Goal: Task Accomplishment & Management: Manage account settings

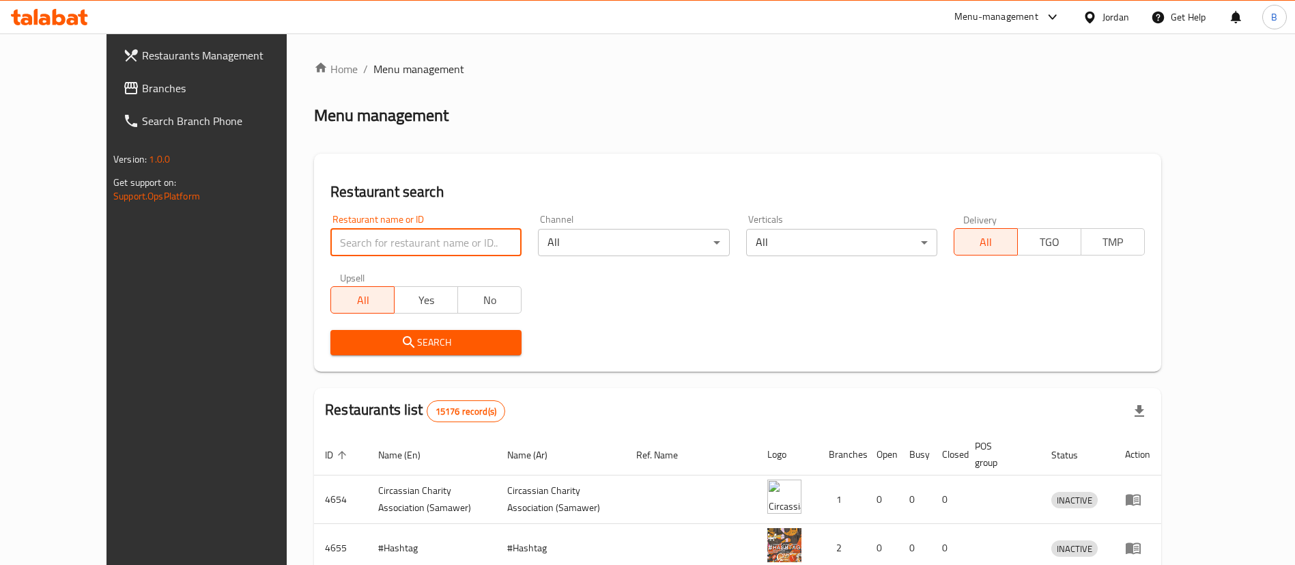
click at [415, 237] on input "search" at bounding box center [425, 242] width 191 height 27
paste input "723159"
type input "723159"
click button "Search" at bounding box center [425, 342] width 191 height 25
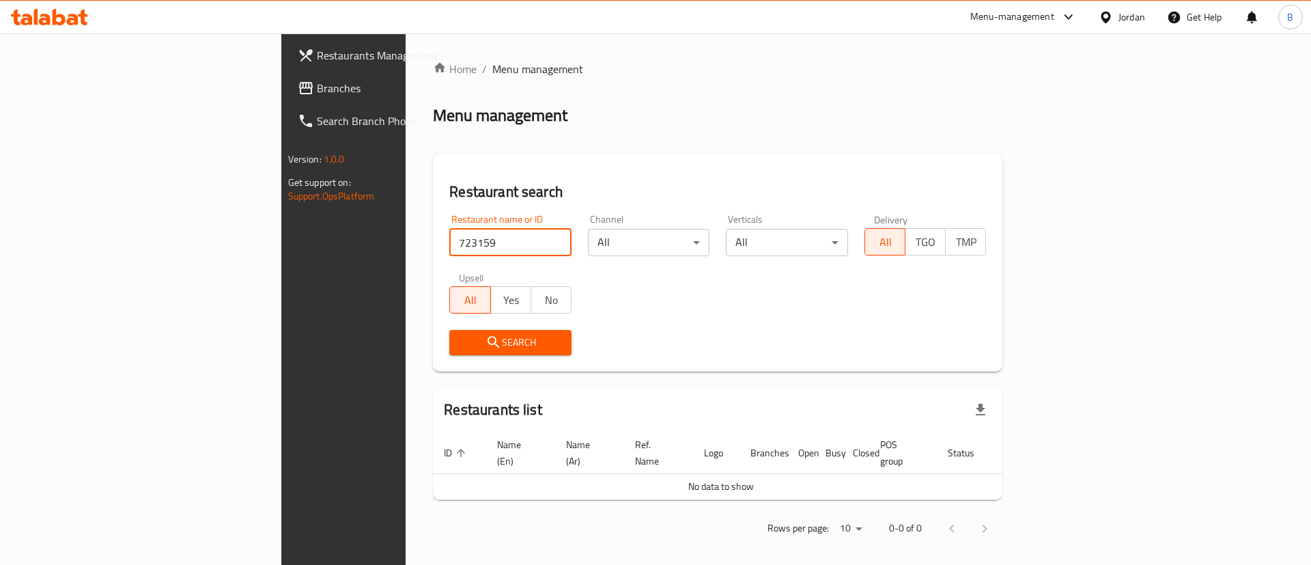
click at [317, 94] on span "Branches" at bounding box center [403, 88] width 173 height 16
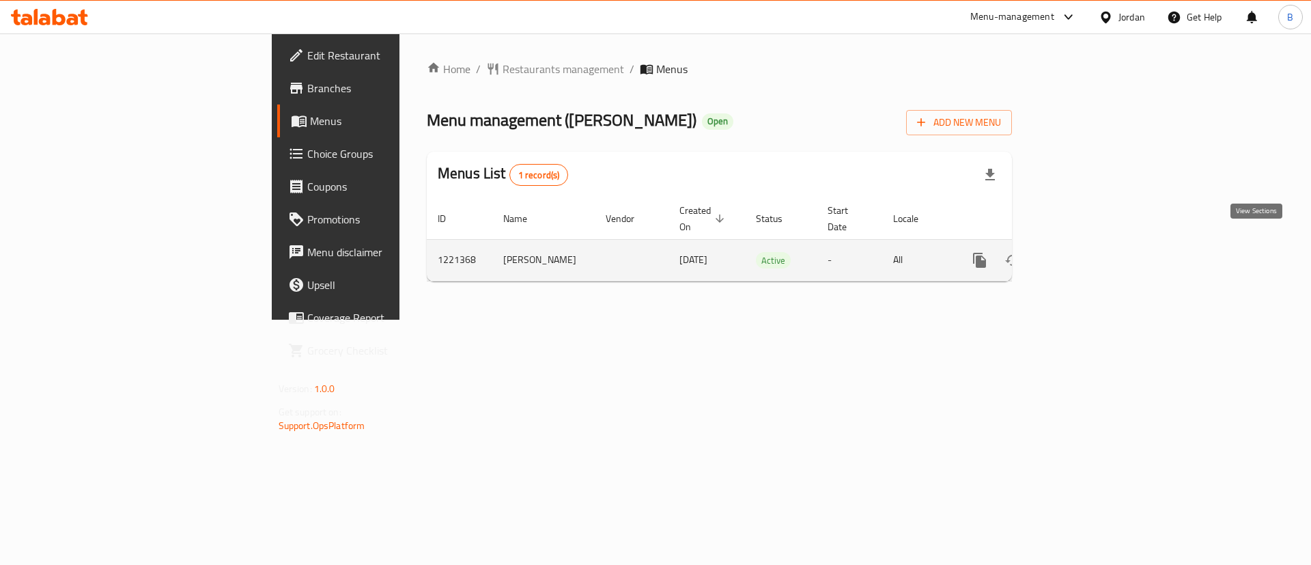
click at [1094, 247] on link "enhanced table" at bounding box center [1078, 260] width 33 height 33
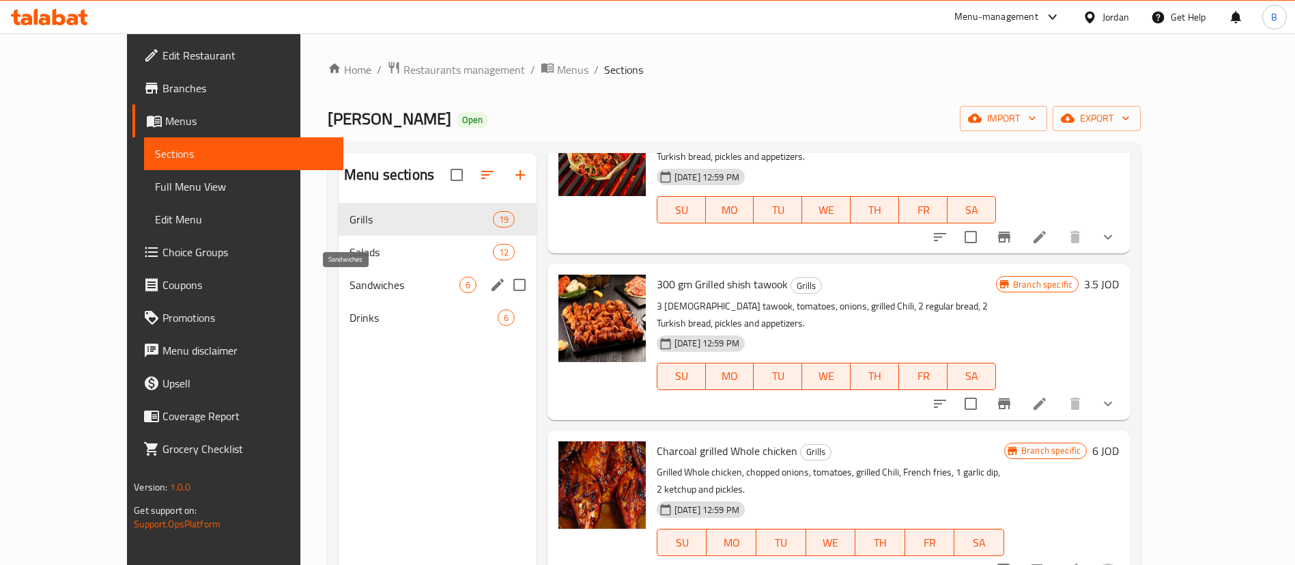
click at [354, 277] on span "Sandwiches" at bounding box center [405, 285] width 110 height 16
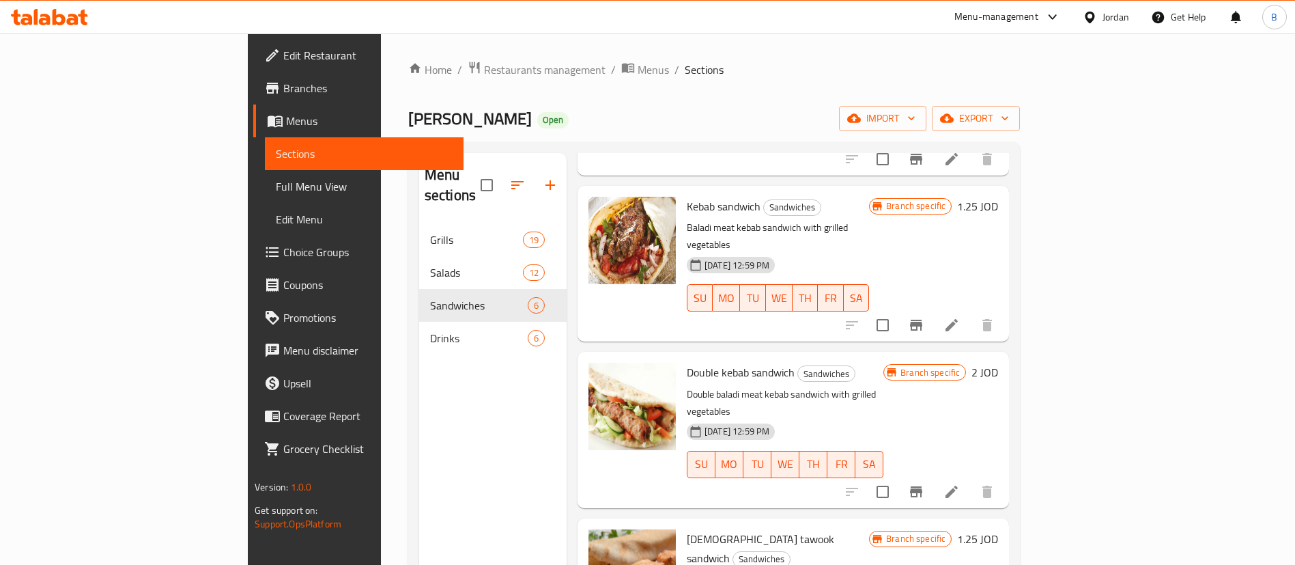
click at [542, 177] on icon "button" at bounding box center [550, 185] width 16 height 16
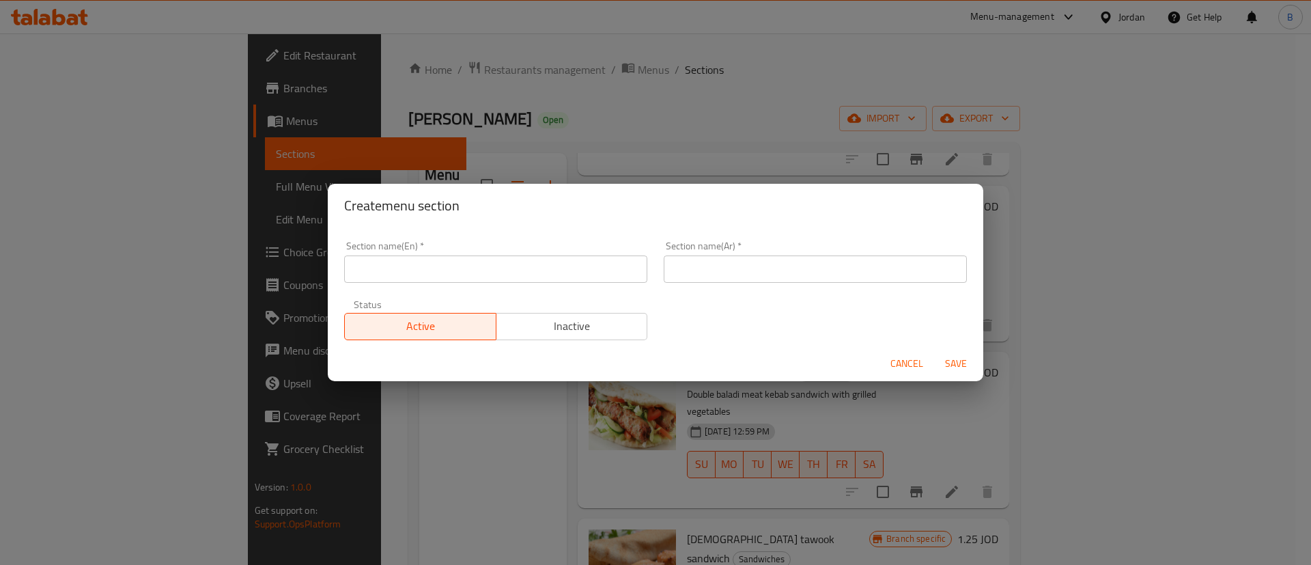
drag, startPoint x: 586, startPoint y: 274, endPoint x: 572, endPoint y: 270, distance: 15.1
click at [585, 274] on input "text" at bounding box center [495, 268] width 303 height 27
type input "Burgers"
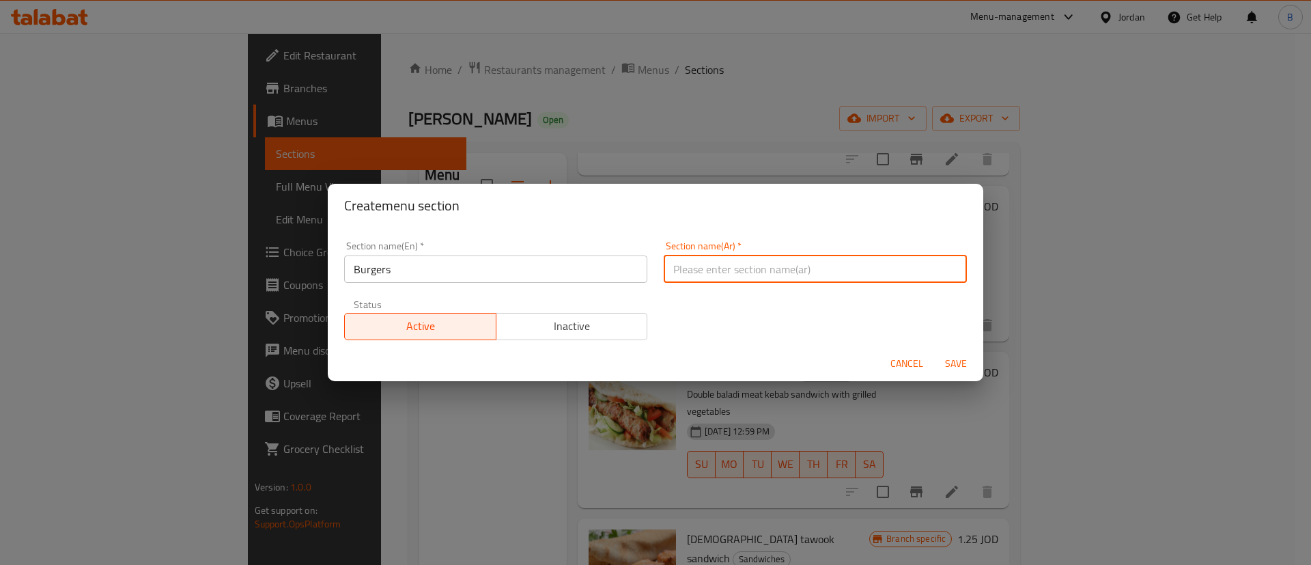
click at [828, 281] on input "text" at bounding box center [815, 268] width 303 height 27
type input "برجر"
click at [961, 366] on span "Save" at bounding box center [955, 363] width 33 height 17
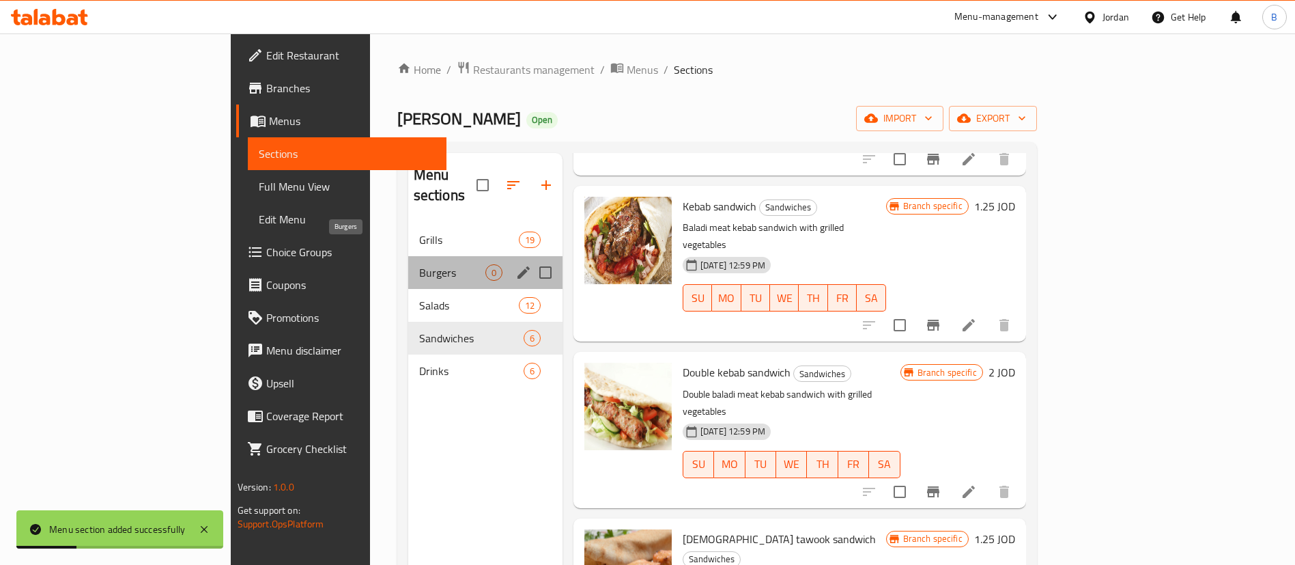
click at [419, 264] on span "Burgers" at bounding box center [452, 272] width 66 height 16
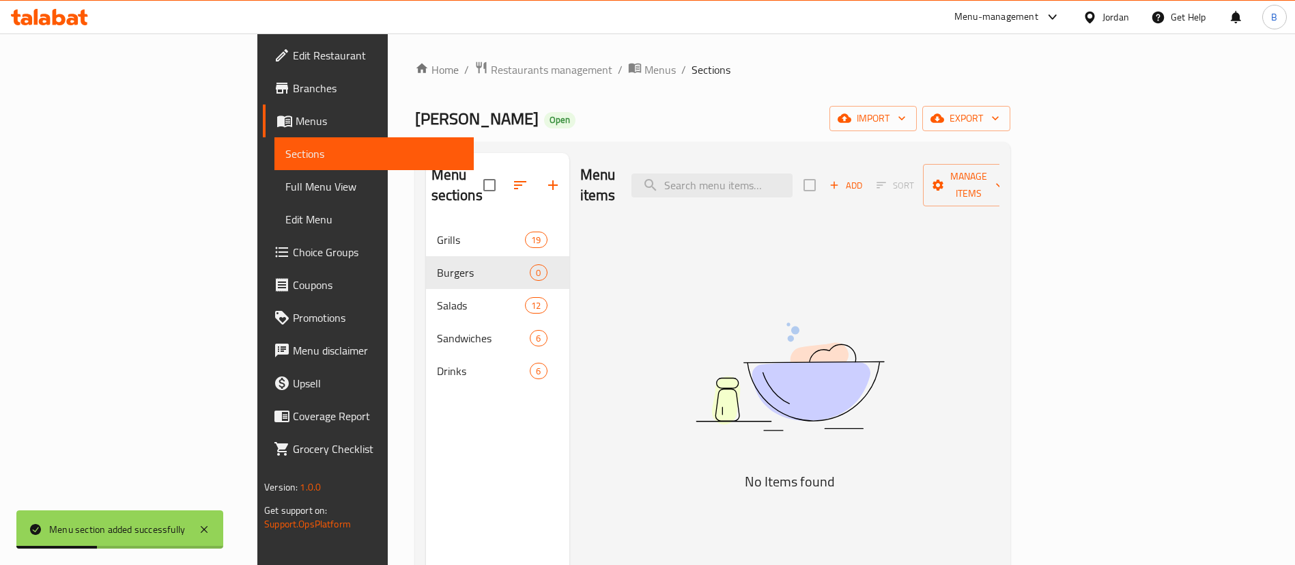
click at [840, 180] on icon "button" at bounding box center [834, 185] width 12 height 12
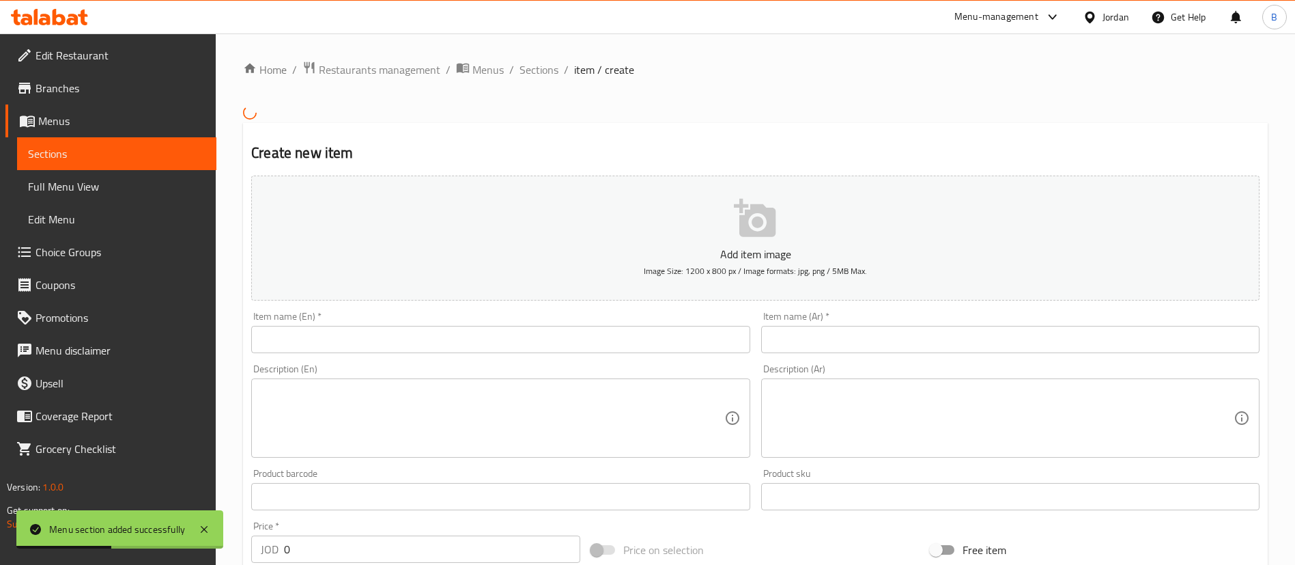
click at [562, 334] on input "text" at bounding box center [500, 339] width 498 height 27
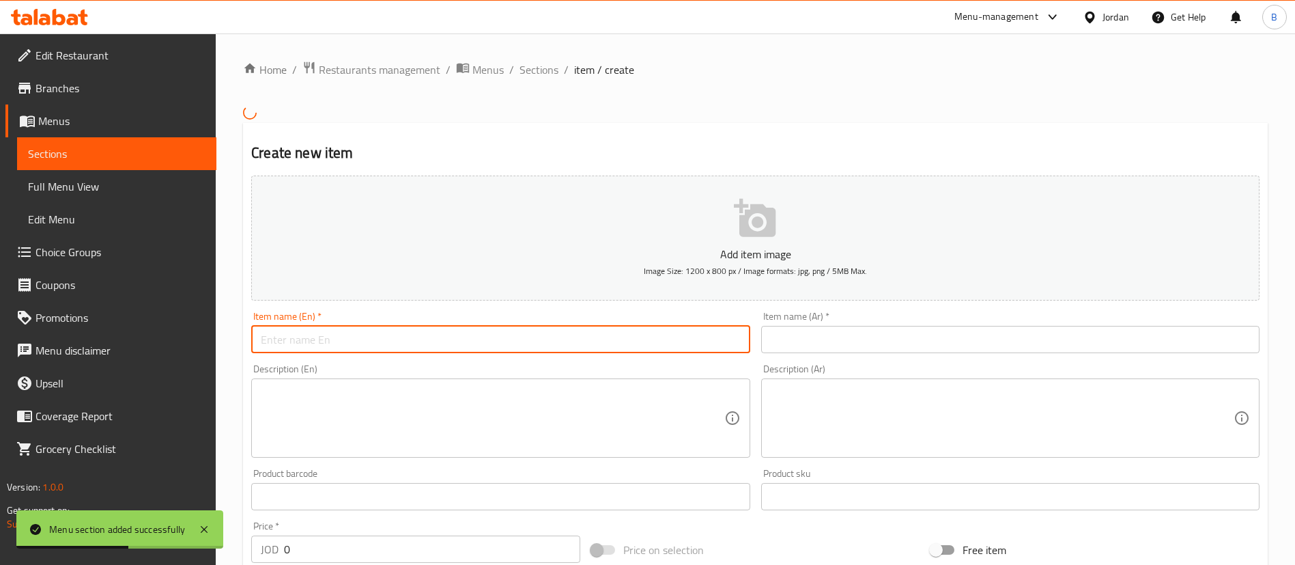
paste input "وجبه برجر لحم مع متومه وبطاطا"
type input "وجبه برجر لحم مع متومه وبطاطا"
click at [883, 328] on input "text" at bounding box center [1010, 339] width 498 height 27
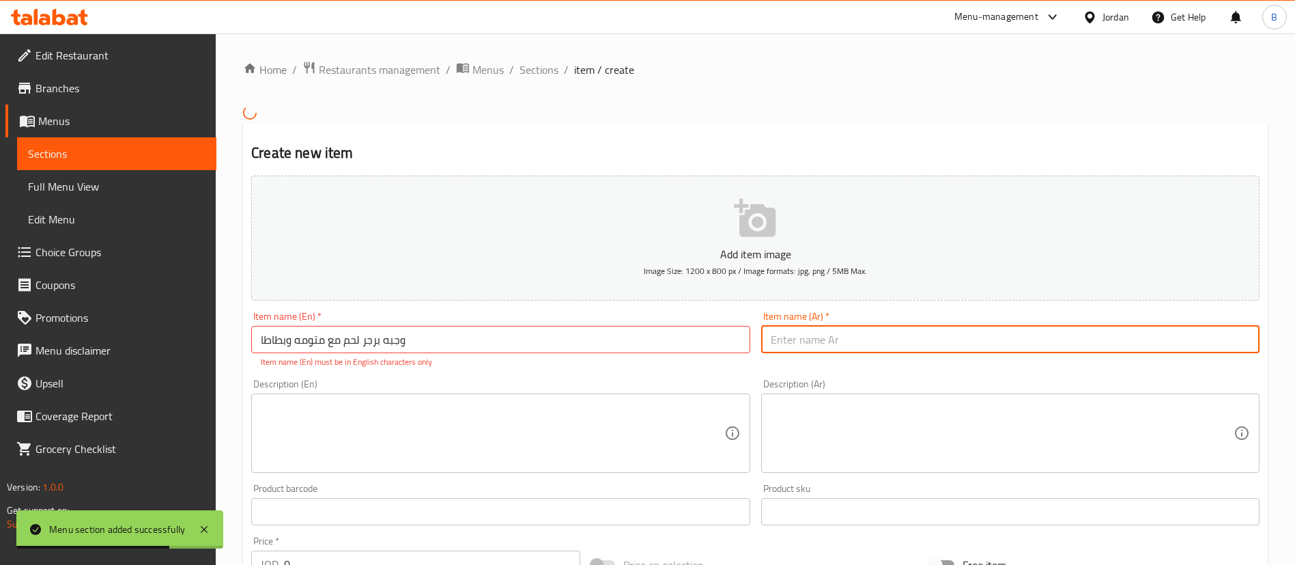
paste input "وجبه برجر لحم مع متومه وبطاطا"
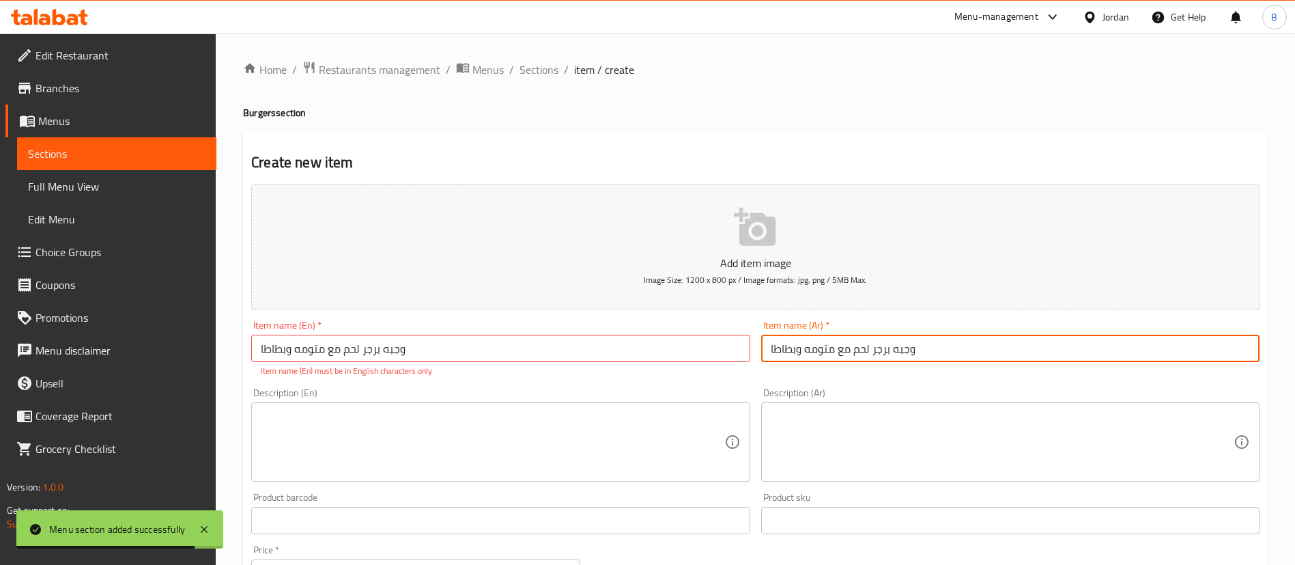
type input "وجبه برجر لحم مع متومه وبطاطا"
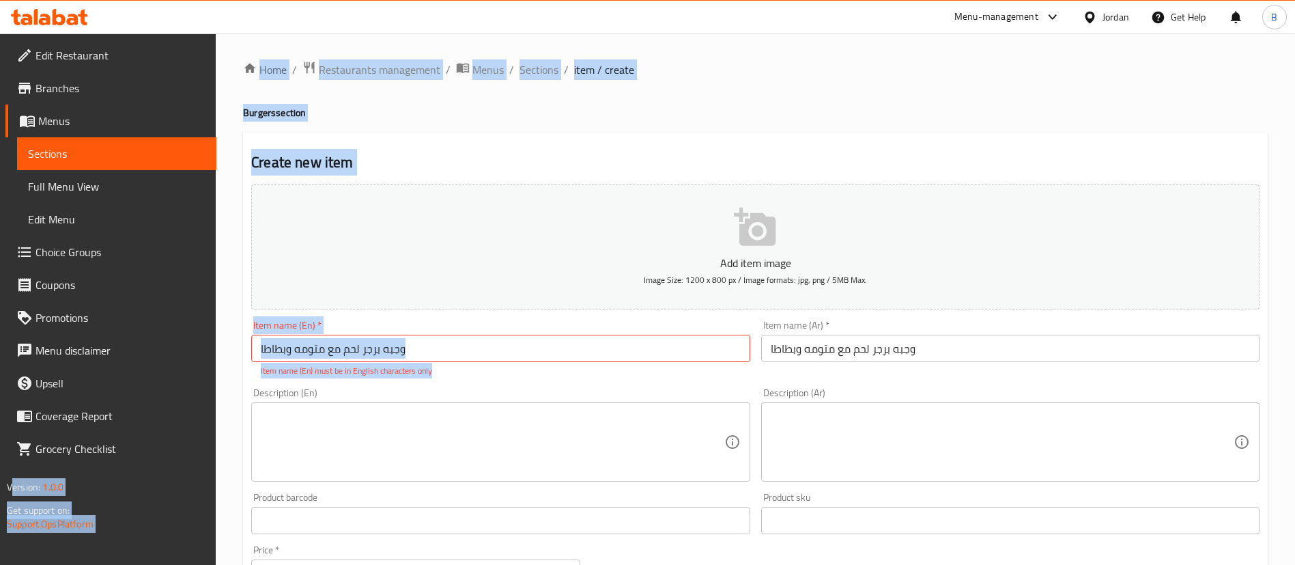
drag, startPoint x: 517, startPoint y: 365, endPoint x: 132, endPoint y: 334, distance: 385.7
click at [132, 335] on div "Edit Restaurant Branches Menus Sections Full Menu View Edit Menu Choice Groups …" at bounding box center [647, 506] width 1295 height 946
click at [412, 335] on input "وجبه برجر لحم مع متومه وبطاطا" at bounding box center [500, 348] width 498 height 27
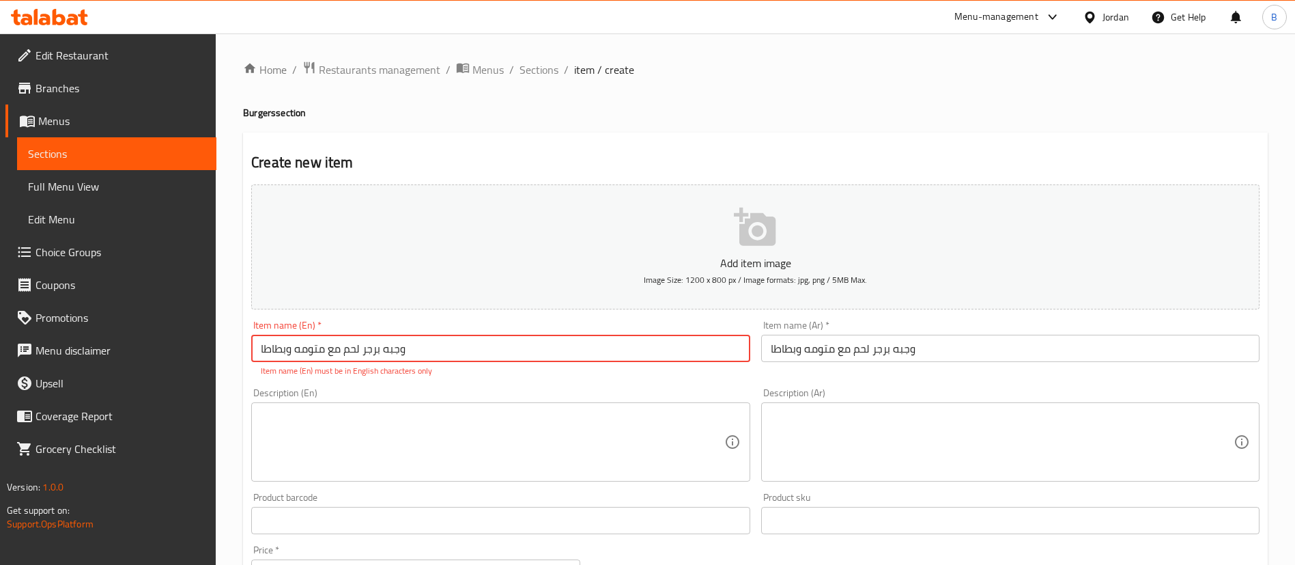
drag, startPoint x: 415, startPoint y: 338, endPoint x: 176, endPoint y: 337, distance: 239.0
click at [178, 337] on div "Edit Restaurant Branches Menus Sections Full Menu View Edit Menu Choice Groups …" at bounding box center [647, 506] width 1295 height 946
paste input "Beef burger meal with tomato and potatoes"
drag, startPoint x: 363, startPoint y: 343, endPoint x: 398, endPoint y: 341, distance: 34.9
click at [398, 341] on input "Beef burger meal with tomato and potatoes" at bounding box center [500, 348] width 498 height 27
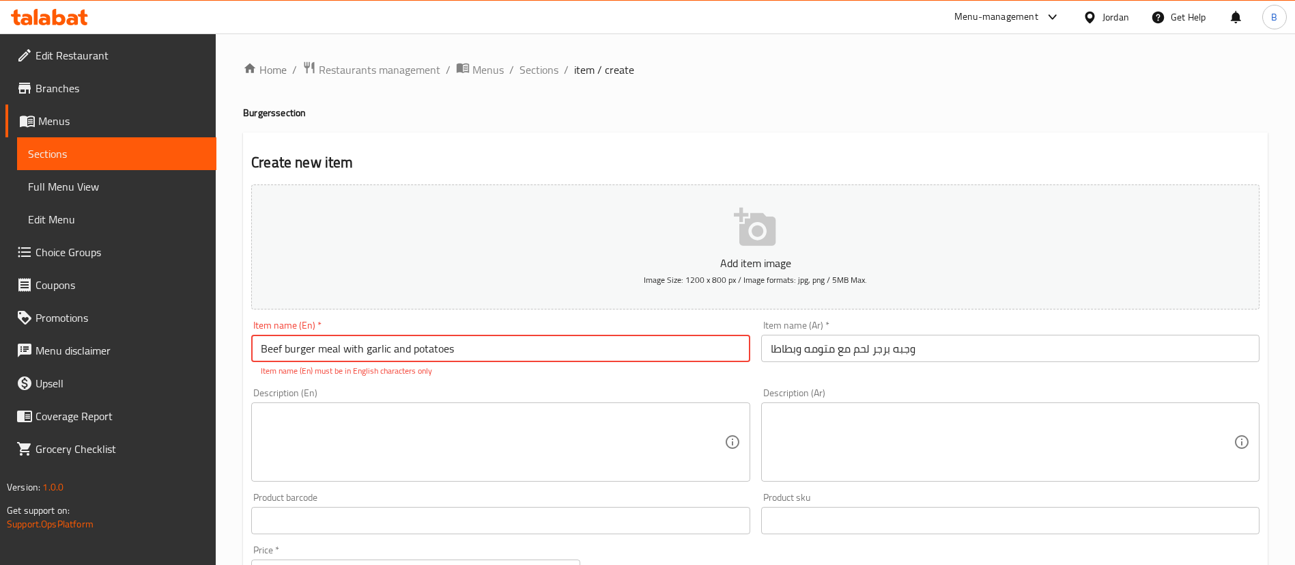
type input "Beef burger meal with garlic and potatoes"
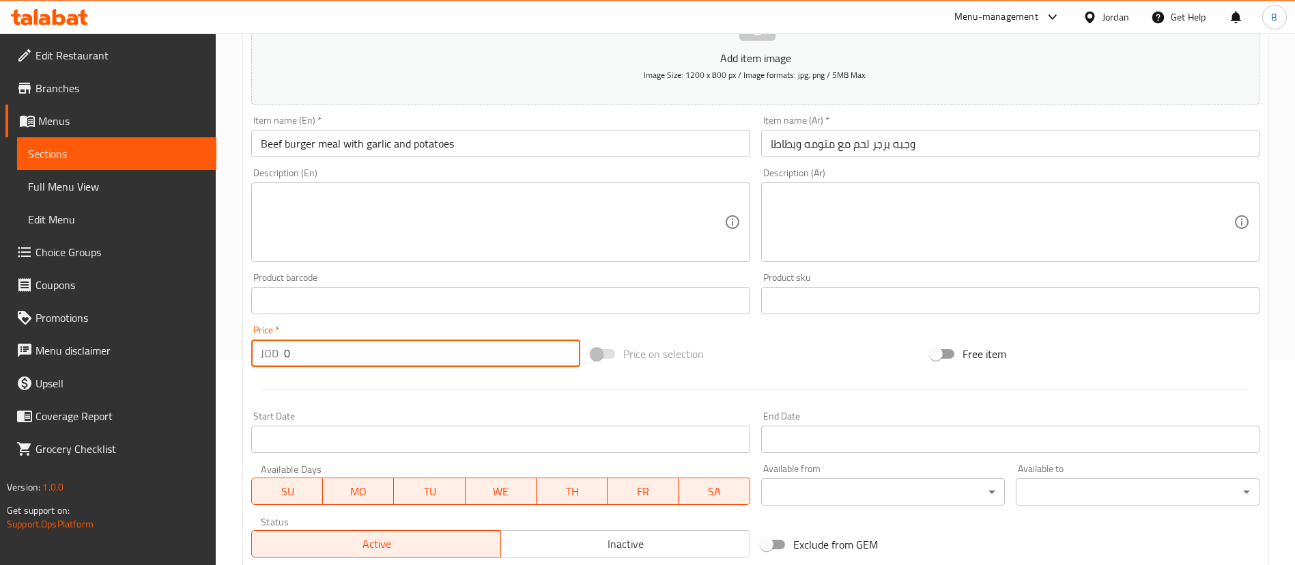
drag, startPoint x: 338, startPoint y: 354, endPoint x: 162, endPoint y: 349, distance: 175.5
click at [162, 349] on div "Edit Restaurant Branches Menus Sections Full Menu View Edit Menu Choice Groups …" at bounding box center [647, 294] width 1295 height 931
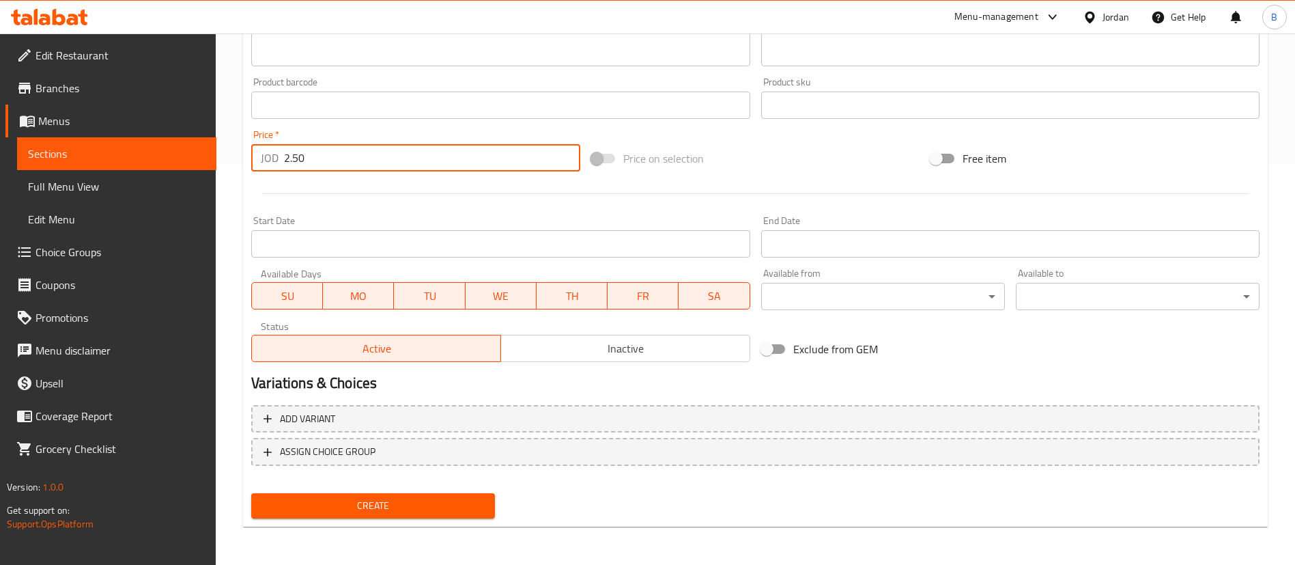
type input "2.50"
click at [466, 498] on span "Create" at bounding box center [373, 505] width 222 height 17
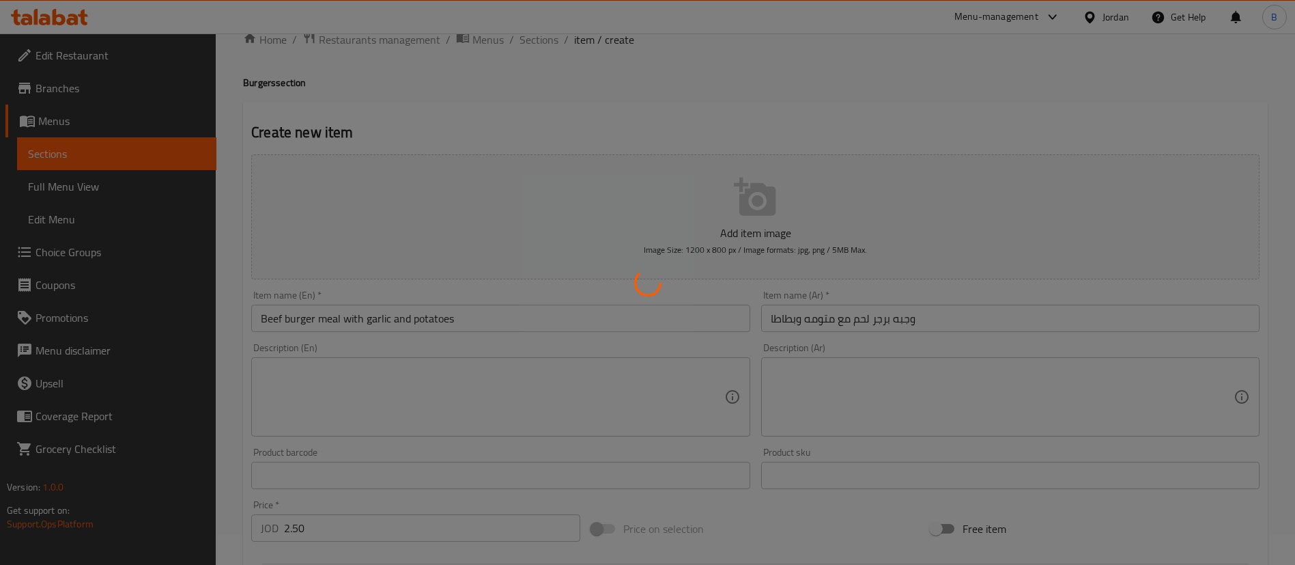
scroll to position [0, 0]
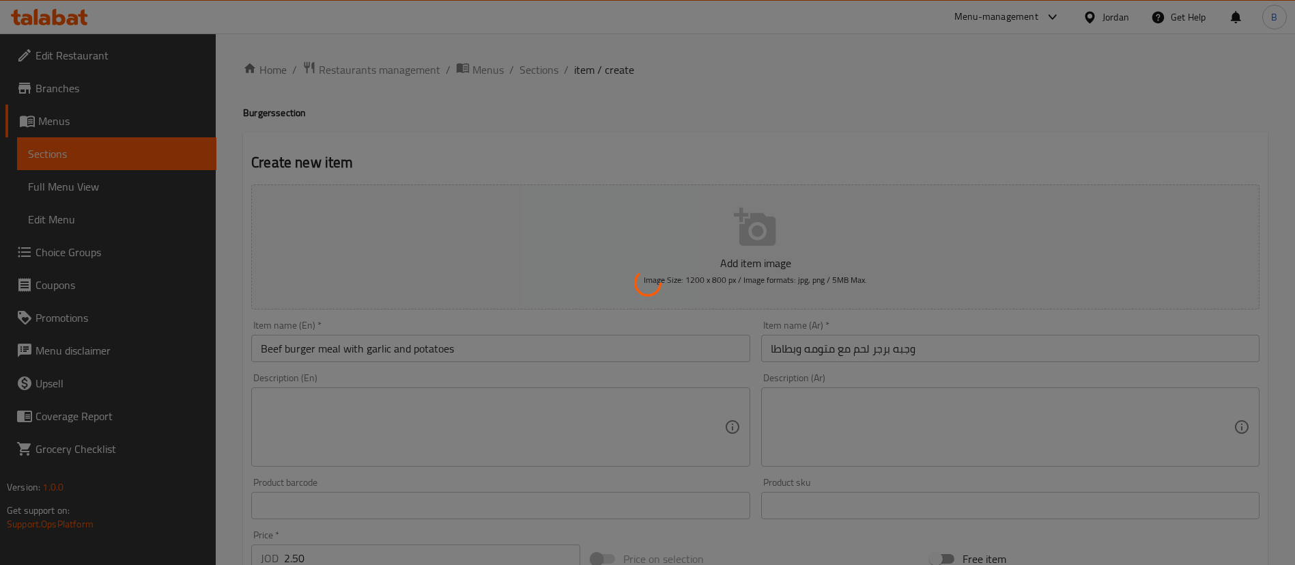
type input "0"
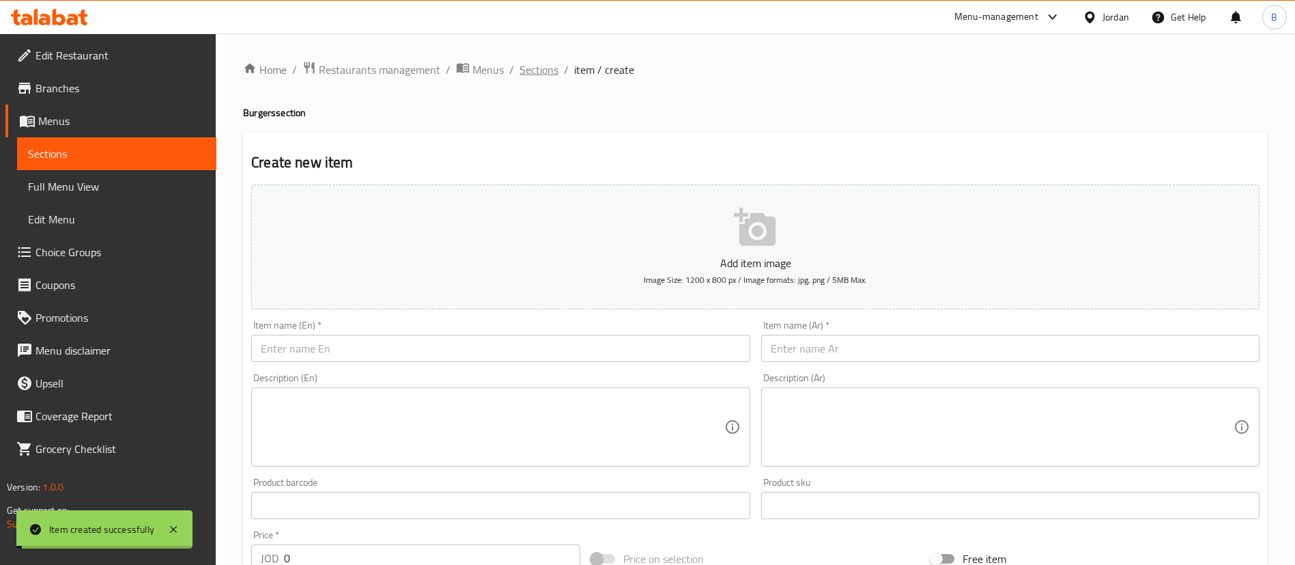
click at [543, 72] on span "Sections" at bounding box center [539, 69] width 39 height 16
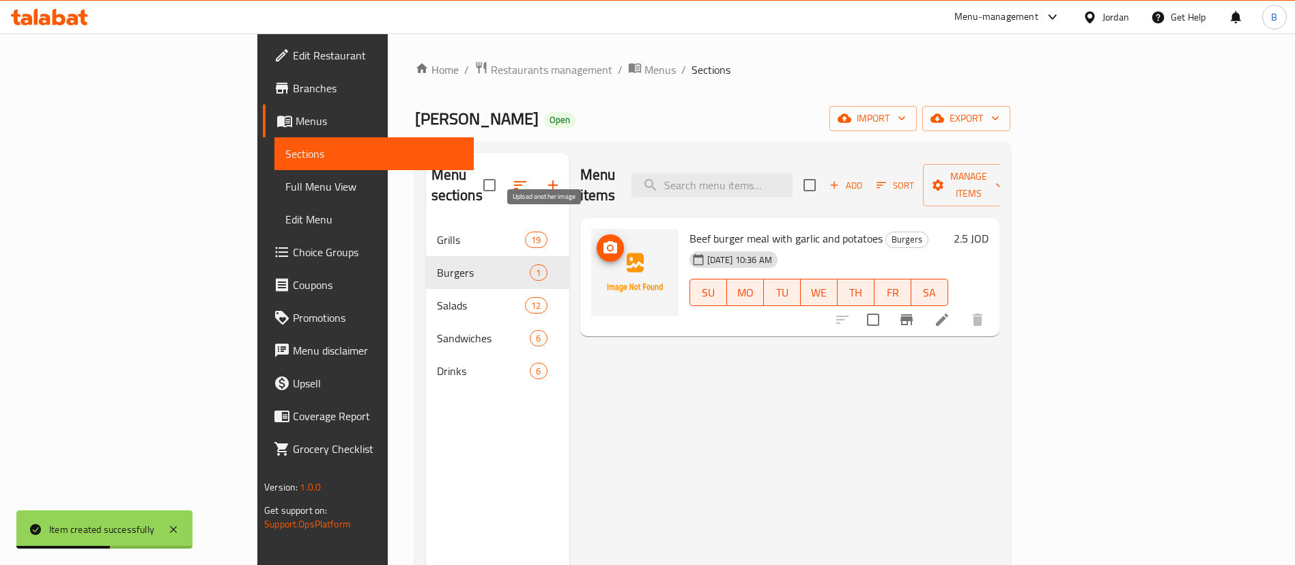
click at [602, 240] on icon "upload picture" at bounding box center [610, 248] width 16 height 16
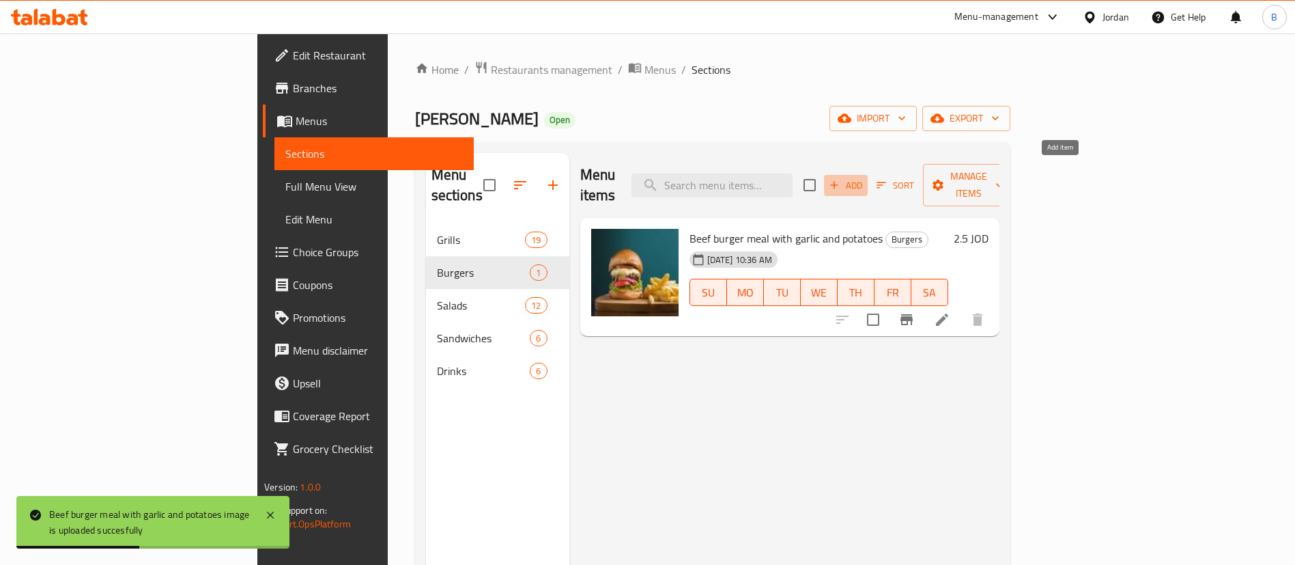
click at [864, 178] on span "Add" at bounding box center [846, 186] width 37 height 16
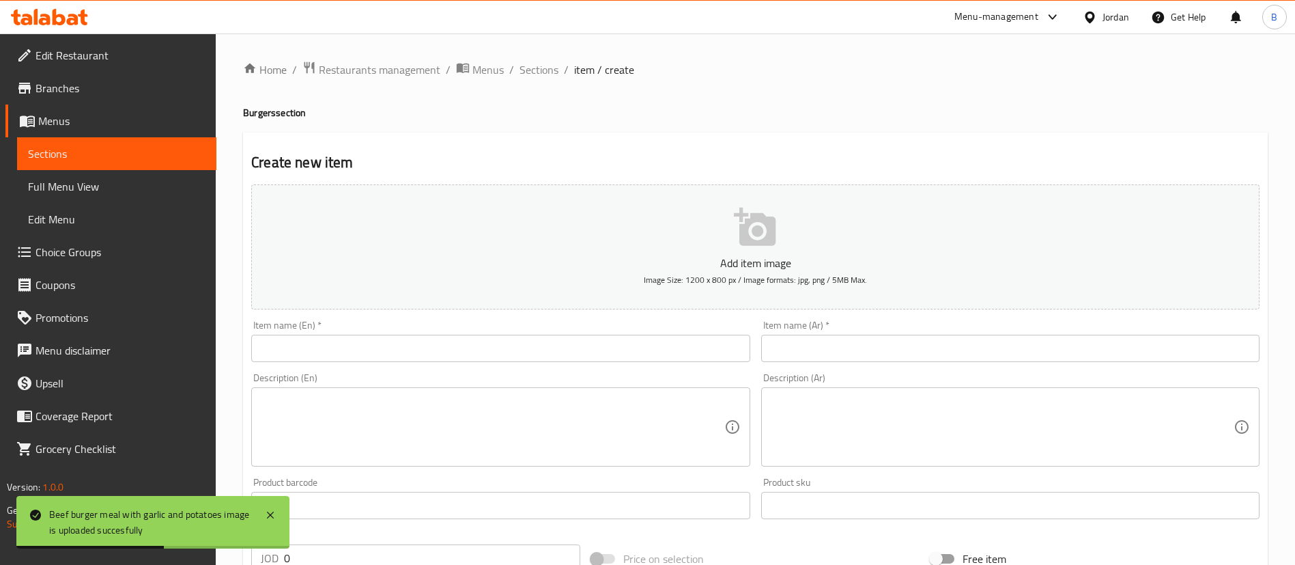
click at [849, 345] on input "text" at bounding box center [1010, 348] width 498 height 27
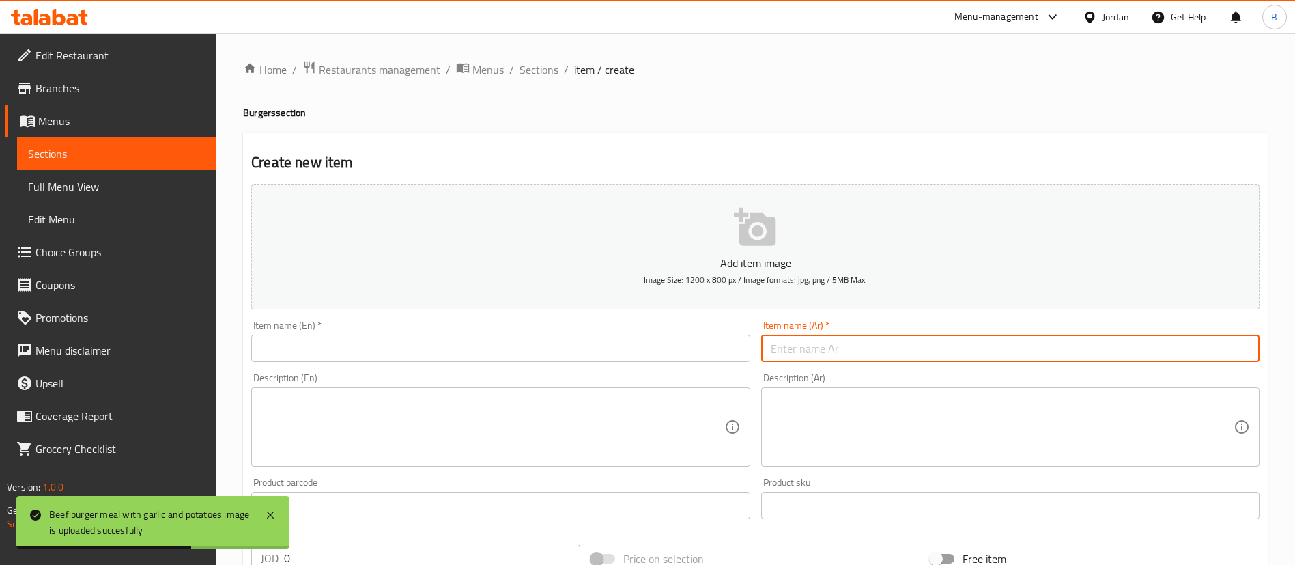
paste input "وجبه برجر جاج مع متومه بطاطا"
type input "وجبه برجر جاج مع متومه بطاطا"
click at [649, 349] on input "text" at bounding box center [500, 348] width 498 height 27
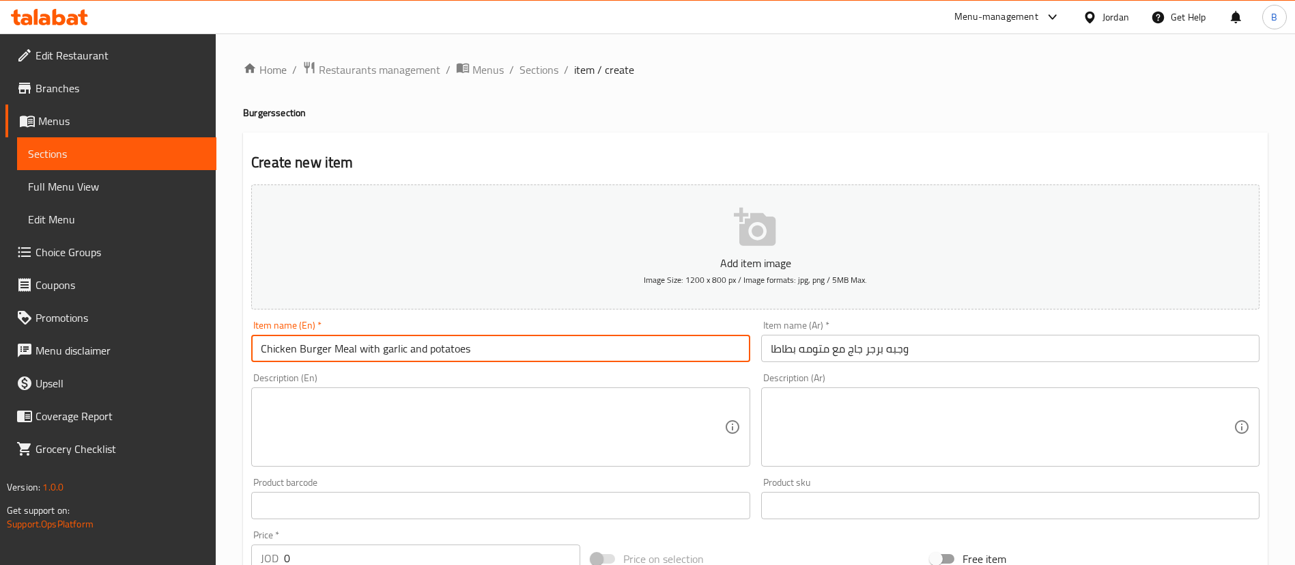
scroll to position [102, 0]
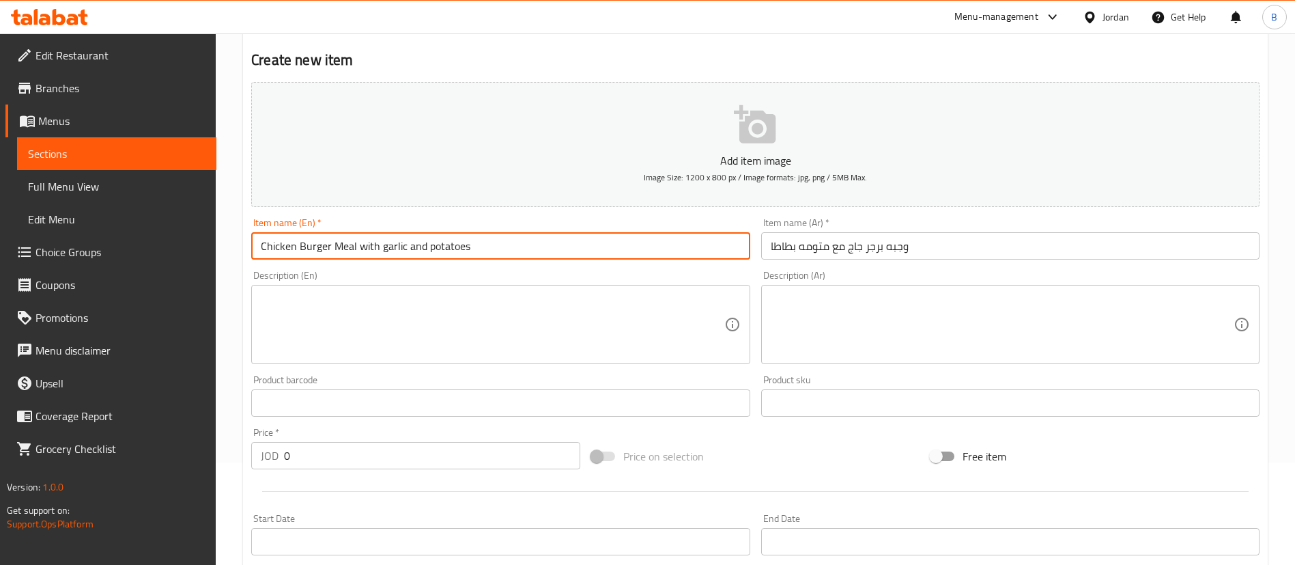
type input "Chicken Burger Meal with garlic and potatoes"
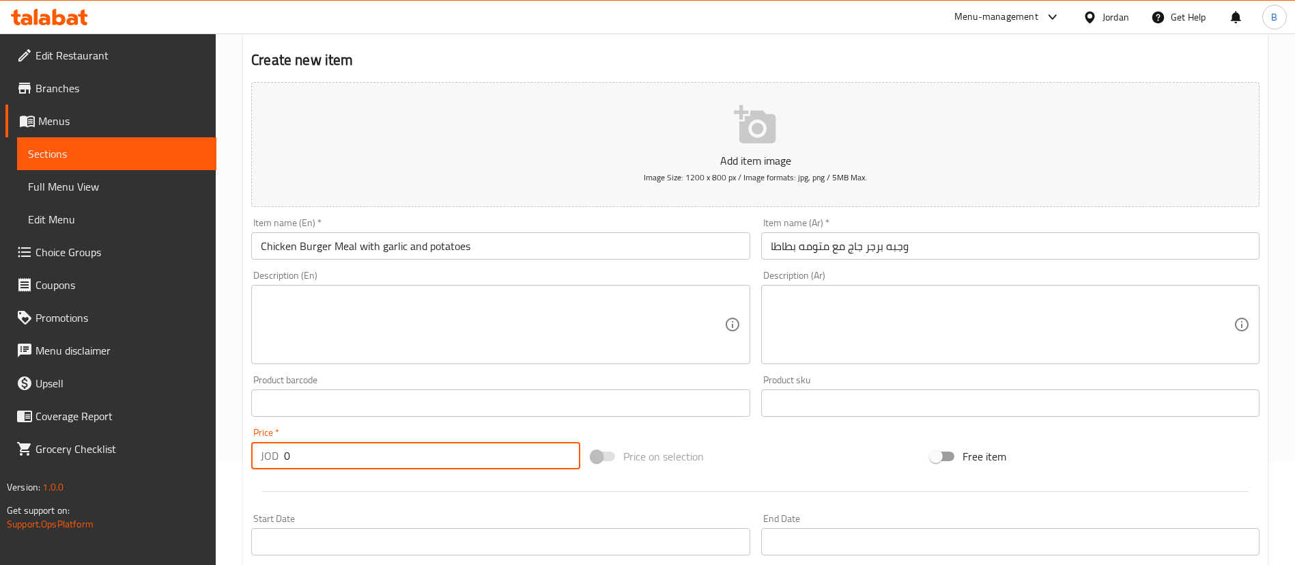
drag, startPoint x: 337, startPoint y: 452, endPoint x: 162, endPoint y: 464, distance: 174.5
click at [164, 464] on div "Edit Restaurant Branches Menus Sections Full Menu View Edit Menu Choice Groups …" at bounding box center [647, 396] width 1295 height 931
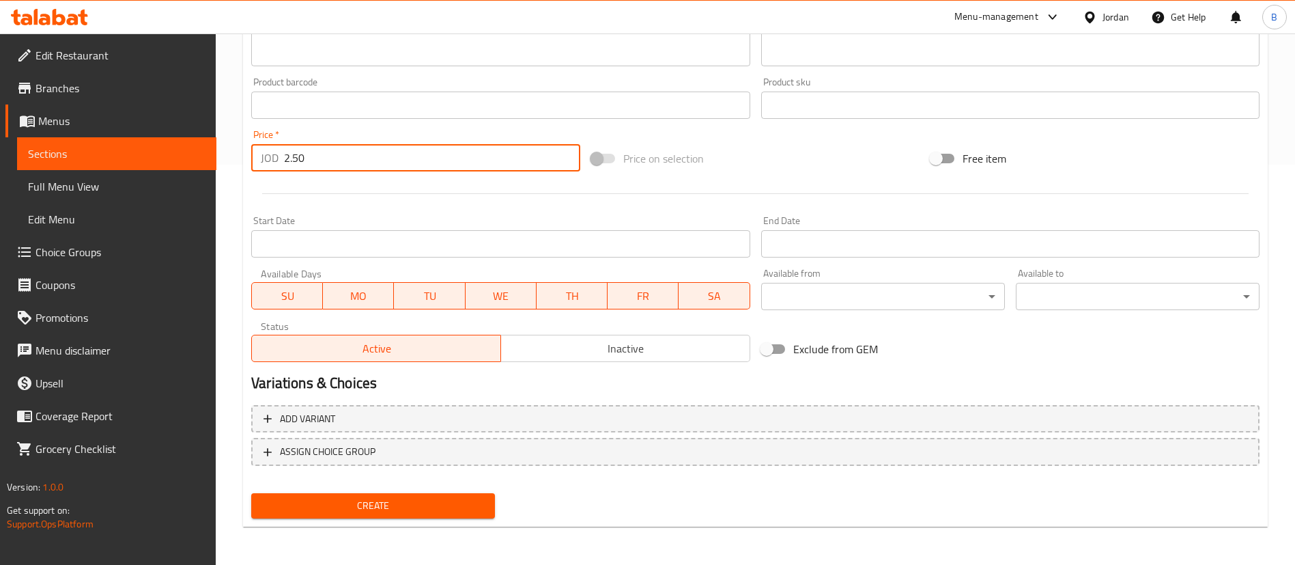
type input "2.50"
click at [379, 513] on span "Create" at bounding box center [373, 505] width 222 height 17
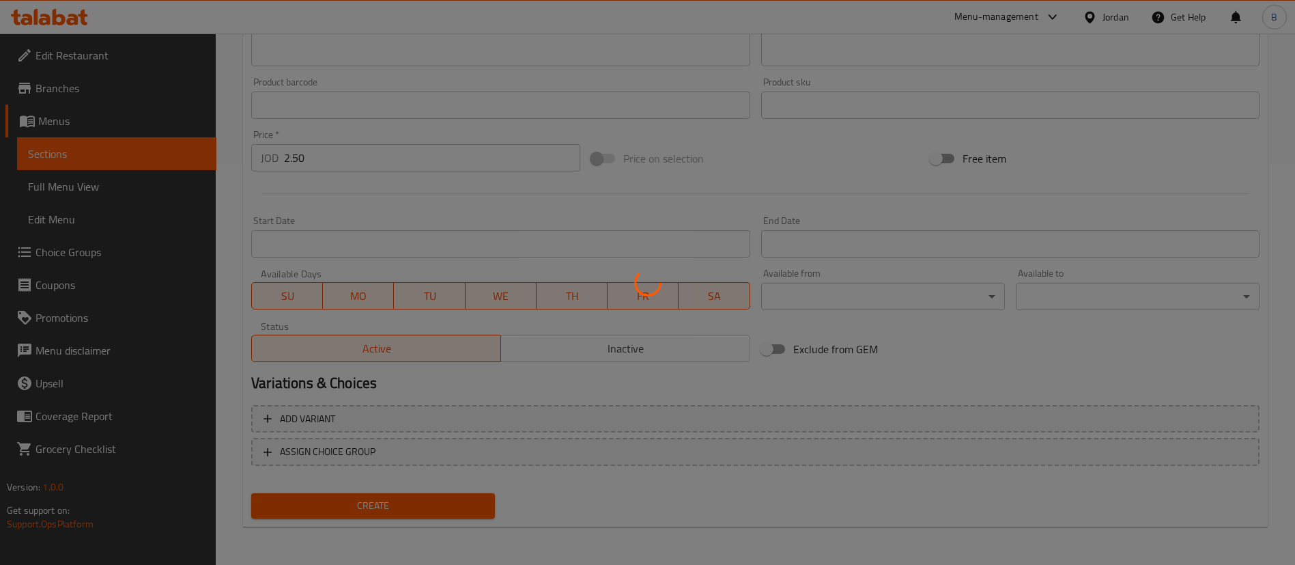
type input "0"
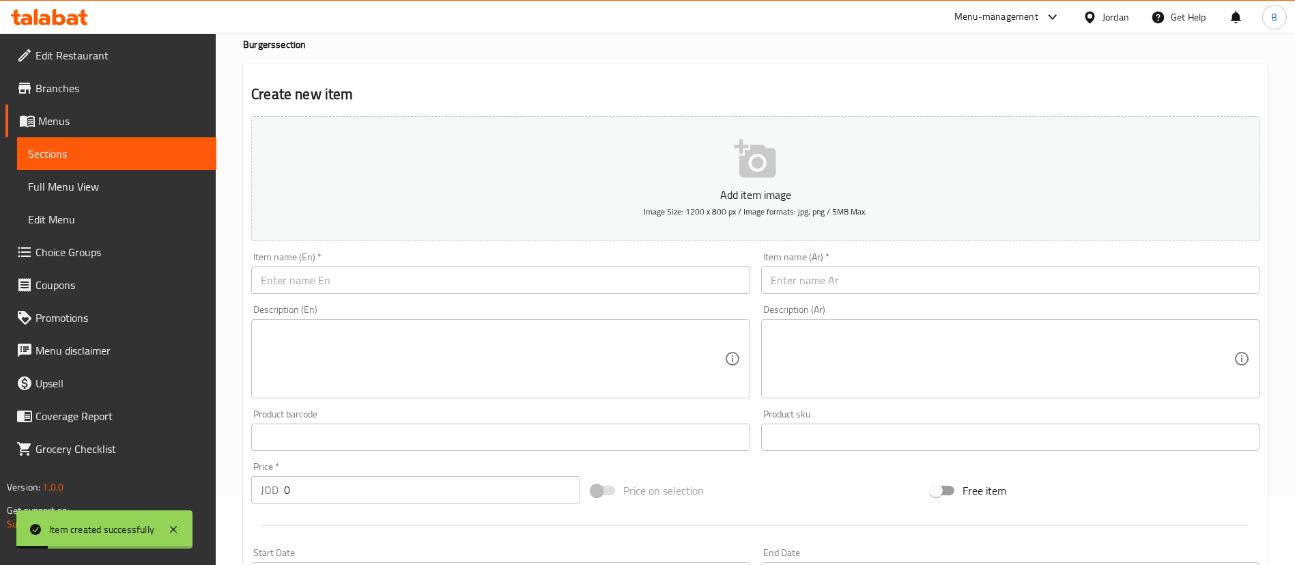
scroll to position [0, 0]
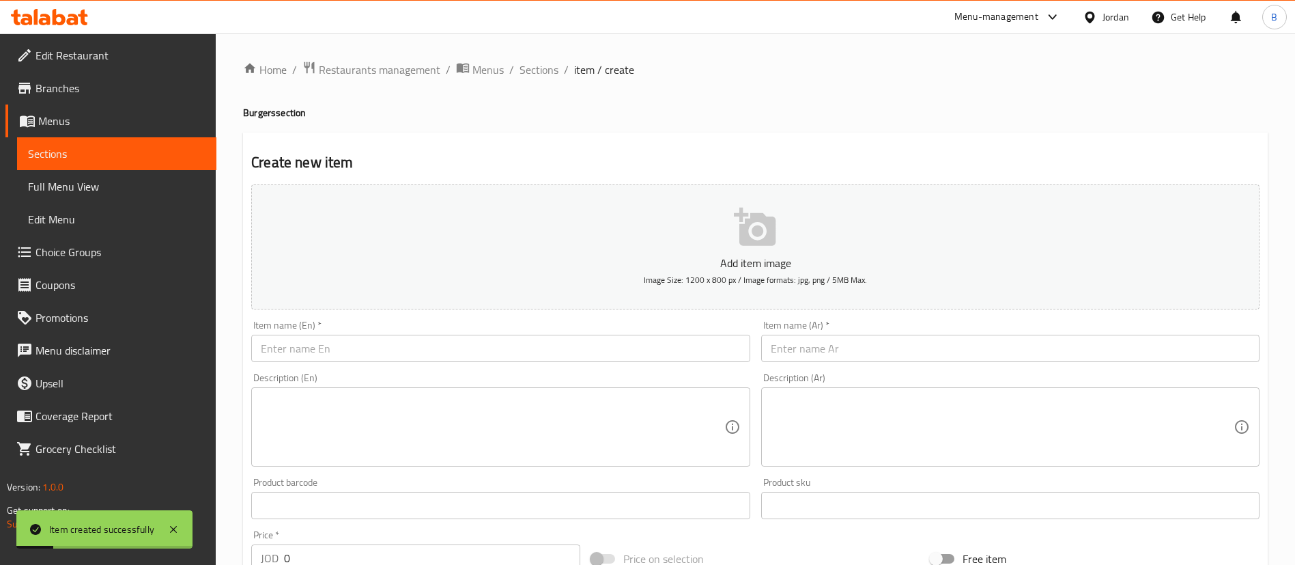
click at [558, 78] on ol "Home / Restaurants management / Menus / Sections / item / create" at bounding box center [755, 70] width 1025 height 18
click at [546, 74] on span "Sections" at bounding box center [539, 69] width 39 height 16
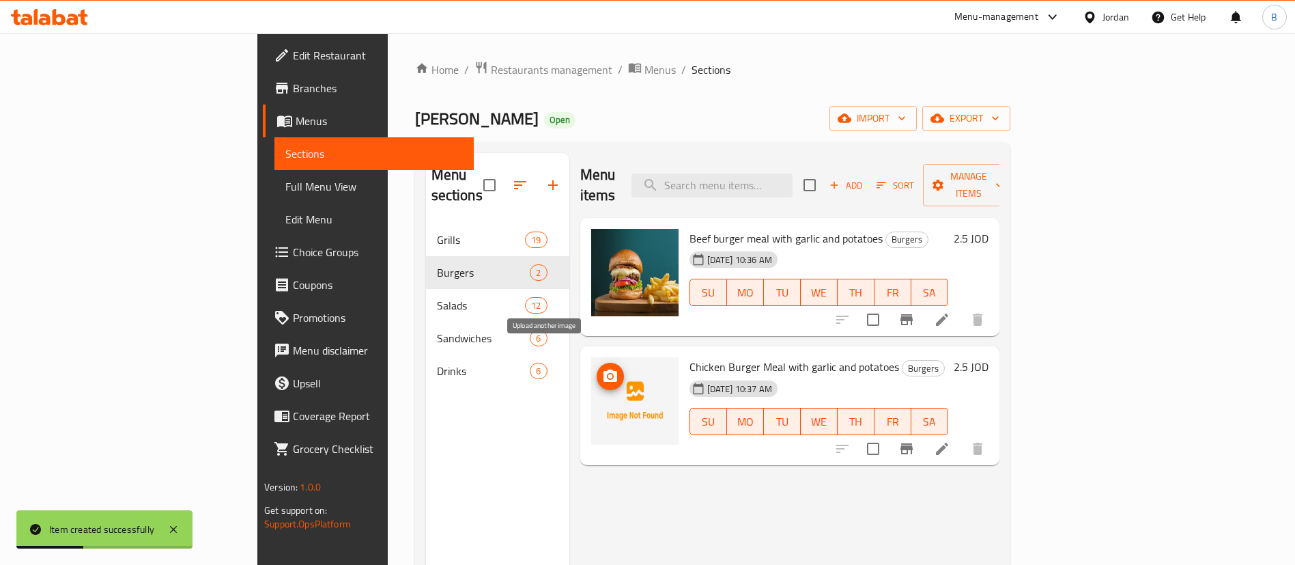
click at [602, 368] on icon "upload picture" at bounding box center [610, 376] width 16 height 16
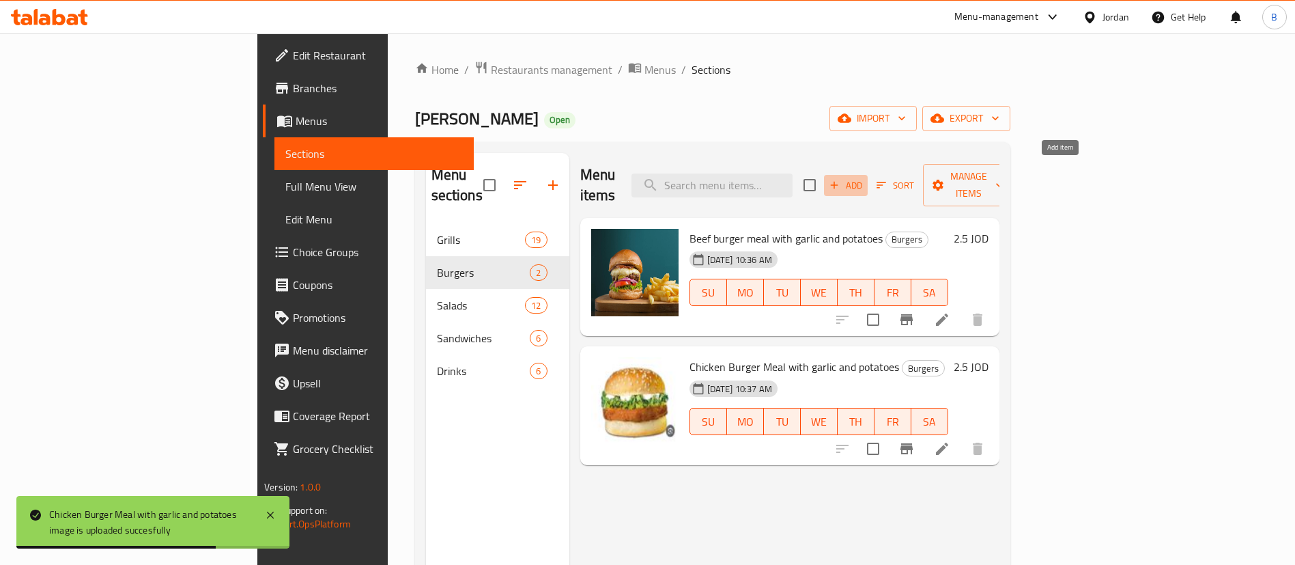
click at [864, 178] on span "Add" at bounding box center [846, 186] width 37 height 16
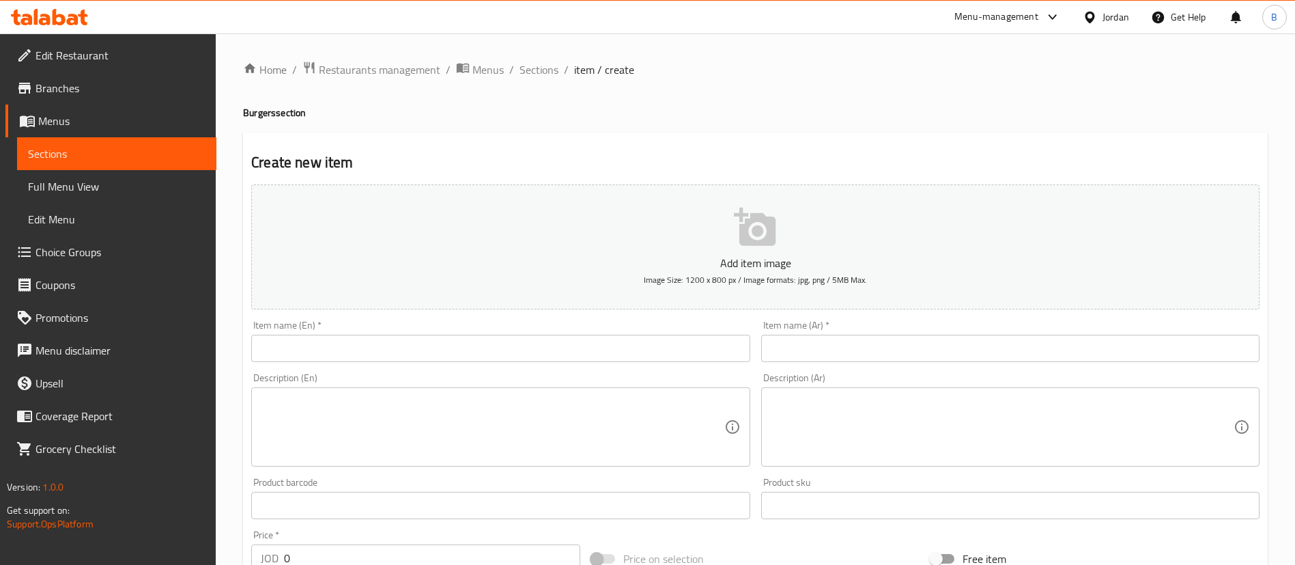
click at [930, 354] on input "text" at bounding box center [1010, 348] width 498 height 27
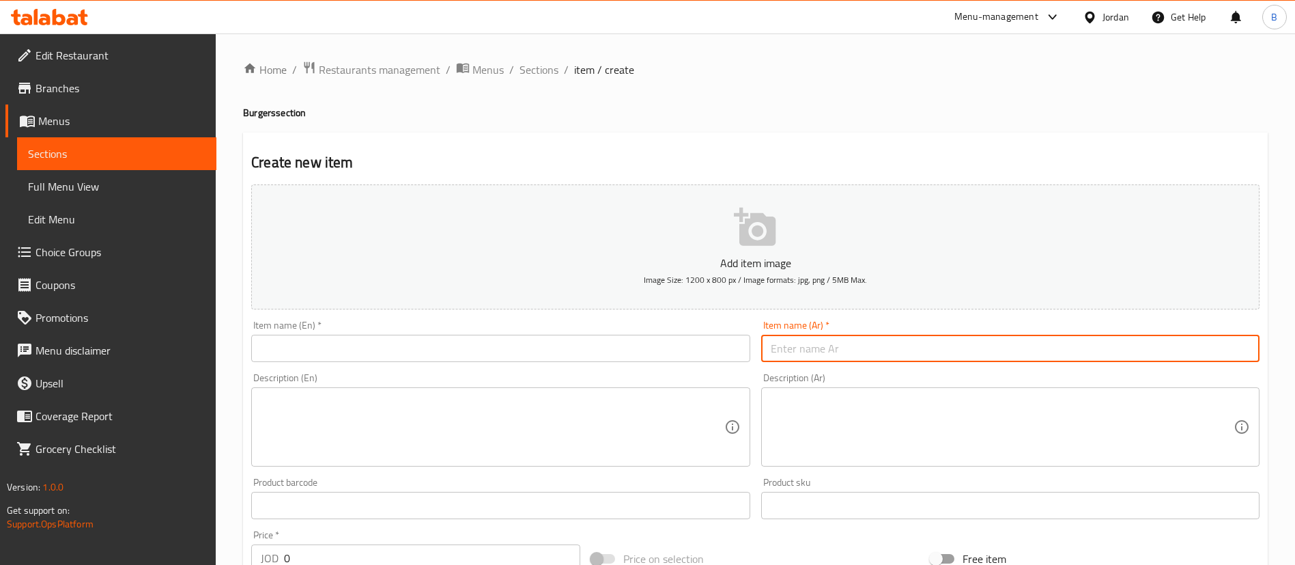
paste input "وجبه برجر دبل جاج مع لحم مكس مع متومه ومخلل وبطاطا"
drag, startPoint x: 1055, startPoint y: 348, endPoint x: 548, endPoint y: 326, distance: 507.8
click at [548, 326] on div "Add item image Image Size: 1200 x 800 px / Image formats: jpg, png / 5MB Max. I…" at bounding box center [755, 473] width 1019 height 589
type input "وجبه برجر دبل جاج مع لحم مكس مع متومه ومخلل وبطاطا"
click at [536, 340] on input "text" at bounding box center [500, 348] width 498 height 27
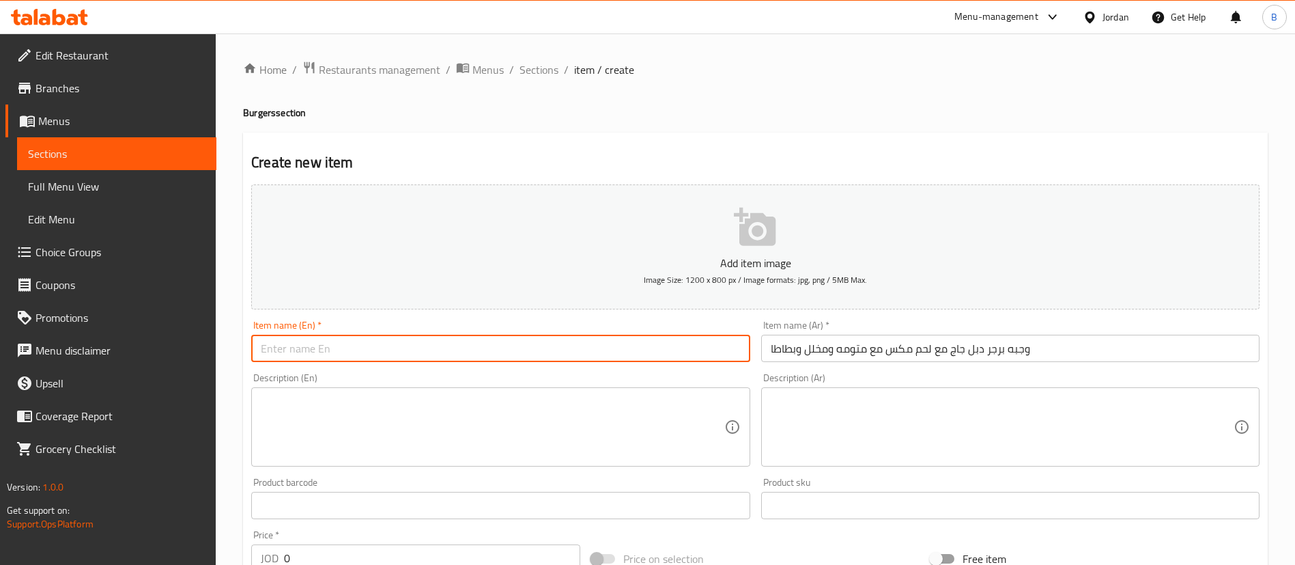
paste input "Double chicken burger meal with mixed meat, garlic sauce, pickles and potatoes"
type input "Double chicken burger meal with mixed meat, garlic sauce, pickles and potatoes"
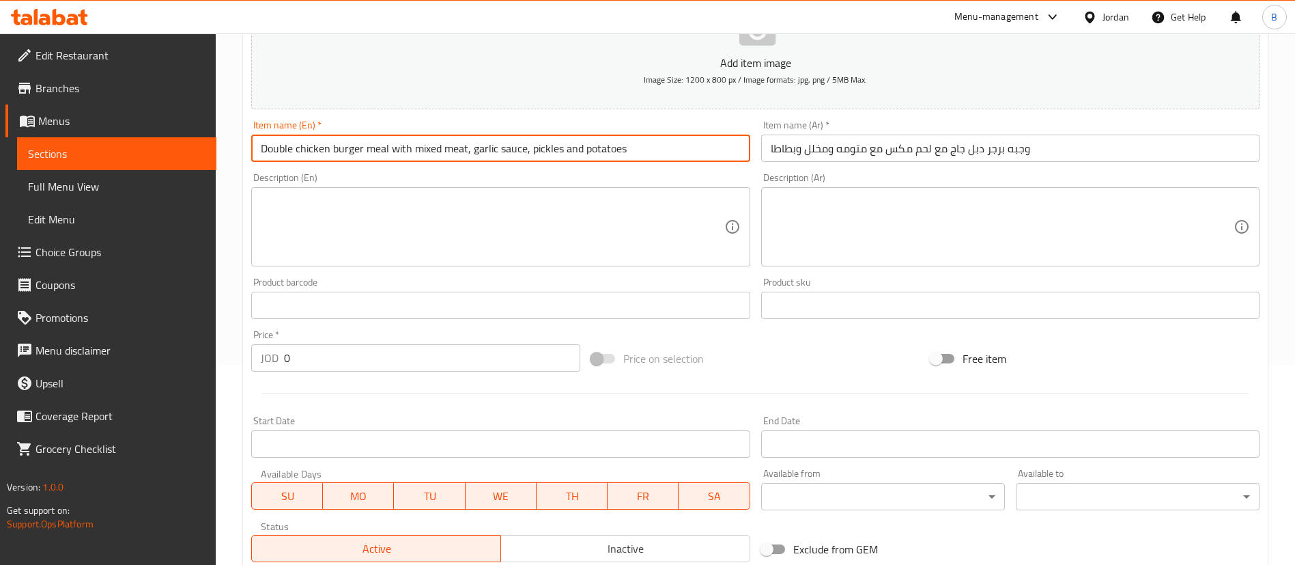
scroll to position [205, 0]
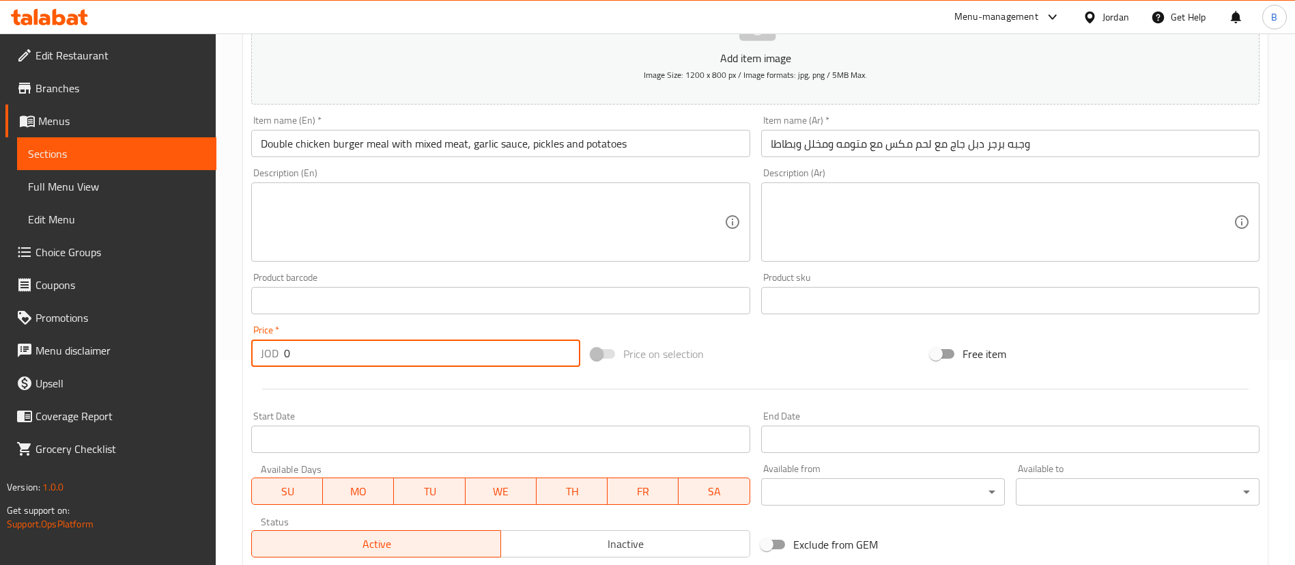
drag, startPoint x: 337, startPoint y: 360, endPoint x: 193, endPoint y: 347, distance: 144.0
click at [235, 351] on div "Home / Restaurants management / Menus / Sections / item / create Burgers sectio…" at bounding box center [755, 294] width 1079 height 931
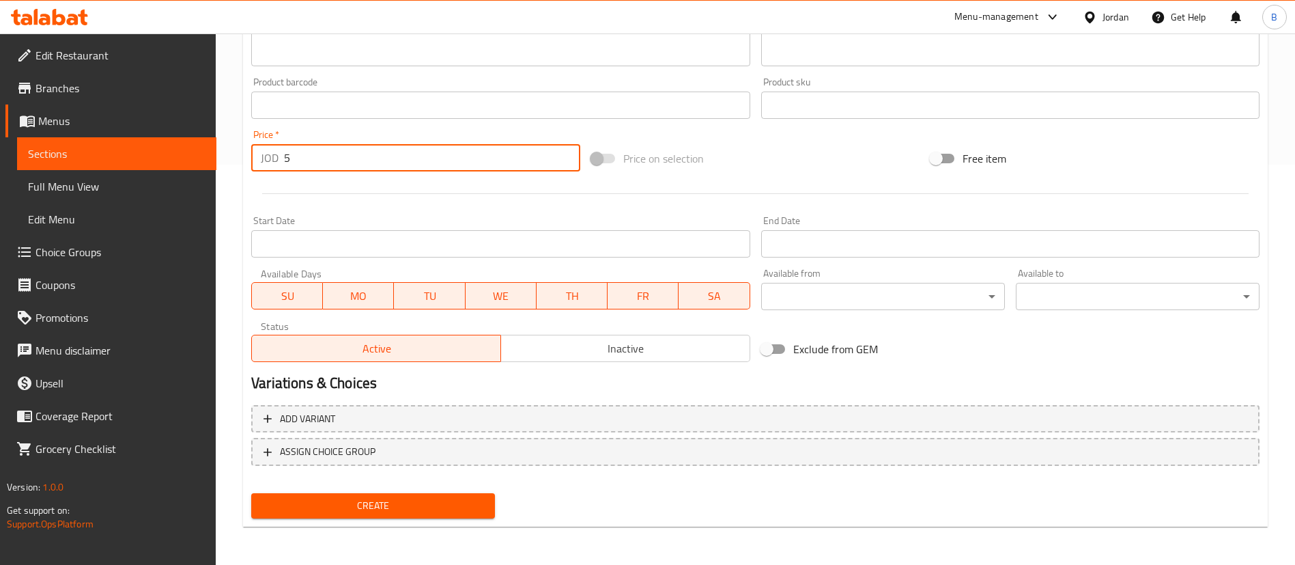
type input "5"
click at [459, 505] on span "Create" at bounding box center [373, 505] width 222 height 17
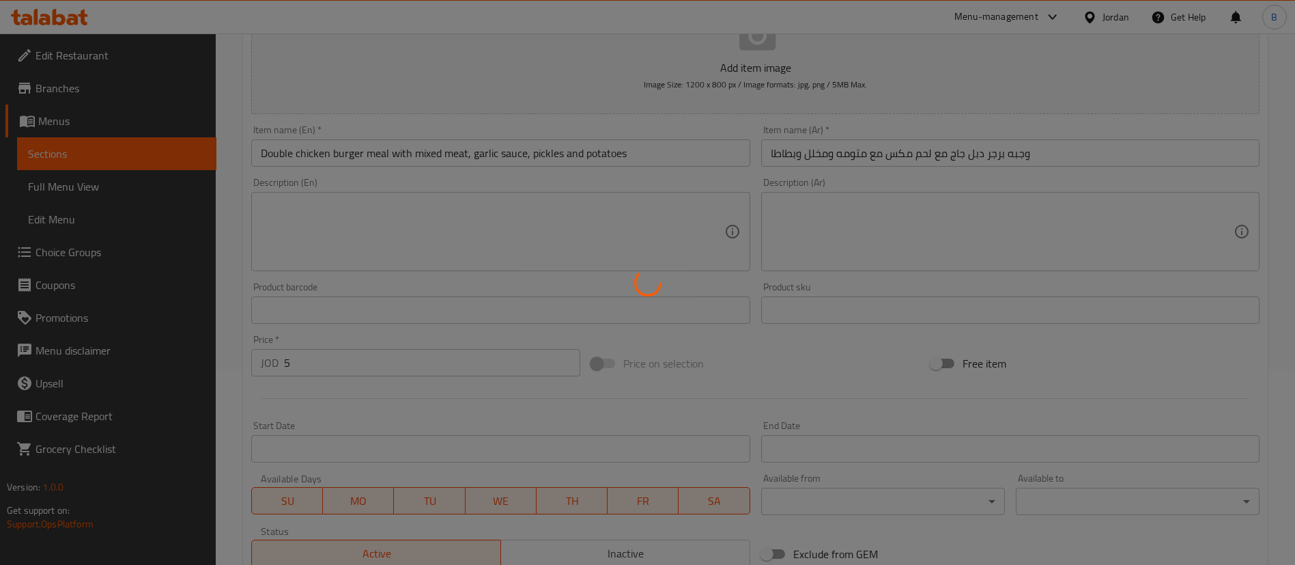
type input "0"
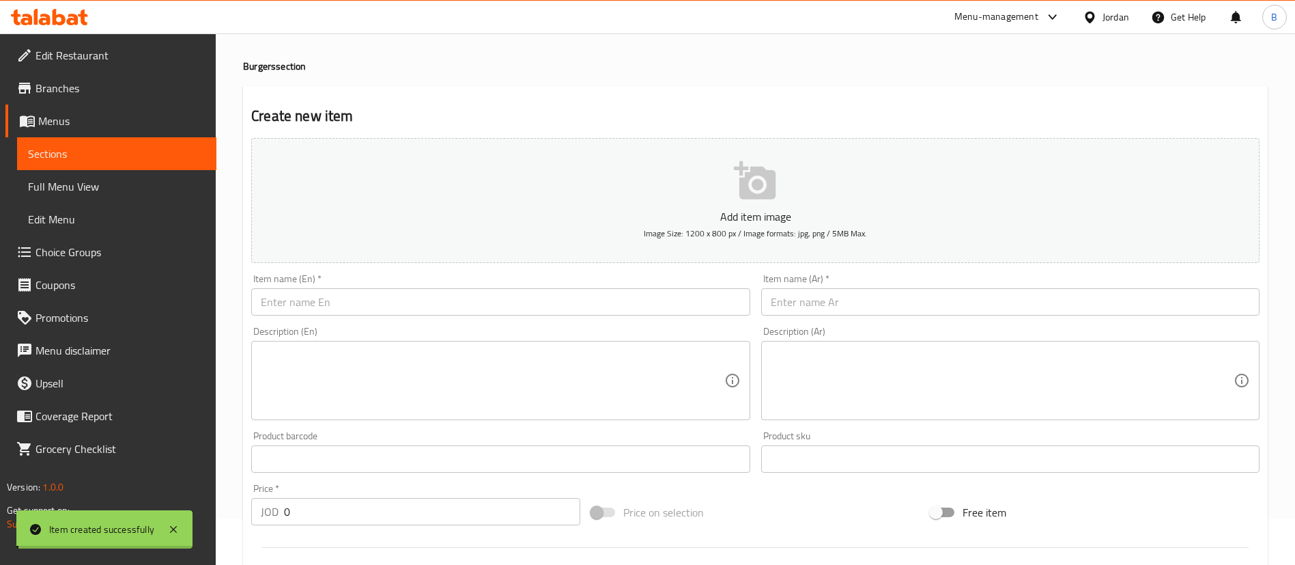
scroll to position [0, 0]
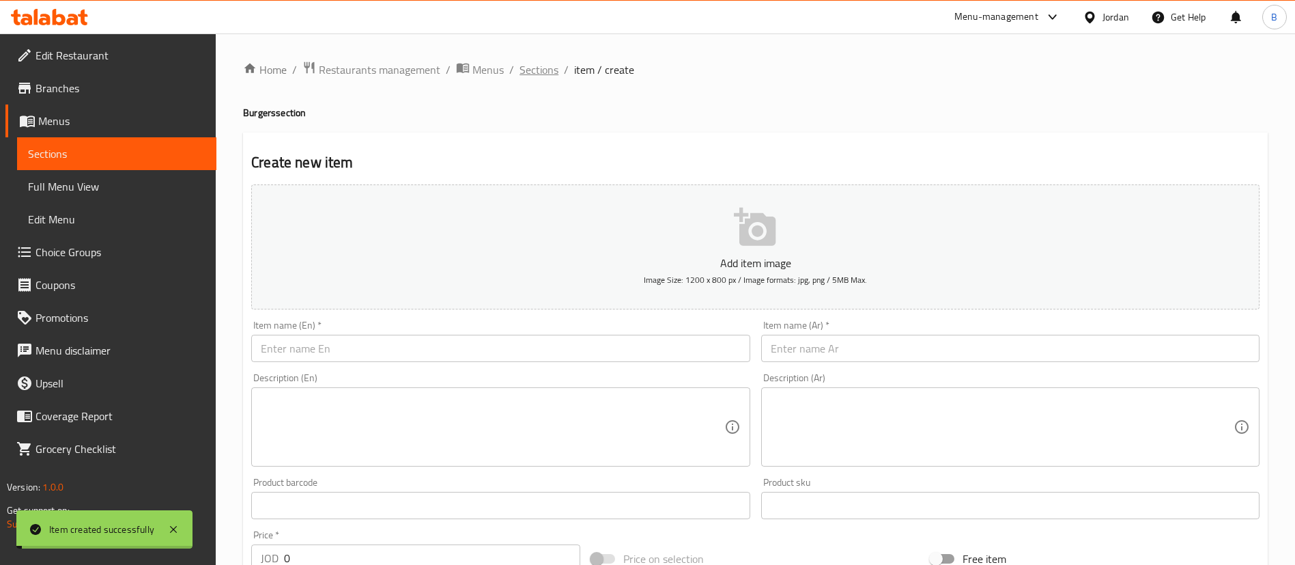
click at [532, 72] on span "Sections" at bounding box center [539, 69] width 39 height 16
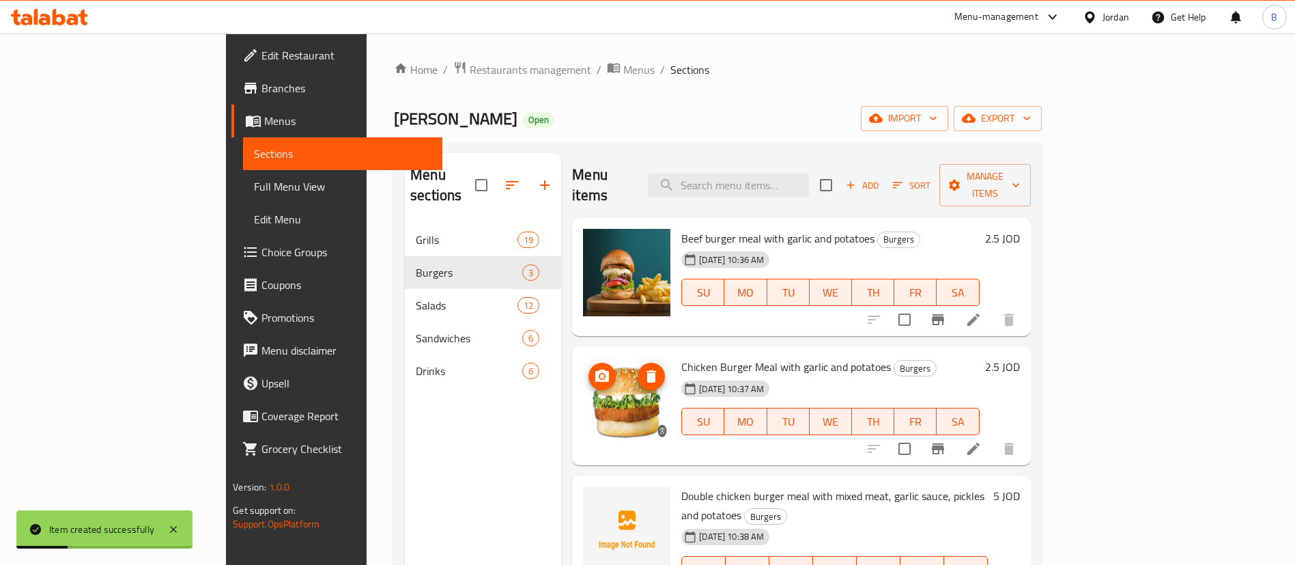
scroll to position [102, 0]
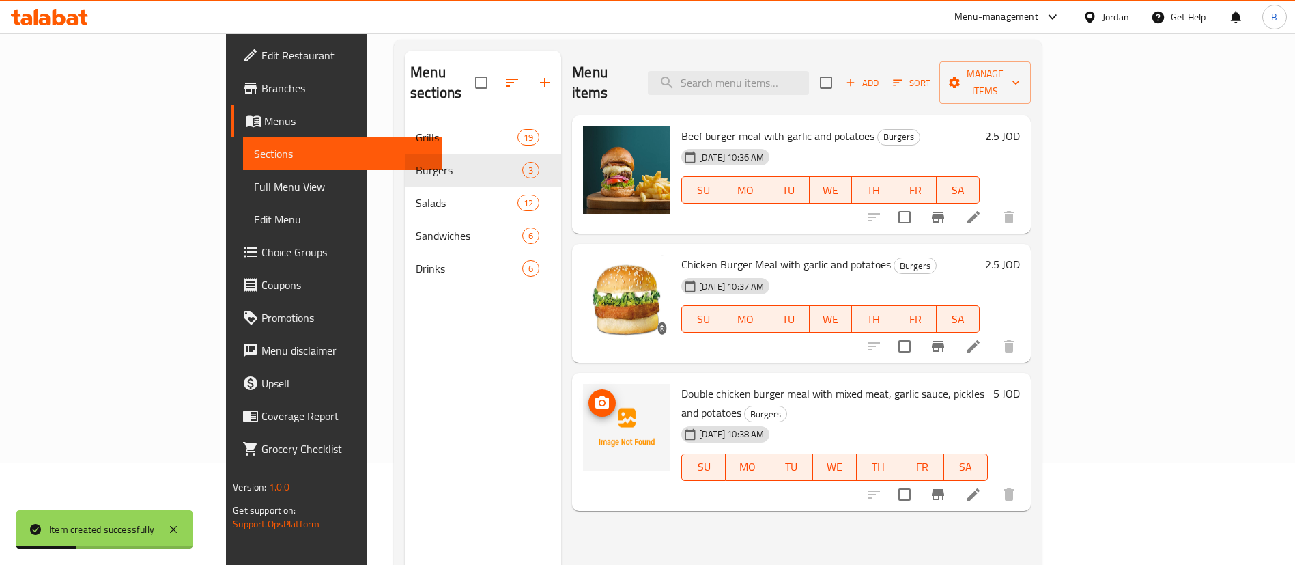
click at [583, 384] on img at bounding box center [626, 427] width 87 height 87
click at [594, 395] on icon "upload picture" at bounding box center [602, 403] width 16 height 16
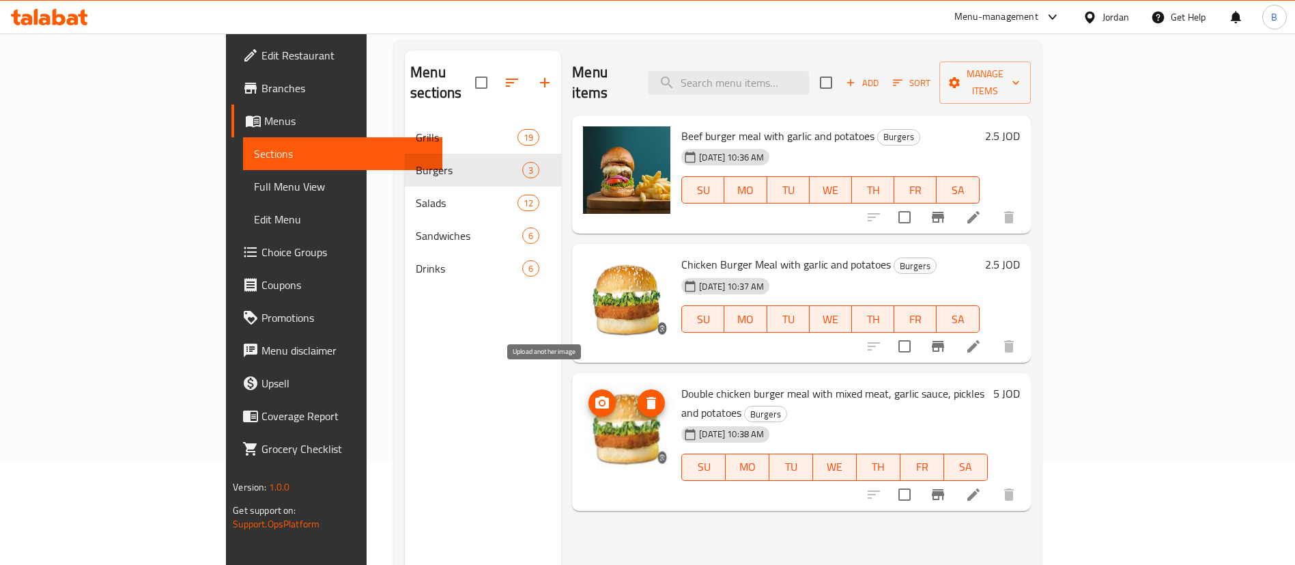
click at [600, 401] on circle "upload picture" at bounding box center [602, 403] width 4 height 4
click at [594, 395] on icon "upload picture" at bounding box center [602, 403] width 16 height 16
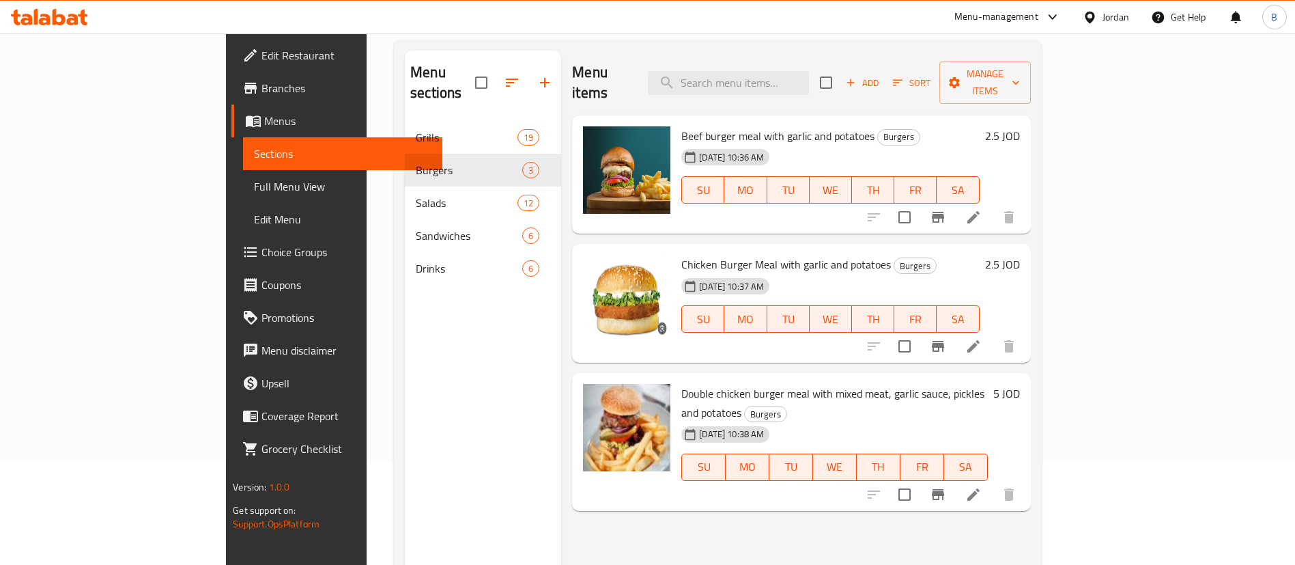
click at [61, 16] on icon at bounding box center [59, 17] width 13 height 16
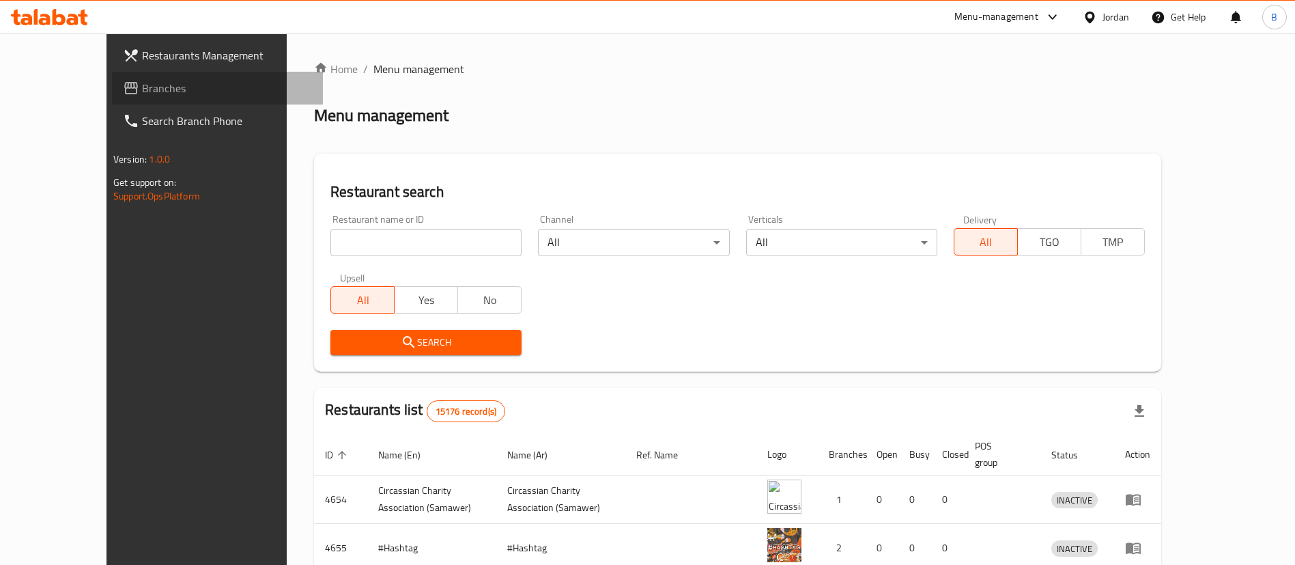
click at [142, 91] on span "Branches" at bounding box center [227, 88] width 170 height 16
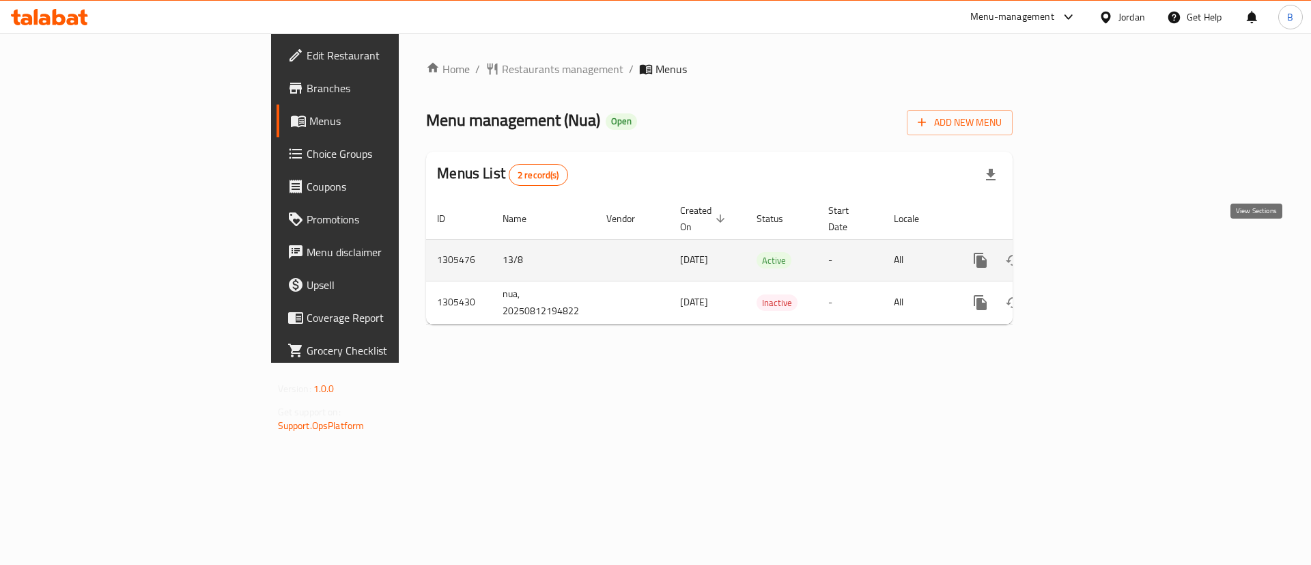
click at [1085, 254] on icon "enhanced table" at bounding box center [1079, 260] width 12 height 12
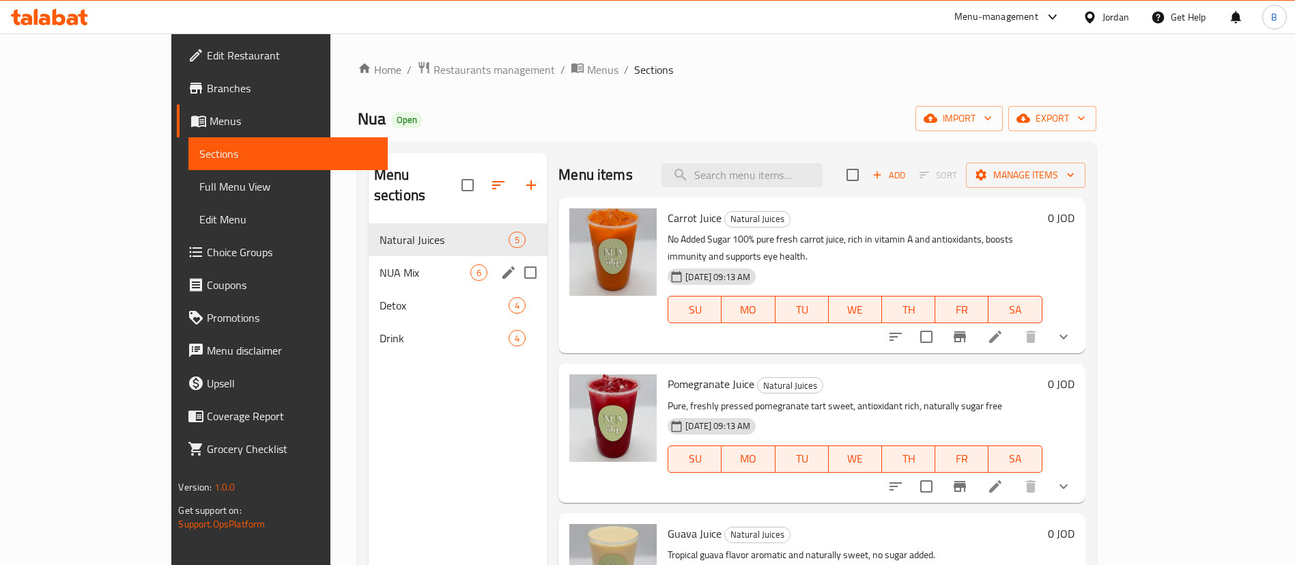
click at [369, 256] on div "NUA Mix 6" at bounding box center [458, 272] width 179 height 33
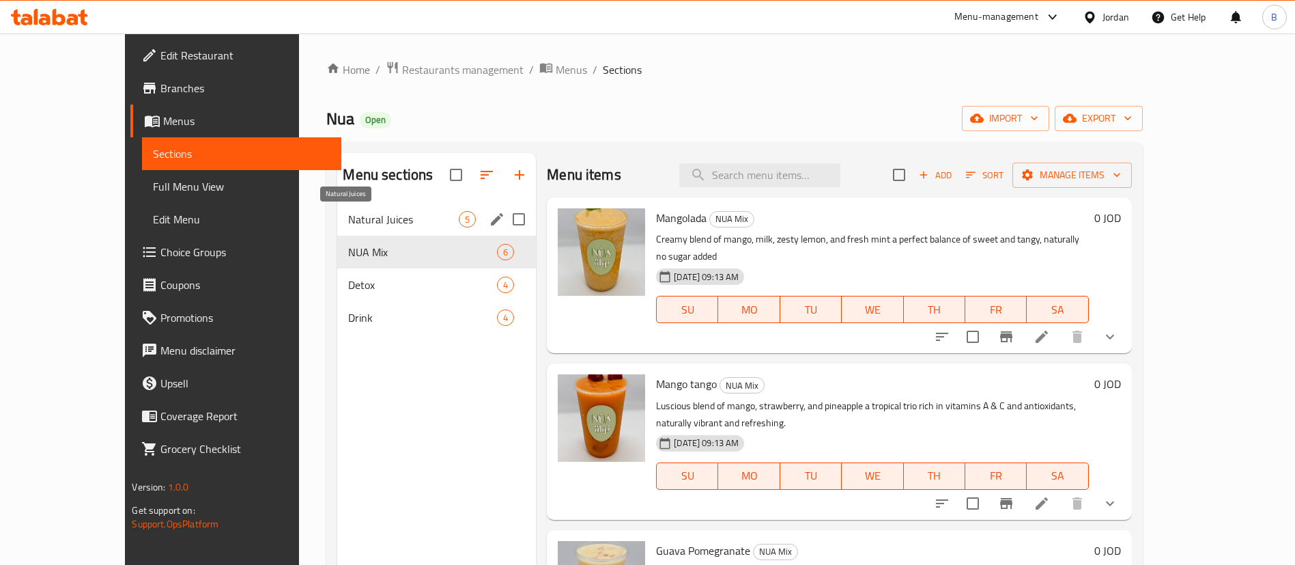
click at [348, 221] on span "Natural Juices" at bounding box center [403, 219] width 111 height 16
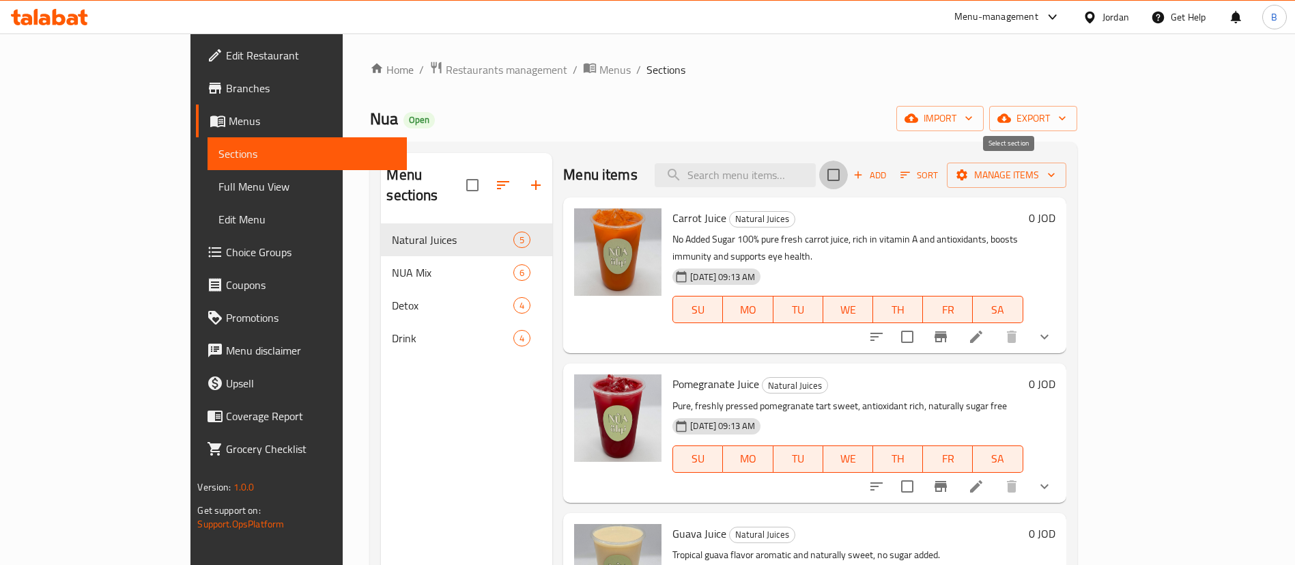
click at [848, 173] on input "checkbox" at bounding box center [833, 174] width 29 height 29
checkbox input "true"
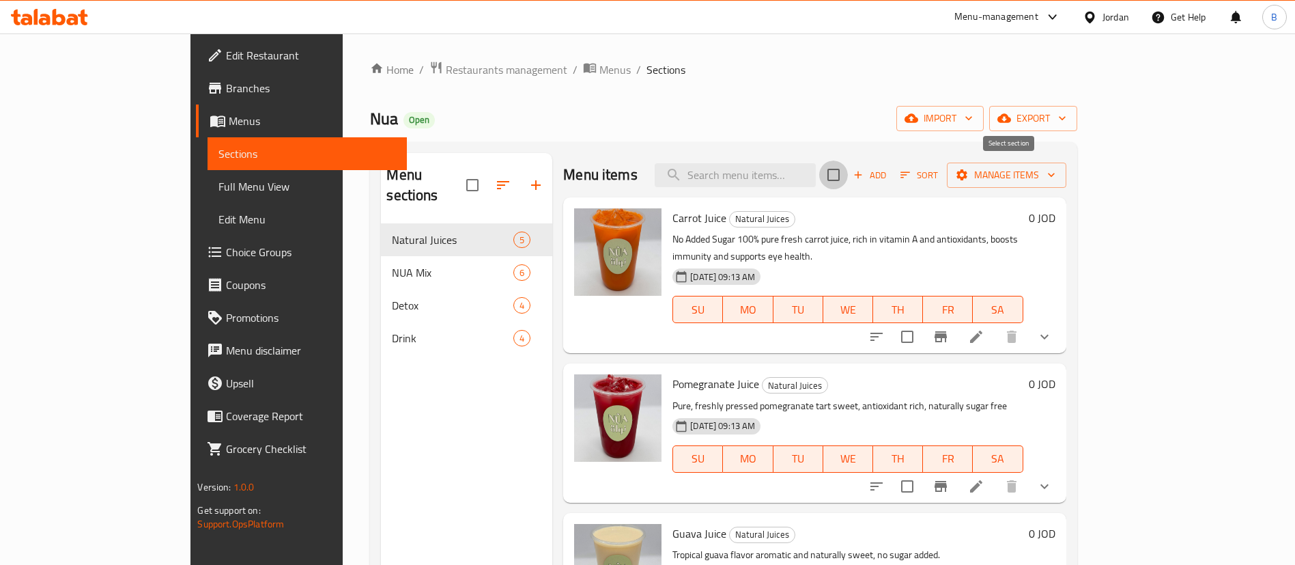
checkbox input "true"
click at [848, 173] on input "checkbox" at bounding box center [833, 174] width 29 height 29
checkbox input "false"
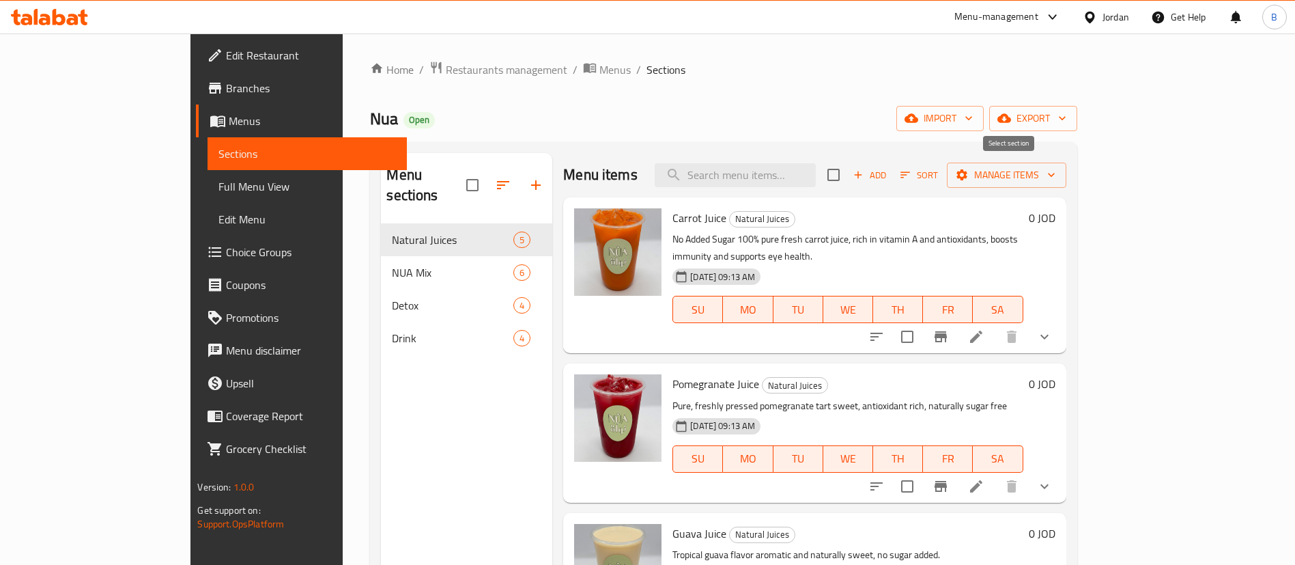
checkbox input "false"
click at [864, 173] on icon "button" at bounding box center [858, 175] width 12 height 12
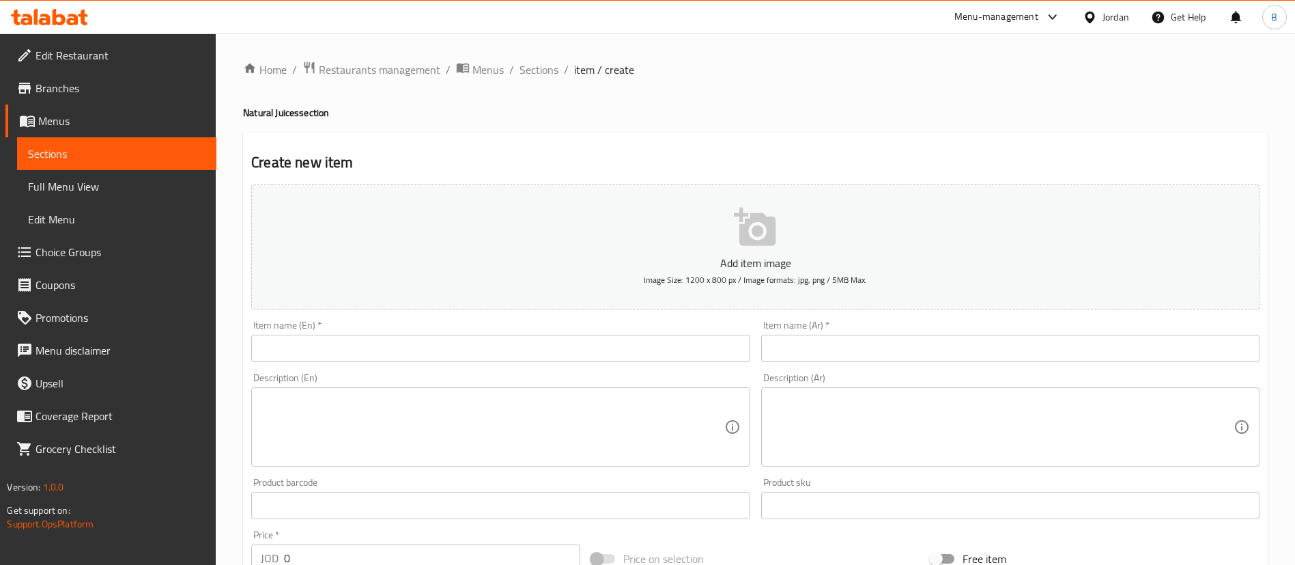
click at [414, 333] on div "Item name (En)   * Item name (En) *" at bounding box center [500, 341] width 498 height 42
click at [398, 350] on input "text" at bounding box center [500, 348] width 498 height 27
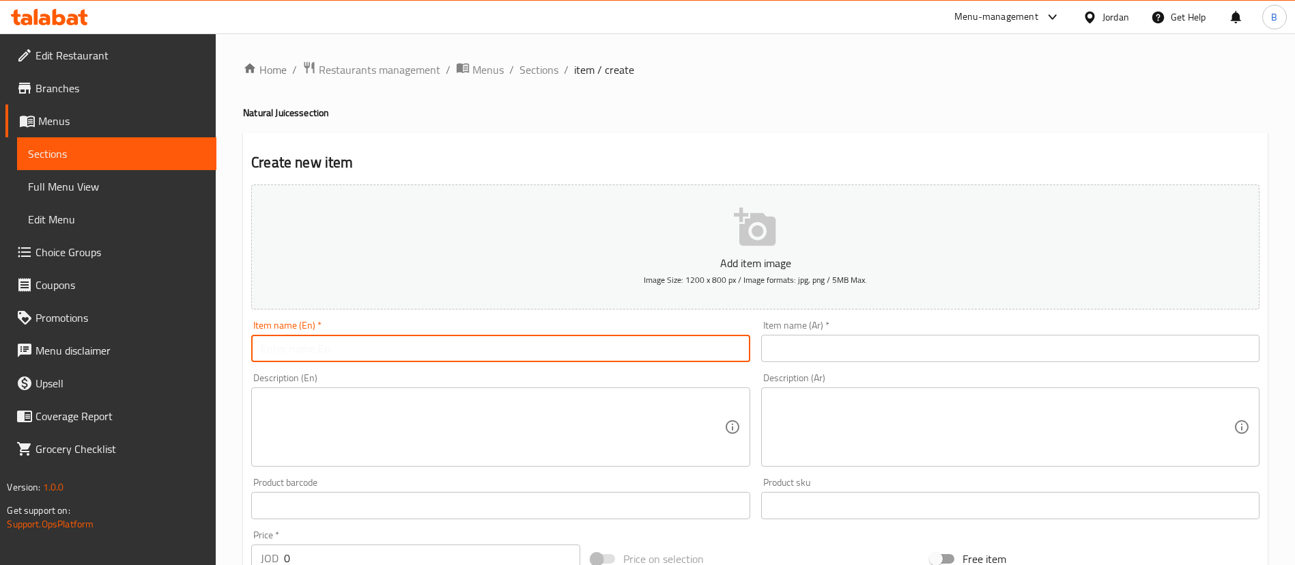
paste input "Lemon & Mint"
type input "Lemon & Mint"
click at [902, 342] on input "text" at bounding box center [1010, 348] width 498 height 27
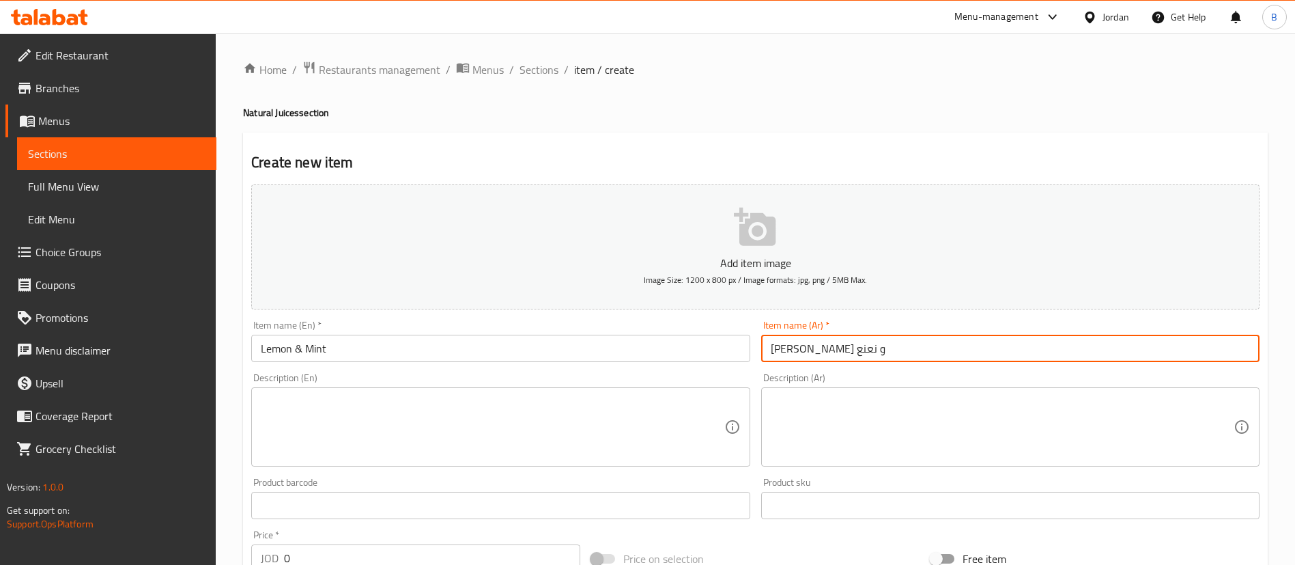
type input "[PERSON_NAME] و نعنع"
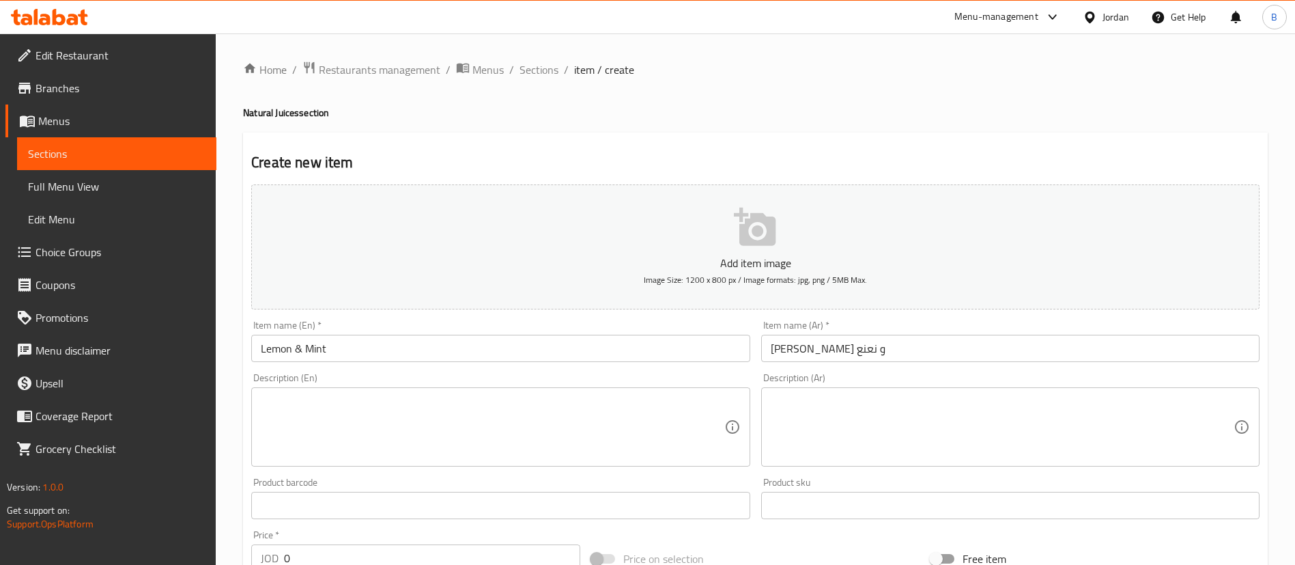
click at [518, 393] on div "Description (En)" at bounding box center [500, 426] width 498 height 79
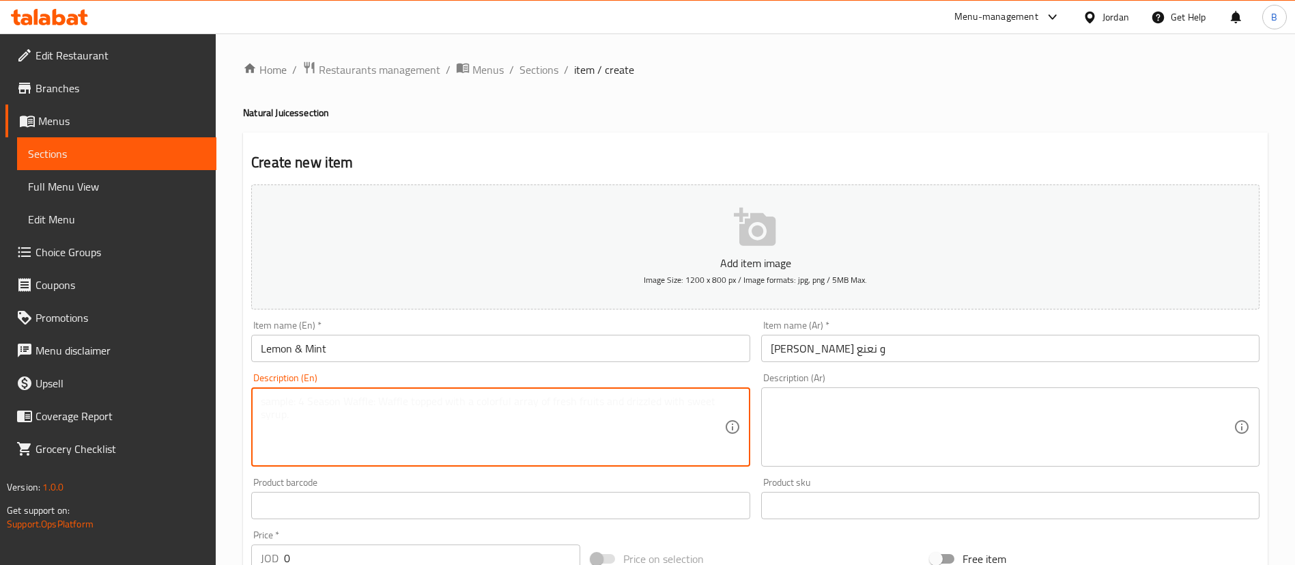
paste textarea ""100% natural lemon juice blended with fresh mint – no added sugar Cool, zesty,…"
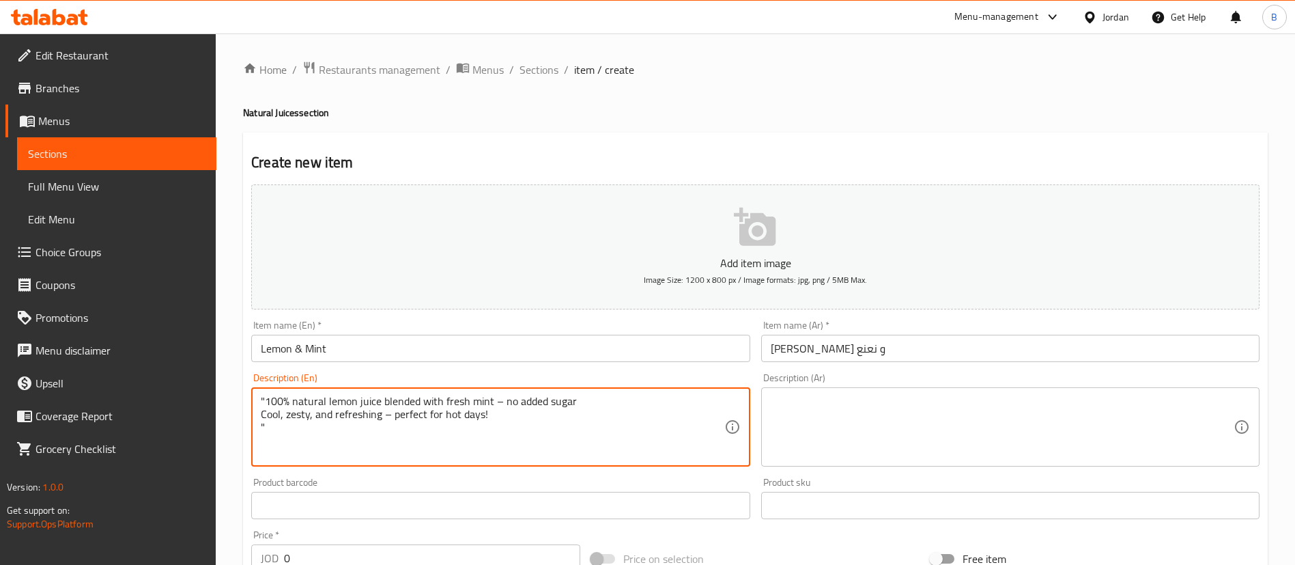
drag, startPoint x: 279, startPoint y: 424, endPoint x: 247, endPoint y: 423, distance: 32.1
click at [247, 423] on div "Description (En) "100% natural lemon juice blended with fresh mint – no added s…" at bounding box center [500, 419] width 509 height 104
click at [265, 398] on textarea ""100% natural lemon juice blended with fresh mint – no added sugar Cool, zesty,…" at bounding box center [492, 427] width 463 height 65
drag, startPoint x: 509, startPoint y: 450, endPoint x: 195, endPoint y: 379, distance: 322.0
click at [195, 379] on div "Edit Restaurant Branches Menus Sections Full Menu View Edit Menu Choice Groups …" at bounding box center [647, 498] width 1295 height 931
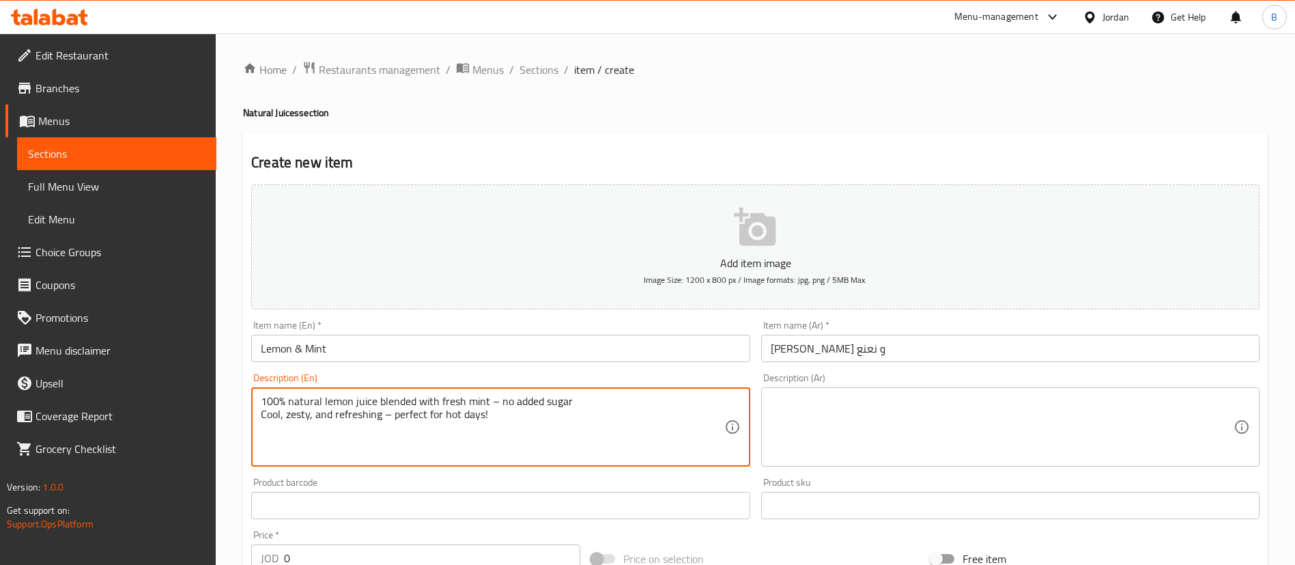
type textarea "100% natural lemon juice blended with fresh mint – no added sugar Cool, zesty, …"
click at [808, 438] on textarea at bounding box center [1002, 427] width 463 height 65
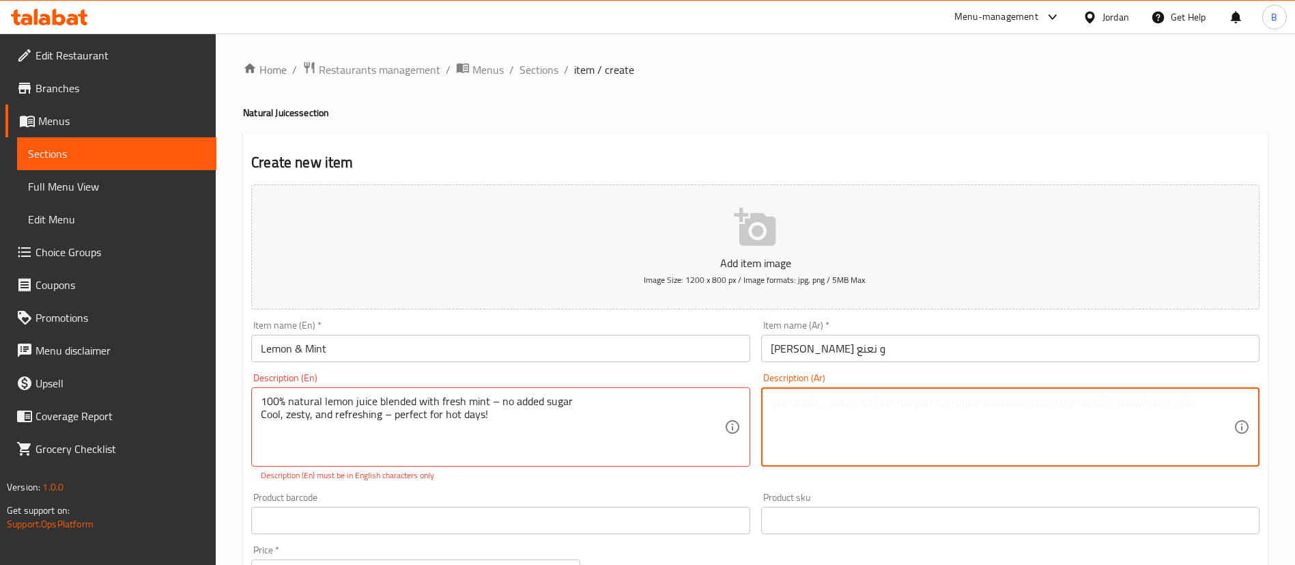
paste textarea "عصير ليمون طبيعي ١٠٠٪ ممزوج بالنعناع الطازج - بدون إضافة سكر بارد، منعش، وطازج …"
type textarea "عصير ليمون طبيعي ١٠٠٪ ممزوج بالنعناع الطازج - بدون إضافة سكر بارد، منعش، وطازج …"
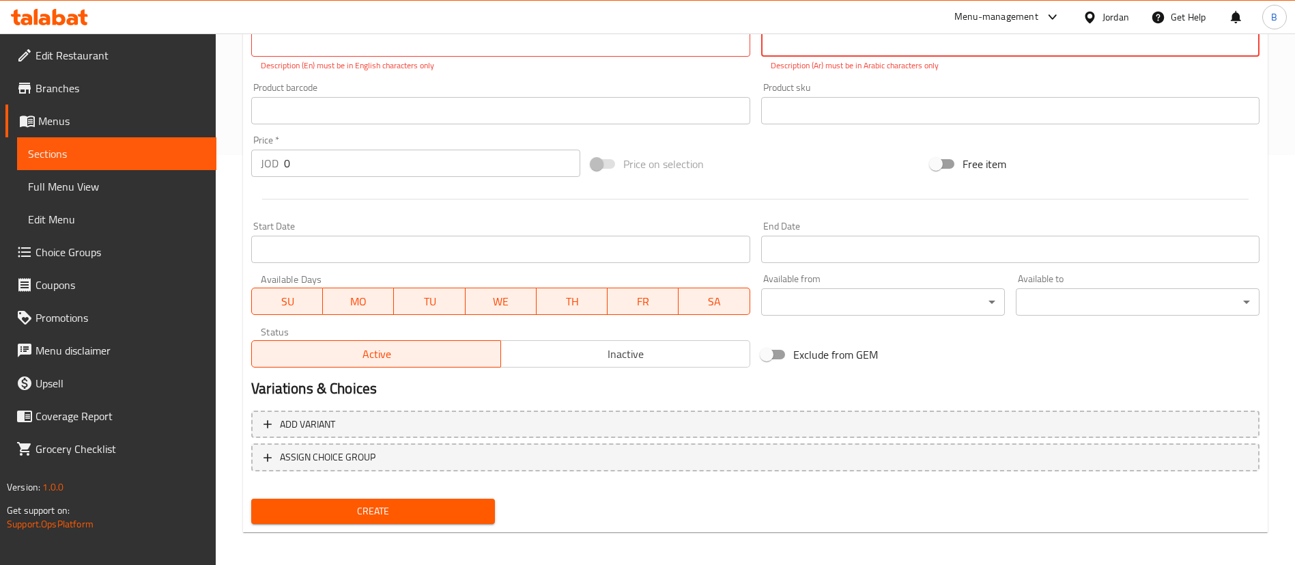
click at [392, 508] on span "Create" at bounding box center [373, 511] width 222 height 17
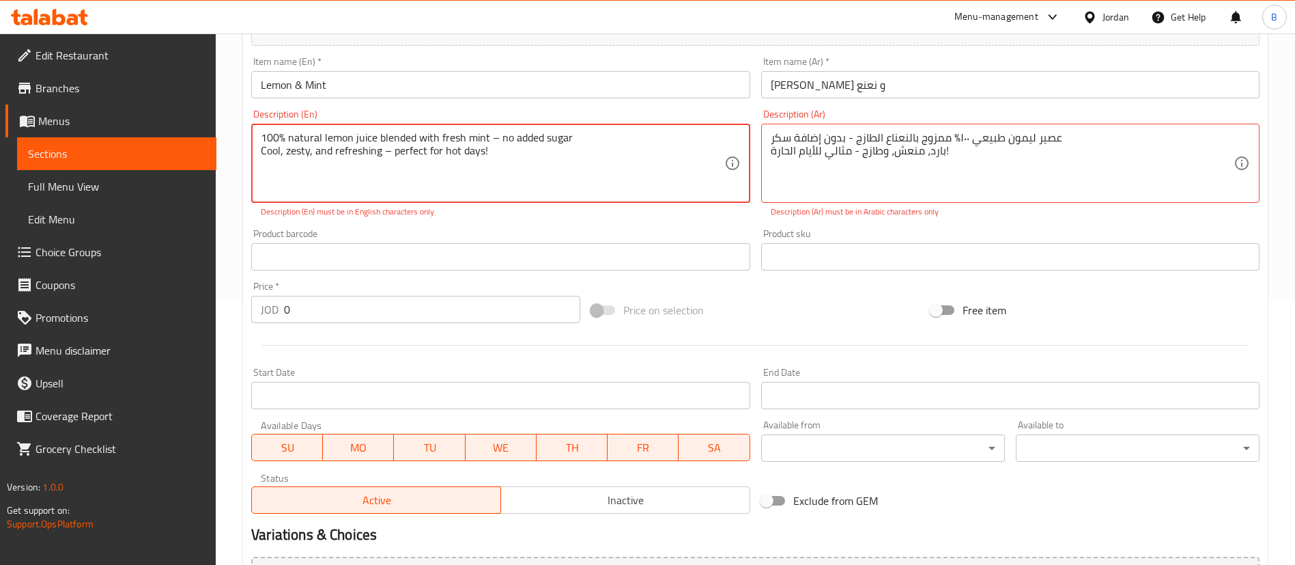
scroll to position [190, 0]
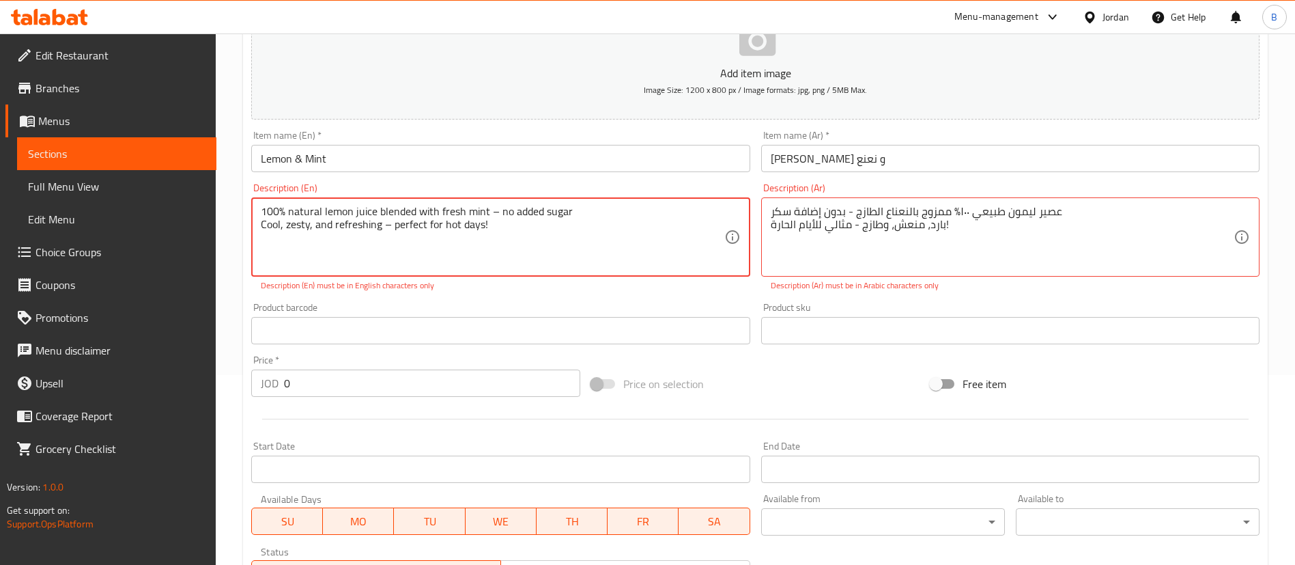
click at [526, 213] on textarea "100% natural lemon juice blended with fresh mint – no added sugar Cool, zesty, …" at bounding box center [492, 237] width 463 height 65
drag, startPoint x: 497, startPoint y: 209, endPoint x: 487, endPoint y: 209, distance: 9.6
click at [487, 209] on textarea "100% natural lemon juice blended with fresh mint – no added sugar Cool, zesty, …" at bounding box center [492, 237] width 463 height 65
click at [386, 225] on textarea "100% natural lemon juice blended with fresh mint, no added sugar Cool, zesty, a…" at bounding box center [492, 237] width 463 height 65
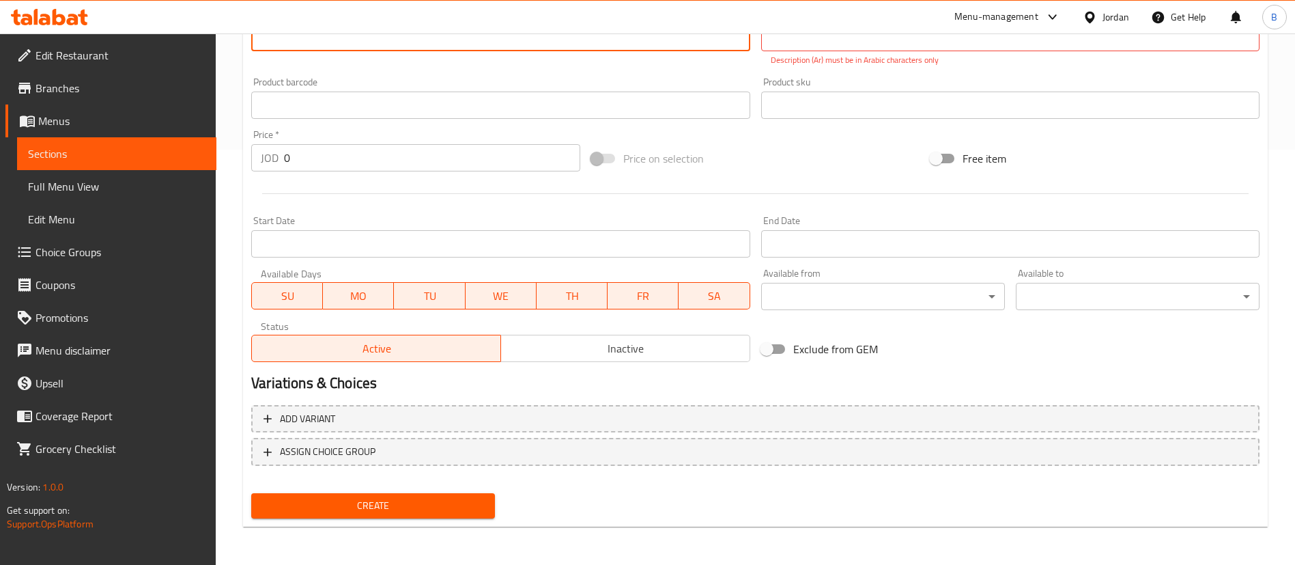
type textarea "100% natural lemon juice blended with fresh mint, no added sugar Cool, zesty, a…"
click at [412, 500] on span "Create" at bounding box center [373, 505] width 222 height 17
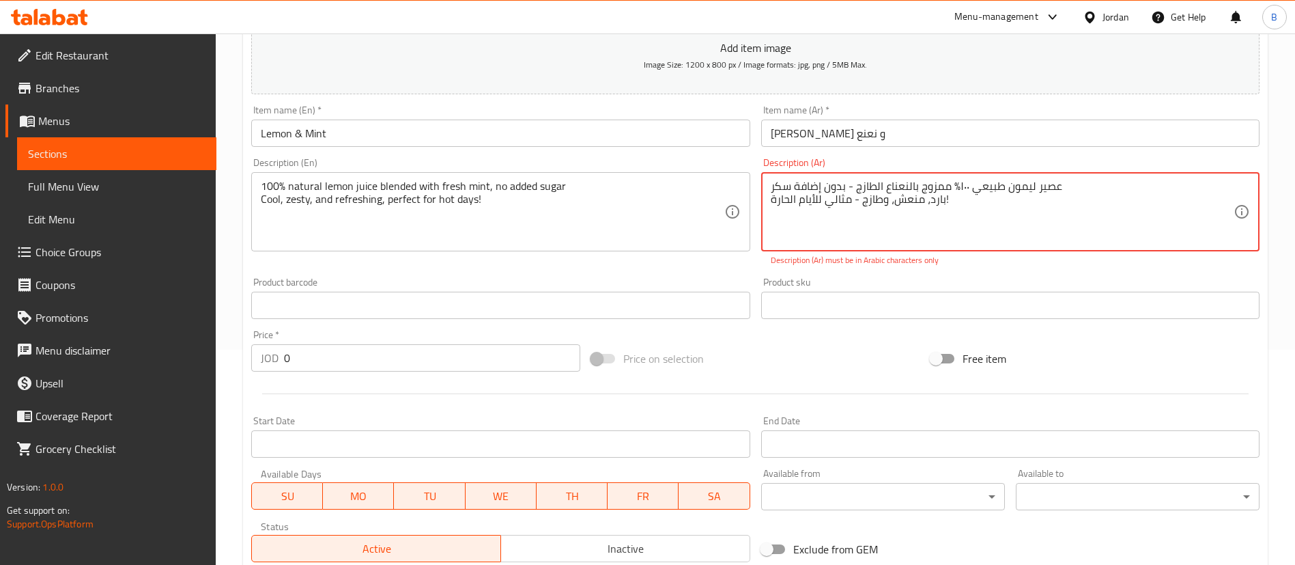
scroll to position [96, 0]
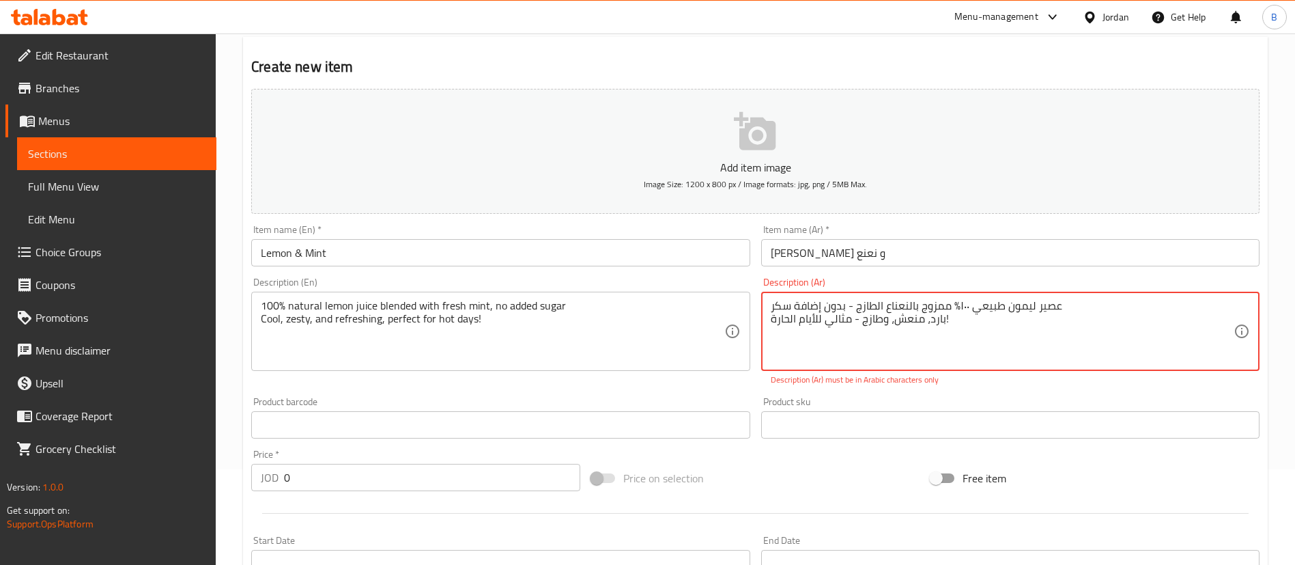
click at [847, 308] on textarea "عصير ليمون طبيعي ١٠٠٪ ممزوج بالنعناع الطازج - بدون إضافة سكر بارد، منعش، وطازج …" at bounding box center [1002, 331] width 463 height 65
click at [853, 306] on textarea "عصير ليمون طبيعي ١٠٠٪ ممزوج بالنعناع الطازج - بدون إضافة سكر بارد، منعش، وطازج …" at bounding box center [1002, 331] width 463 height 65
drag, startPoint x: 853, startPoint y: 305, endPoint x: 848, endPoint y: 298, distance: 8.2
click at [848, 299] on textarea "عصير ليمون طبيعي ١٠٠٪ ممزوج بالنعناع الطازج - بدون إضافة سكر بارد، منعش، وطازج …" at bounding box center [1002, 331] width 463 height 65
click at [847, 304] on textarea "عصير ليمون طبيعي ١٠٠٪ ممزوج بالنعناع الطازج,بدون إضافة سكر بارد، منعش، وطازج - …" at bounding box center [1002, 331] width 463 height 65
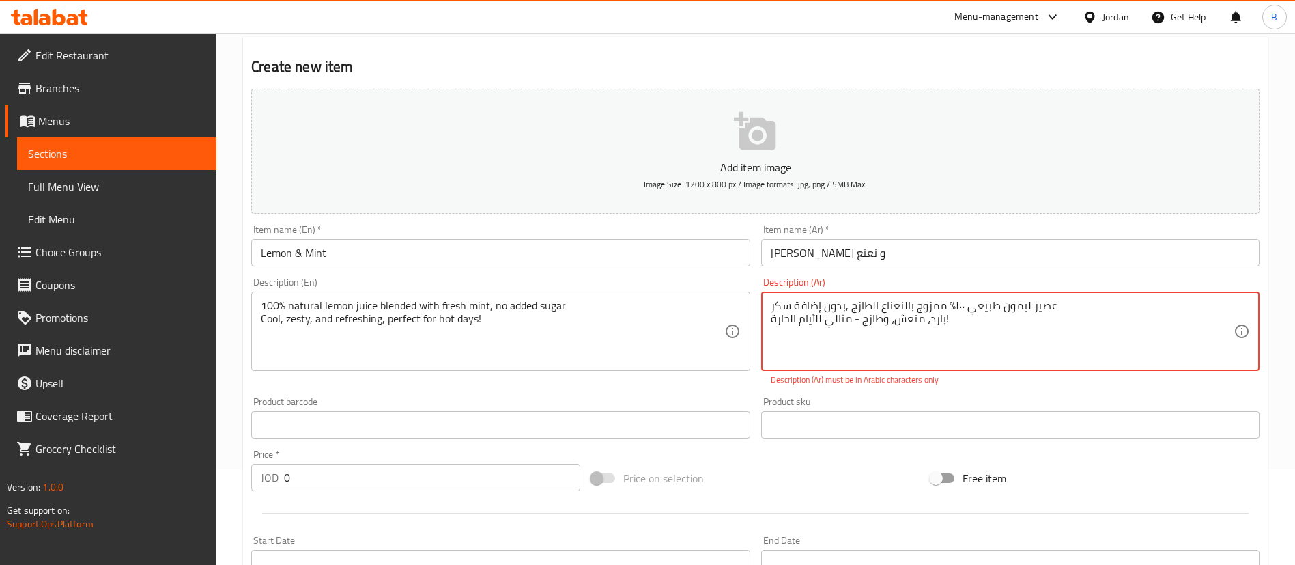
click at [843, 303] on textarea "عصير ليمون طبيعي ١٠٠٪ ممزوج بالنعناع الطازج ,بدون إضافة سكر بارد، منعش، وطازج -…" at bounding box center [1002, 331] width 463 height 65
click at [843, 307] on textarea "عصير ليمون طبيعي ١٠٠٪ ممزوج بالنعناع الطازج ,بدون إضافة سكر بارد، منعش، وطازج -…" at bounding box center [1002, 331] width 463 height 65
click at [843, 302] on textarea "عصير ليمون طبيعي ١٠٠٪ ممزوج بالنعناع الطازج ,بدون إضافة سكر بارد، منعش، وطازج -…" at bounding box center [1002, 331] width 463 height 65
click at [844, 307] on textarea "عصير ليمون طبيعي ١٠٠٪ ممزوج بالنعناع الطازج ,بدون إضافة سكر بارد، منعش، وطازج -…" at bounding box center [1002, 331] width 463 height 65
click at [838, 303] on textarea "عصير ليمون طبيعي ١٠٠٪ ممزوج بالنعناع الطازج ,بدون إضافة سكر بارد، منعش، وطازج -…" at bounding box center [1002, 331] width 463 height 65
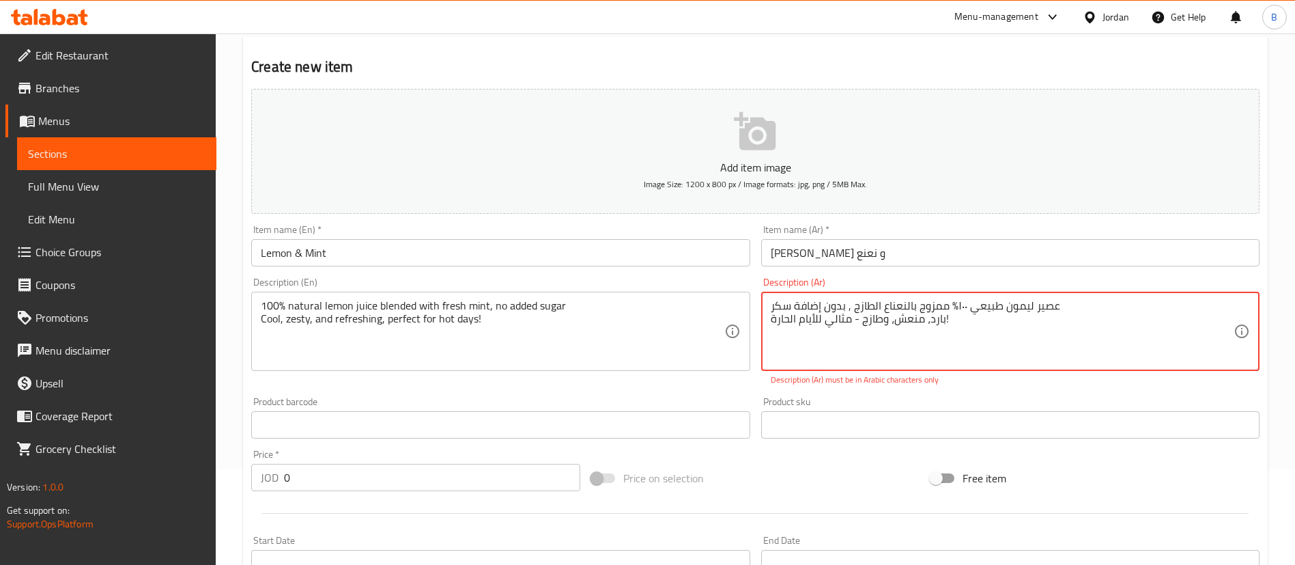
click at [858, 318] on textarea "عصير ليمون طبيعي ١٠٠٪ ممزوج بالنعناع الطازج , بدون إضافة سكر بارد، منعش، وطازج …" at bounding box center [1002, 331] width 463 height 65
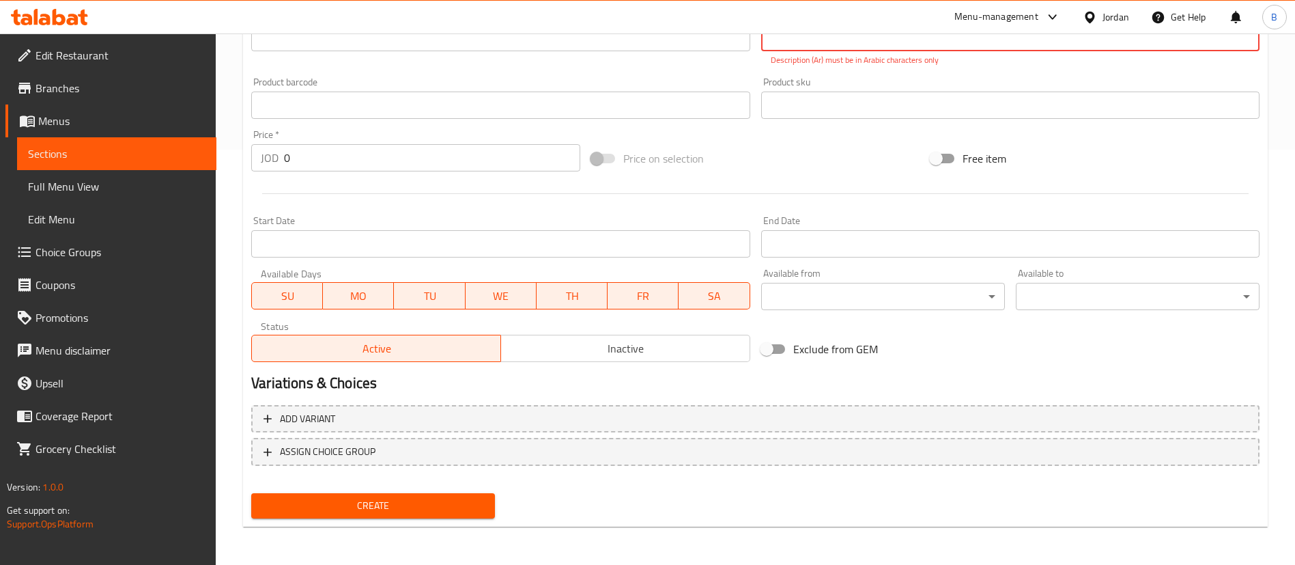
click at [457, 497] on span "Create" at bounding box center [373, 505] width 222 height 17
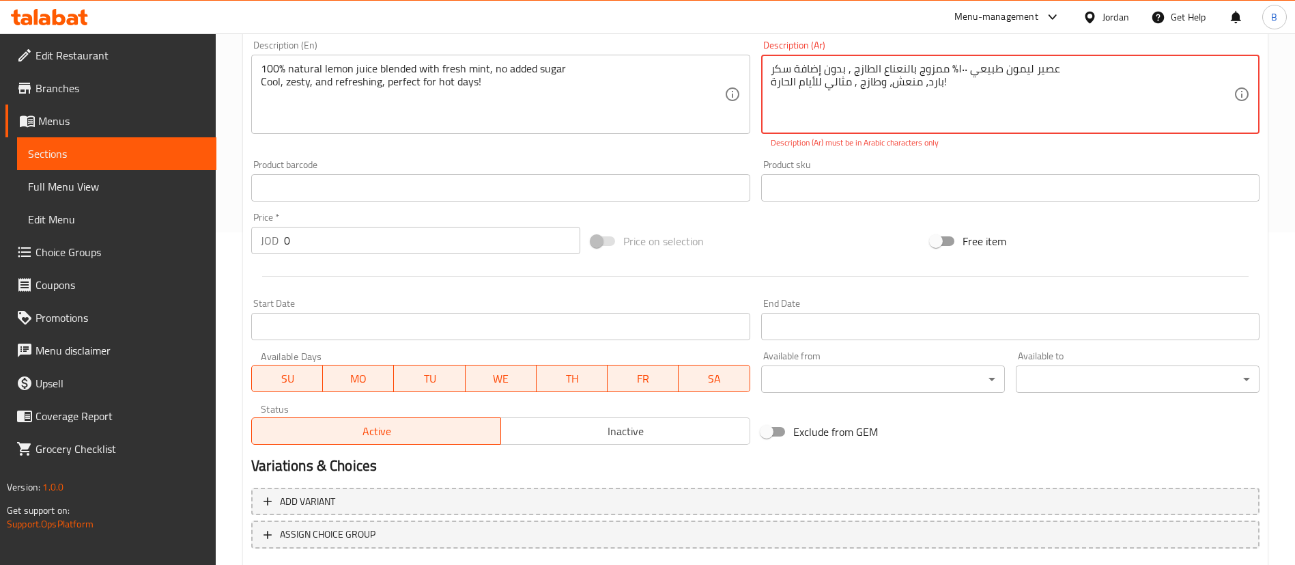
scroll to position [300, 0]
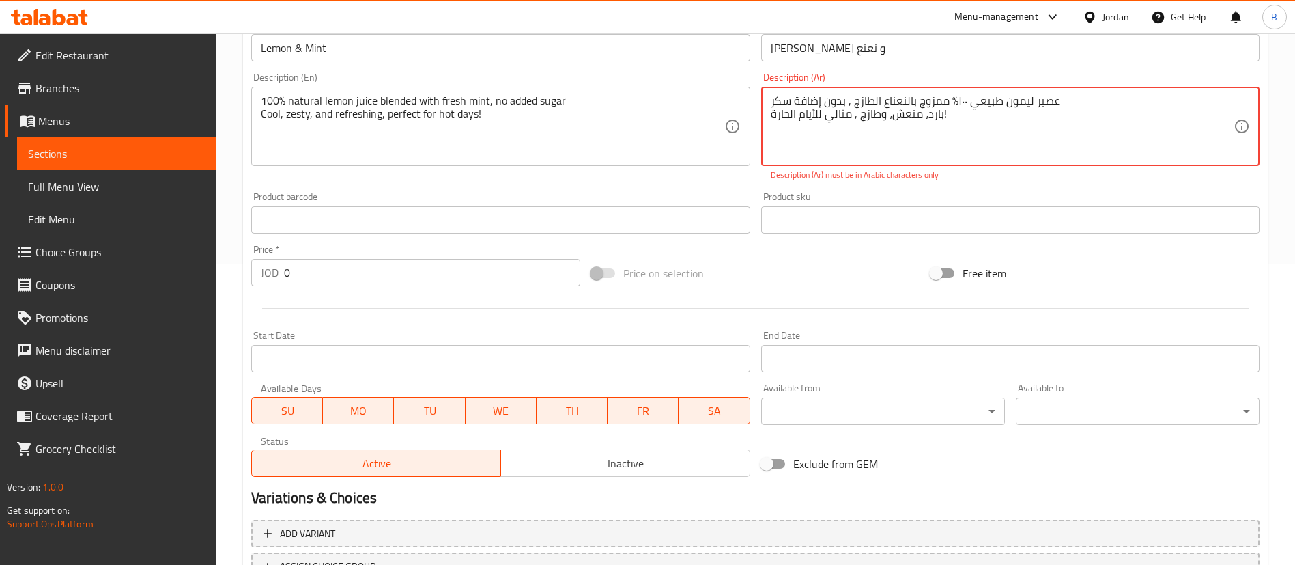
click at [943, 112] on textarea "عصير ليمون طبيعي ١٠٠٪ ممزوج بالنعناع الطازج , بدون إضافة سكر بارد، منعش، وطازج …" at bounding box center [1002, 126] width 463 height 65
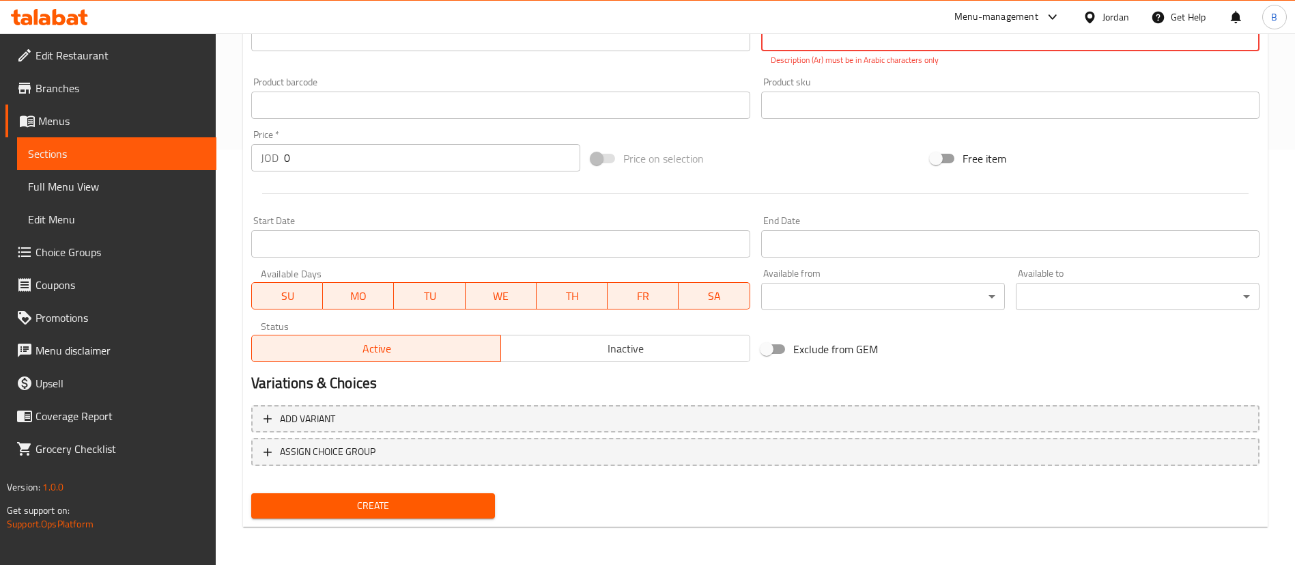
click at [467, 496] on button "Create" at bounding box center [373, 505] width 244 height 25
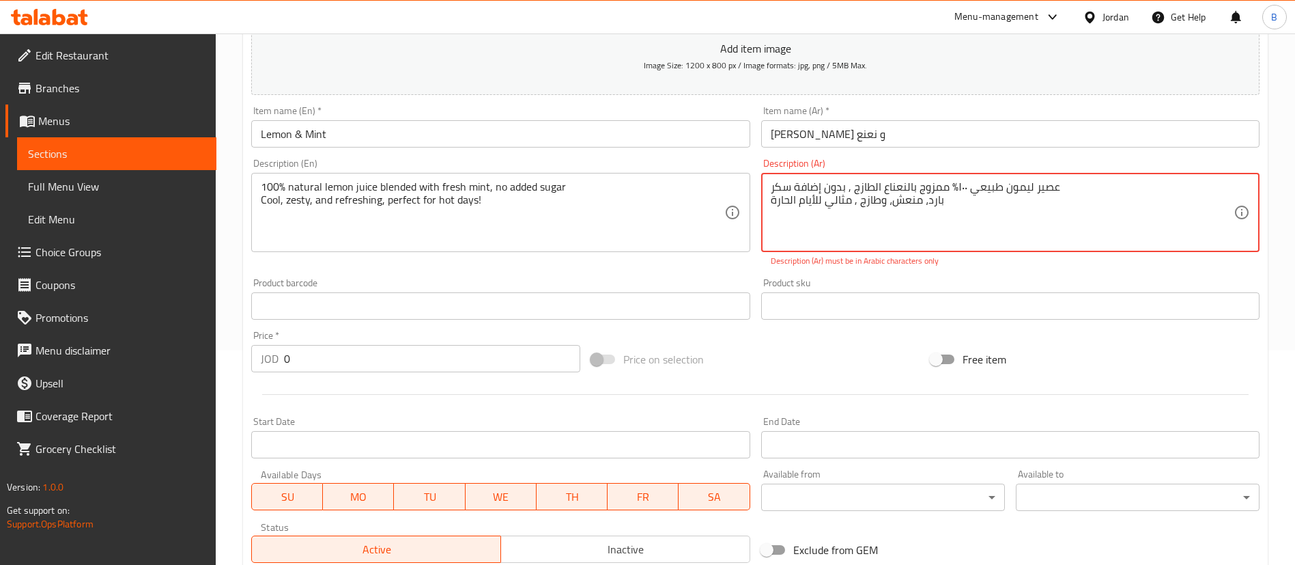
scroll to position [96, 0]
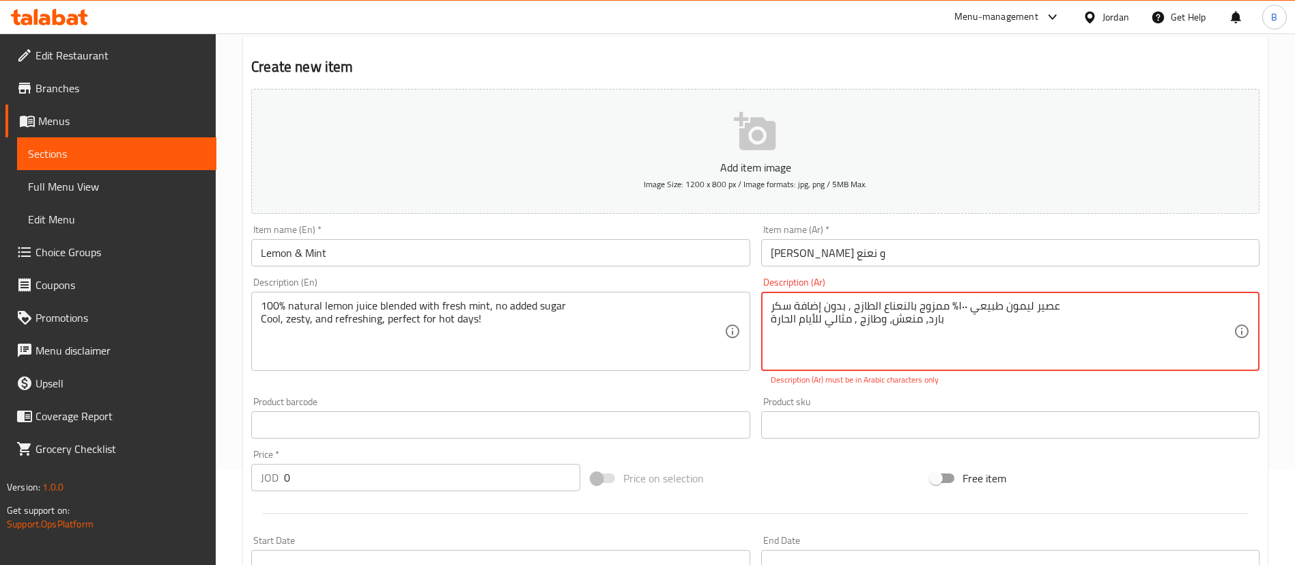
click at [960, 306] on textarea "عصير ليمون طبيعي ١٠٠٪ ممزوج بالنعناع الطازج , بدون إضافة سكر بارد، منعش، وطازج …" at bounding box center [1002, 331] width 463 height 65
drag, startPoint x: 958, startPoint y: 303, endPoint x: 951, endPoint y: 302, distance: 6.9
click at [951, 302] on textarea "عصير ليمون طبيعي ١٪ ممزوج بالنعناع الطازج , بدون إضافة سكر بارد، منعش، وطازج , …" at bounding box center [1002, 331] width 463 height 65
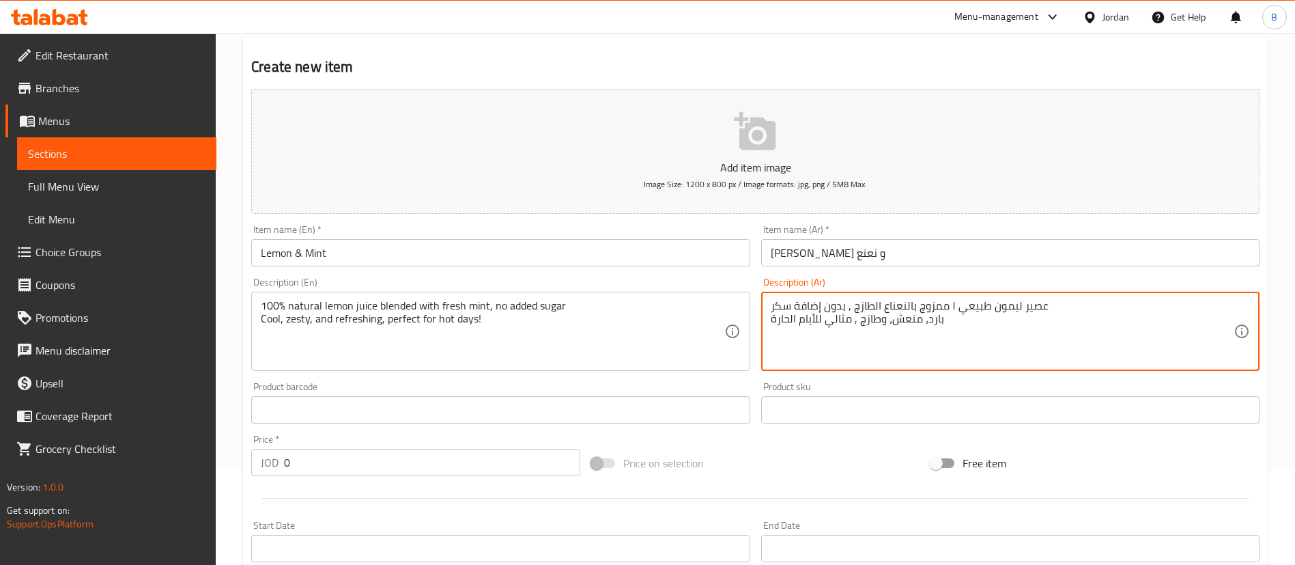
click at [950, 304] on textarea "عصير ليمون طبيعي ١ ممزوج بالنعناع الطازج , بدون إضافة سكر بارد، منعش، وطازج , م…" at bounding box center [1002, 331] width 463 height 65
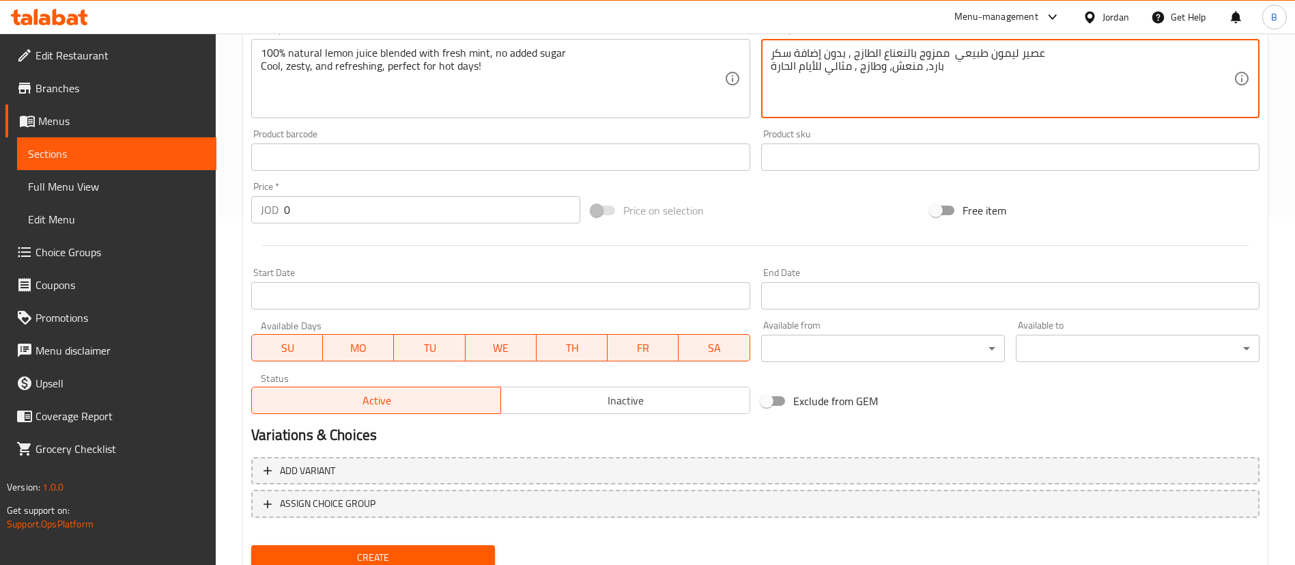
scroll to position [400, 0]
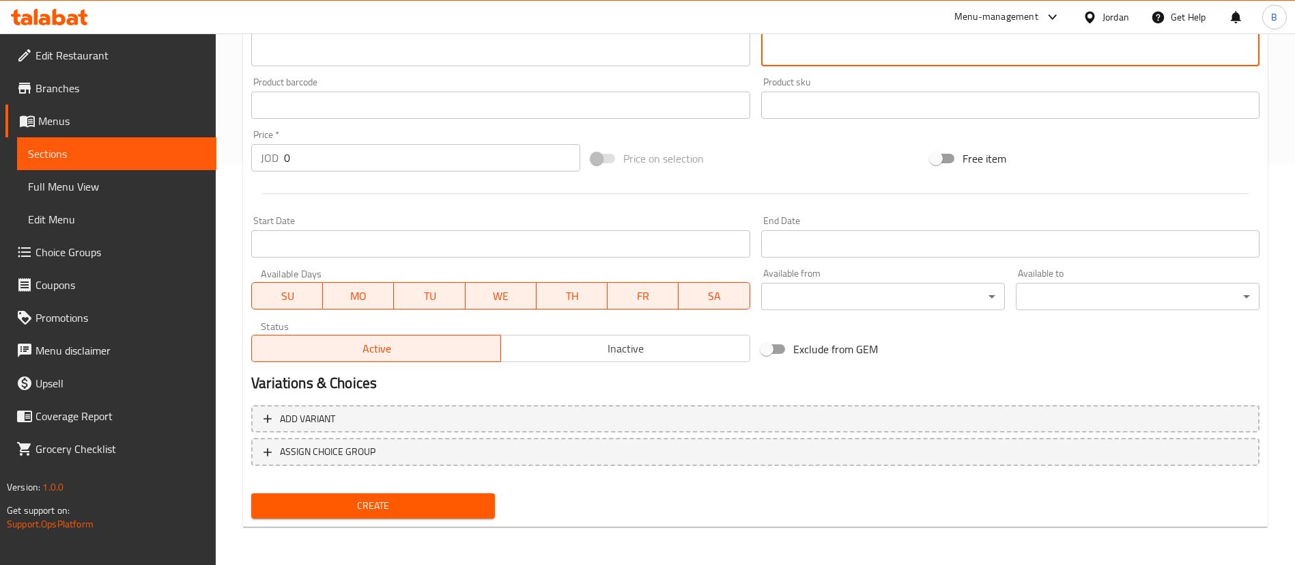
type textarea "عصير ليمون طبيعي ممزوج بالنعناع الطازج , بدون إضافة سكر بارد، منعش، وطازج , مثا…"
click at [427, 493] on button "Create" at bounding box center [373, 505] width 244 height 25
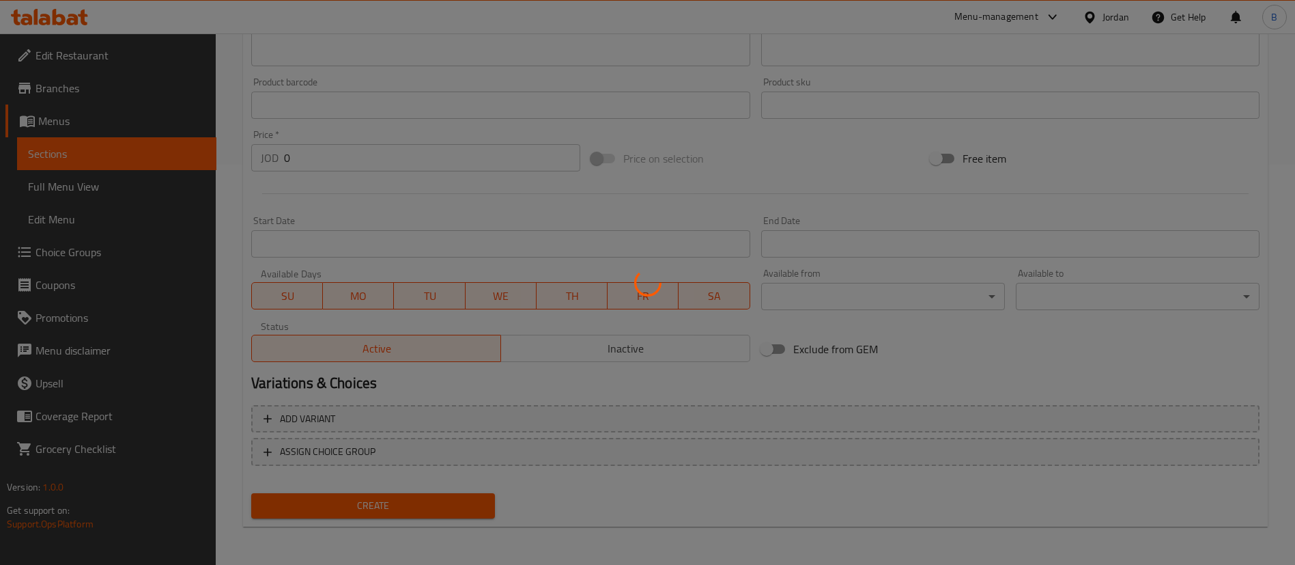
click at [429, 508] on div at bounding box center [647, 282] width 1295 height 565
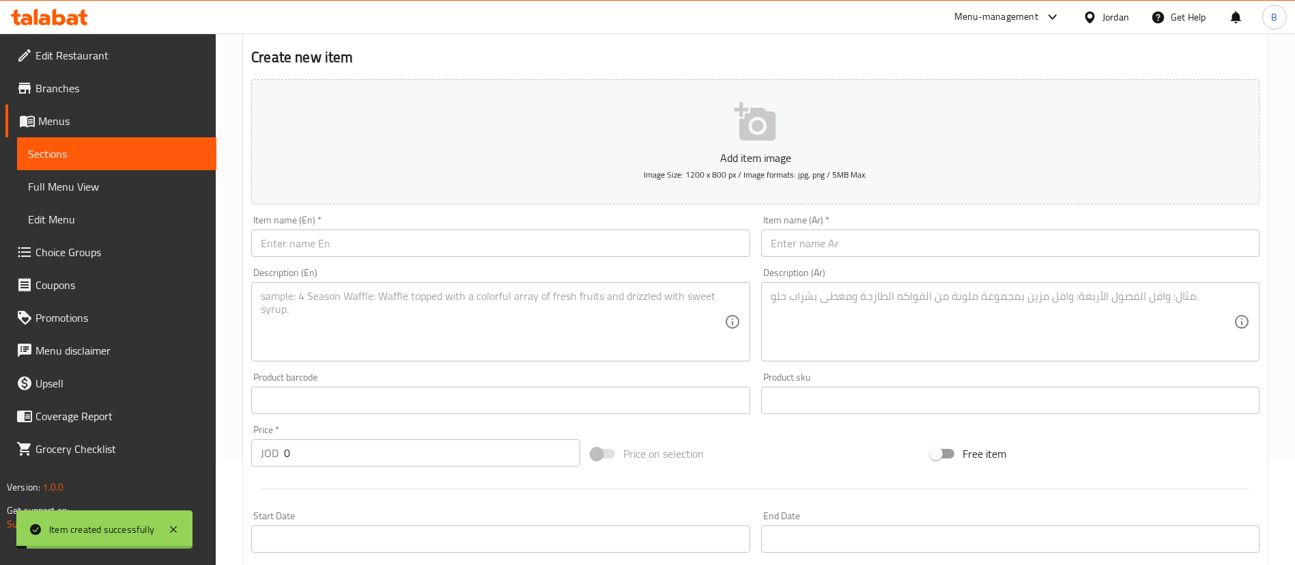
scroll to position [0, 0]
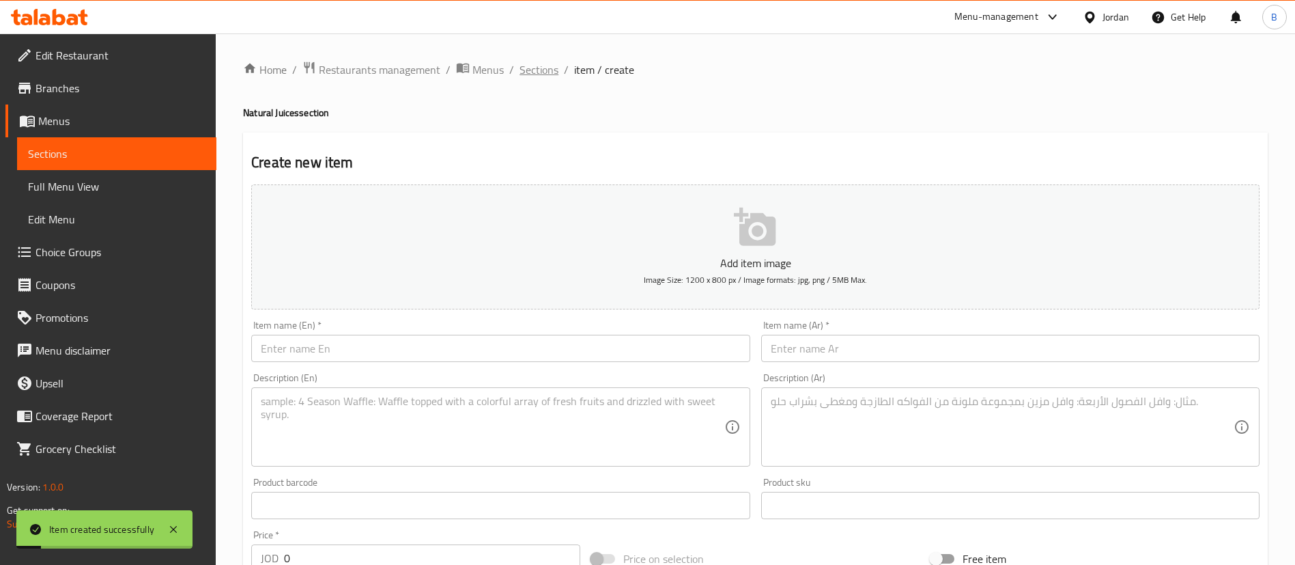
click at [549, 70] on span "Sections" at bounding box center [539, 69] width 39 height 16
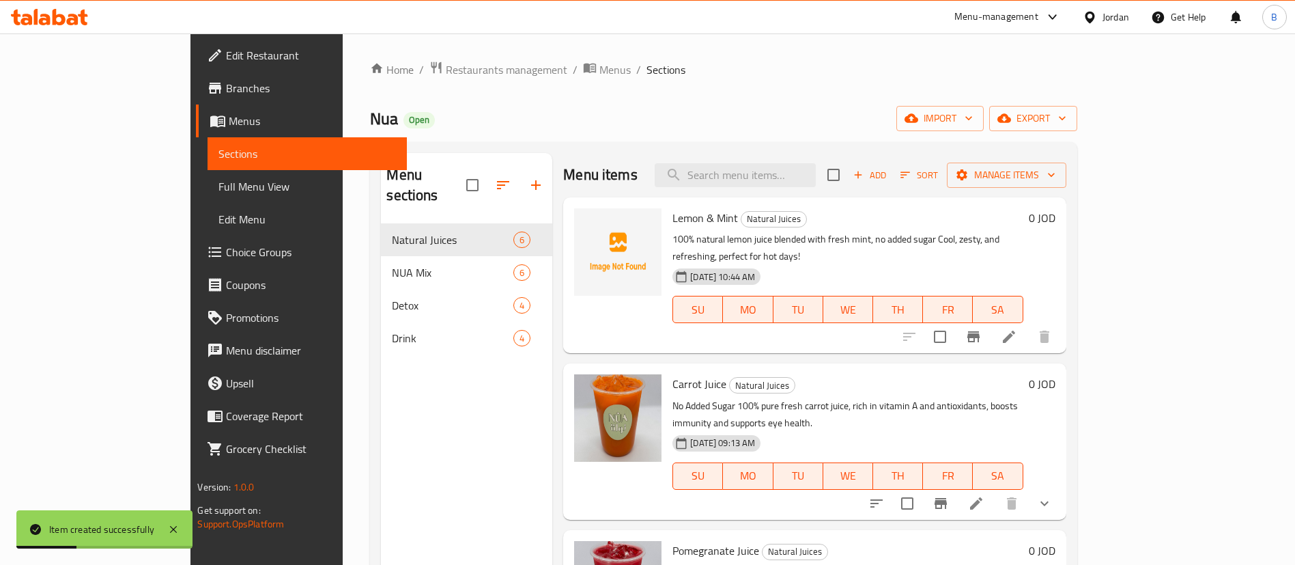
click at [226, 248] on span "Choice Groups" at bounding box center [311, 252] width 170 height 16
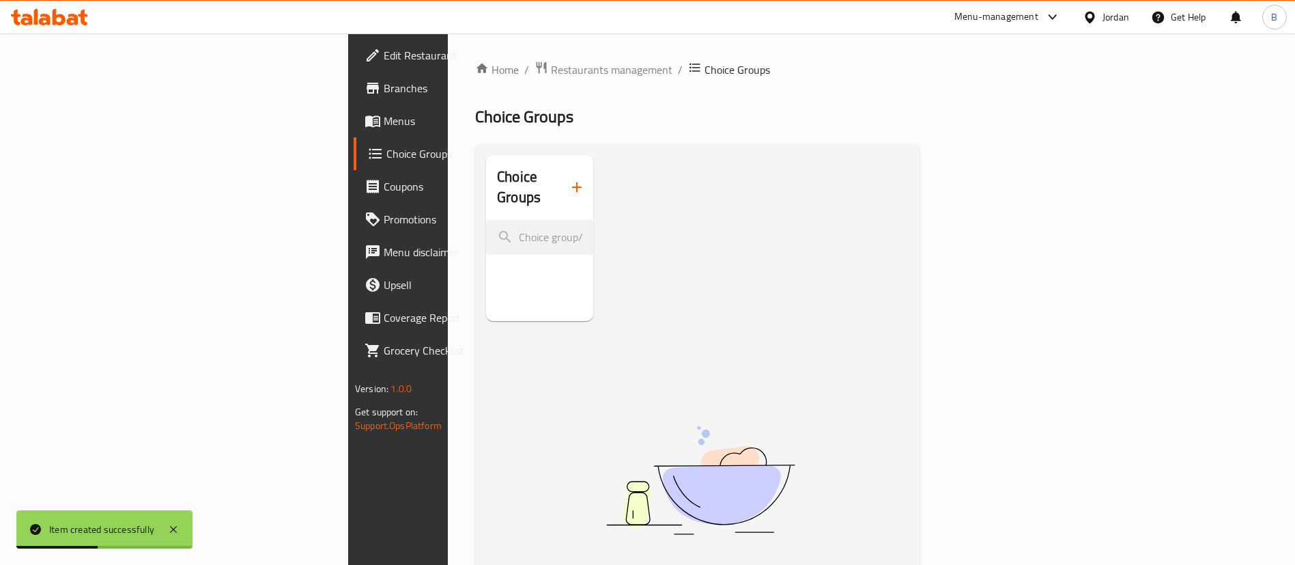
click at [486, 193] on div "Choice Groups" at bounding box center [539, 187] width 107 height 65
click at [561, 178] on button "button" at bounding box center [577, 187] width 33 height 33
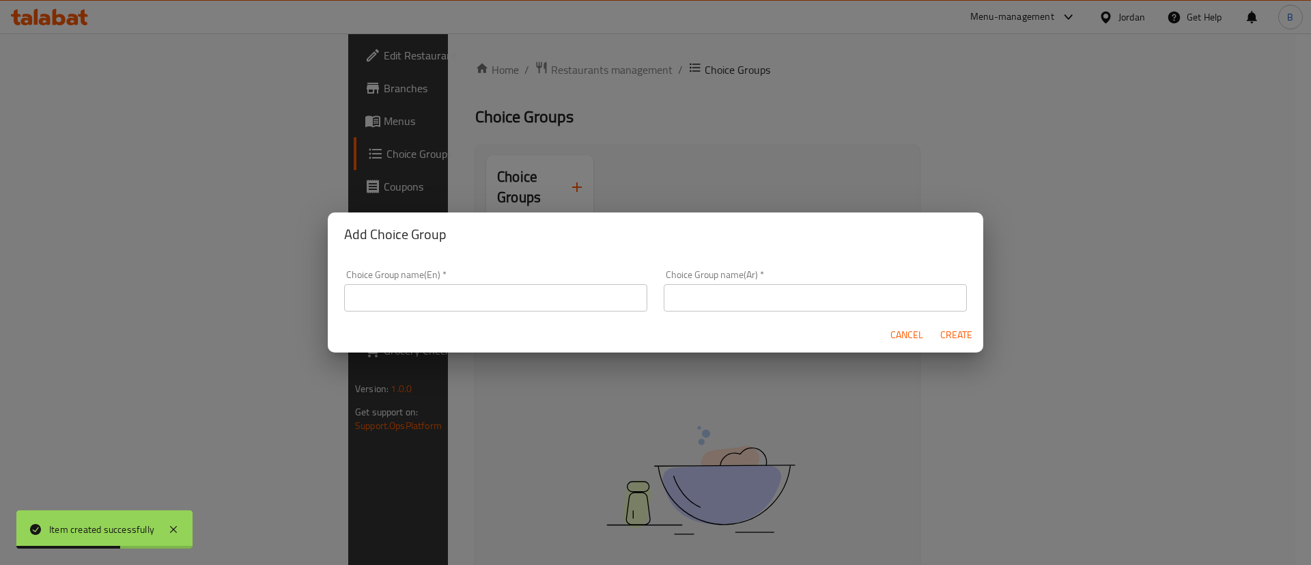
click at [466, 287] on input "text" at bounding box center [495, 297] width 303 height 27
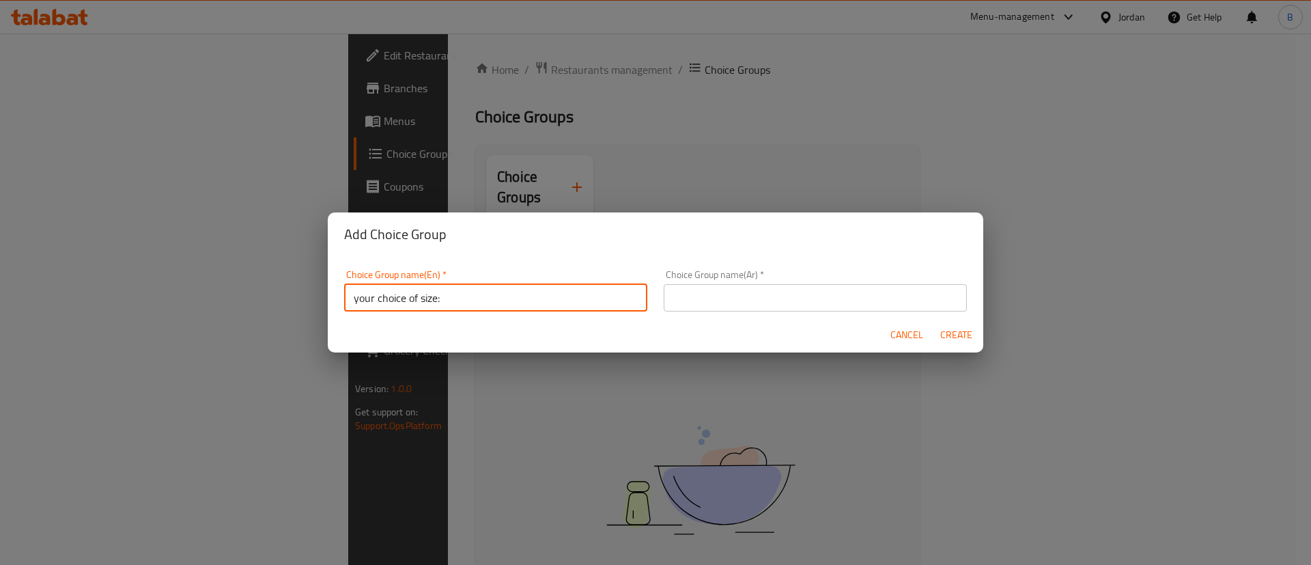
type input "your choice of size:"
click at [867, 290] on input "text" at bounding box center [815, 297] width 303 height 27
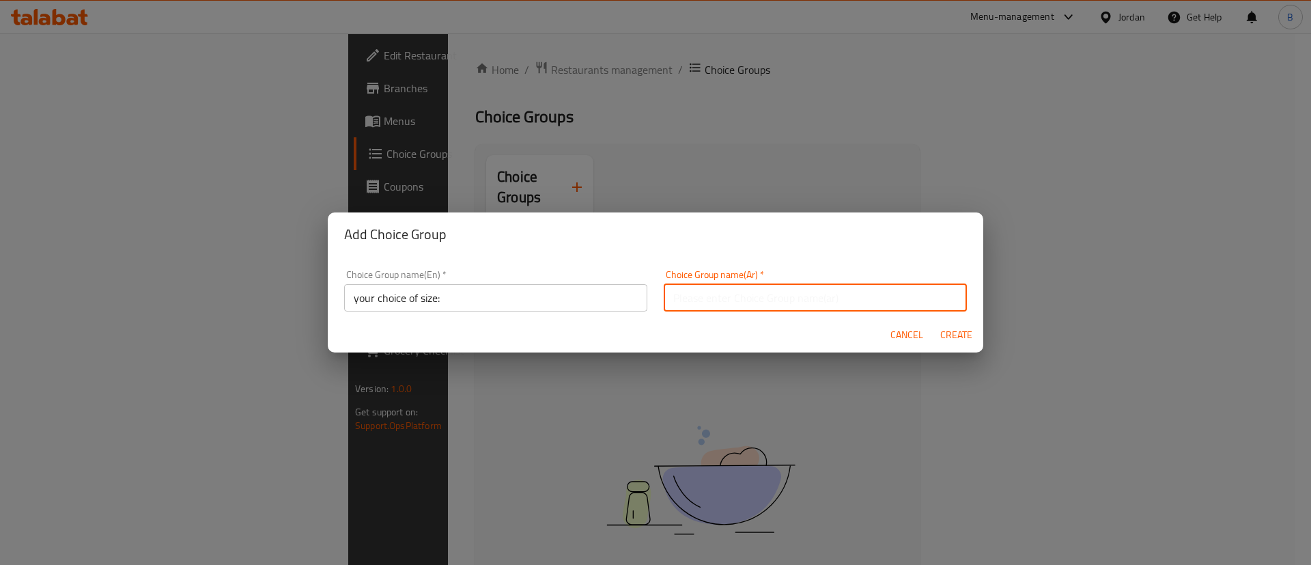
type input "اختيارك للحجم"
click at [974, 334] on button "Create" at bounding box center [956, 334] width 44 height 25
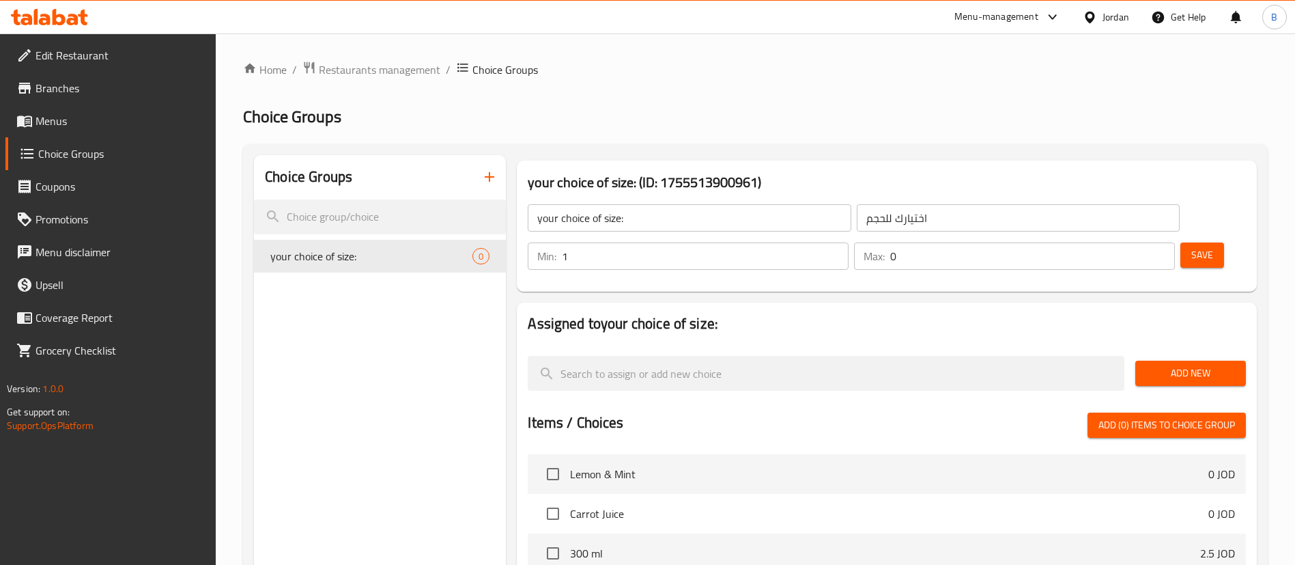
type input "1"
click at [849, 242] on input "1" at bounding box center [705, 255] width 287 height 27
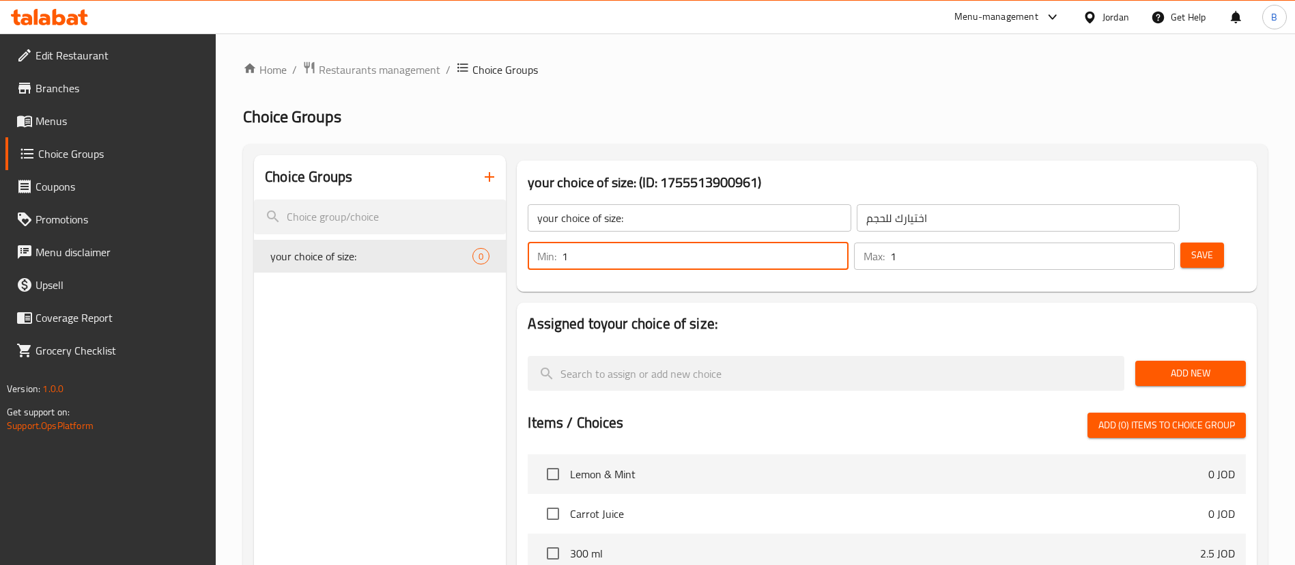
type input "1"
click at [1140, 242] on input "1" at bounding box center [1032, 255] width 285 height 27
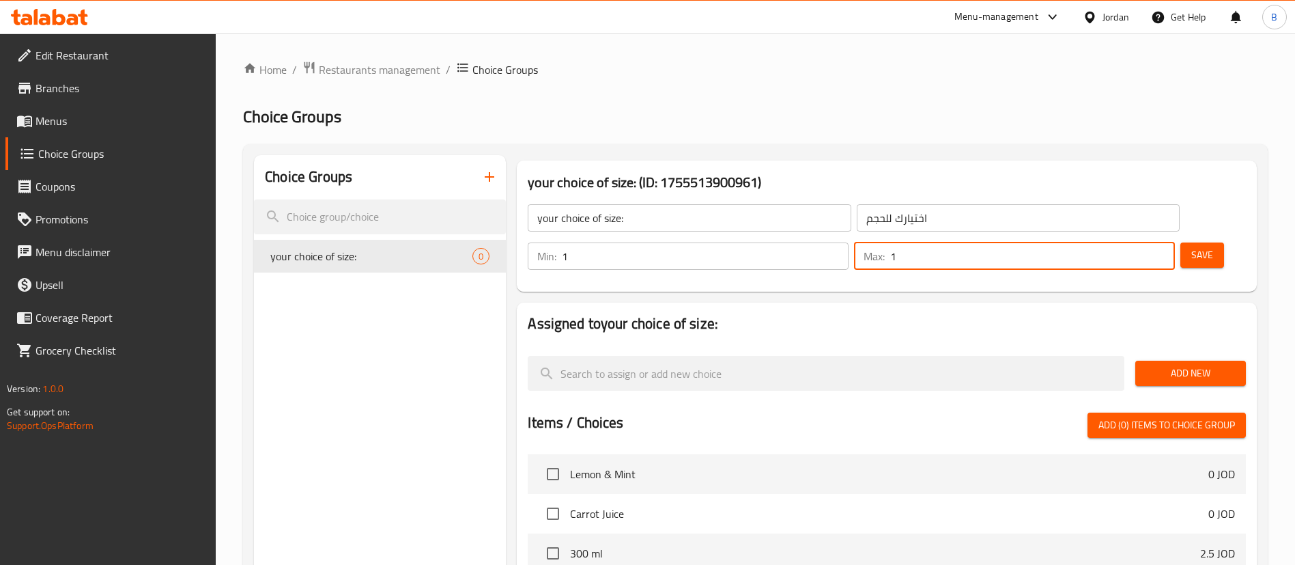
click at [1191, 246] on span "Save" at bounding box center [1202, 254] width 22 height 17
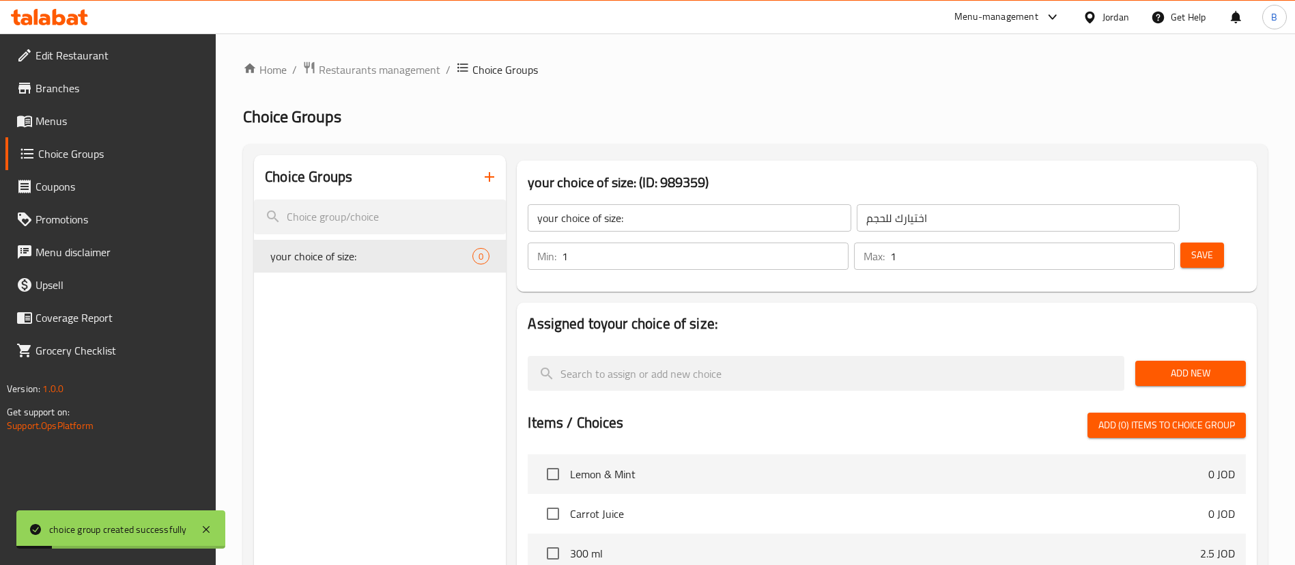
click at [1168, 365] on span "Add New" at bounding box center [1190, 373] width 89 height 17
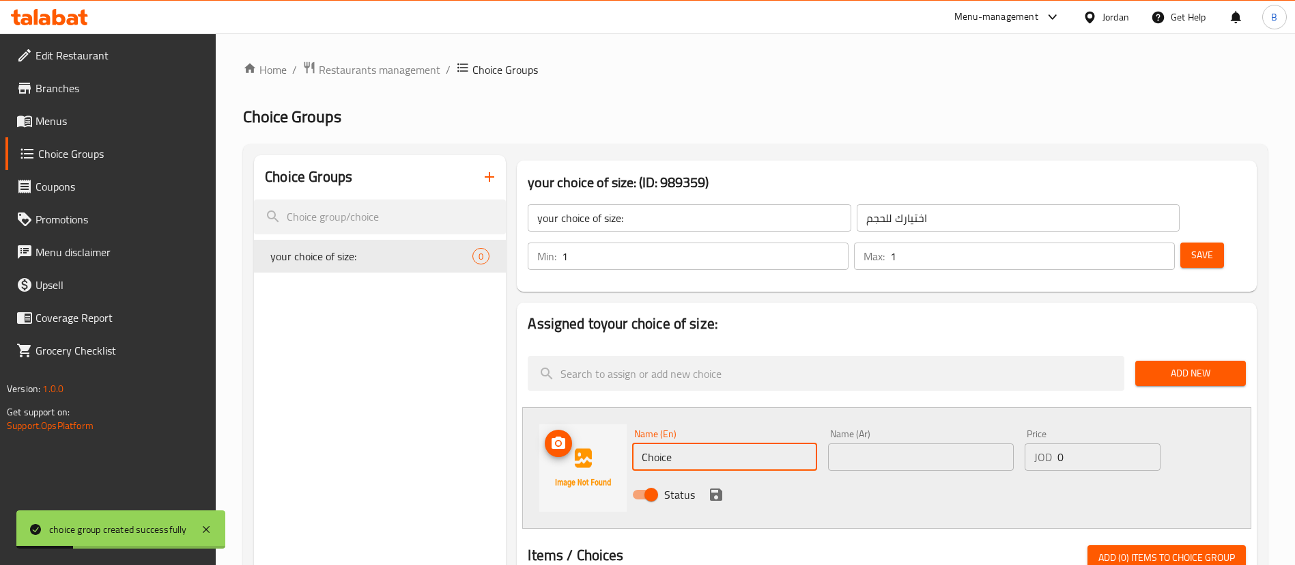
drag, startPoint x: 720, startPoint y: 424, endPoint x: 259, endPoint y: 398, distance: 461.6
type input "300 ml"
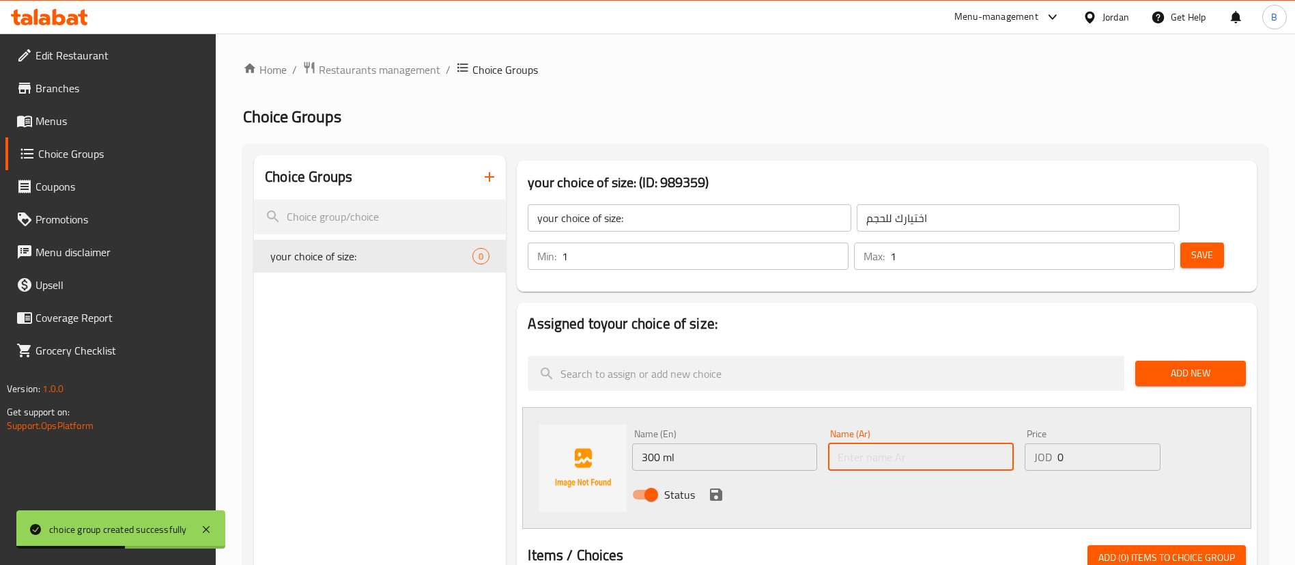
click at [923, 443] on input "text" at bounding box center [920, 456] width 185 height 27
type input "300 مل"
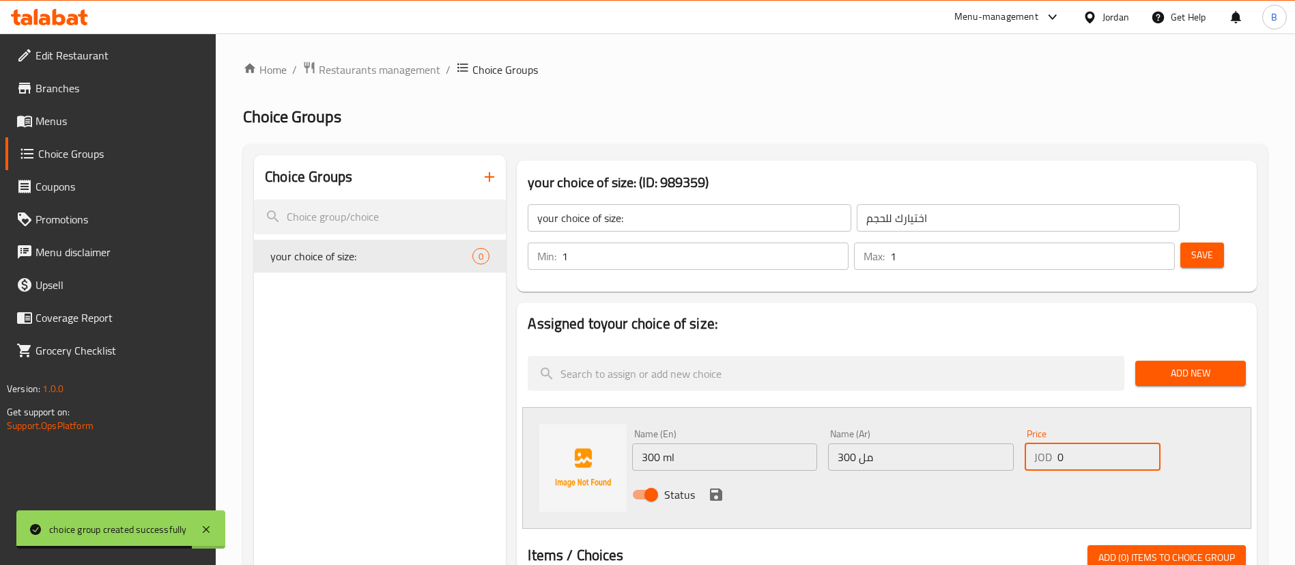
drag, startPoint x: 1099, startPoint y: 411, endPoint x: 896, endPoint y: 418, distance: 203.6
click at [905, 423] on div "Name (En) 300 ml Name (En) Name (Ar) 300 مل Name (Ar) Price JOD 0 Price Status" at bounding box center [921, 467] width 588 height 89
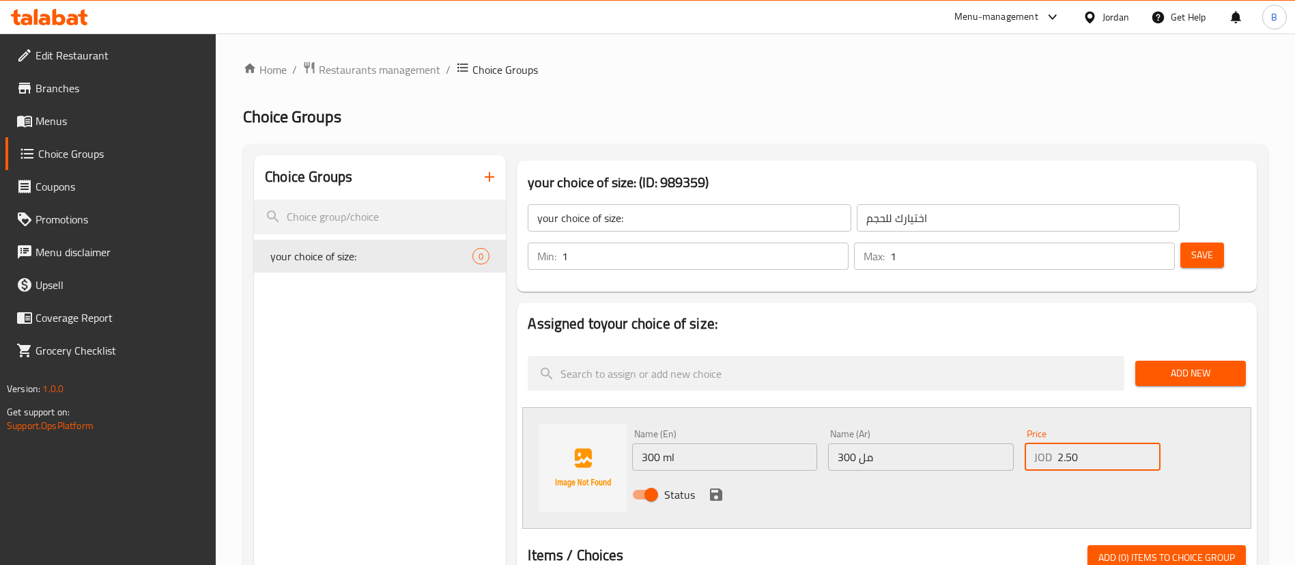
type input "2.50"
click at [710, 488] on icon "save" at bounding box center [716, 494] width 12 height 12
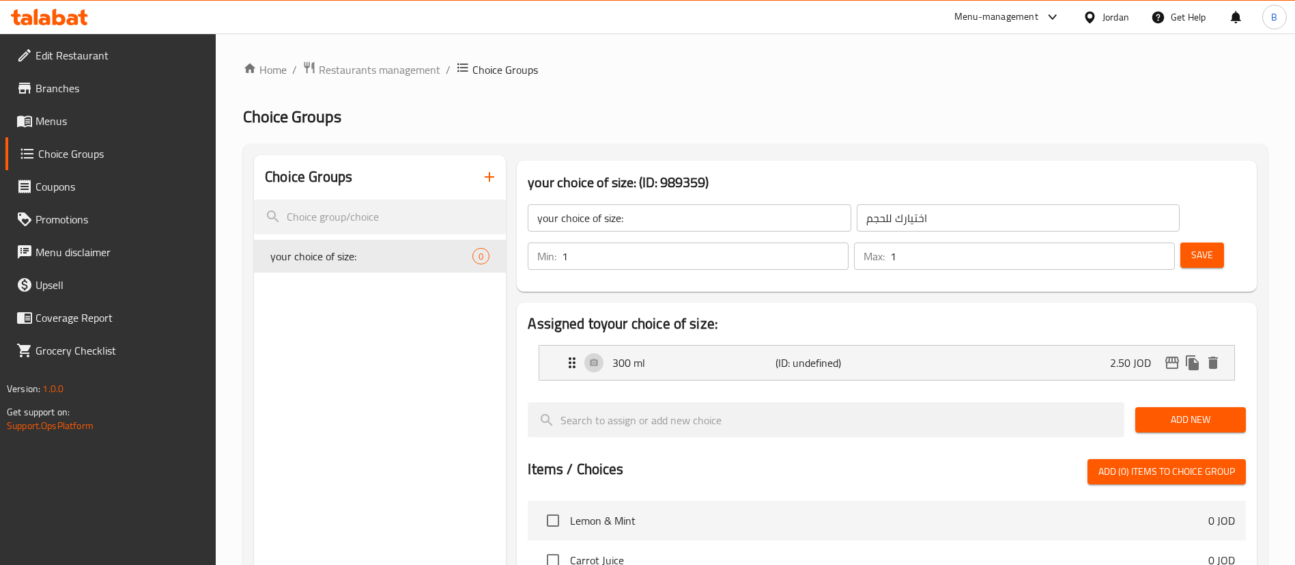
click at [1167, 411] on span "Add New" at bounding box center [1190, 419] width 89 height 17
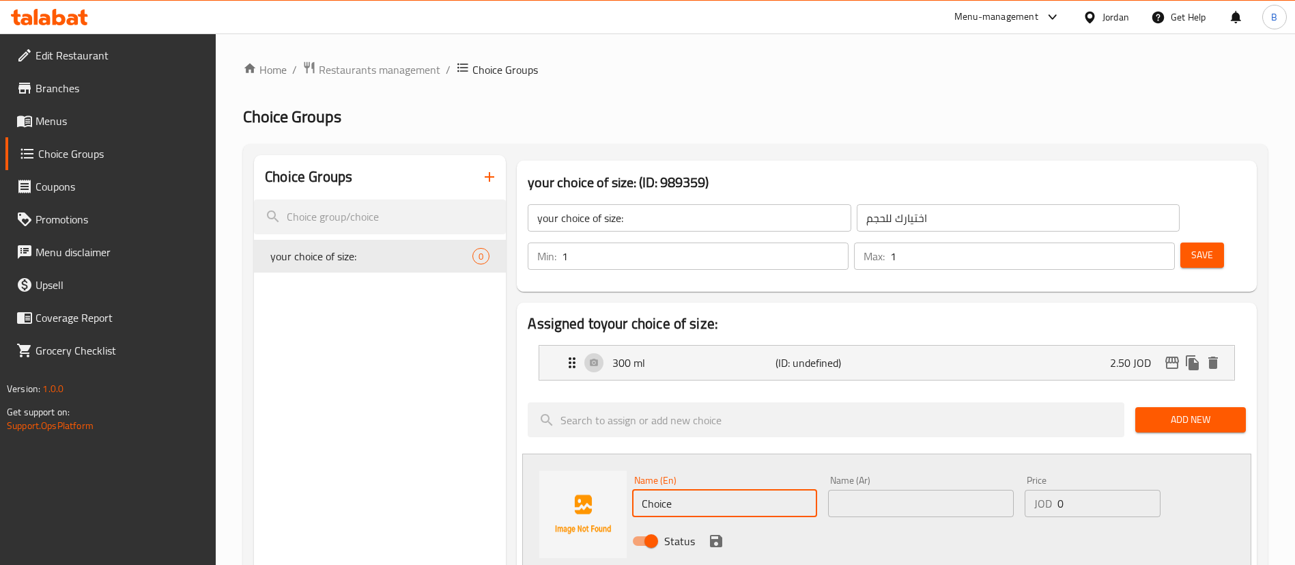
drag, startPoint x: 763, startPoint y: 462, endPoint x: 330, endPoint y: 453, distance: 433.0
type input "500 ml"
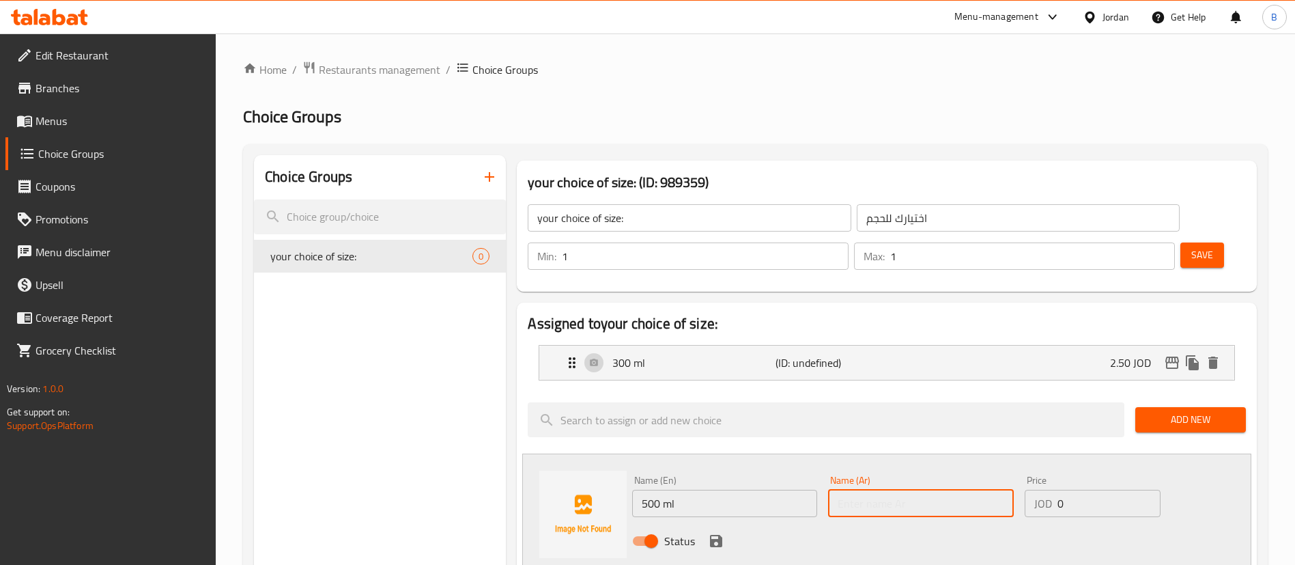
drag, startPoint x: 944, startPoint y: 468, endPoint x: 933, endPoint y: 485, distance: 19.7
click at [944, 490] on input "text" at bounding box center [920, 503] width 185 height 27
type input "500 مل"
click at [846, 470] on div "Name (En) 500 ml Name (En) Name (Ar) 500 مل Name (Ar) Price JOD 0 Price Status" at bounding box center [921, 514] width 588 height 89
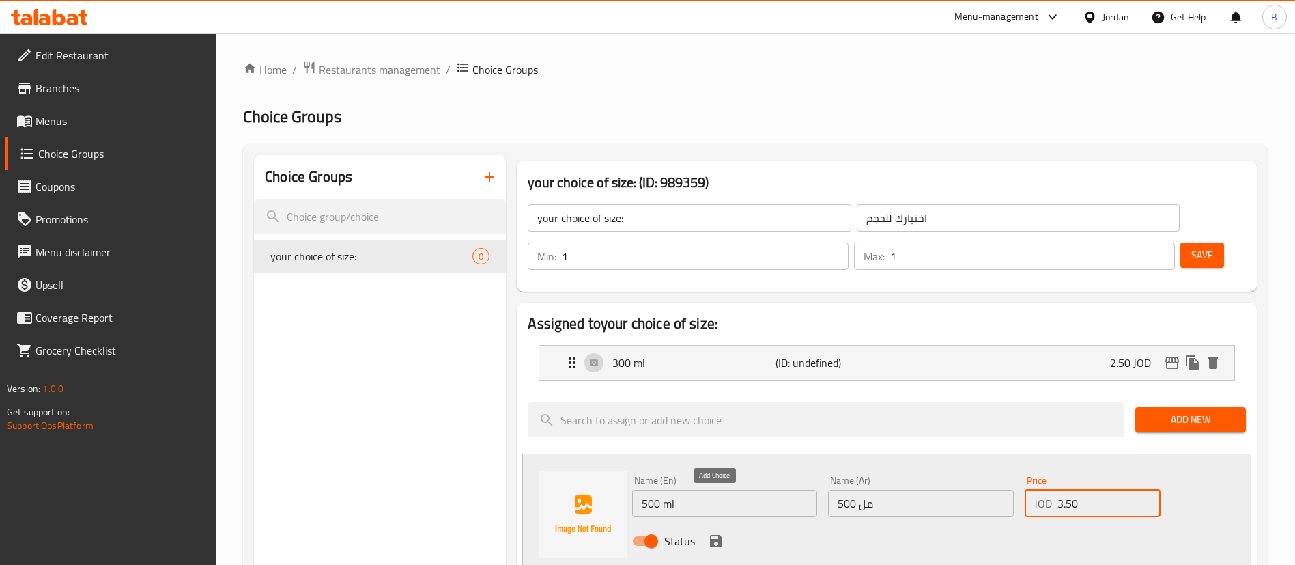
type input "3.50"
click at [716, 535] on icon "save" at bounding box center [716, 541] width 12 height 12
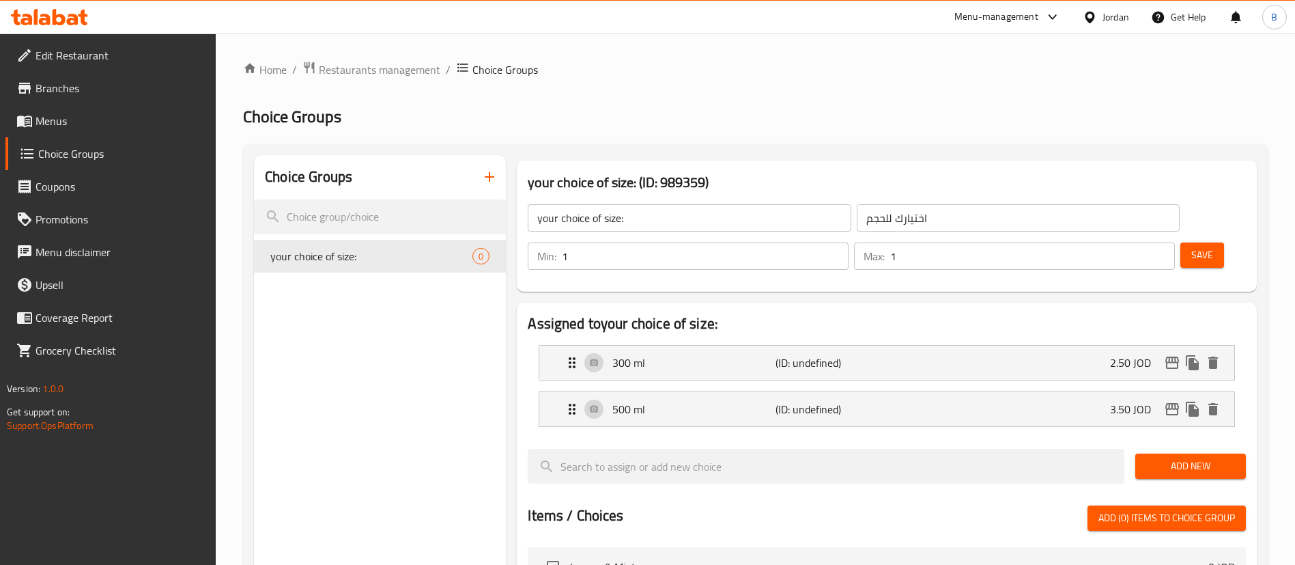
click at [1193, 457] on span "Add New" at bounding box center [1190, 465] width 89 height 17
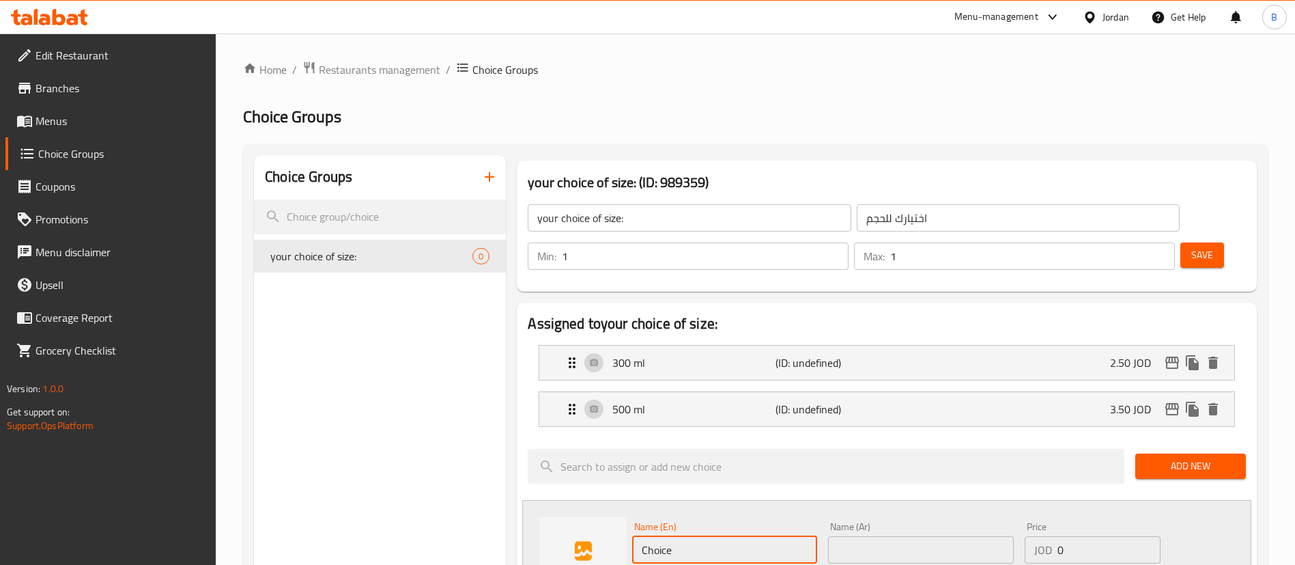
drag, startPoint x: 670, startPoint y: 517, endPoint x: 507, endPoint y: 498, distance: 163.6
type input "1 litre"
click at [885, 522] on div "Name (Ar) Name (Ar)" at bounding box center [920, 543] width 185 height 42
click at [886, 536] on input "text" at bounding box center [920, 549] width 185 height 27
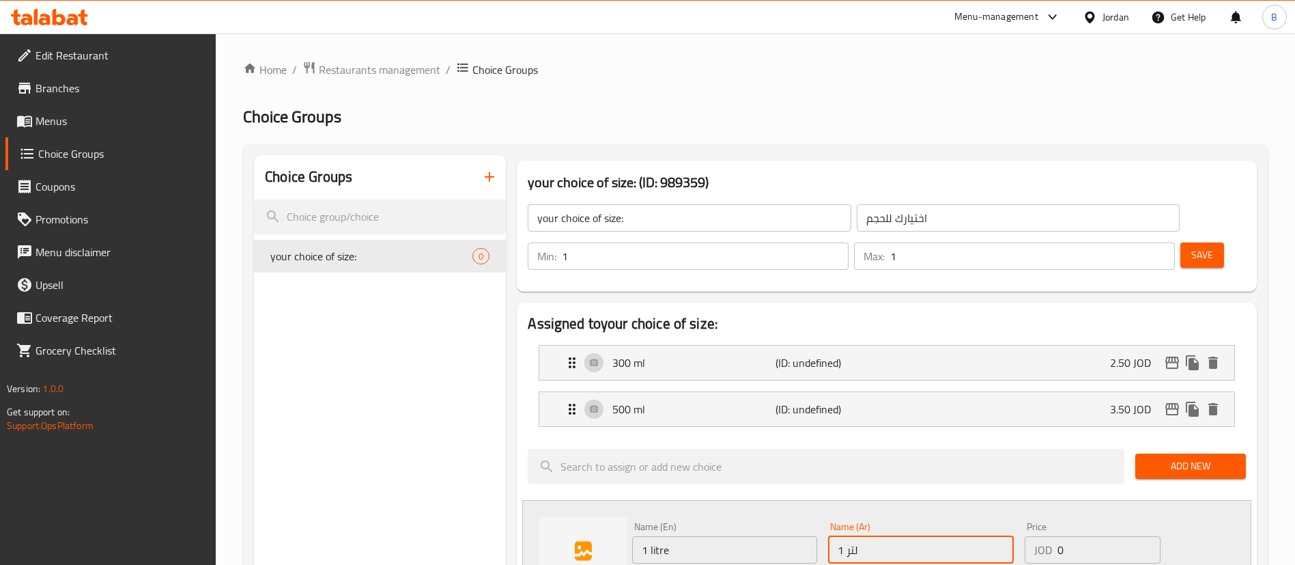
type input "1 لتر"
drag, startPoint x: 1075, startPoint y: 509, endPoint x: 866, endPoint y: 483, distance: 209.9
click at [866, 516] on div "Name (En) 1 litre Name (En) Name (Ar) 1 لتر Name (Ar) Price JOD 0 Price Status" at bounding box center [921, 560] width 588 height 89
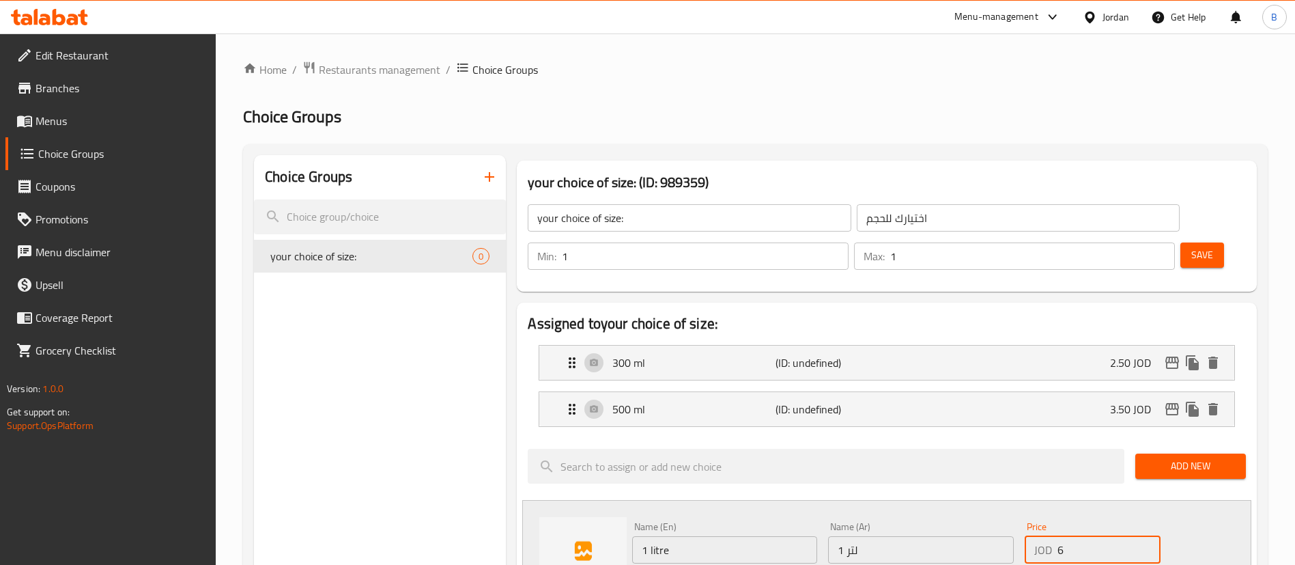
scroll to position [102, 0]
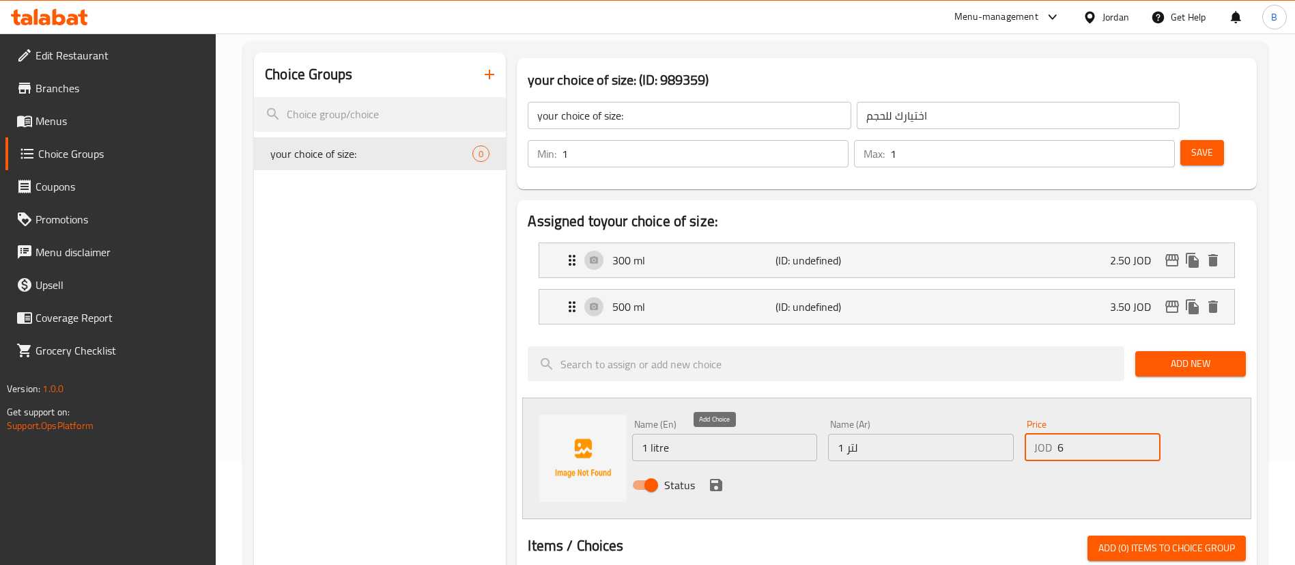
type input "6"
click at [721, 479] on icon "save" at bounding box center [716, 485] width 12 height 12
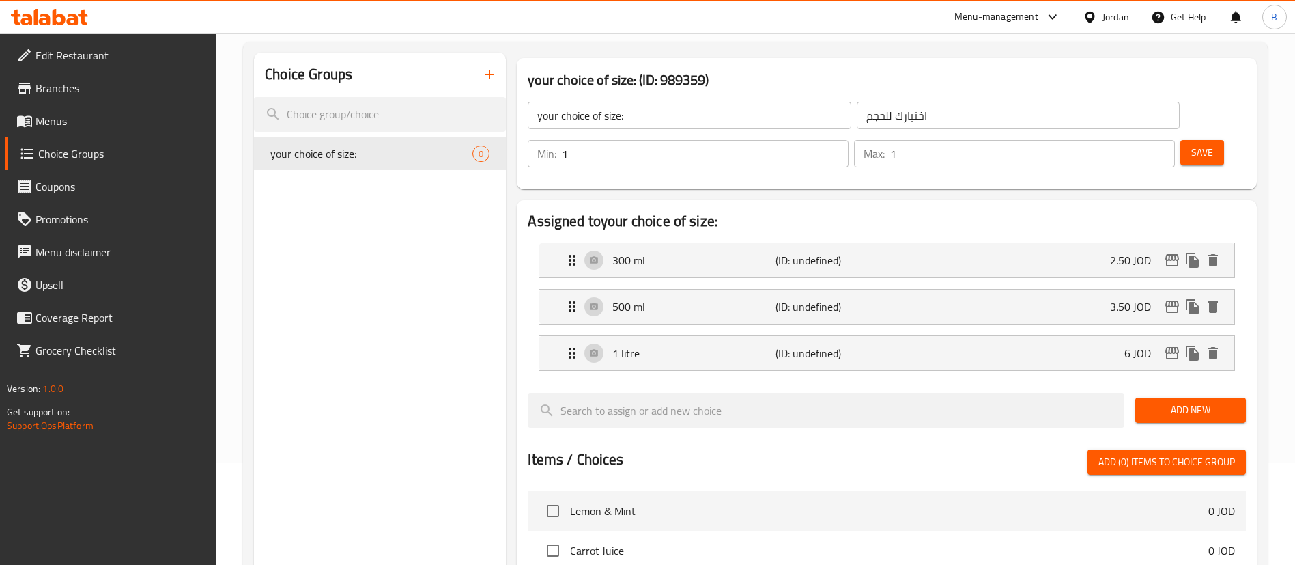
click at [1180, 140] on button "Save" at bounding box center [1202, 152] width 44 height 25
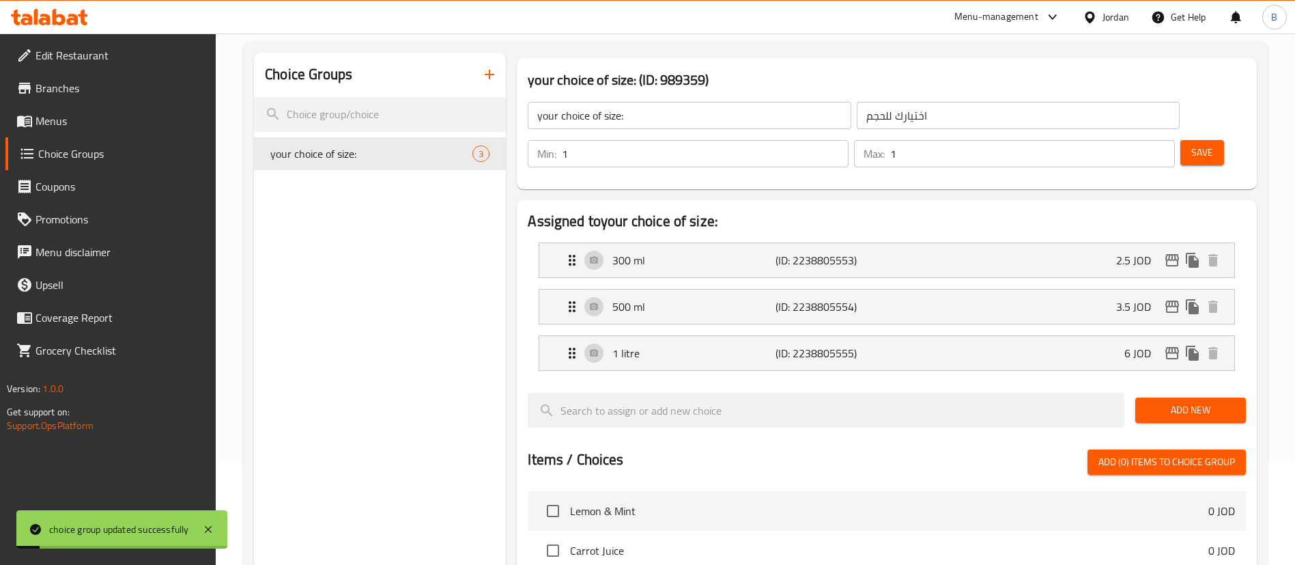
click at [111, 121] on span "Menus" at bounding box center [121, 121] width 170 height 16
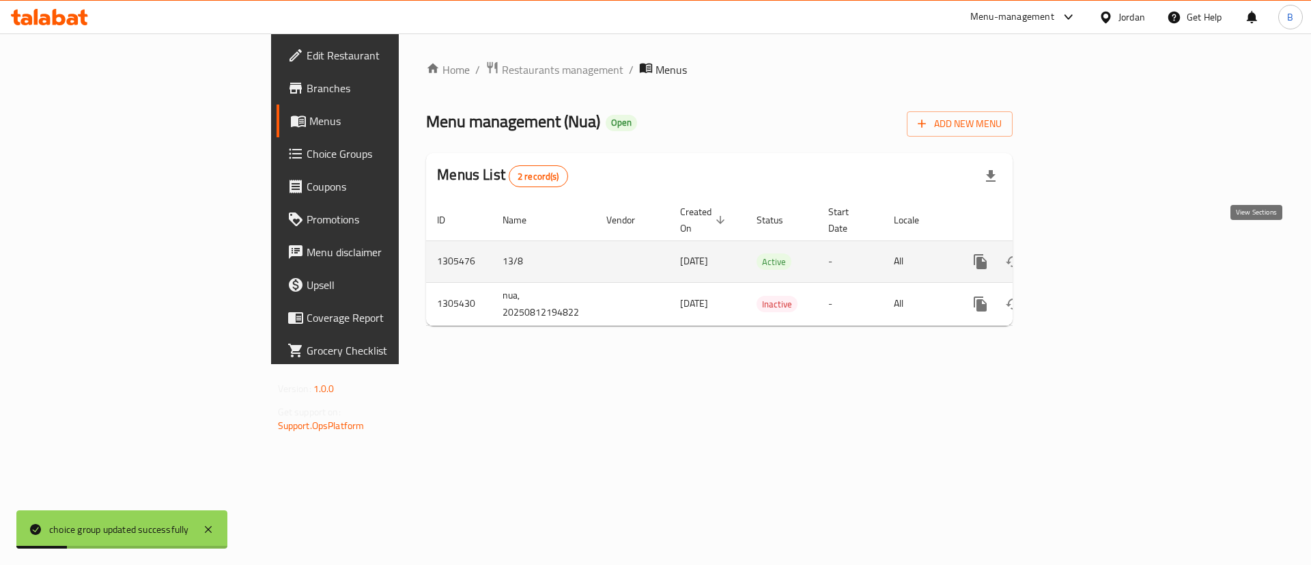
click at [1087, 253] on icon "enhanced table" at bounding box center [1079, 261] width 16 height 16
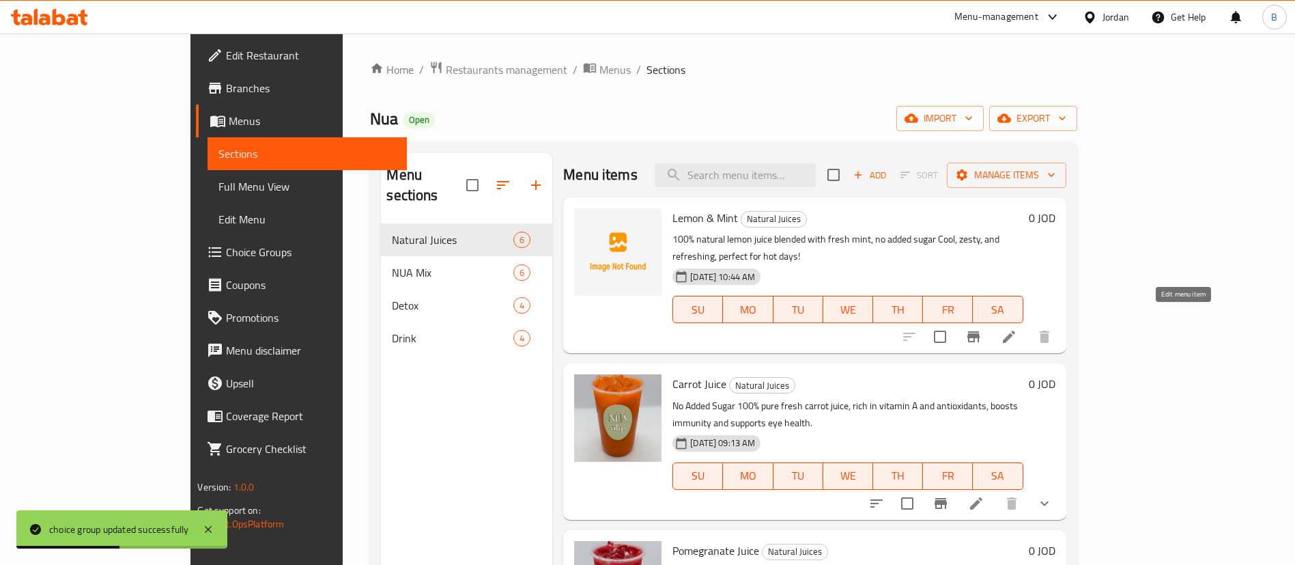
click at [1017, 328] on icon at bounding box center [1009, 336] width 16 height 16
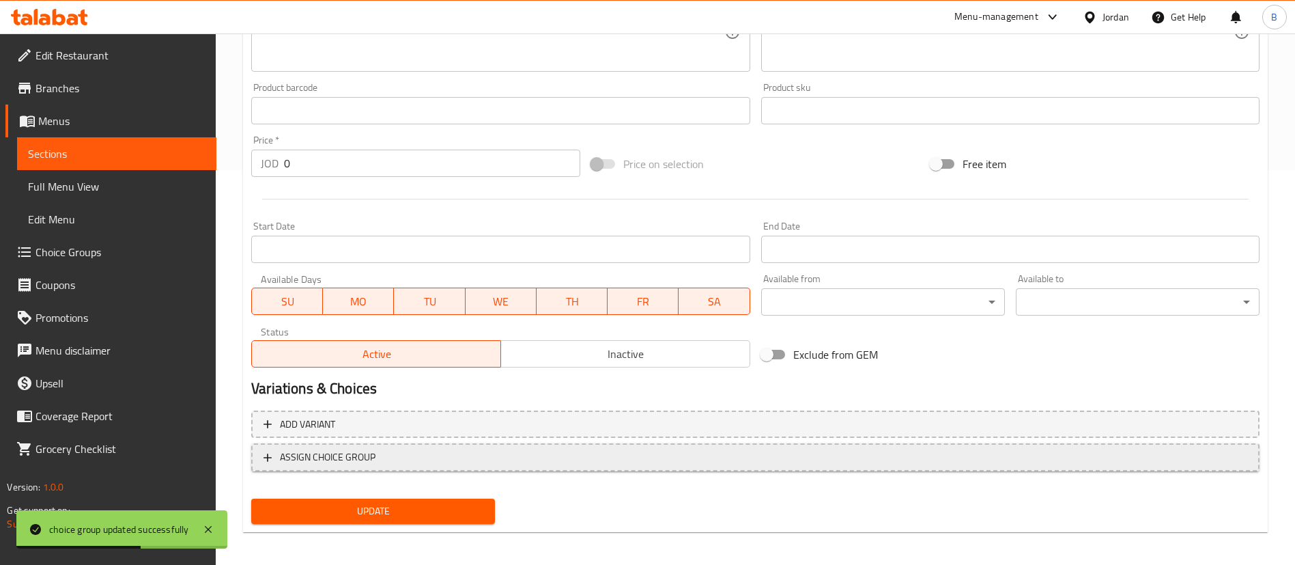
scroll to position [400, 0]
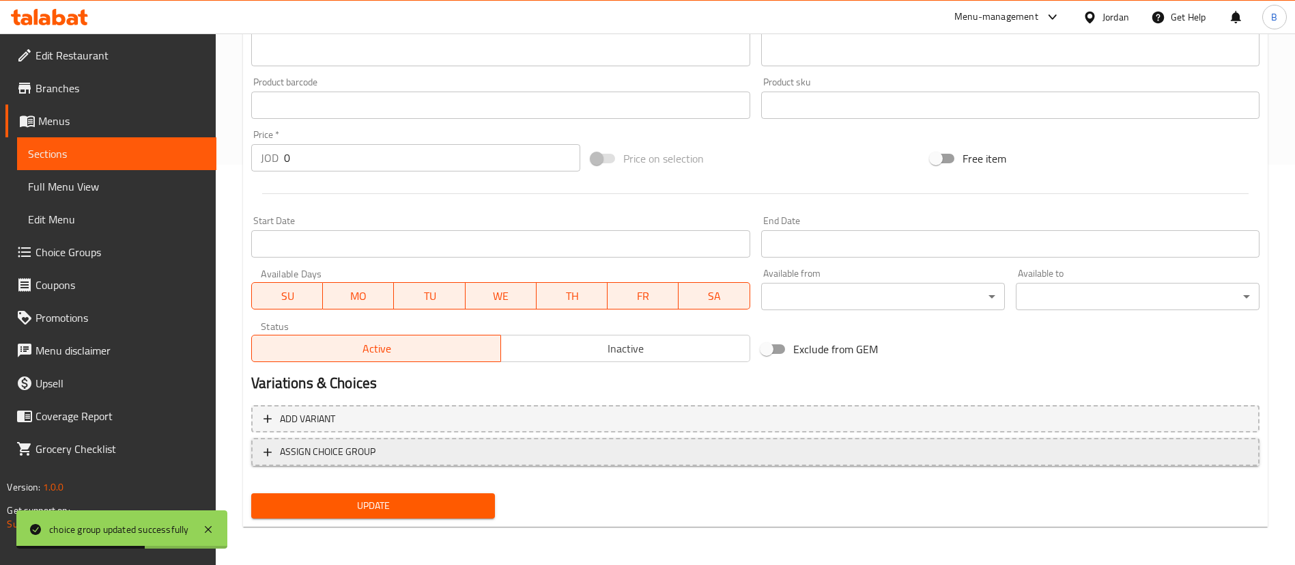
click at [364, 452] on span "ASSIGN CHOICE GROUP" at bounding box center [328, 451] width 96 height 17
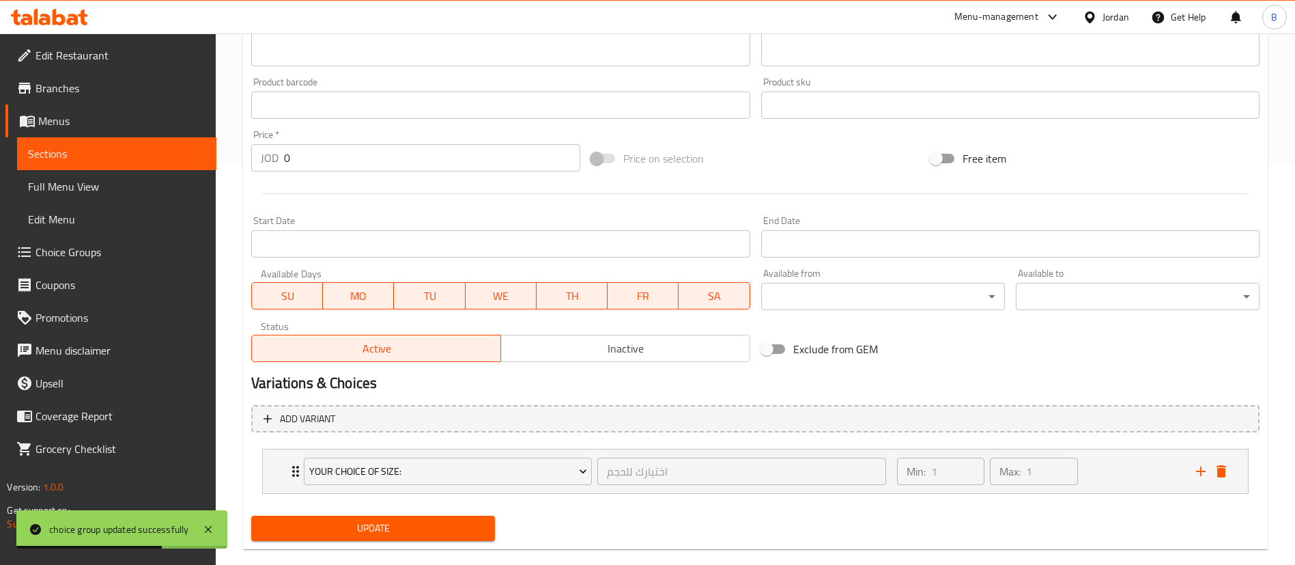
click at [426, 523] on span "Update" at bounding box center [373, 528] width 222 height 17
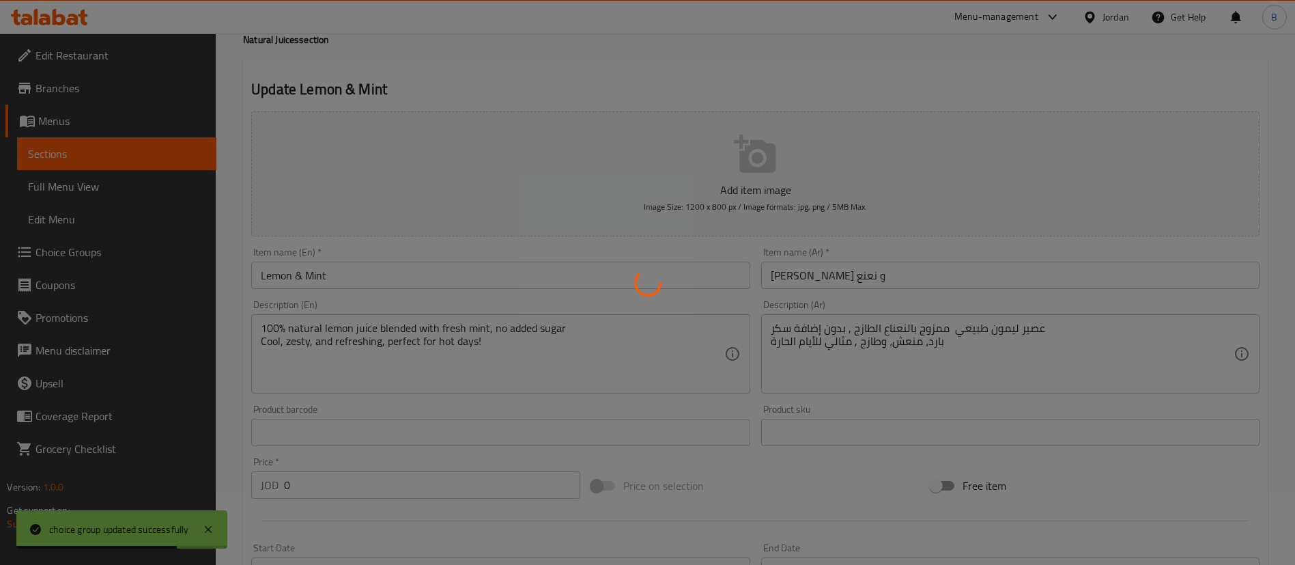
scroll to position [0, 0]
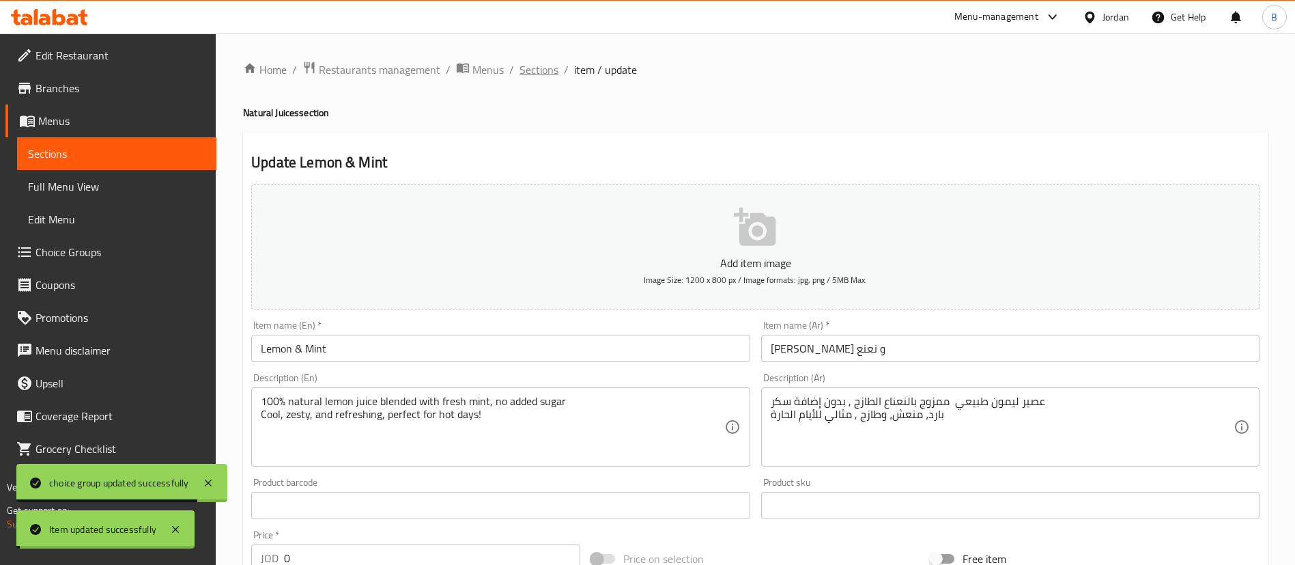
click at [532, 67] on span "Sections" at bounding box center [539, 69] width 39 height 16
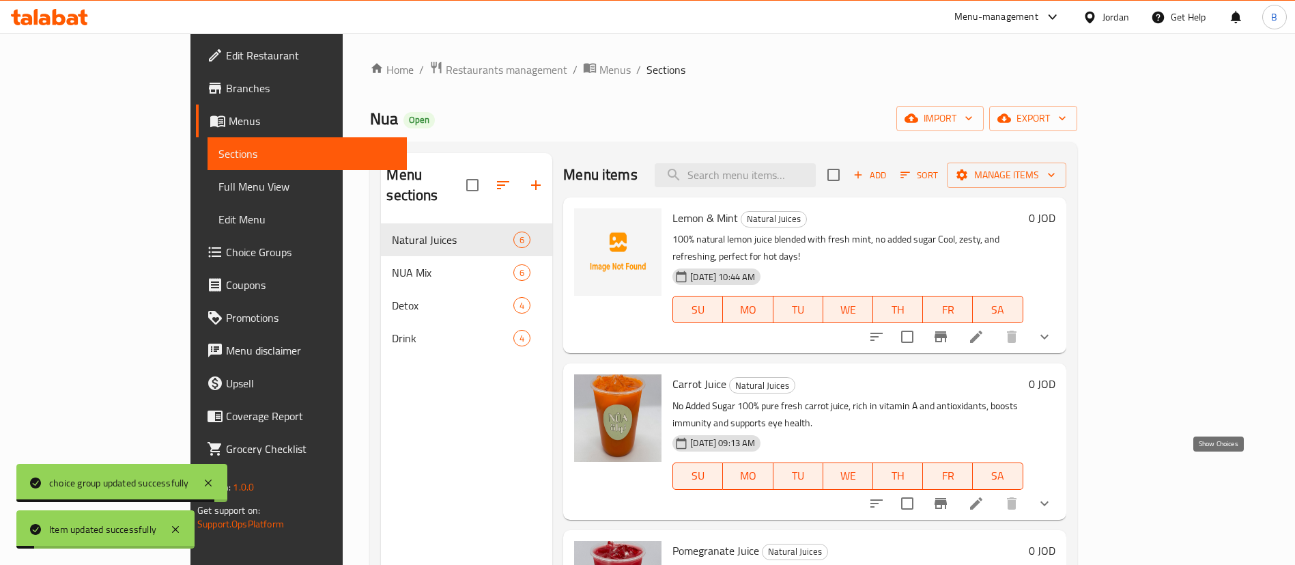
click at [1053, 495] on icon "show more" at bounding box center [1044, 503] width 16 height 16
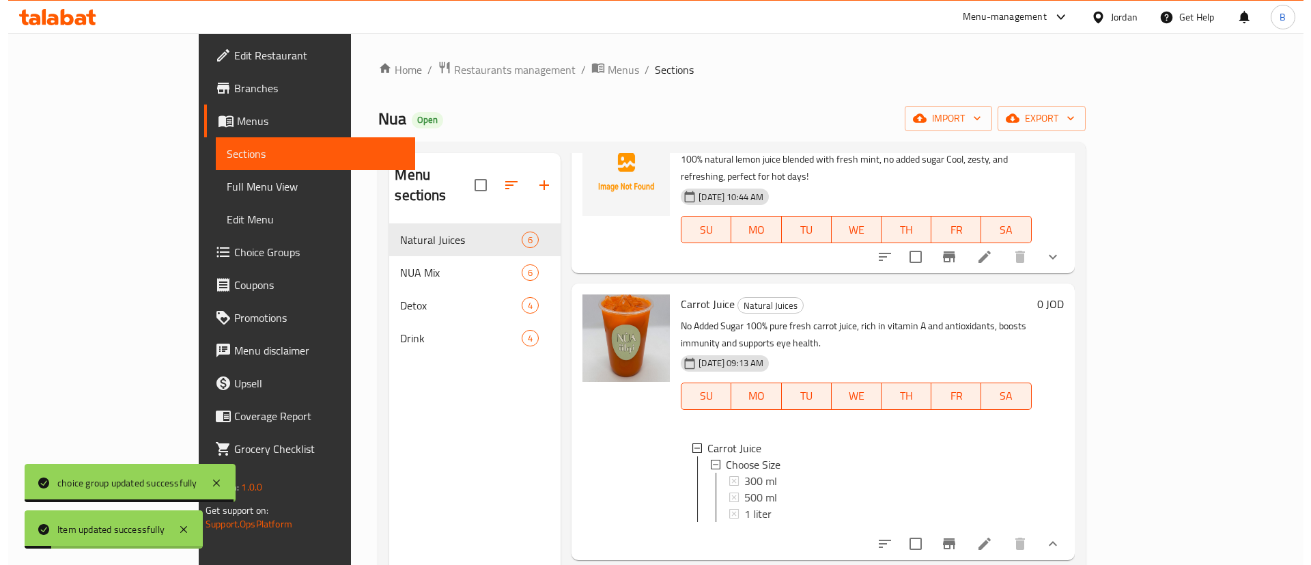
scroll to position [205, 0]
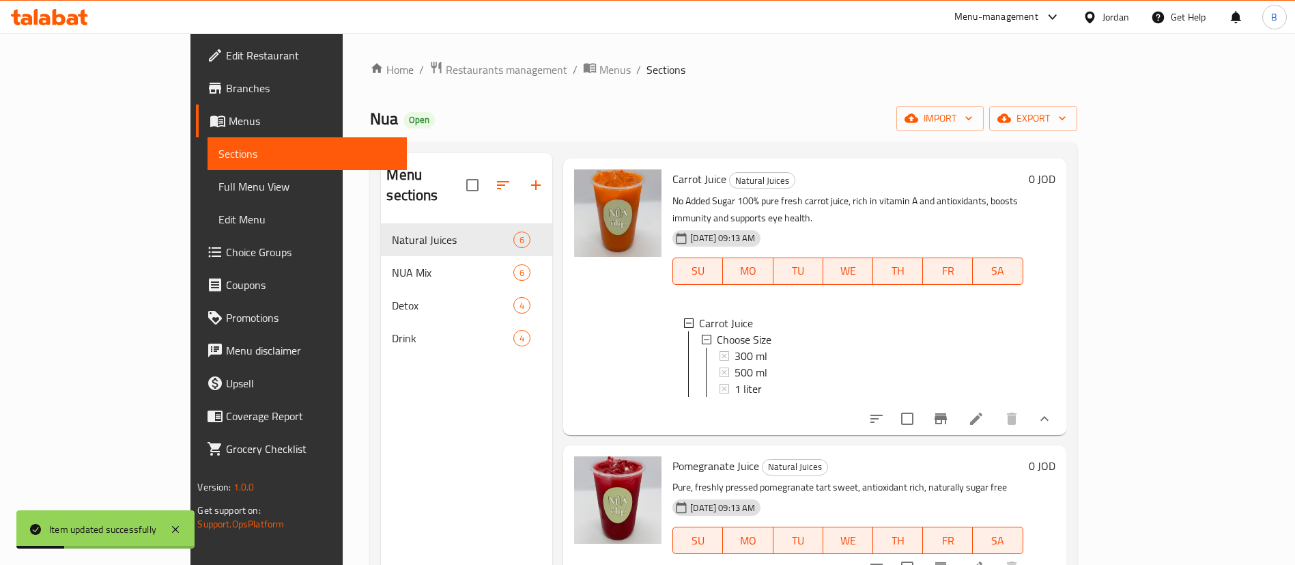
click at [985, 410] on icon at bounding box center [976, 418] width 16 height 16
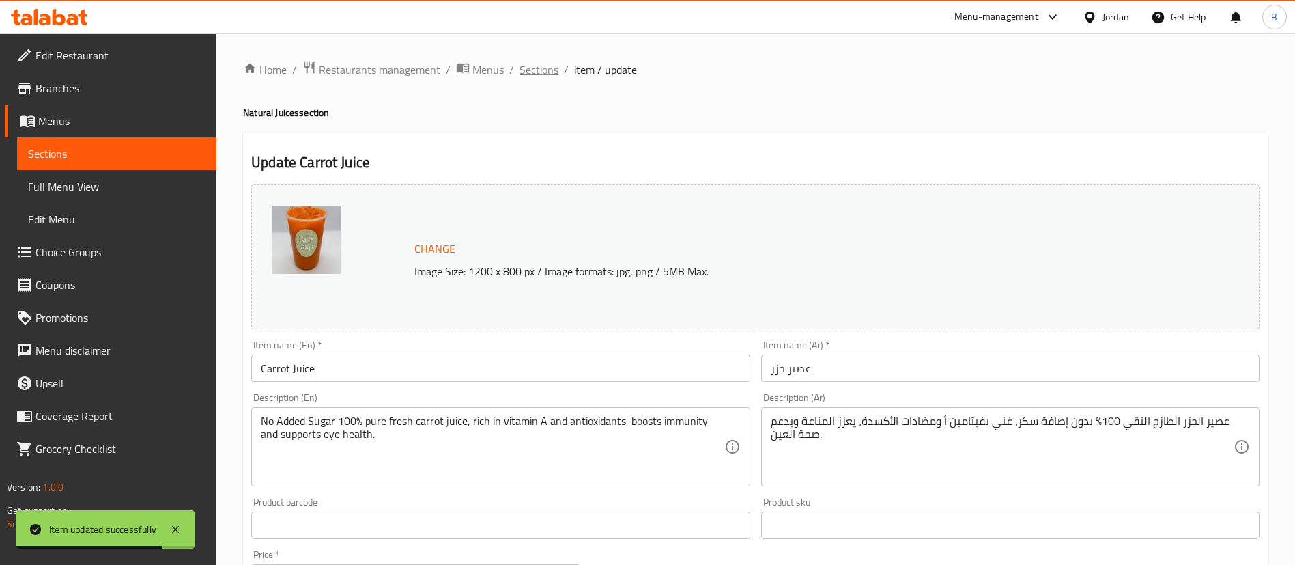
click at [554, 72] on span "Sections" at bounding box center [539, 69] width 39 height 16
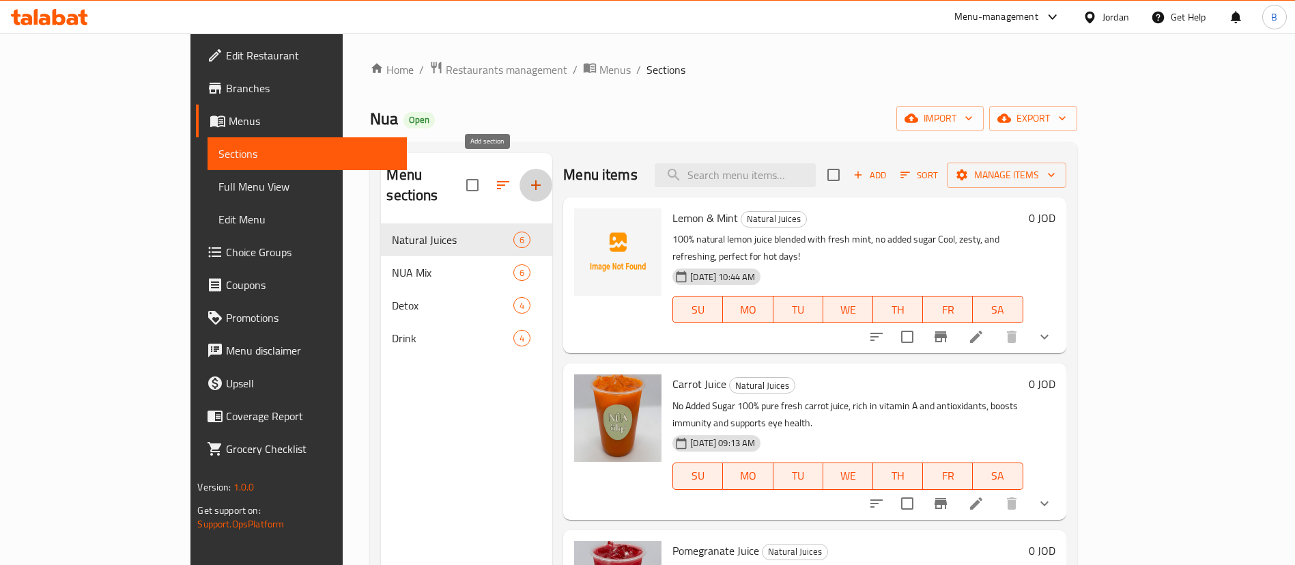
click at [528, 180] on icon "button" at bounding box center [536, 185] width 16 height 16
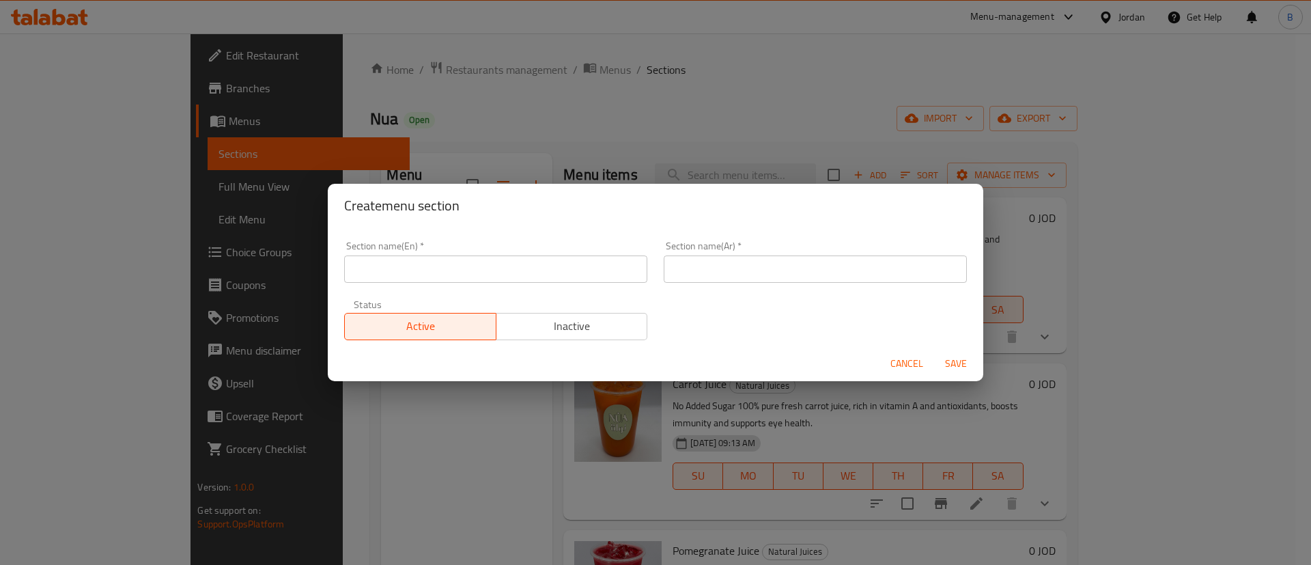
click at [421, 266] on input "text" at bounding box center [495, 268] width 303 height 27
type input "Shots"
click at [745, 274] on input "text" at bounding box center [815, 268] width 303 height 27
type input "شوتس"
click at [957, 362] on span "Save" at bounding box center [955, 363] width 33 height 17
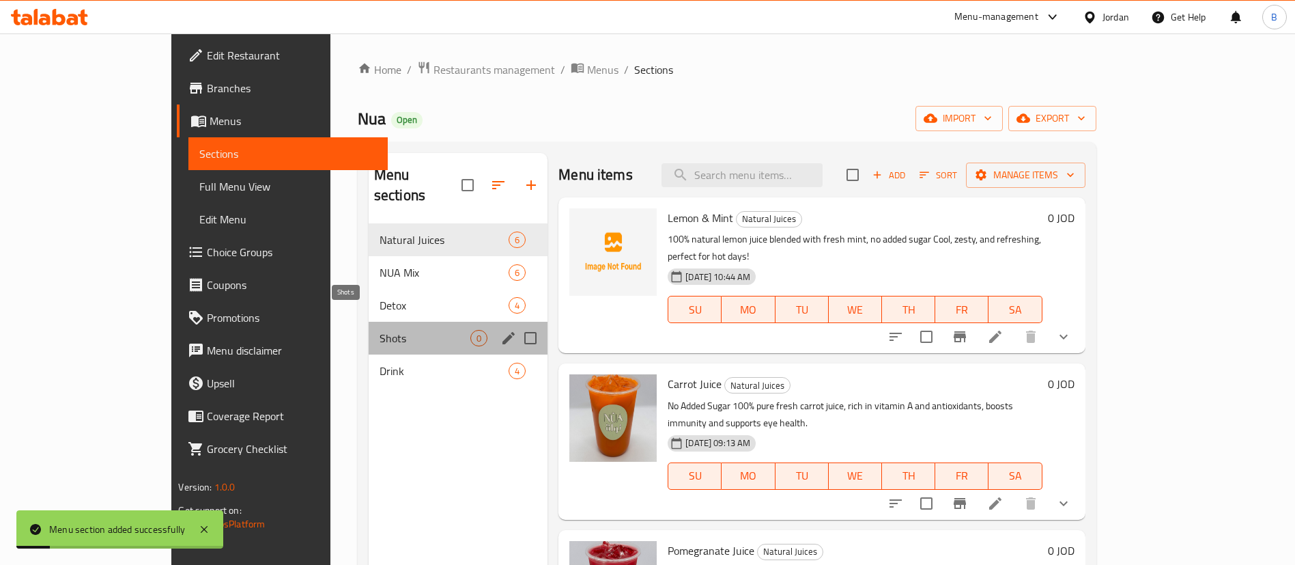
click at [380, 330] on span "Shots" at bounding box center [425, 338] width 91 height 16
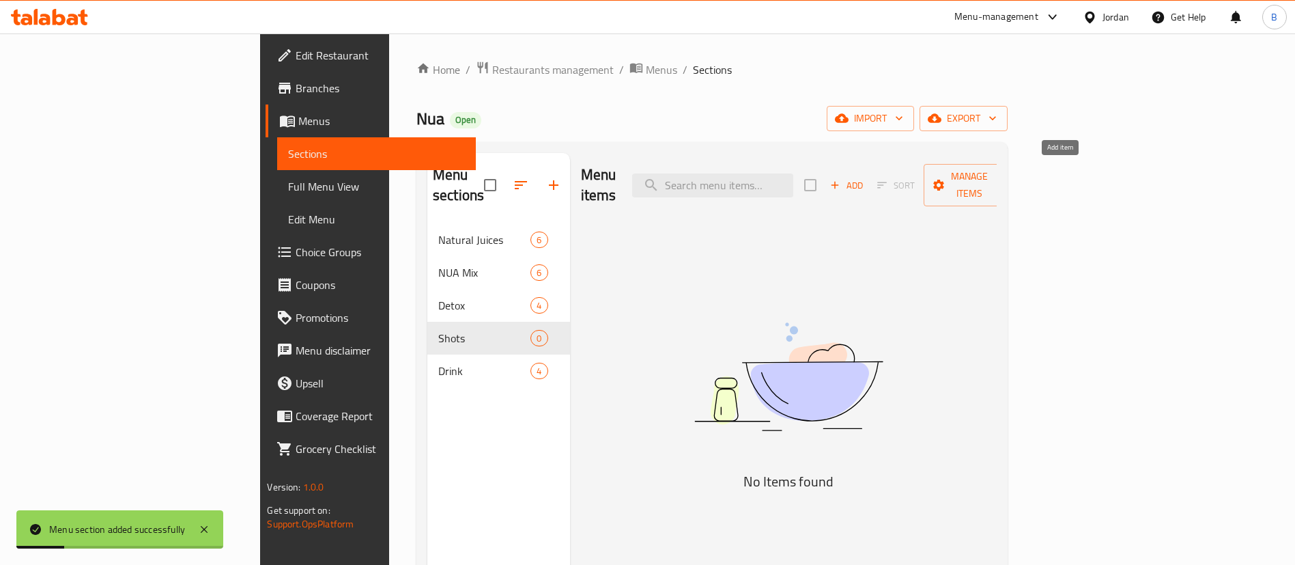
click at [865, 178] on span "Add" at bounding box center [846, 186] width 37 height 16
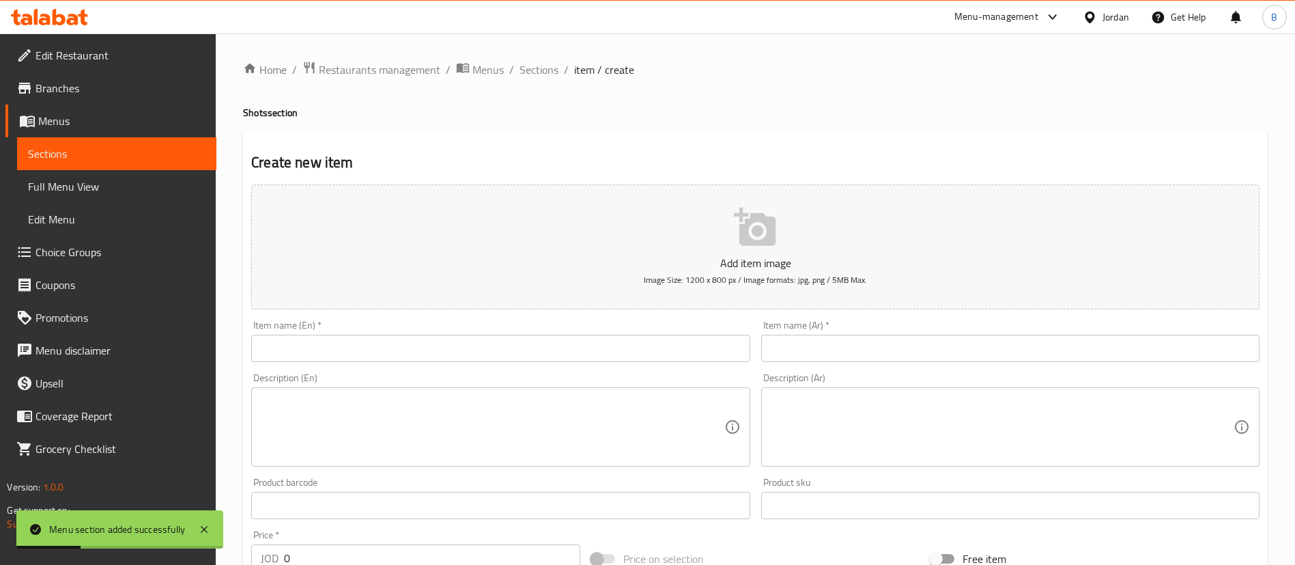
click at [430, 353] on input "text" at bounding box center [500, 348] width 498 height 27
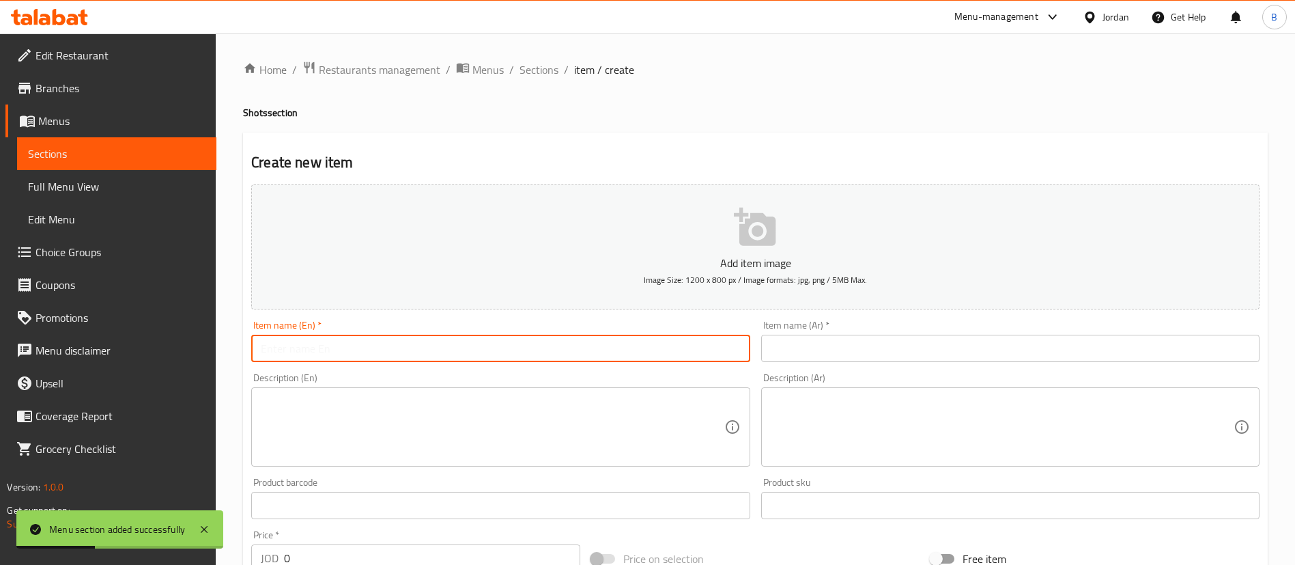
paste input "Ginger Shot – Natural Energy & Immunity"
click at [320, 345] on input "Ginger Shot – Natural Energy & Immunity" at bounding box center [500, 348] width 498 height 27
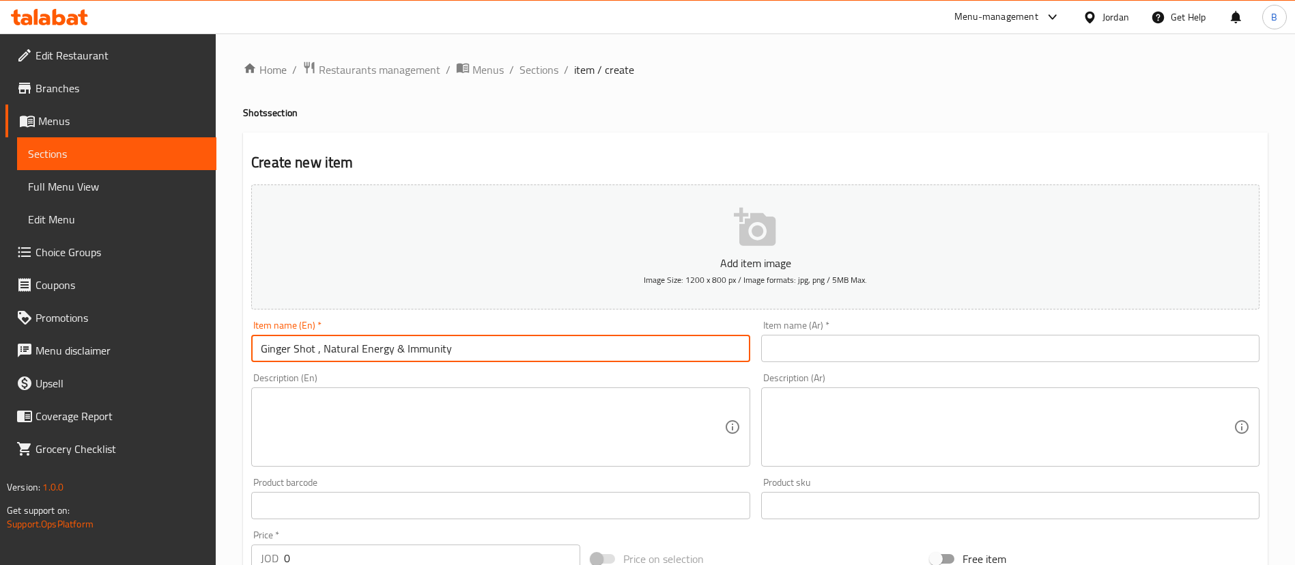
drag, startPoint x: 321, startPoint y: 343, endPoint x: 330, endPoint y: 359, distance: 18.4
click at [317, 343] on input "Ginger Shot , Natural Energy & Immunity" at bounding box center [500, 348] width 498 height 27
type input "Ginger Shot ,, Natural Energy & Immunity"
drag, startPoint x: 486, startPoint y: 354, endPoint x: 88, endPoint y: 323, distance: 399.3
click at [88, 323] on div "Edit Restaurant Branches Menus Sections Full Menu View Edit Menu Choice Groups …" at bounding box center [647, 498] width 1295 height 931
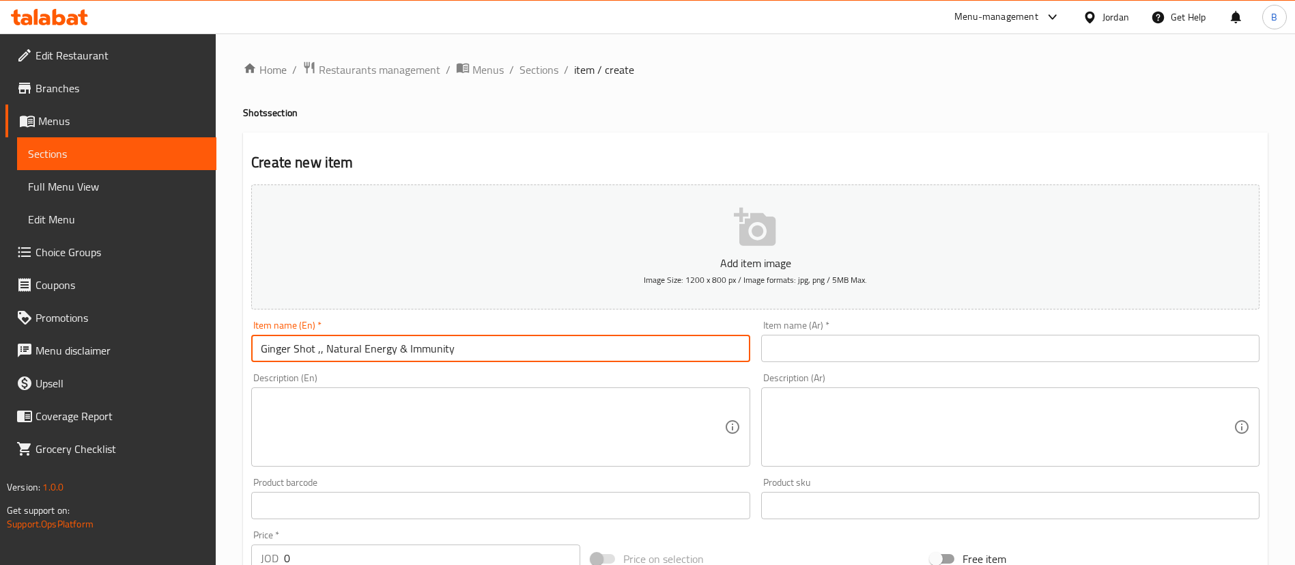
click at [918, 404] on textarea at bounding box center [1002, 427] width 463 height 65
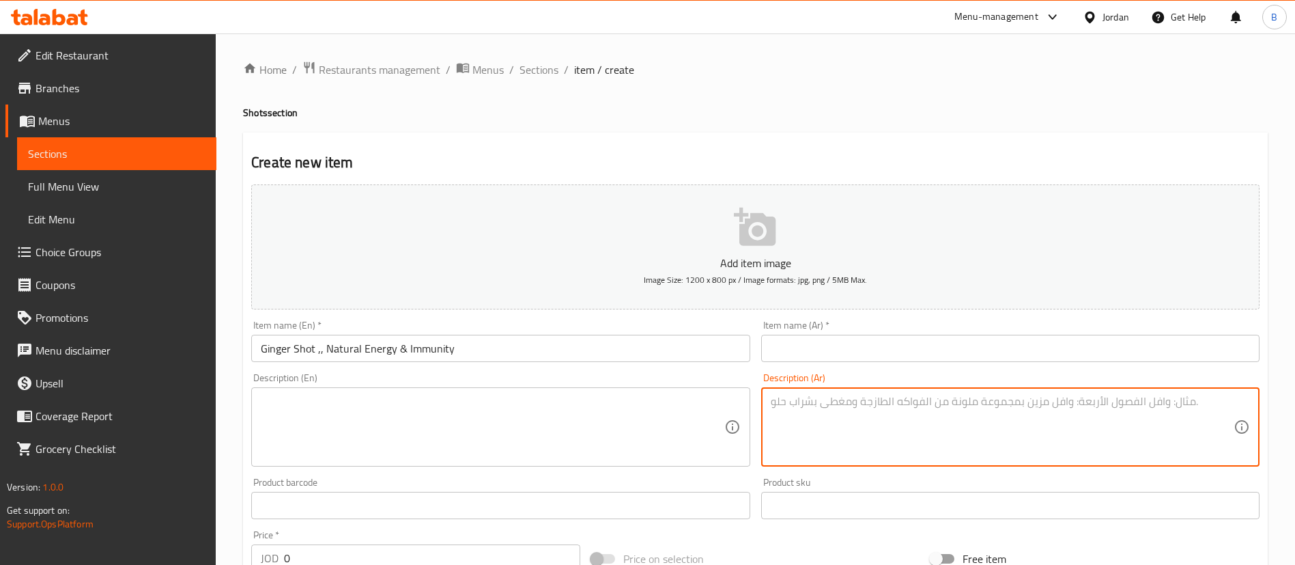
click at [878, 364] on div "Item name (Ar)   * Item name (Ar) *" at bounding box center [1010, 341] width 509 height 53
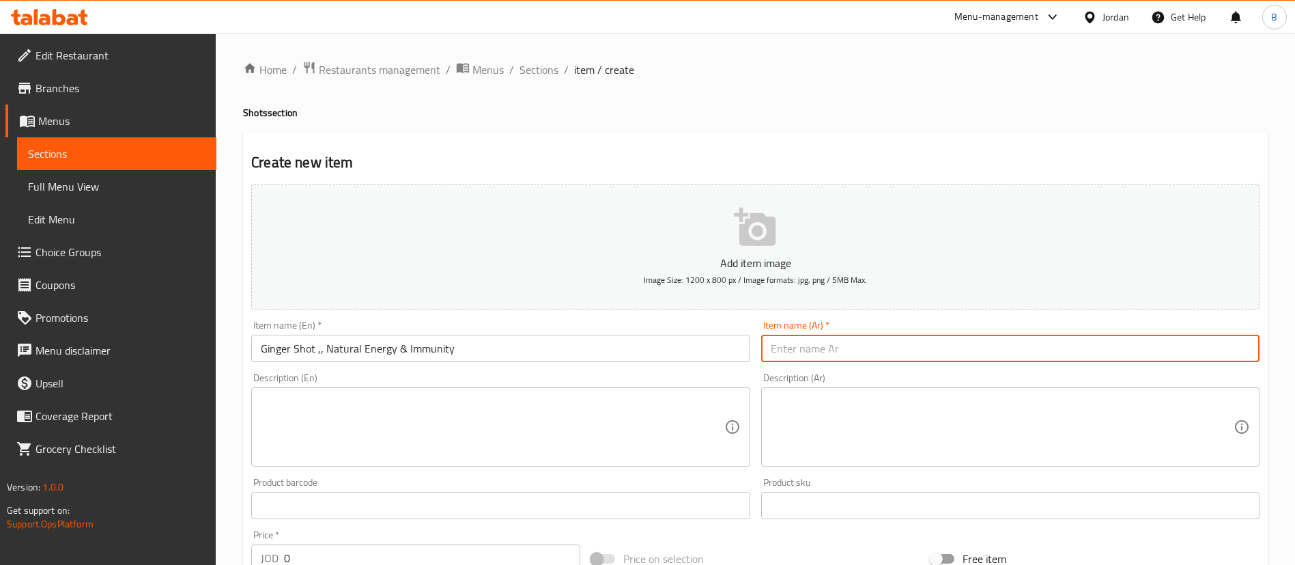
click at [882, 345] on input "text" at bounding box center [1010, 348] width 498 height 27
paste input "جرعة الزنجبيل، طاقة طبيعية ومناعة"
type input "جرعة الزنجبيل، طاقة طبيعية ومناعة"
click at [410, 438] on textarea at bounding box center [492, 427] width 463 height 65
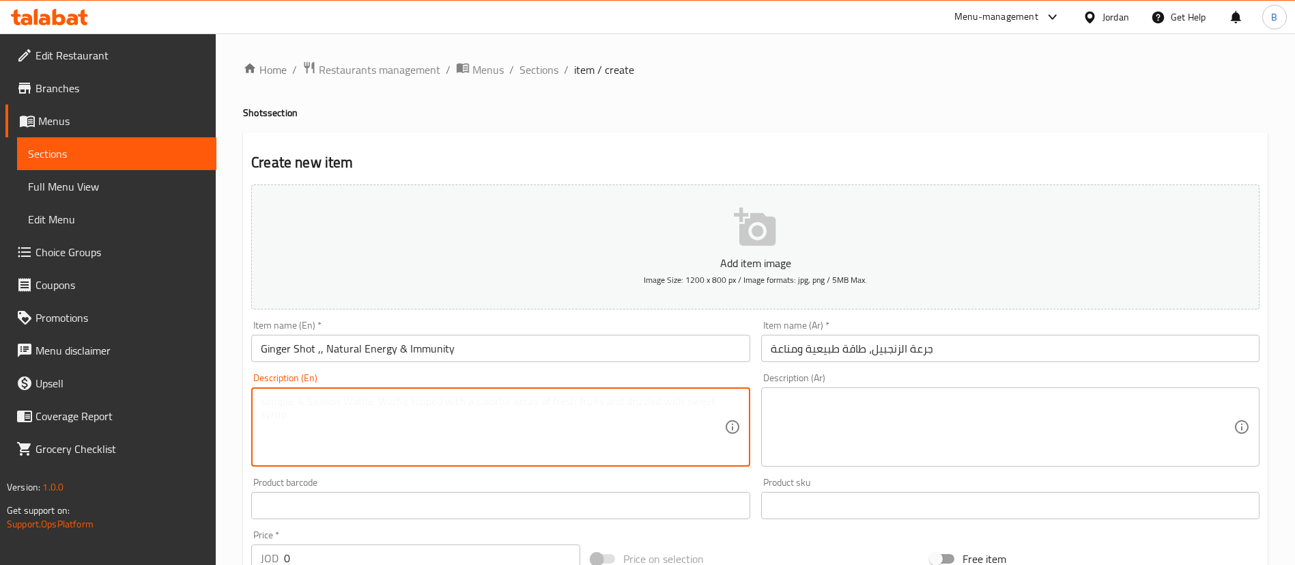
paste textarea ""Ginger, orange, lemon, turmeric, black pepper, honey Boosts immunity, energize…"
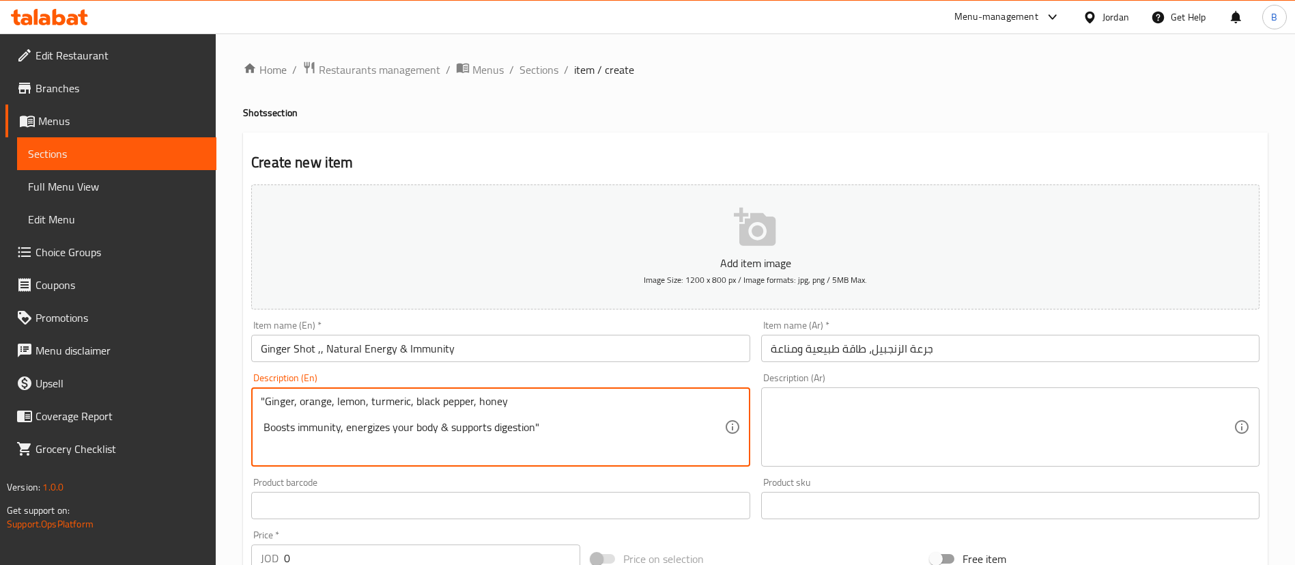
drag, startPoint x: 263, startPoint y: 399, endPoint x: 255, endPoint y: 399, distance: 7.5
click at [255, 399] on div ""Ginger, orange, lemon, turmeric, black pepper, honey Boosts immunity, energize…" at bounding box center [500, 426] width 498 height 79
drag, startPoint x: 264, startPoint y: 403, endPoint x: 257, endPoint y: 401, distance: 7.6
click at [257, 401] on div ""Ginger, orange, lemon, turmeric, black pepper, honey Boosts immunity, energize…" at bounding box center [500, 426] width 498 height 79
drag, startPoint x: 541, startPoint y: 431, endPoint x: 533, endPoint y: 429, distance: 7.6
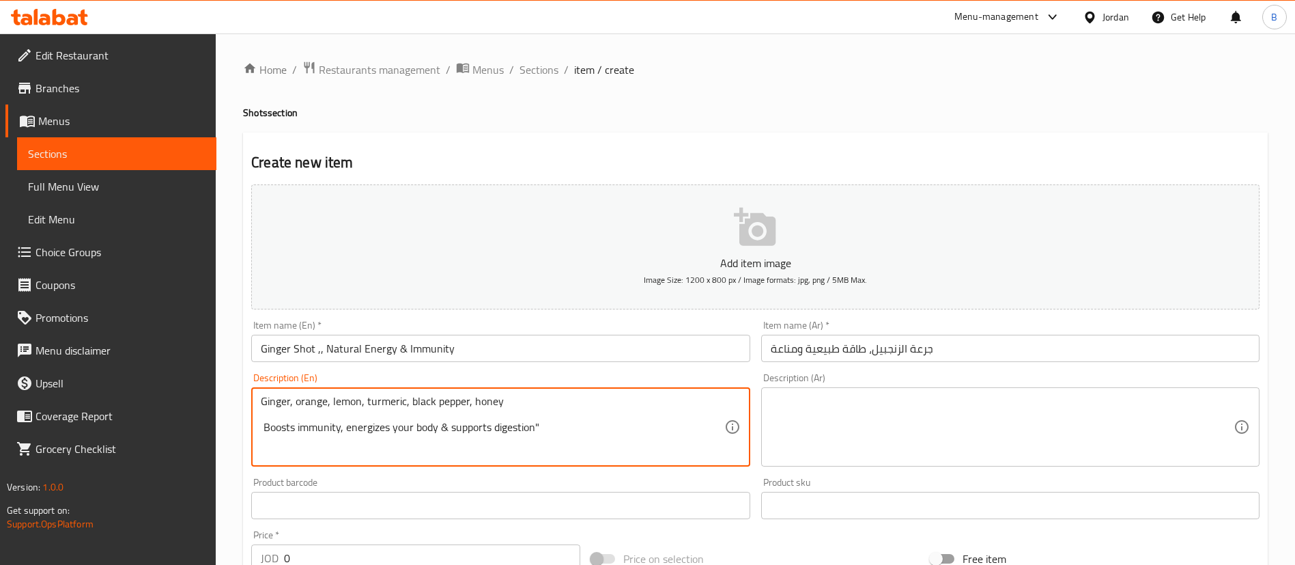
click at [533, 429] on textarea "Ginger, orange, lemon, turmeric, black pepper, honey Boosts immunity, energizes…" at bounding box center [492, 427] width 463 height 65
drag, startPoint x: 261, startPoint y: 404, endPoint x: 628, endPoint y: 440, distance: 368.4
click at [628, 440] on textarea "Ginger, orange, lemon, turmeric, black pepper, honey Boosts immunity, energizes…" at bounding box center [492, 427] width 463 height 65
type textarea "Ginger, orange, lemon, turmeric, black pepper, honey Boosts immunity, energizes…"
click at [943, 457] on textarea at bounding box center [1002, 427] width 463 height 65
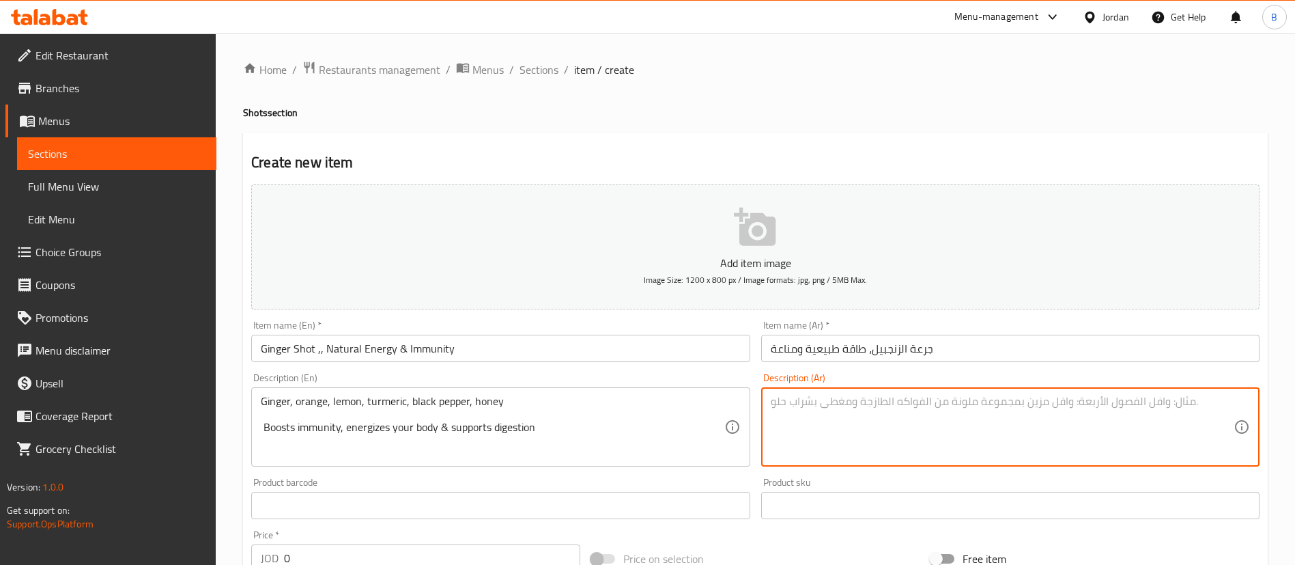
paste textarea "زنجبيل، [PERSON_NAME]، [PERSON_NAME]، [PERSON_NAME]، فلفل أسود، عسل [PERSON_NAM…"
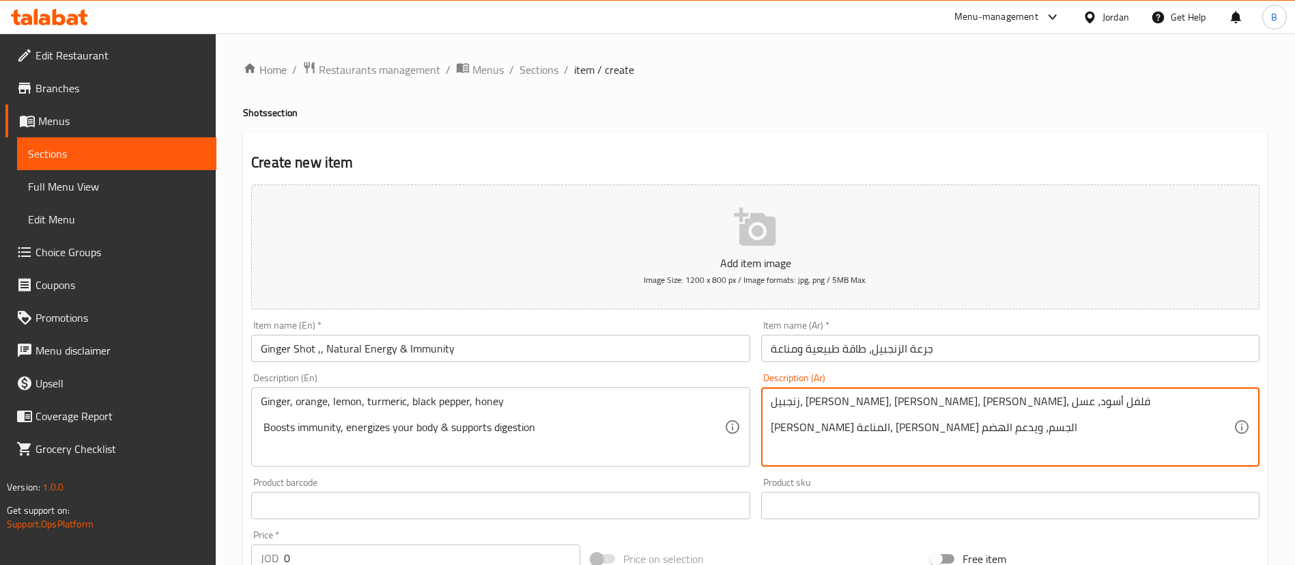
type textarea "زنجبيل، [PERSON_NAME]، [PERSON_NAME]، [PERSON_NAME]، فلفل أسود، عسل [PERSON_NAM…"
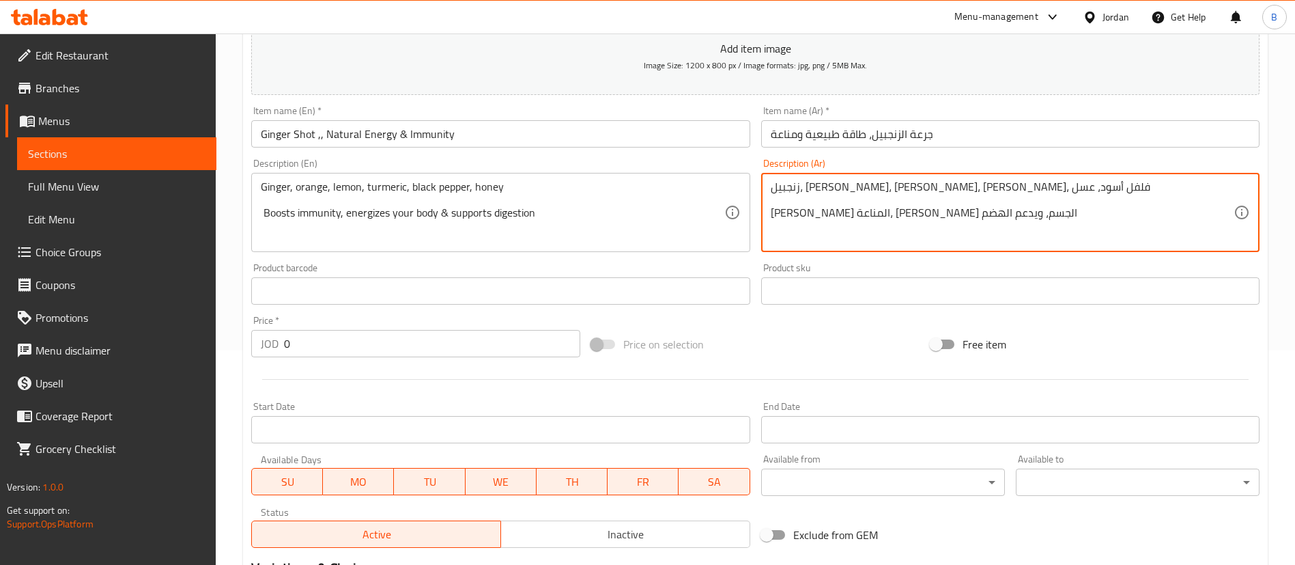
scroll to position [400, 0]
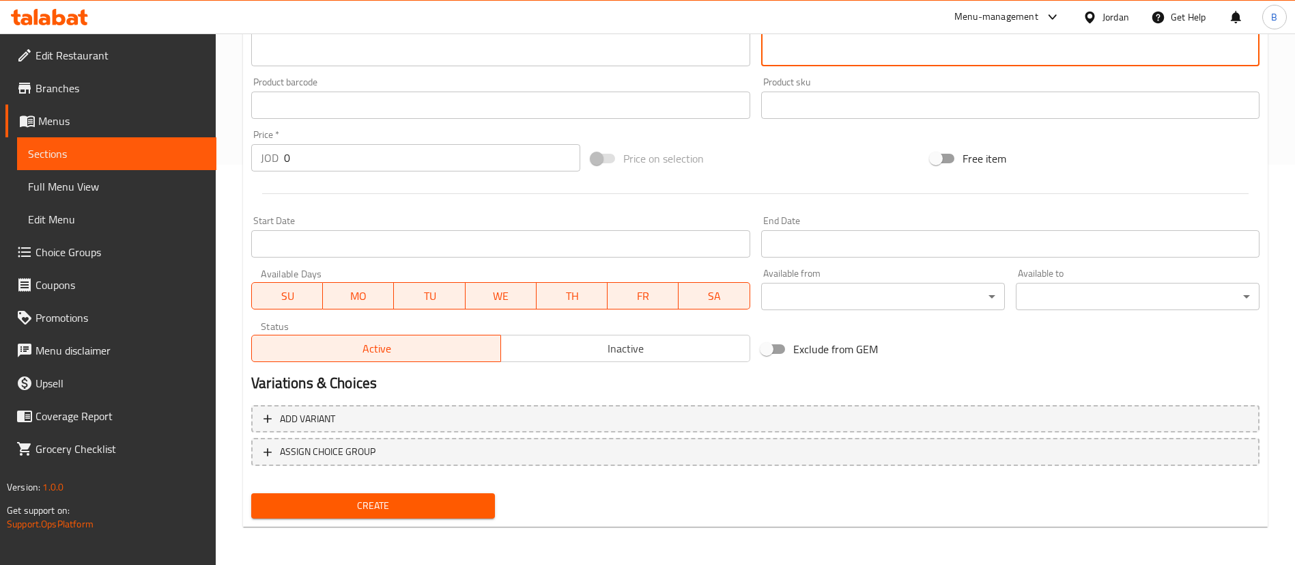
click at [404, 488] on div "Create" at bounding box center [373, 505] width 255 height 36
click at [399, 503] on span "Create" at bounding box center [373, 505] width 222 height 17
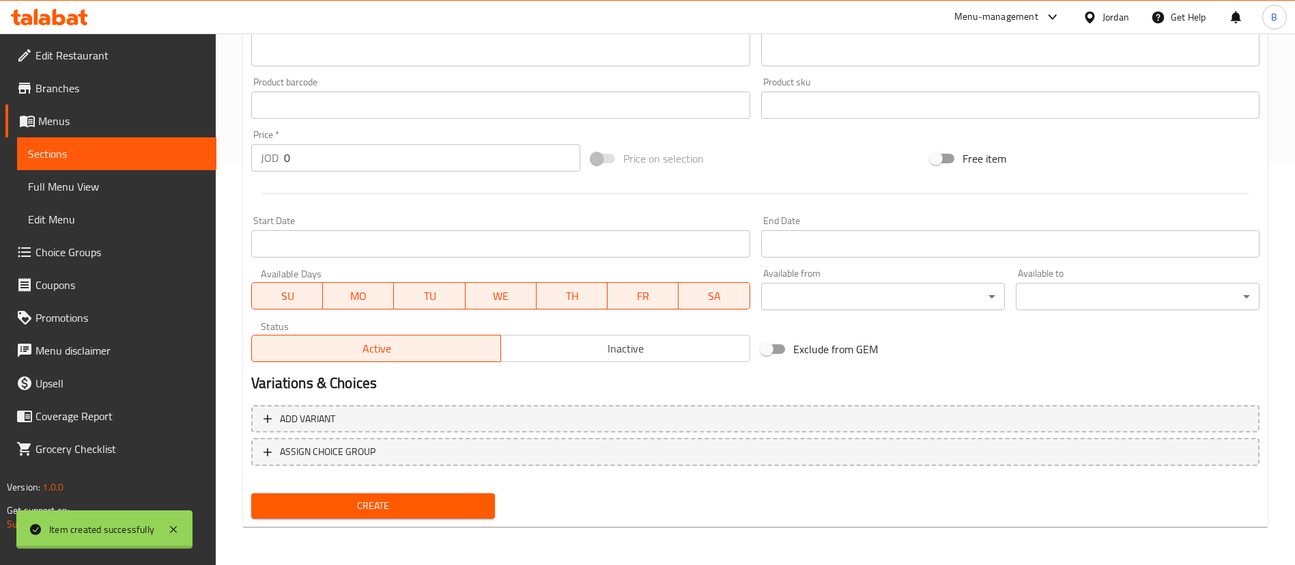
scroll to position [298, 0]
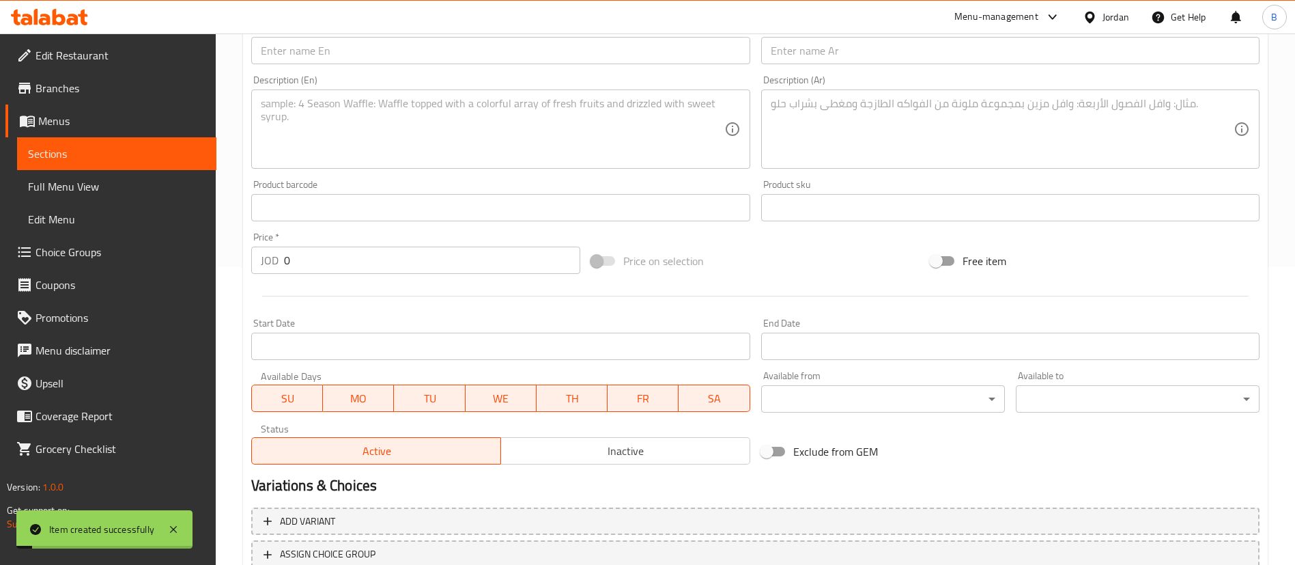
click at [150, 251] on span "Choice Groups" at bounding box center [121, 252] width 170 height 16
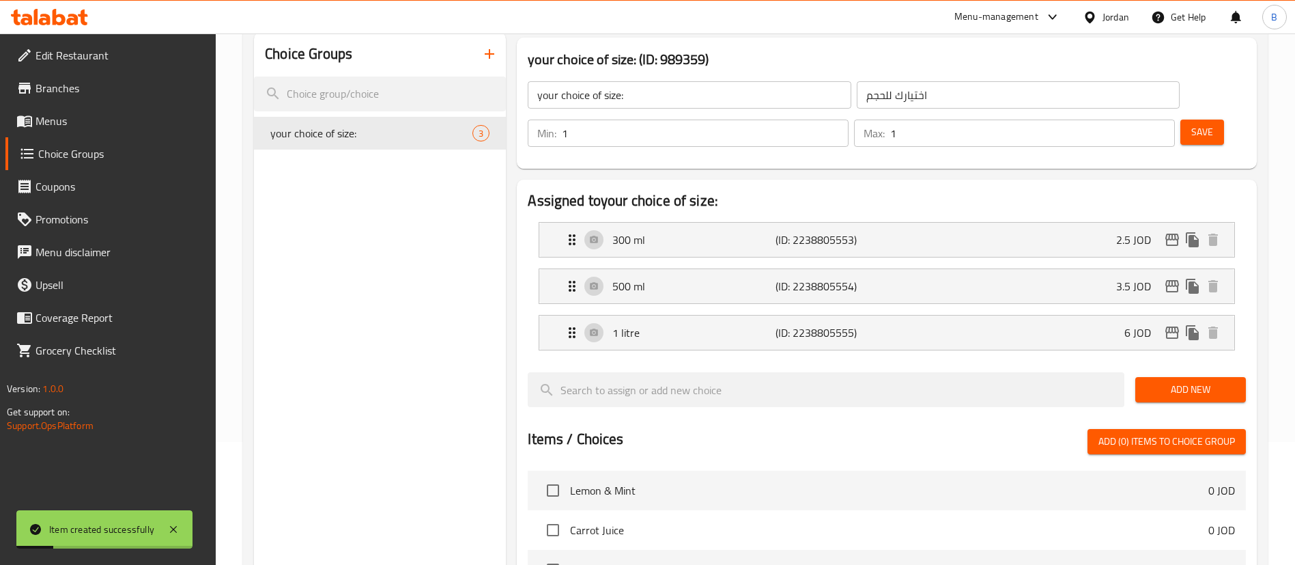
scroll to position [91, 0]
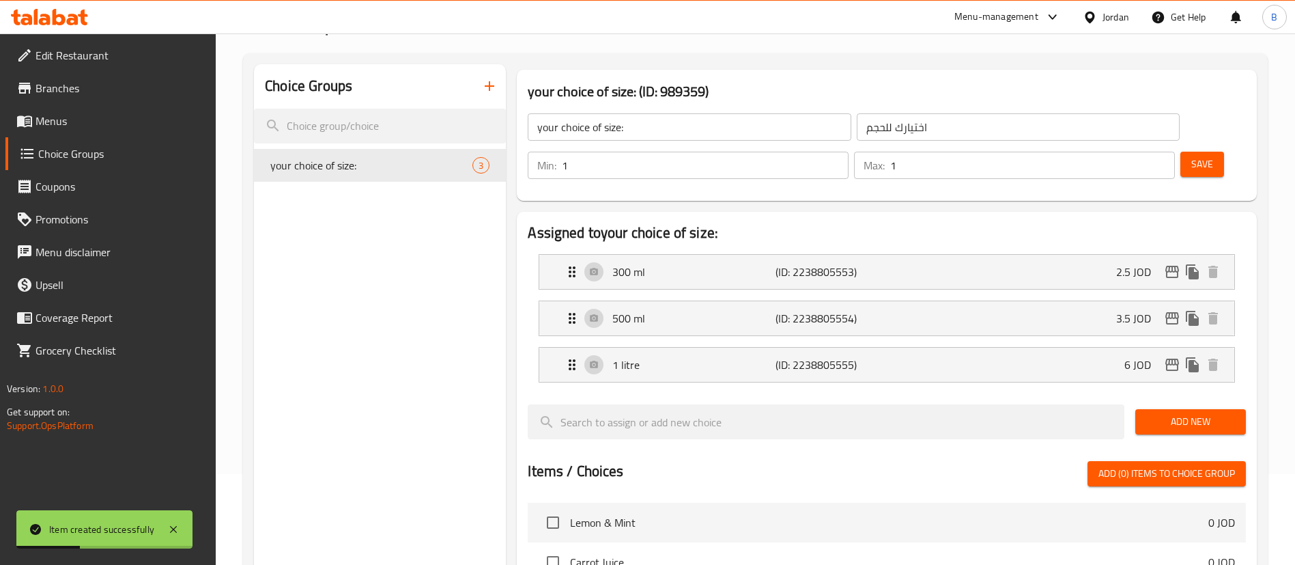
click at [485, 82] on icon "button" at bounding box center [489, 86] width 16 height 16
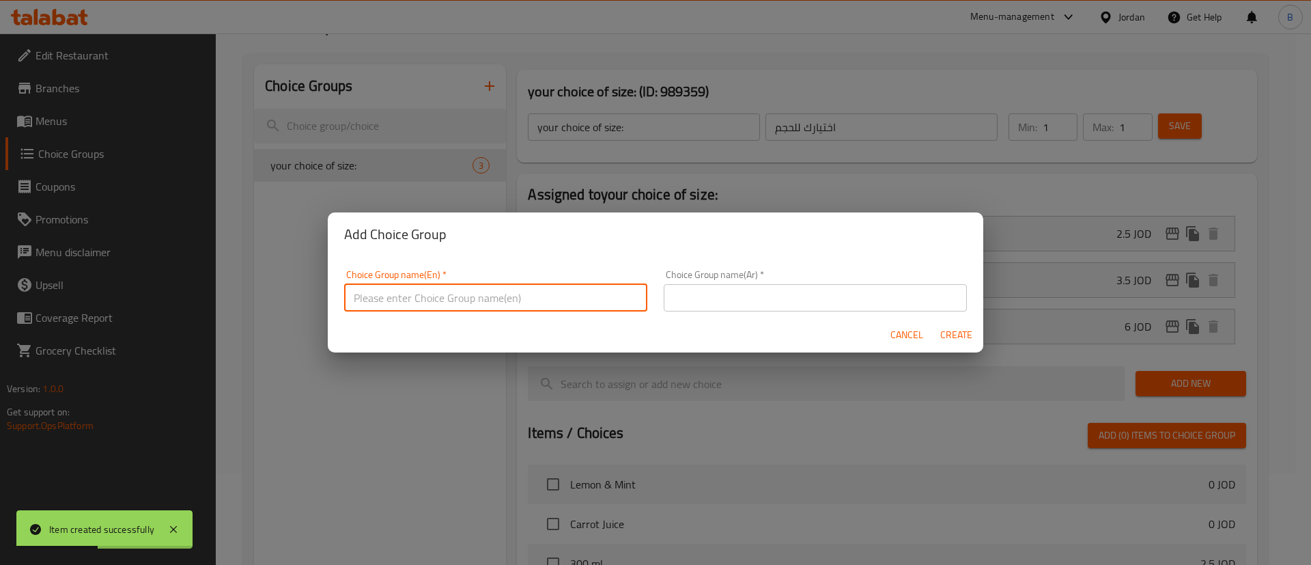
click at [482, 287] on input "text" at bounding box center [495, 297] width 303 height 27
type input "your choice of size::"
click at [848, 299] on input "text" at bounding box center [815, 297] width 303 height 27
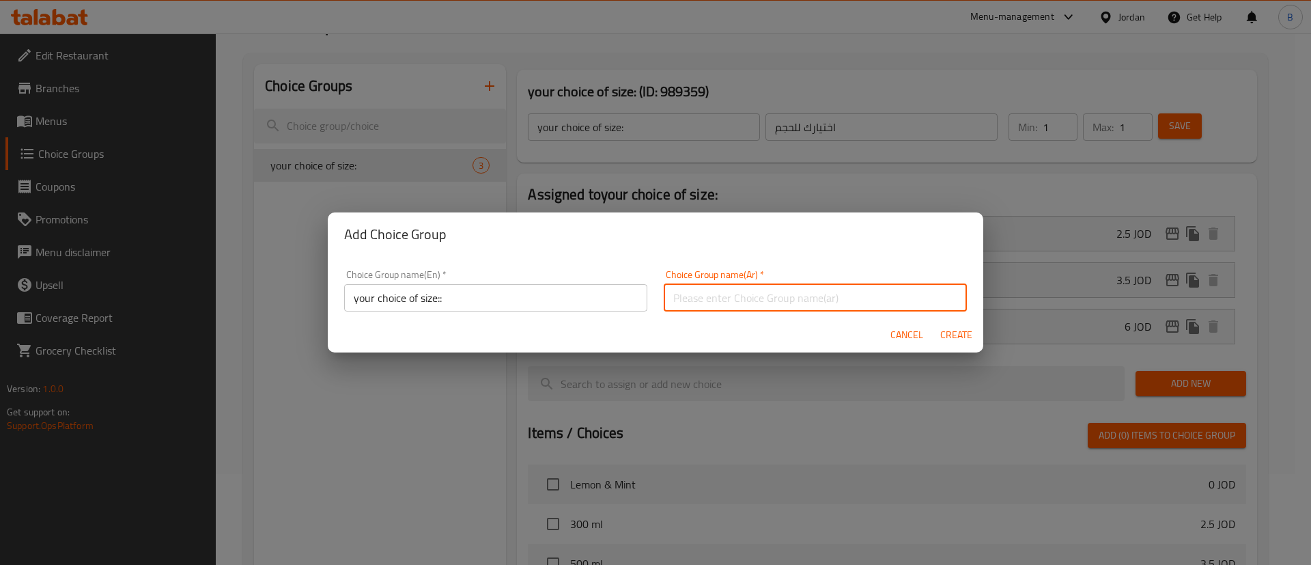
type input "اختيارك للحجم"
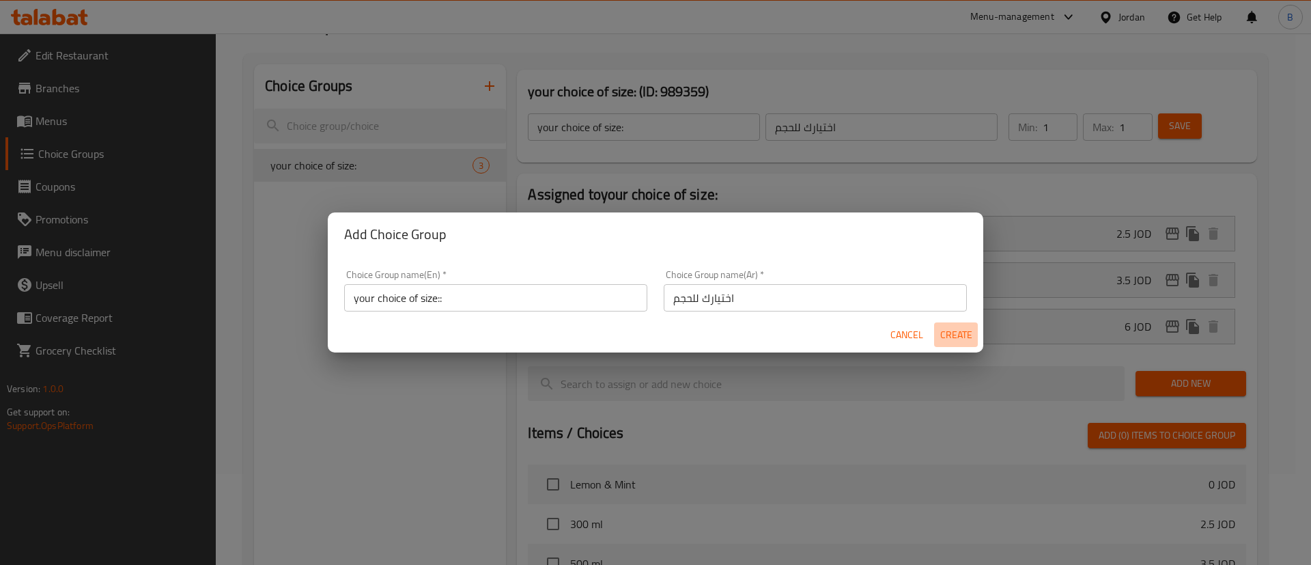
click at [943, 324] on button "Create" at bounding box center [956, 334] width 44 height 25
type input "your choice of size::"
type input "0"
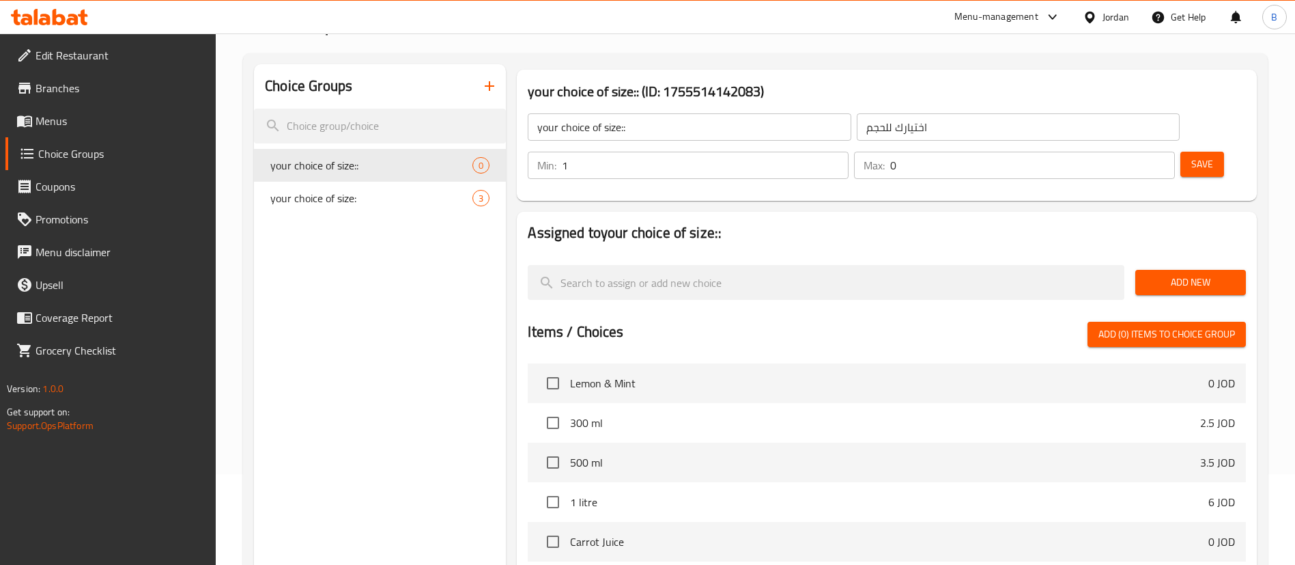
type input "1"
click at [849, 152] on input "1" at bounding box center [705, 165] width 287 height 27
click at [1142, 152] on input "0" at bounding box center [1032, 165] width 285 height 27
type input "1"
click at [1134, 152] on input "1" at bounding box center [1032, 165] width 285 height 27
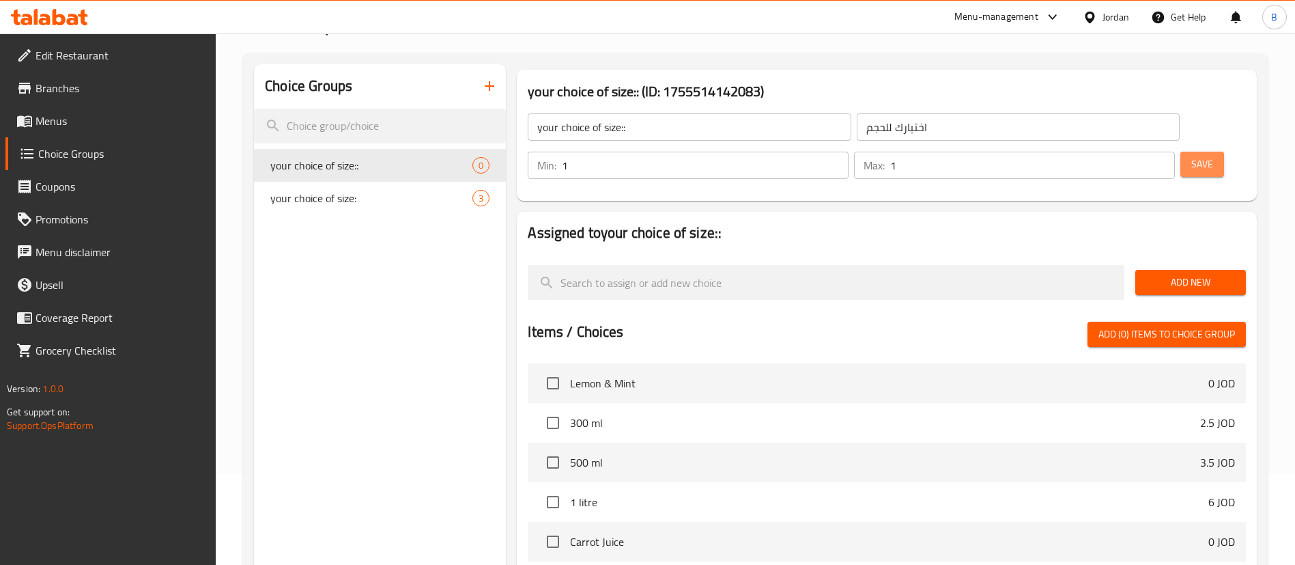
click at [1191, 156] on span "Save" at bounding box center [1202, 164] width 22 height 17
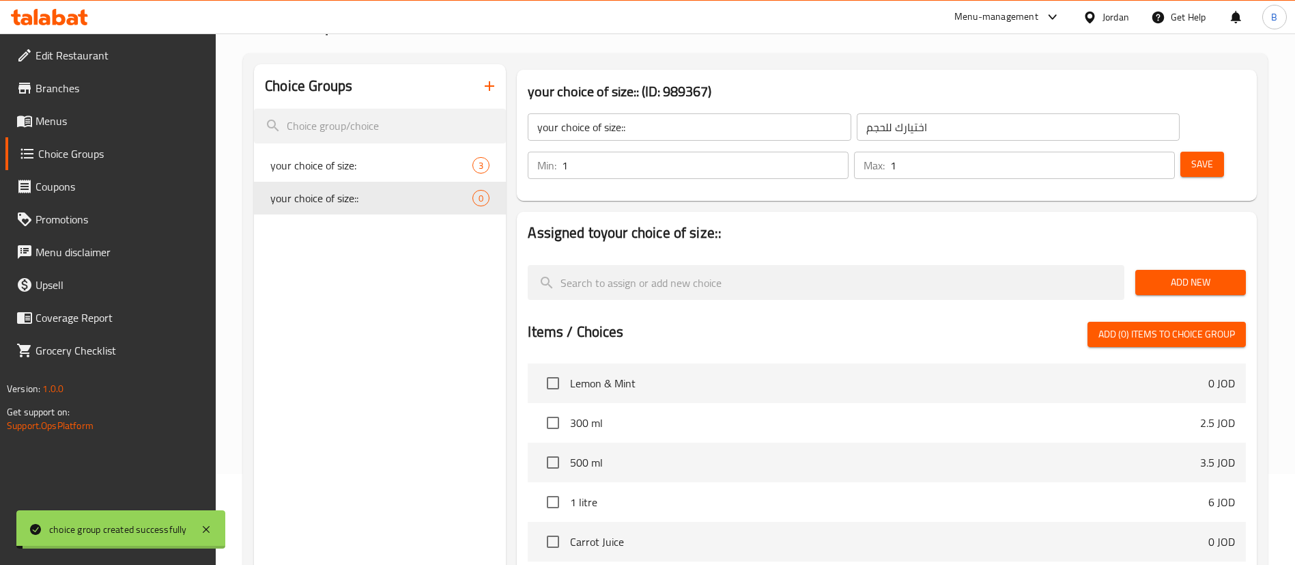
click at [1188, 274] on span "Add New" at bounding box center [1190, 282] width 89 height 17
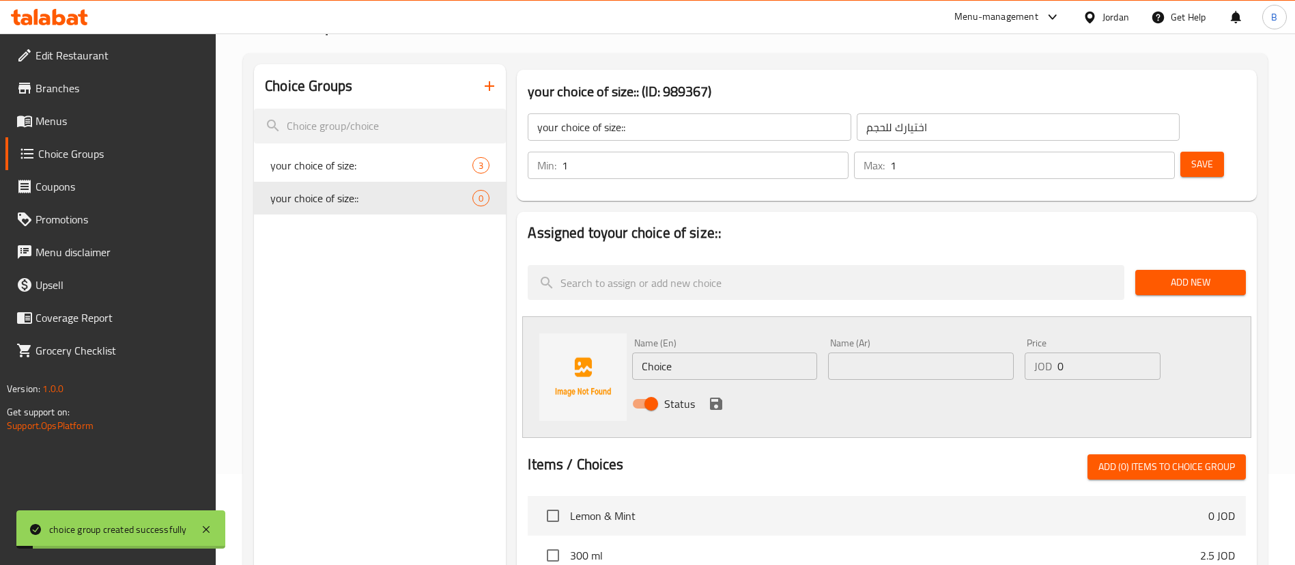
drag, startPoint x: 771, startPoint y: 331, endPoint x: 402, endPoint y: 340, distance: 368.8
click at [511, 324] on div "your choice of size:: (ID: 989367) your choice of size:: ​ اختيارك للحجم ​ Min:…" at bounding box center [884, 502] width 757 height 877
type input "100 ml"
click at [888, 352] on input "text" at bounding box center [920, 365] width 185 height 27
type input "100 مل"
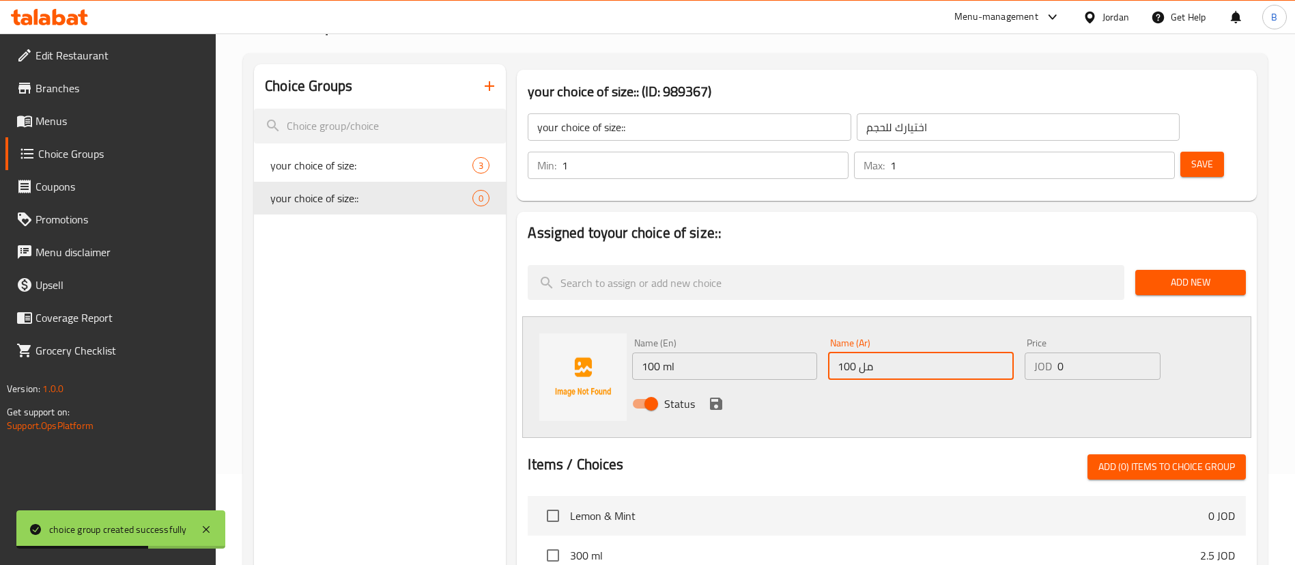
drag, startPoint x: 1083, startPoint y: 328, endPoint x: 886, endPoint y: 306, distance: 197.8
click at [906, 333] on div "Name (En) 100 ml Name (En) Name (Ar) 100 مل Name (Ar) Price JOD 0 Price Status" at bounding box center [921, 377] width 588 height 89
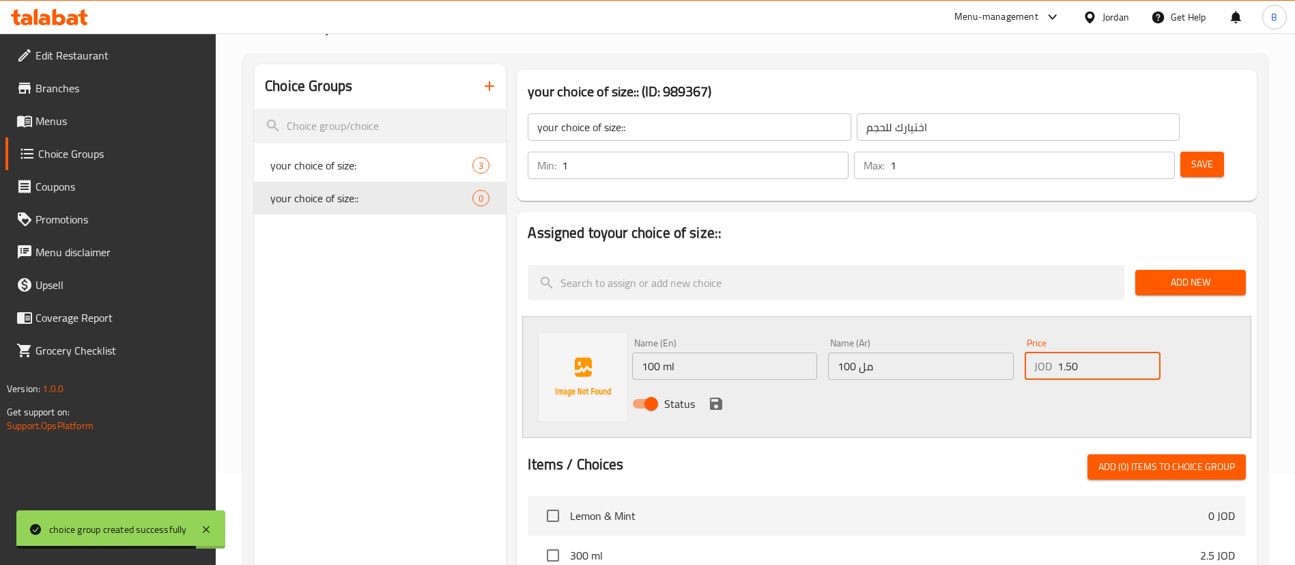
type input "1.50"
click at [721, 397] on icon "save" at bounding box center [716, 403] width 12 height 12
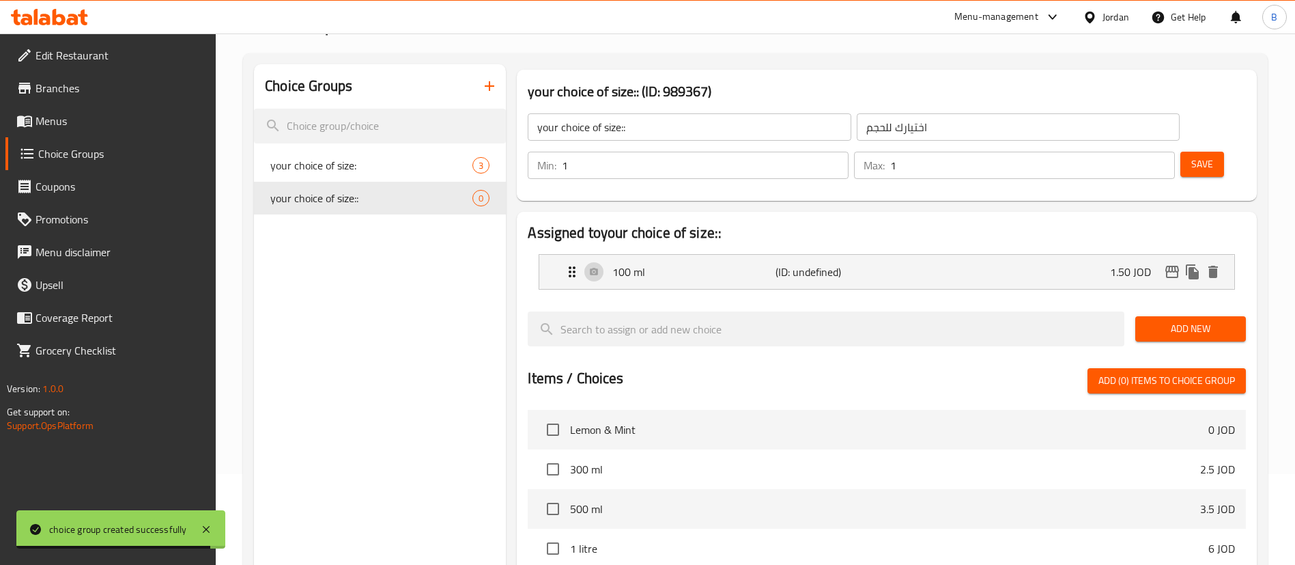
click at [1181, 320] on span "Add New" at bounding box center [1190, 328] width 89 height 17
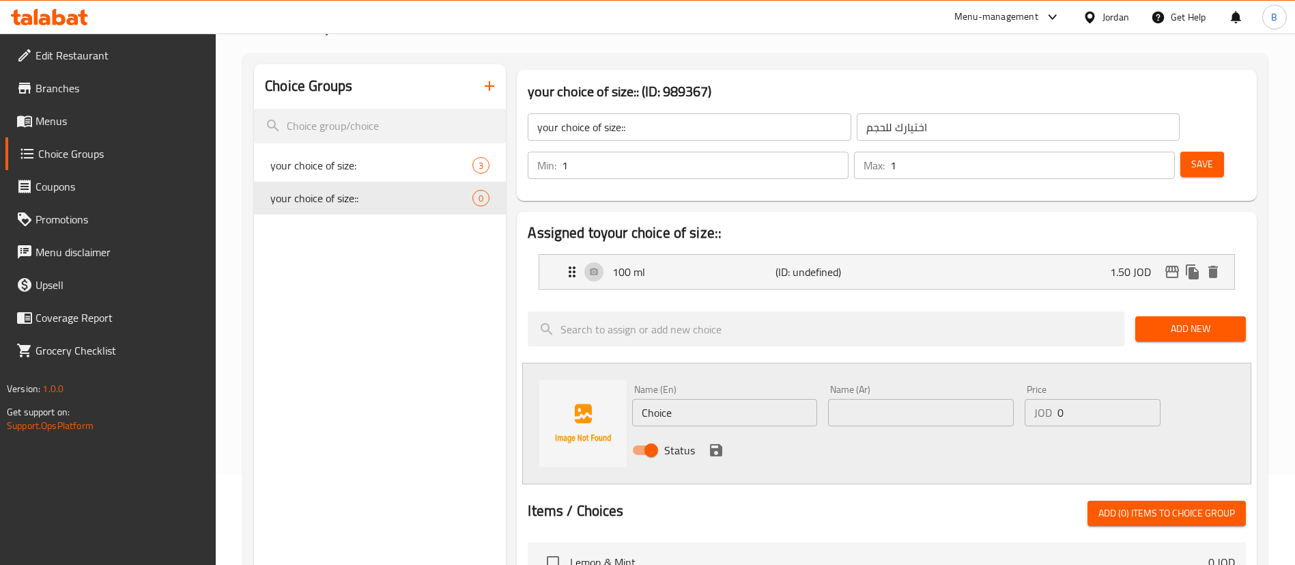
drag, startPoint x: 707, startPoint y: 371, endPoint x: 311, endPoint y: 365, distance: 395.4
click at [446, 353] on div "Choice Groups your choice of size: 3 your choice of size:: 0 your choice of siz…" at bounding box center [758, 525] width 1008 height 923
type input "6 shots"
click at [881, 399] on input "text" at bounding box center [920, 412] width 185 height 27
type input "6 شوتس"
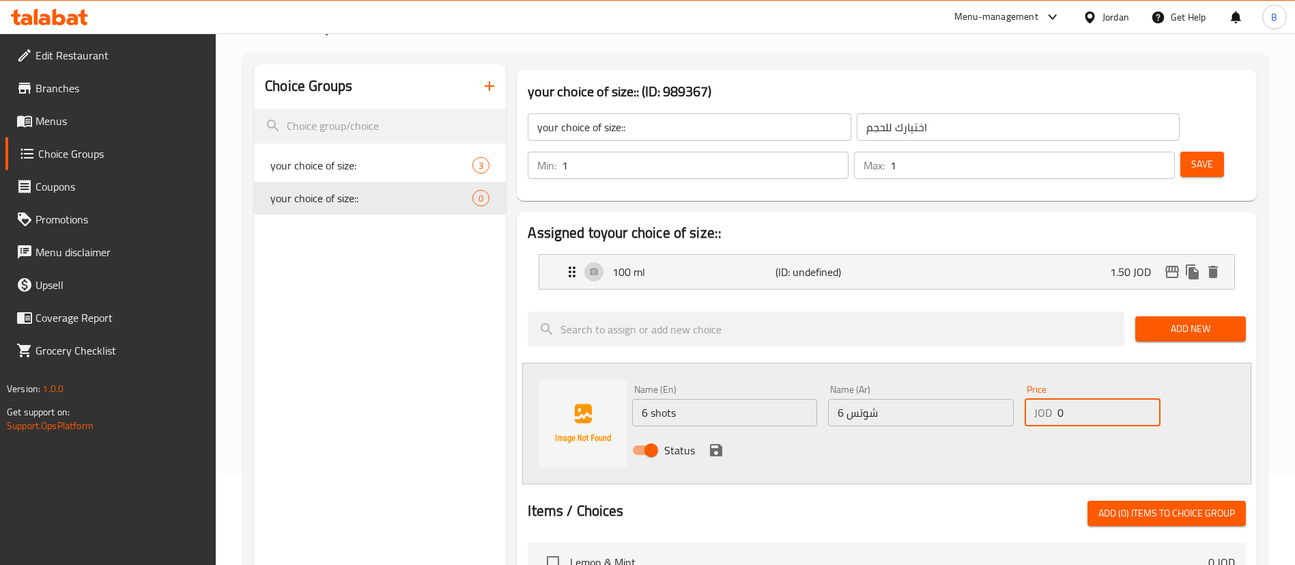
drag, startPoint x: 1103, startPoint y: 365, endPoint x: 1010, endPoint y: 370, distance: 93.0
click at [1010, 379] on div "Name (En) 6 shots Name (En) Name (Ar) 6 شوتس Name (Ar) Price JOD 0 Price Status" at bounding box center [921, 423] width 588 height 89
type input "8.5"
click at [719, 444] on icon "save" at bounding box center [716, 450] width 12 height 12
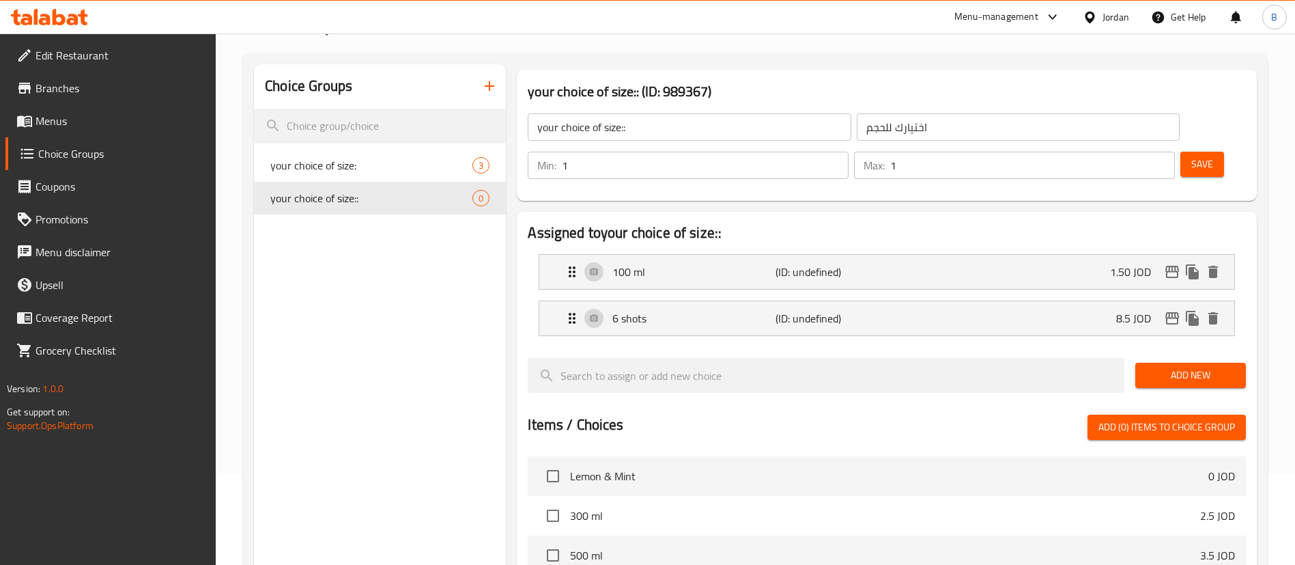
click at [1191, 156] on span "Save" at bounding box center [1202, 164] width 22 height 17
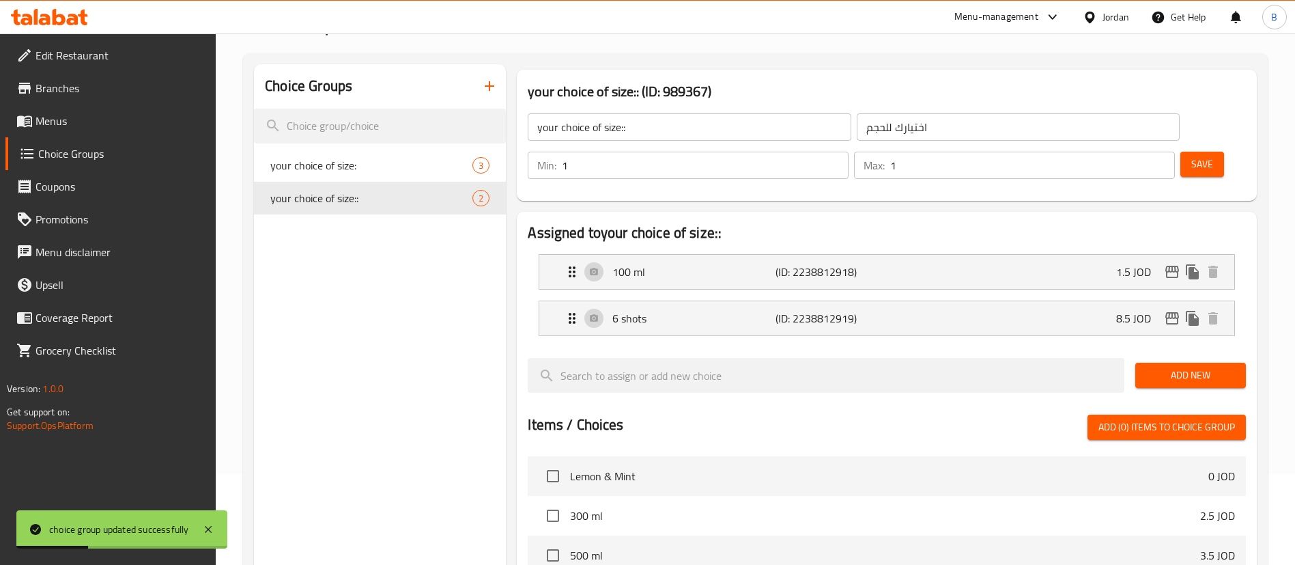
click at [1191, 156] on span "Save" at bounding box center [1202, 164] width 22 height 17
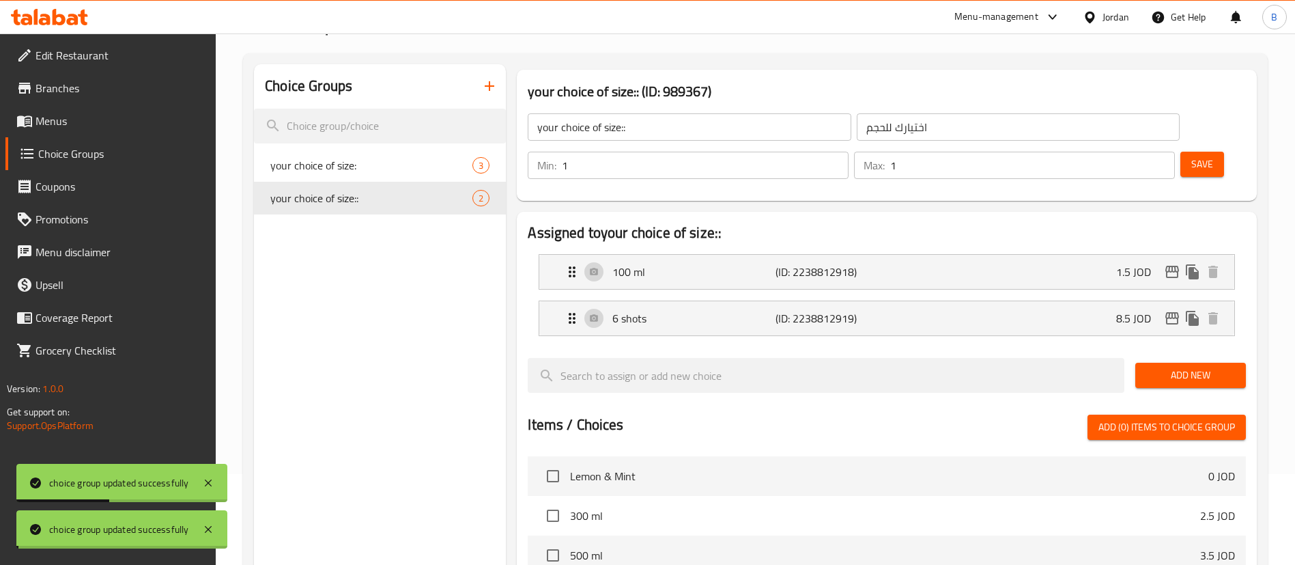
click at [169, 111] on link "Menus" at bounding box center [110, 120] width 211 height 33
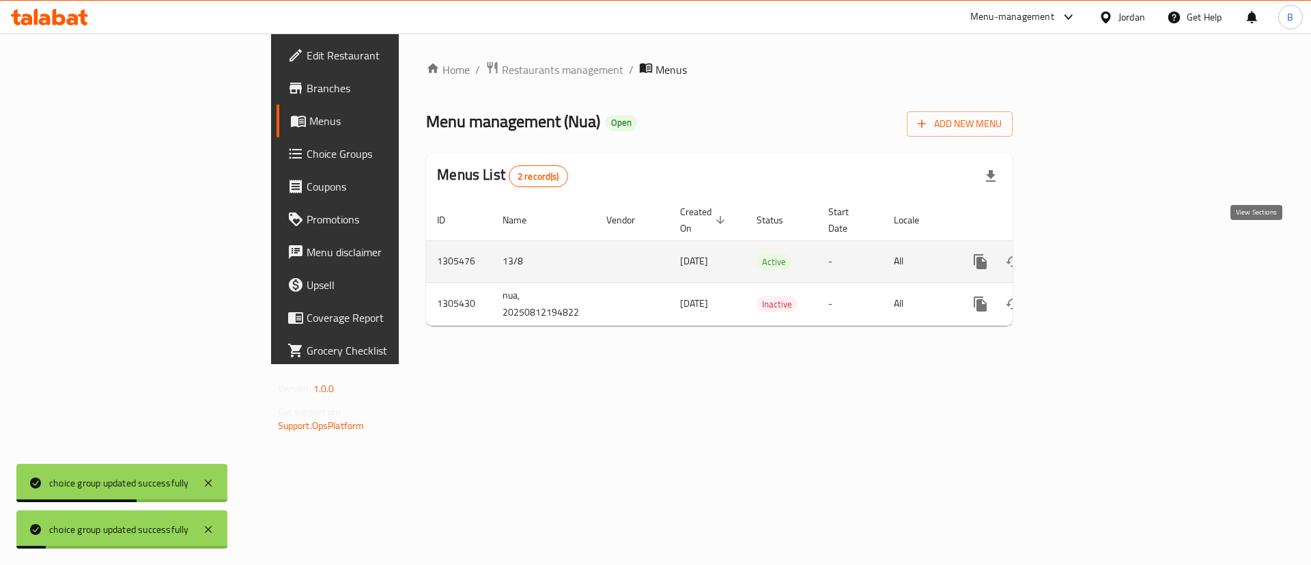
click at [1095, 245] on link "enhanced table" at bounding box center [1078, 261] width 33 height 33
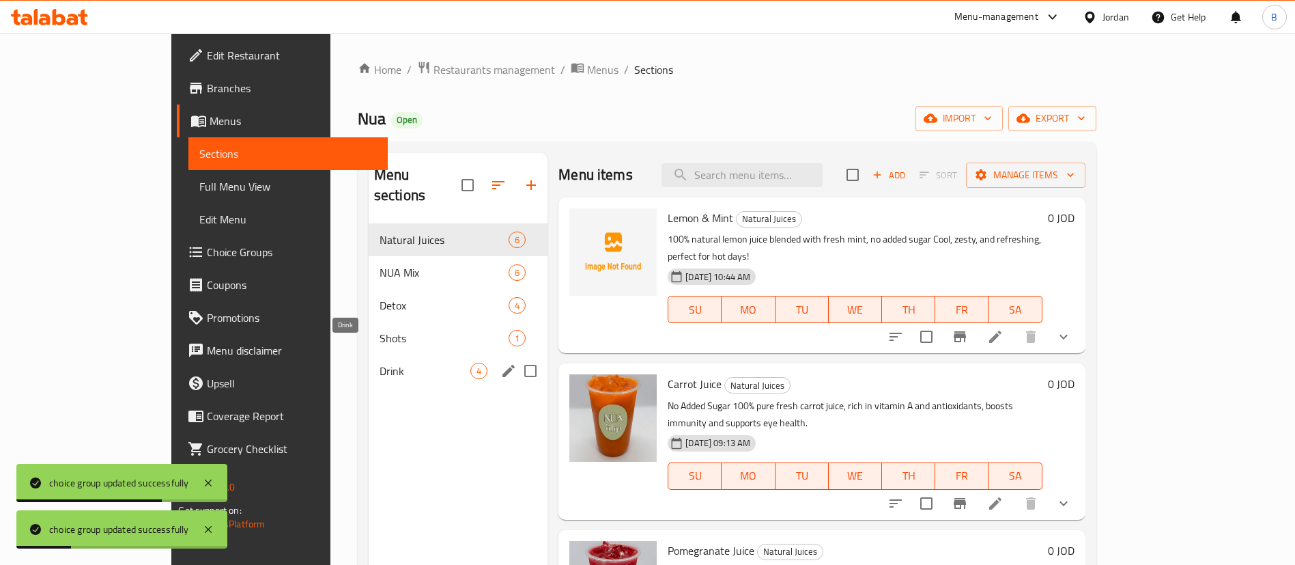
click at [380, 330] on span "Shots" at bounding box center [444, 338] width 129 height 16
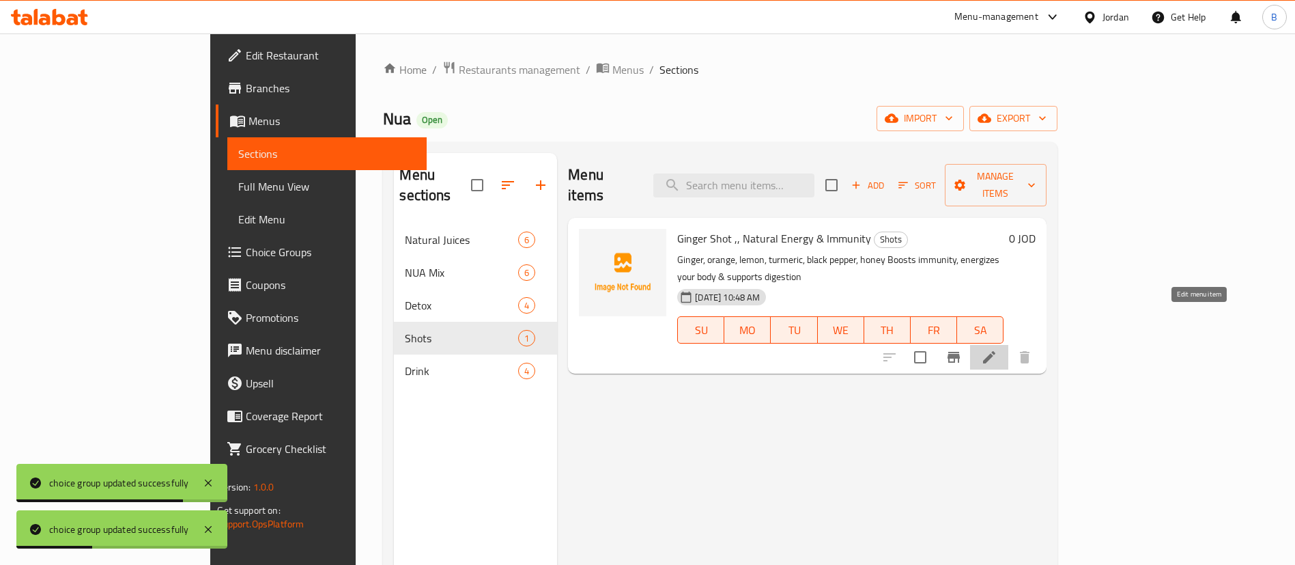
click at [995, 351] on icon at bounding box center [989, 357] width 12 height 12
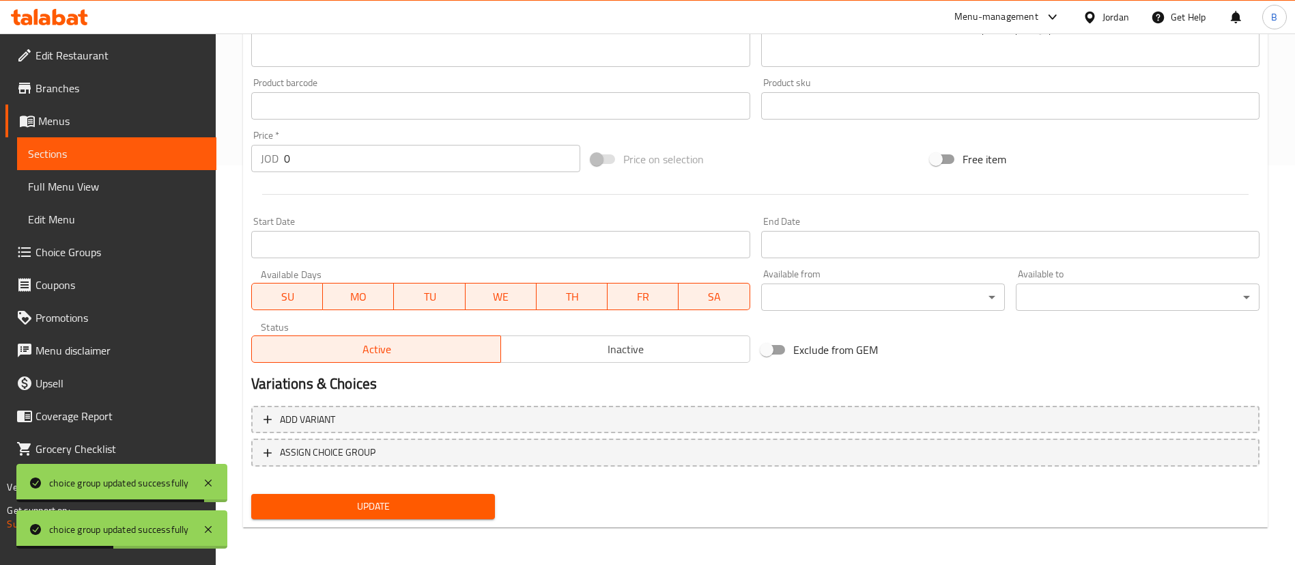
scroll to position [400, 0]
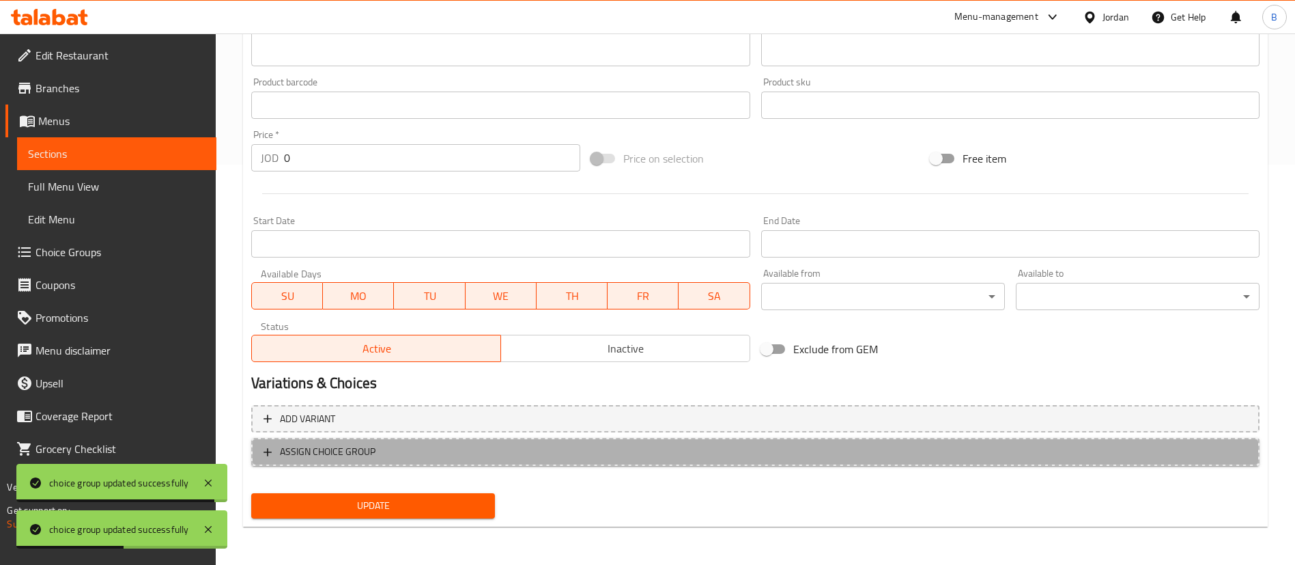
click at [382, 453] on span "ASSIGN CHOICE GROUP" at bounding box center [756, 451] width 984 height 17
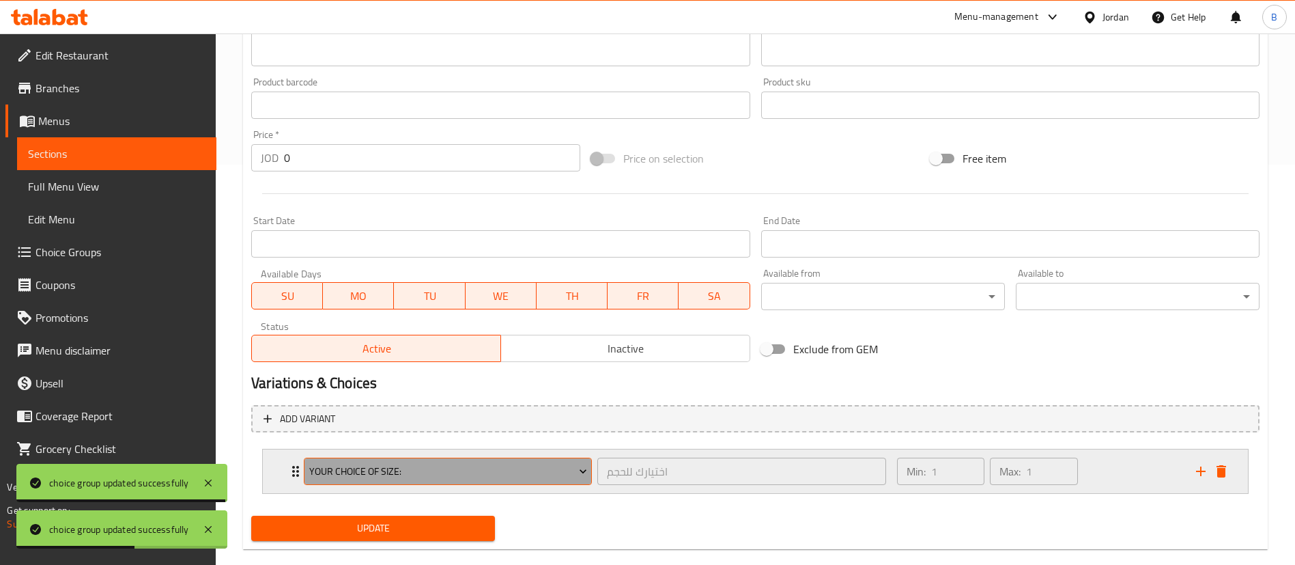
click at [414, 470] on span "your choice of size:" at bounding box center [448, 471] width 278 height 17
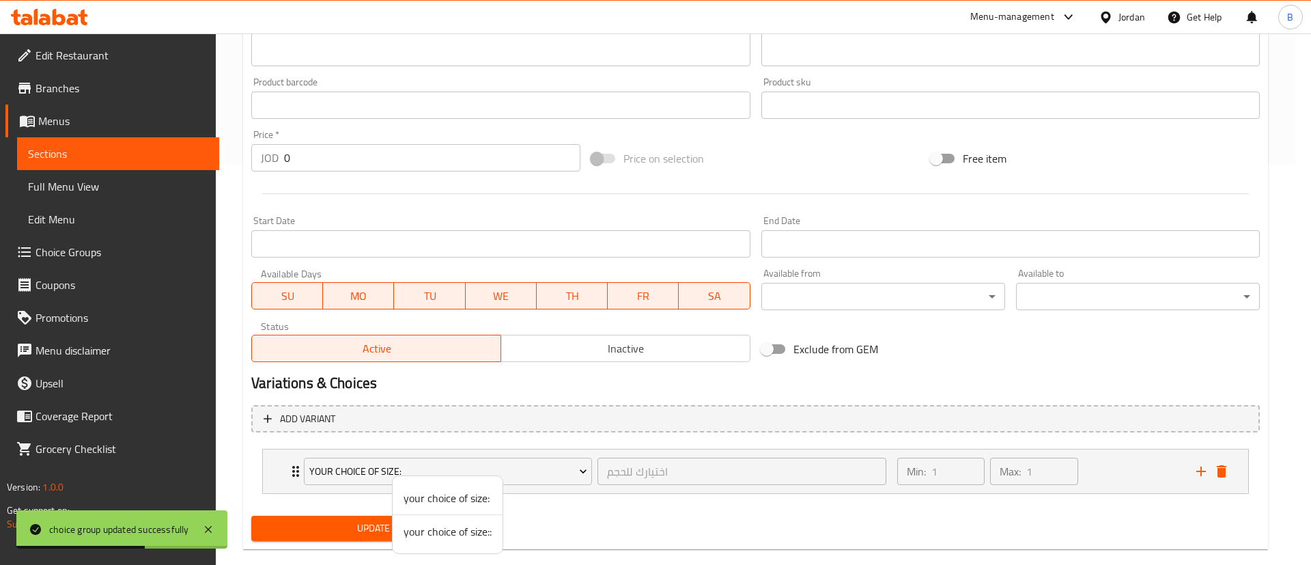
click at [449, 526] on span "your choice of size::" at bounding box center [448, 531] width 88 height 16
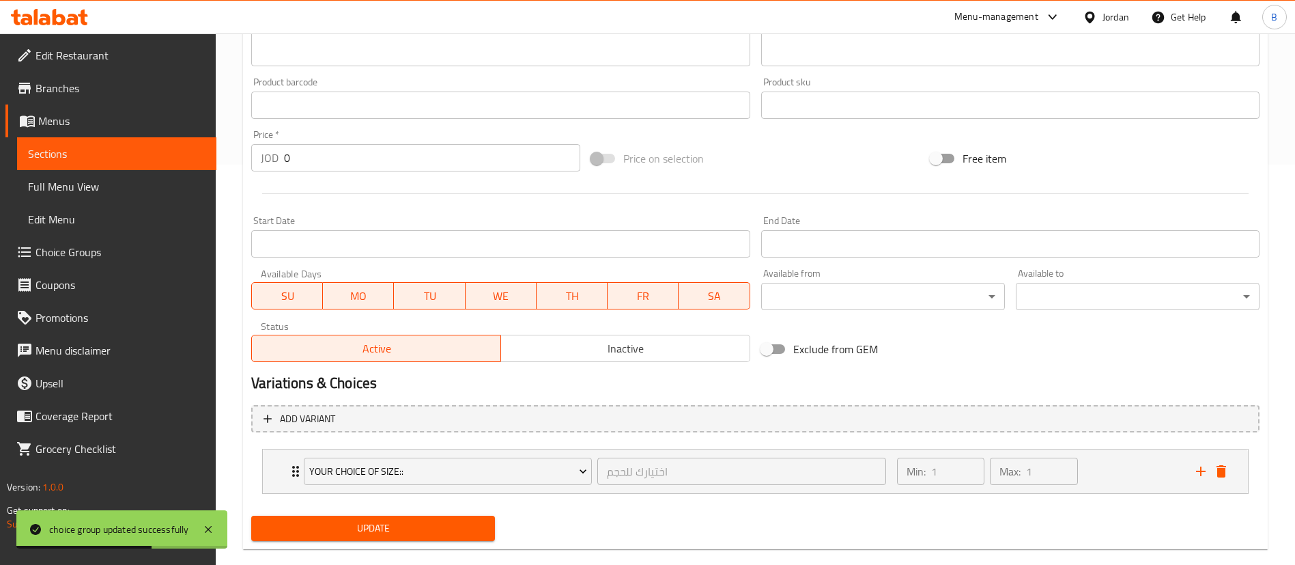
click at [423, 534] on span "Update" at bounding box center [373, 528] width 222 height 17
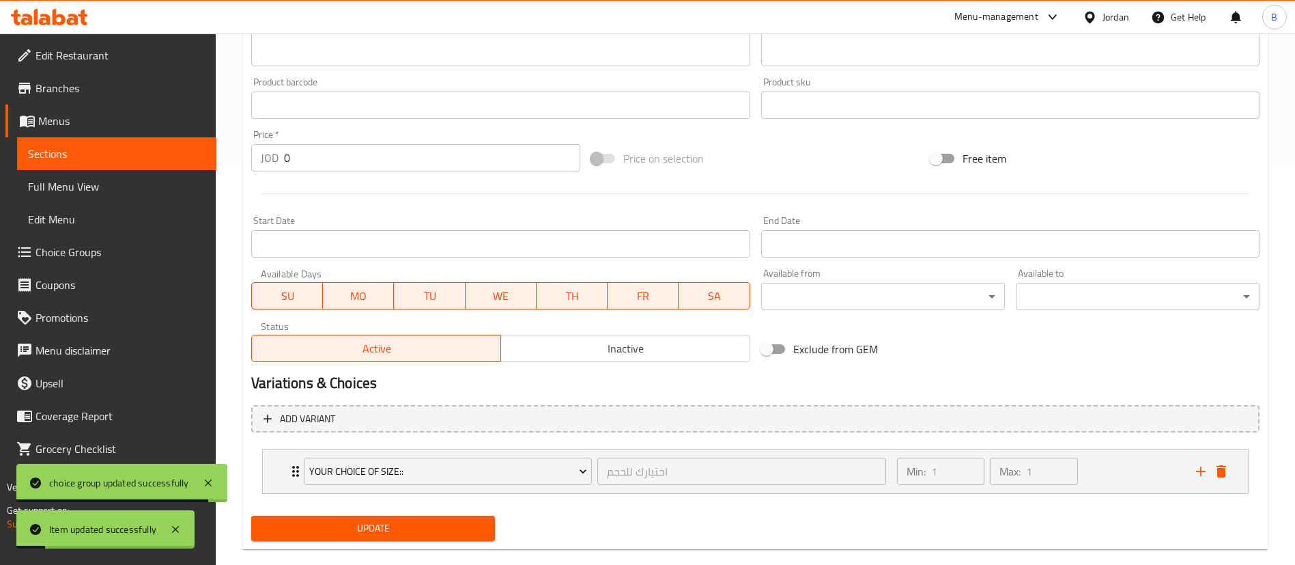
click at [84, 249] on span "Choice Groups" at bounding box center [121, 252] width 170 height 16
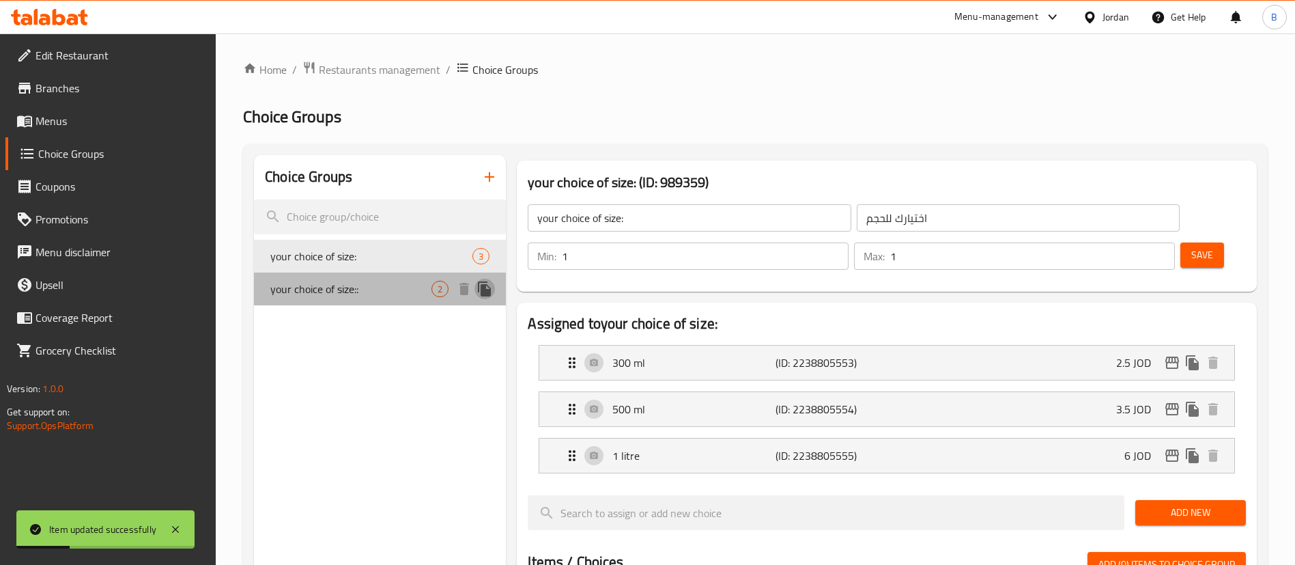
click at [481, 288] on icon "duplicate" at bounding box center [484, 288] width 13 height 15
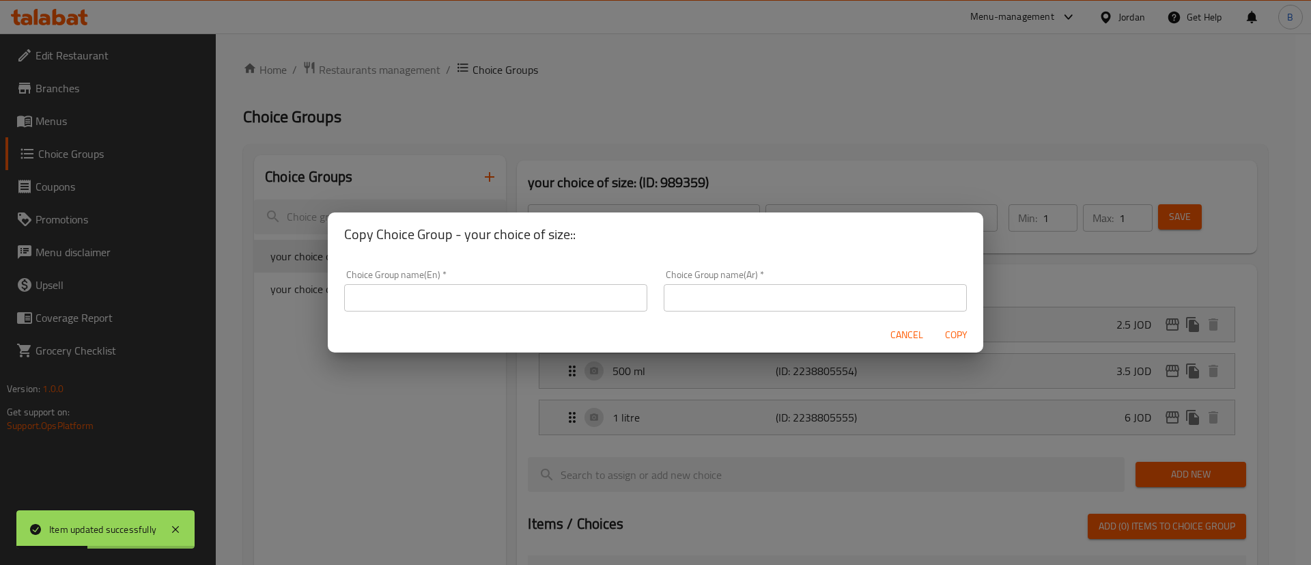
click at [567, 303] on input "text" at bounding box center [495, 297] width 303 height 27
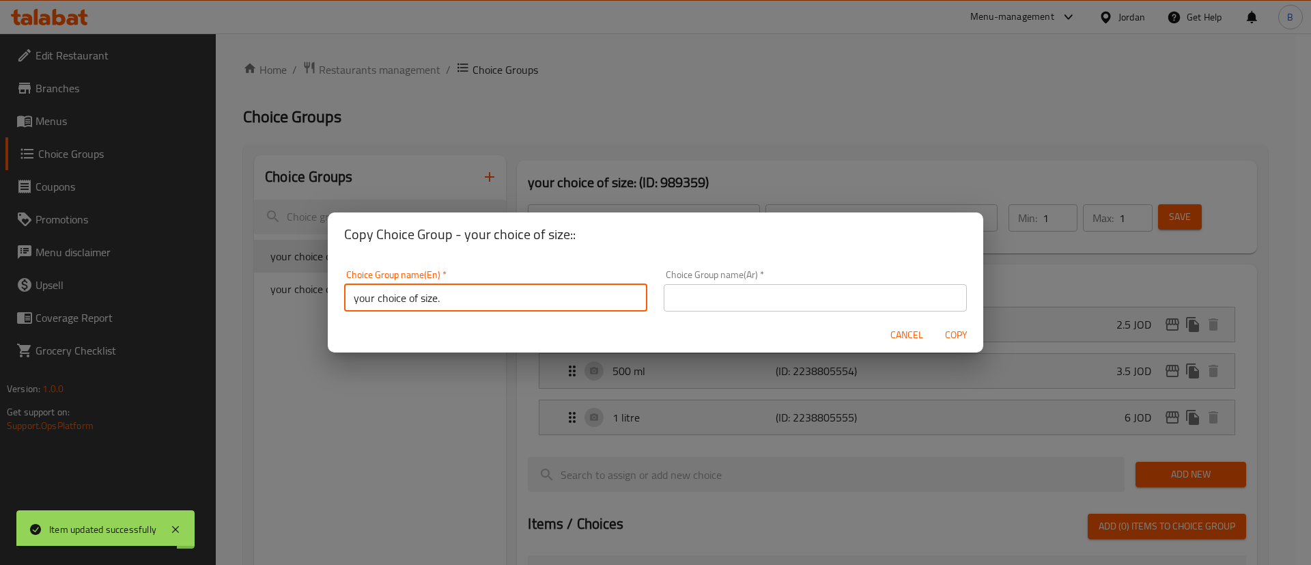
type input "your choice of size."
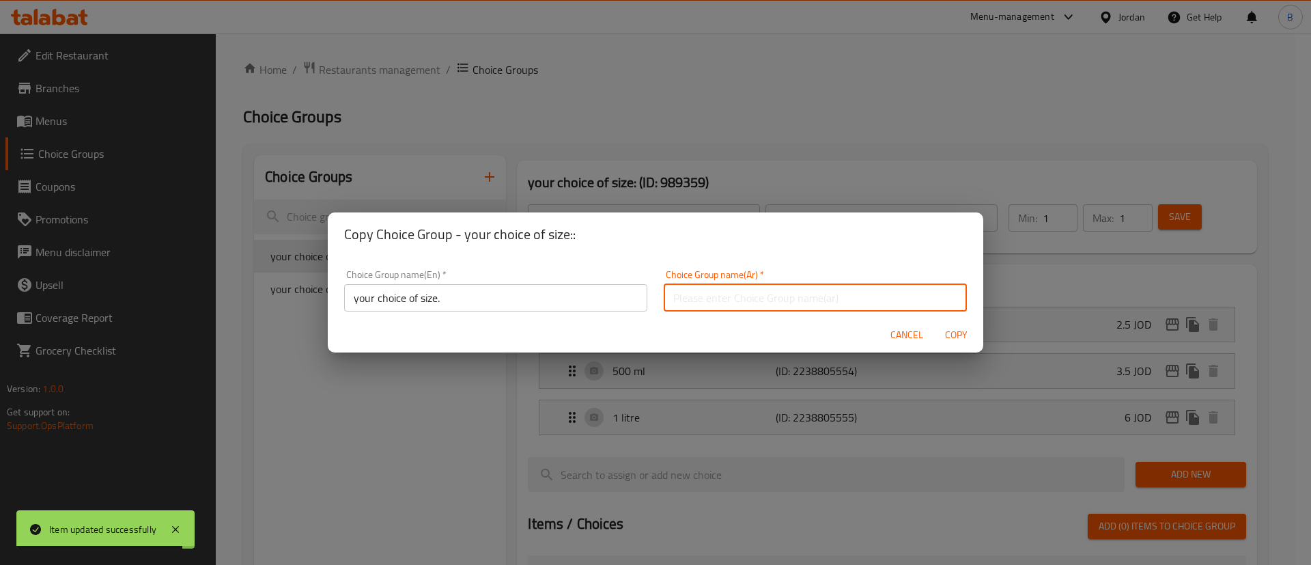
click at [679, 298] on input "text" at bounding box center [815, 297] width 303 height 27
type input "اختيارك للحجم"
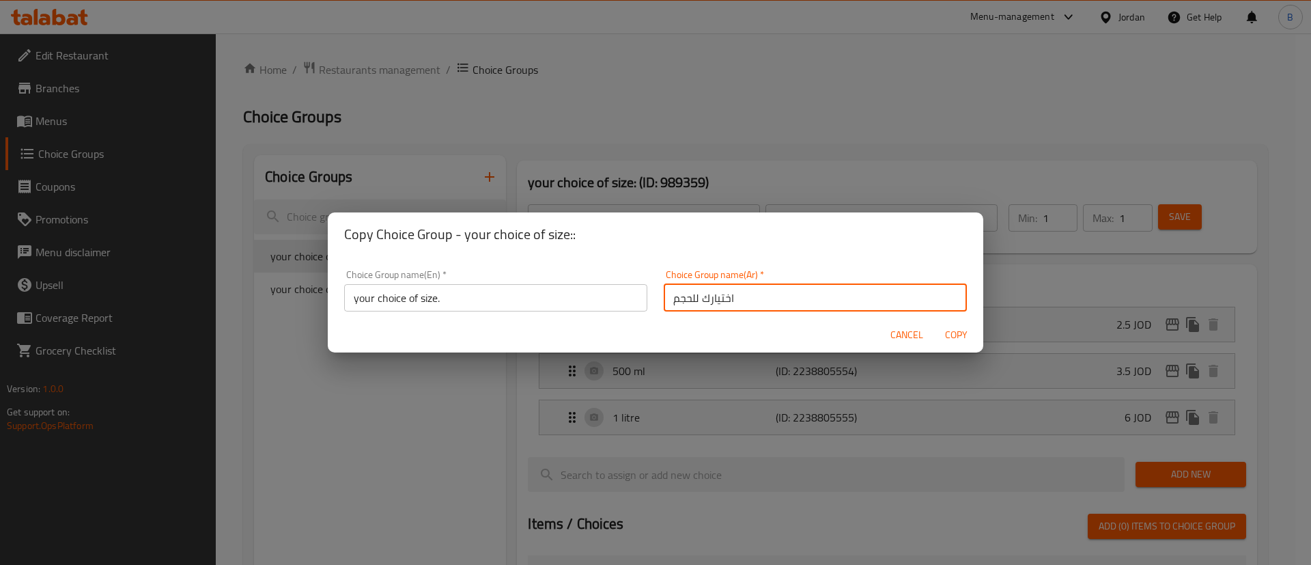
click at [957, 333] on span "Copy" at bounding box center [955, 334] width 33 height 17
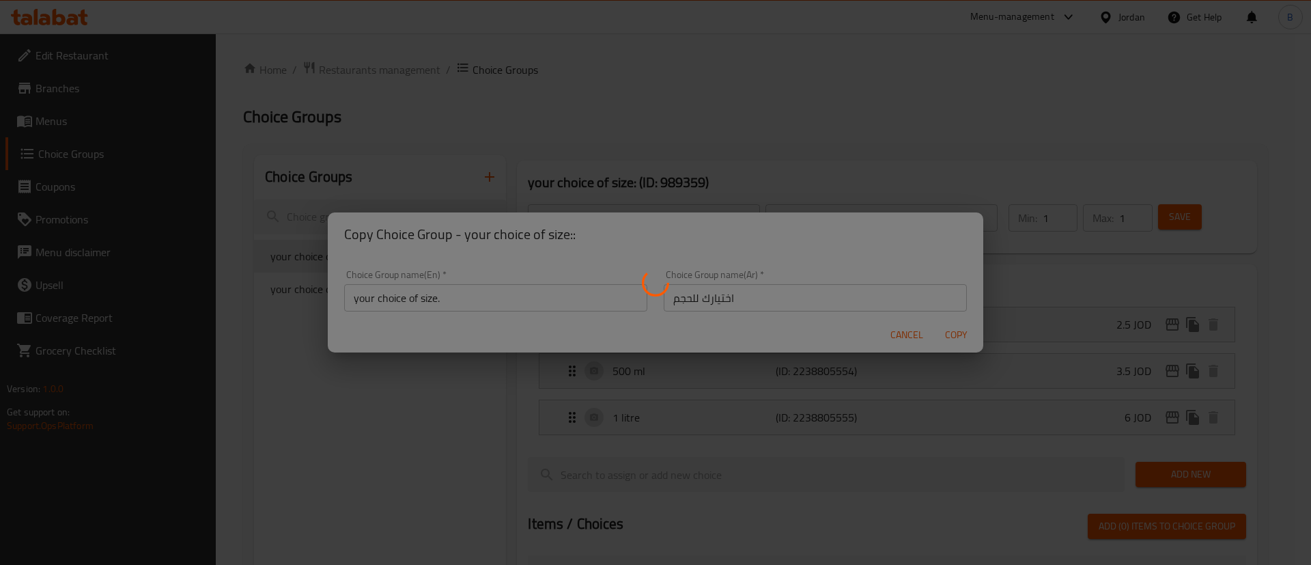
type input "your choice of size."
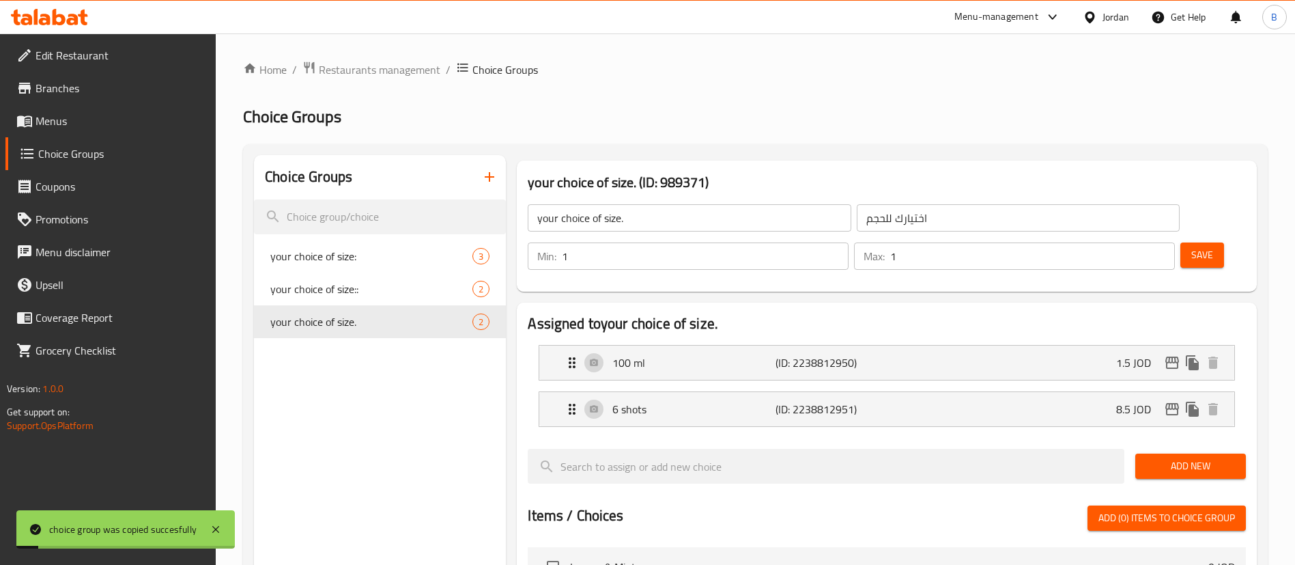
drag, startPoint x: 658, startPoint y: 319, endPoint x: 761, endPoint y: 346, distance: 106.7
click at [657, 354] on p "100 ml" at bounding box center [693, 362] width 162 height 16
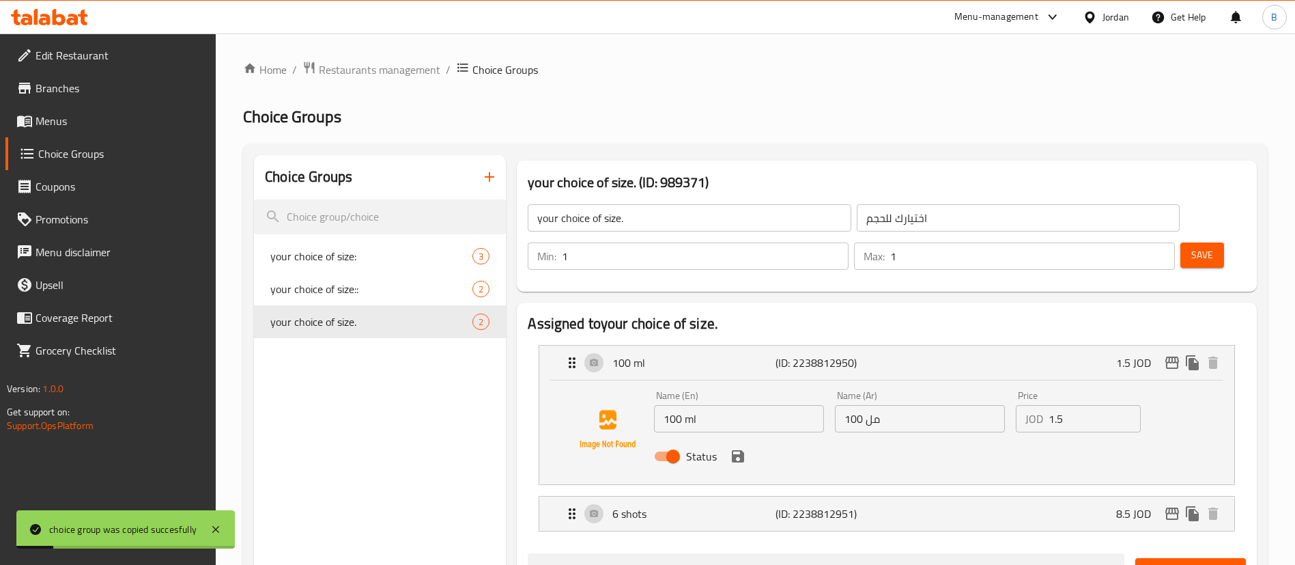
drag, startPoint x: 1067, startPoint y: 388, endPoint x: 946, endPoint y: 374, distance: 121.7
click at [957, 385] on div "Name (En) 100 ml Name (En) Name (Ar) 100 مل Name (Ar) Price JOD 1.5 Price Status" at bounding box center [920, 429] width 543 height 89
click at [732, 450] on icon "save" at bounding box center [738, 456] width 12 height 12
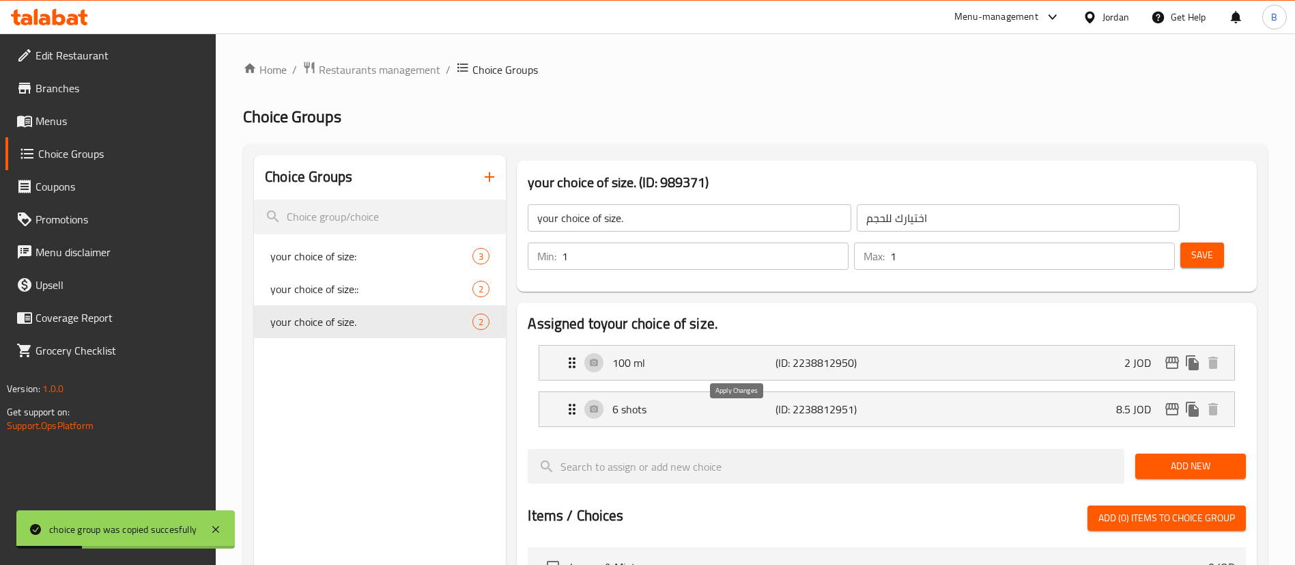
type input "2"
click at [1191, 246] on span "Save" at bounding box center [1202, 254] width 22 height 17
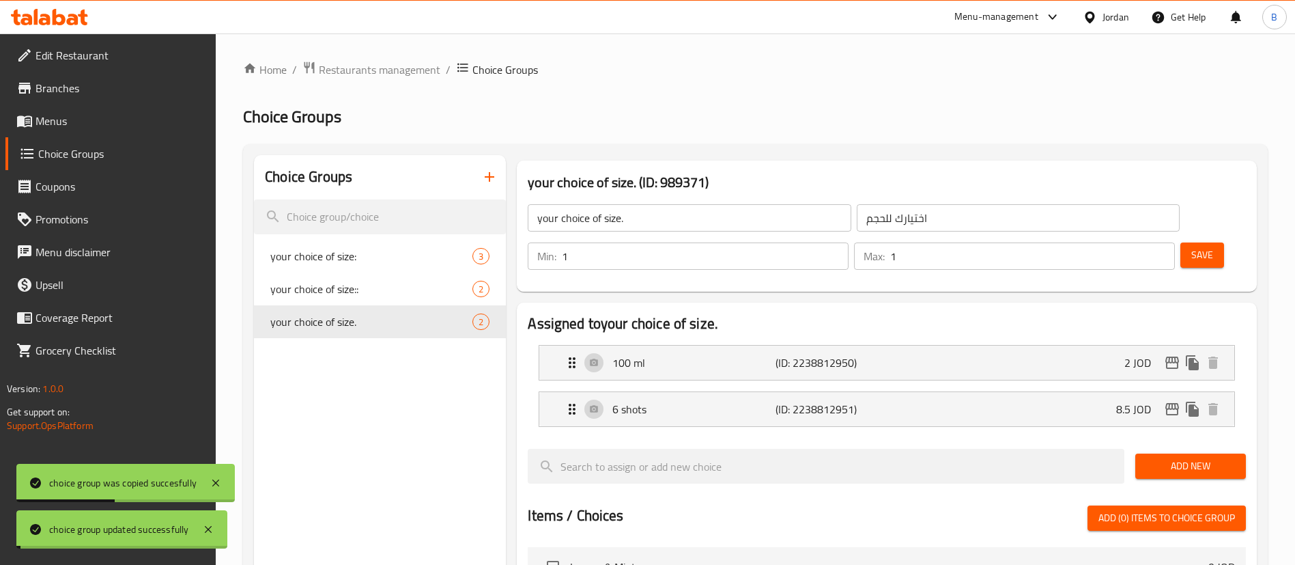
click at [1172, 356] on icon "edit" at bounding box center [1172, 362] width 14 height 12
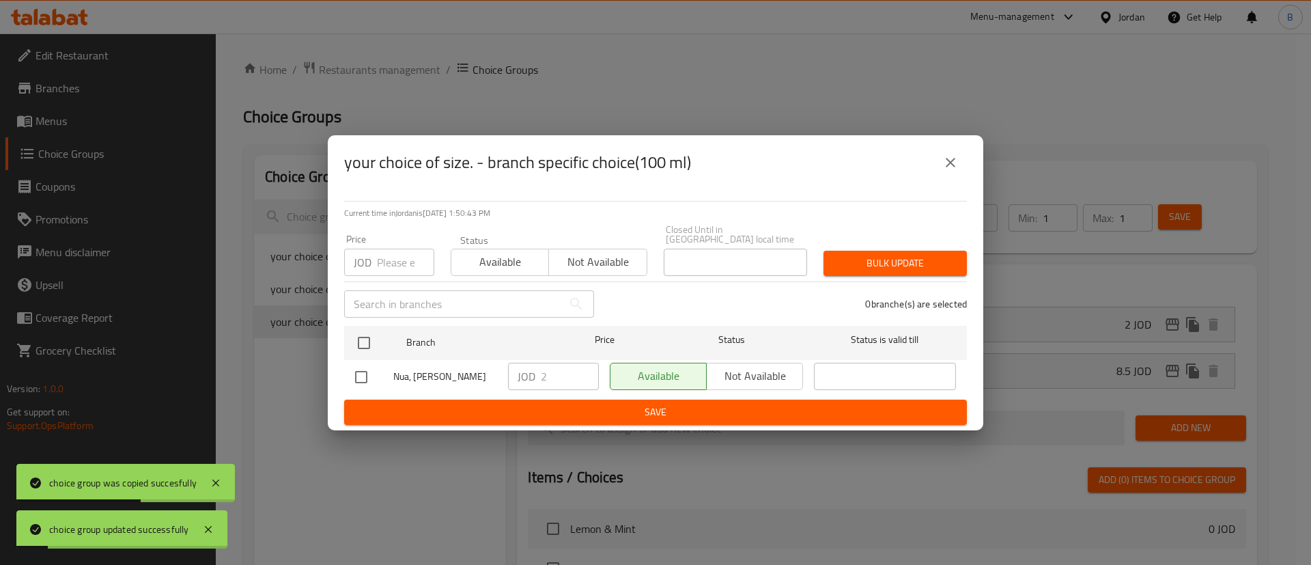
click at [951, 160] on icon "close" at bounding box center [950, 162] width 16 height 16
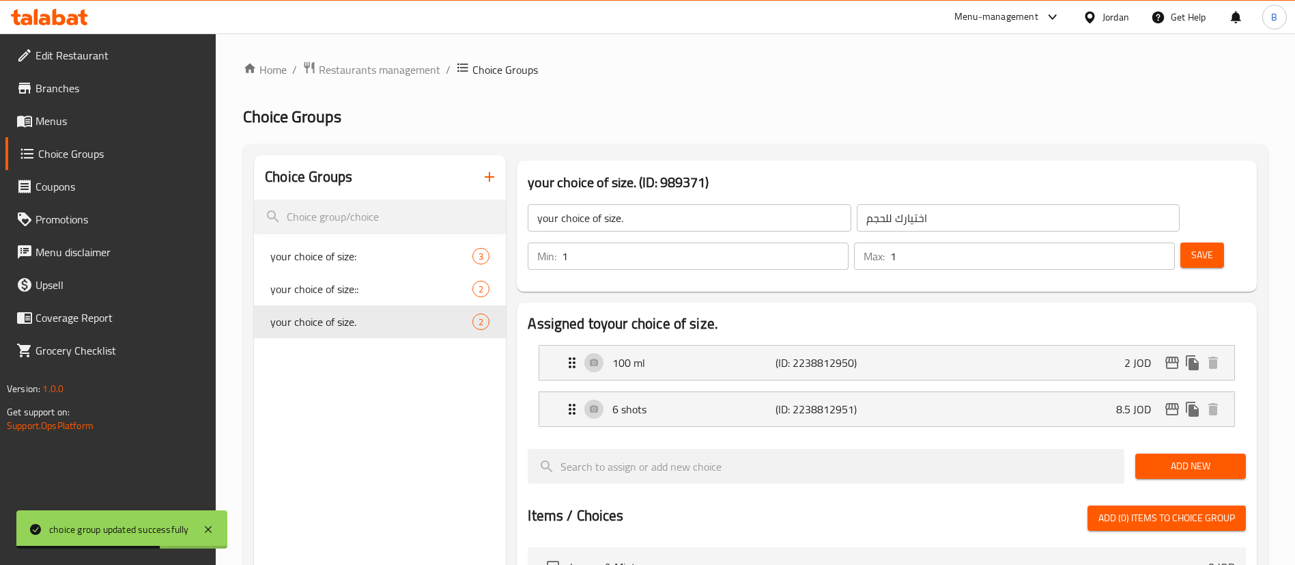
click at [1191, 246] on span "Save" at bounding box center [1202, 254] width 22 height 17
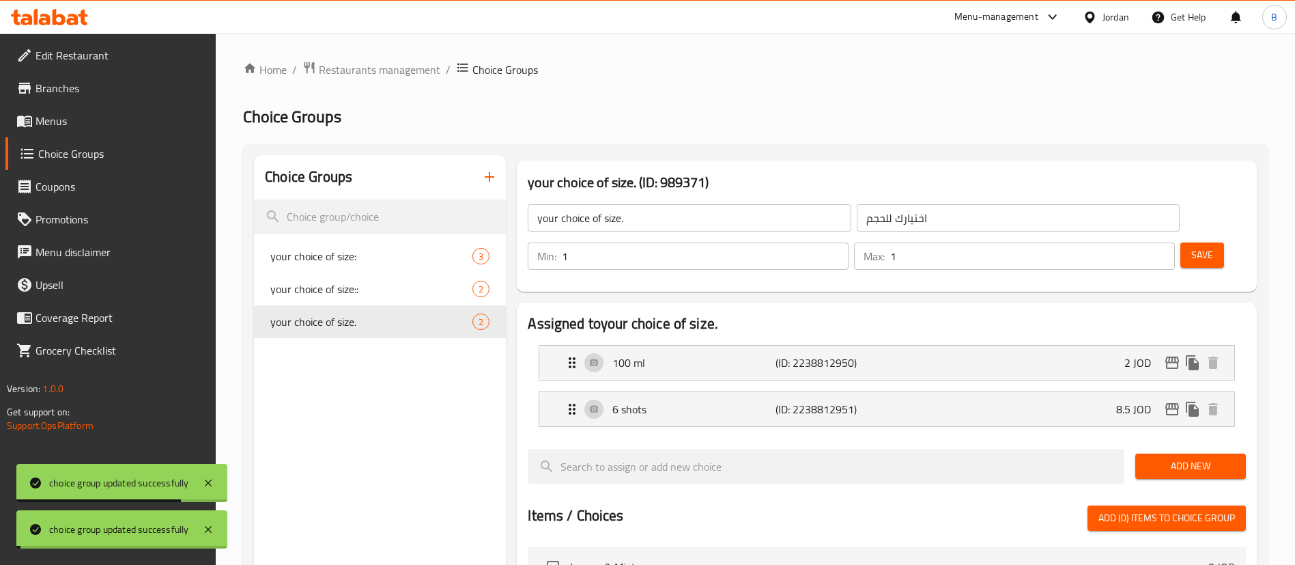
click at [89, 125] on span "Menus" at bounding box center [121, 121] width 170 height 16
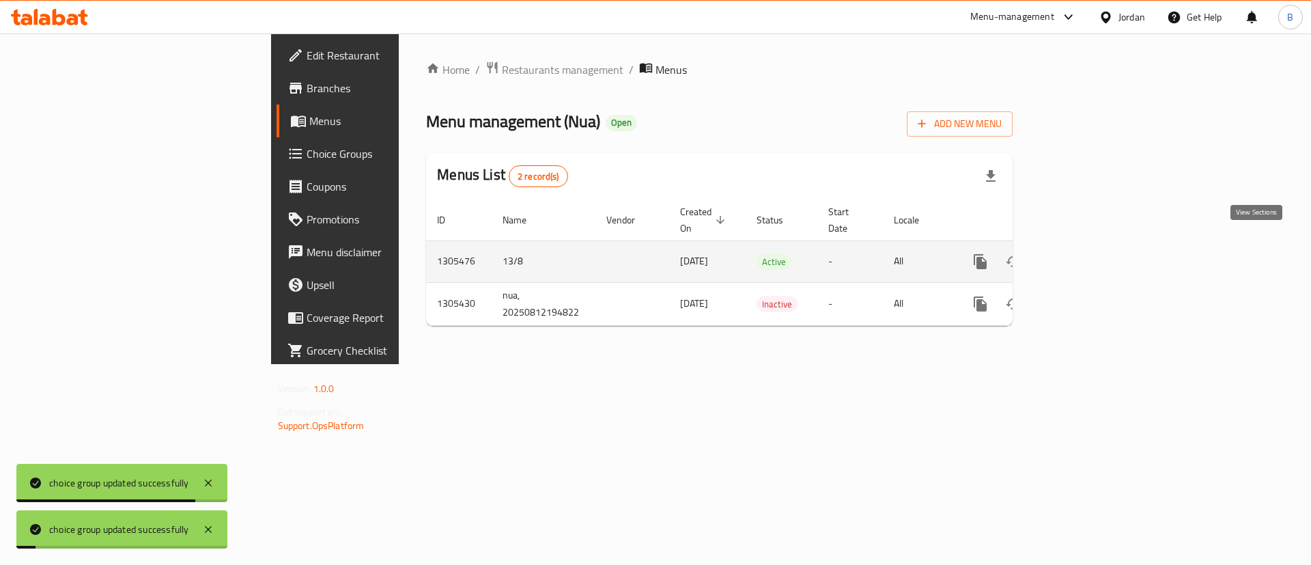
click at [1087, 253] on icon "enhanced table" at bounding box center [1079, 261] width 16 height 16
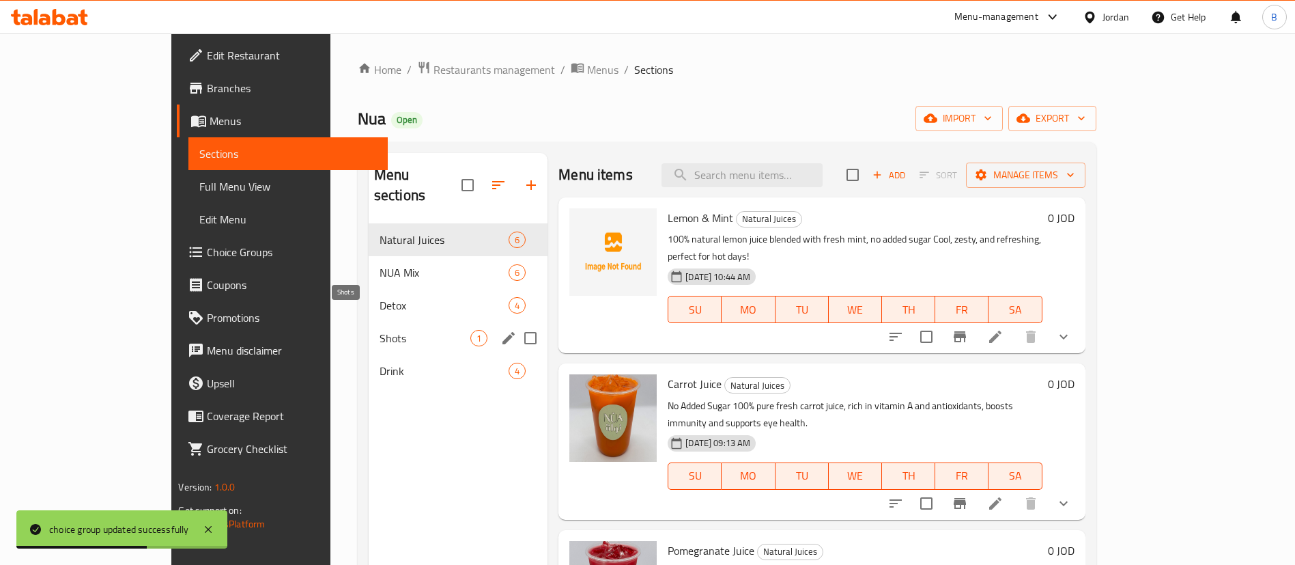
click at [380, 330] on span "Shots" at bounding box center [425, 338] width 91 height 16
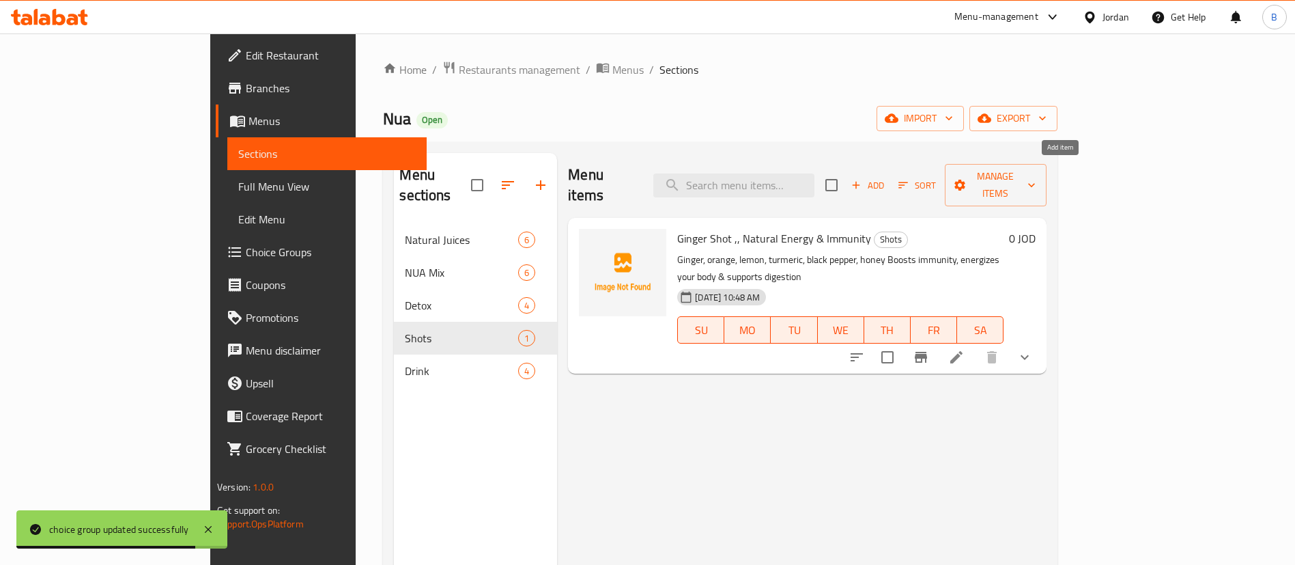
click at [886, 178] on span "Add" at bounding box center [867, 186] width 37 height 16
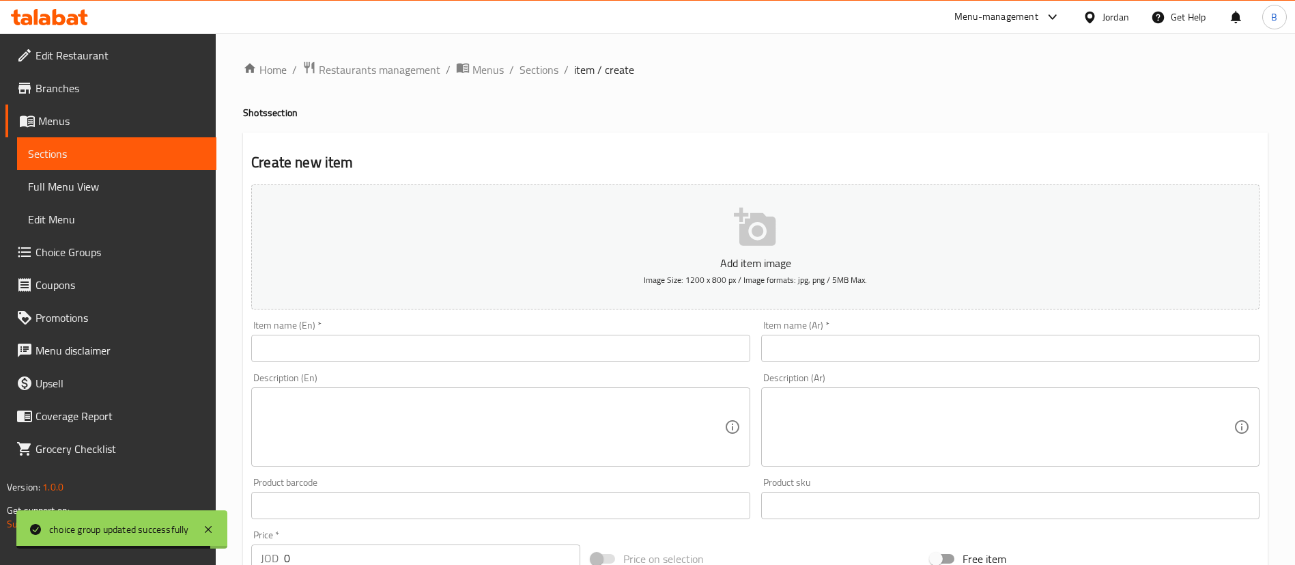
click at [515, 350] on input "text" at bounding box center [500, 348] width 498 height 27
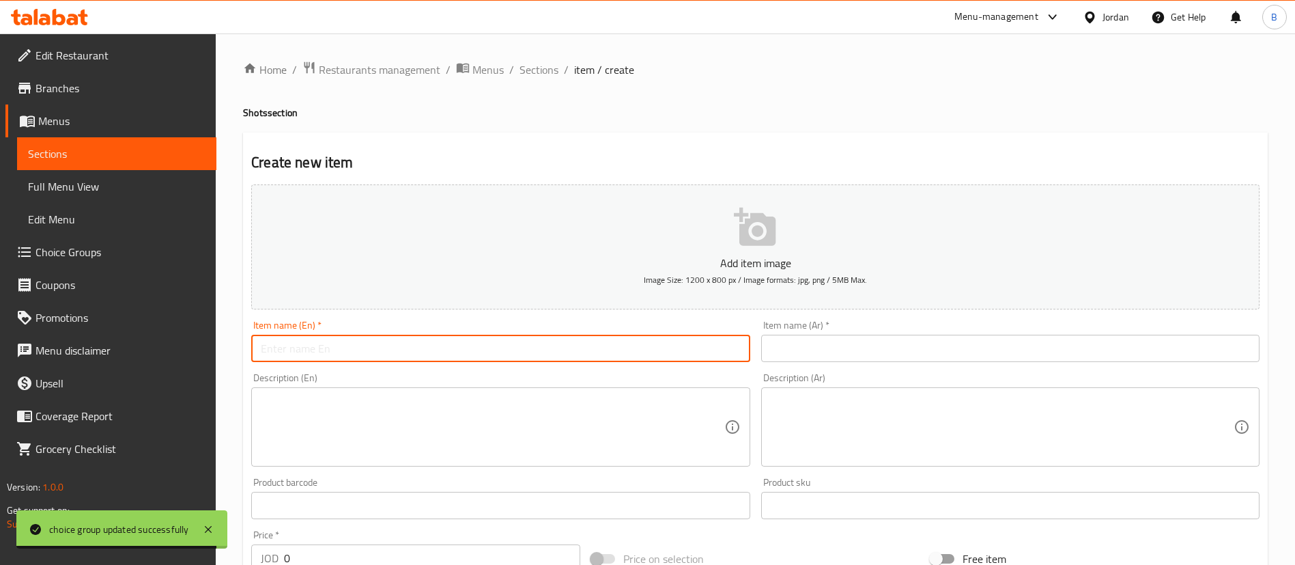
paste input "Glow Shot – Radiance From Within"
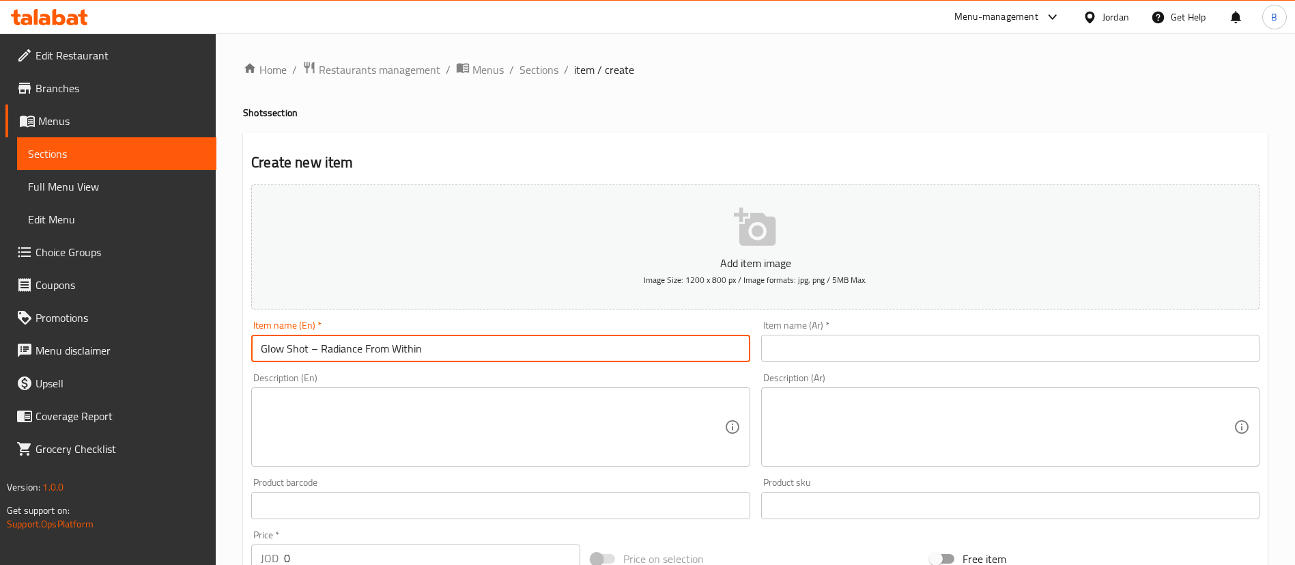
type input "Glow Shot – Radiance From Within"
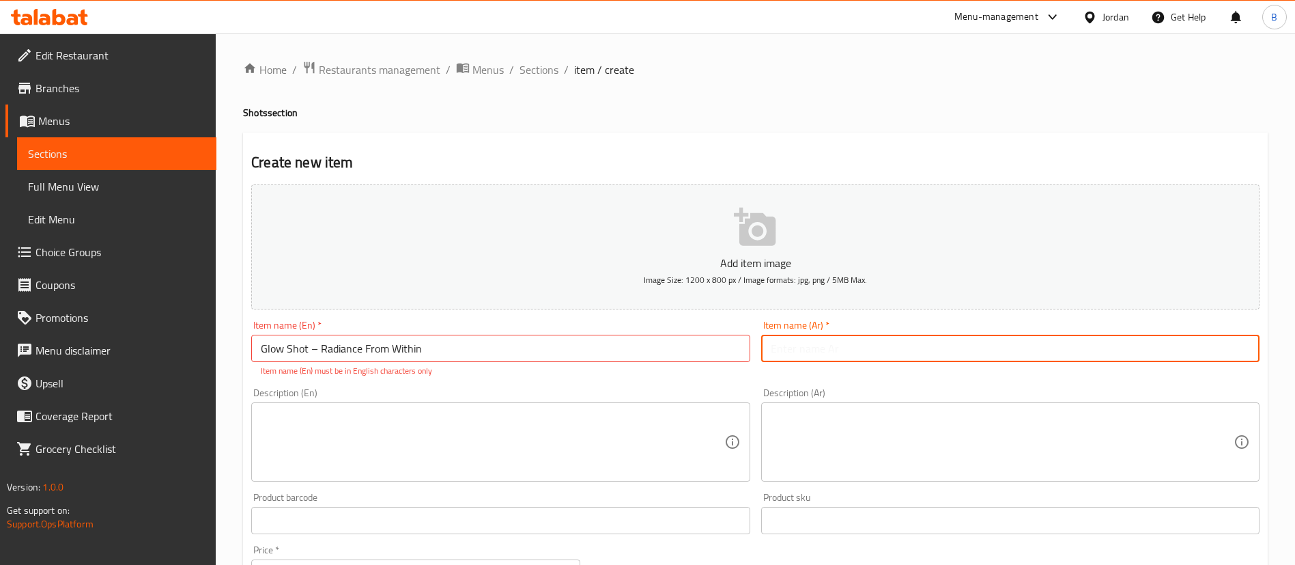
click at [831, 354] on input "text" at bounding box center [1010, 348] width 498 height 27
paste input "Glow Shot – Radiance From Within"
drag, startPoint x: 939, startPoint y: 341, endPoint x: 448, endPoint y: 279, distance: 495.5
click at [568, 290] on div "Add item image Image Size: 1200 x 800 px / Image formats: jpg, png / 5MB Max. I…" at bounding box center [755, 481] width 1019 height 604
paste input "توهج - إشراقة من [PERSON_NAME]"
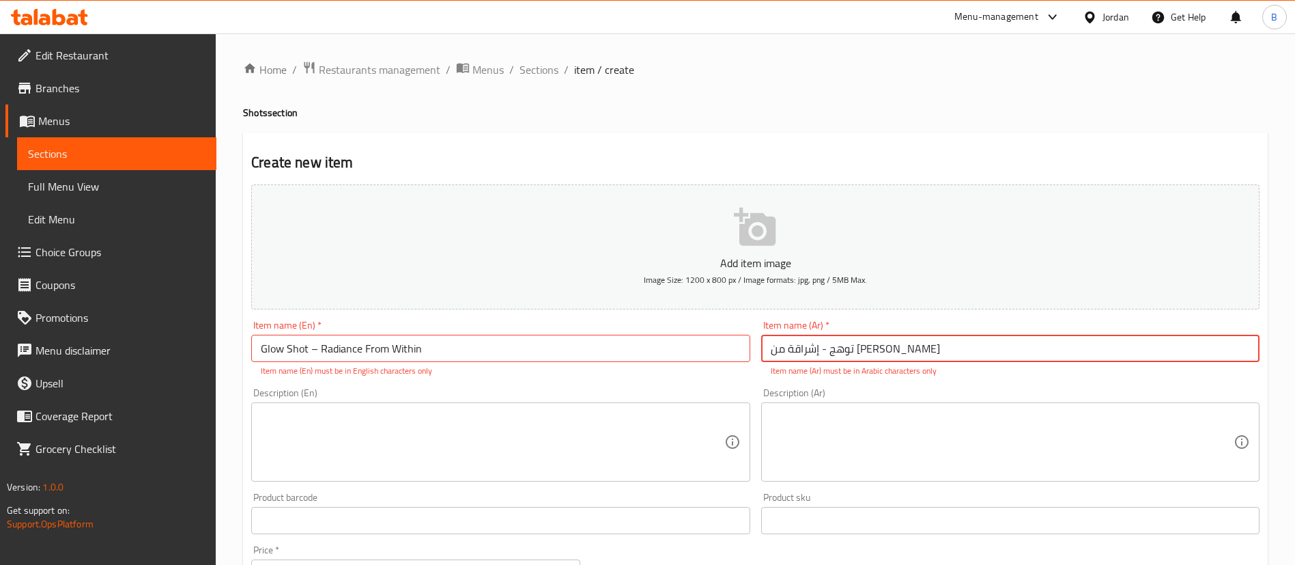
drag, startPoint x: 892, startPoint y: 350, endPoint x: 861, endPoint y: 350, distance: 31.4
click at [861, 350] on input "توهج - إشراقة من [PERSON_NAME]" at bounding box center [1010, 348] width 498 height 27
type input "جلو شوت - إشراقة من [PERSON_NAME]"
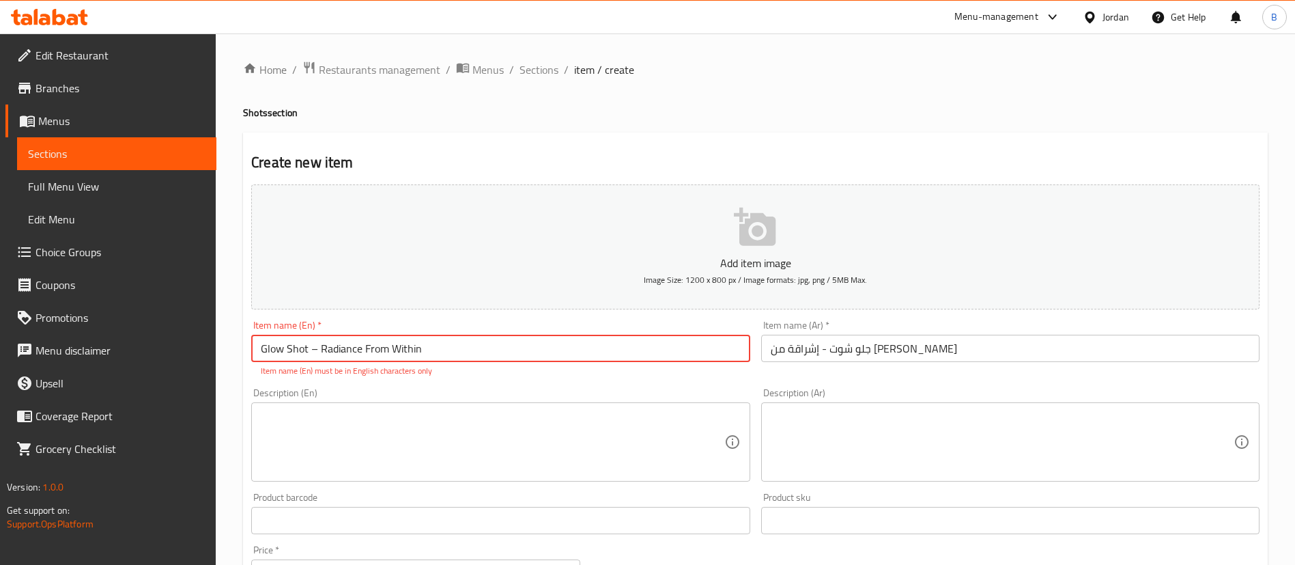
click at [312, 354] on input "Glow Shot – Radiance From Within" at bounding box center [500, 348] width 498 height 27
type input "Glow Shot ,, Radiance From Within"
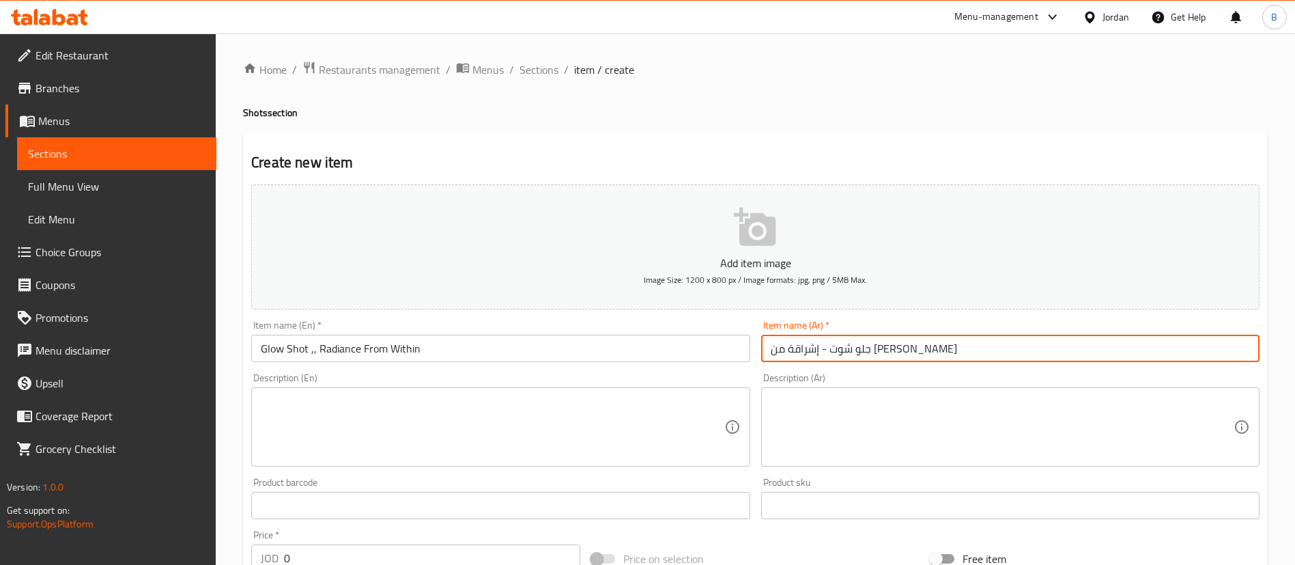
click at [852, 347] on input "جلو شوت - إشراقة من [PERSON_NAME]" at bounding box center [1010, 348] width 498 height 27
type input "جلو شوت ,, إشراقة من الداخل"
click at [498, 438] on textarea at bounding box center [492, 427] width 463 height 65
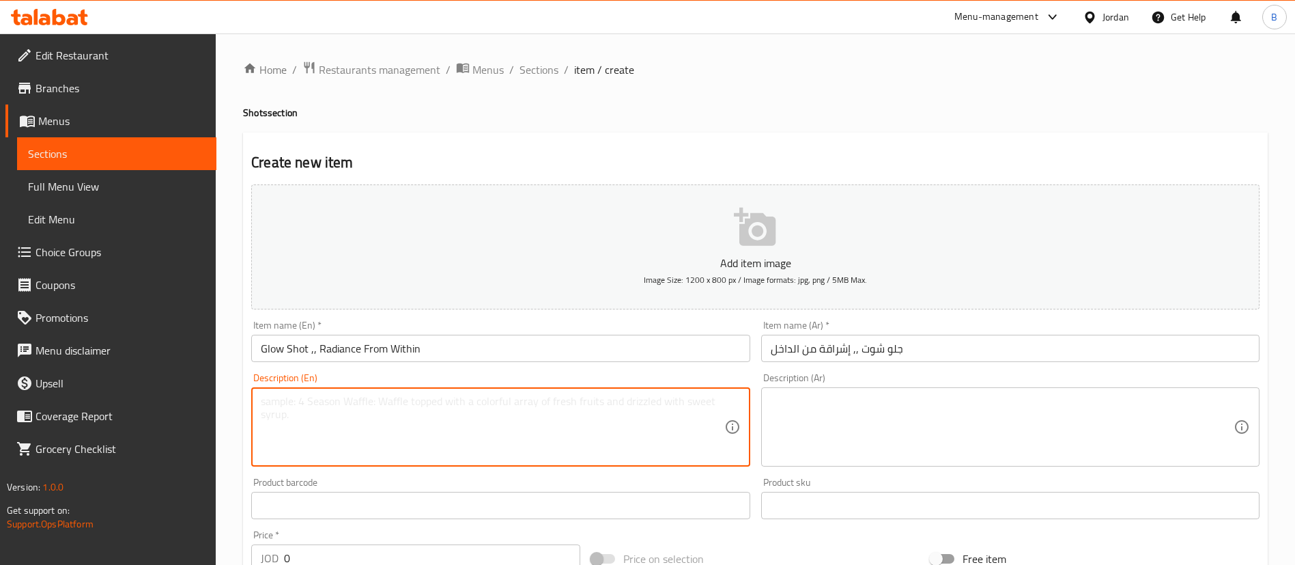
paste textarea ""Berries, pomegranate, rose water, collagen, honey ✨ Promotes glowing skin, hyd…"
drag, startPoint x: 270, startPoint y: 412, endPoint x: 259, endPoint y: 419, distance: 11.9
click at [259, 419] on div ""Berries, pomegranate, rose water, collagen, honey ✨ Promotes glowing skin, hyd…" at bounding box center [500, 426] width 498 height 79
drag, startPoint x: 269, startPoint y: 435, endPoint x: 258, endPoint y: 430, distance: 11.9
click at [258, 430] on div ""Berries, pomegranate, rose water, collagen, honey Promotes glowing skin, hydra…" at bounding box center [500, 426] width 498 height 79
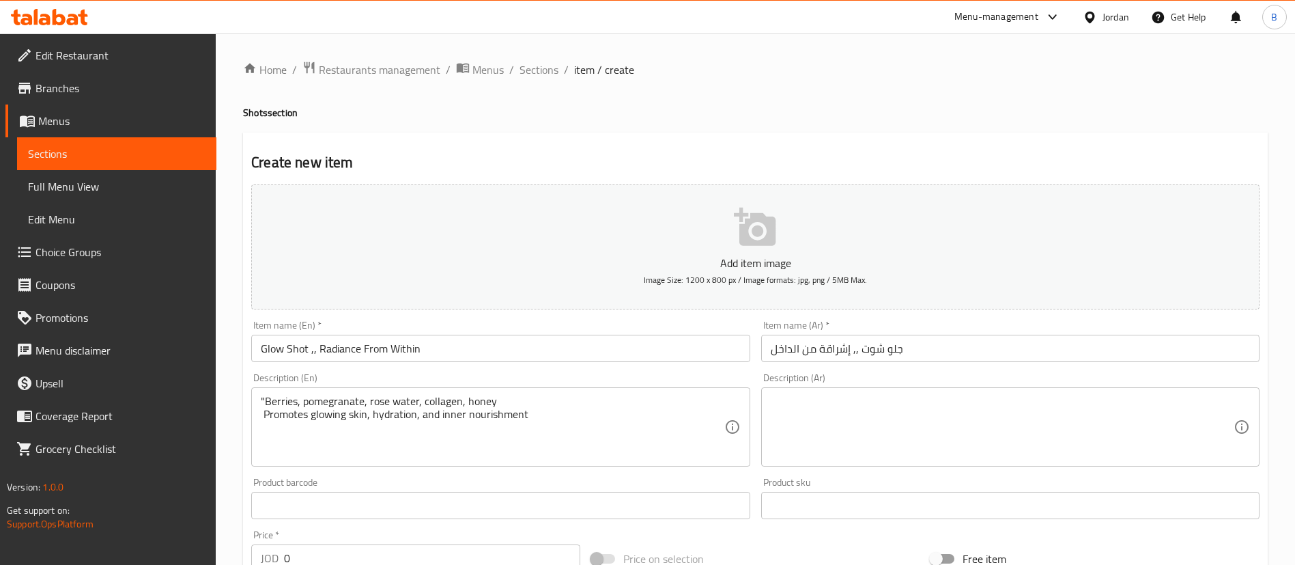
drag, startPoint x: 267, startPoint y: 392, endPoint x: 259, endPoint y: 392, distance: 8.2
click at [259, 392] on div ""Berries, pomegranate, rose water, collagen, honey Promotes glowing skin, hydra…" at bounding box center [500, 426] width 498 height 79
click at [264, 396] on div ""Berries, pomegranate, rose water, collagen, honey Promotes glowing skin, hydra…" at bounding box center [500, 426] width 498 height 79
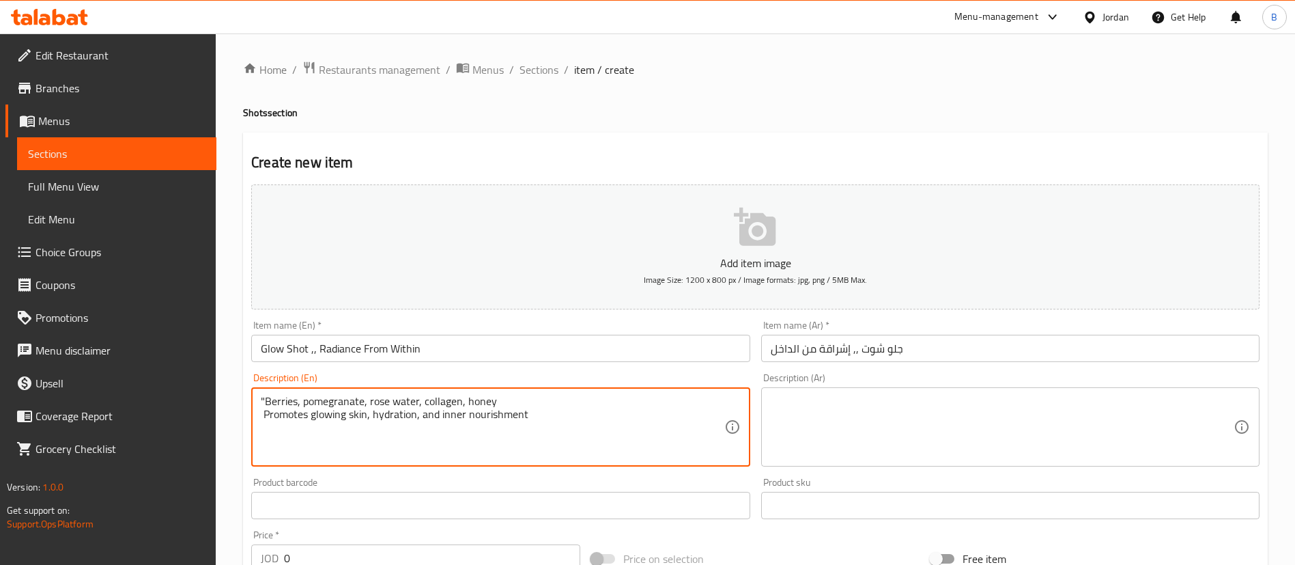
click at [259, 396] on div ""Berries, pomegranate, rose water, collagen, honey Promotes glowing skin, hydra…" at bounding box center [500, 426] width 498 height 79
type textarea "Berries, pomegranate, rose water, collagen, honey Promotes glowing skin, hydrat…"
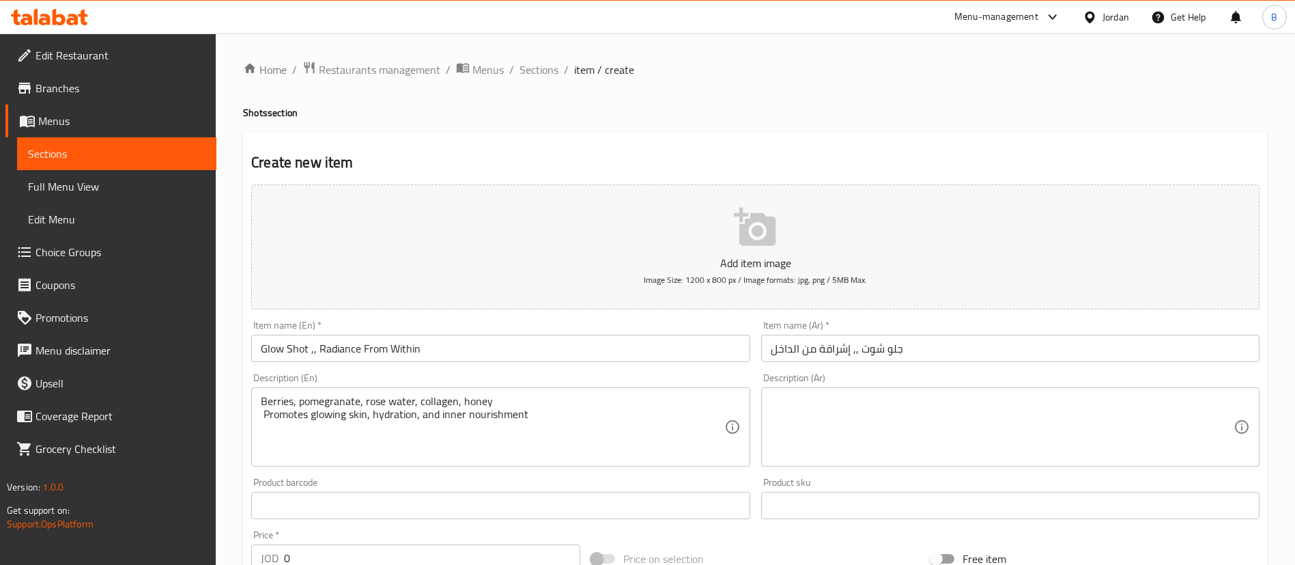
drag, startPoint x: 256, startPoint y: 399, endPoint x: 530, endPoint y: 425, distance: 275.0
click at [530, 425] on div "Berries, pomegranate, rose water, collagen, honey Promotes glowing skin, hydrat…" at bounding box center [500, 426] width 498 height 79
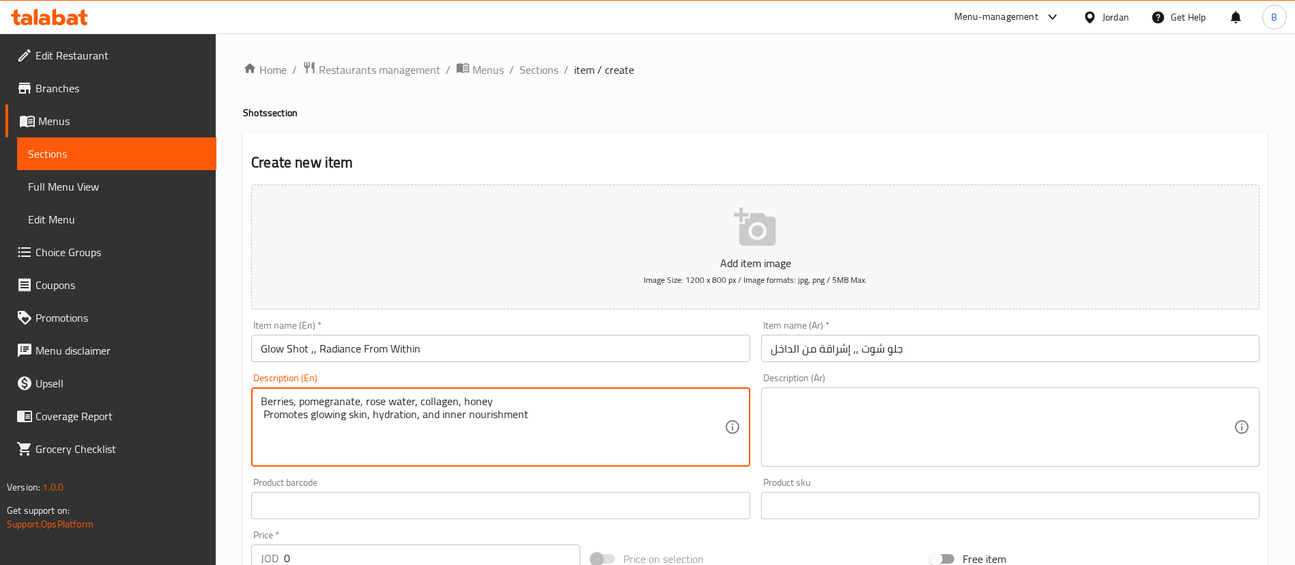
drag, startPoint x: 532, startPoint y: 423, endPoint x: 251, endPoint y: 388, distance: 282.9
click at [252, 388] on div "Berries, pomegranate, rose water, collagen, honey Promotes glowing skin, hydrat…" at bounding box center [500, 426] width 498 height 79
click at [963, 456] on textarea at bounding box center [1002, 427] width 463 height 65
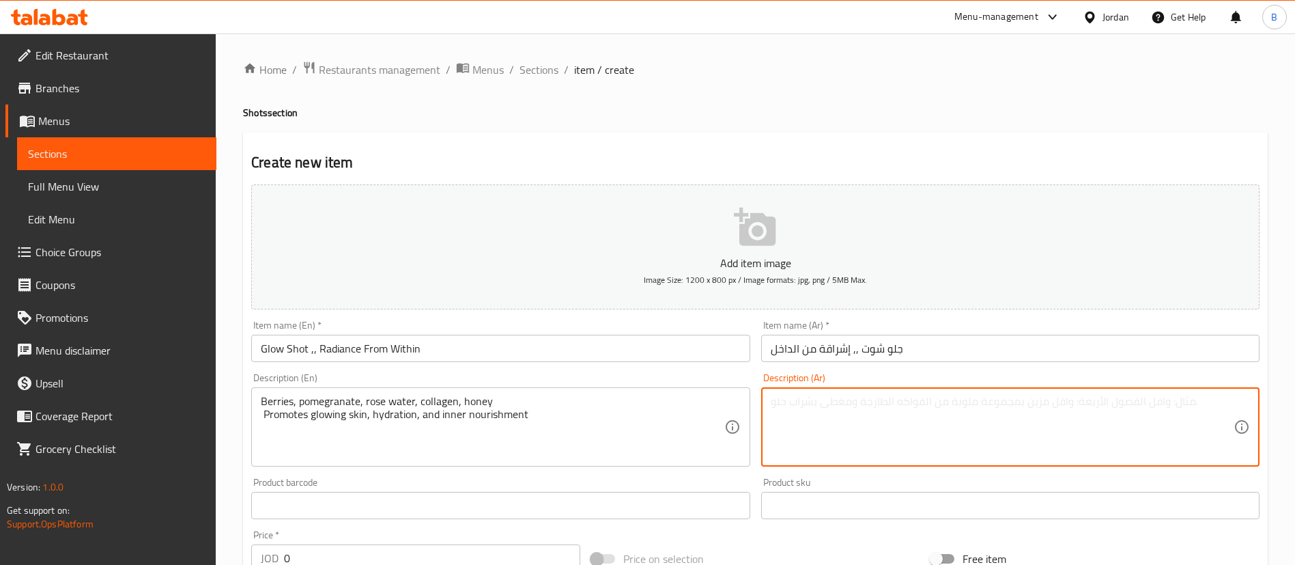
paste textarea "التوت، الرمان، ماء الورد، الكولاجين، العسل"
click at [772, 402] on textarea "التوت، الرمان، ماء الورد، الكولاجين، العسل" at bounding box center [1002, 427] width 463 height 65
paste textarea "يعزز نضارة البشرة، ترطيبها، وتغذيتها الداخلية"
click at [988, 401] on textarea "التوت، الرمان، ماء الورد، الكولاجين، العسل" at bounding box center [1002, 427] width 463 height 65
paste textarea "يعزز نضارة البشرة، ترطيبها، وتغذيتها الداخلية"
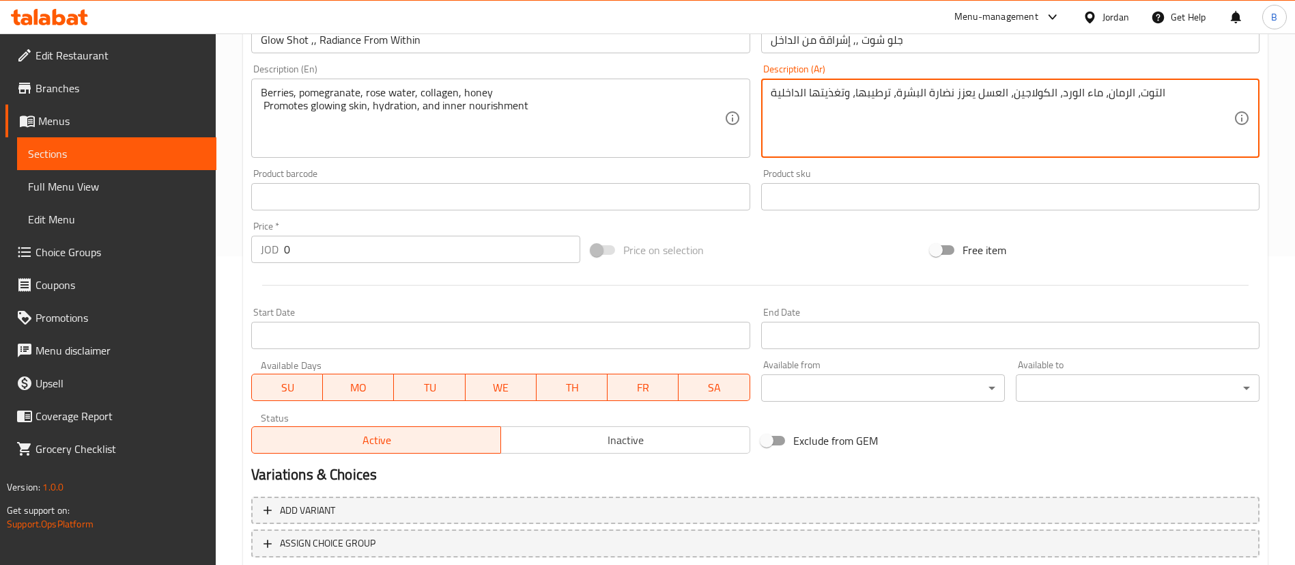
scroll to position [400, 0]
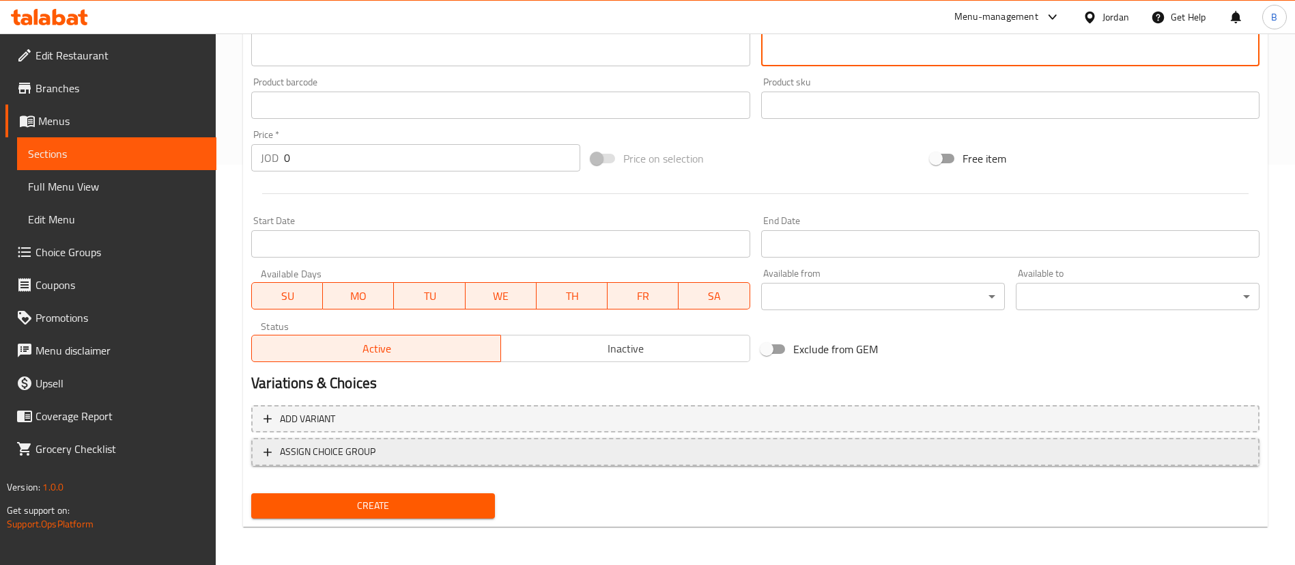
type textarea "التوت، الرمان، ماء الورد، الكولاجين، العسل يعزز نضارة البشرة، ترطيبها، وتغذيتها…"
click at [374, 451] on span "ASSIGN CHOICE GROUP" at bounding box center [328, 451] width 96 height 17
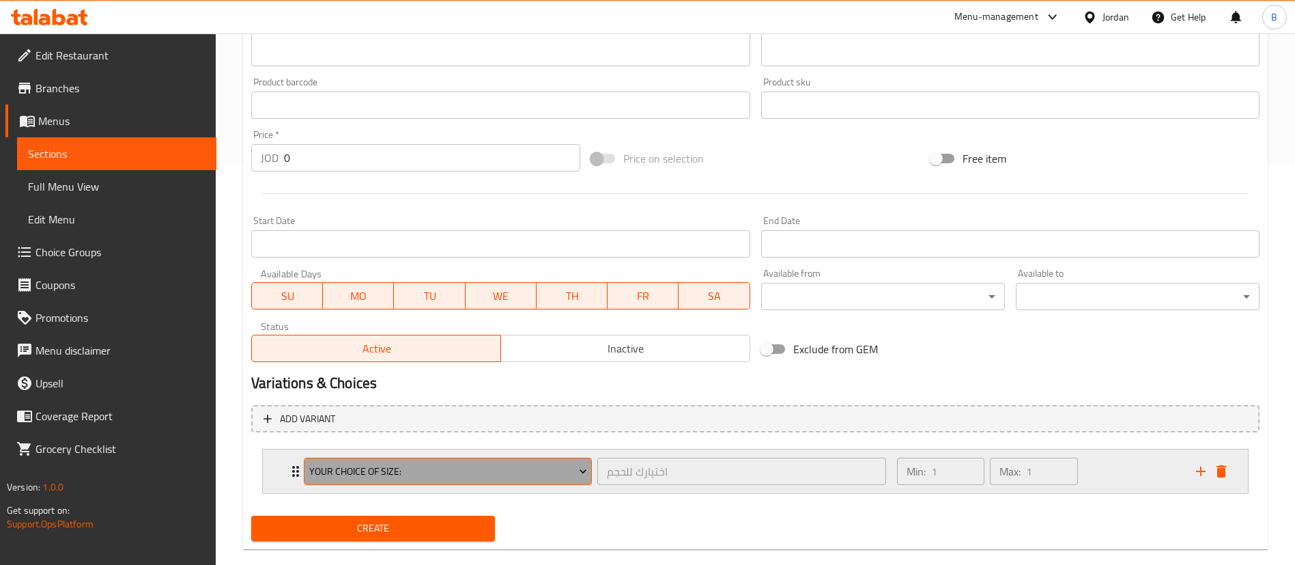
click at [410, 473] on span "your choice of size:" at bounding box center [448, 471] width 278 height 17
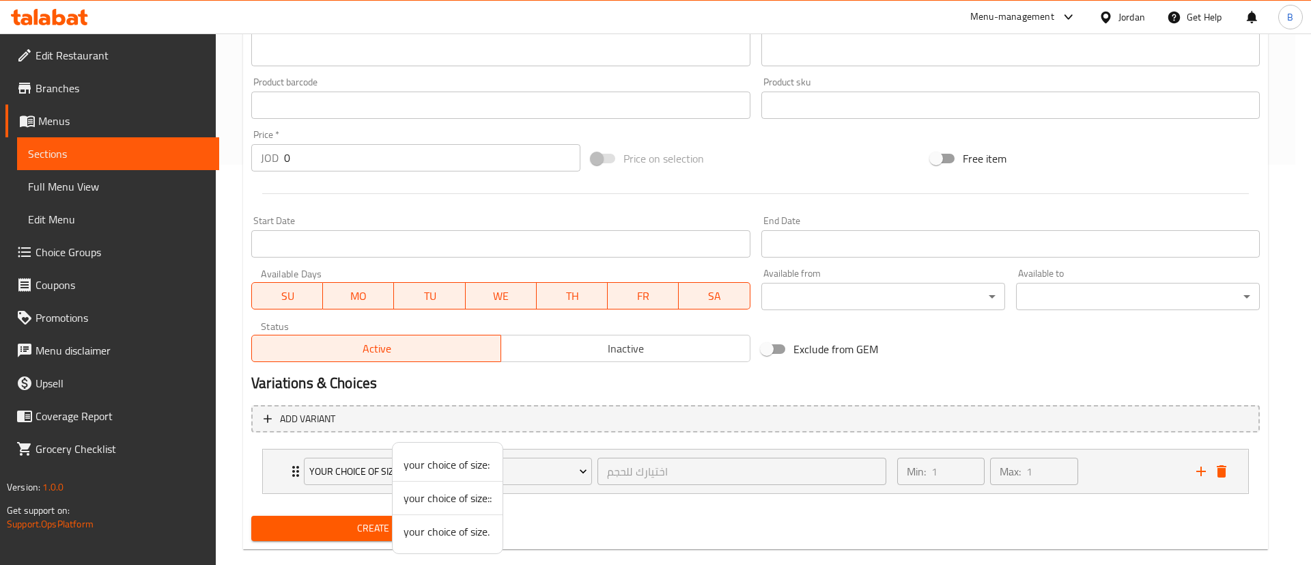
click at [468, 537] on span "your choice of size." at bounding box center [448, 531] width 88 height 16
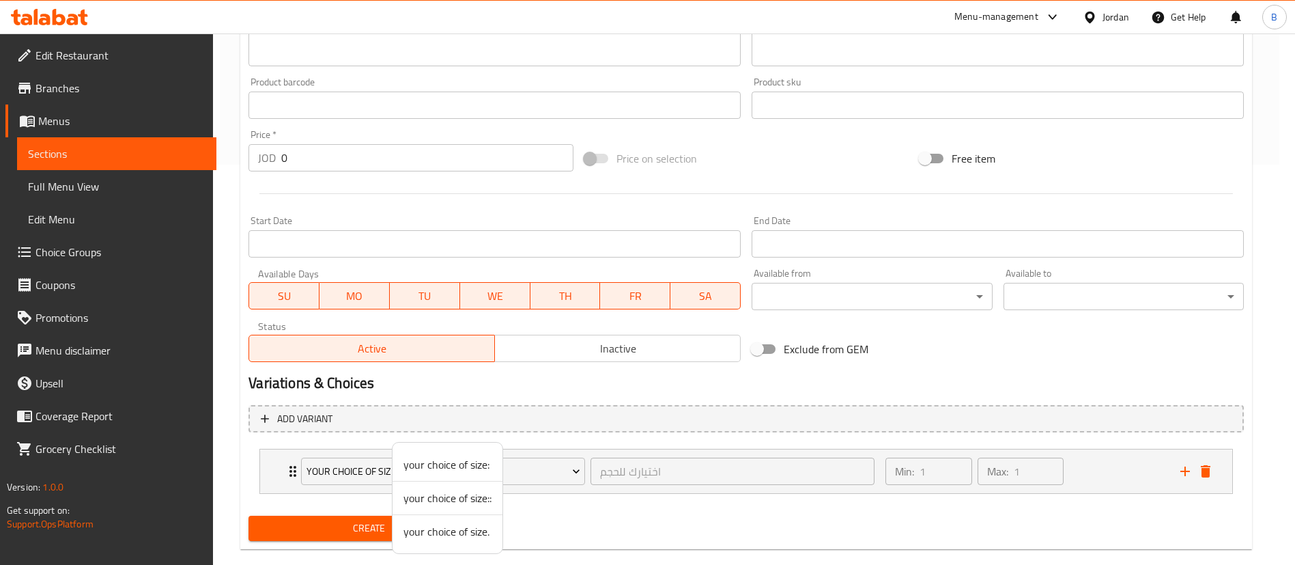
click at [440, 522] on span "Create" at bounding box center [368, 528] width 218 height 17
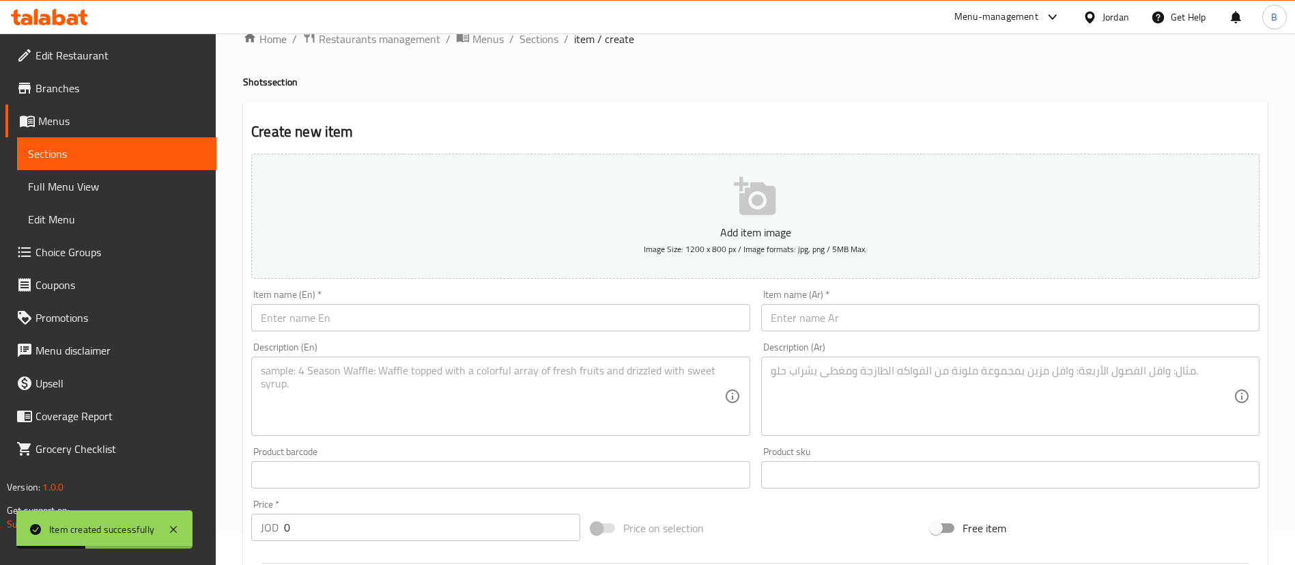
scroll to position [0, 0]
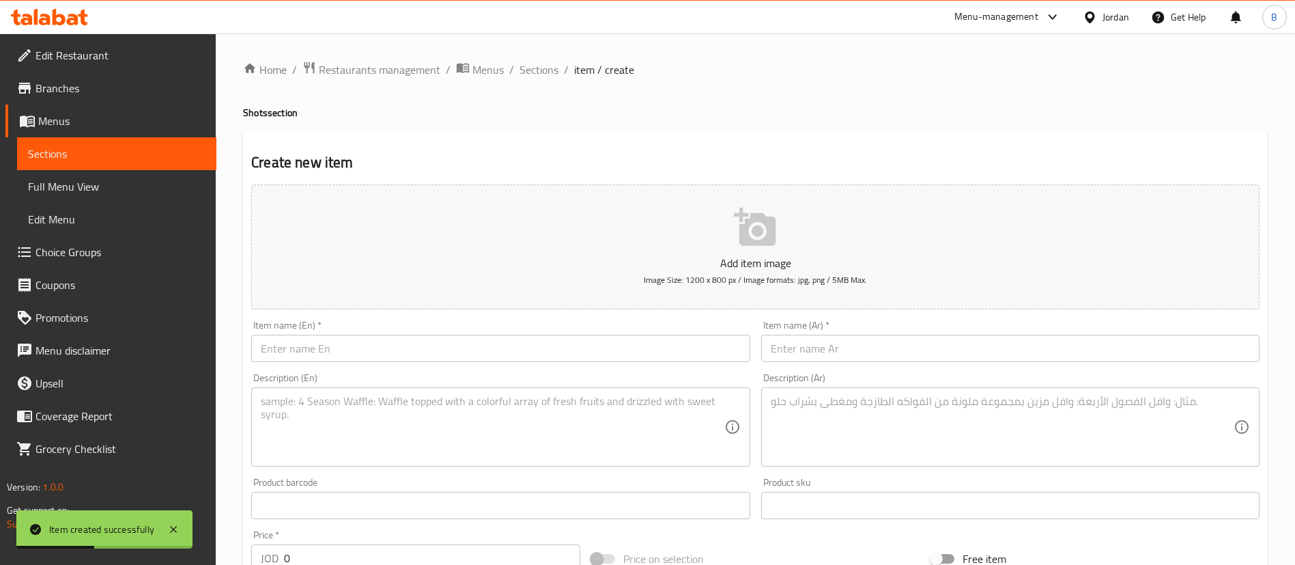
click at [522, 70] on span "Sections" at bounding box center [539, 69] width 39 height 16
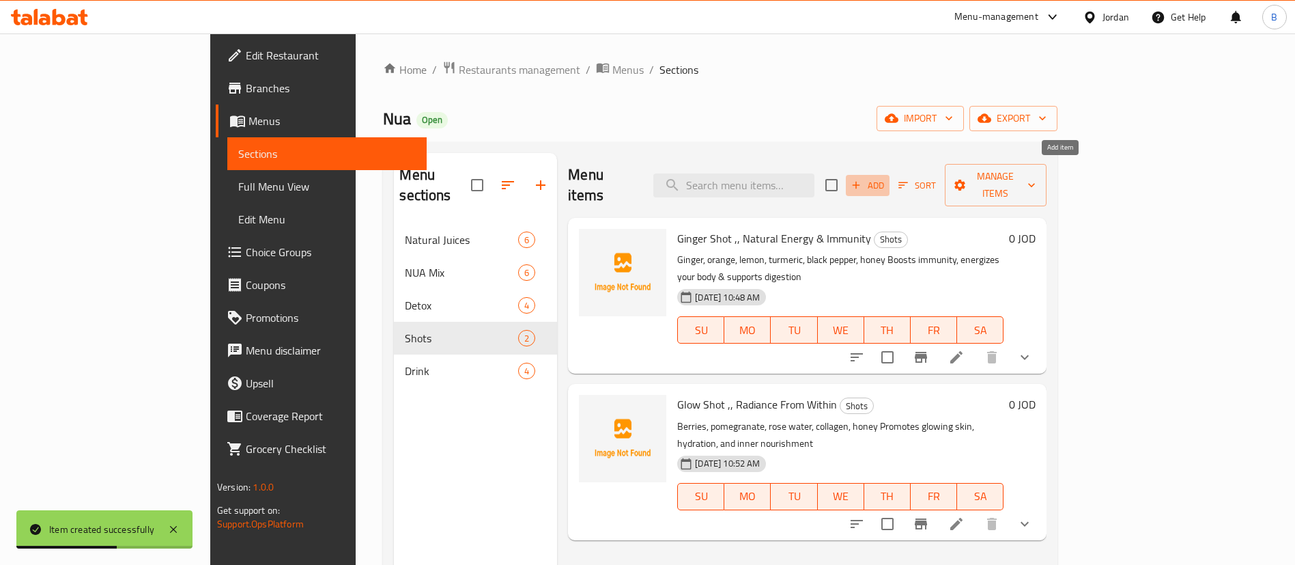
click at [886, 178] on span "Add" at bounding box center [867, 186] width 37 height 16
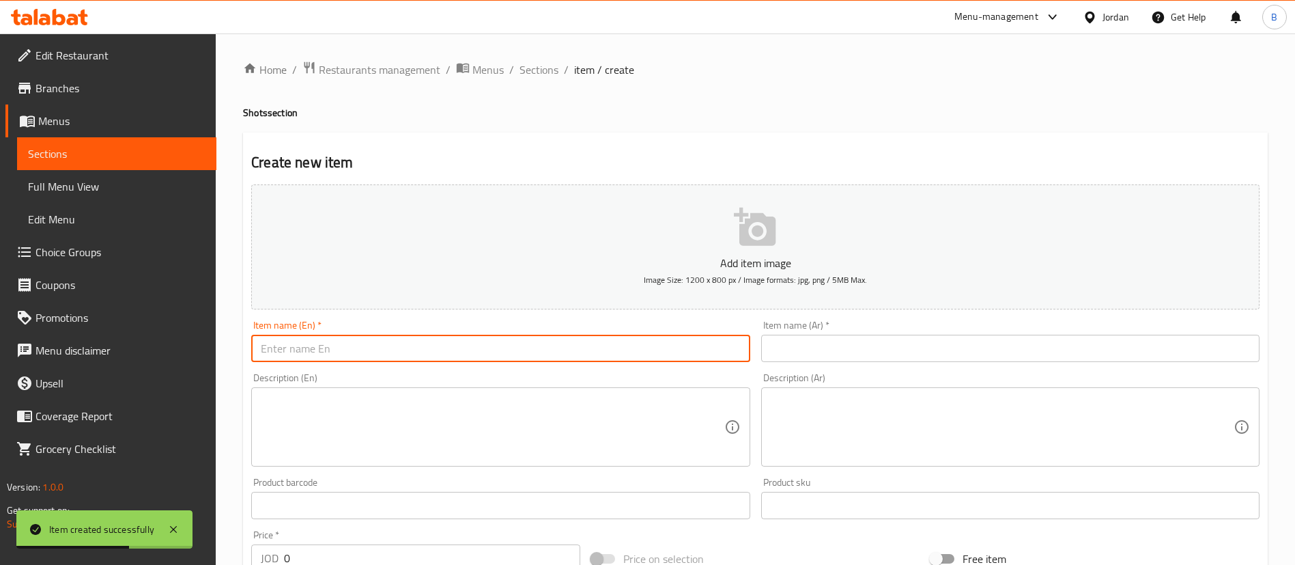
click at [579, 352] on input "text" at bounding box center [500, 348] width 498 height 27
paste input "Black Shot – Inner Cleanse & Detox"
drag, startPoint x: 318, startPoint y: 351, endPoint x: 331, endPoint y: 350, distance: 13.0
click at [313, 350] on input "Black Shot – Inner Cleanse & Detox" at bounding box center [500, 348] width 498 height 27
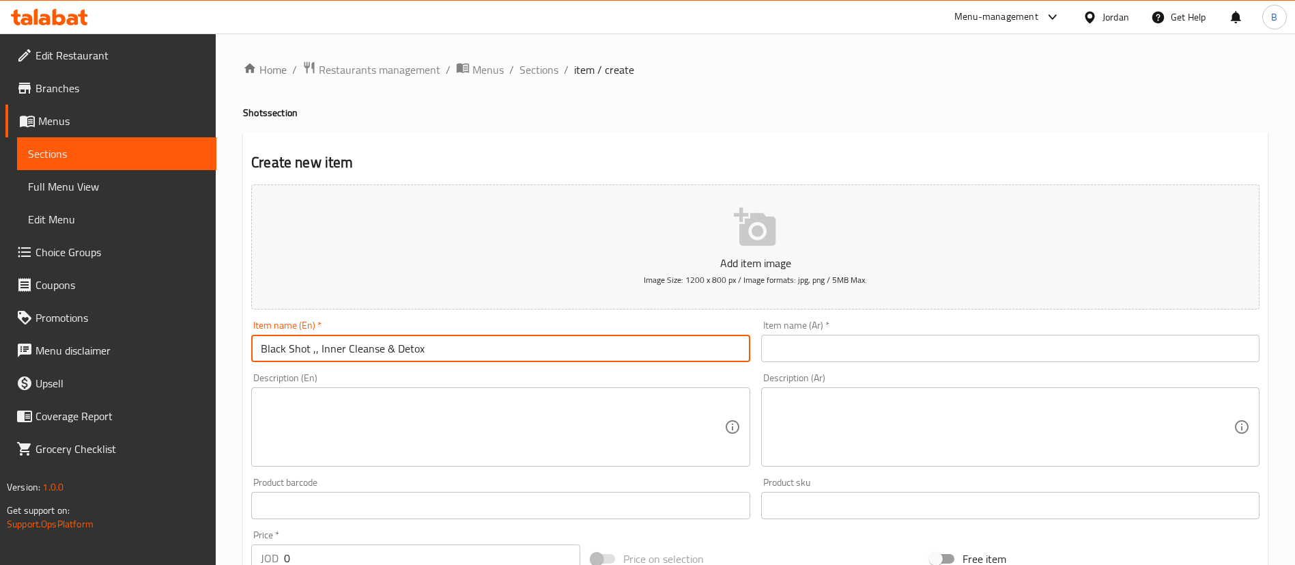
drag, startPoint x: 463, startPoint y: 342, endPoint x: 150, endPoint y: 307, distance: 314.7
click at [150, 307] on div "Edit Restaurant Branches Menus Sections Full Menu View Edit Menu Choice Groups …" at bounding box center [647, 498] width 1295 height 931
type input "Black Shot ,, Inner Cleanse & Detox"
click at [852, 343] on input "text" at bounding box center [1010, 348] width 498 height 27
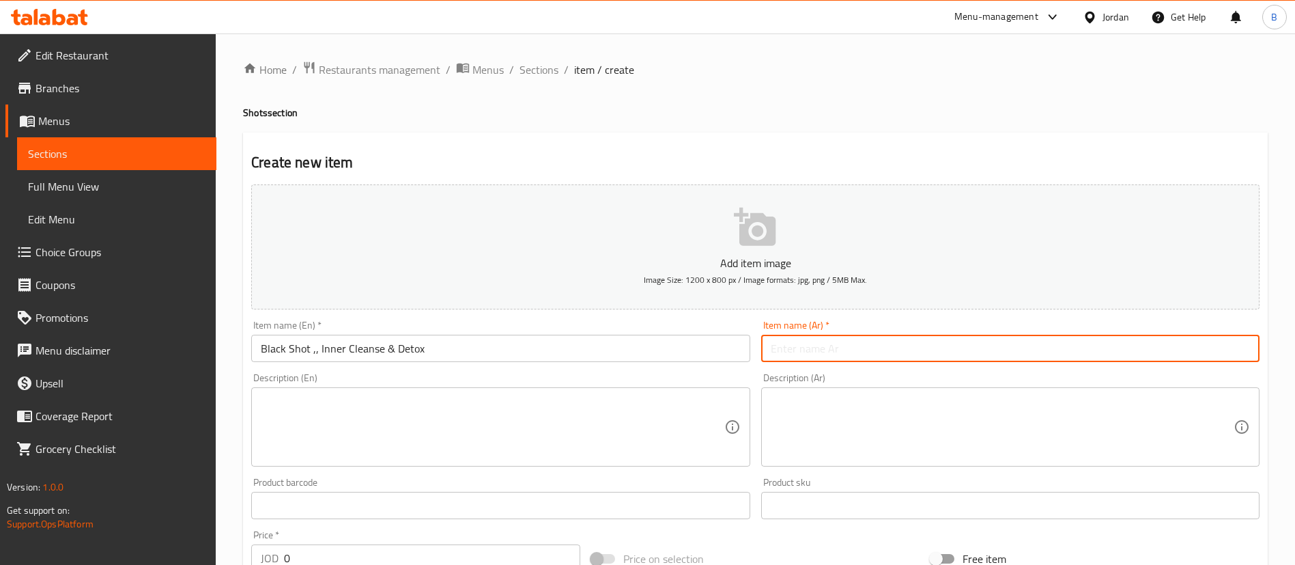
paste input "بلاك شوت، تطهير داخلي وإزالة السموم"
type input "بلاك شوت، تطهير داخلي وإزالة السموم"
click at [475, 441] on textarea at bounding box center [492, 427] width 463 height 65
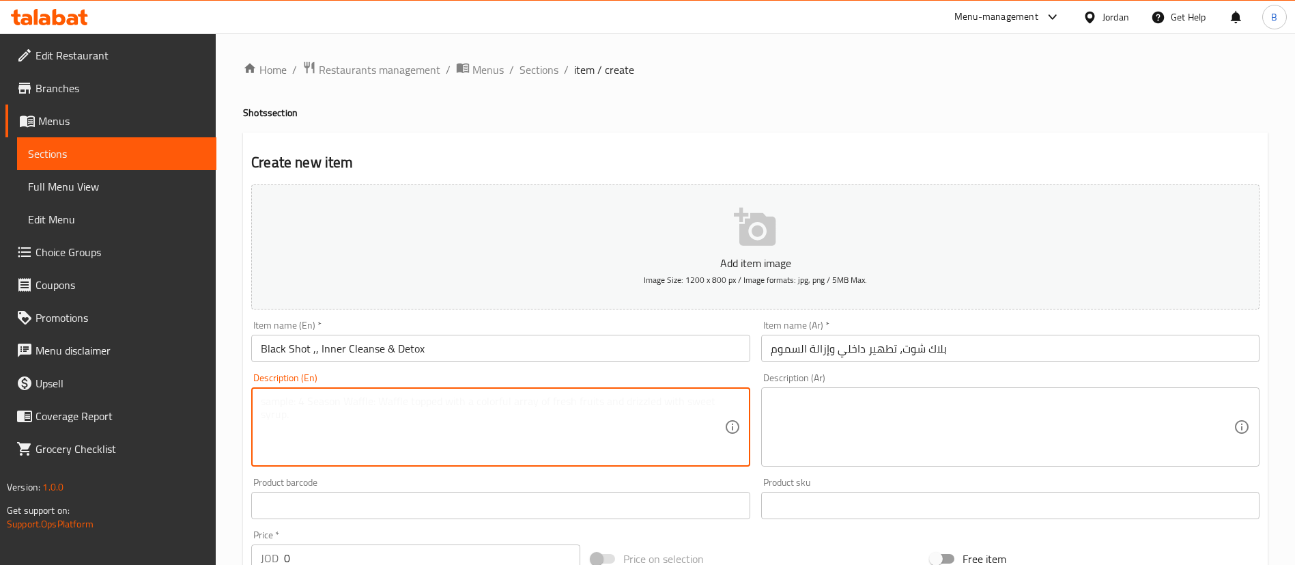
paste textarea ""[MEDICAL_DATA], apple juice, raw honey, filtered water 🖤 Helps flush out toxin…"
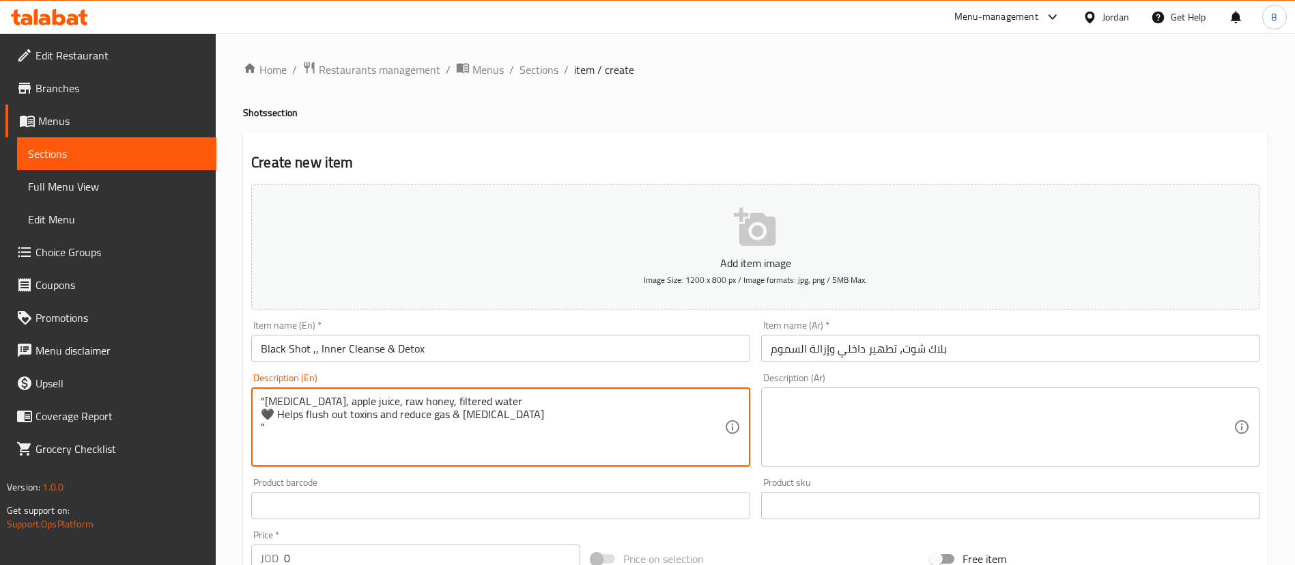
drag, startPoint x: 270, startPoint y: 419, endPoint x: 251, endPoint y: 416, distance: 19.2
click at [251, 416] on div ""[MEDICAL_DATA], apple juice, raw honey, filtered water 🖤 Helps flush out toxin…" at bounding box center [500, 426] width 498 height 79
click at [260, 421] on div ""[MEDICAL_DATA], apple juice, raw honey, filtered water Helps flush out toxins …" at bounding box center [500, 426] width 498 height 79
click at [264, 423] on textarea ""[MEDICAL_DATA], apple juice, raw honey, filtered water Helps flush out toxins …" at bounding box center [492, 427] width 463 height 65
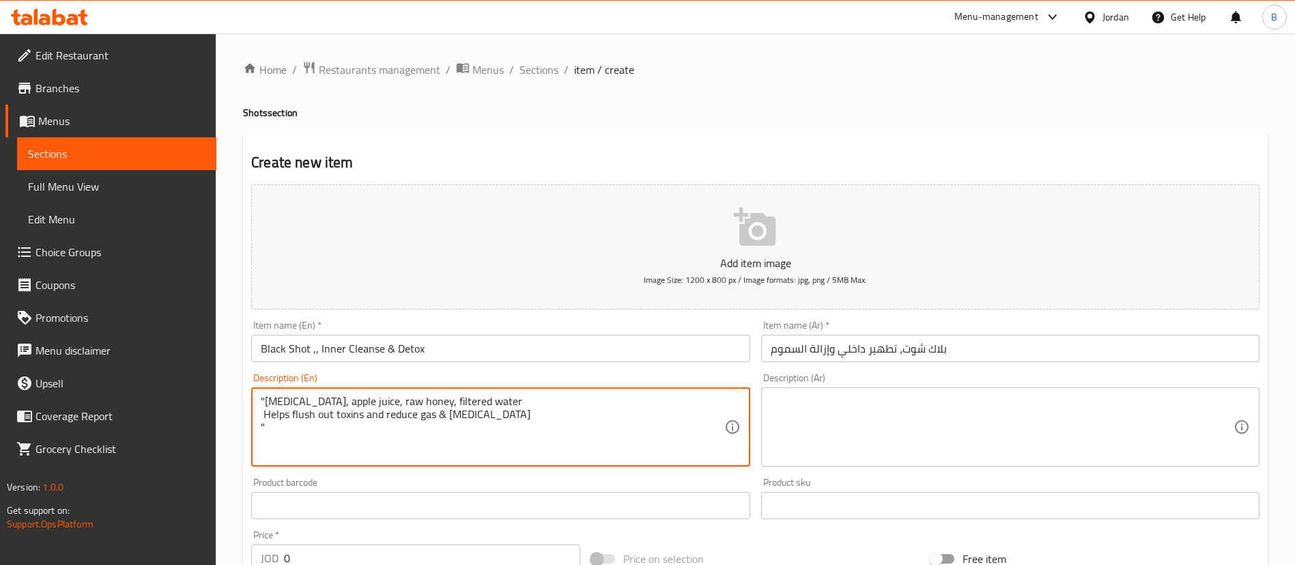
click at [264, 423] on textarea ""[MEDICAL_DATA], apple juice, raw honey, filtered water Helps flush out toxins …" at bounding box center [492, 427] width 463 height 65
click at [265, 399] on textarea ""[MEDICAL_DATA], apple juice, raw honey, filtered water Helps flush out toxins …" at bounding box center [492, 427] width 463 height 65
click at [264, 414] on textarea "[MEDICAL_DATA], apple juice, raw honey, filtered water Helps flush out toxins a…" at bounding box center [492, 427] width 463 height 65
drag, startPoint x: 487, startPoint y: 425, endPoint x: 225, endPoint y: 374, distance: 267.1
click at [225, 374] on div "Home / Restaurants management / Menus / Sections / item / create Shots section …" at bounding box center [755, 498] width 1079 height 931
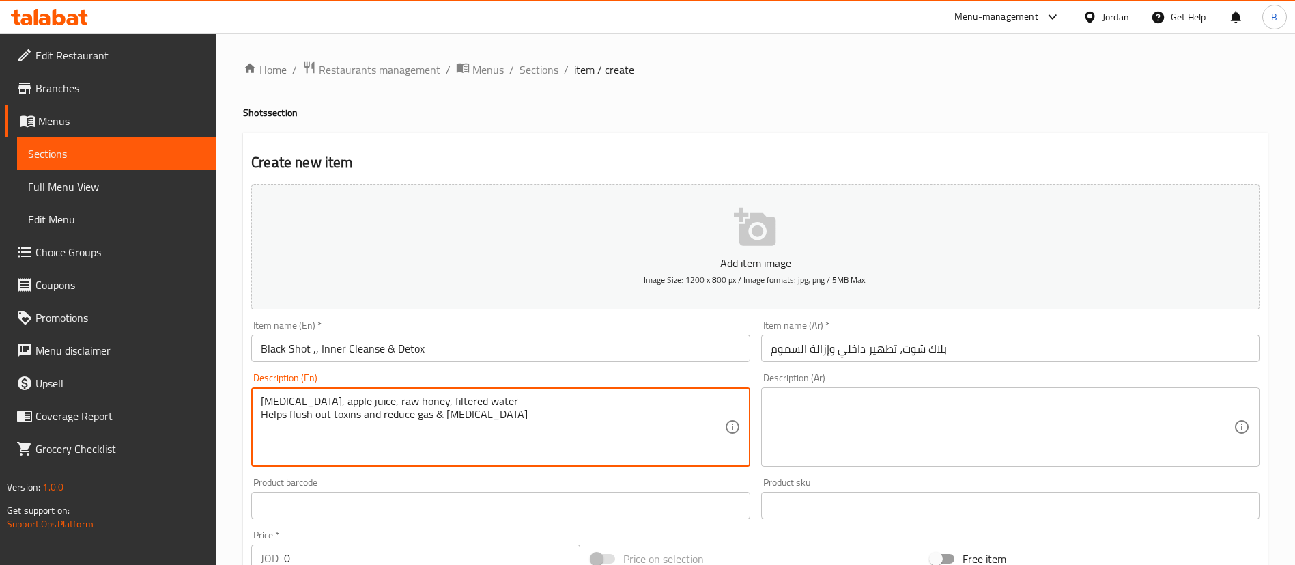
type textarea "[MEDICAL_DATA], apple juice, raw honey, filtered water Helps flush out toxins a…"
click at [853, 454] on textarea at bounding box center [1002, 427] width 463 height 65
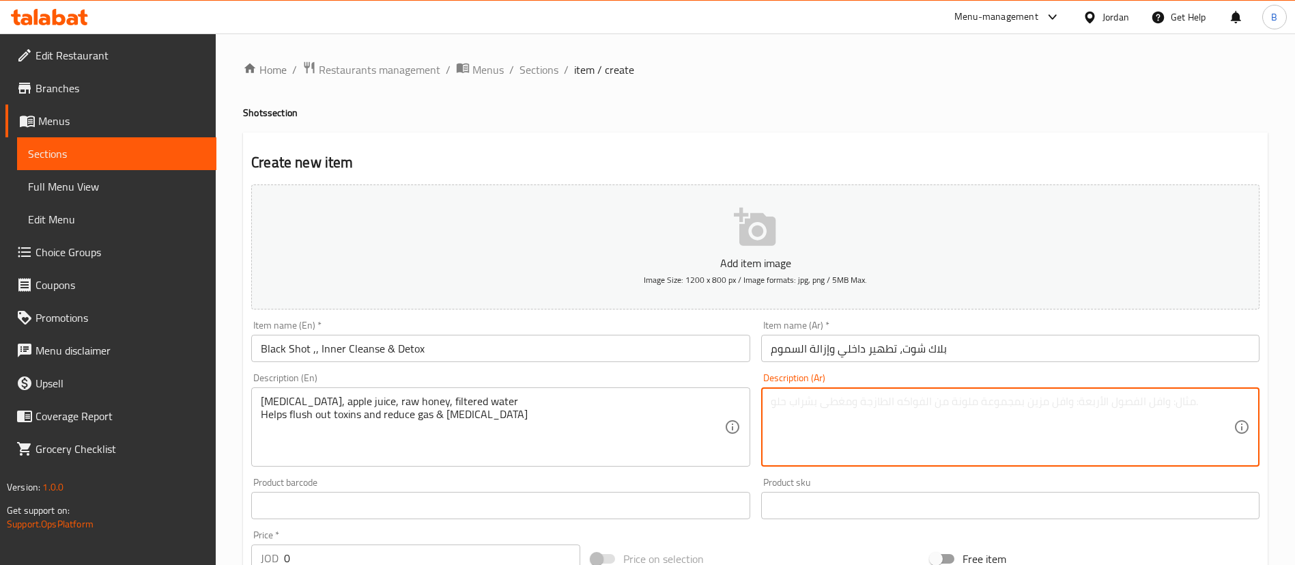
paste textarea "الفحم المنشط، عصير التفاح، العسل الخام، الماء المصفى يساعد على طرد السموم وتقلي…"
type textarea "الفحم المنشط، عصير التفاح، العسل الخام، الماء المصفى يساعد على طرد السموم وتقلي…"
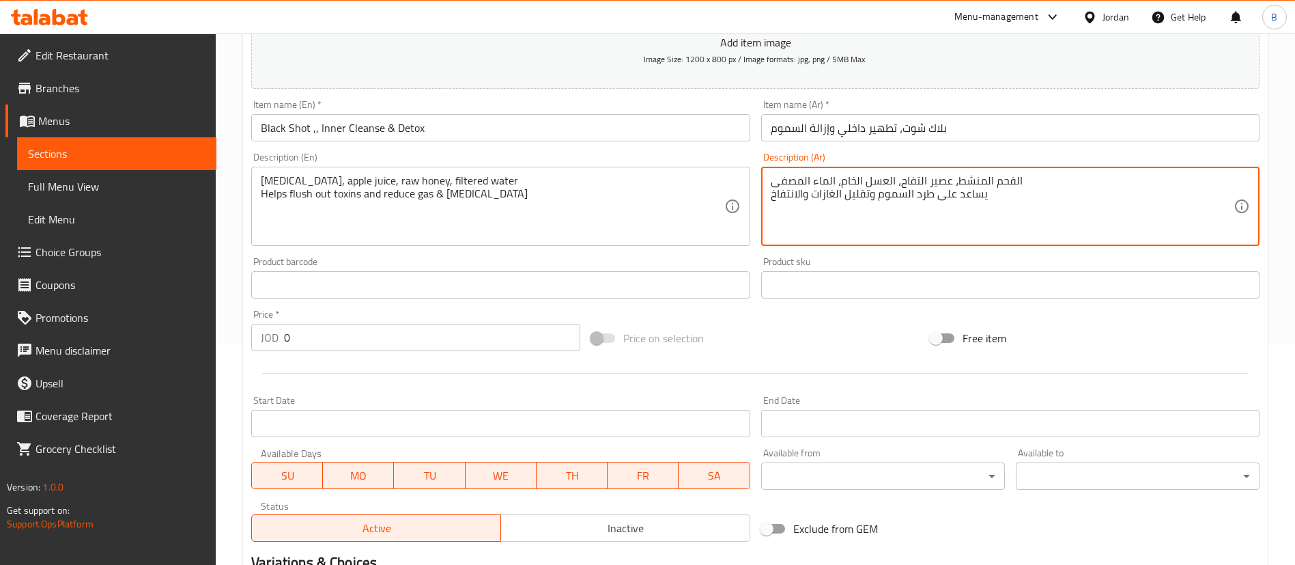
scroll to position [400, 0]
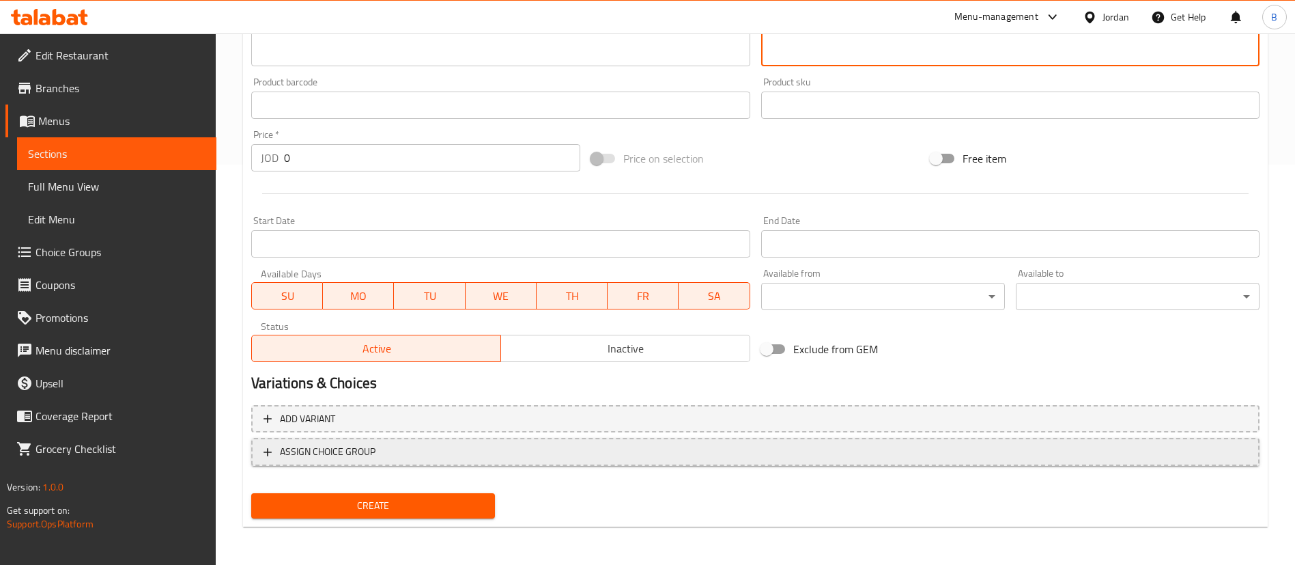
click at [352, 440] on button "ASSIGN CHOICE GROUP" at bounding box center [755, 452] width 1008 height 28
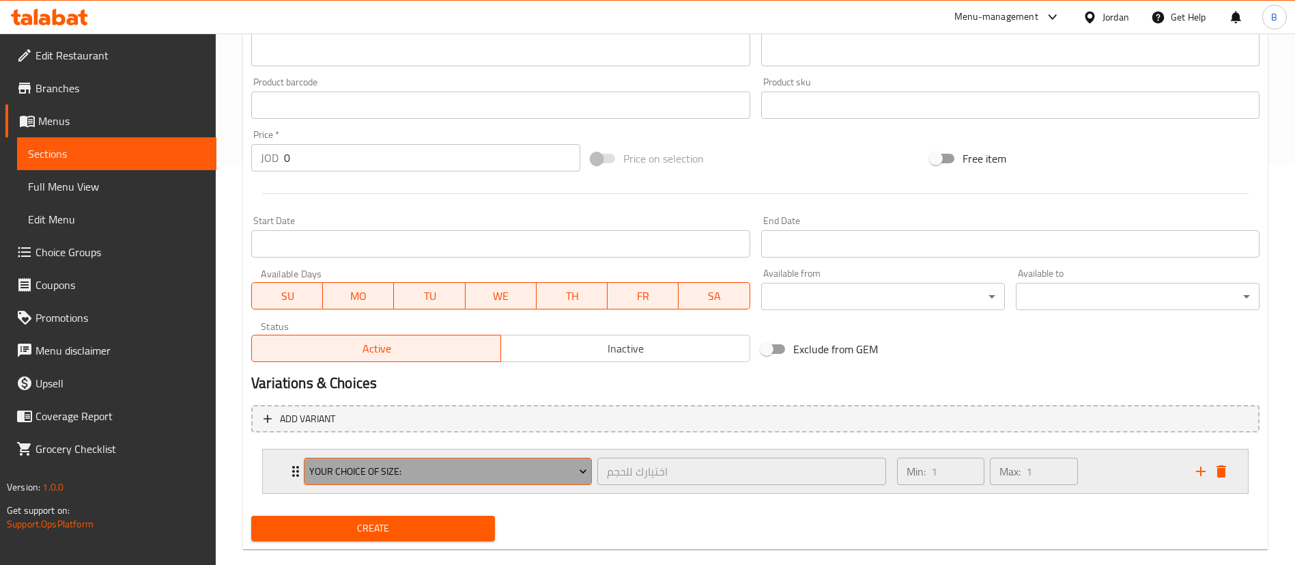
click at [369, 471] on span "your choice of size:" at bounding box center [448, 471] width 278 height 17
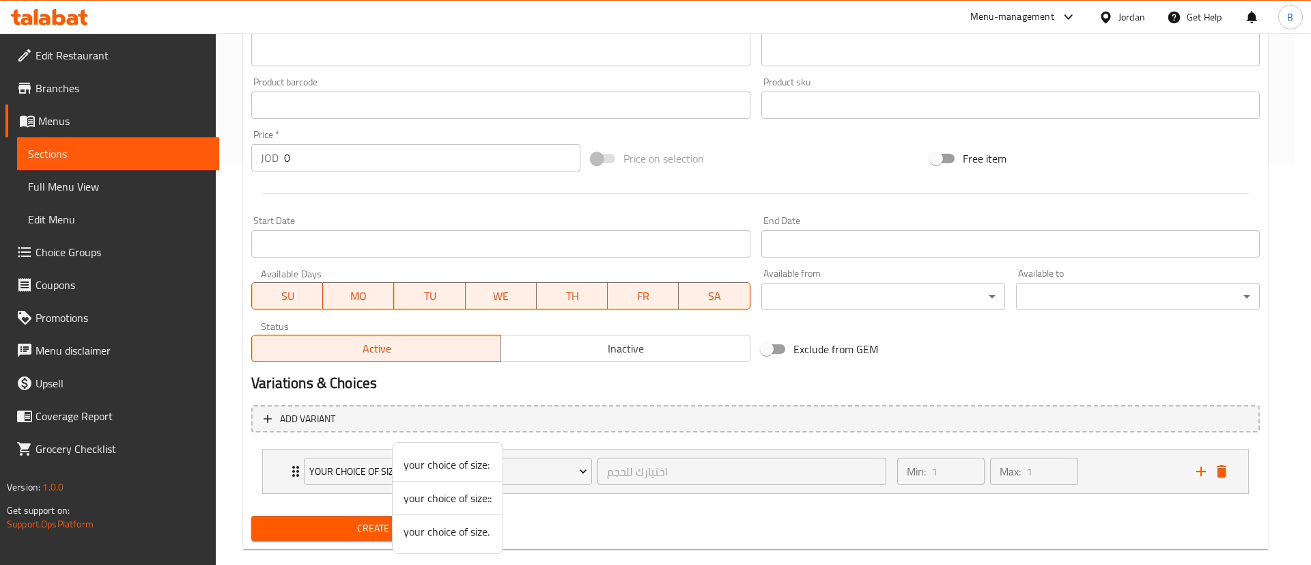
click at [466, 529] on span "your choice of size." at bounding box center [448, 531] width 88 height 16
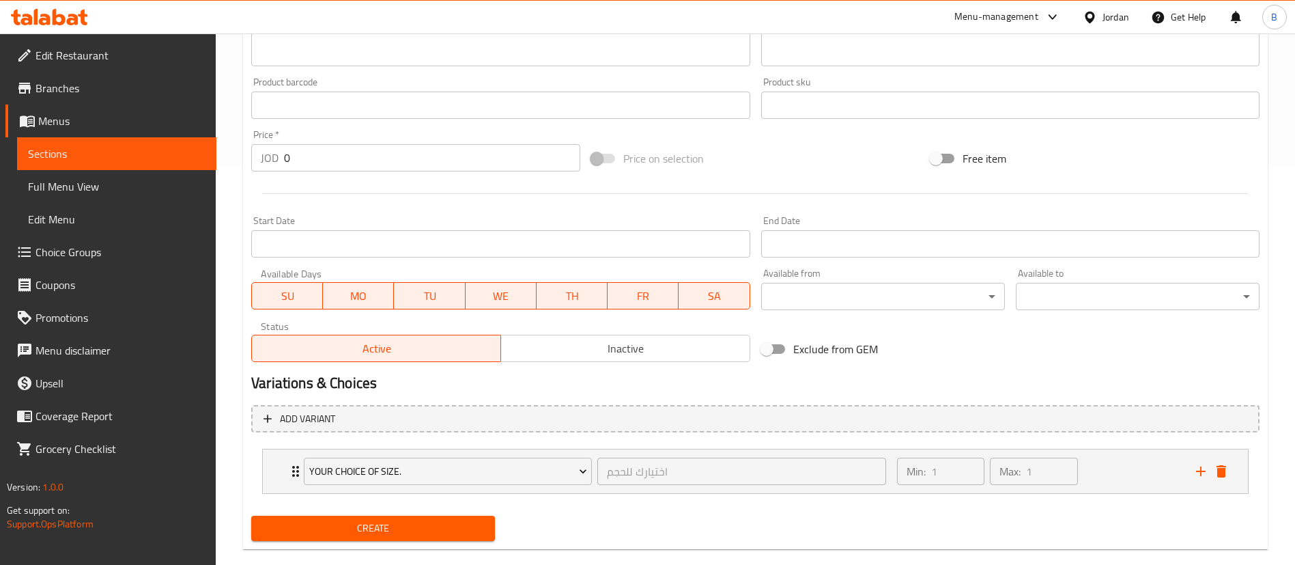
click at [426, 515] on button "Create" at bounding box center [373, 527] width 244 height 25
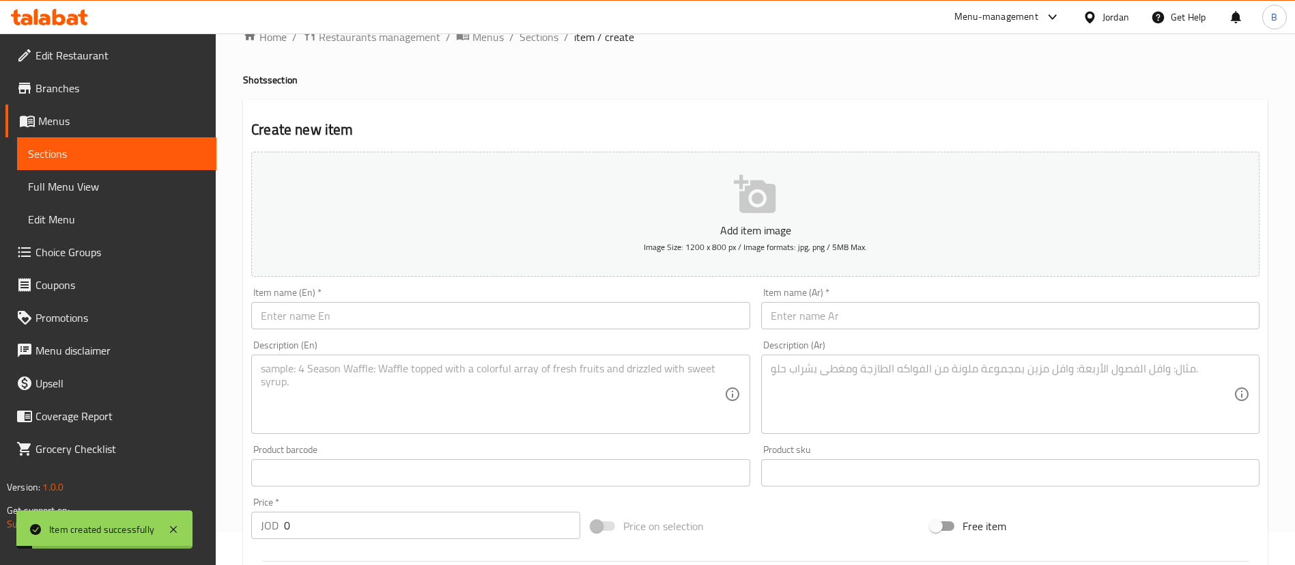
scroll to position [0, 0]
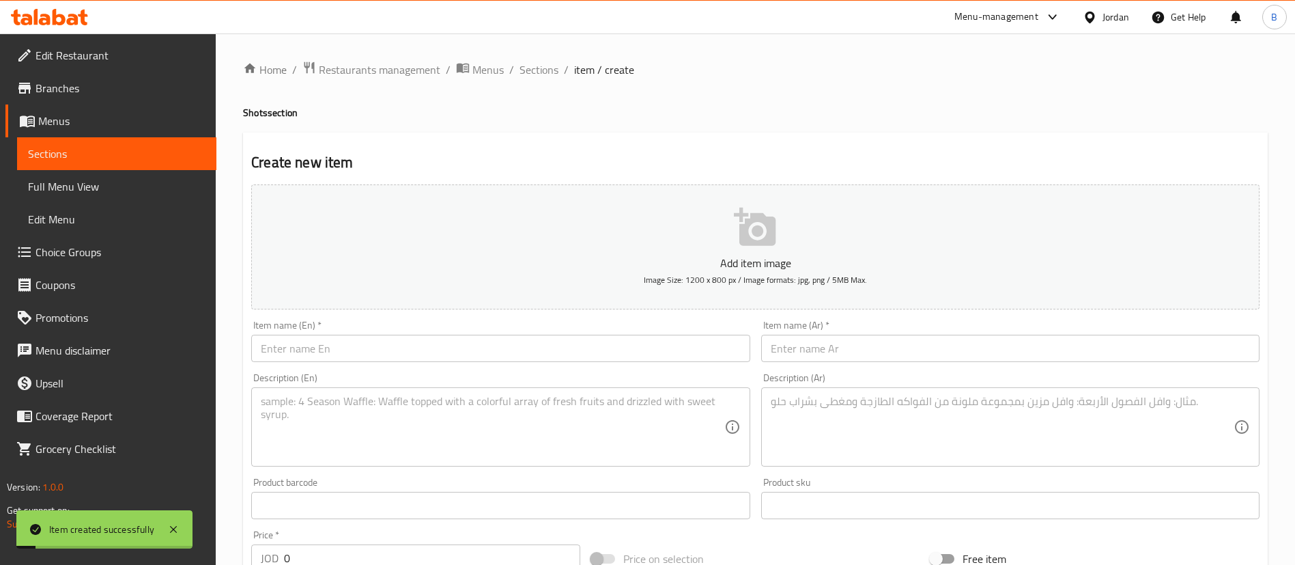
click at [534, 63] on span "Sections" at bounding box center [539, 69] width 39 height 16
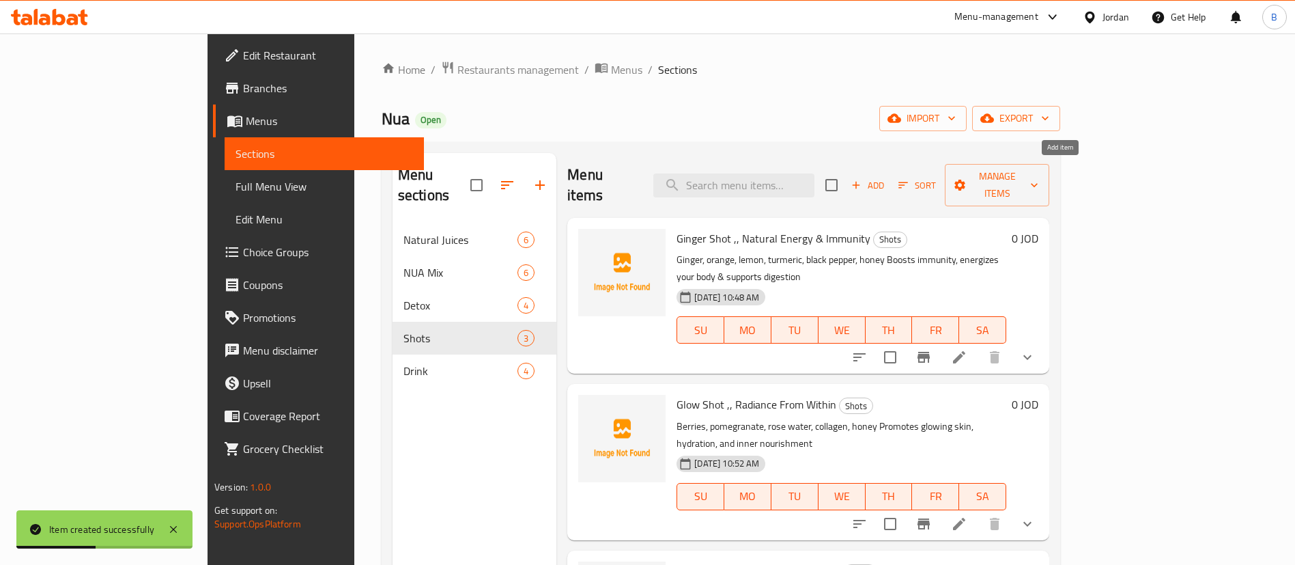
click at [886, 180] on span "Add" at bounding box center [867, 186] width 37 height 16
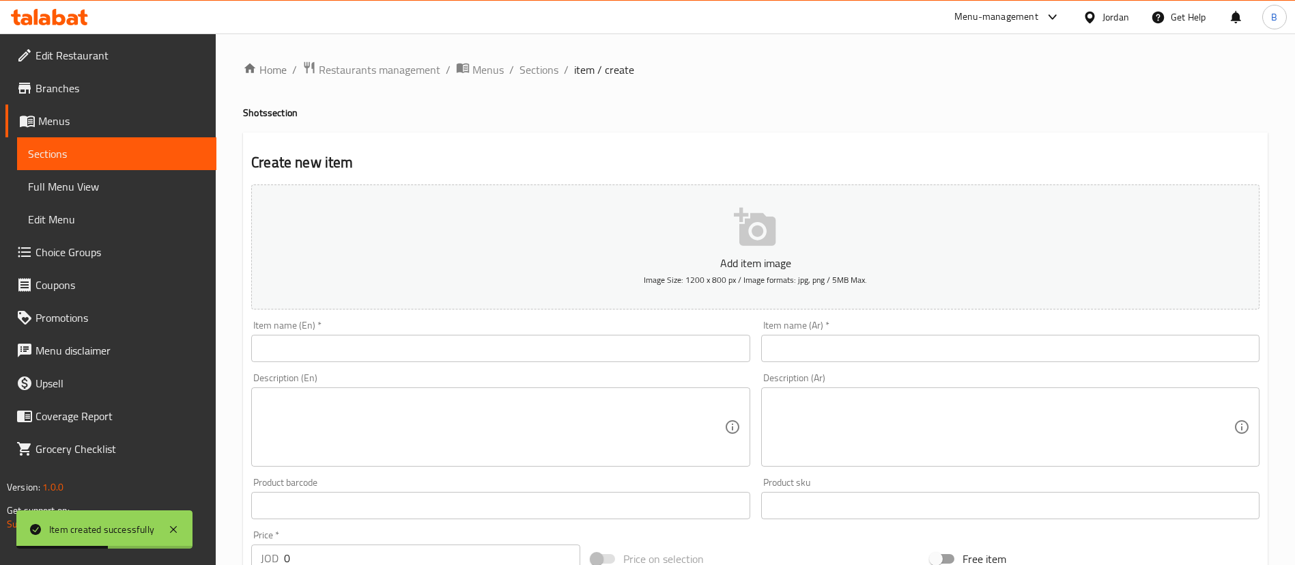
click at [594, 339] on input "text" at bounding box center [500, 348] width 498 height 27
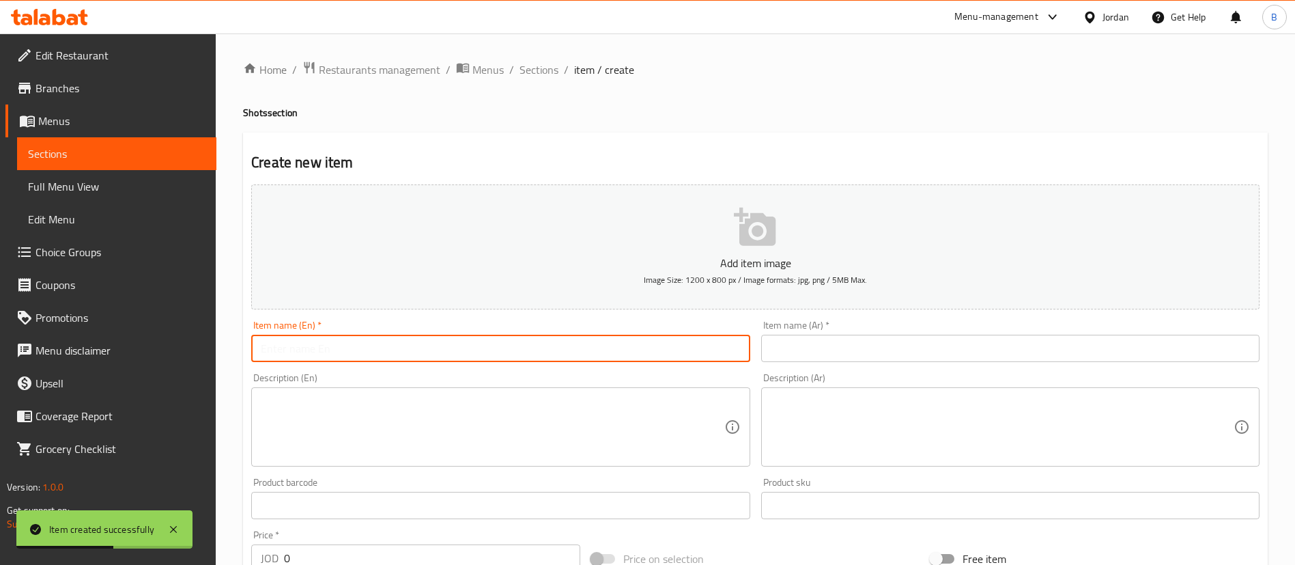
paste input ""Gut Reset Shot Digestive Cleanse & Balance ""
click at [470, 350] on input ""Gut Reset Shot Digestive Cleanse & Balance "" at bounding box center [500, 348] width 498 height 27
click at [257, 340] on input ""Gut Reset Shot Digestive Cleanse & Balance" at bounding box center [500, 348] width 498 height 27
drag, startPoint x: 498, startPoint y: 349, endPoint x: 216, endPoint y: 312, distance: 284.4
click at [221, 310] on div "Home / Restaurants management / Menus / Sections / item / create Shots section …" at bounding box center [755, 498] width 1079 height 931
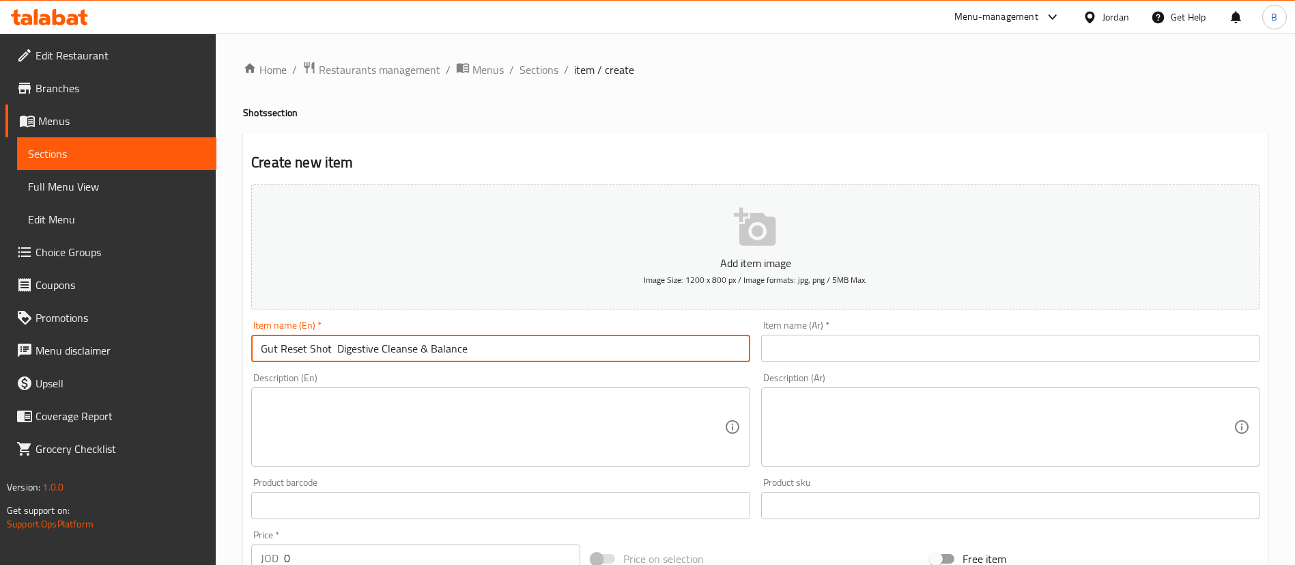
type input "Gut Reset Shot Digestive Cleanse & Balance"
click at [863, 350] on input "text" at bounding box center [1010, 348] width 498 height 27
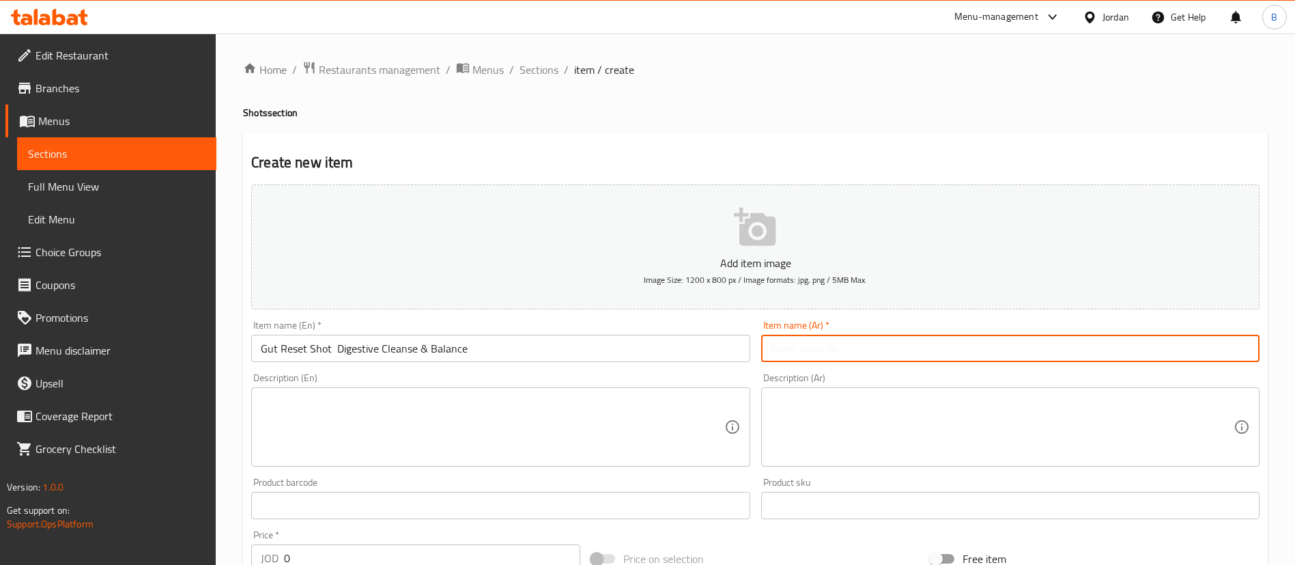
paste input "جرعة إعادة ضبط الأمعاء لتنظيف الجهاز الهضمي وتوازنه"
type input "جرعة إعادة ضبط الأمعاء لتنظيف الجهاز الهضمي وتوازنه"
click at [475, 440] on textarea at bounding box center [492, 427] width 463 height 65
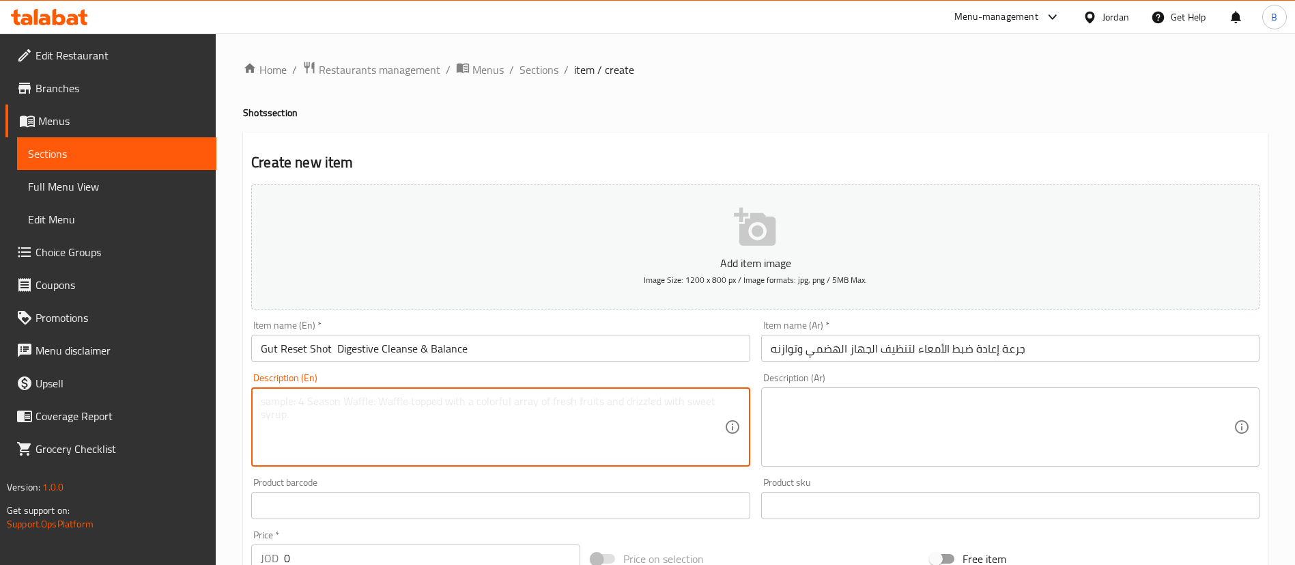
paste textarea ""Celery, lemon, cucumber, ginger, Himalayan salt 🌿 Cleanses the gut, reduces [M…"
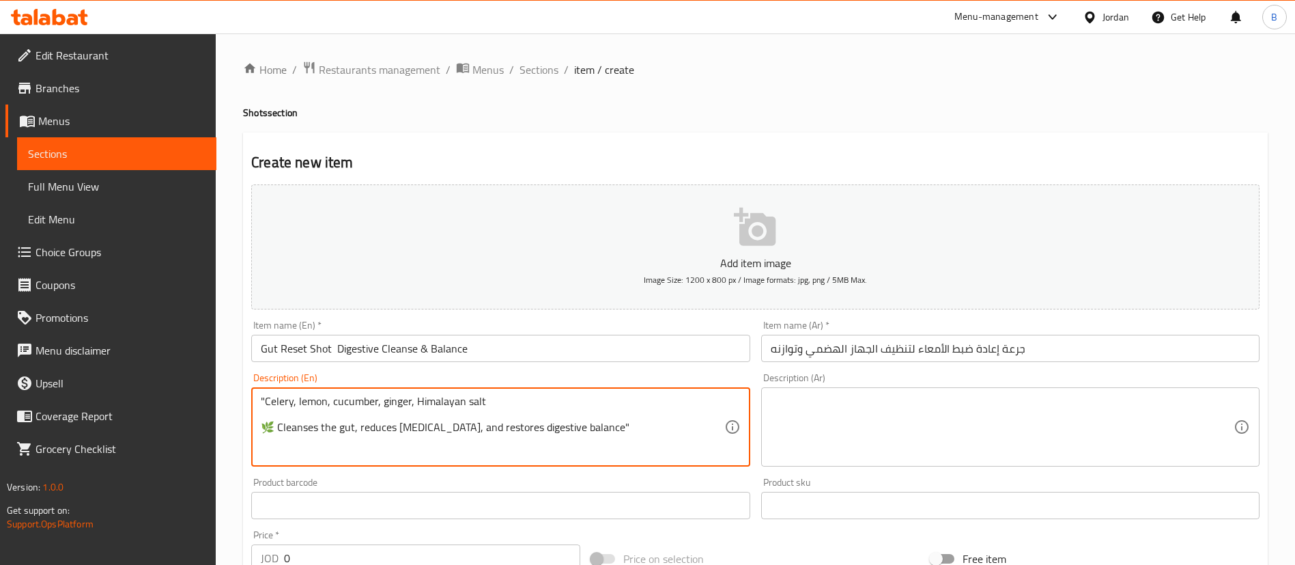
drag, startPoint x: 272, startPoint y: 424, endPoint x: 247, endPoint y: 423, distance: 25.3
click at [248, 424] on div "Description (En) "Celery, lemon, cucumber, ginger, Himalayan salt 🌿 Cleanses th…" at bounding box center [500, 419] width 509 height 104
click at [264, 429] on textarea ""Celery, lemon, cucumber, ginger, Himalayan salt Cleanses the gut, reduces [MED…" at bounding box center [492, 427] width 463 height 65
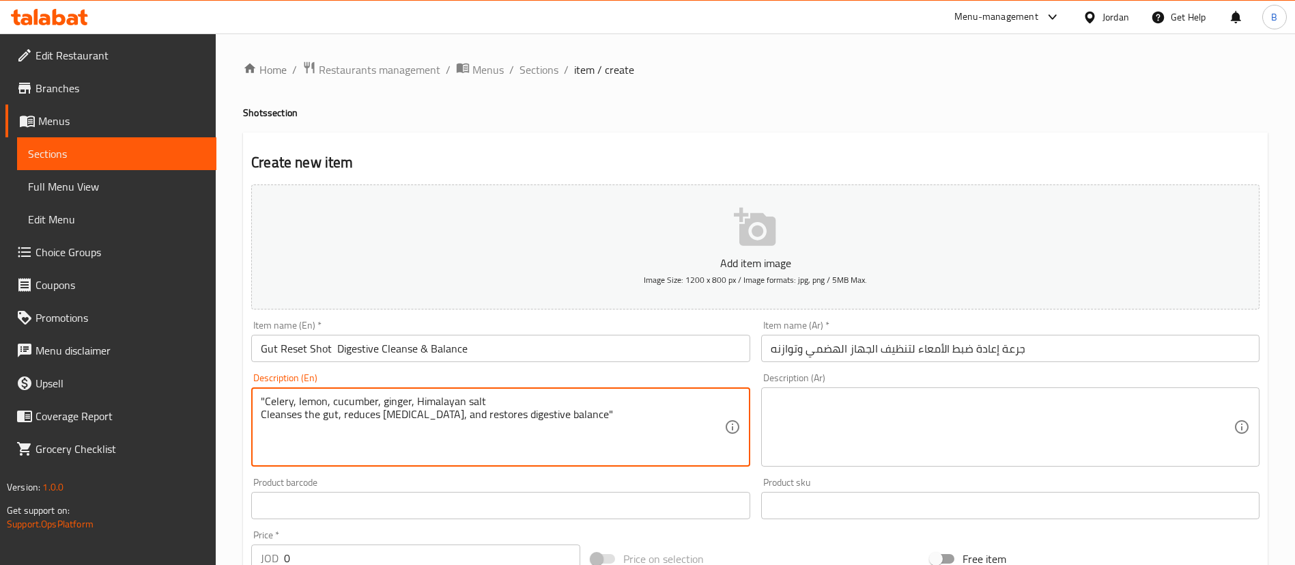
click at [258, 399] on div ""Celery, lemon, cucumber, ginger, Himalayan salt Cleanses the gut, reduces [MED…" at bounding box center [500, 426] width 498 height 79
click at [560, 412] on textarea "Celery, lemon, cucumber, ginger, Himalayan salt Cleanses the gut, reduces [MEDI…" at bounding box center [492, 427] width 463 height 65
drag, startPoint x: 589, startPoint y: 429, endPoint x: 216, endPoint y: 381, distance: 375.9
click at [216, 381] on div "Edit Restaurant Branches Menus Sections Full Menu View Edit Menu Choice Groups …" at bounding box center [647, 498] width 1295 height 931
type textarea "Celery, lemon, cucumber, ginger, Himalayan salt Cleanses the gut, reduces [MEDI…"
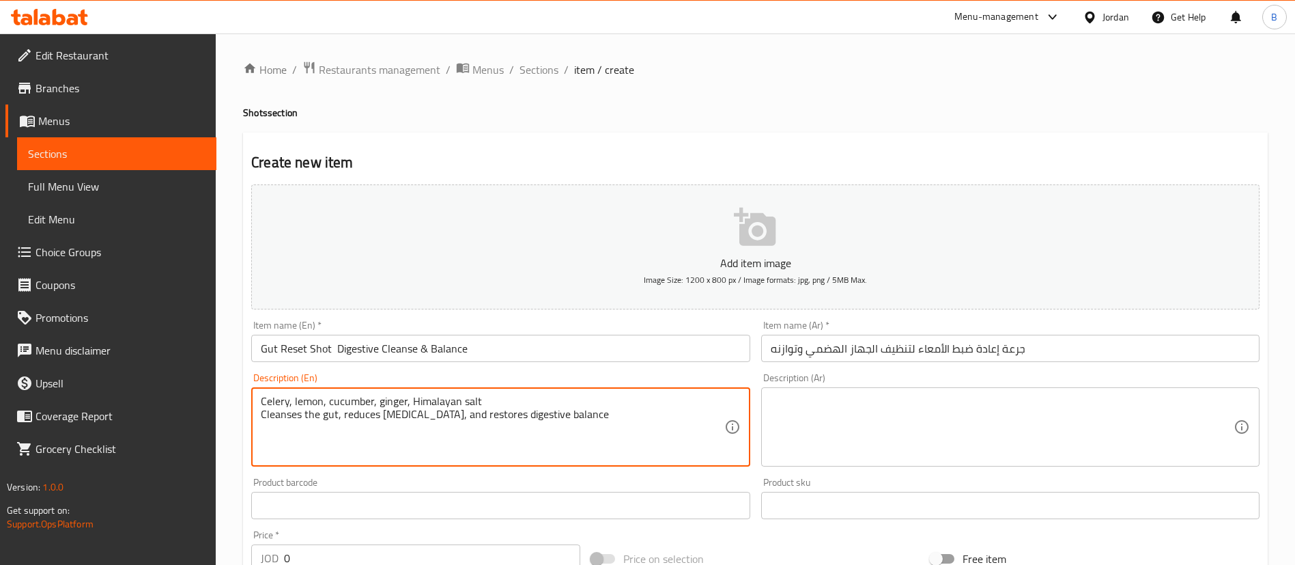
click at [921, 418] on textarea at bounding box center [1002, 427] width 463 height 65
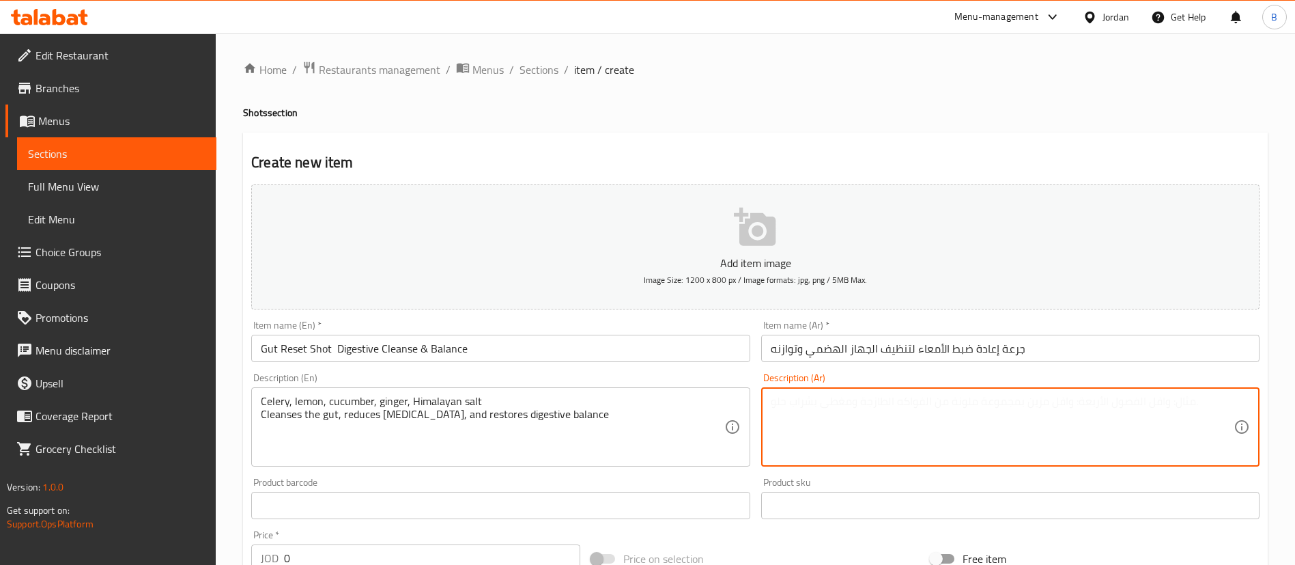
paste textarea "لكرفس، الليمون، الخيار، الزنجبيل، ملح الهيمالايا ينظف الأمعاء، يقلل الانتفاخ، و…"
click at [979, 404] on textarea "لكرفس، الليمون، الخيار، الزنجبيل، ملح الهيمالايا ينظف الأمعاء، يقلل الانتفاخ، و…" at bounding box center [1002, 427] width 463 height 65
click at [977, 399] on textarea "لكرفس، الليمون، الخيار، الزنجبيل، ملح الهيمالايا ينظف الأمعاء، يقلل الانتفاخ، و…" at bounding box center [1002, 427] width 463 height 65
click at [977, 400] on textarea "لكرفس، الليمون، الخيار، الزنجبيل، ملح الهيمالايا ينظف الأمعاء، يقلل الانتفاخ، و…" at bounding box center [1002, 427] width 463 height 65
click at [979, 400] on textarea "لكرفس، الليمون، الخيار، الزنجبيل، ملح الهيمالايا ينظف الأمعاء، يقلل الانتفاخ، و…" at bounding box center [1002, 427] width 463 height 65
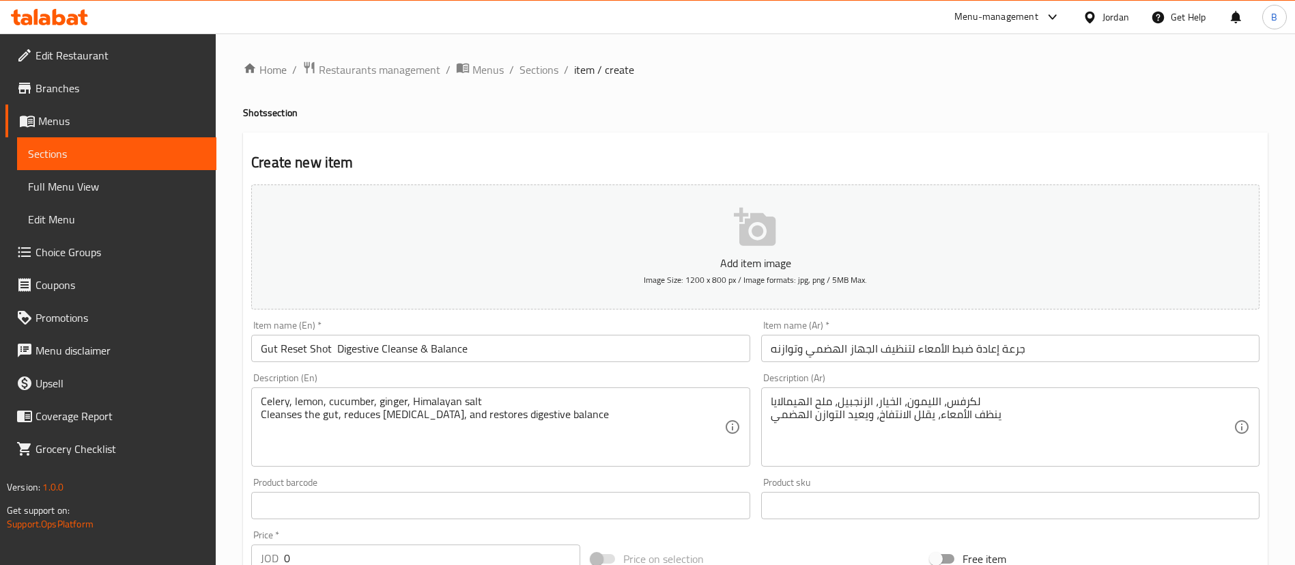
click at [769, 400] on div "لكرفس، الليمون، الخيار، الزنجبيل، ملح الهيمالايا ينظف الأمعاء، يقلل الانتفاخ، و…" at bounding box center [1010, 426] width 498 height 79
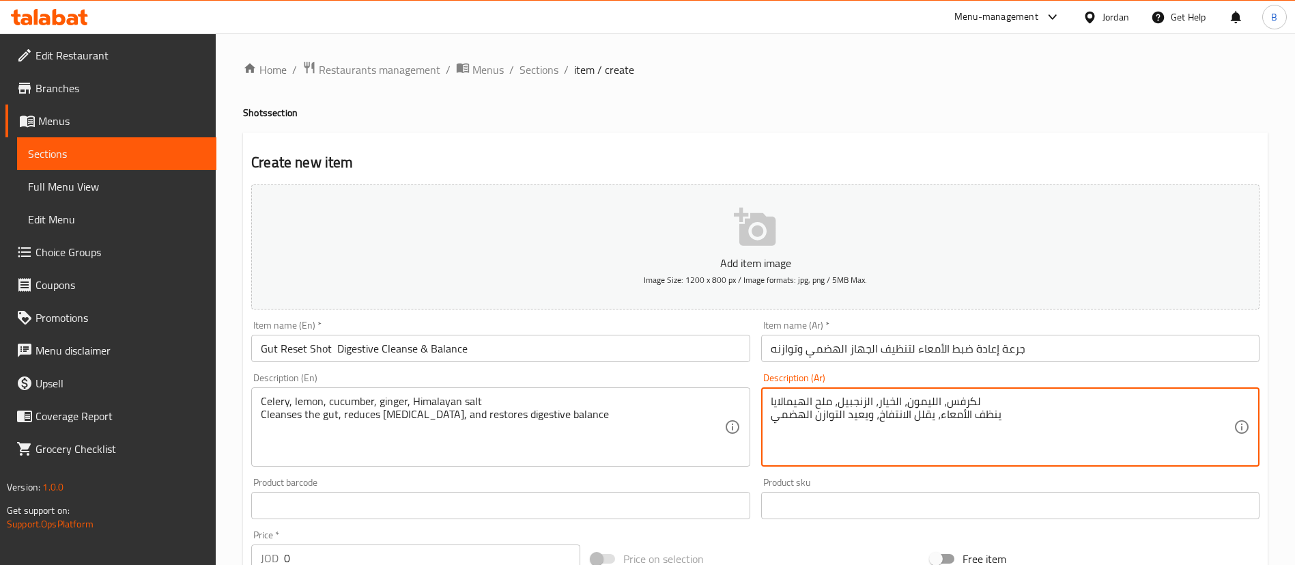
drag, startPoint x: 771, startPoint y: 401, endPoint x: 784, endPoint y: 406, distance: 13.8
click at [771, 401] on textarea "لكرفس، الليمون، الخيار، الزنجبيل، ملح الهيمالايا ينظف الأمعاء، يقلل الانتفاخ، و…" at bounding box center [1002, 427] width 463 height 65
type textarea "الكرفس، الليمون، الخيار، الزنجبيل، ملح الهيمالايا ينظف الأمعاء، يقلل الانتفاخ، …"
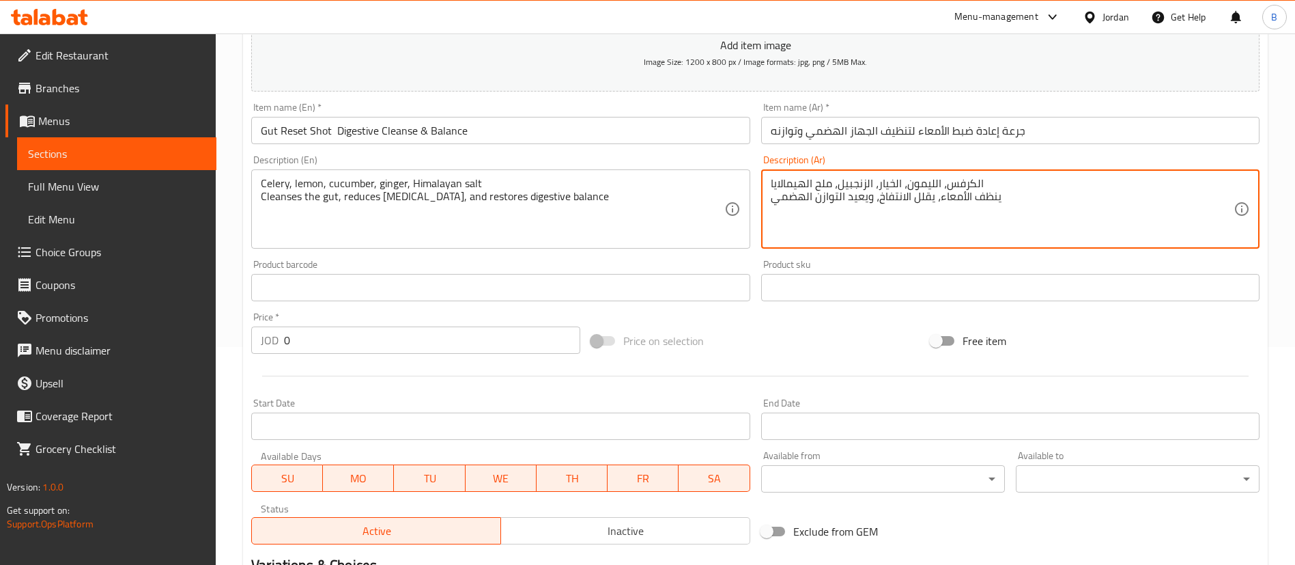
scroll to position [400, 0]
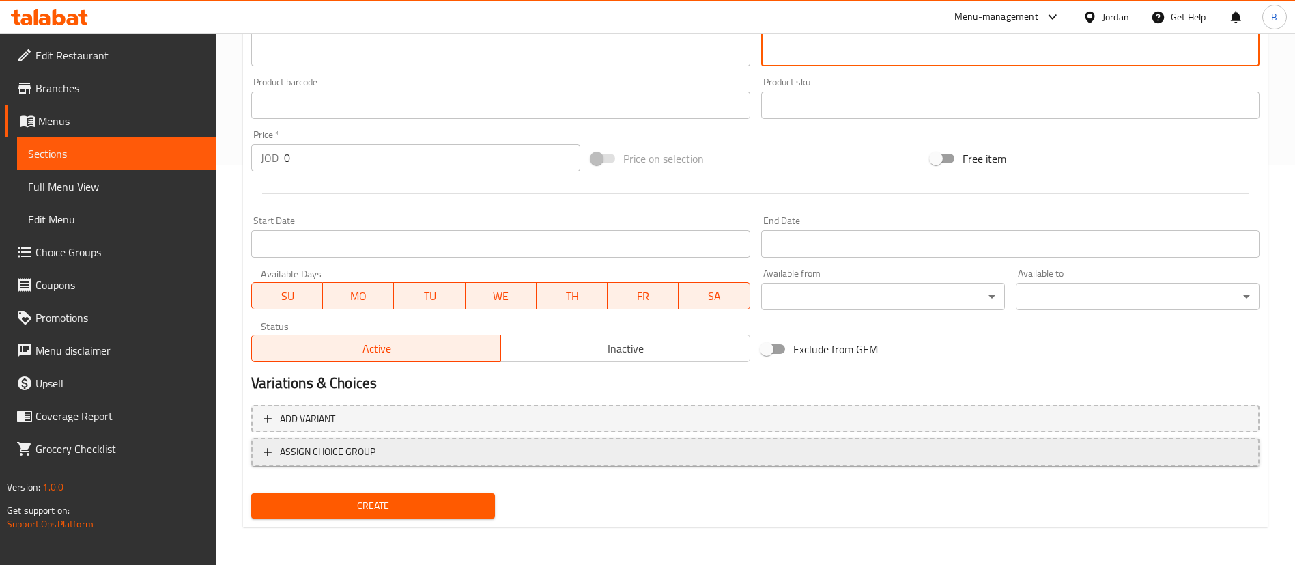
click at [412, 449] on span "ASSIGN CHOICE GROUP" at bounding box center [756, 451] width 984 height 17
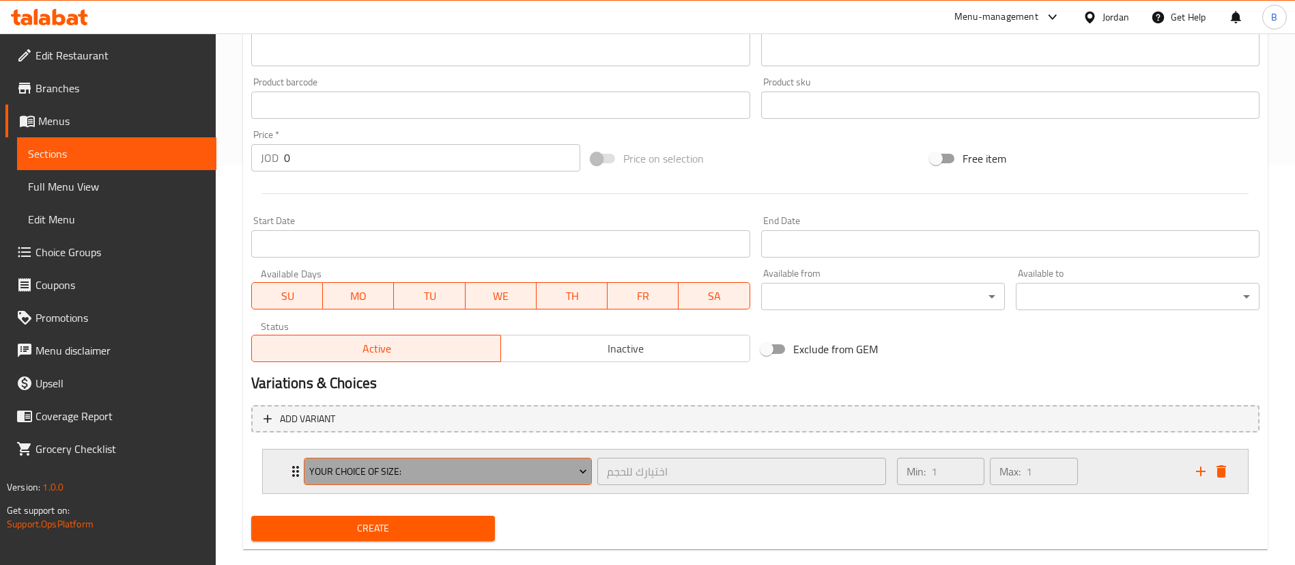
click at [434, 475] on span "your choice of size:" at bounding box center [448, 471] width 278 height 17
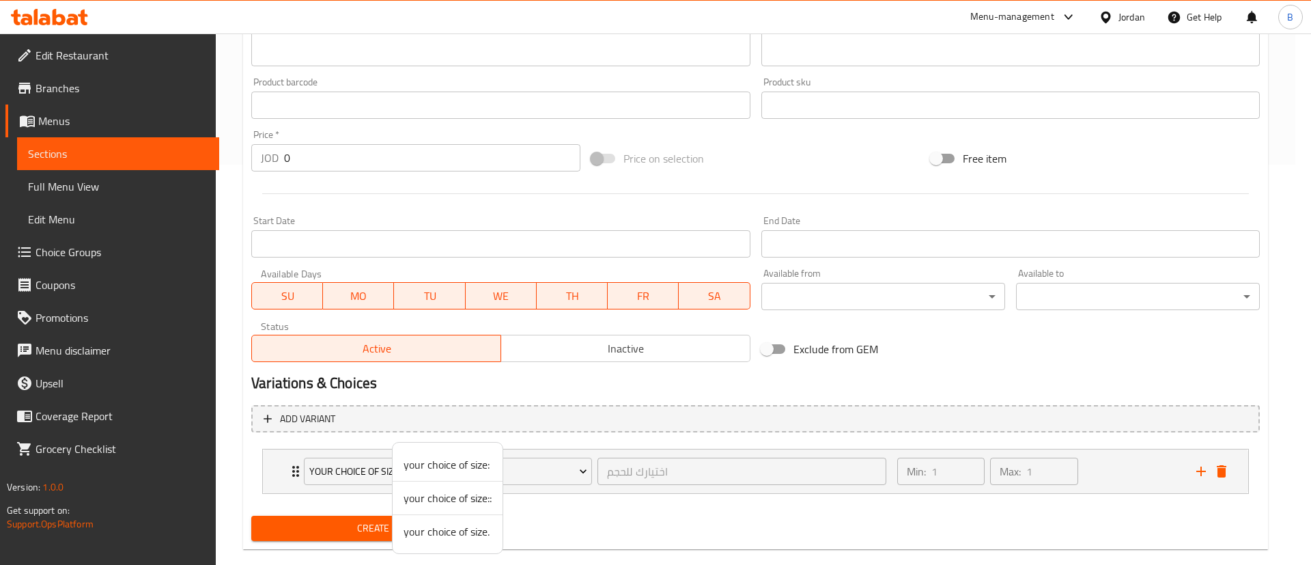
click at [1116, 462] on div at bounding box center [655, 282] width 1311 height 565
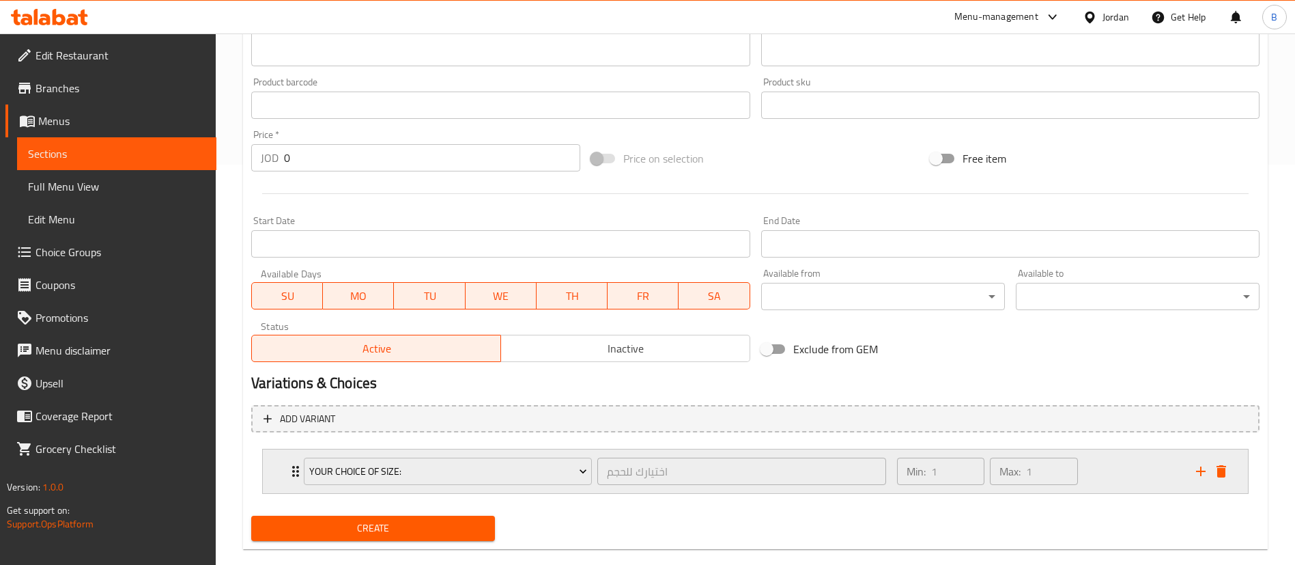
click at [1121, 466] on div "Min: 1 ​ Max: 1 ​" at bounding box center [1038, 471] width 299 height 44
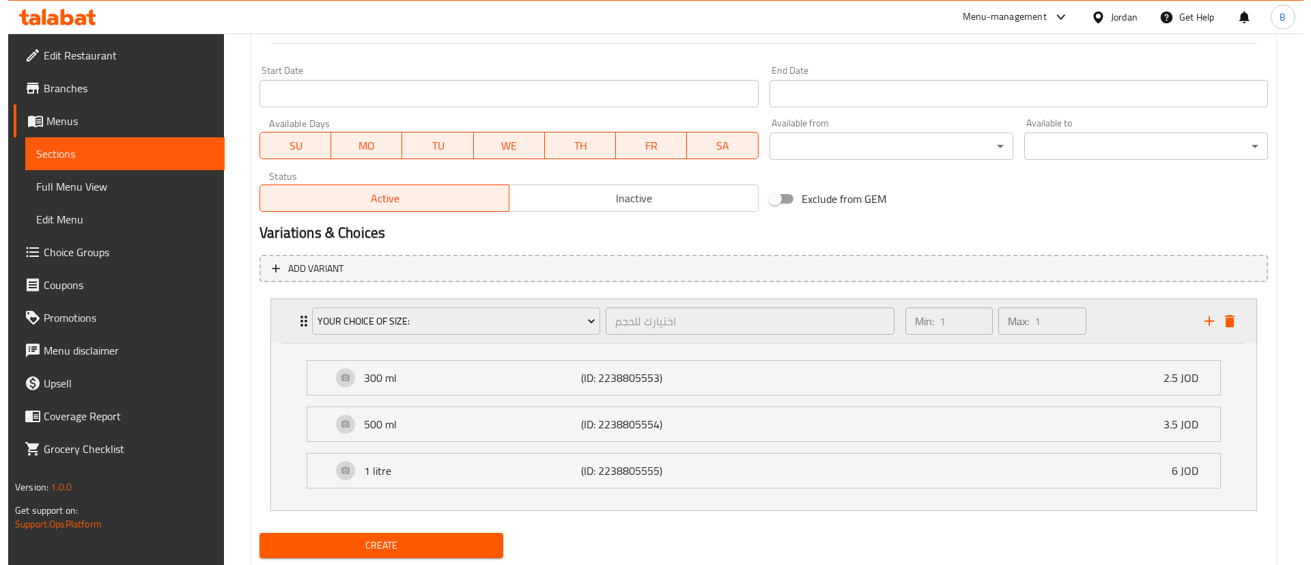
scroll to position [590, 0]
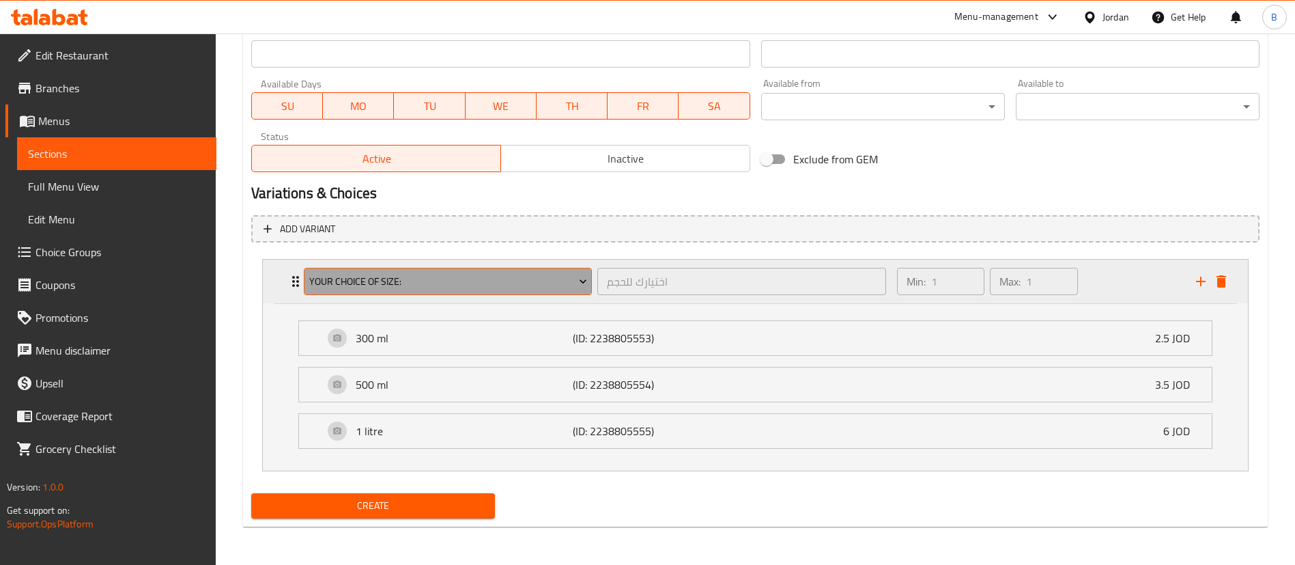
click at [503, 284] on span "your choice of size:" at bounding box center [448, 281] width 278 height 17
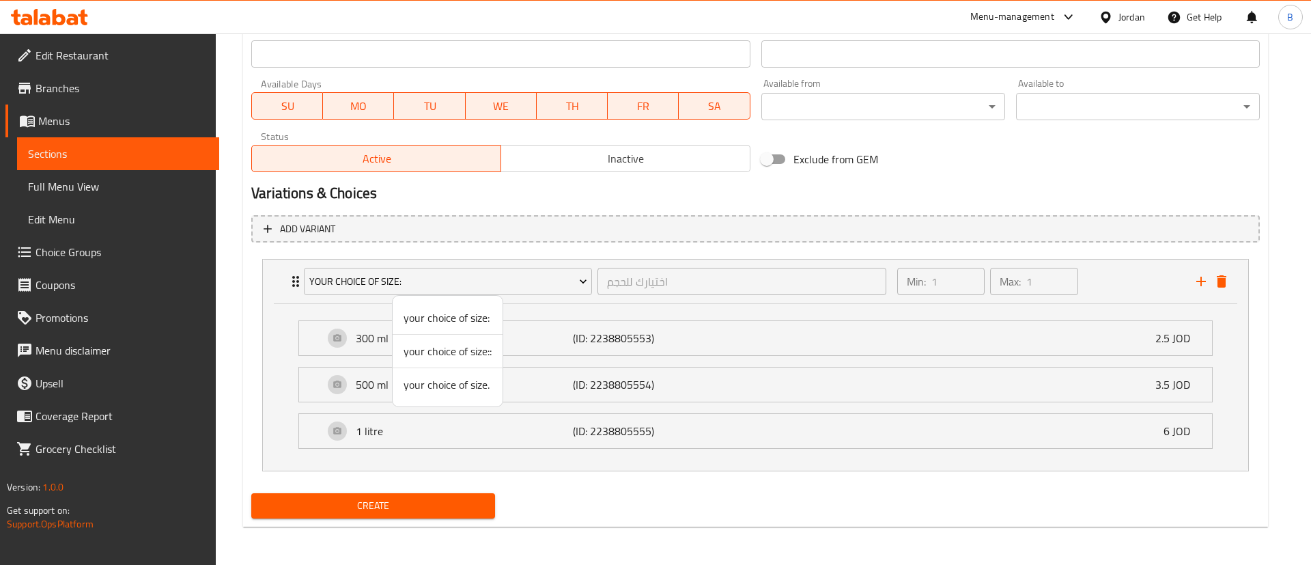
click at [461, 350] on span "your choice of size::" at bounding box center [448, 351] width 88 height 16
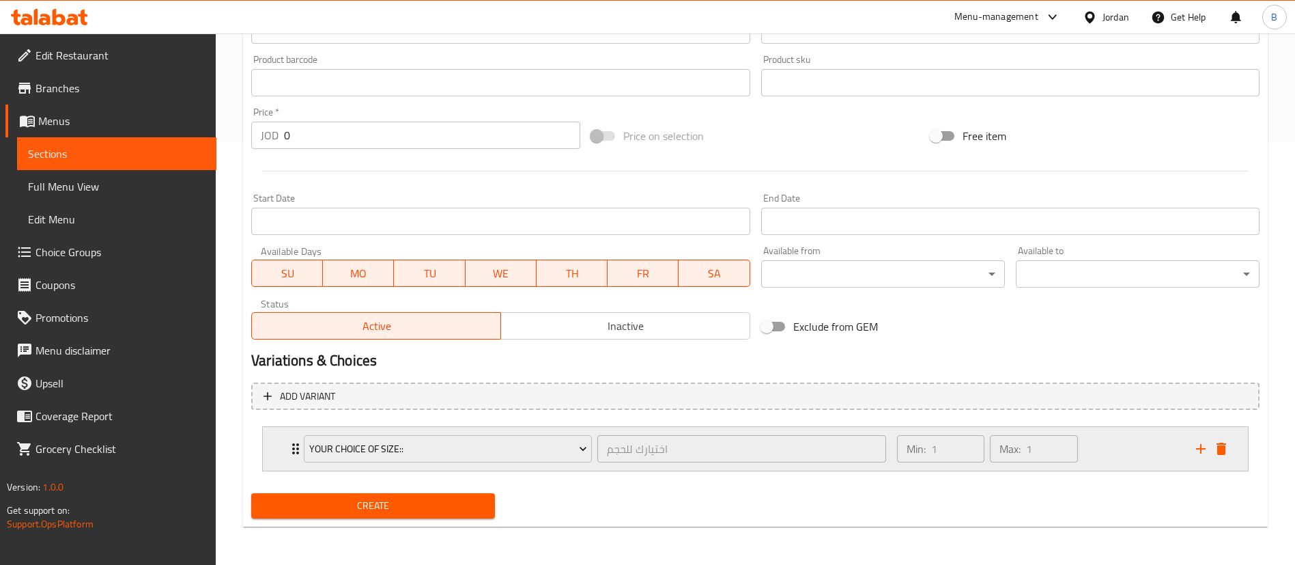
click at [1142, 441] on div "Min: 1 ​ Max: 1 ​" at bounding box center [1038, 449] width 299 height 44
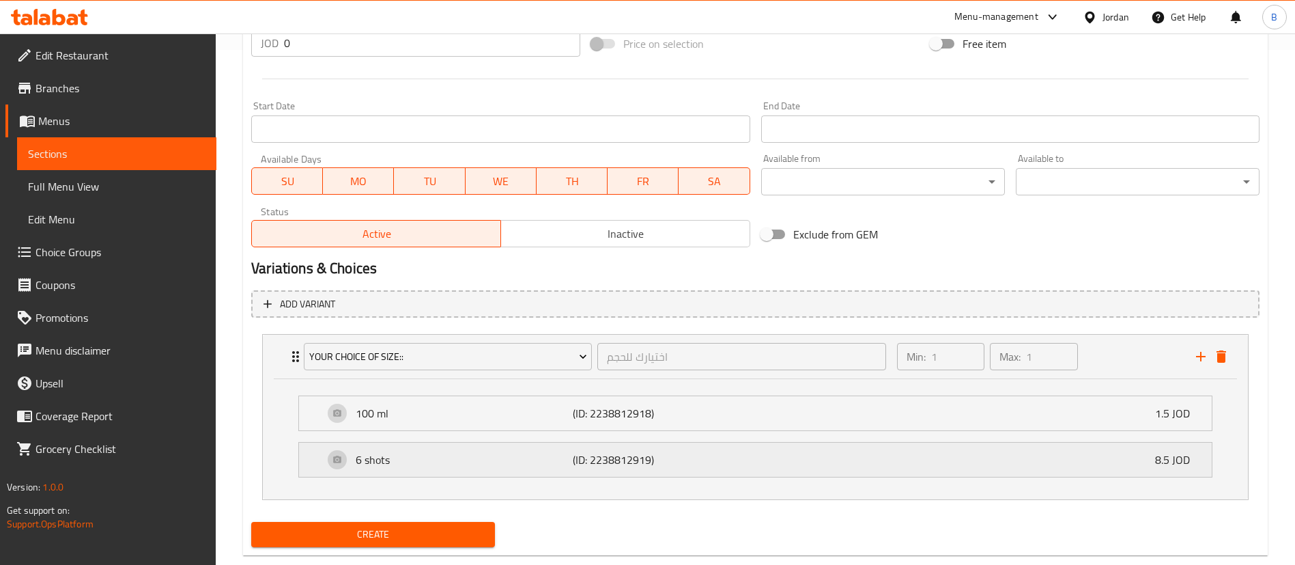
scroll to position [543, 0]
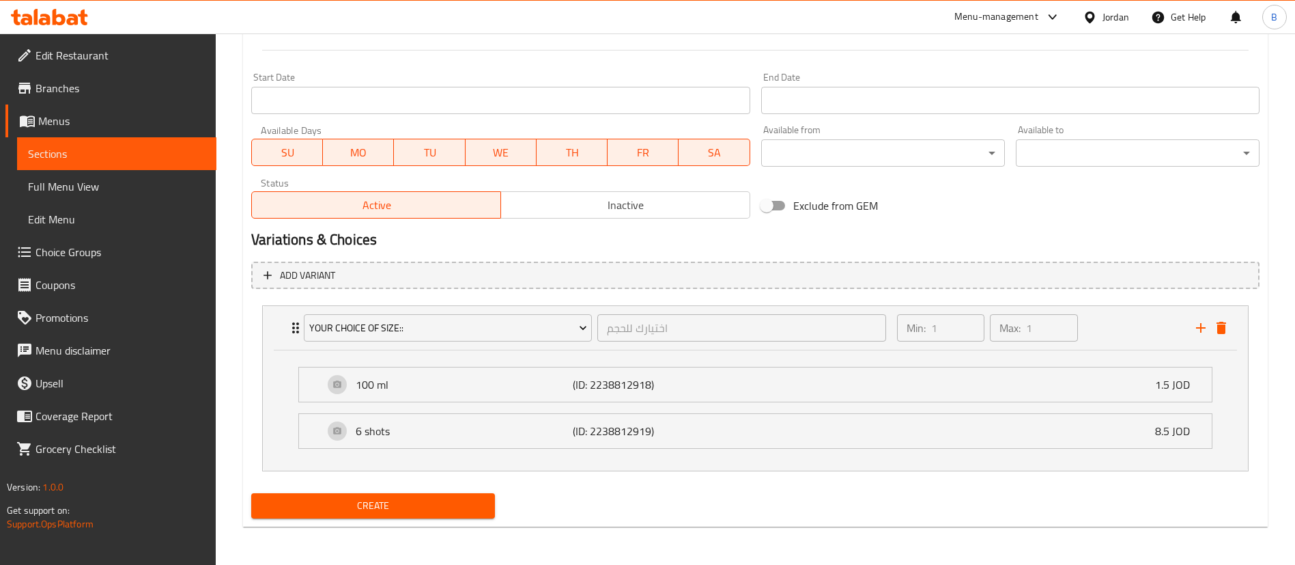
click at [432, 504] on span "Create" at bounding box center [373, 505] width 222 height 17
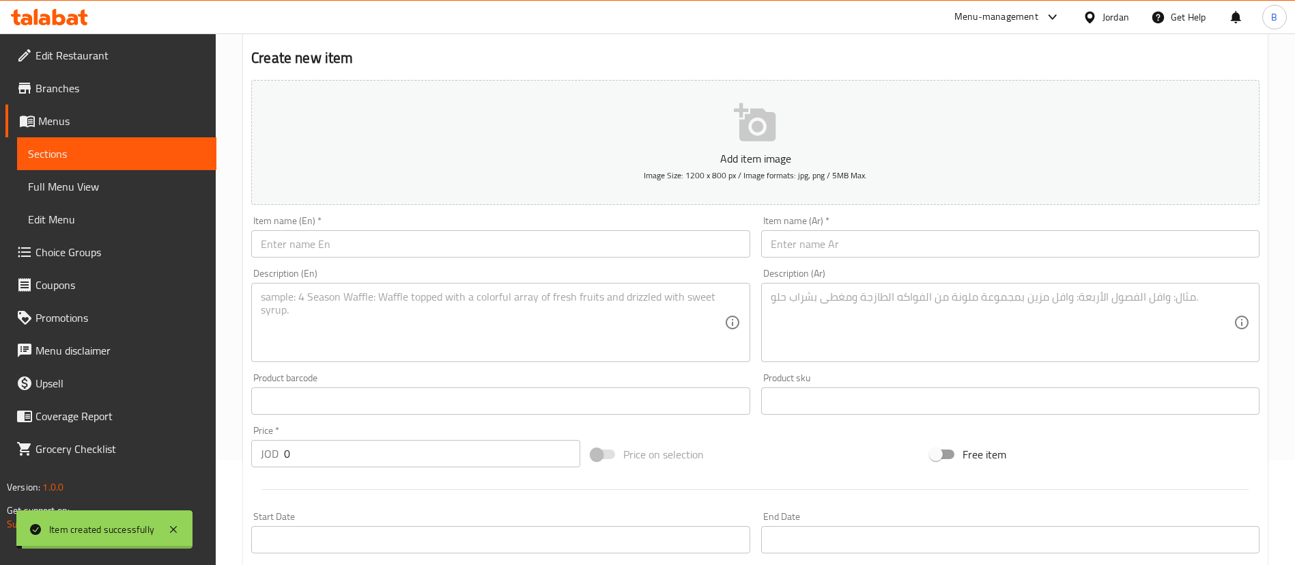
scroll to position [0, 0]
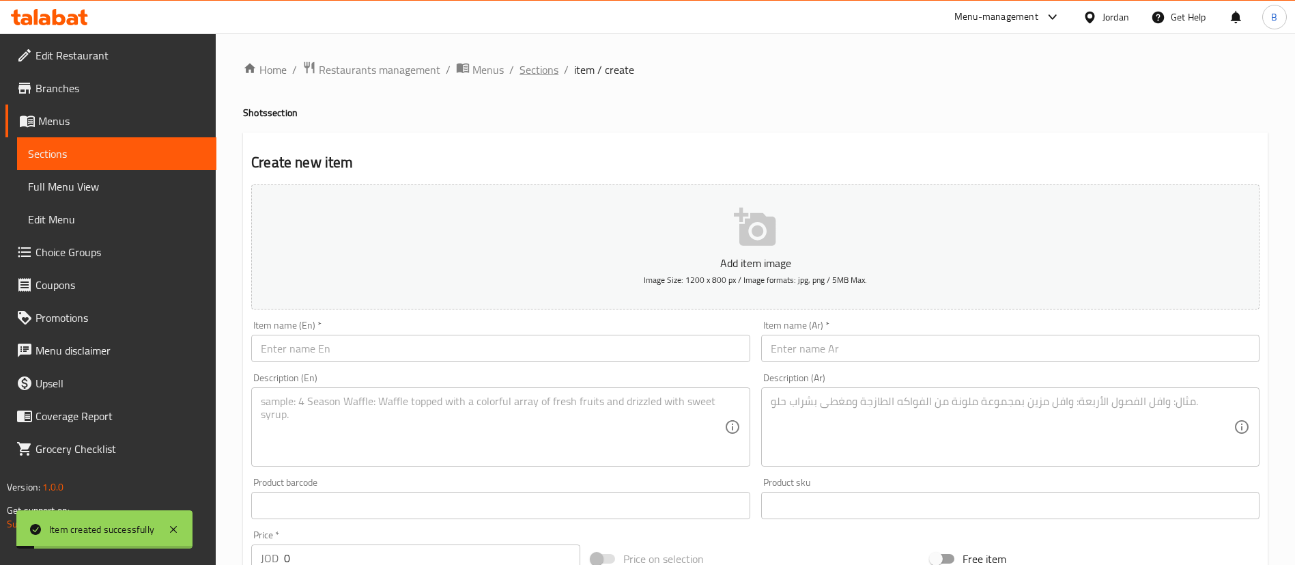
click at [524, 67] on span "Sections" at bounding box center [539, 69] width 39 height 16
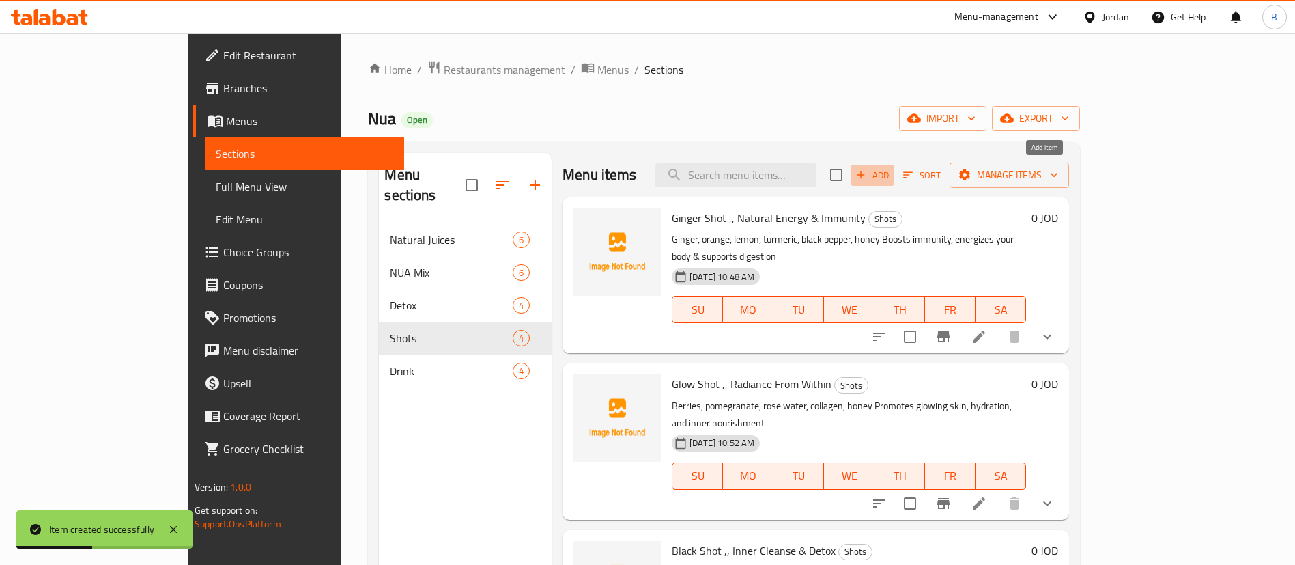
click at [867, 176] on icon "button" at bounding box center [861, 175] width 12 height 12
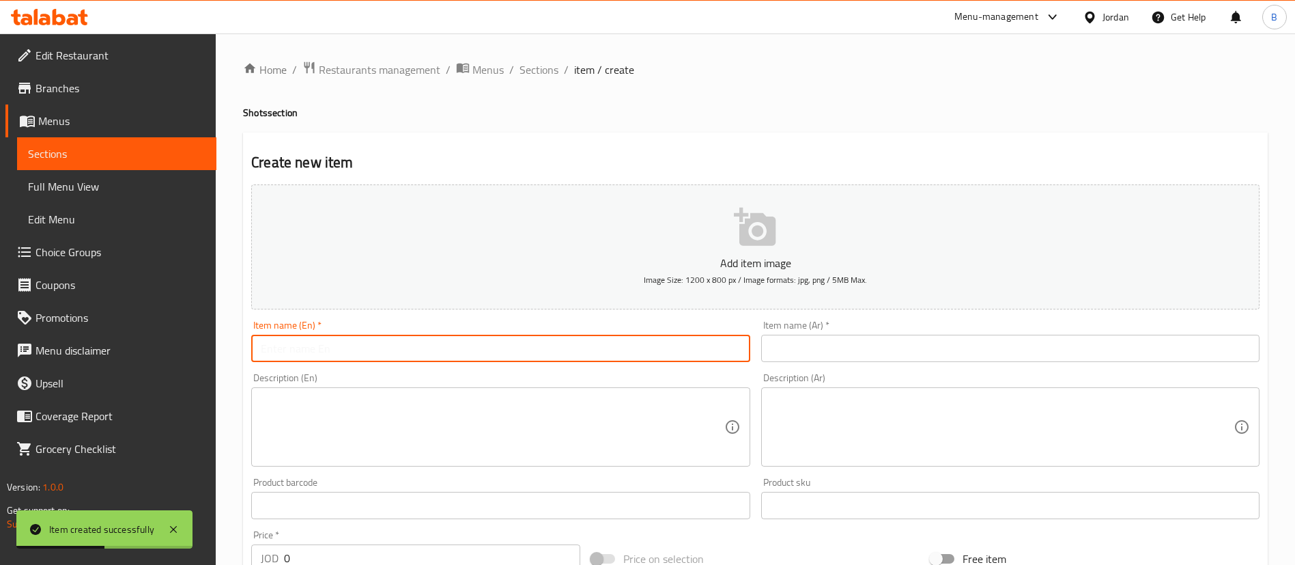
drag, startPoint x: 509, startPoint y: 340, endPoint x: 499, endPoint y: 343, distance: 10.1
click at [508, 341] on input "text" at bounding box center [500, 348] width 498 height 27
paste input ""Beetroot Shot Natural Energy & Circulation Boost ""
click at [500, 343] on input ""Beetroot Shot Natural Energy & Circulation Boost "" at bounding box center [500, 348] width 498 height 27
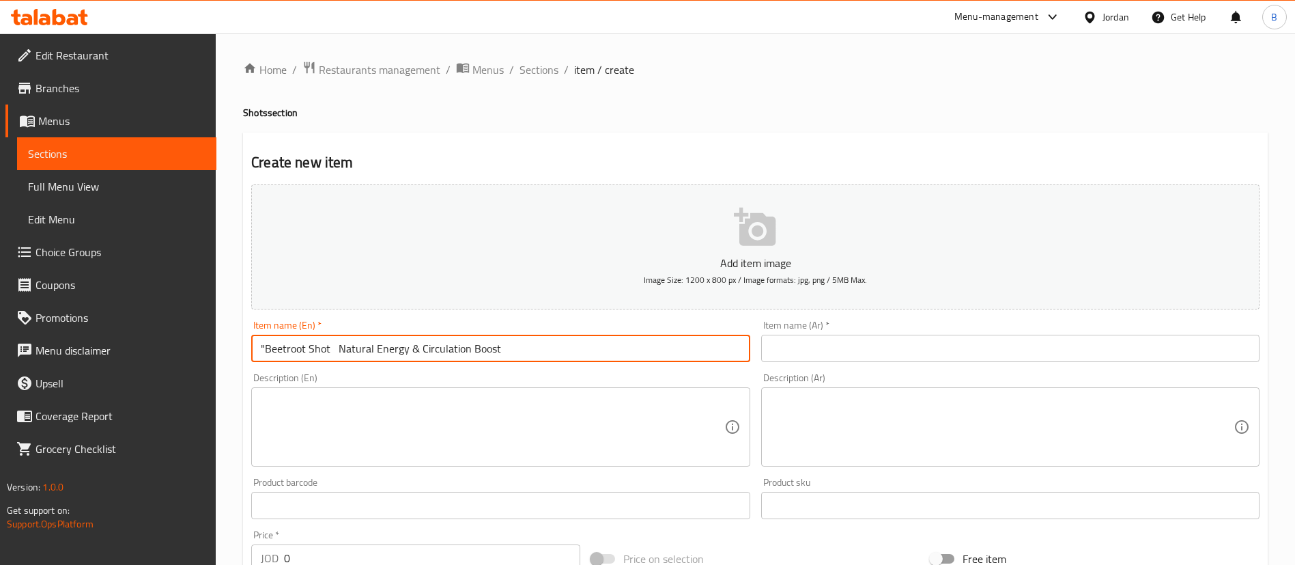
click at [264, 345] on input ""Beetroot Shot Natural Energy & Circulation Boost" at bounding box center [500, 348] width 498 height 27
drag, startPoint x: 545, startPoint y: 357, endPoint x: 126, endPoint y: 309, distance: 421.3
click at [156, 315] on div "Edit Restaurant Branches Menus Sections Full Menu View Edit Menu Choice Groups …" at bounding box center [647, 498] width 1295 height 931
type input "Beetroot Shot Natural Energy & Circulation Boost"
click at [801, 346] on input "text" at bounding box center [1010, 348] width 498 height 27
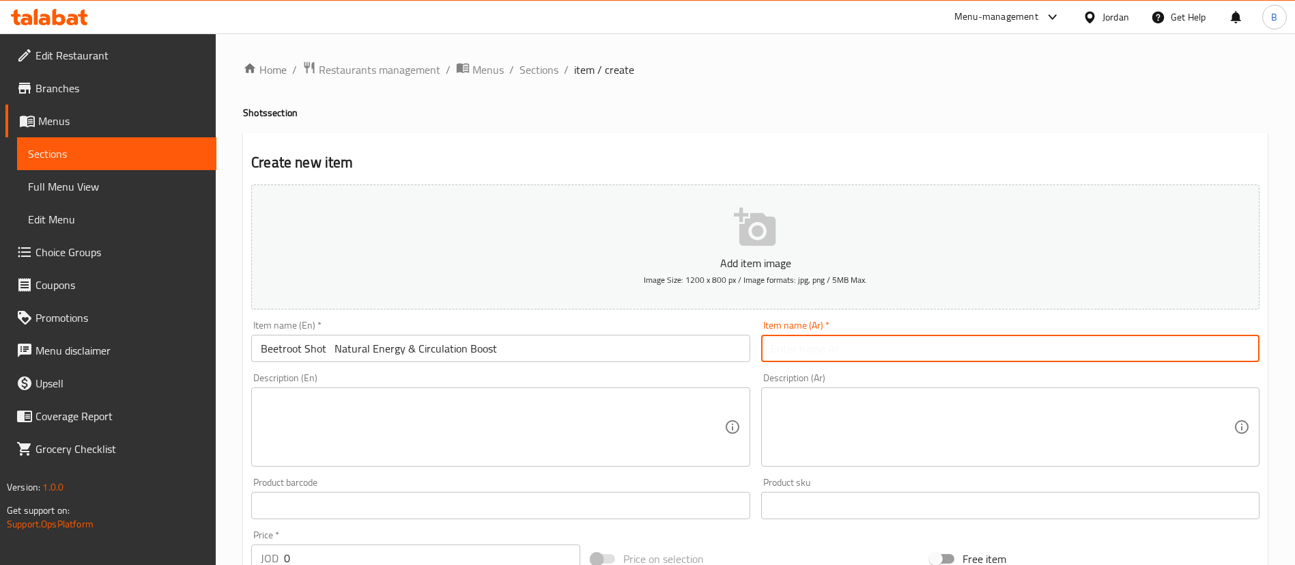
paste input "[PERSON_NAME] لتعزيز الطاقة [GEOGRAPHIC_DATA][PERSON_NAME]"
type input "[PERSON_NAME] لتعزيز الطاقة [GEOGRAPHIC_DATA][PERSON_NAME]"
click at [488, 440] on textarea at bounding box center [492, 427] width 463 height 65
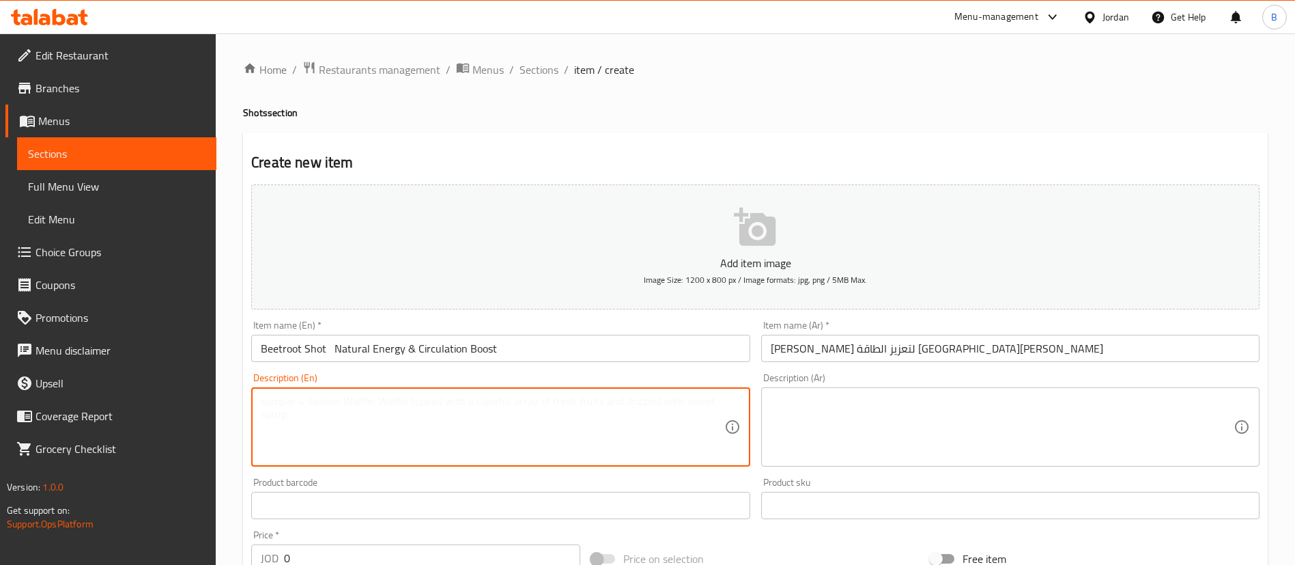
paste textarea ""Beetroot, ginger, lemon 💪 Boosts blood flow, increases energy, and supports ph…"
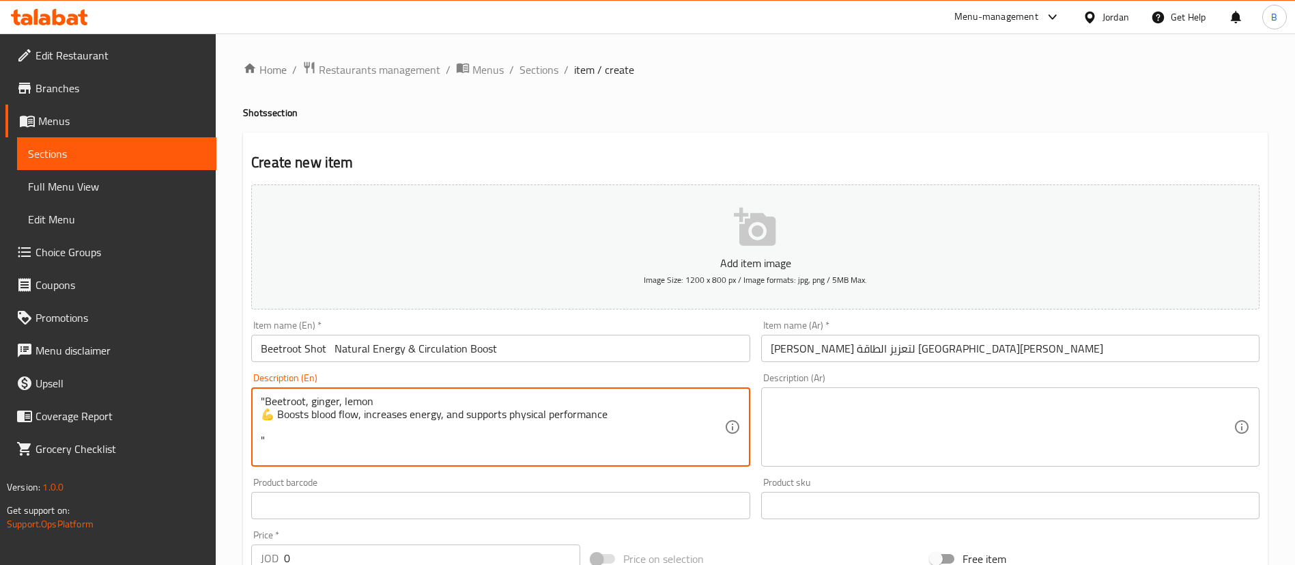
drag, startPoint x: 264, startPoint y: 400, endPoint x: 253, endPoint y: 399, distance: 11.7
click at [253, 399] on div ""Beetroot, ginger, lemon 💪 Boosts blood flow, increases energy, and supports ph…" at bounding box center [500, 426] width 498 height 79
drag, startPoint x: 272, startPoint y: 416, endPoint x: 244, endPoint y: 410, distance: 28.5
click at [244, 410] on div "Create new item Add item image Image Size: 1200 x 800 px / Image formats: jpg, …" at bounding box center [755, 529] width 1025 height 795
click at [267, 412] on textarea "Beetroot, ginger, lemon Boosts blood flow, increases energy, and supports physi…" at bounding box center [492, 427] width 463 height 65
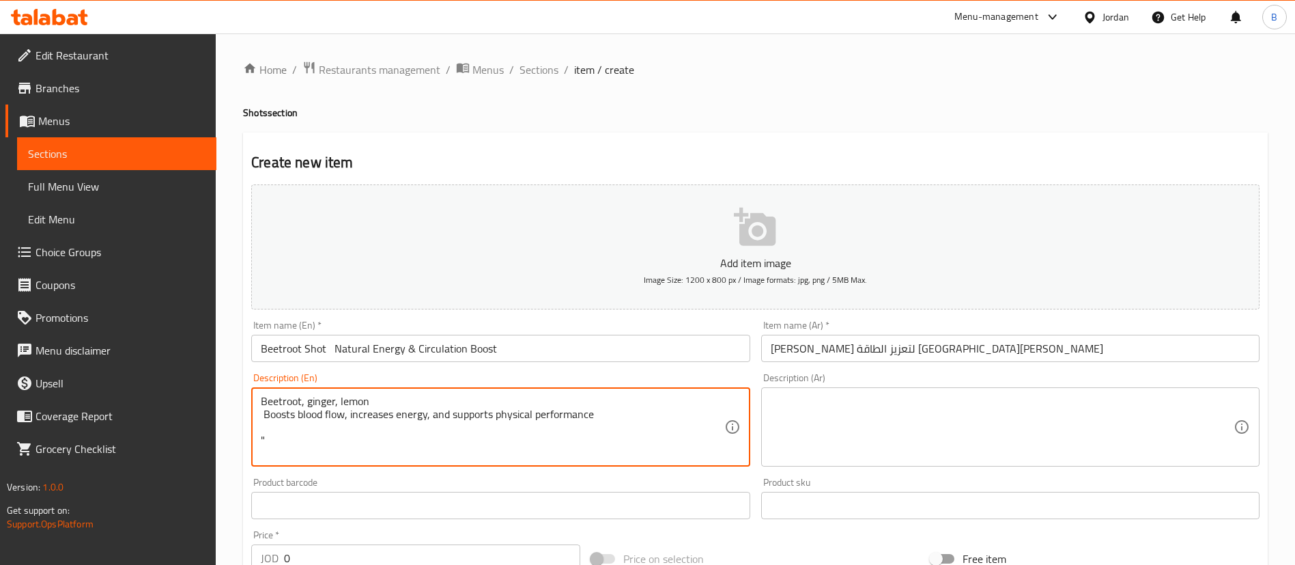
click at [263, 412] on textarea "Beetroot, ginger, lemon Boosts blood flow, increases energy, and supports physi…" at bounding box center [492, 427] width 463 height 65
drag, startPoint x: 283, startPoint y: 433, endPoint x: 255, endPoint y: 432, distance: 28.7
click at [255, 432] on div "Beetroot, ginger, lemon Boosts blood flow, increases energy, and supports physi…" at bounding box center [500, 426] width 498 height 79
drag, startPoint x: 266, startPoint y: 442, endPoint x: 254, endPoint y: 442, distance: 11.6
click at [254, 442] on div "Beetroot, ginger, lemon Boosts blood flow, increases energy, and supports physi…" at bounding box center [500, 426] width 498 height 79
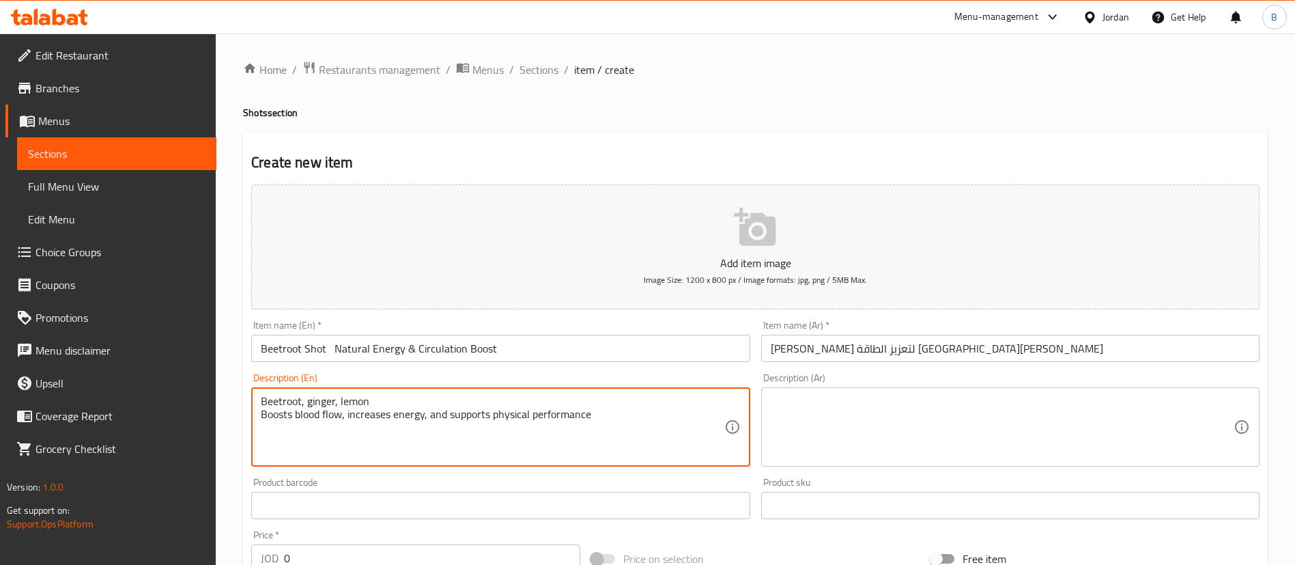
drag, startPoint x: 623, startPoint y: 427, endPoint x: 223, endPoint y: 395, distance: 401.4
click at [223, 395] on div "Home / Restaurants management / Menus / Sections / item / create Shots section …" at bounding box center [755, 498] width 1079 height 931
type textarea "Beetroot, ginger, lemon Boosts blood flow, increases energy, and supports physi…"
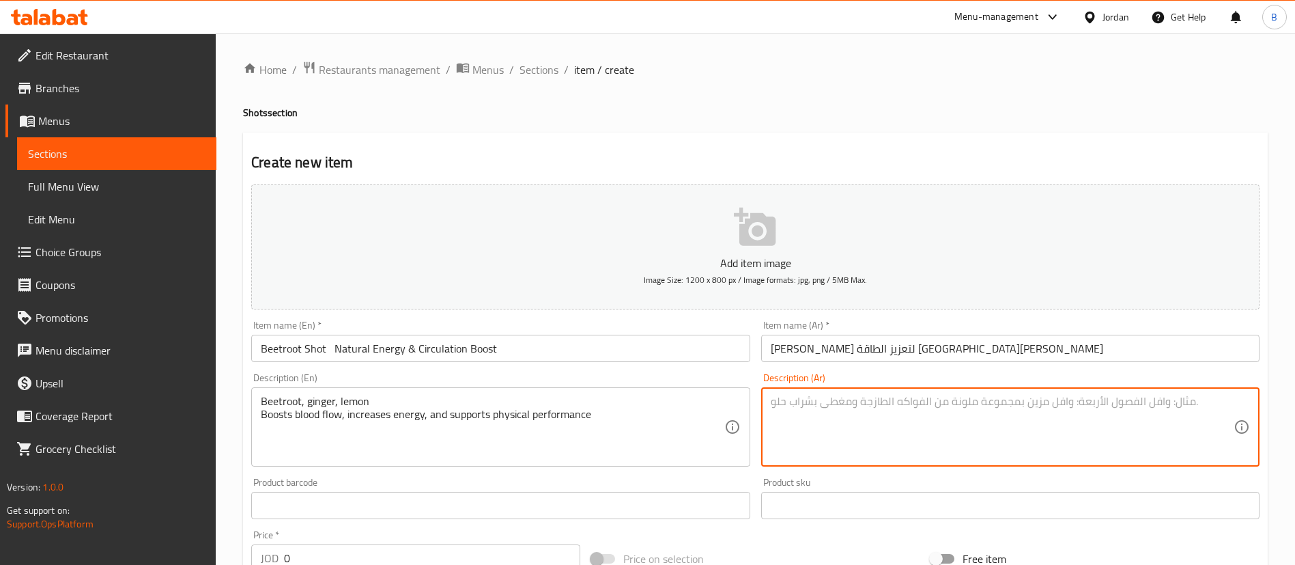
click at [891, 412] on textarea at bounding box center [1002, 427] width 463 height 65
paste textarea "البنجر والزنجبيل والليمون يعزز تدفق الدم، ويزيد الطاقة، ويدعم الأداء البدني"
type textarea "البنجر والزنجبيل والليمون يعزز تدفق الدم، ويزيد الطاقة، ويدعم الأداء البدني"
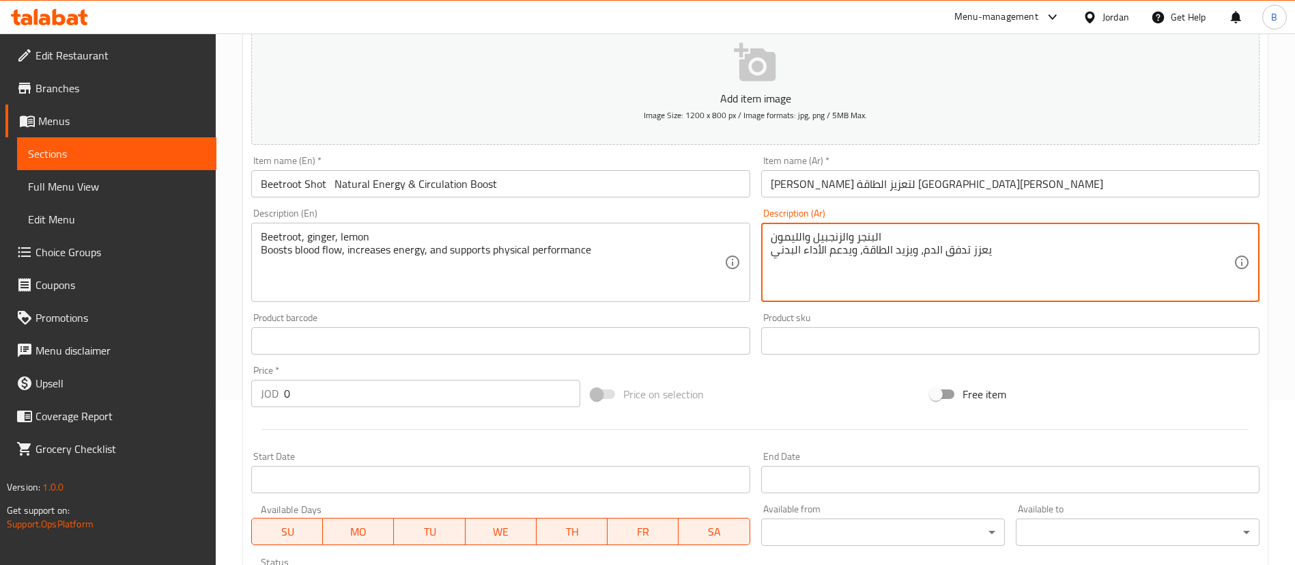
scroll to position [400, 0]
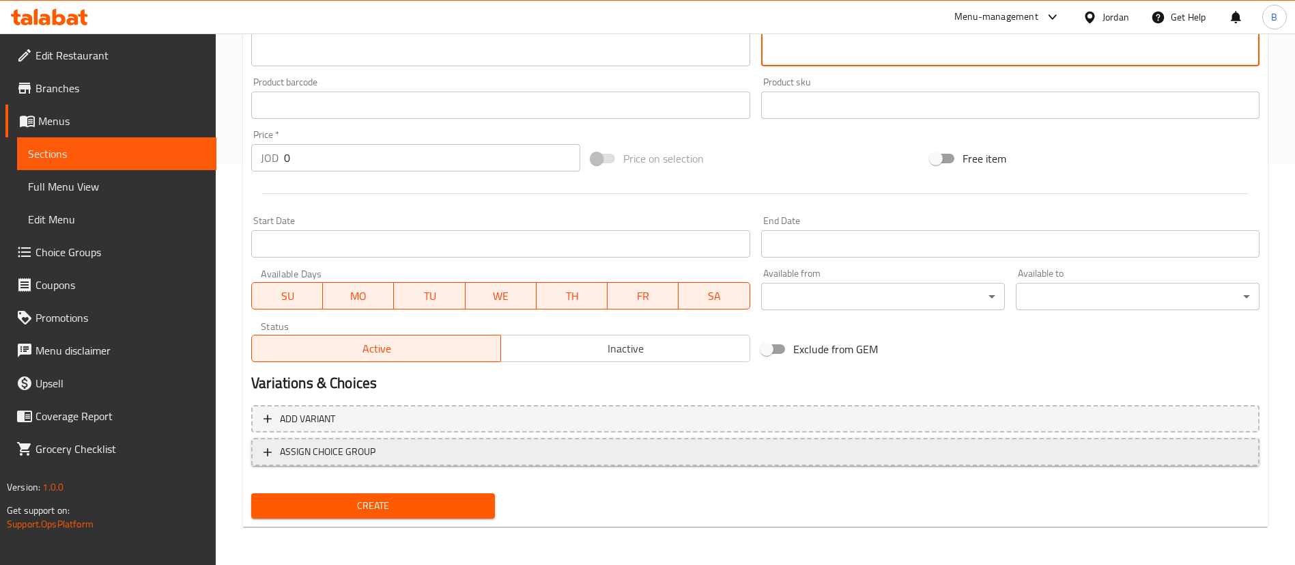
click at [317, 452] on span "ASSIGN CHOICE GROUP" at bounding box center [328, 451] width 96 height 17
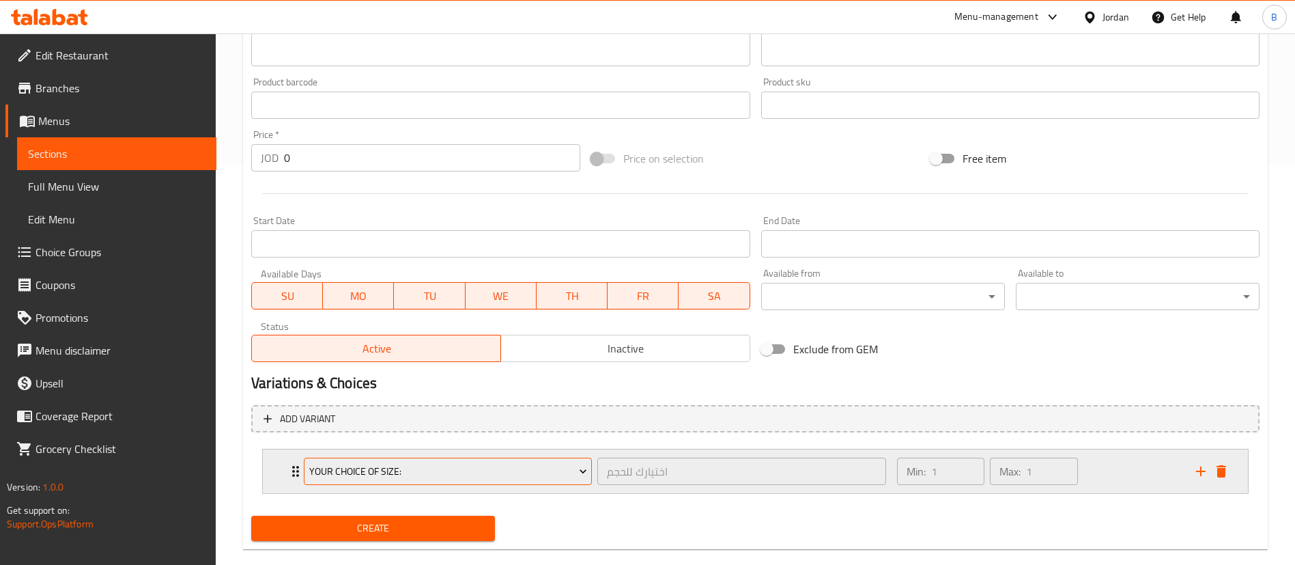
click at [415, 464] on span "your choice of size:" at bounding box center [448, 471] width 278 height 17
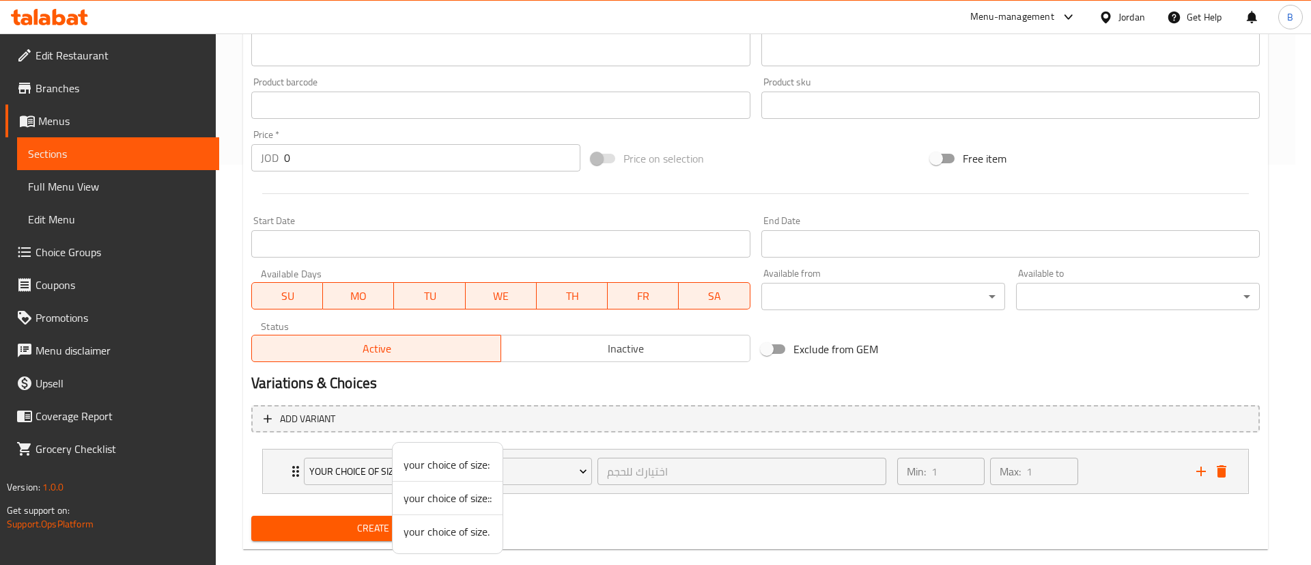
click at [1107, 472] on div at bounding box center [655, 282] width 1311 height 565
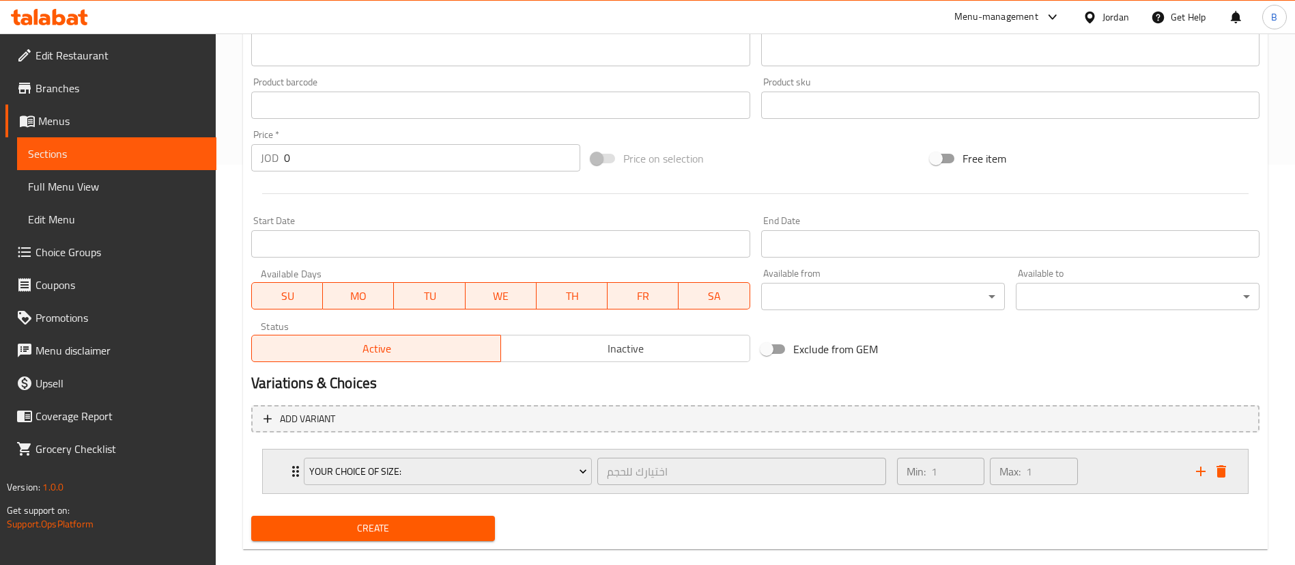
click at [1118, 470] on div "Min: 1 ​ Max: 1 ​" at bounding box center [1038, 471] width 299 height 44
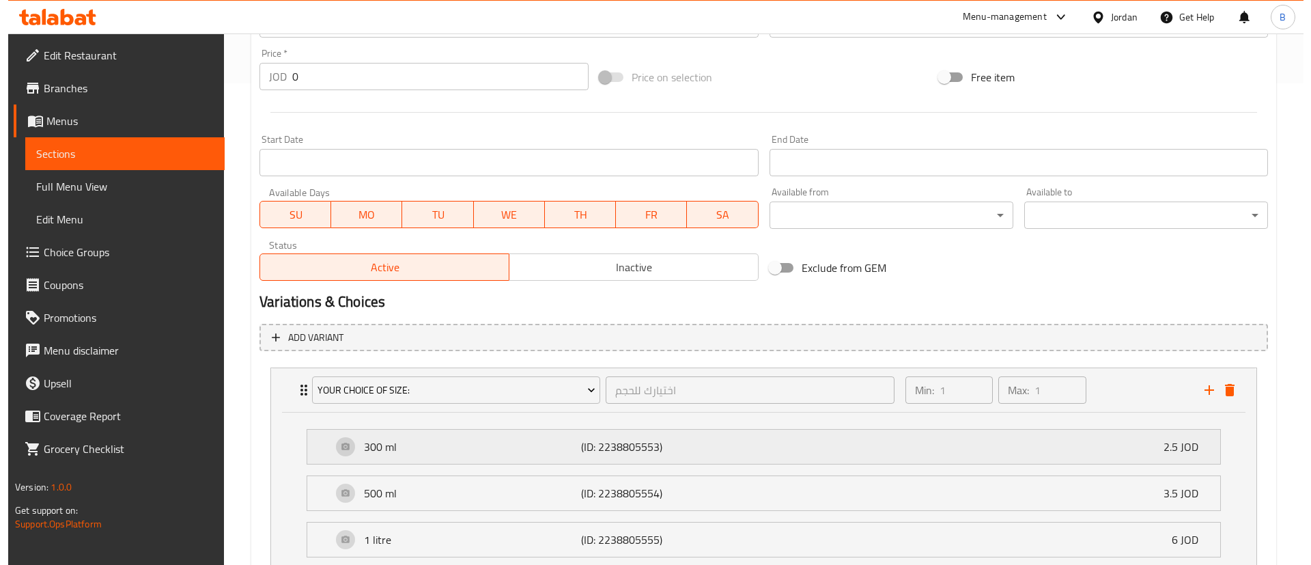
scroll to position [590, 0]
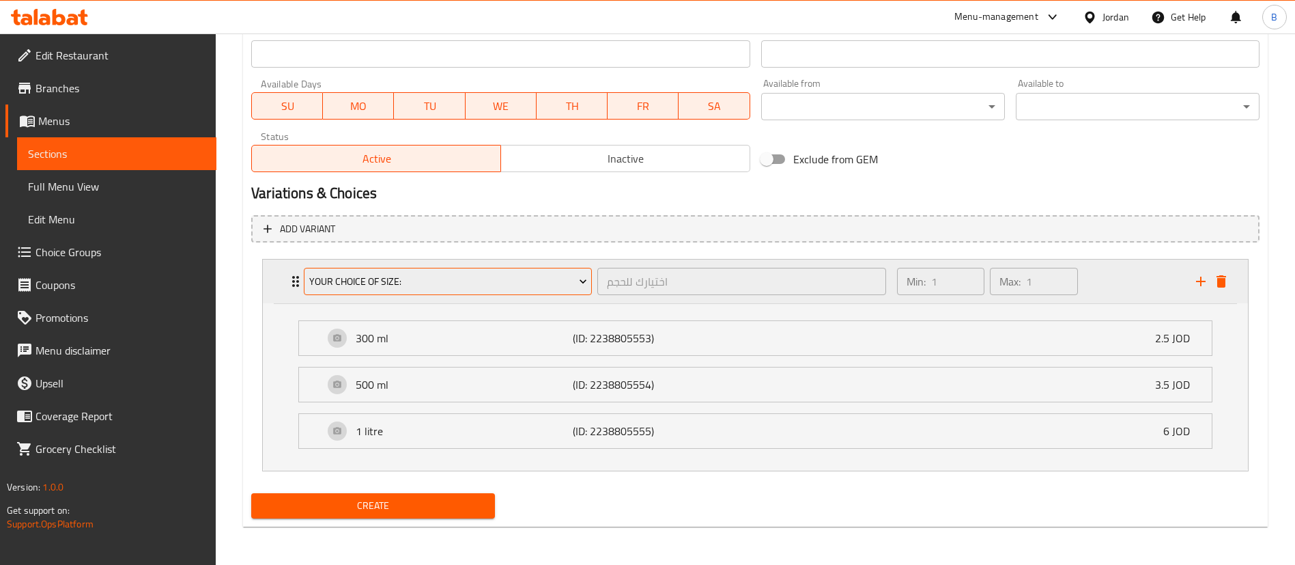
click at [432, 288] on span "your choice of size:" at bounding box center [448, 281] width 278 height 17
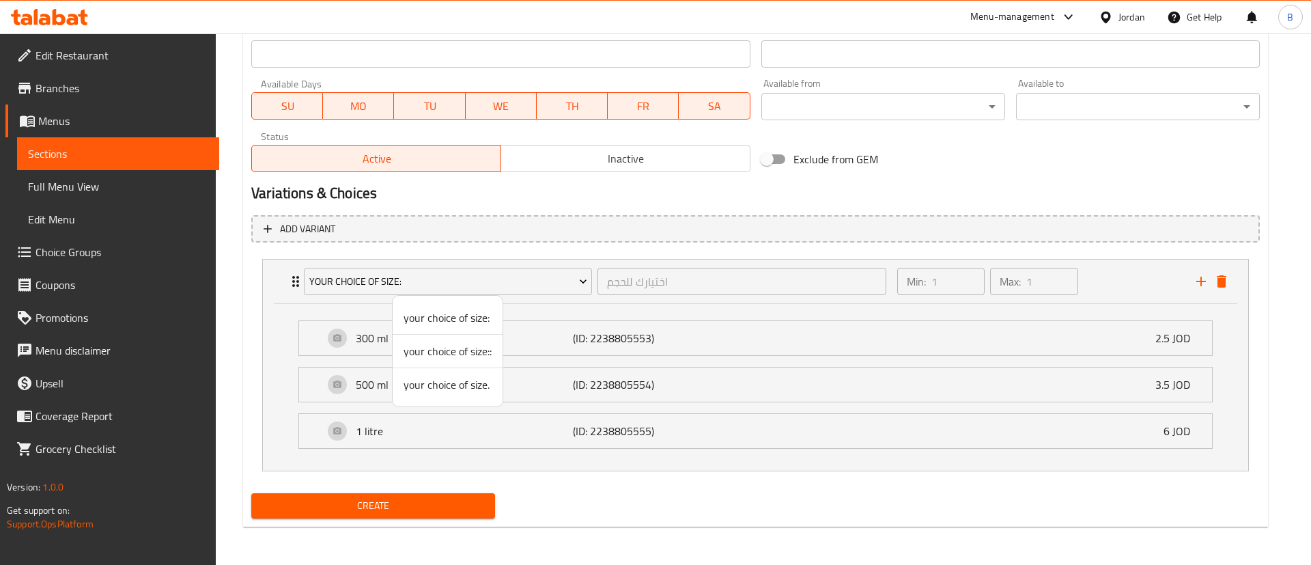
click at [434, 347] on span "your choice of size::" at bounding box center [448, 351] width 88 height 16
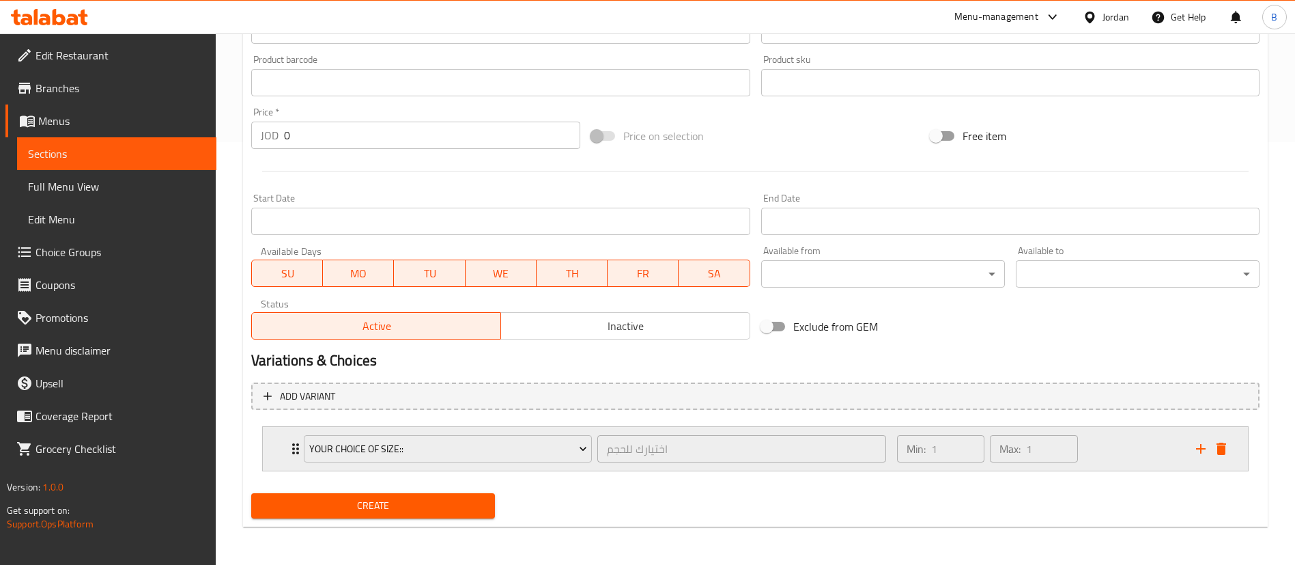
click at [1152, 447] on div "Min: 1 ​ Max: 1 ​" at bounding box center [1038, 449] width 299 height 44
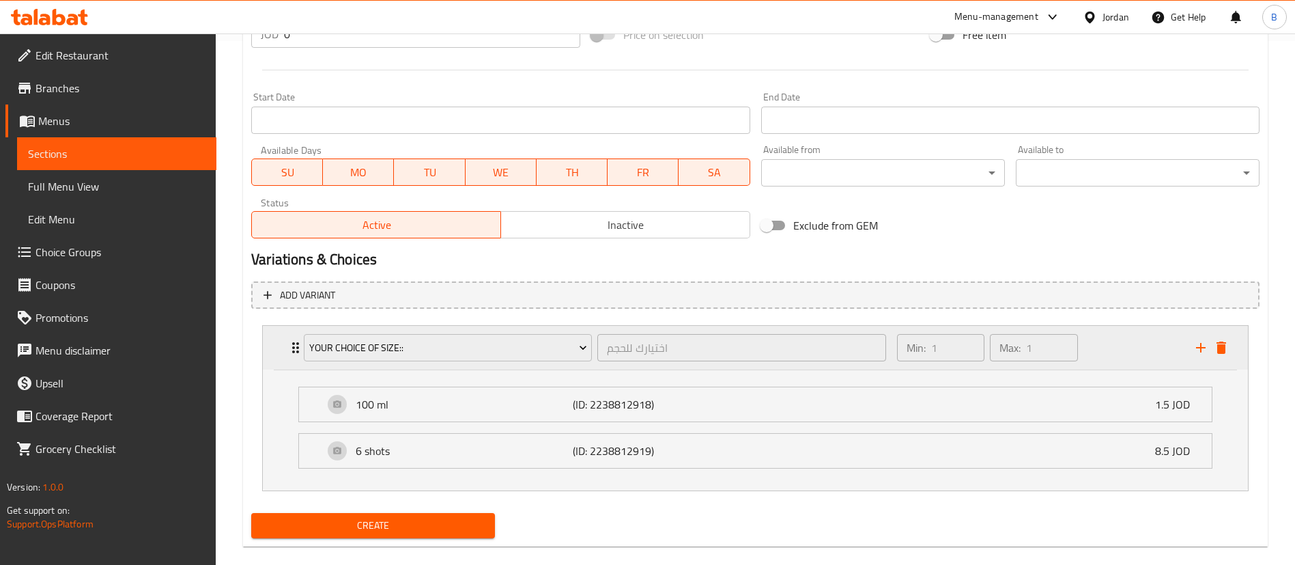
scroll to position [543, 0]
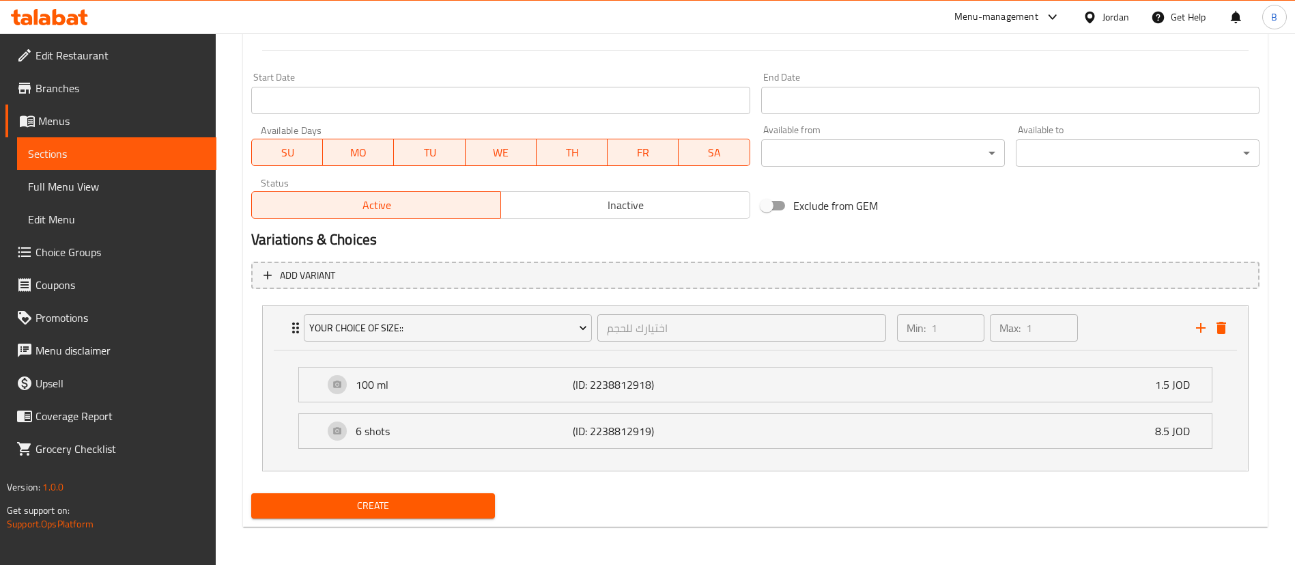
click at [449, 506] on span "Create" at bounding box center [373, 505] width 222 height 17
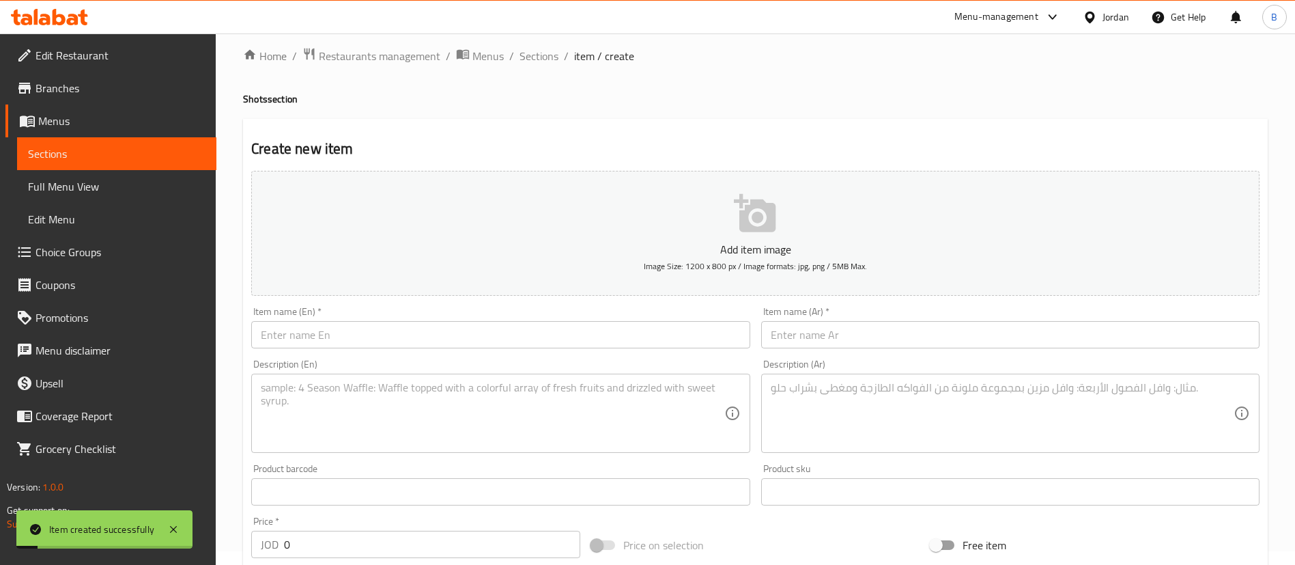
scroll to position [0, 0]
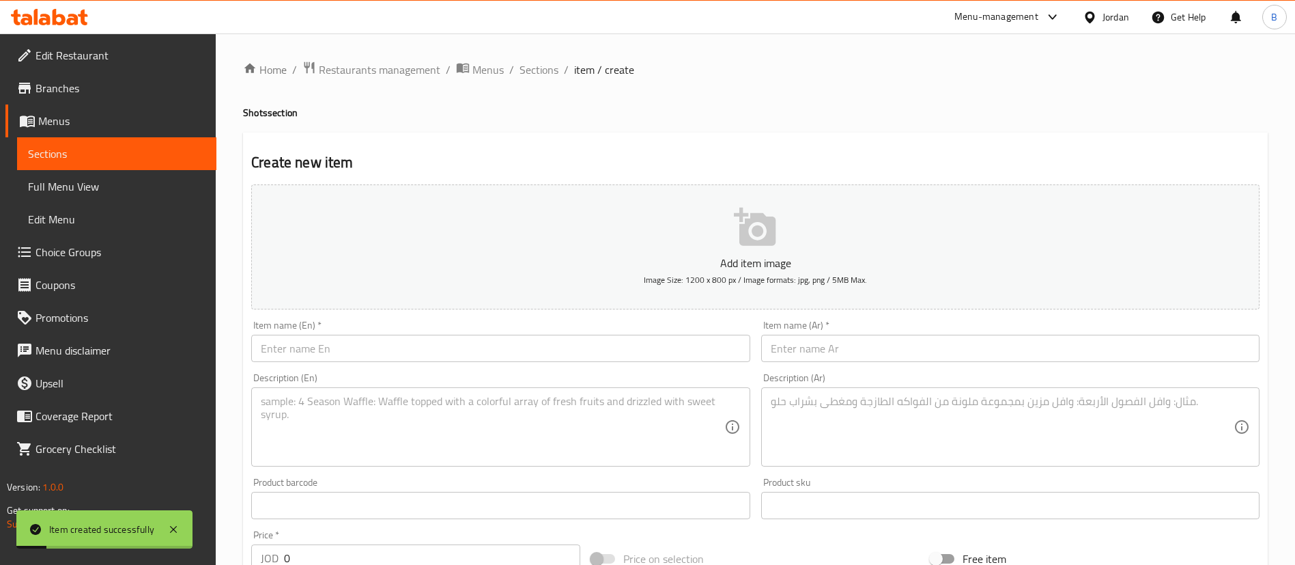
drag, startPoint x: 548, startPoint y: 69, endPoint x: 639, endPoint y: 131, distance: 110.6
click at [548, 68] on span "Sections" at bounding box center [539, 69] width 39 height 16
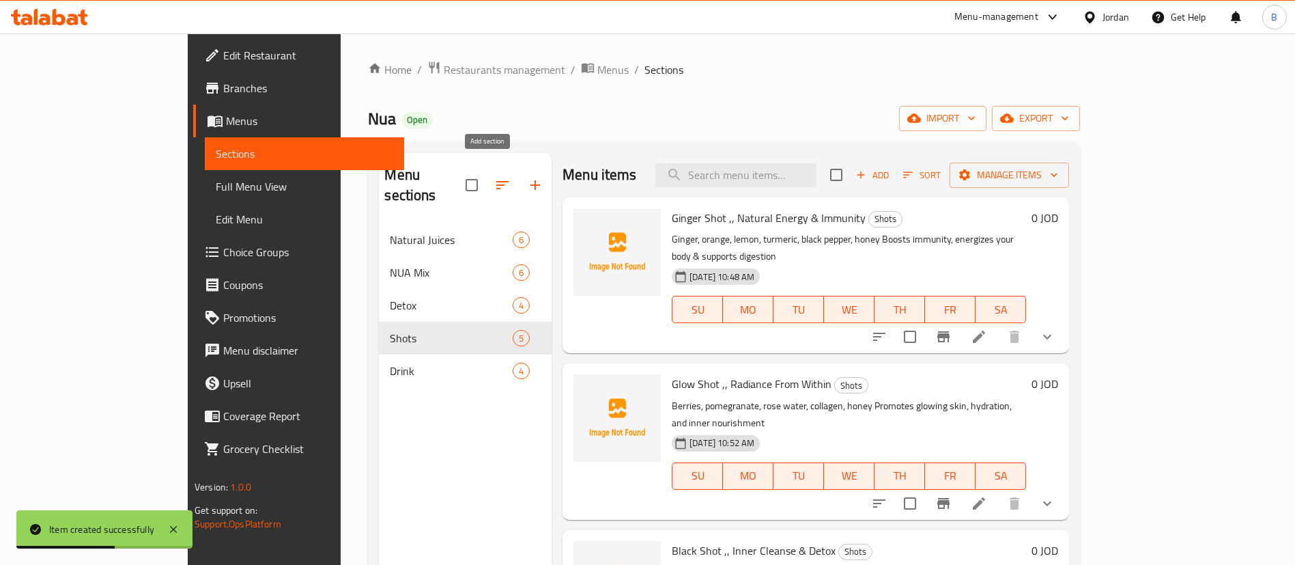
click at [519, 178] on button "button" at bounding box center [535, 185] width 33 height 33
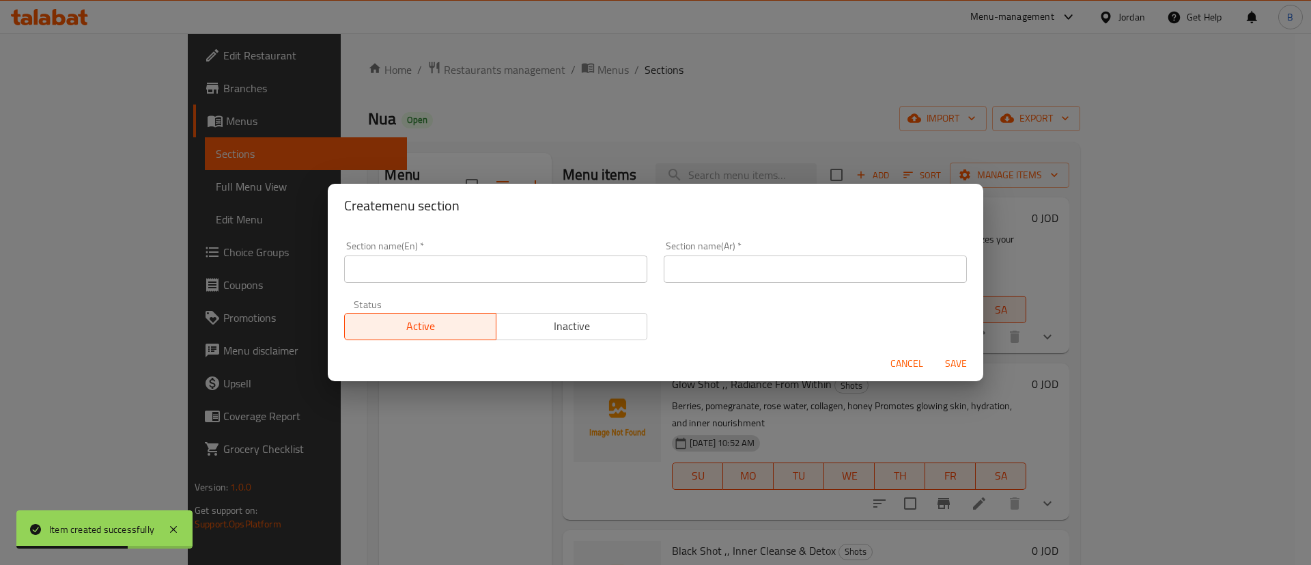
click at [481, 264] on input "text" at bounding box center [495, 268] width 303 height 27
type input "ة"
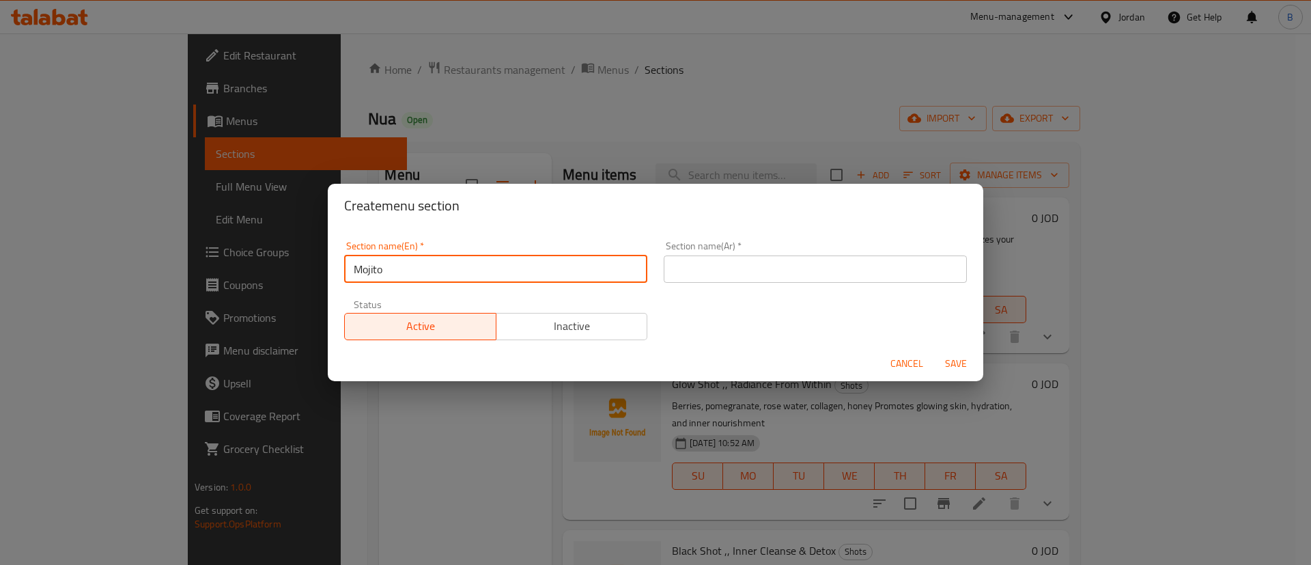
type input "Mojito"
click at [776, 259] on input "text" at bounding box center [815, 268] width 303 height 27
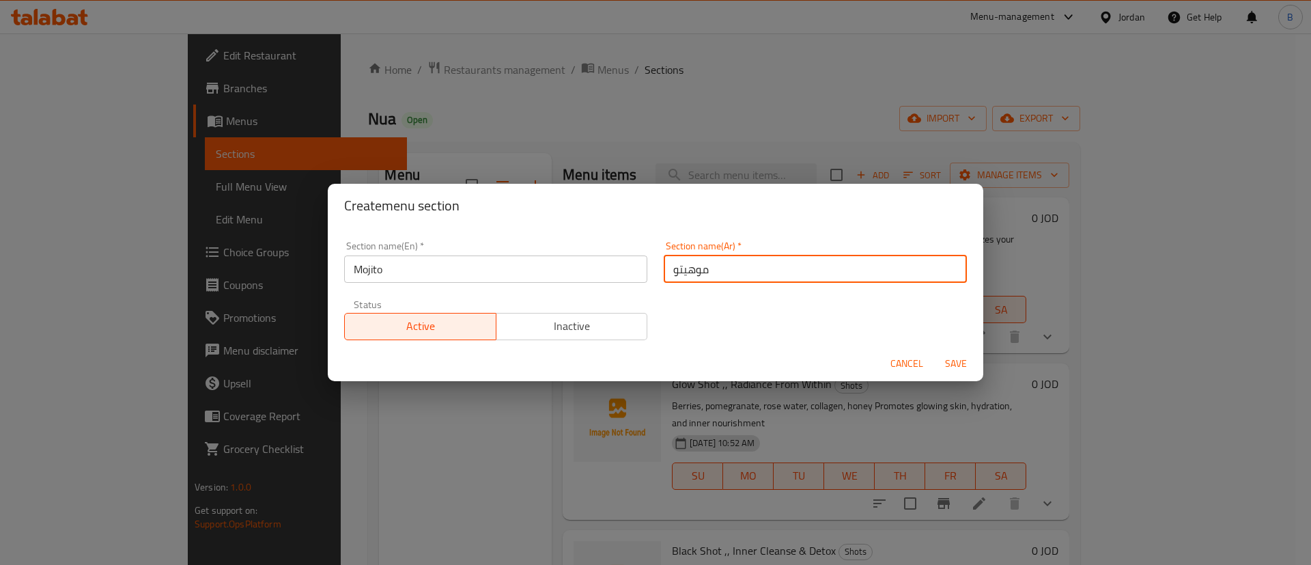
type input "موهيتو"
click at [946, 366] on span "Save" at bounding box center [955, 363] width 33 height 17
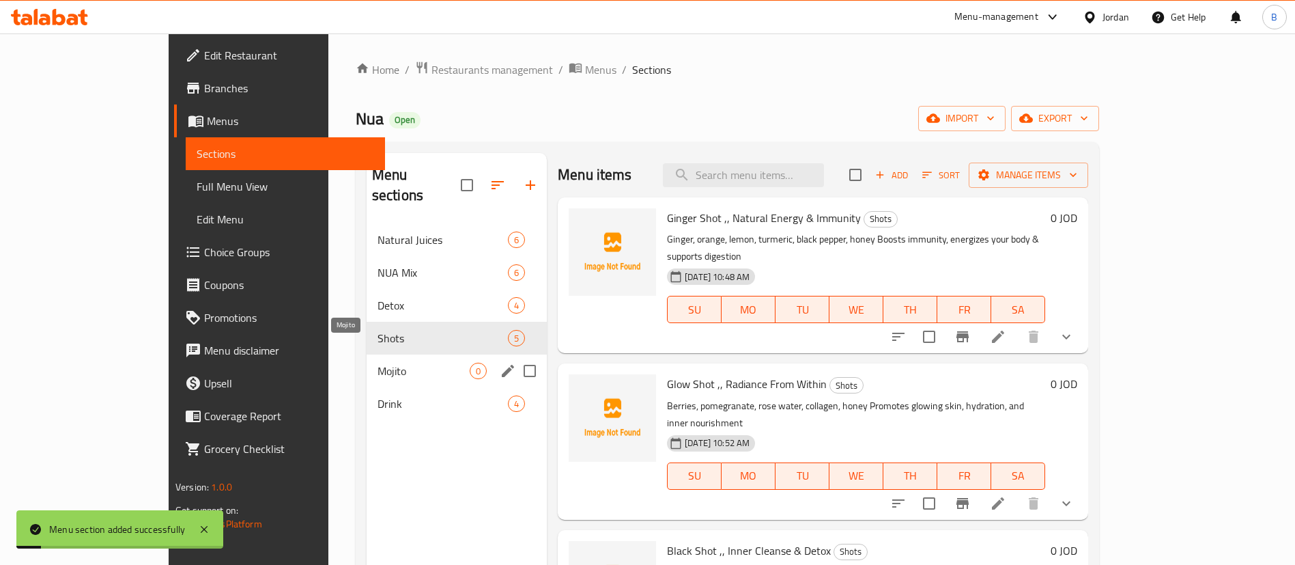
click at [378, 363] on span "Mojito" at bounding box center [424, 371] width 92 height 16
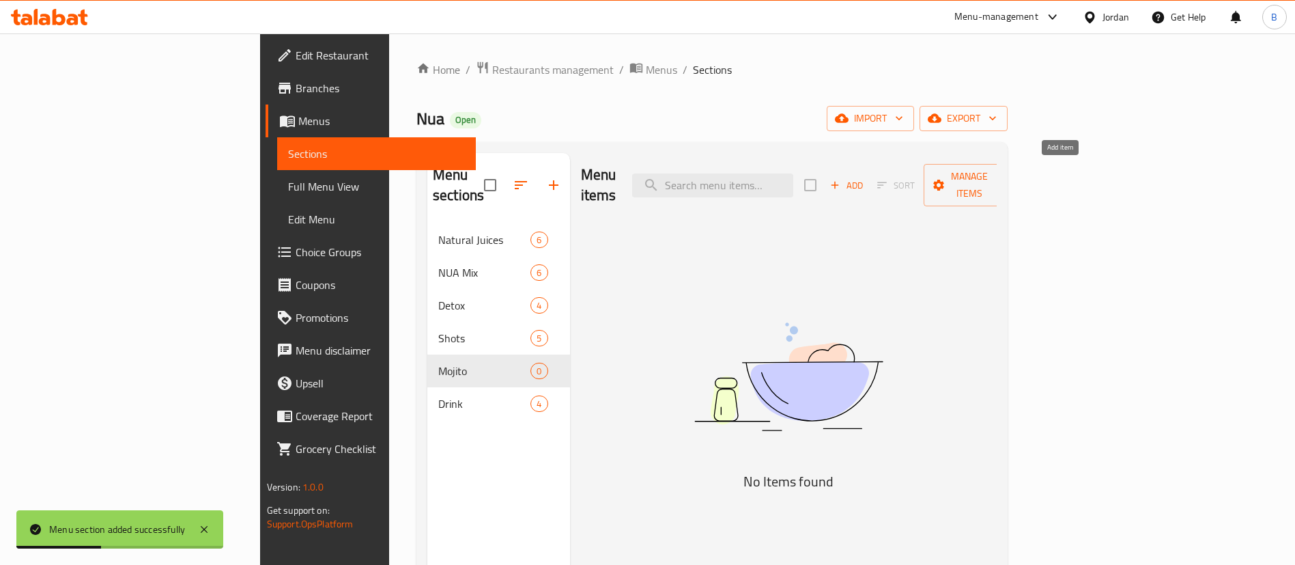
click at [865, 179] on span "Add" at bounding box center [846, 186] width 37 height 16
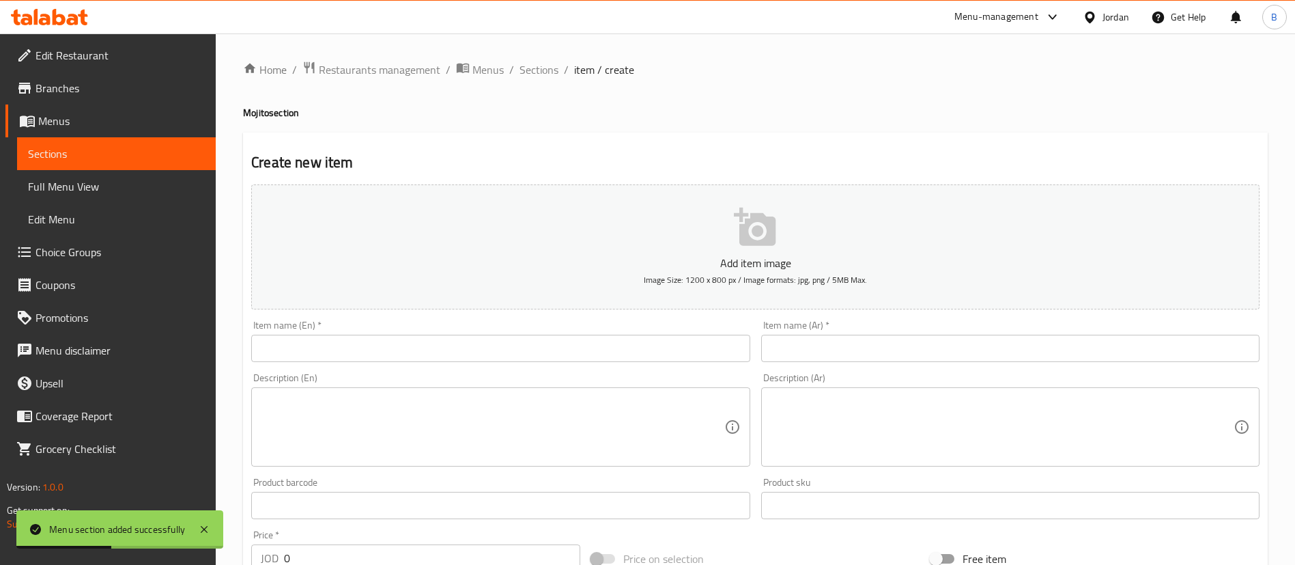
click at [569, 343] on input "text" at bounding box center [500, 348] width 498 height 27
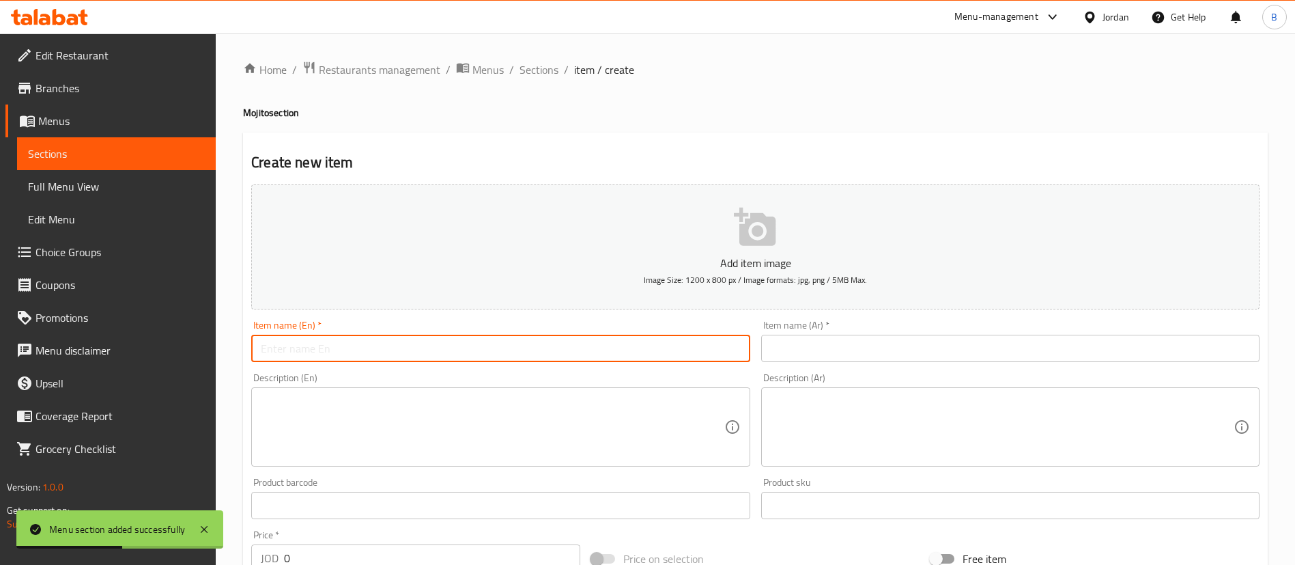
paste input "Red Bull Mojito"
type input "Red Bull Mojito"
drag, startPoint x: 834, startPoint y: 342, endPoint x: 835, endPoint y: 388, distance: 46.4
click at [834, 342] on input "text" at bounding box center [1010, 348] width 498 height 27
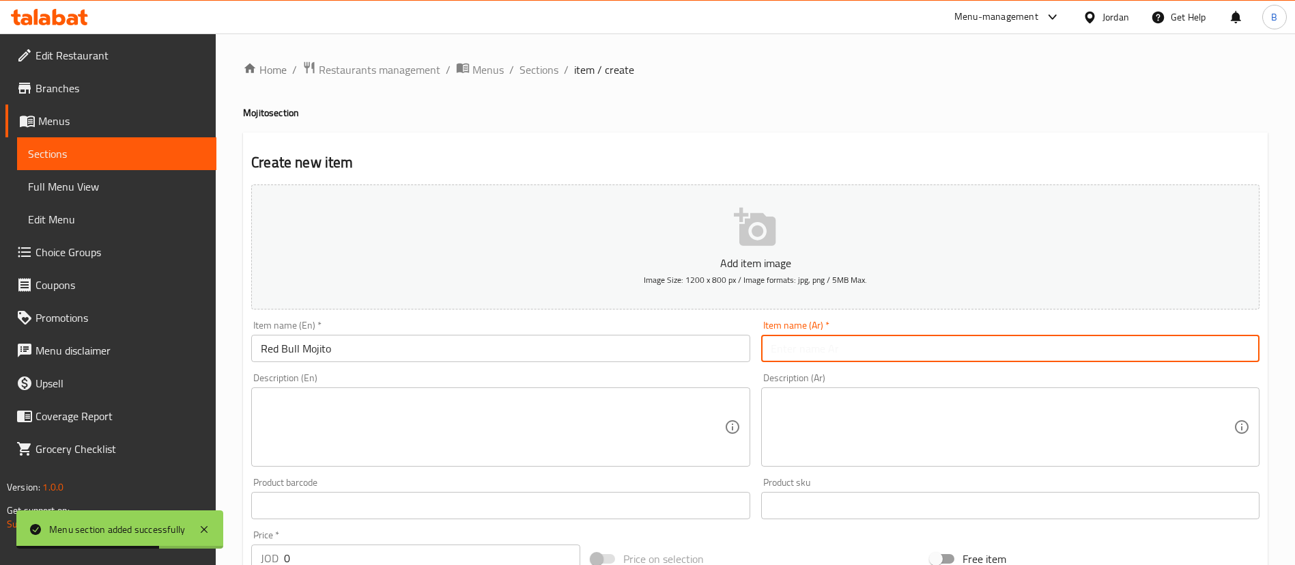
paste input "ريد [PERSON_NAME]"
type input "ريد [PERSON_NAME]"
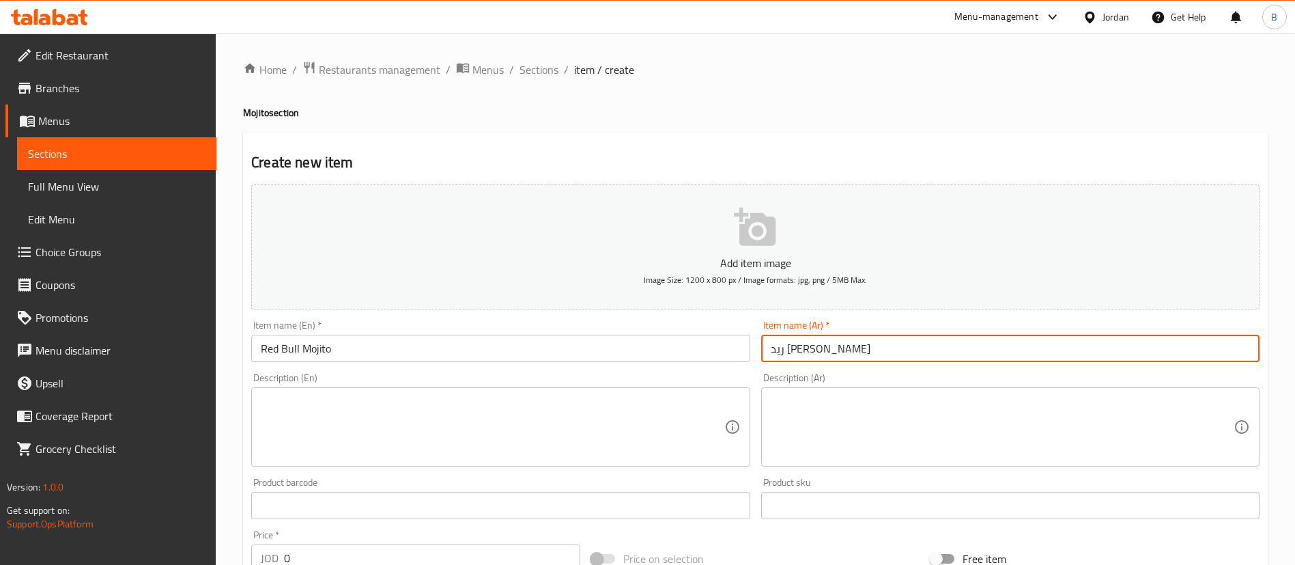
click at [369, 409] on textarea at bounding box center [492, 427] width 463 height 65
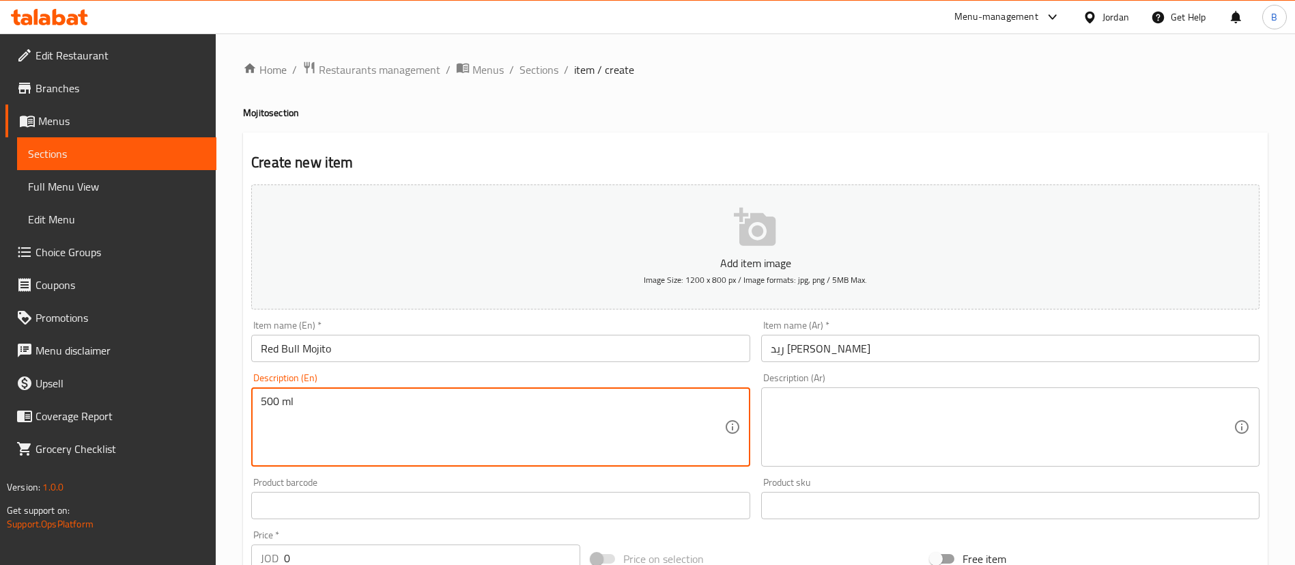
type textarea "500 ml"
click at [955, 411] on textarea at bounding box center [1002, 427] width 463 height 65
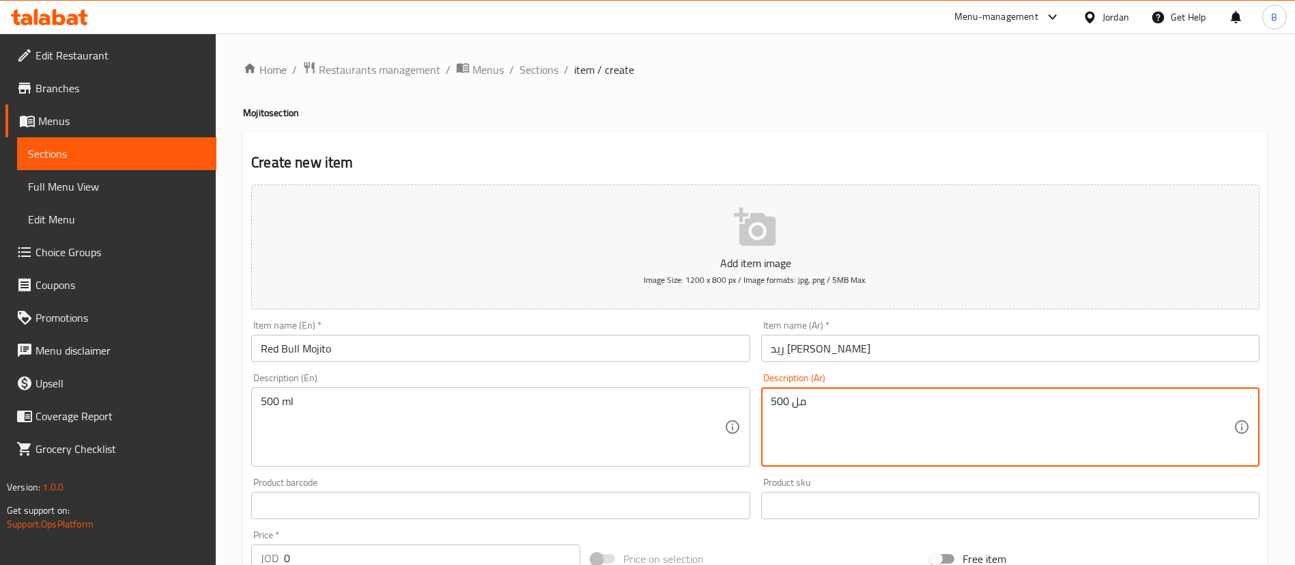
type textarea "500 مل"
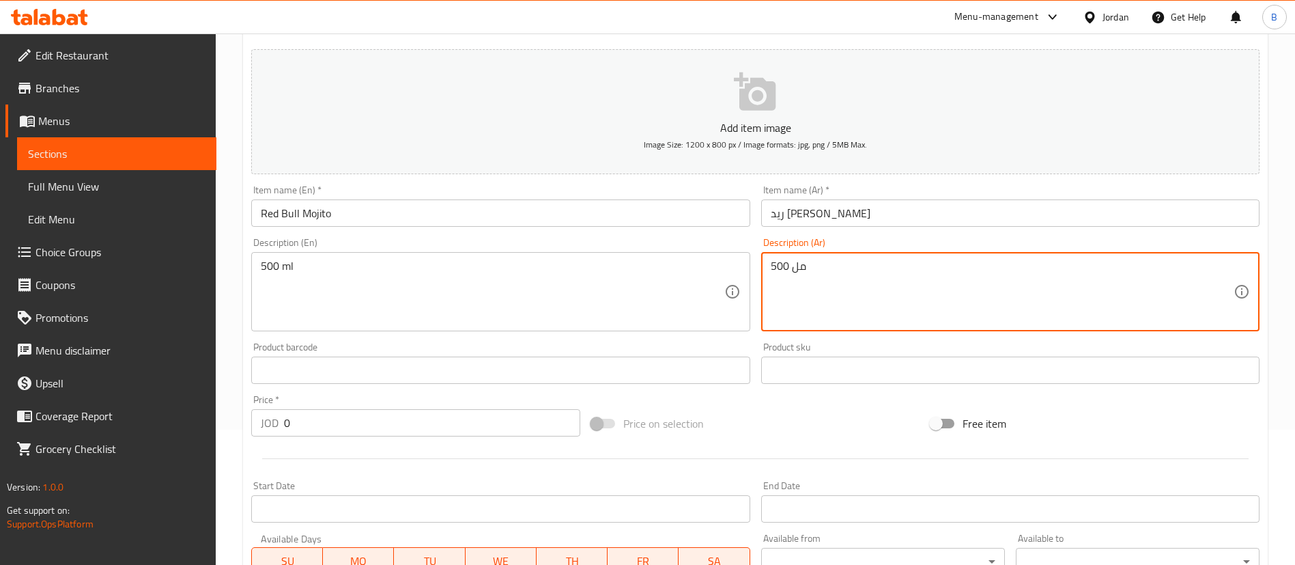
scroll to position [205, 0]
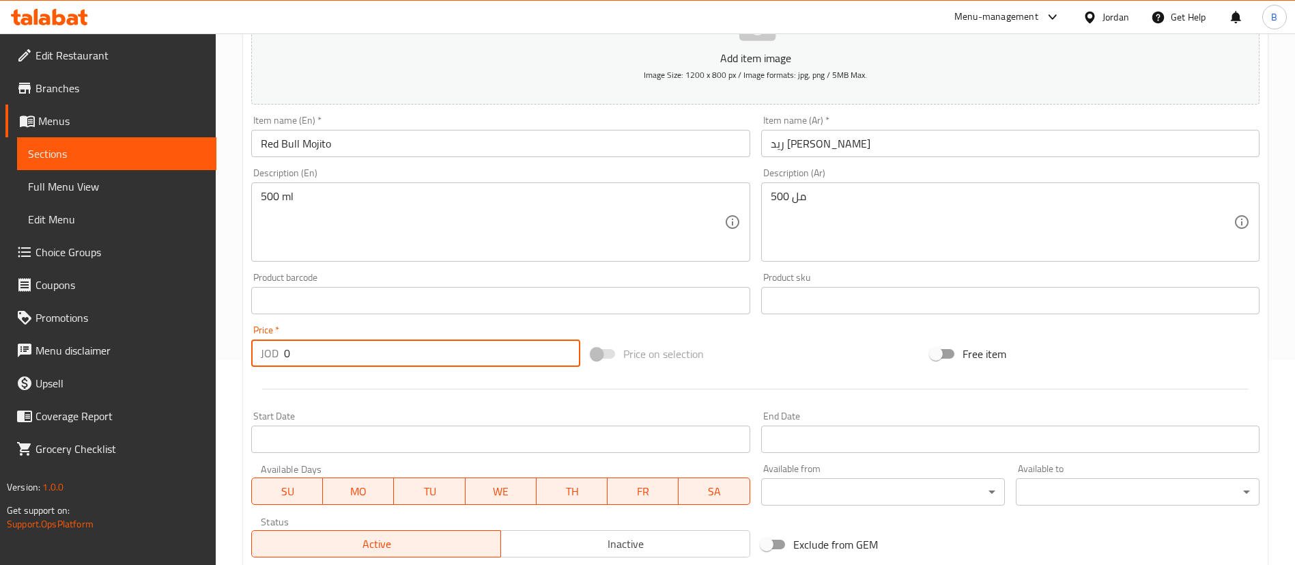
drag, startPoint x: 315, startPoint y: 354, endPoint x: 99, endPoint y: 344, distance: 216.6
click at [211, 349] on div "Edit Restaurant Branches Menus Sections Full Menu View Edit Menu Choice Groups …" at bounding box center [647, 294] width 1295 height 931
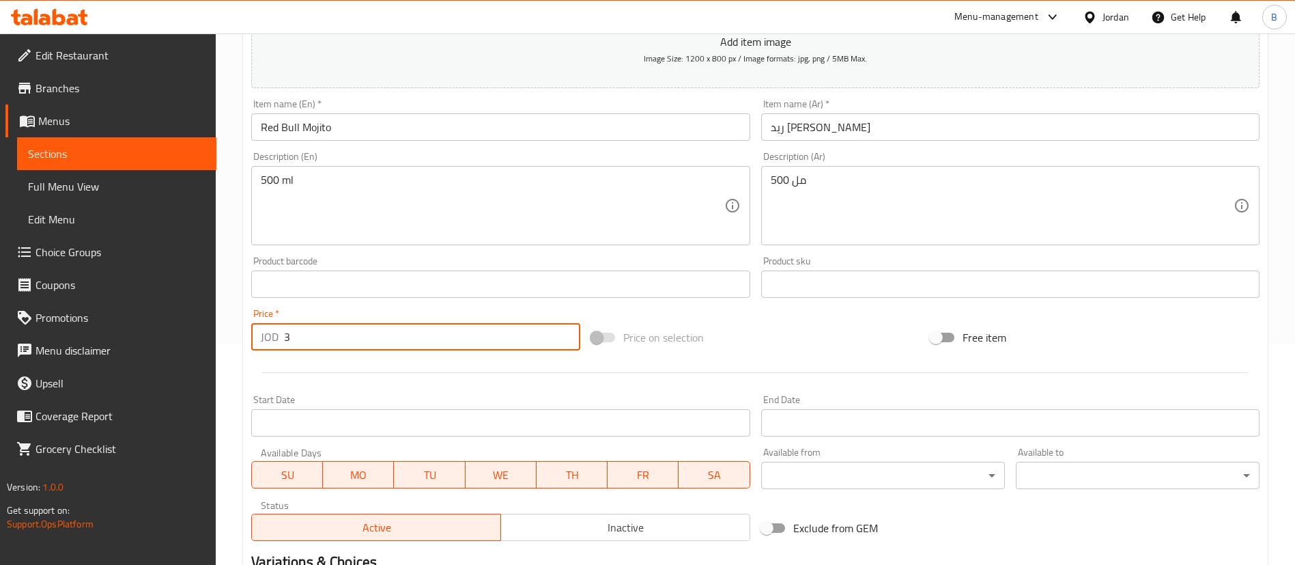
scroll to position [400, 0]
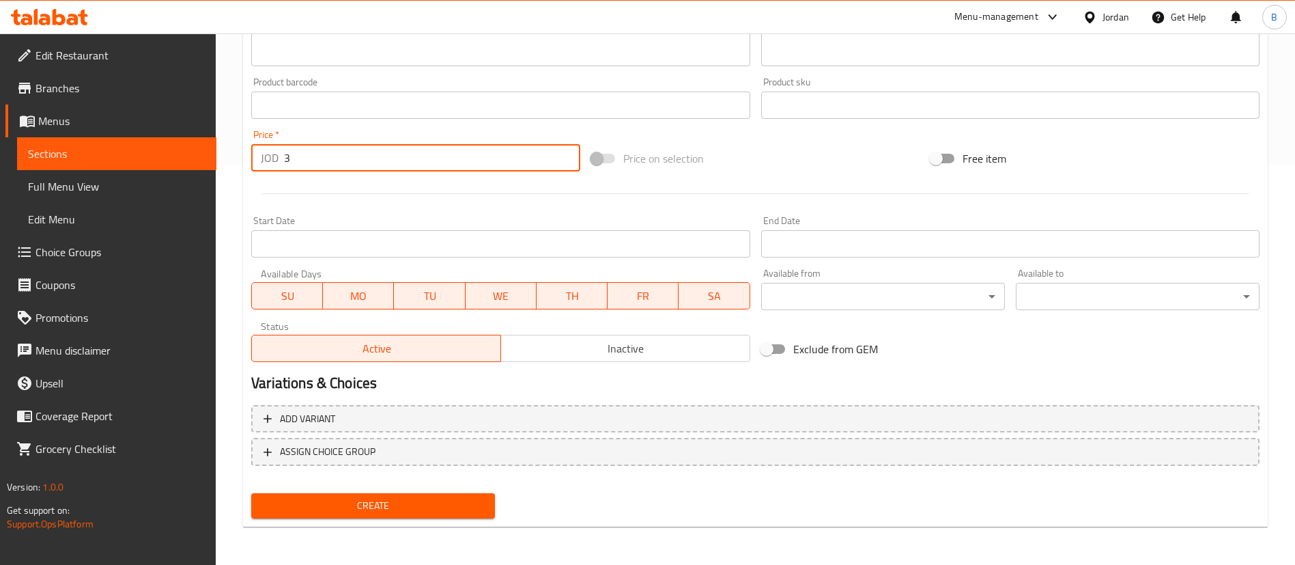
type input "3"
click at [354, 498] on span "Create" at bounding box center [373, 505] width 222 height 17
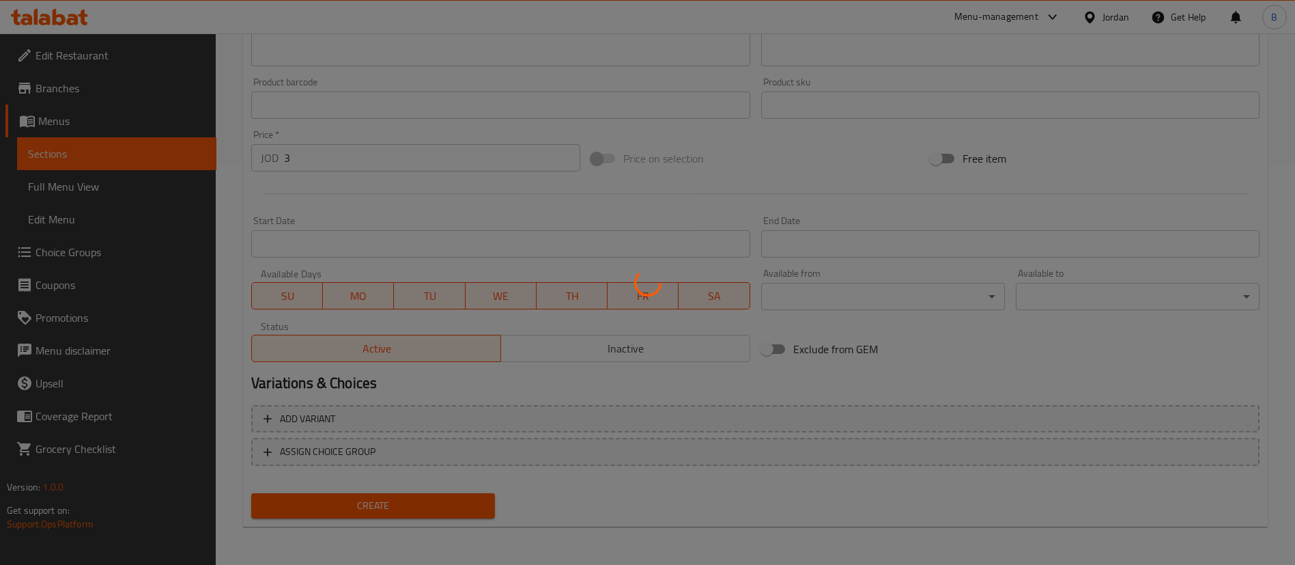
type input "0"
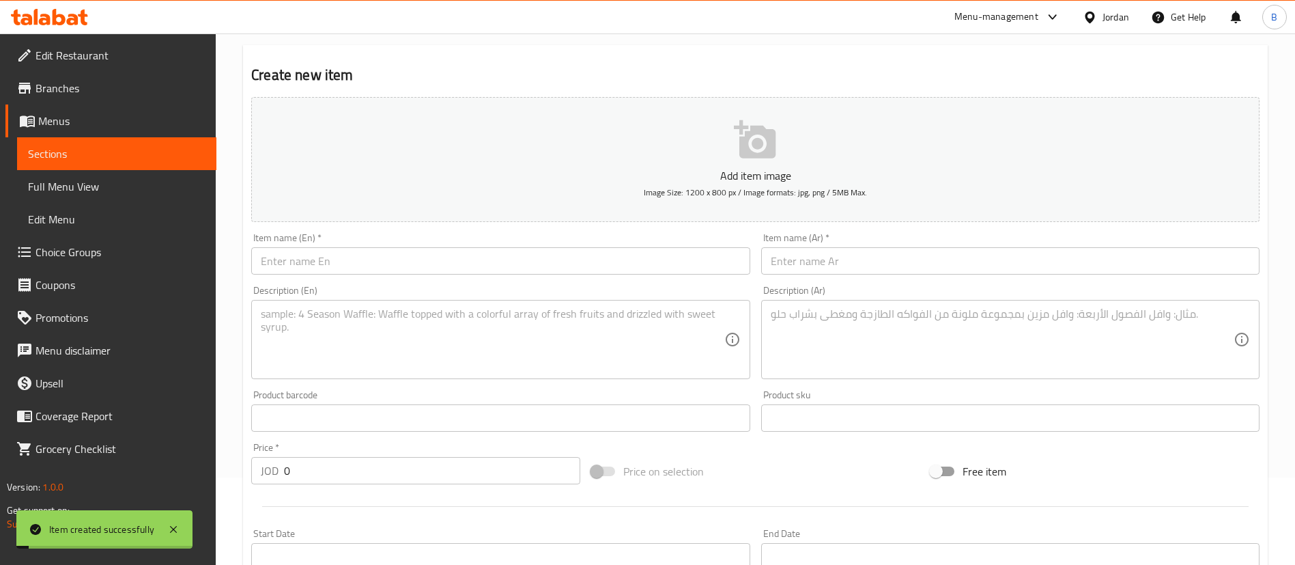
scroll to position [0, 0]
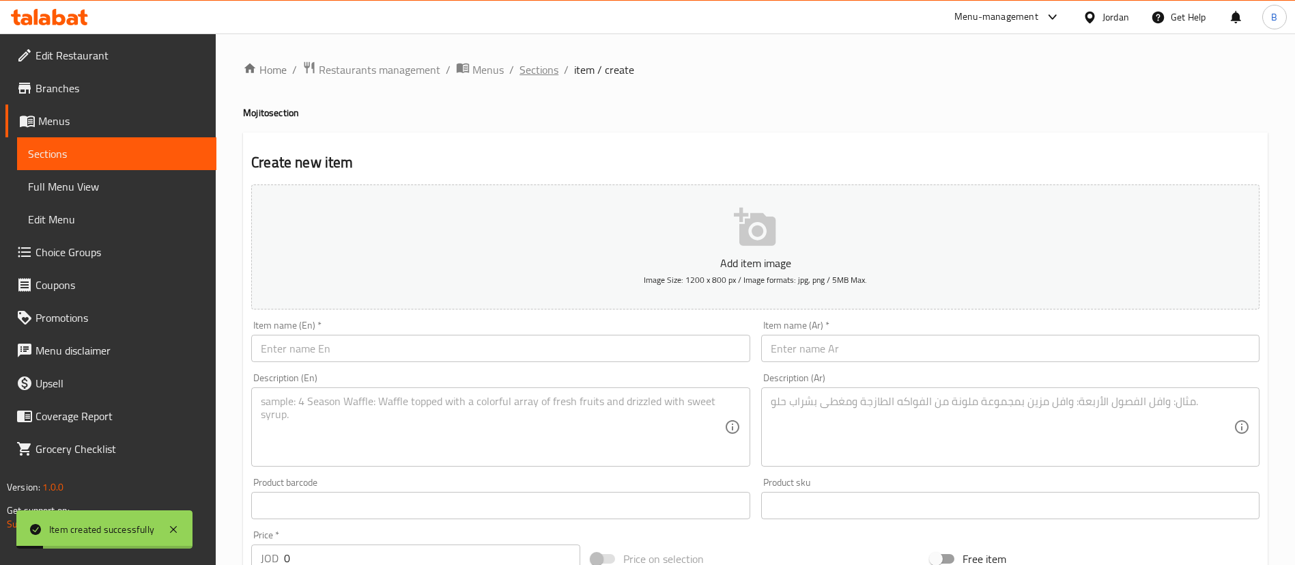
click at [522, 74] on span "Sections" at bounding box center [539, 69] width 39 height 16
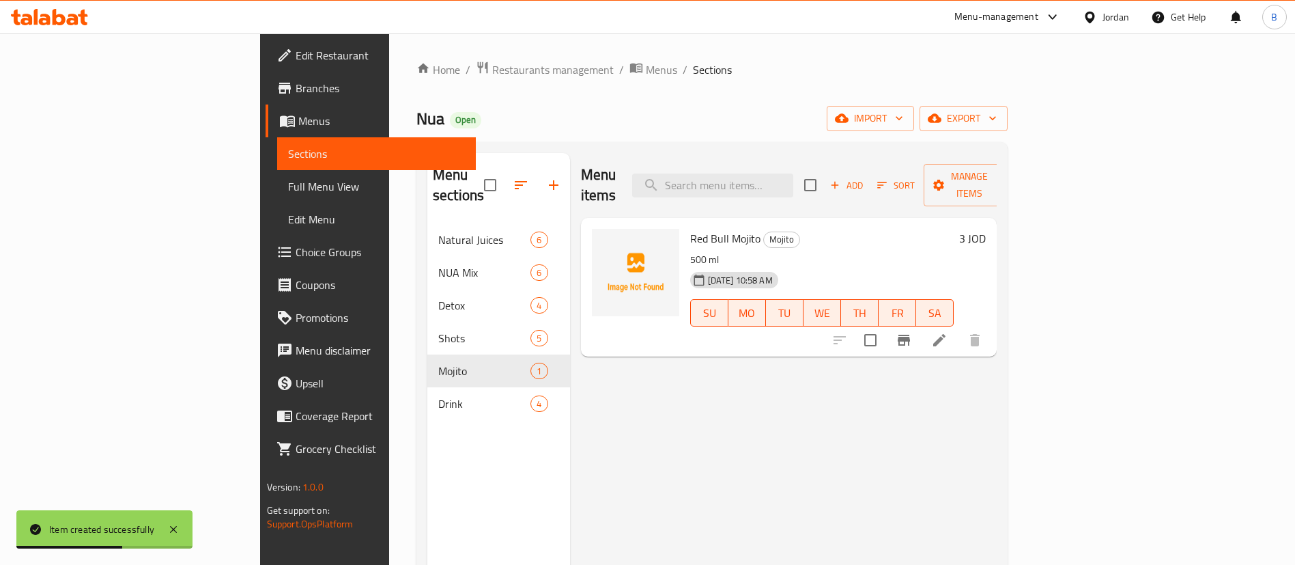
click at [296, 258] on span "Choice Groups" at bounding box center [381, 252] width 170 height 16
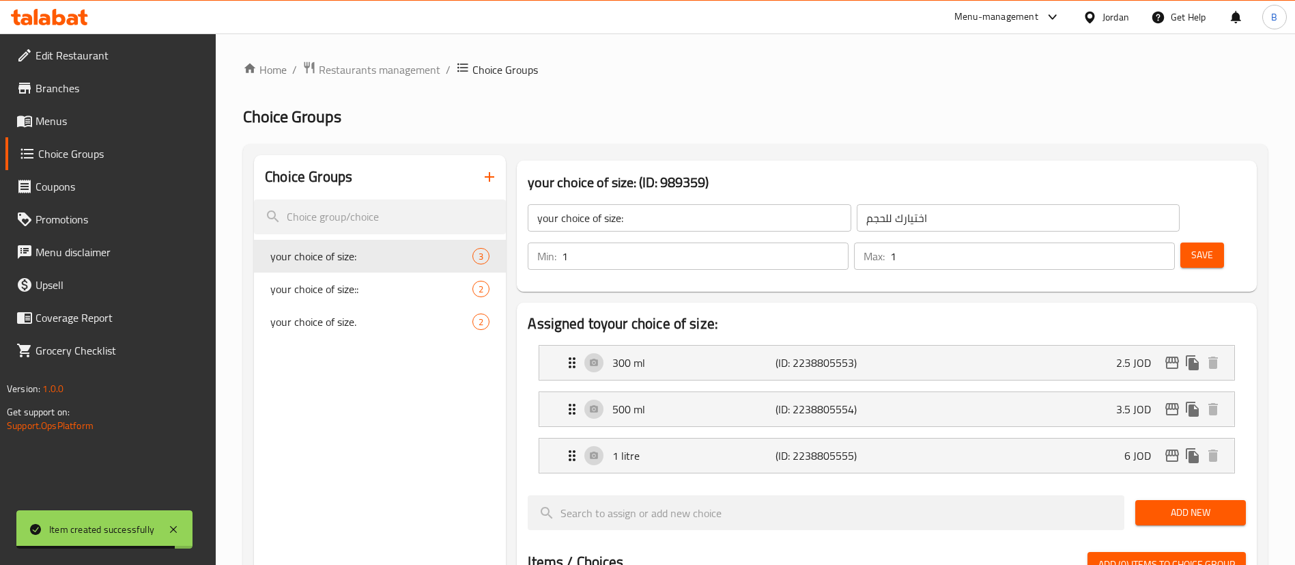
click at [489, 174] on icon "button" at bounding box center [489, 177] width 16 height 16
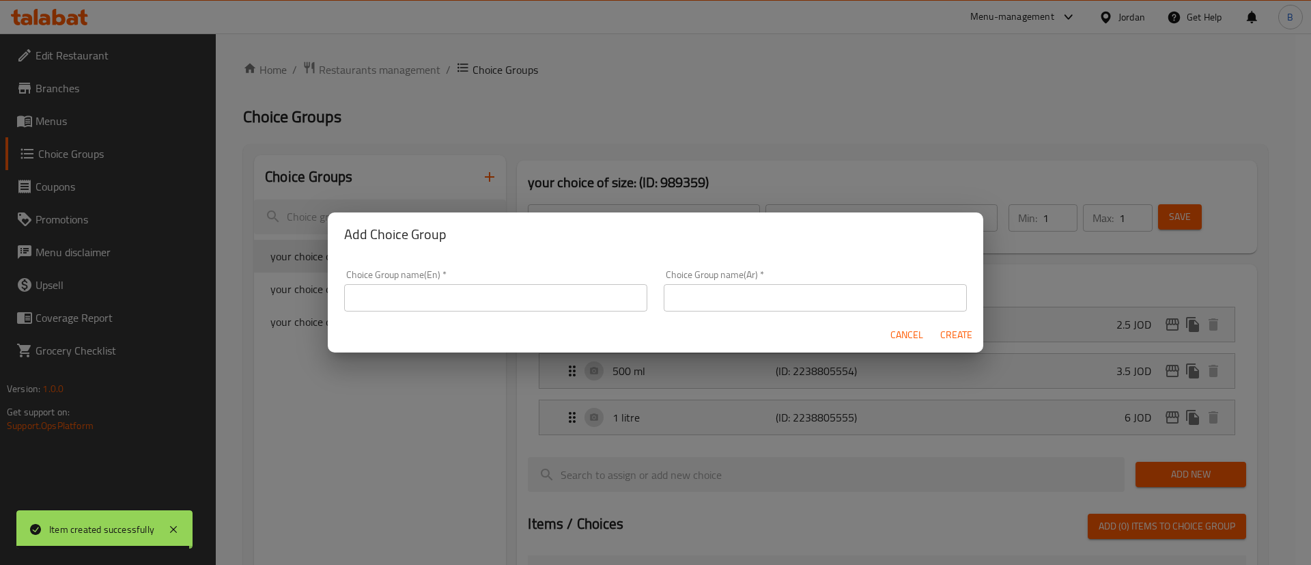
click at [464, 295] on input "text" at bounding box center [495, 297] width 303 height 27
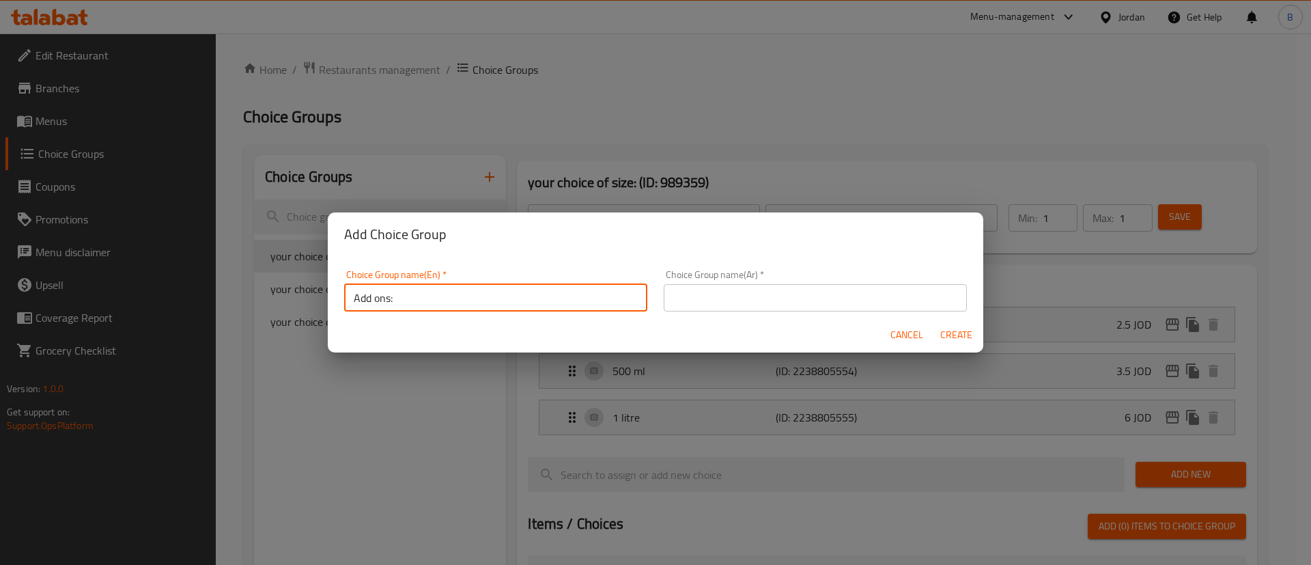
type input "Add ons:"
click at [744, 300] on input "text" at bounding box center [815, 297] width 303 height 27
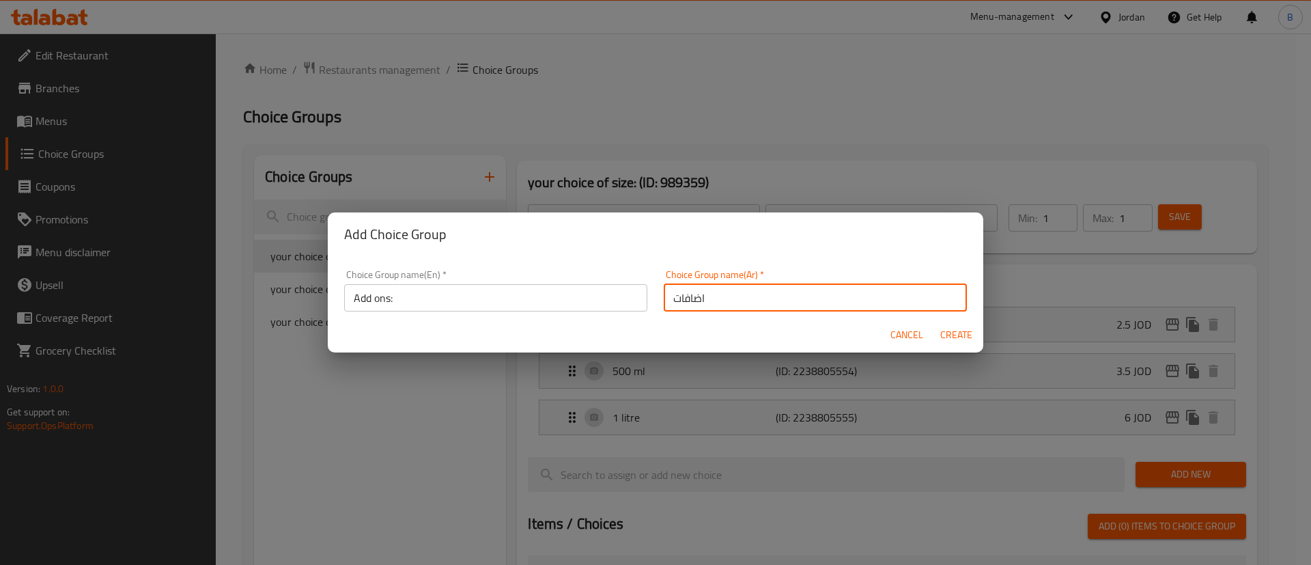
type input "اضافات"
click at [959, 340] on span "Create" at bounding box center [955, 334] width 33 height 17
type input "Add ons:"
type input "اضافات"
type input "0"
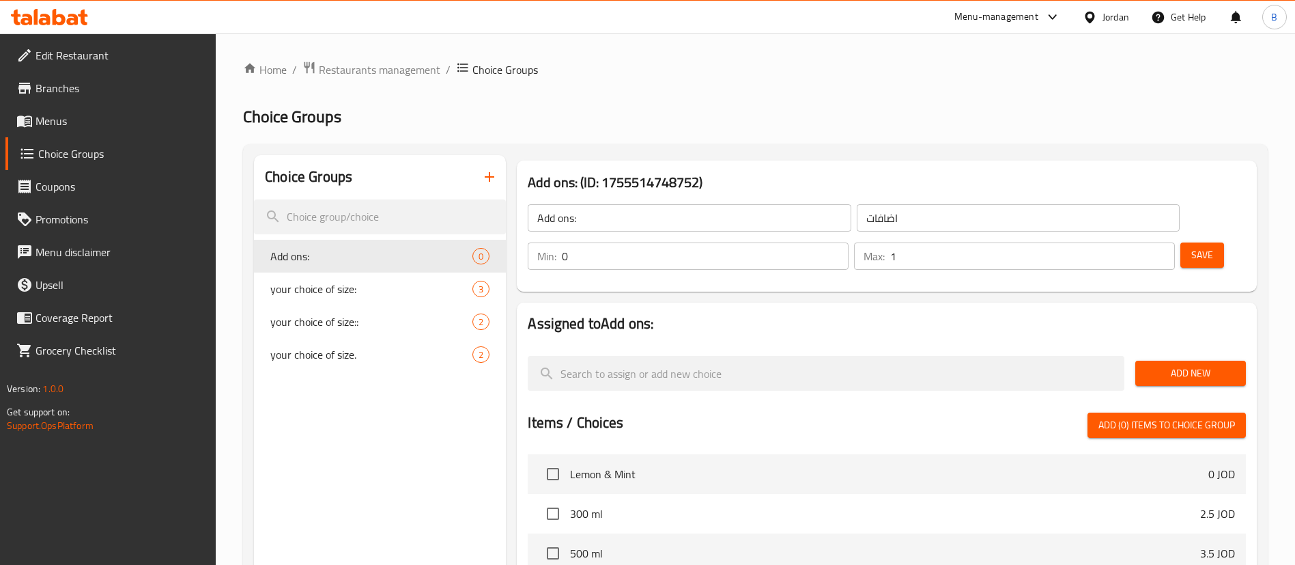
click at [1137, 242] on input "1" at bounding box center [1032, 255] width 285 height 27
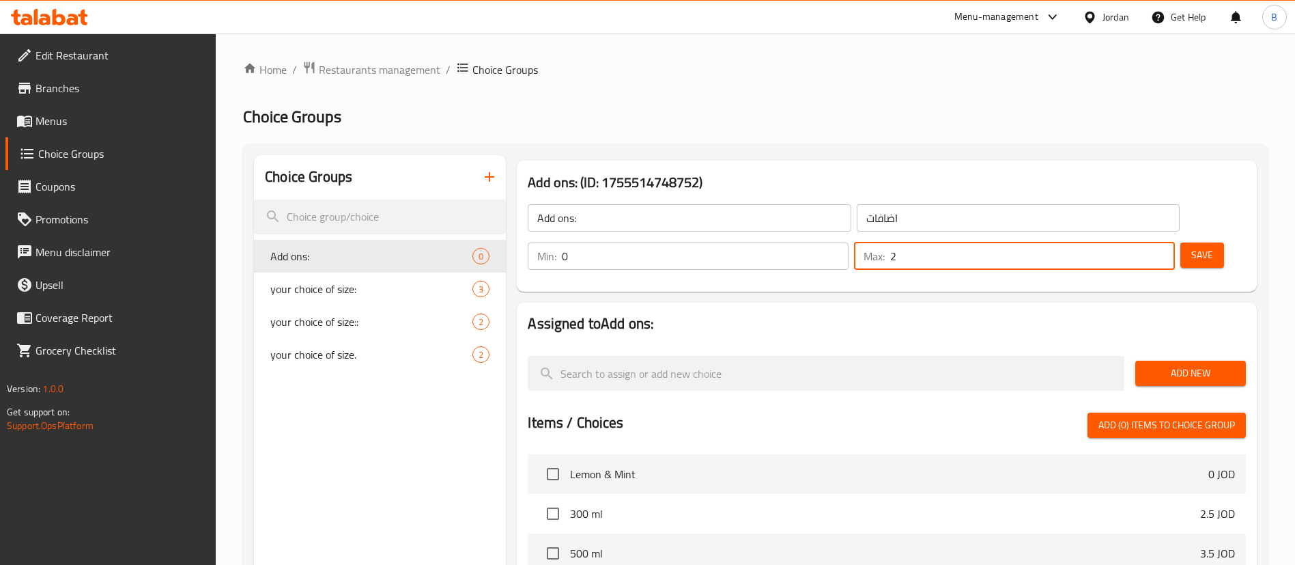
click at [1137, 242] on input "2" at bounding box center [1032, 255] width 285 height 27
click at [1137, 242] on input "3" at bounding box center [1032, 255] width 285 height 27
click at [1137, 242] on input "4" at bounding box center [1032, 255] width 285 height 27
click at [1137, 242] on input "5" at bounding box center [1032, 255] width 285 height 27
click at [1135, 242] on input "6" at bounding box center [1032, 255] width 285 height 27
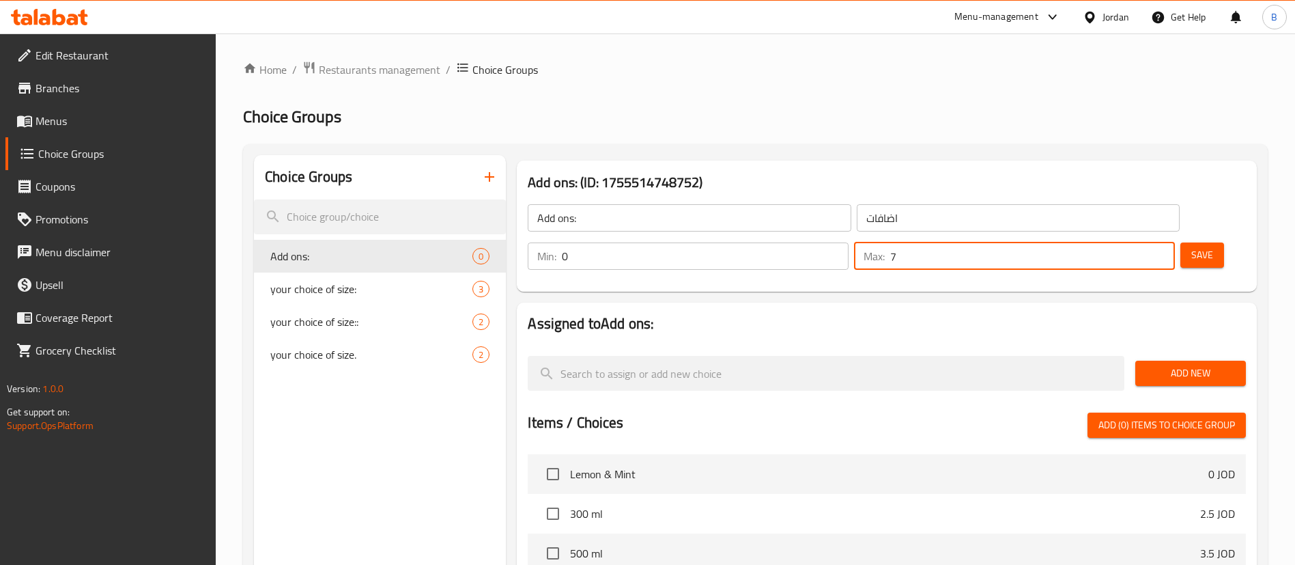
click at [1136, 242] on input "7" at bounding box center [1032, 255] width 285 height 27
type input "8"
click at [1137, 242] on input "8" at bounding box center [1032, 255] width 285 height 27
click at [1180, 242] on button "Save" at bounding box center [1202, 254] width 44 height 25
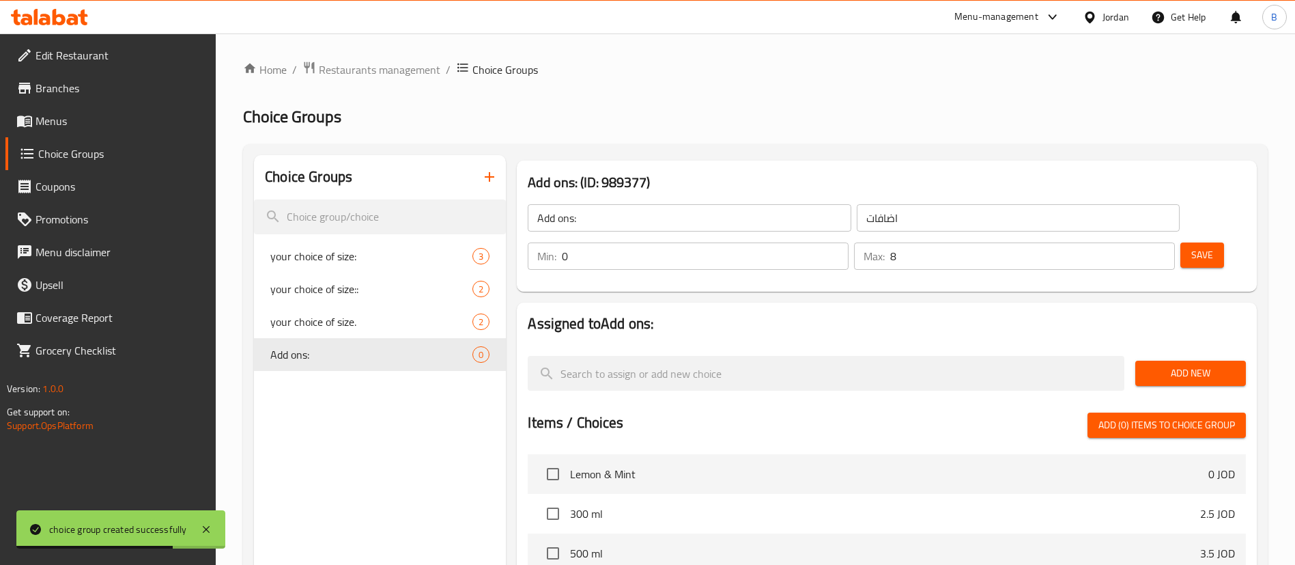
click at [1190, 365] on span "Add New" at bounding box center [1190, 373] width 89 height 17
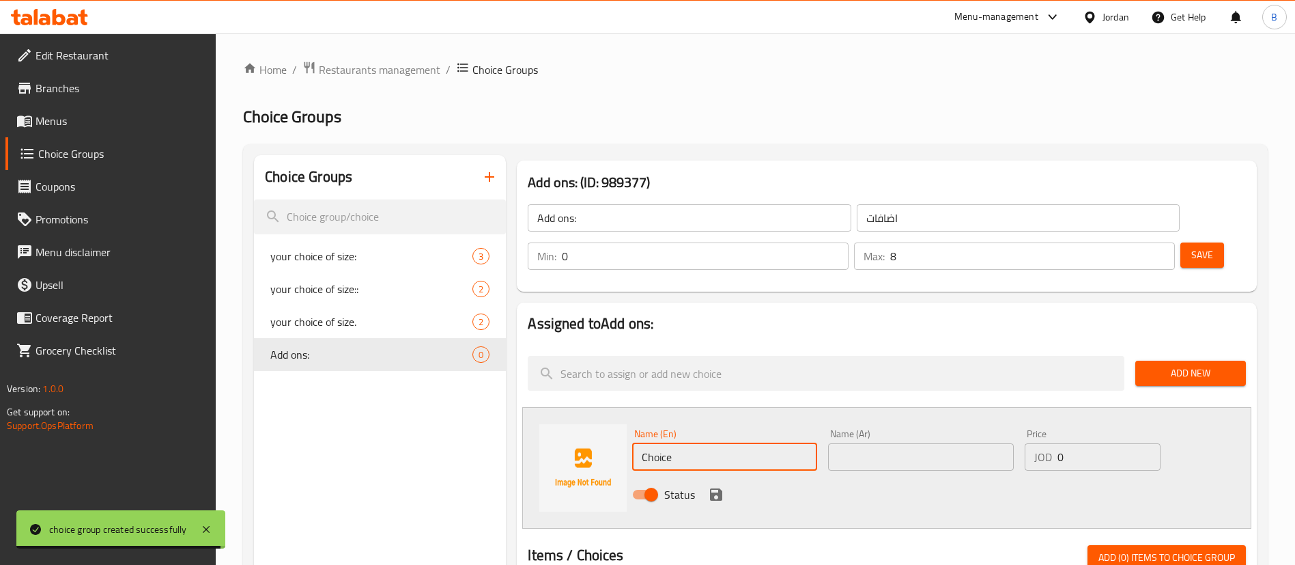
drag, startPoint x: 718, startPoint y: 424, endPoint x: 492, endPoint y: 398, distance: 227.5
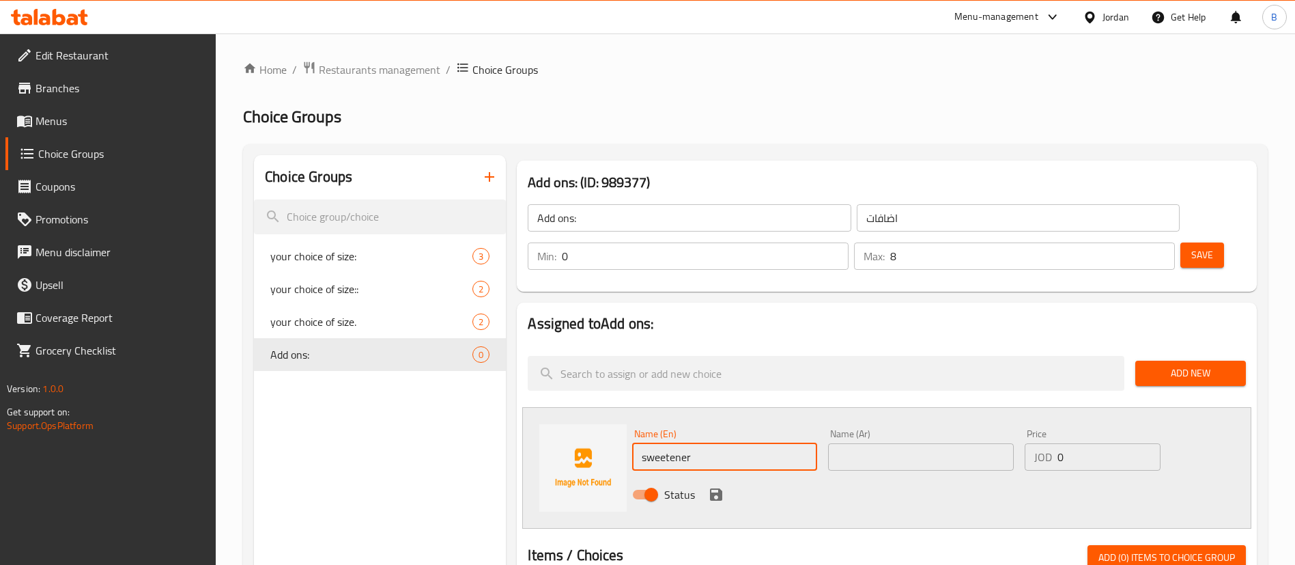
drag, startPoint x: 709, startPoint y: 421, endPoint x: 339, endPoint y: 421, distance: 370.1
type input "sweetener"
click at [925, 443] on input "text" at bounding box center [920, 456] width 185 height 27
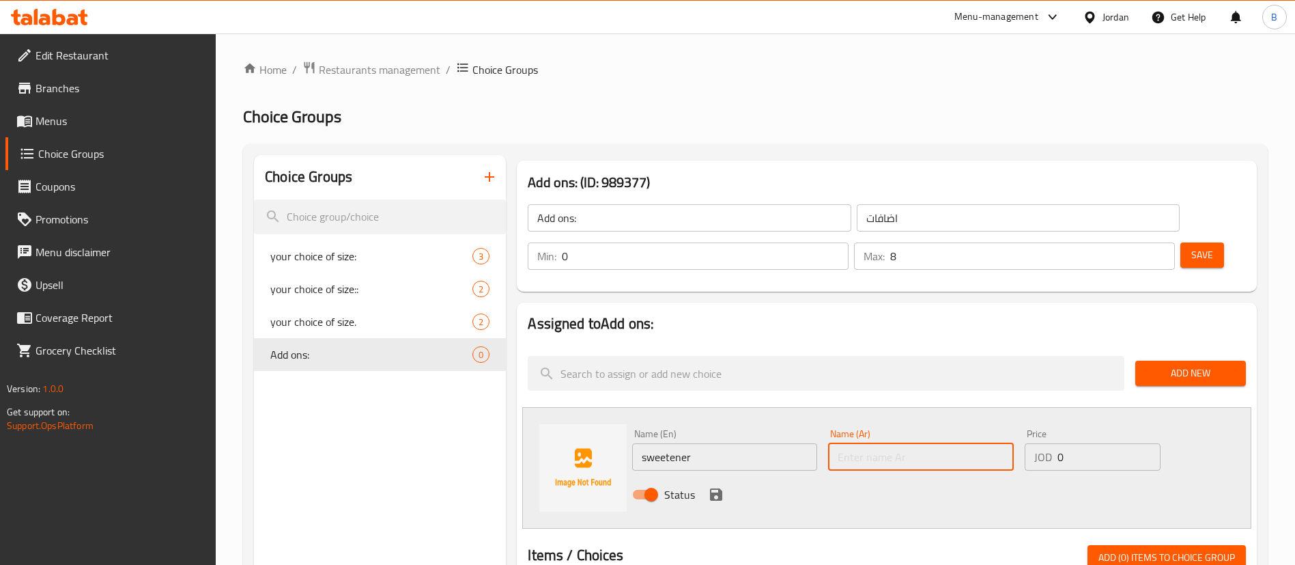
paste input "مُحلي"
type input "مُحلي"
click at [1112, 443] on input "0" at bounding box center [1109, 456] width 103 height 27
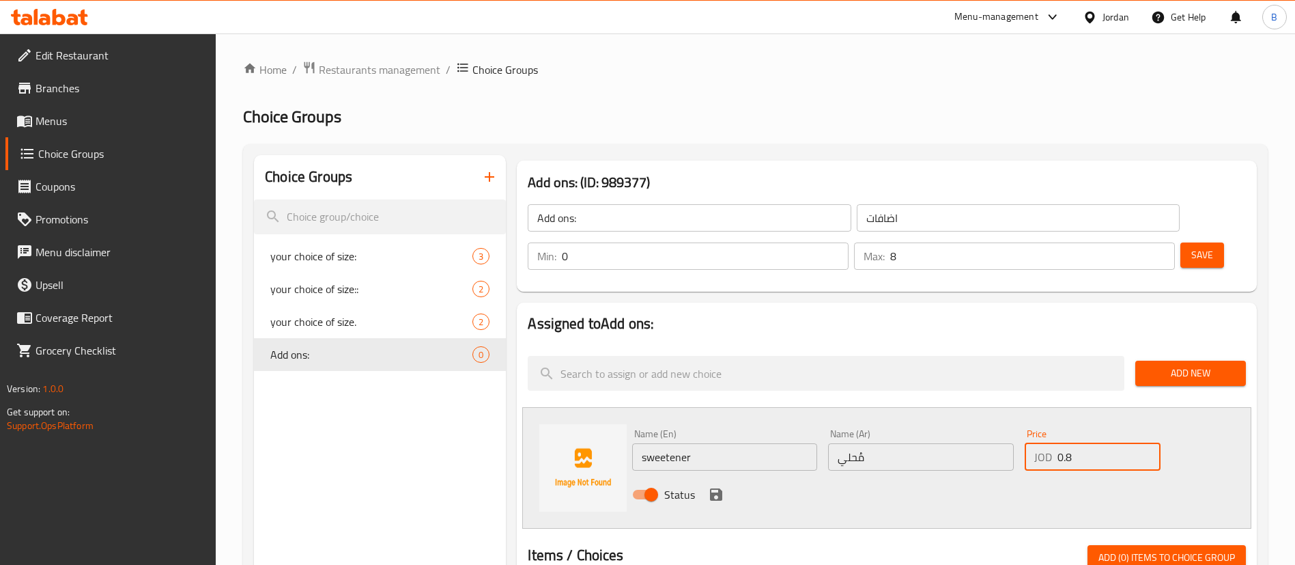
type input "0.8"
drag, startPoint x: 713, startPoint y: 458, endPoint x: 733, endPoint y: 463, distance: 20.4
click at [714, 486] on icon "save" at bounding box center [716, 494] width 16 height 16
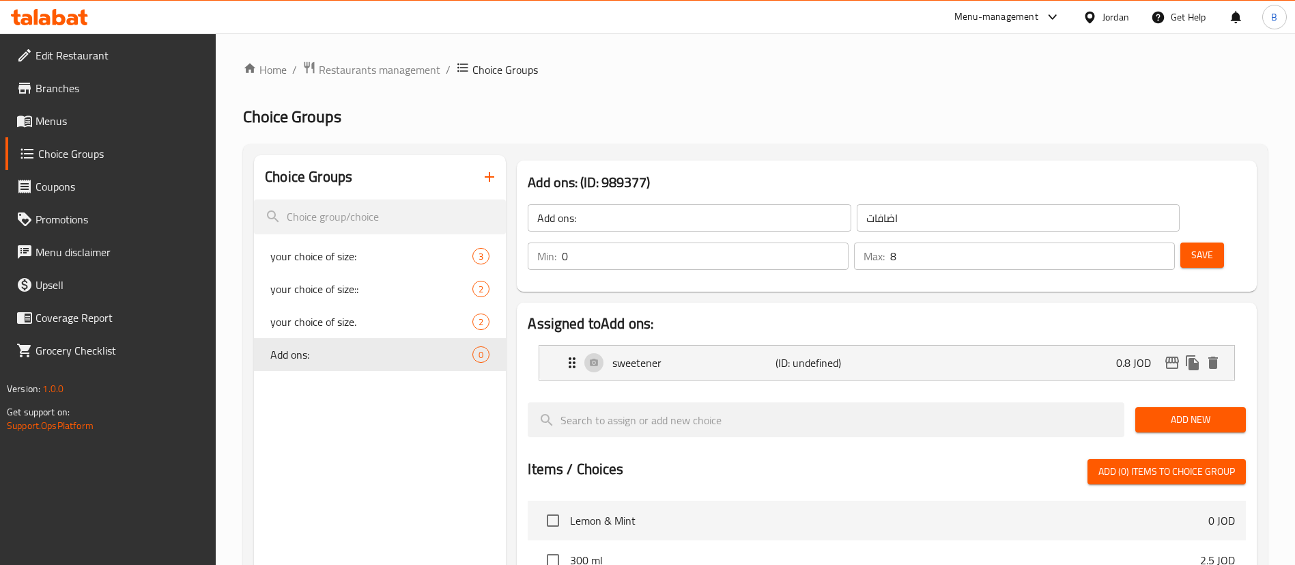
click at [1189, 411] on span "Add New" at bounding box center [1190, 419] width 89 height 17
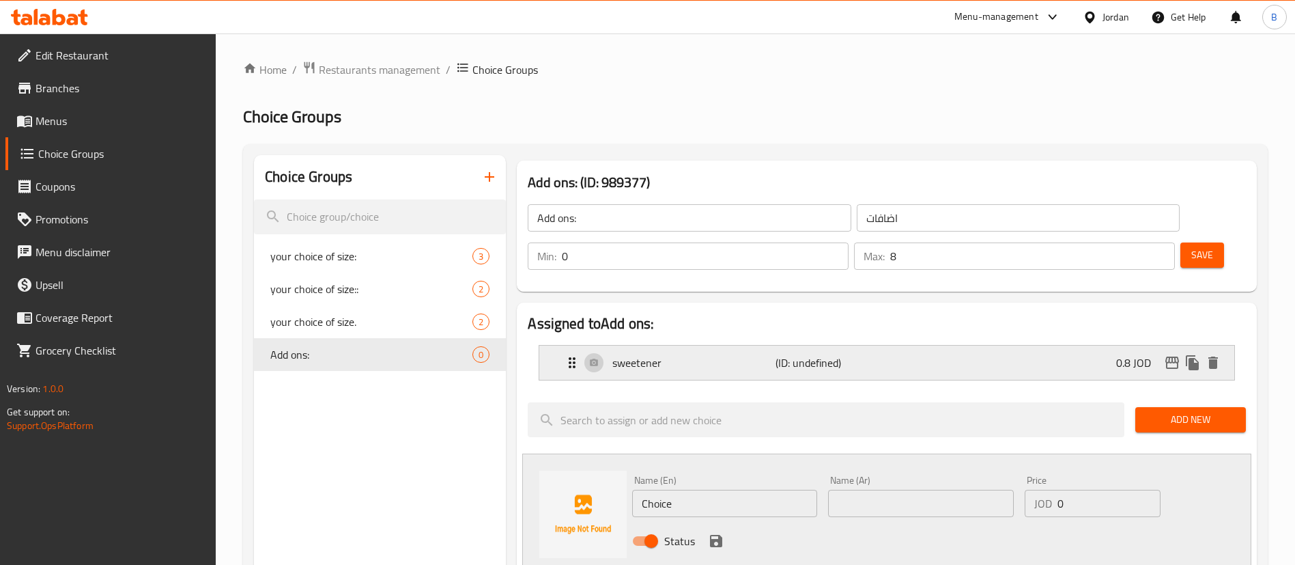
click at [838, 345] on div "sweetener (ID: undefined) 0.8 JOD" at bounding box center [891, 362] width 654 height 34
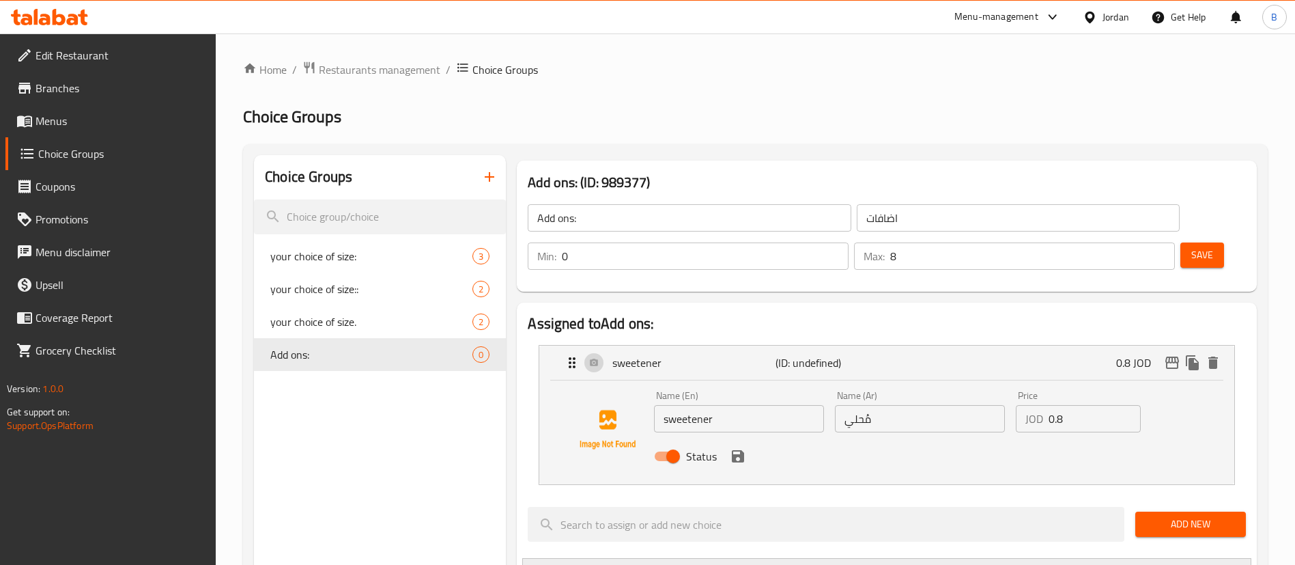
click at [1094, 405] on input "0.8" at bounding box center [1095, 418] width 92 height 27
click at [735, 450] on icon "save" at bounding box center [738, 456] width 12 height 12
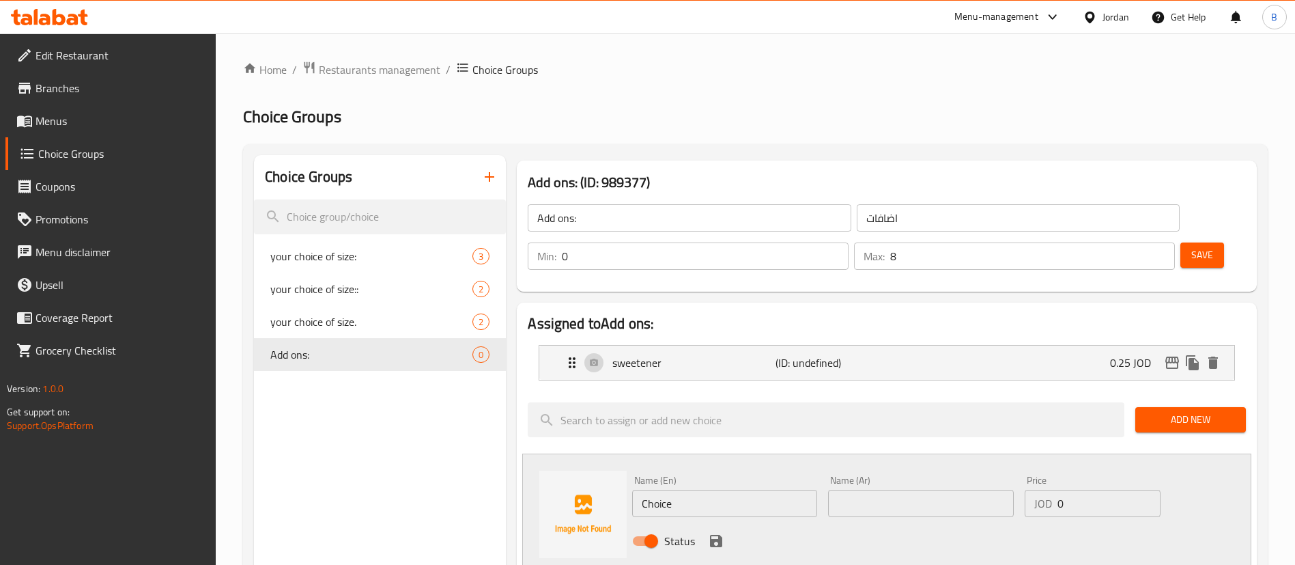
type input "0.25"
click at [1180, 242] on button "Save" at bounding box center [1202, 254] width 44 height 25
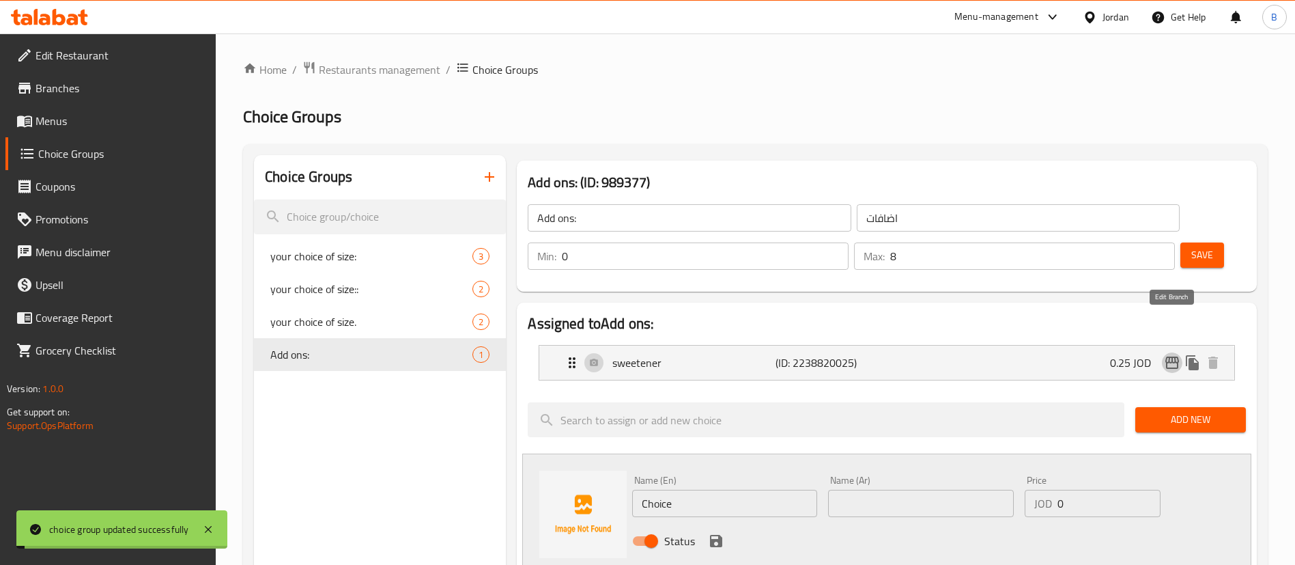
click at [1173, 356] on icon "edit" at bounding box center [1172, 362] width 14 height 12
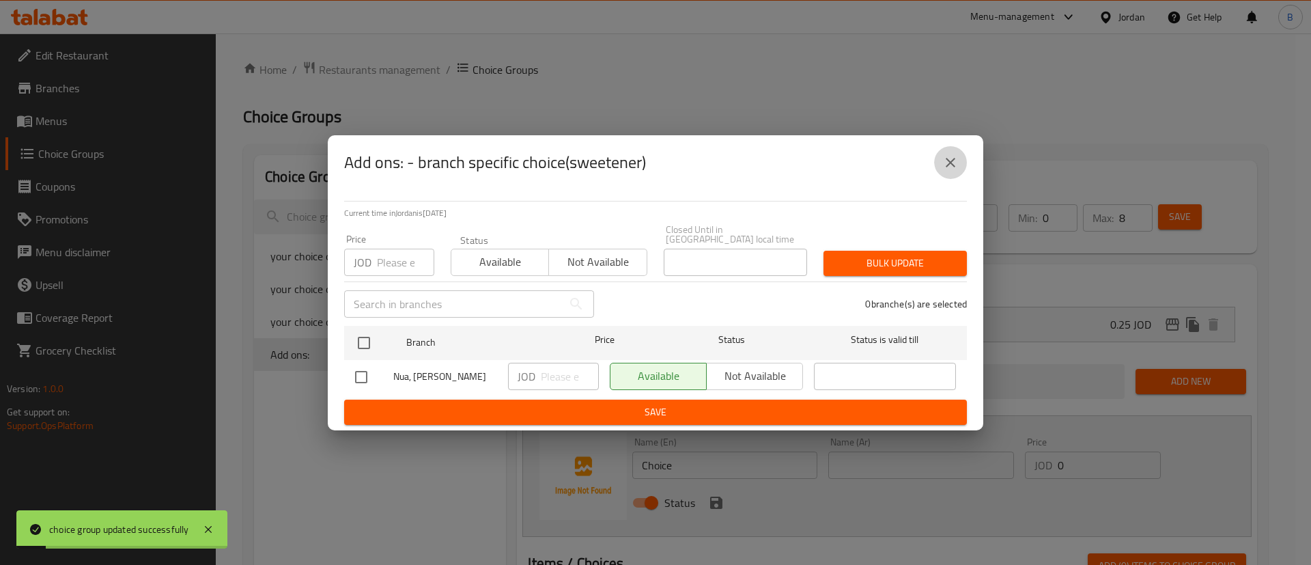
click at [961, 167] on button "close" at bounding box center [950, 162] width 33 height 33
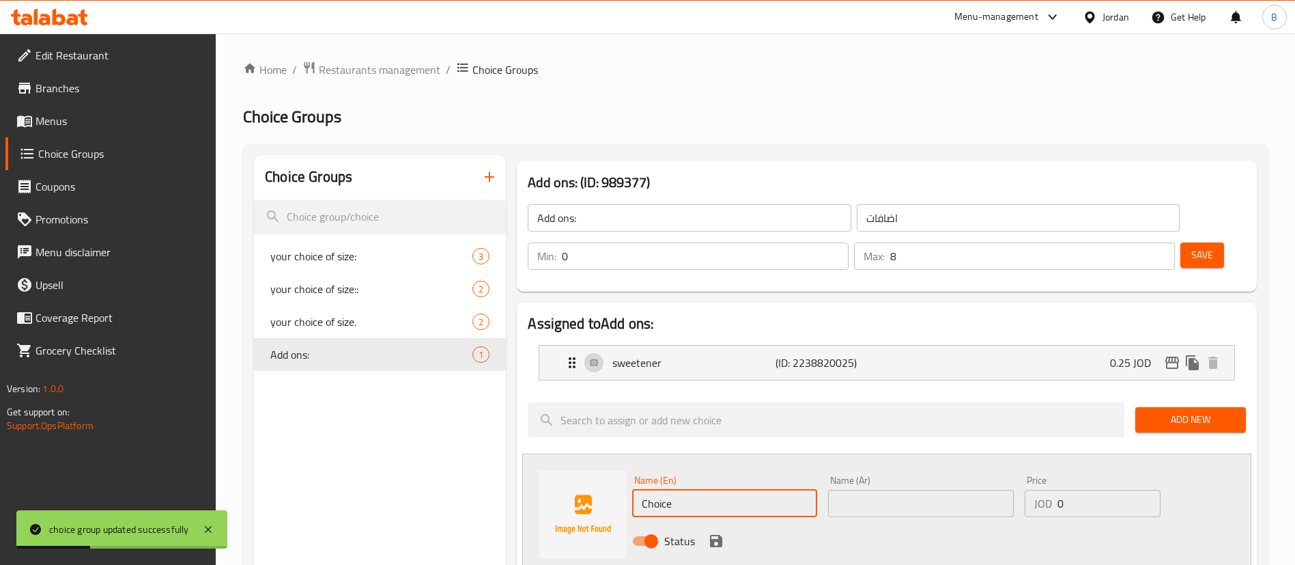
drag, startPoint x: 727, startPoint y: 470, endPoint x: 367, endPoint y: 408, distance: 365.1
type input "oats"
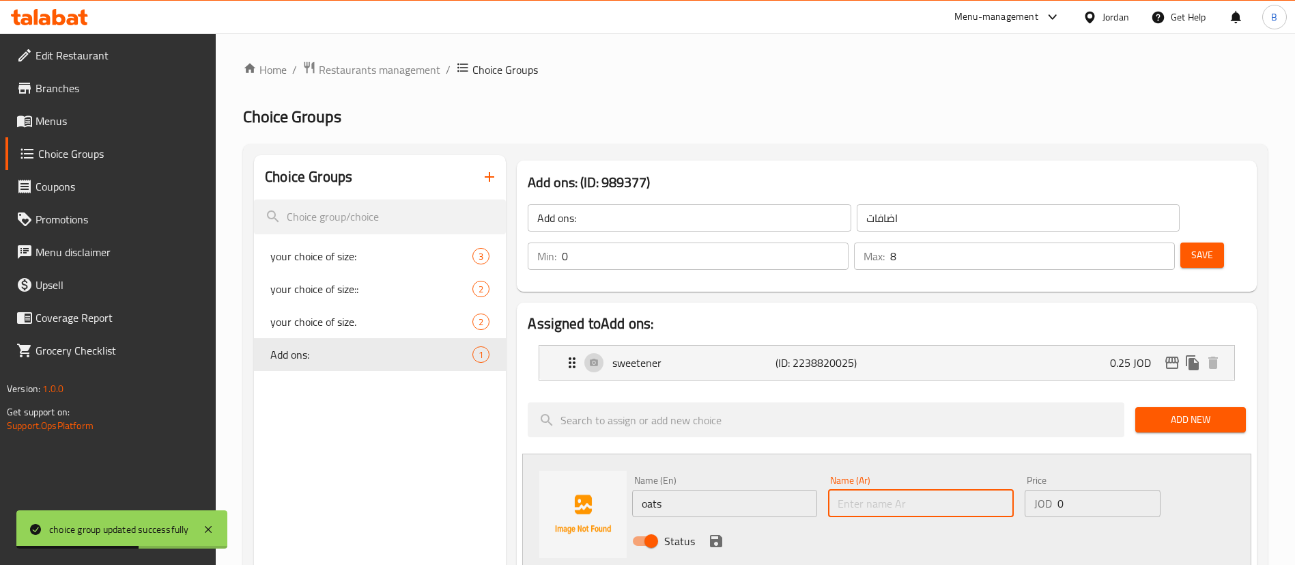
click at [902, 490] on input "text" at bounding box center [920, 503] width 185 height 27
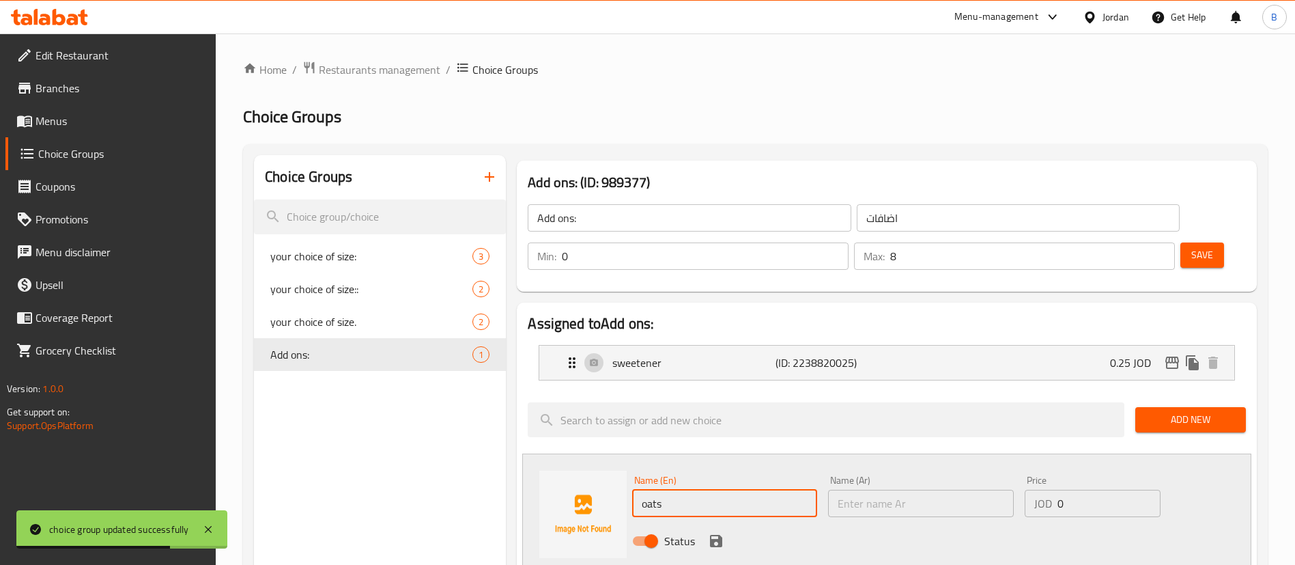
drag, startPoint x: 668, startPoint y: 466, endPoint x: 608, endPoint y: 457, distance: 60.6
click at [608, 457] on div "Name (En) oats Name (En) Name (Ar) Name (Ar) Price JOD 0 Price Status" at bounding box center [886, 514] width 729 height 122
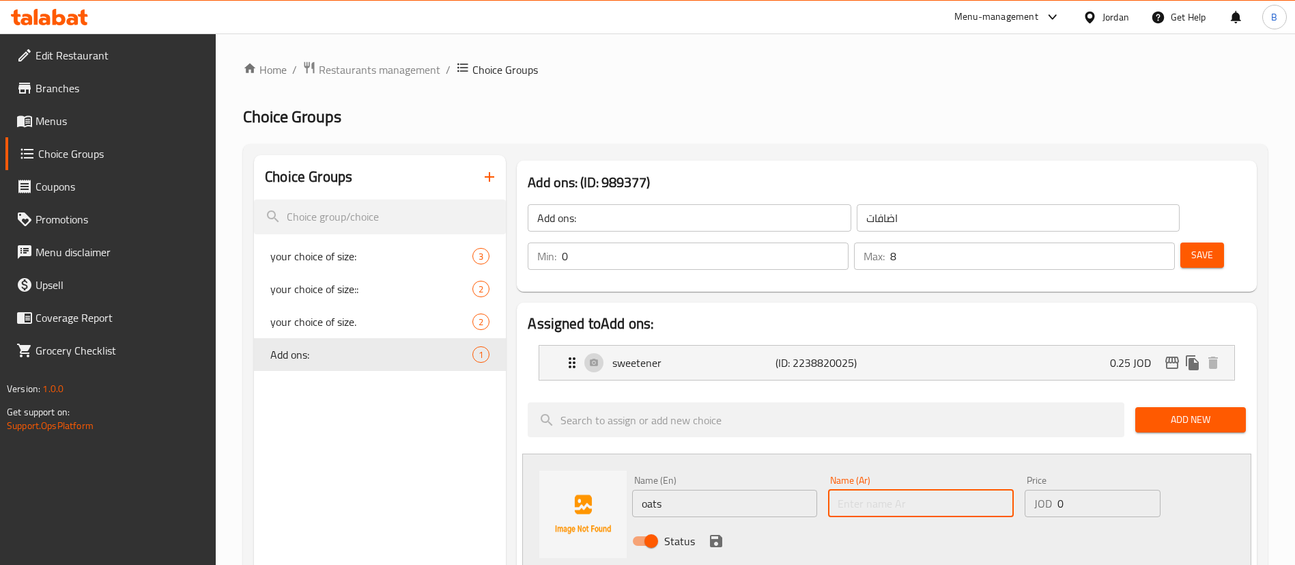
drag, startPoint x: 916, startPoint y: 466, endPoint x: 1000, endPoint y: 470, distance: 84.8
click at [916, 490] on input "text" at bounding box center [920, 503] width 185 height 27
paste input "الشوفان"
type input "الشوفان"
click at [1090, 490] on input "0" at bounding box center [1109, 503] width 103 height 27
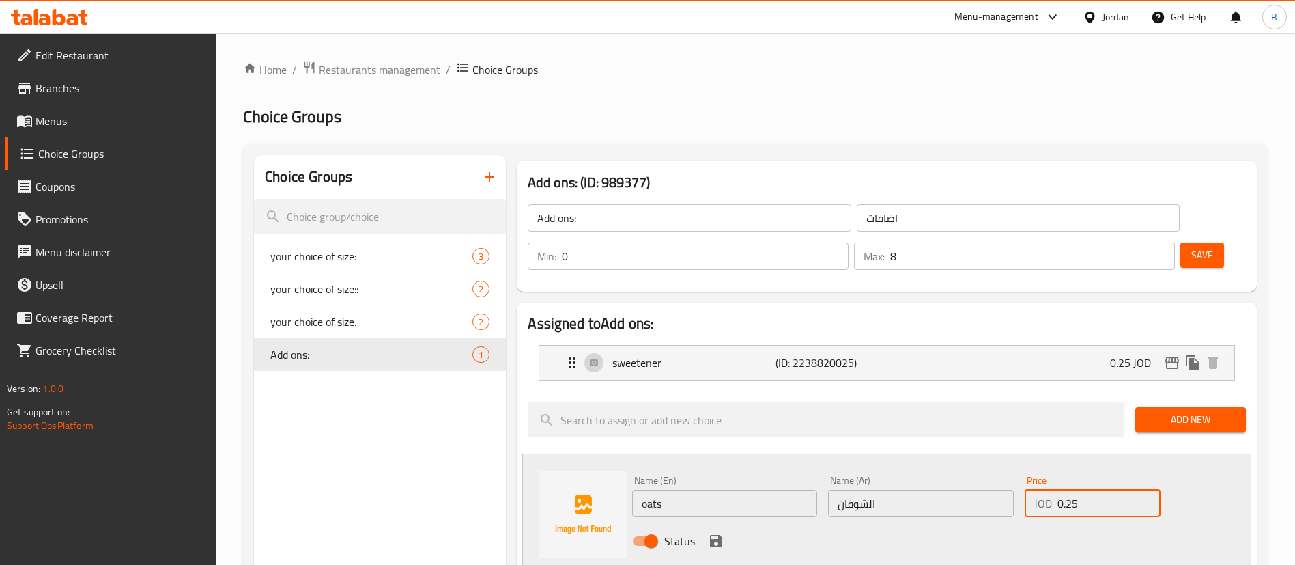
type input "0.25"
click at [719, 535] on icon "save" at bounding box center [716, 541] width 12 height 12
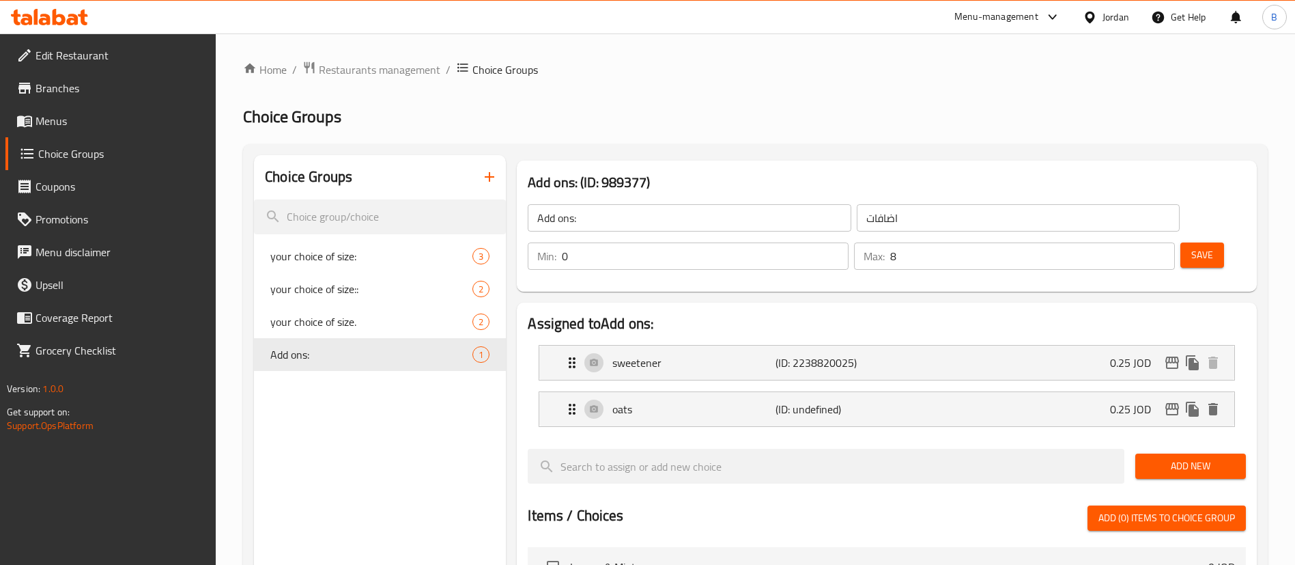
click at [1213, 457] on span "Add New" at bounding box center [1190, 465] width 89 height 17
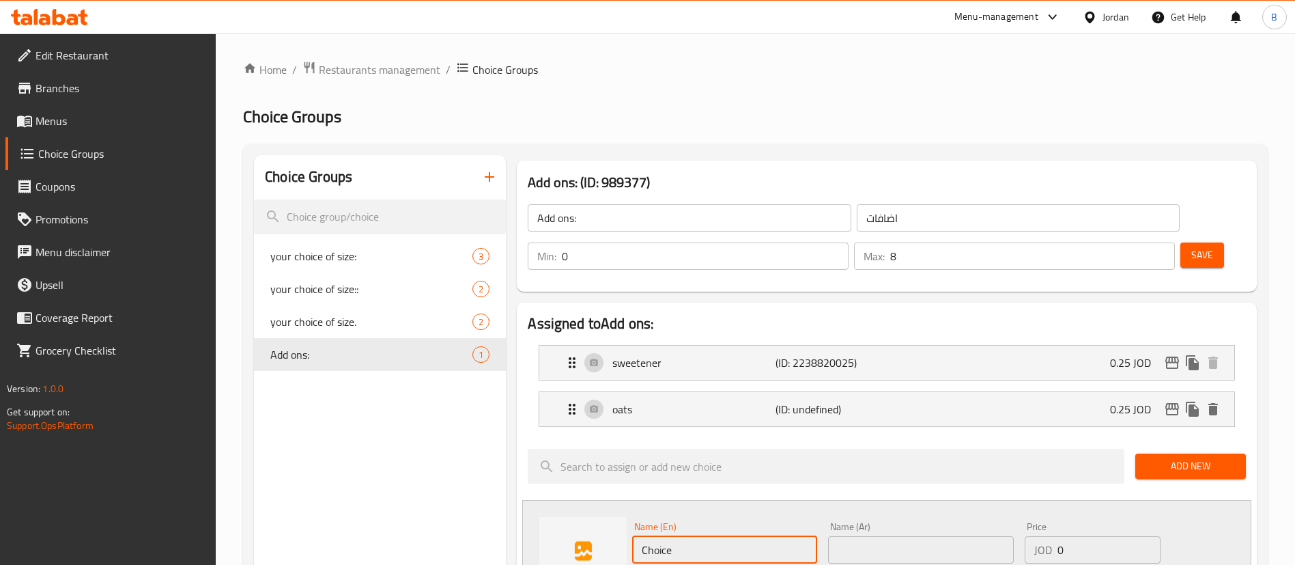
drag, startPoint x: 750, startPoint y: 509, endPoint x: 475, endPoint y: 459, distance: 279.0
type input "chia seeds"
click at [924, 536] on input "text" at bounding box center [920, 549] width 185 height 27
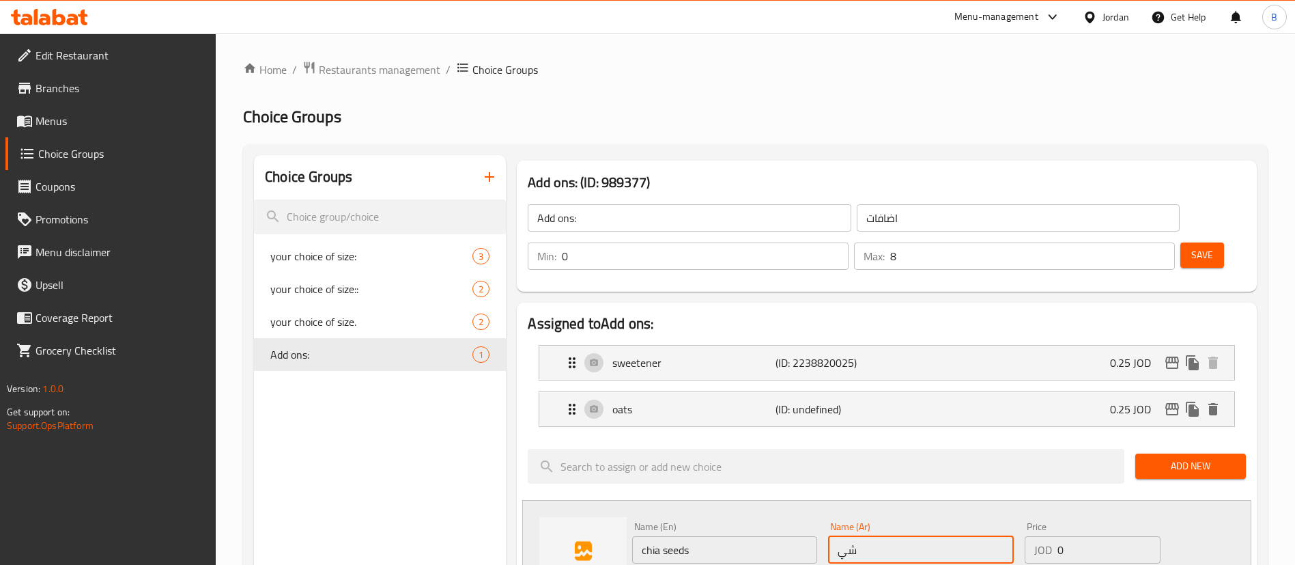
type input "ش"
type input "بذور الشيا"
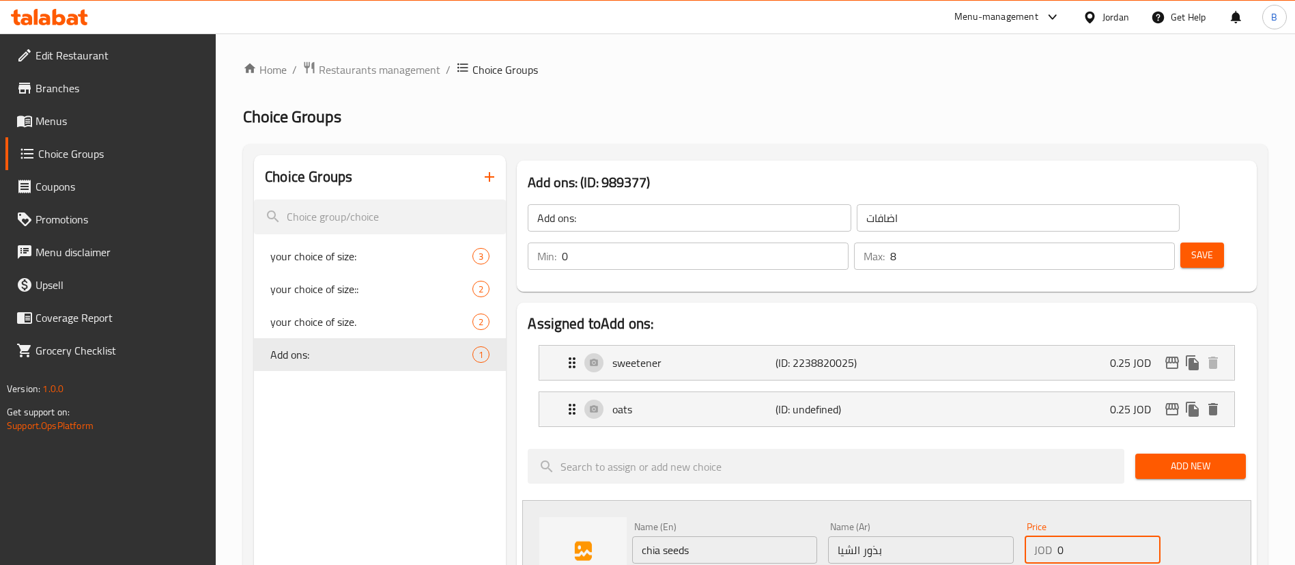
click at [1110, 536] on input "0" at bounding box center [1109, 549] width 103 height 27
type input "0.25"
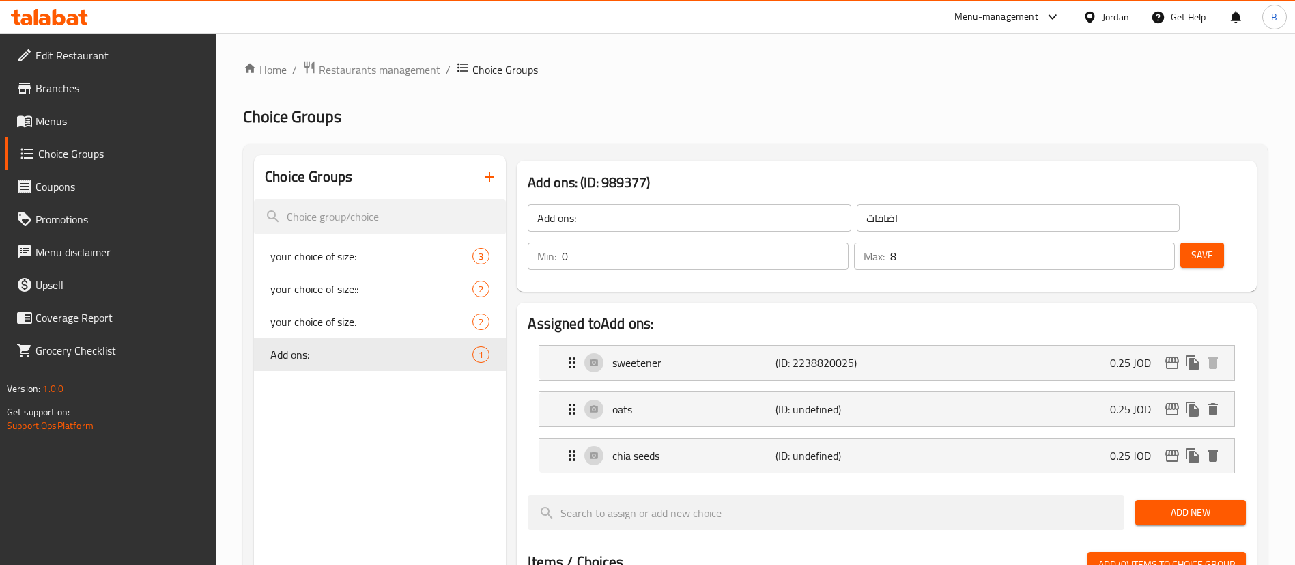
click at [1188, 504] on span "Add New" at bounding box center [1190, 512] width 89 height 17
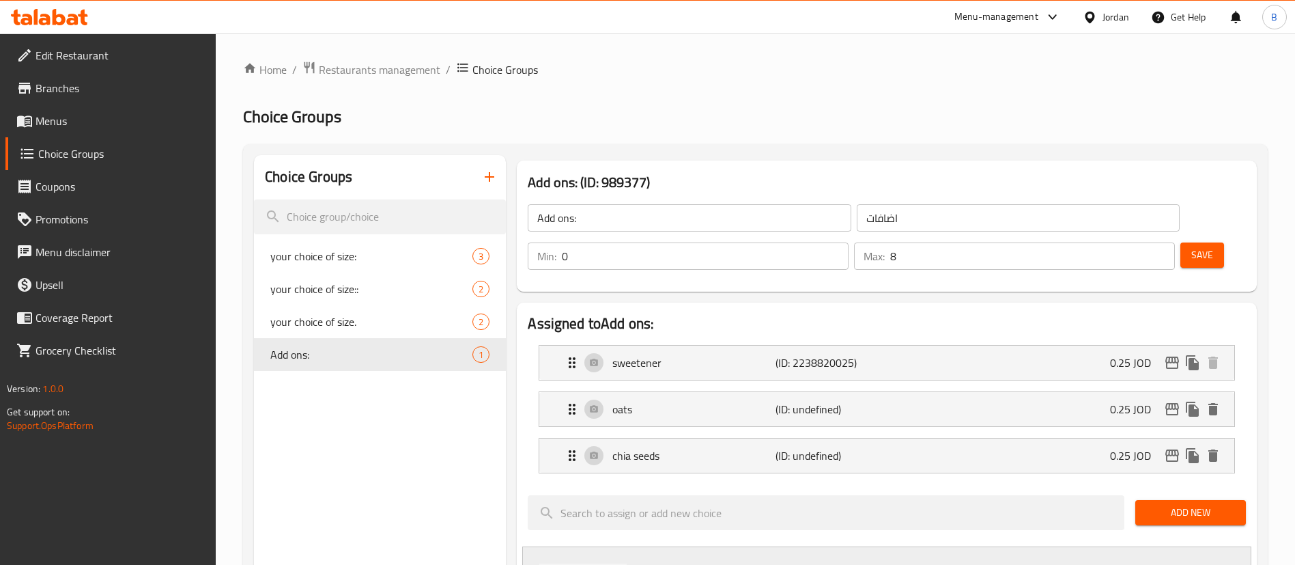
drag, startPoint x: 709, startPoint y: 551, endPoint x: 470, endPoint y: 516, distance: 241.5
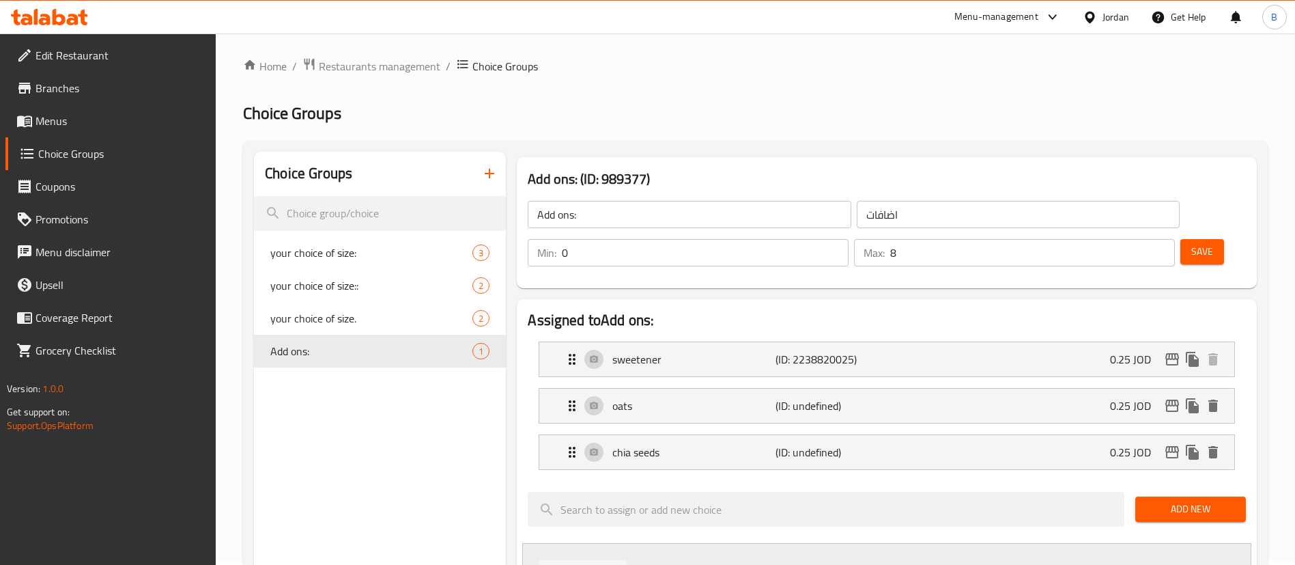
type input "honey"
type input "عسل"
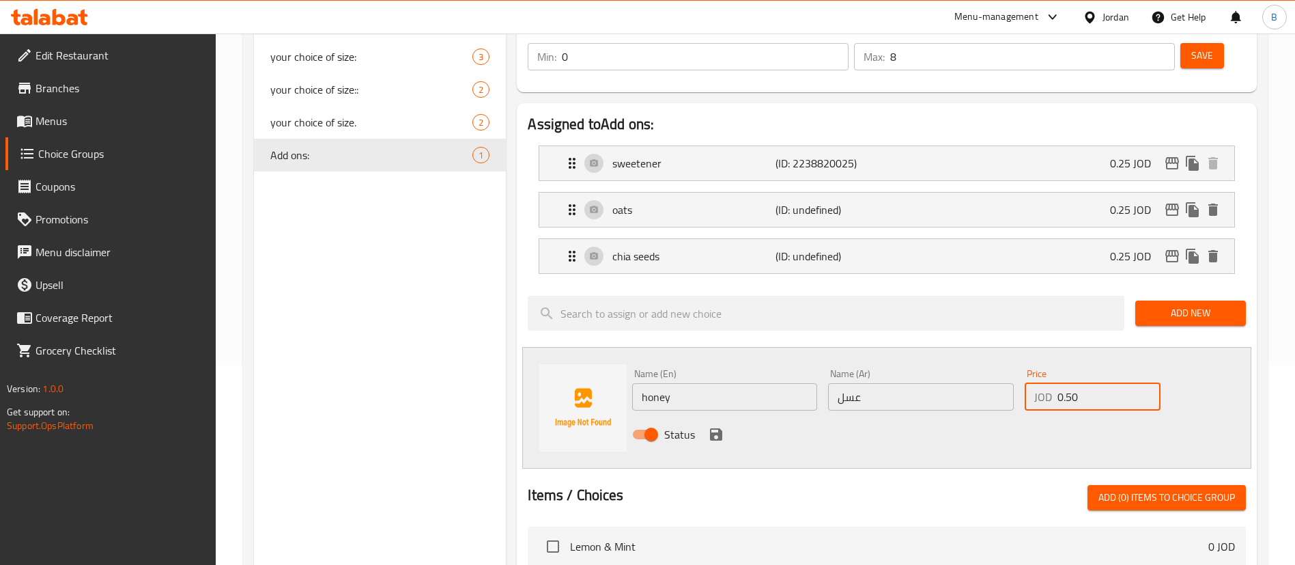
scroll to position [208, 0]
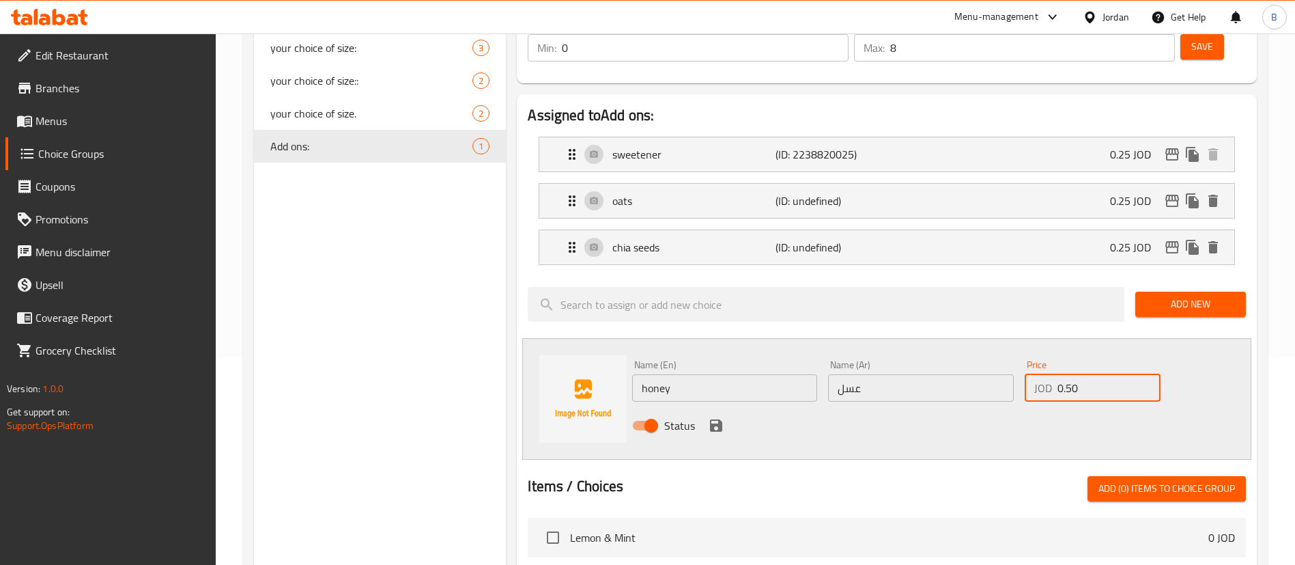
type input "0.50"
click at [716, 419] on icon "save" at bounding box center [716, 425] width 12 height 12
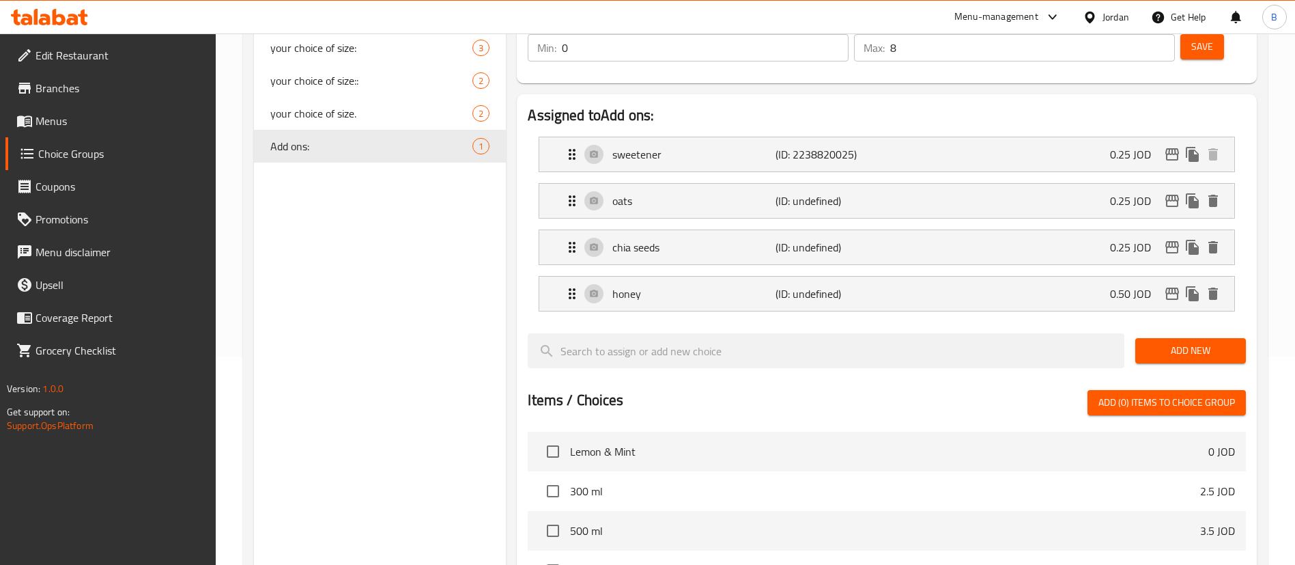
click at [1183, 342] on span "Add New" at bounding box center [1190, 350] width 89 height 17
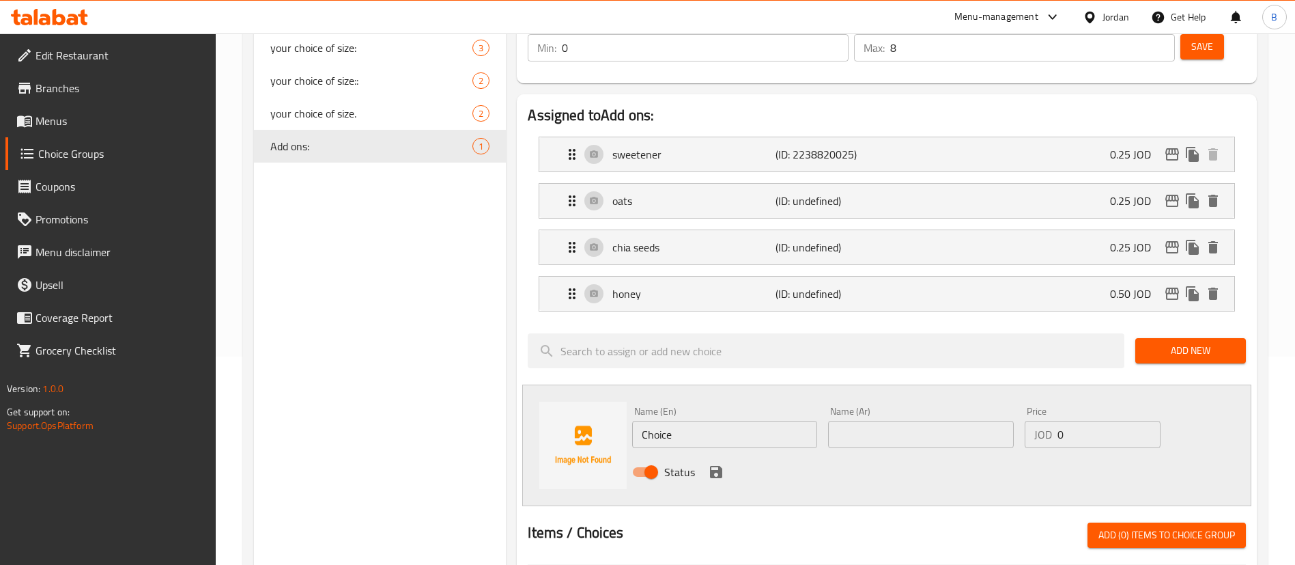
drag, startPoint x: 744, startPoint y: 401, endPoint x: 436, endPoint y: 382, distance: 309.2
click at [447, 382] on div "Choice Groups your choice of size: 3 your choice of size:: 2 your choice of siz…" at bounding box center [758, 478] width 1008 height 1062
type input "B"
type input "bubble tea"
click at [861, 421] on input "text" at bounding box center [920, 434] width 185 height 27
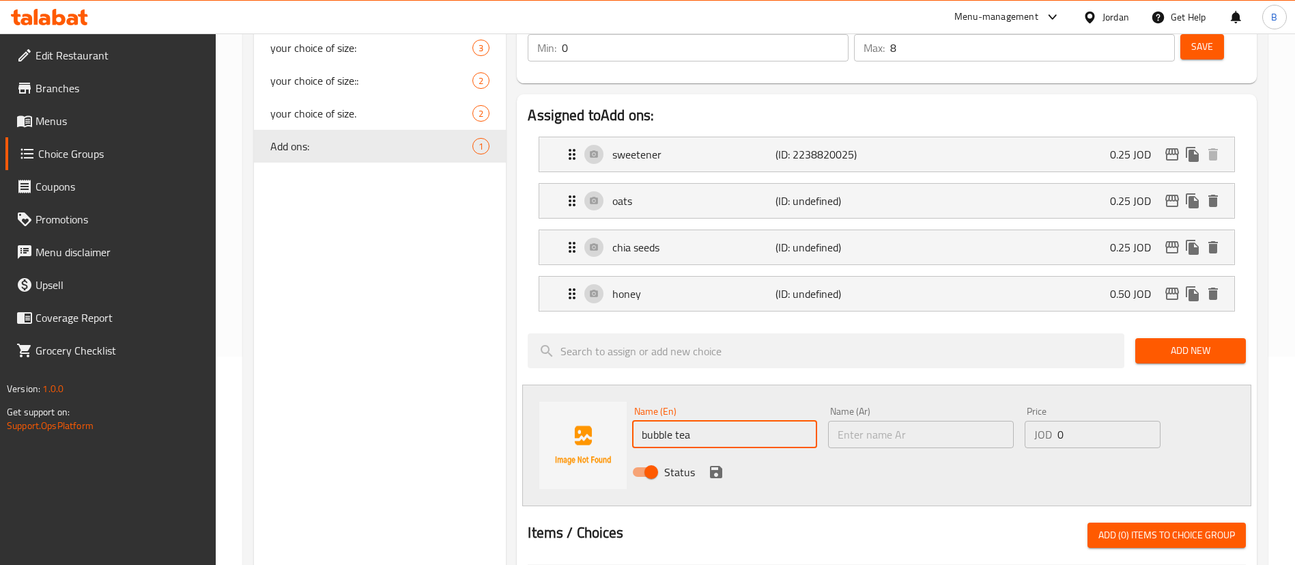
drag, startPoint x: 719, startPoint y: 395, endPoint x: 489, endPoint y: 382, distance: 230.4
click at [506, 381] on div "Add ons: (ID: 989377) Add ons: ​ اضافات ​ Min: 0 ​ Max: 8 ​ Save Assigned to Ad…" at bounding box center [884, 478] width 757 height 1062
click at [890, 406] on div "Name (Ar) Name (Ar)" at bounding box center [920, 427] width 185 height 42
drag, startPoint x: 895, startPoint y: 401, endPoint x: 896, endPoint y: 414, distance: 12.4
click at [896, 421] on input "text" at bounding box center [920, 434] width 185 height 27
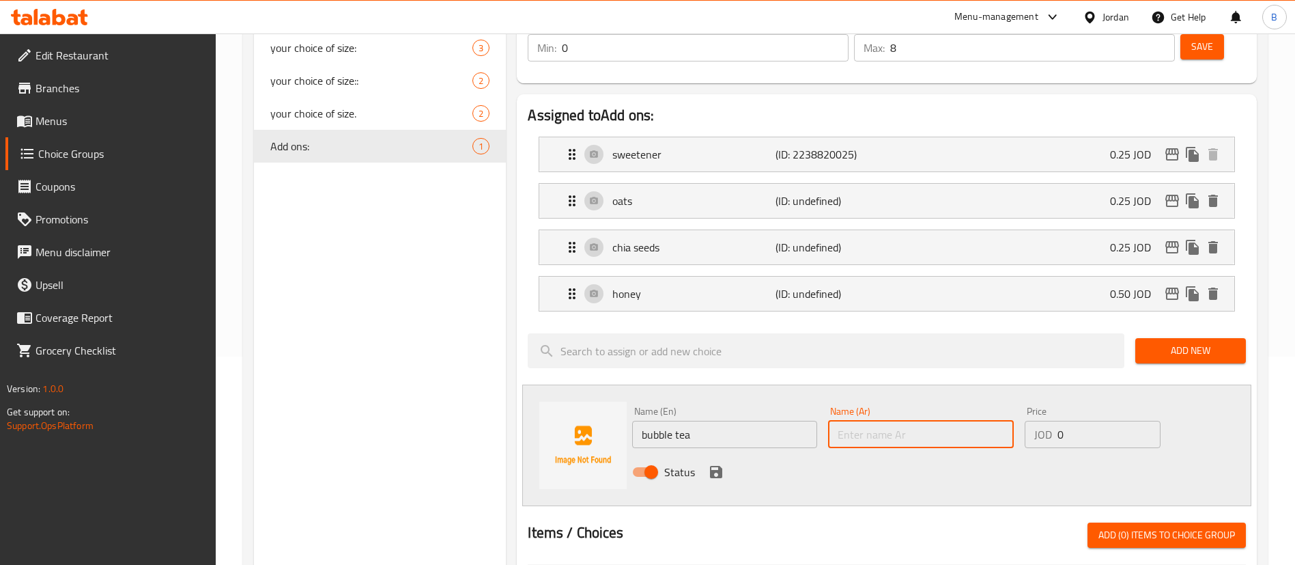
paste input "شاي الفقاعات"
type input "شاي الفقاعات"
click at [1090, 421] on input "0" at bounding box center [1109, 434] width 103 height 27
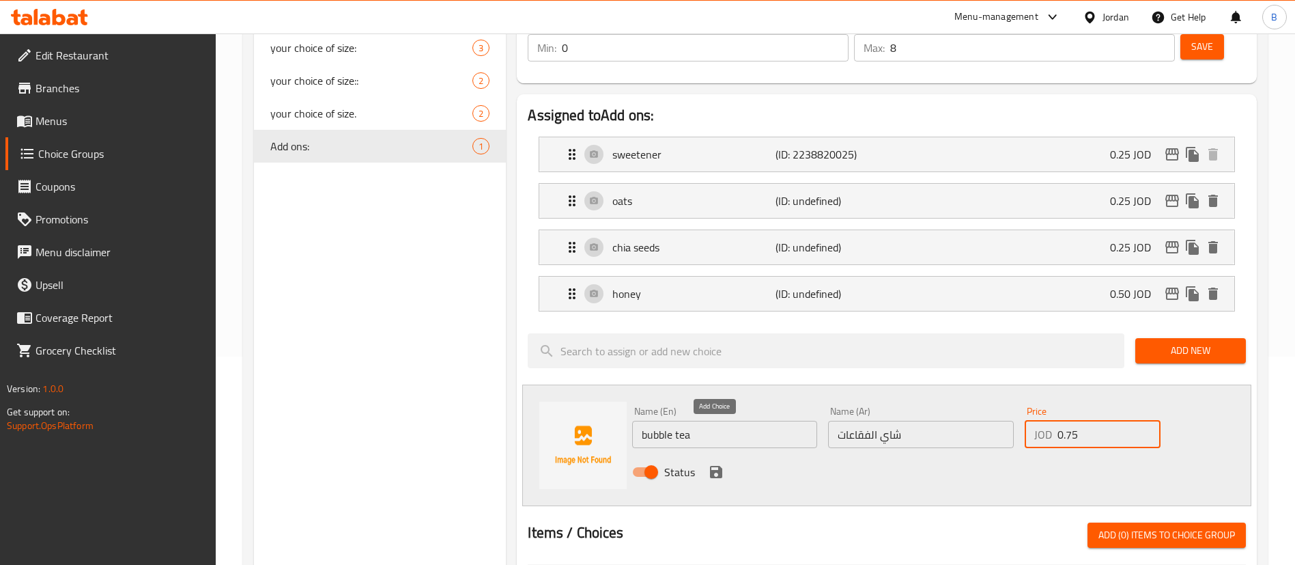
type input "0.75"
click at [716, 466] on icon "save" at bounding box center [716, 472] width 12 height 12
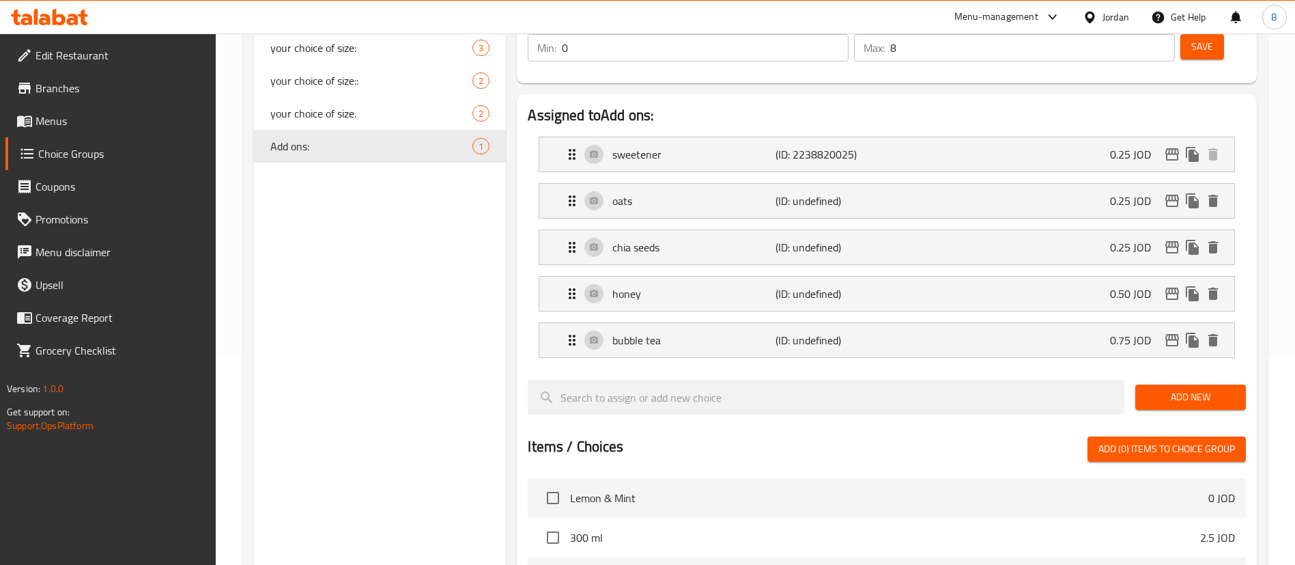
click at [1208, 388] on span "Add New" at bounding box center [1190, 396] width 89 height 17
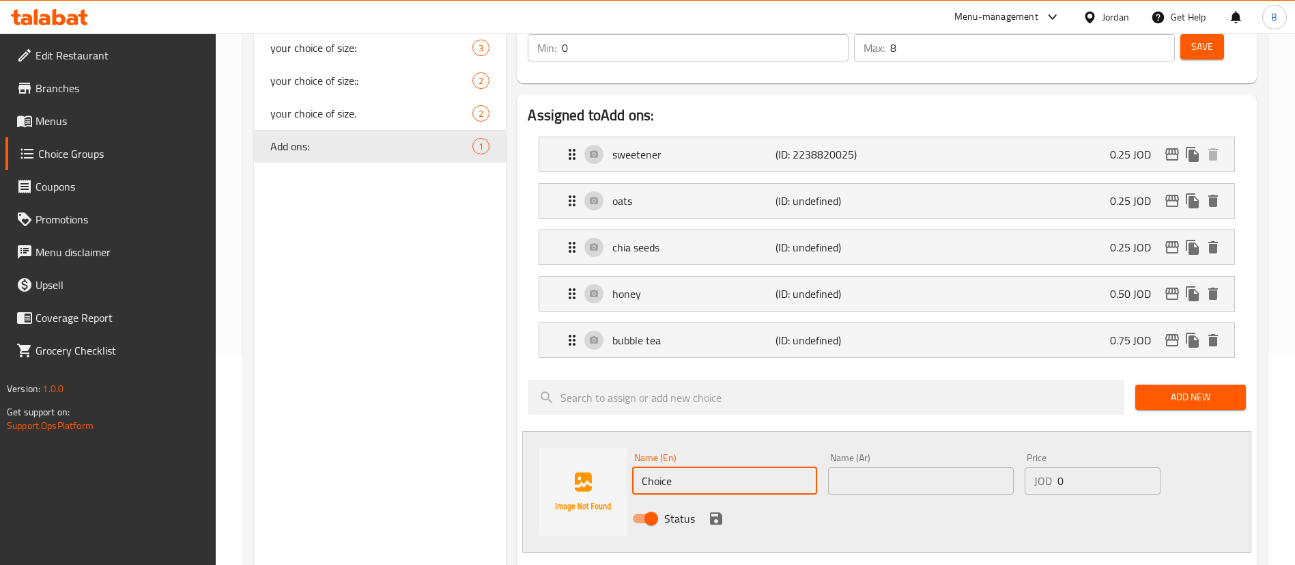
drag, startPoint x: 692, startPoint y: 444, endPoint x: 306, endPoint y: 382, distance: 391.3
click at [358, 391] on div "Choice Groups your choice of size: 3 your choice of size:: 2 your choice of siz…" at bounding box center [758, 501] width 1008 height 1109
drag, startPoint x: 705, startPoint y: 447, endPoint x: 477, endPoint y: 444, distance: 228.1
click at [483, 442] on div "Choice Groups your choice of size: 3 your choice of size:: 2 your choice of siz…" at bounding box center [758, 501] width 1008 height 1109
type input "spirulina"
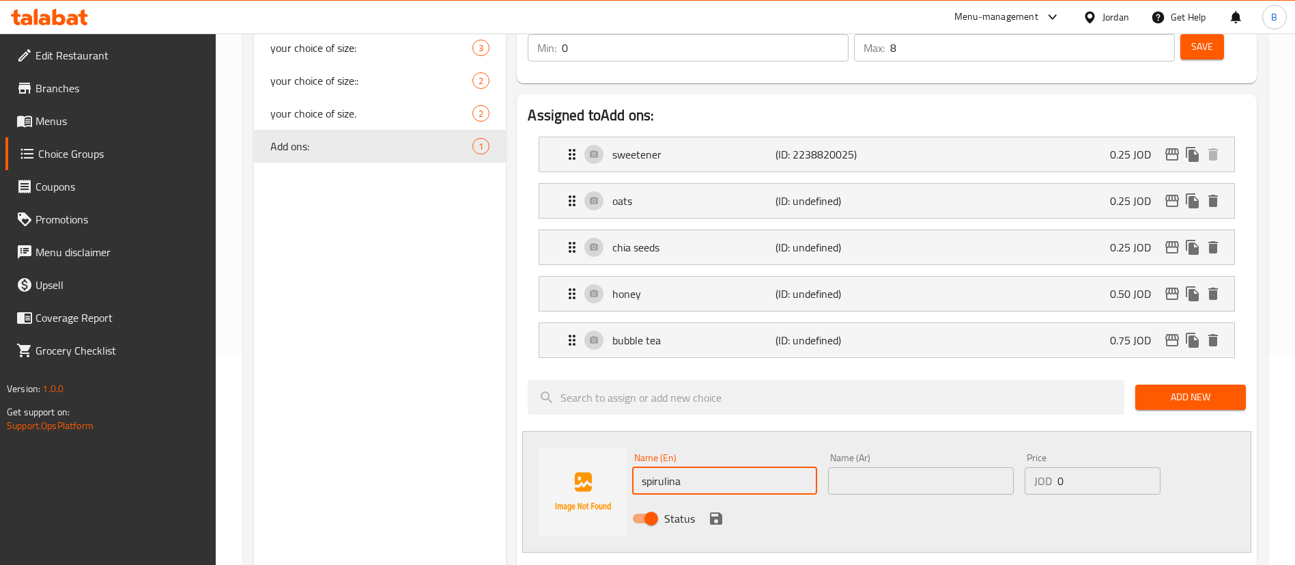
click at [932, 467] on input "text" at bounding box center [920, 480] width 185 height 27
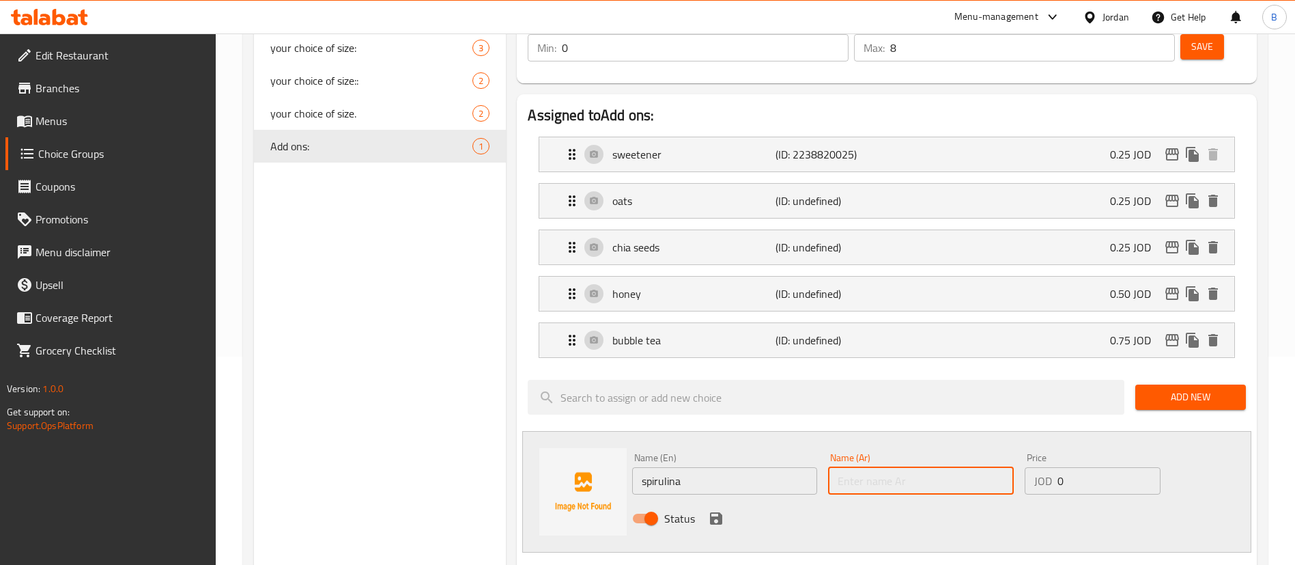
paste input "سبيرولينا"
type input "سبيرولينا"
drag, startPoint x: 1084, startPoint y: 447, endPoint x: 897, endPoint y: 438, distance: 186.6
click at [929, 447] on div "Name (En) spirulina Name (En) Name (Ar) سبيرولينا Name (Ar) Price JOD 0 Price S…" at bounding box center [921, 491] width 588 height 89
type input "1.5"
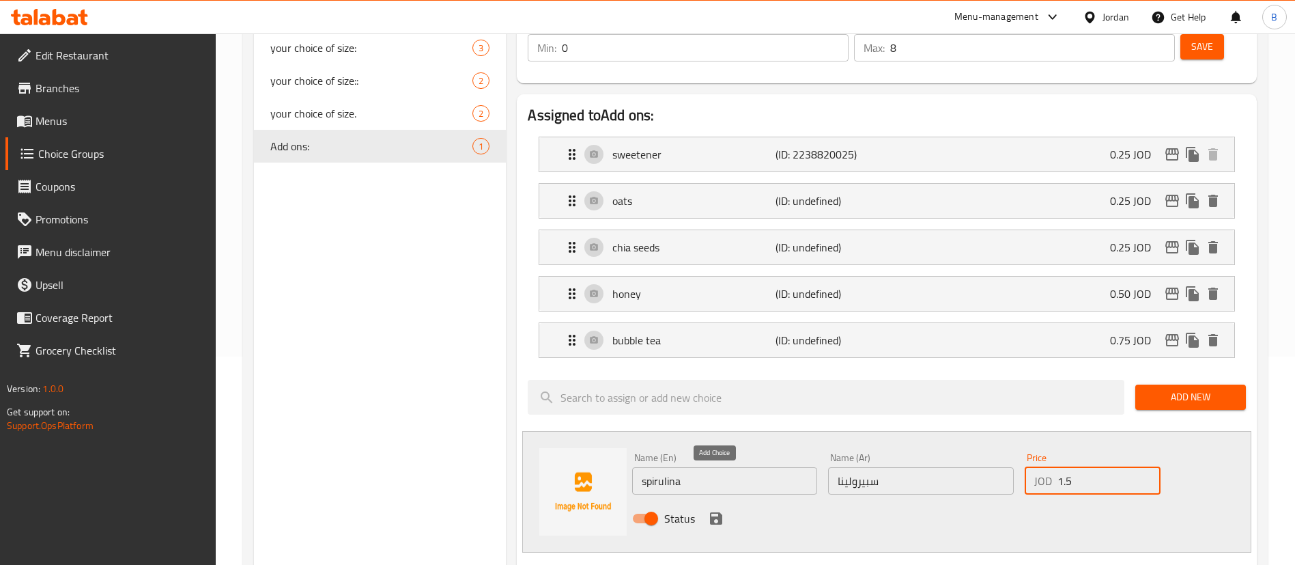
click at [709, 510] on icon "save" at bounding box center [716, 518] width 16 height 16
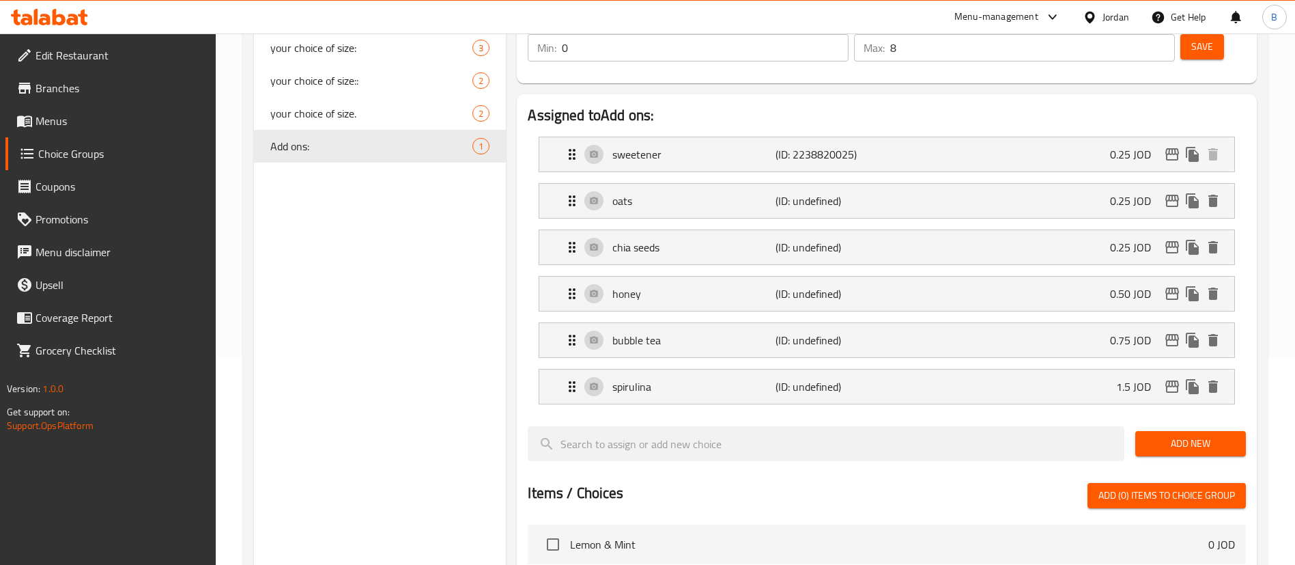
click at [1173, 435] on span "Add New" at bounding box center [1190, 443] width 89 height 17
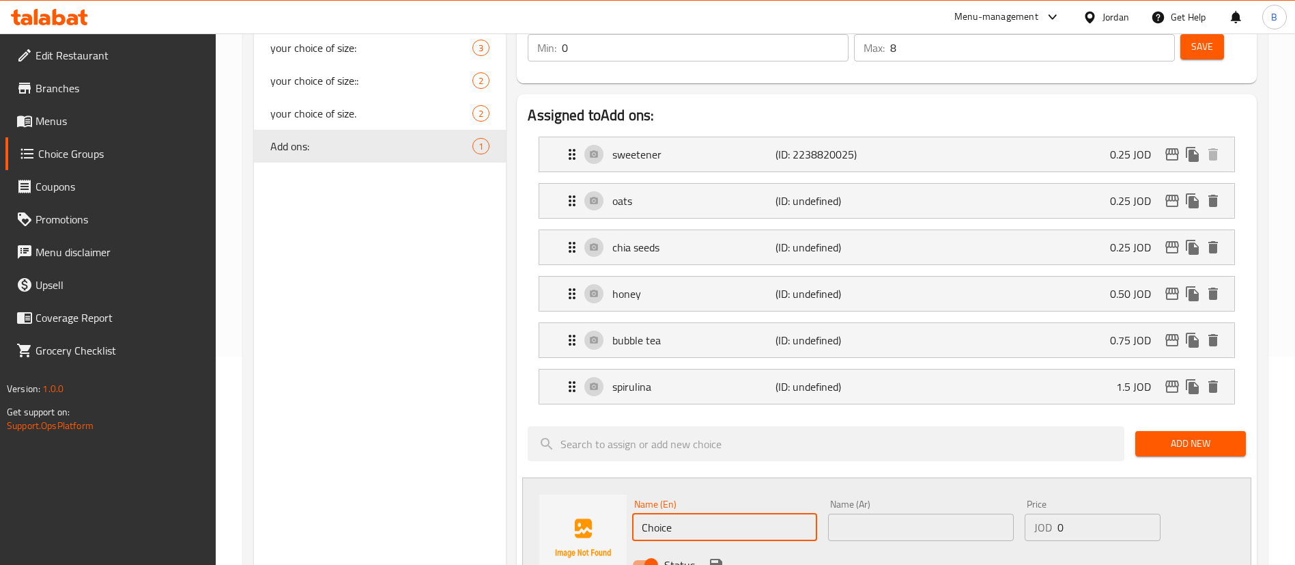
drag, startPoint x: 759, startPoint y: 490, endPoint x: 301, endPoint y: 440, distance: 460.8
click at [355, 449] on div "Choice Groups your choice of size: 3 your choice of size:: 2 your choice of siz…" at bounding box center [758, 524] width 1008 height 1155
type input "collagen"
click at [864, 513] on input "text" at bounding box center [920, 526] width 185 height 27
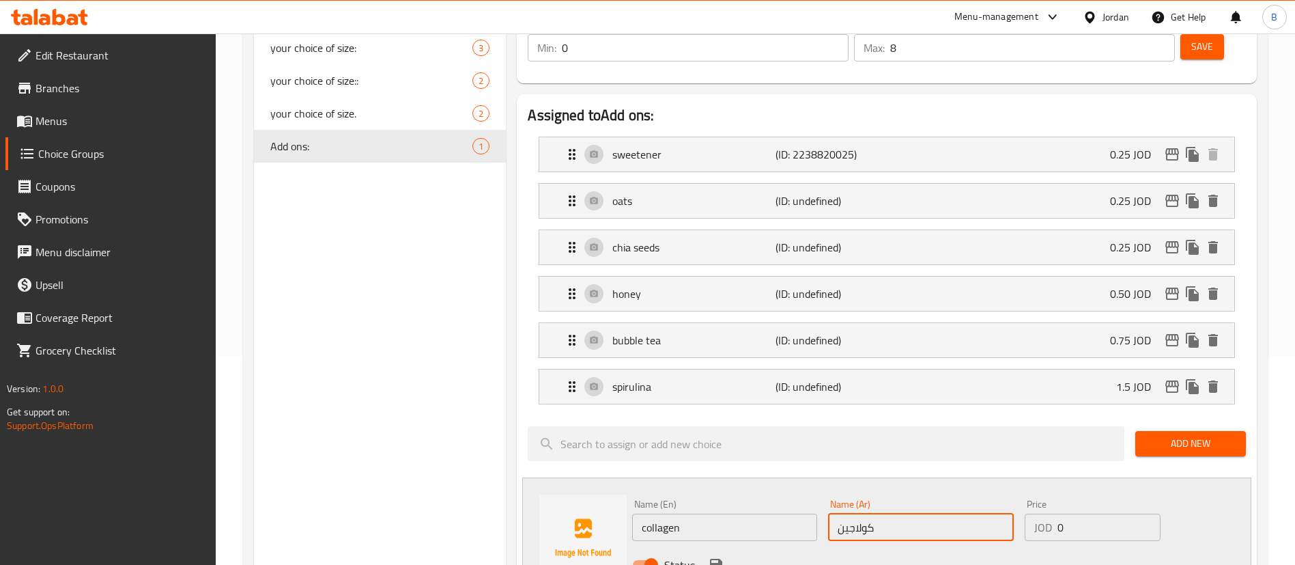
type input "كولاجين"
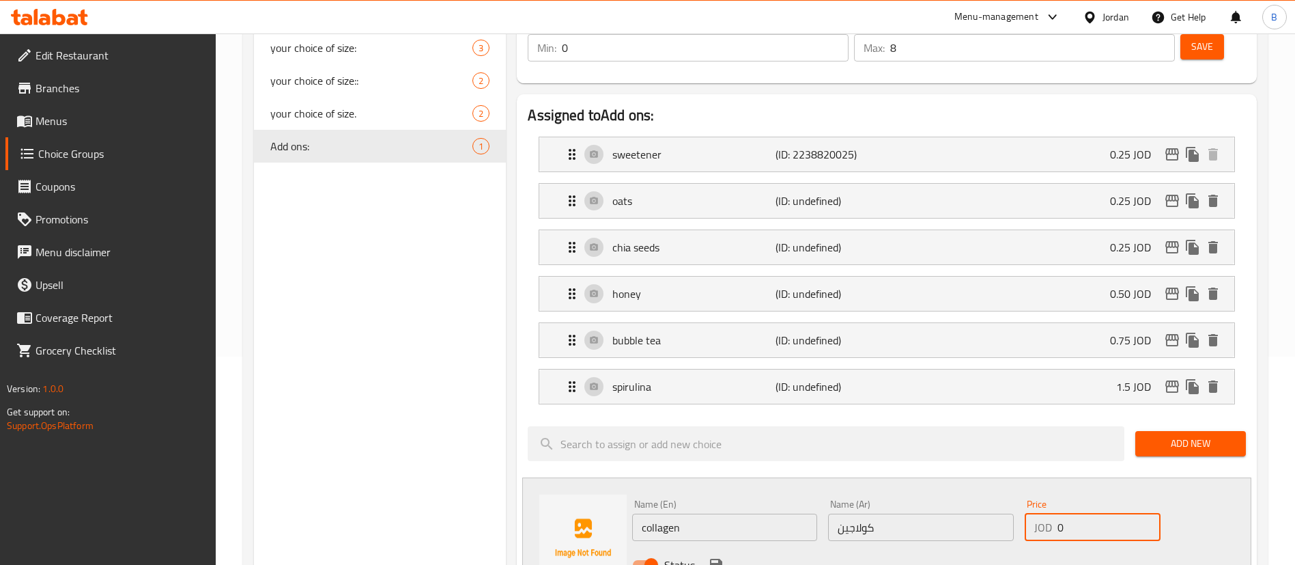
click at [1099, 513] on input "0" at bounding box center [1109, 526] width 103 height 27
drag, startPoint x: 1086, startPoint y: 494, endPoint x: 873, endPoint y: 503, distance: 212.5
click at [940, 502] on div "Name (En) collagen Name (En) Name (Ar) كولاجين Name (Ar) Price JOD 0 Price Stat…" at bounding box center [921, 538] width 588 height 89
type input "1.5"
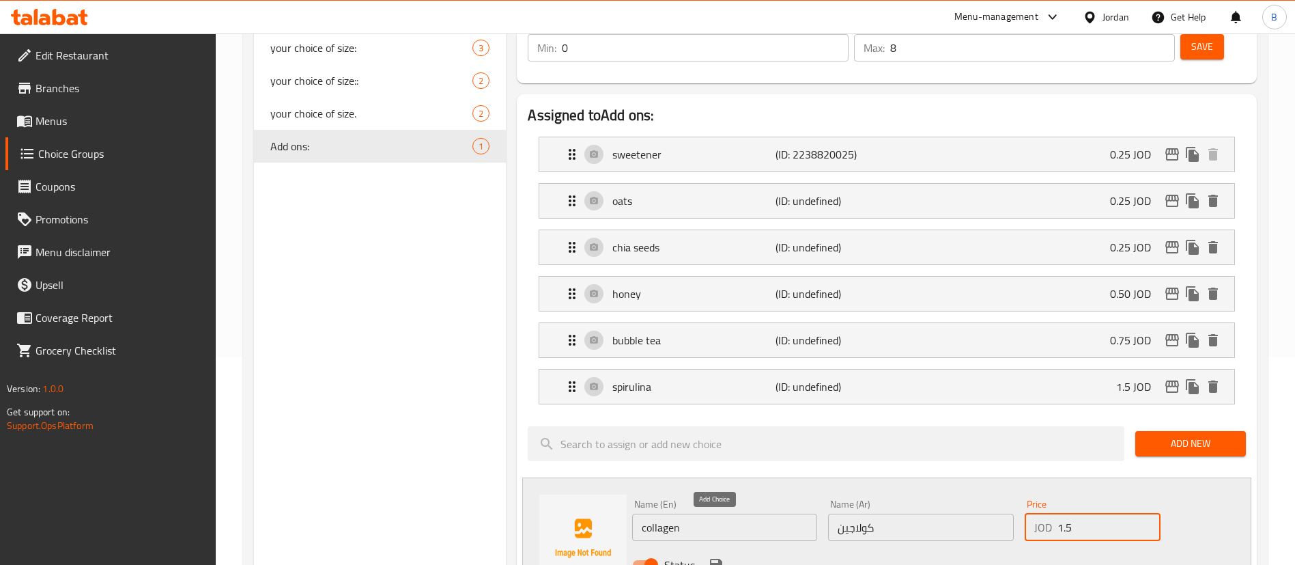
click at [720, 558] on icon "save" at bounding box center [716, 564] width 12 height 12
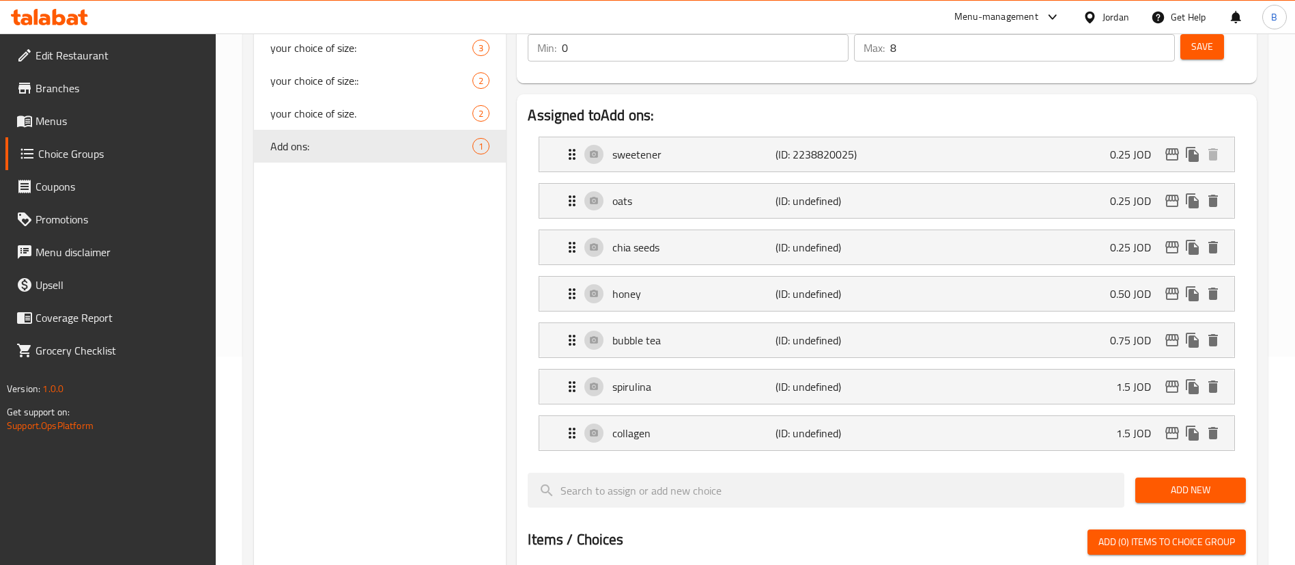
click at [1178, 481] on span "Add New" at bounding box center [1190, 489] width 89 height 17
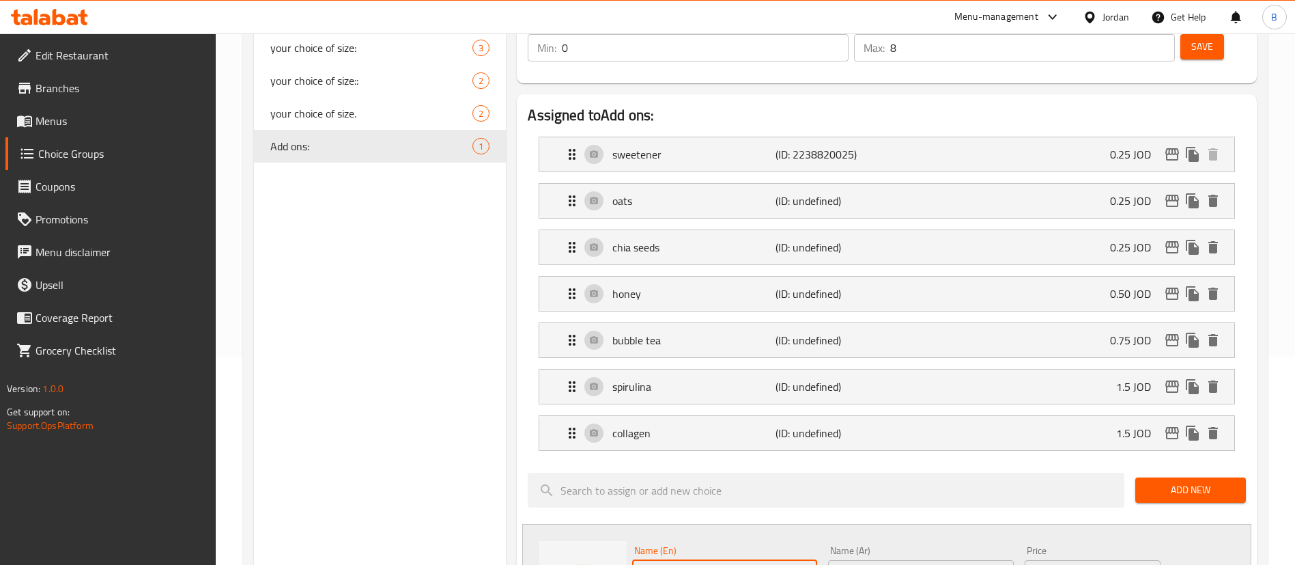
drag, startPoint x: 679, startPoint y: 542, endPoint x: 434, endPoint y: 537, distance: 245.8
click at [461, 535] on div "Choice Groups your choice of size: 3 your choice of size:: 2 your choice of siz…" at bounding box center [758, 548] width 1008 height 1202
drag, startPoint x: 707, startPoint y: 533, endPoint x: 438, endPoint y: 528, distance: 269.7
click at [439, 528] on div "Choice Groups your choice of size: 3 your choice of size:: 2 your choice of siz…" at bounding box center [758, 548] width 1008 height 1202
type input "whey protein"
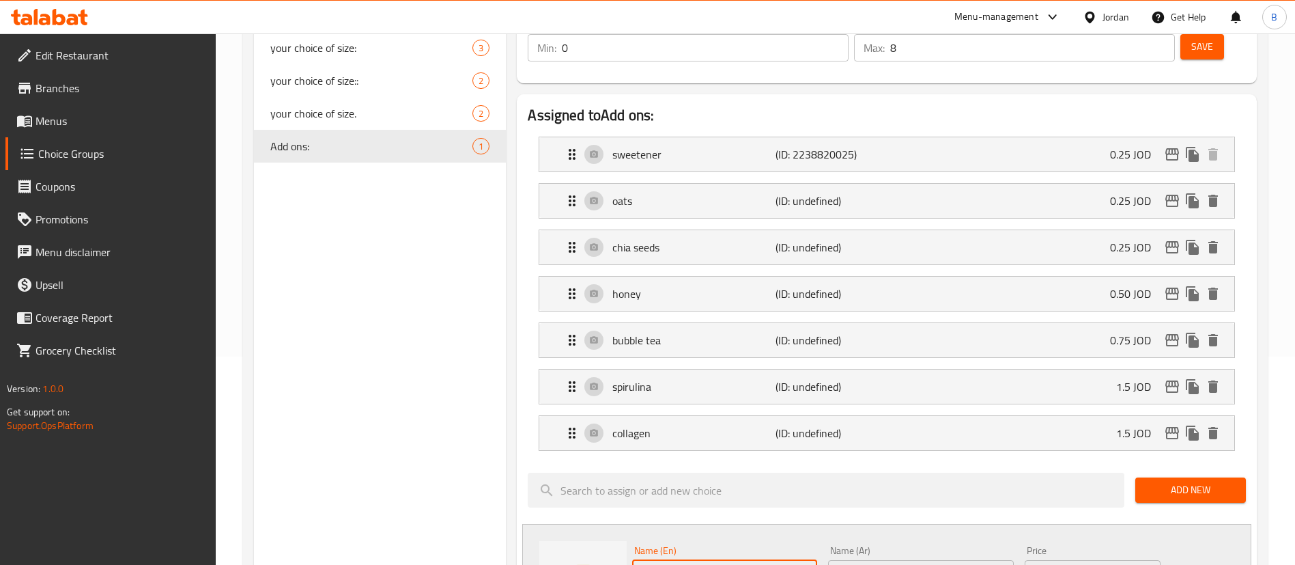
click at [922, 546] on div "Name (Ar) Name (Ar)" at bounding box center [920, 567] width 185 height 42
click at [918, 549] on div "Name (Ar) Name (Ar)" at bounding box center [921, 566] width 196 height 53
drag, startPoint x: 918, startPoint y: 535, endPoint x: 915, endPoint y: 561, distance: 26.1
click at [918, 560] on input "text" at bounding box center [920, 573] width 185 height 27
paste input "بروتين مصل اللبن"
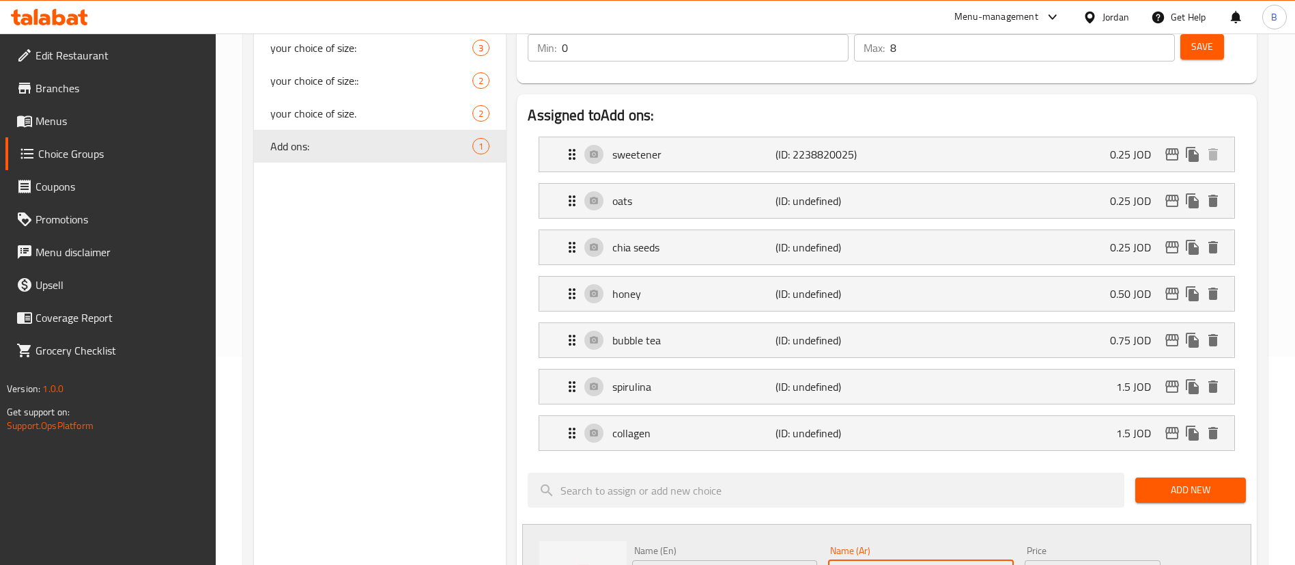
type input "بروتين مصل اللبن"
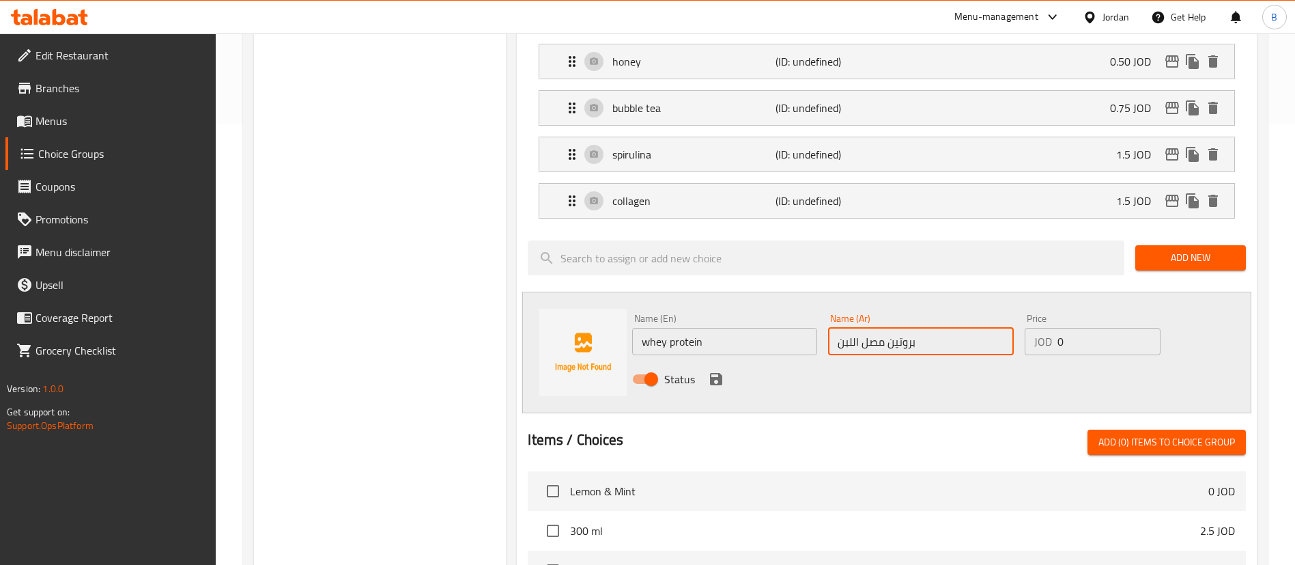
scroll to position [515, 0]
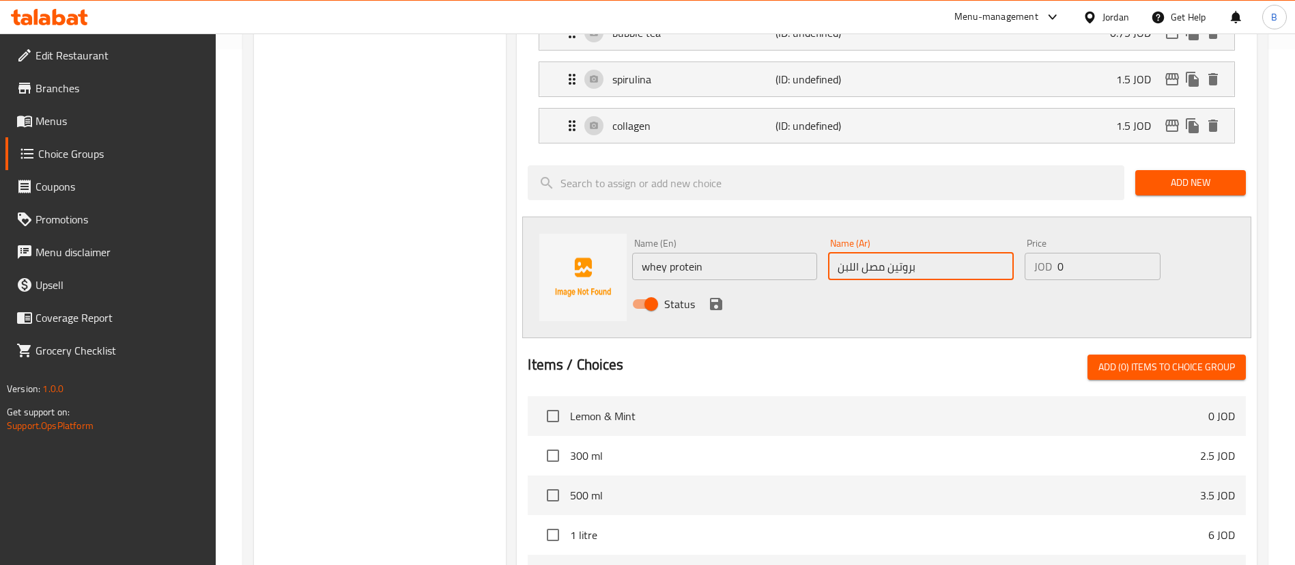
click at [718, 298] on icon "save" at bounding box center [716, 304] width 12 height 12
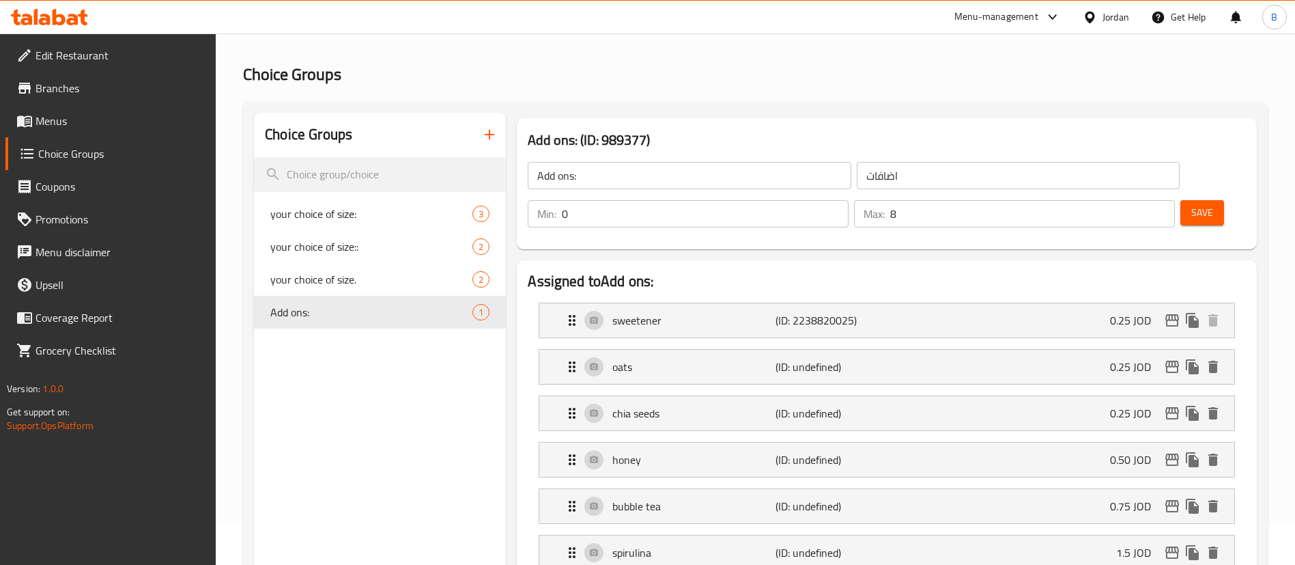
scroll to position [0, 0]
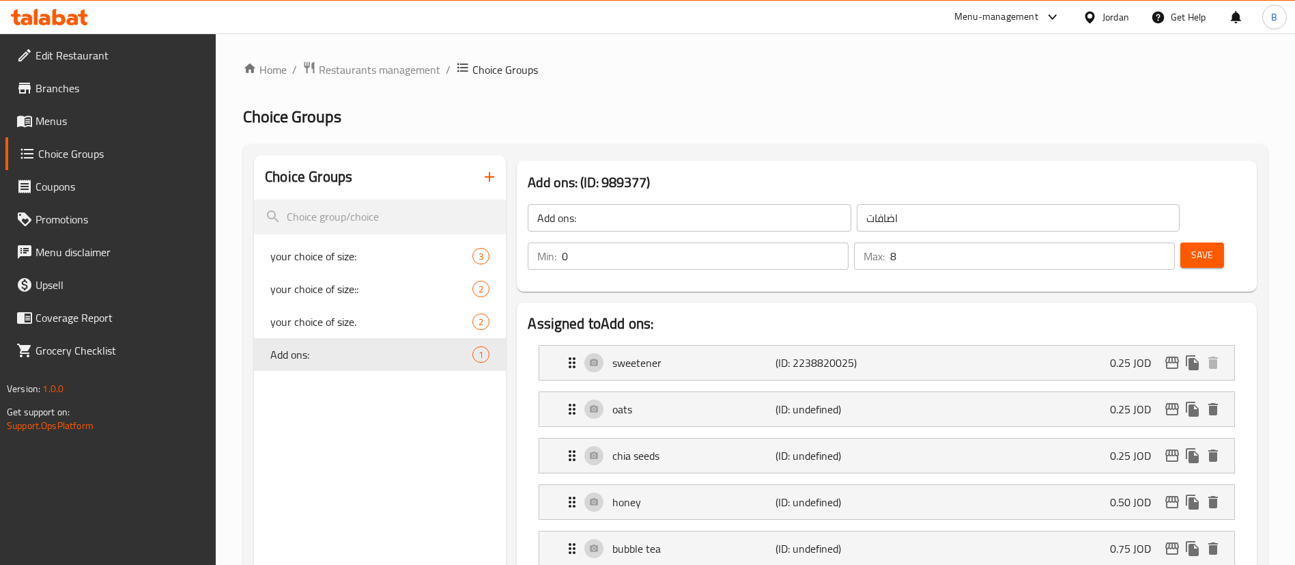
click at [1194, 242] on button "Save" at bounding box center [1202, 254] width 44 height 25
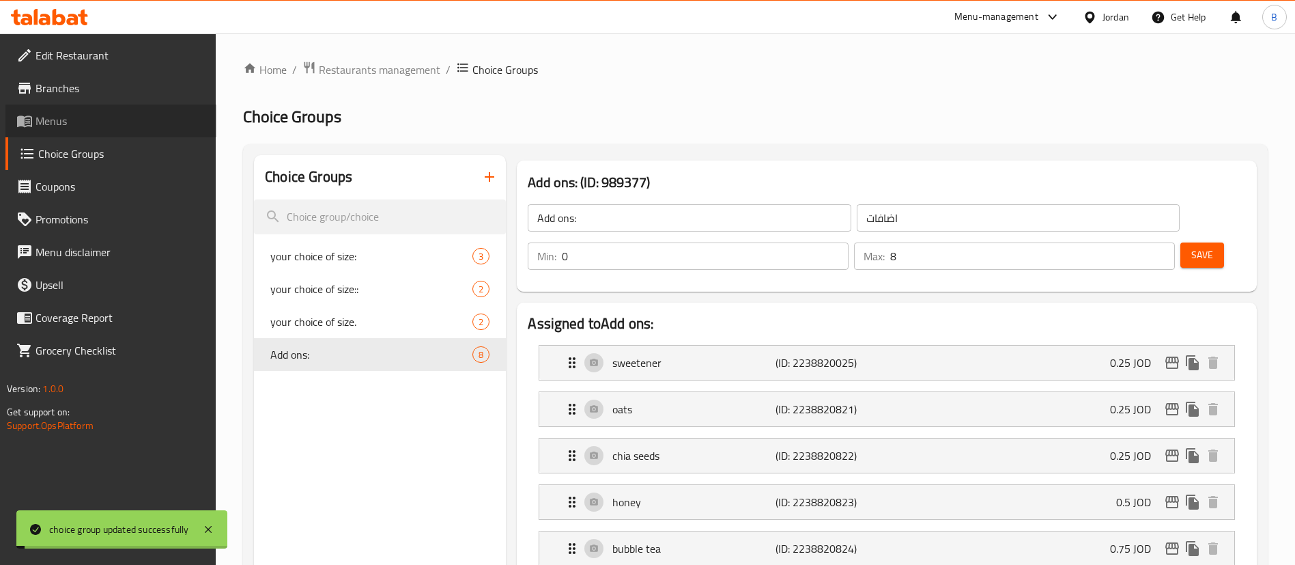
click at [83, 136] on link "Menus" at bounding box center [110, 120] width 211 height 33
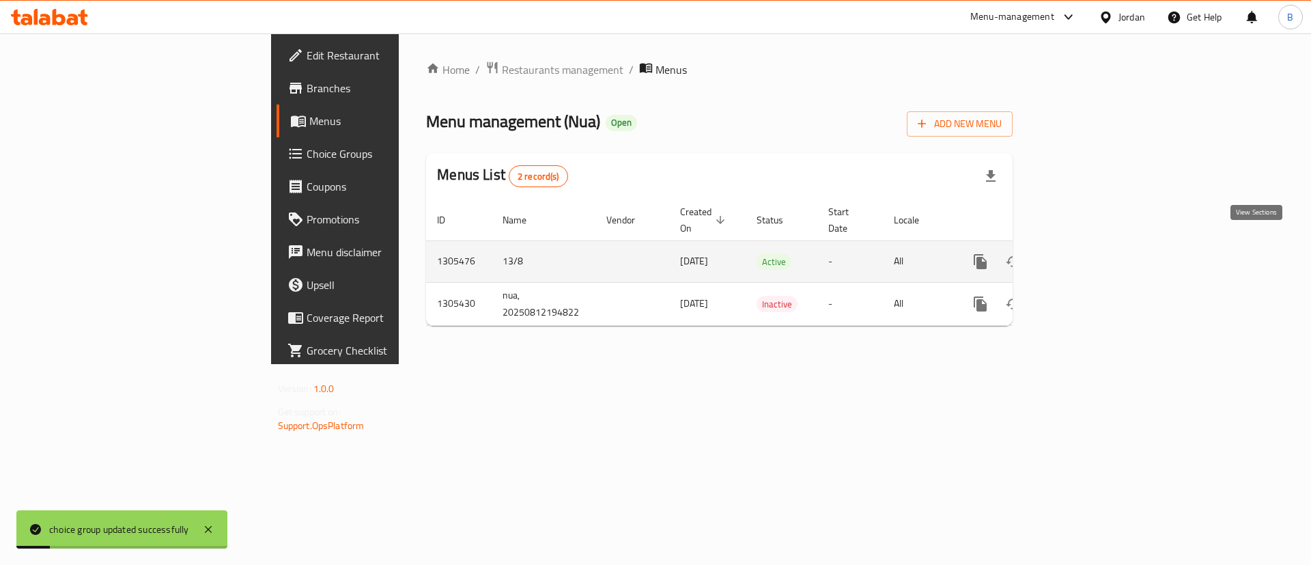
click at [1087, 253] on icon "enhanced table" at bounding box center [1079, 261] width 16 height 16
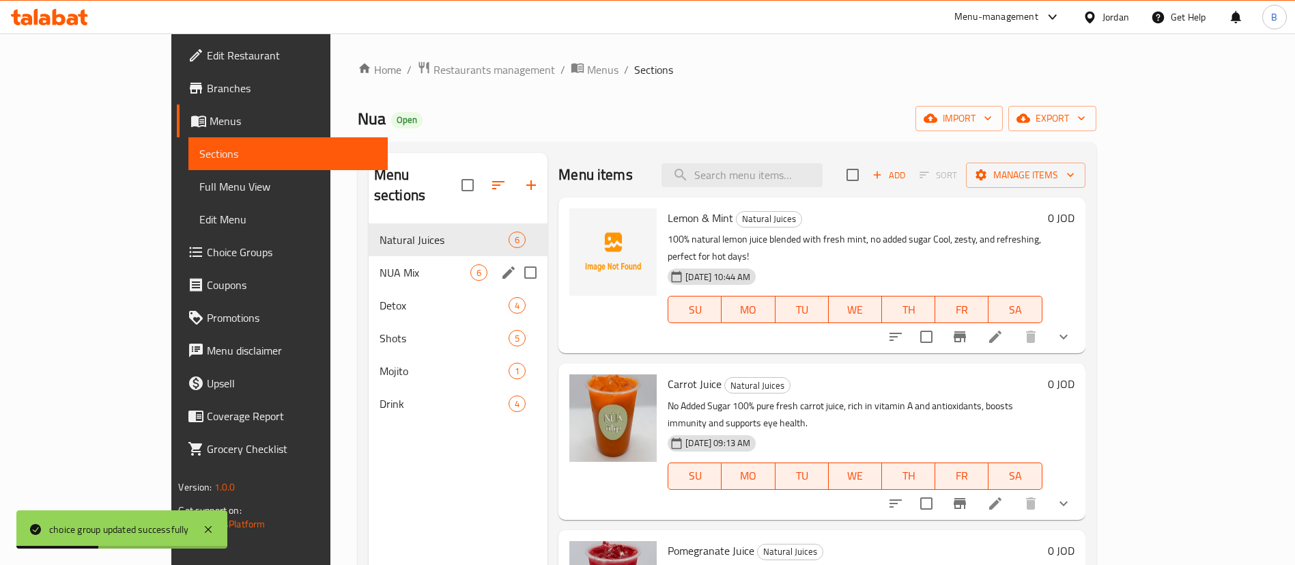
click at [380, 264] on span "NUA Mix" at bounding box center [425, 272] width 91 height 16
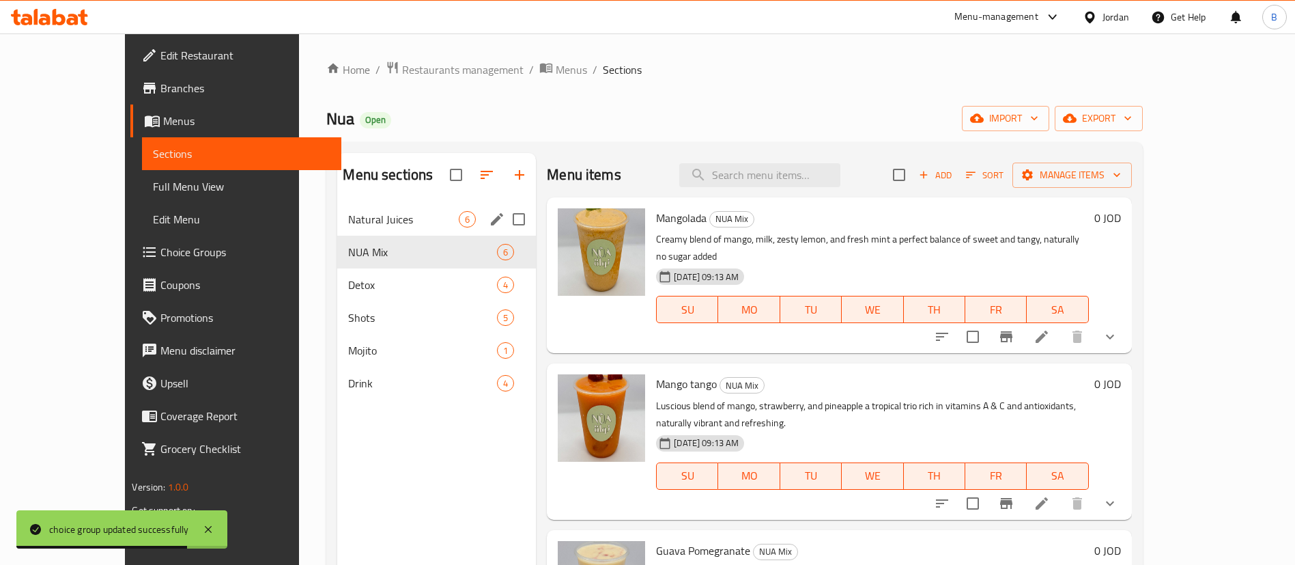
click at [339, 208] on div "Natural Juices 6" at bounding box center [436, 219] width 199 height 33
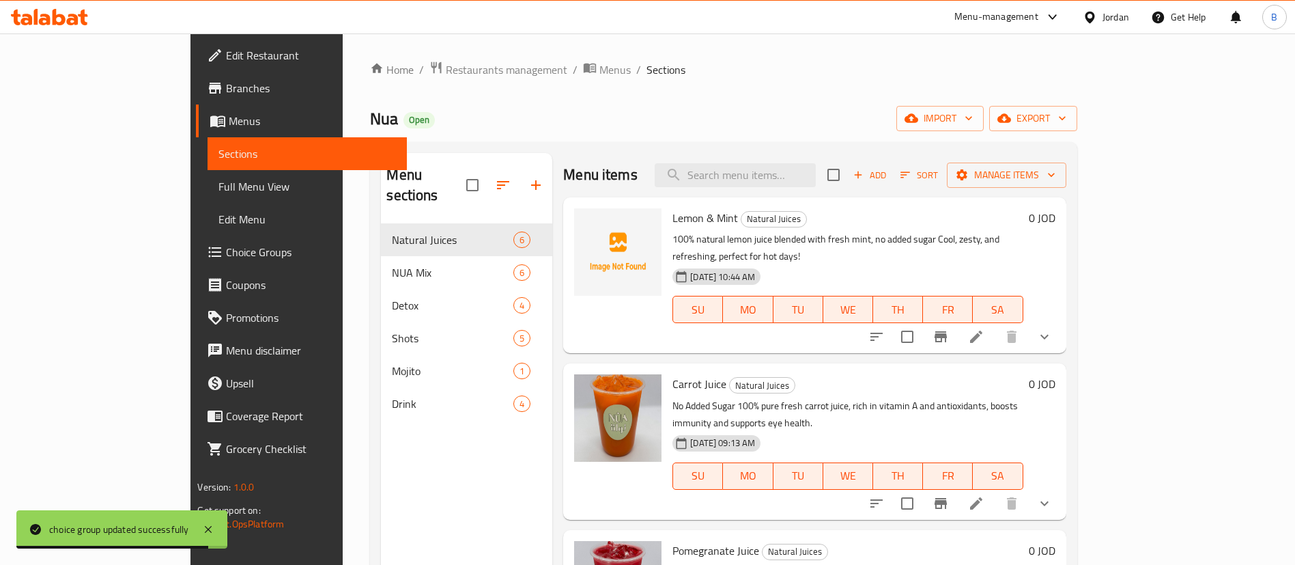
click at [995, 324] on li at bounding box center [976, 336] width 38 height 25
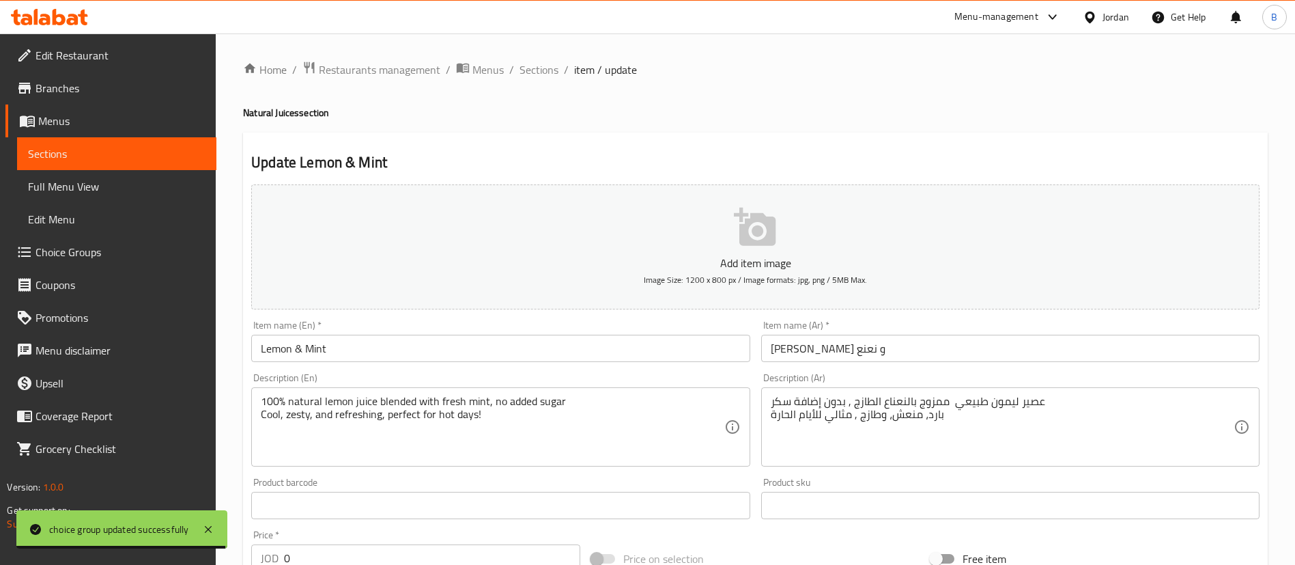
scroll to position [423, 0]
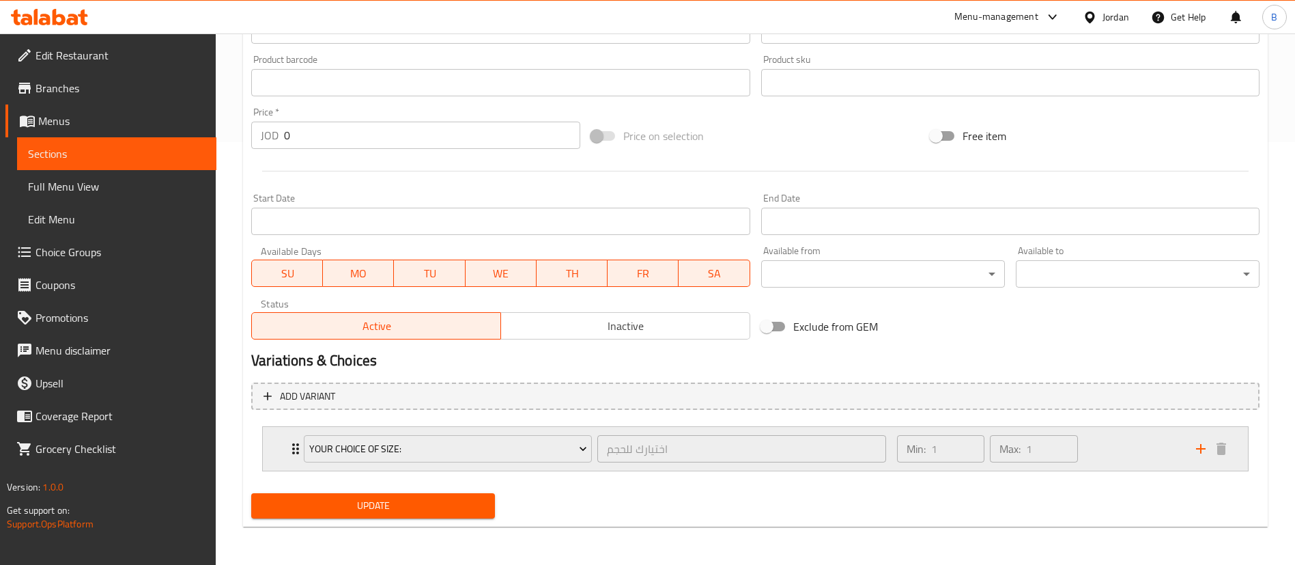
click at [1200, 450] on icon "add" at bounding box center [1201, 448] width 16 height 16
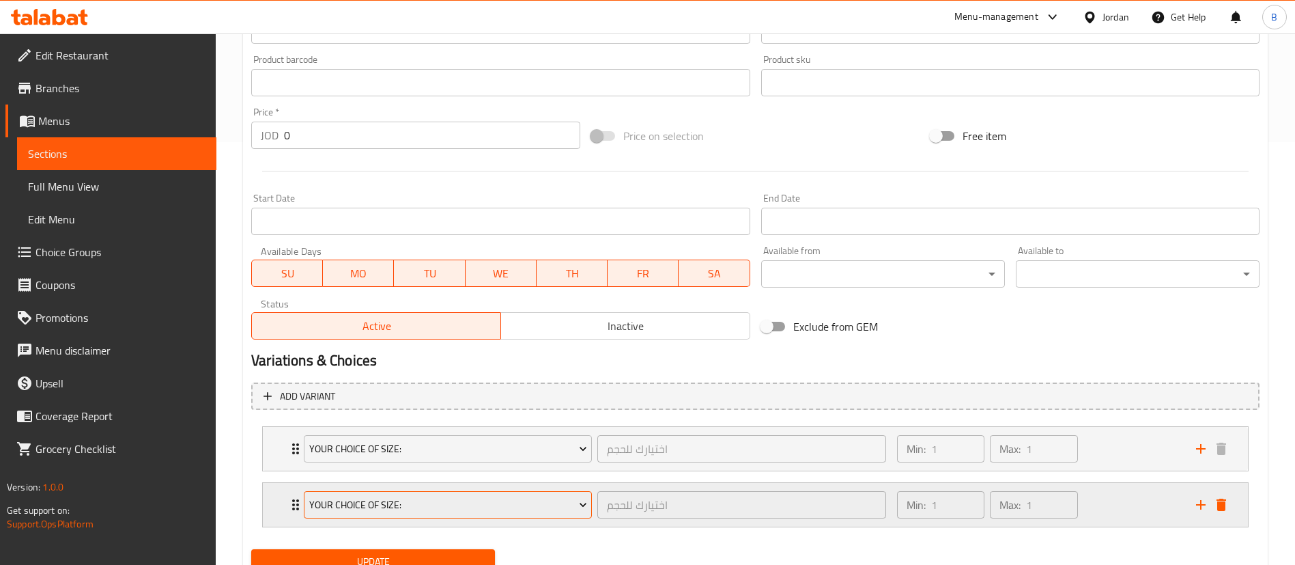
click at [481, 500] on span "your choice of size:" at bounding box center [448, 504] width 278 height 17
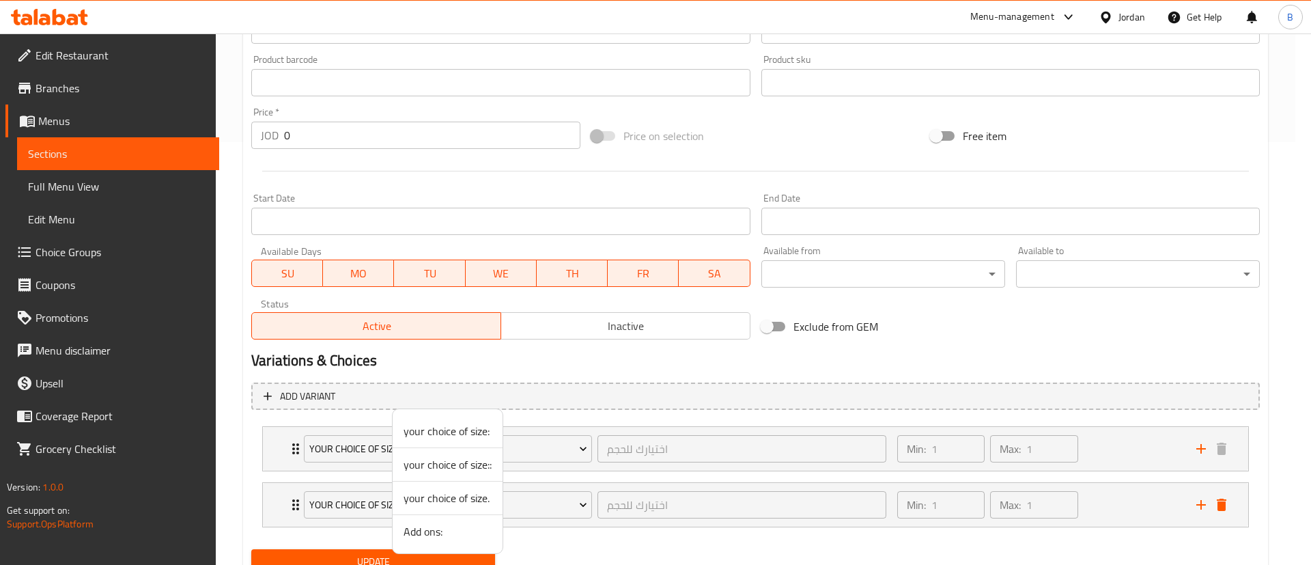
click at [448, 532] on span "Add ons:" at bounding box center [448, 531] width 88 height 16
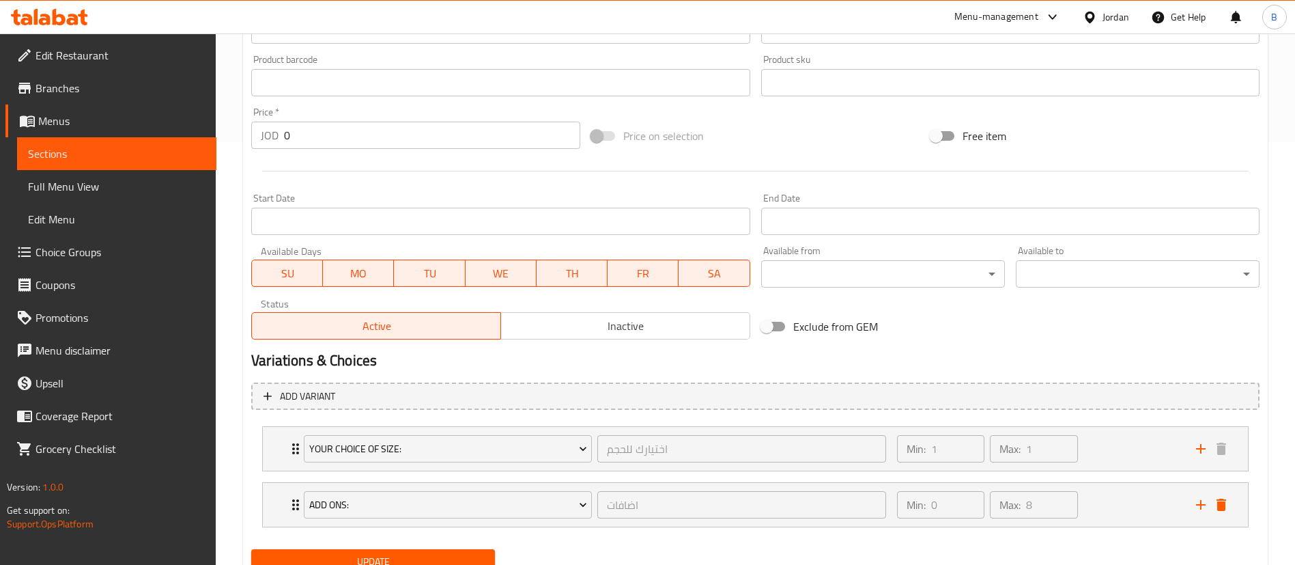
click at [433, 553] on span "Update" at bounding box center [373, 561] width 222 height 17
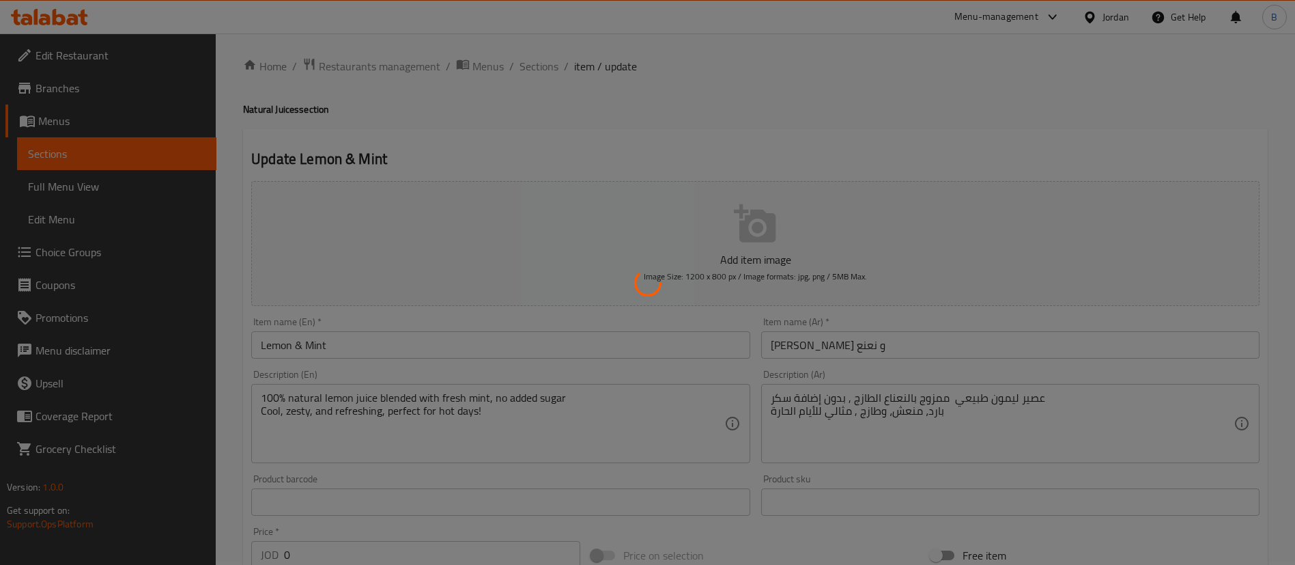
scroll to position [0, 0]
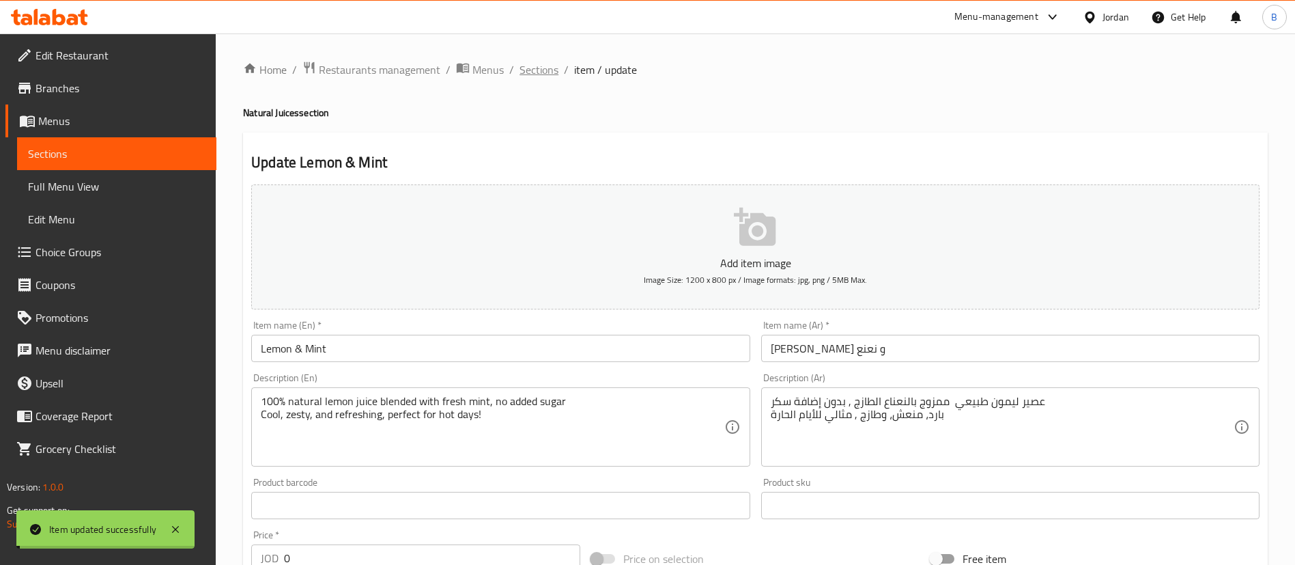
click at [520, 70] on span "Sections" at bounding box center [539, 69] width 39 height 16
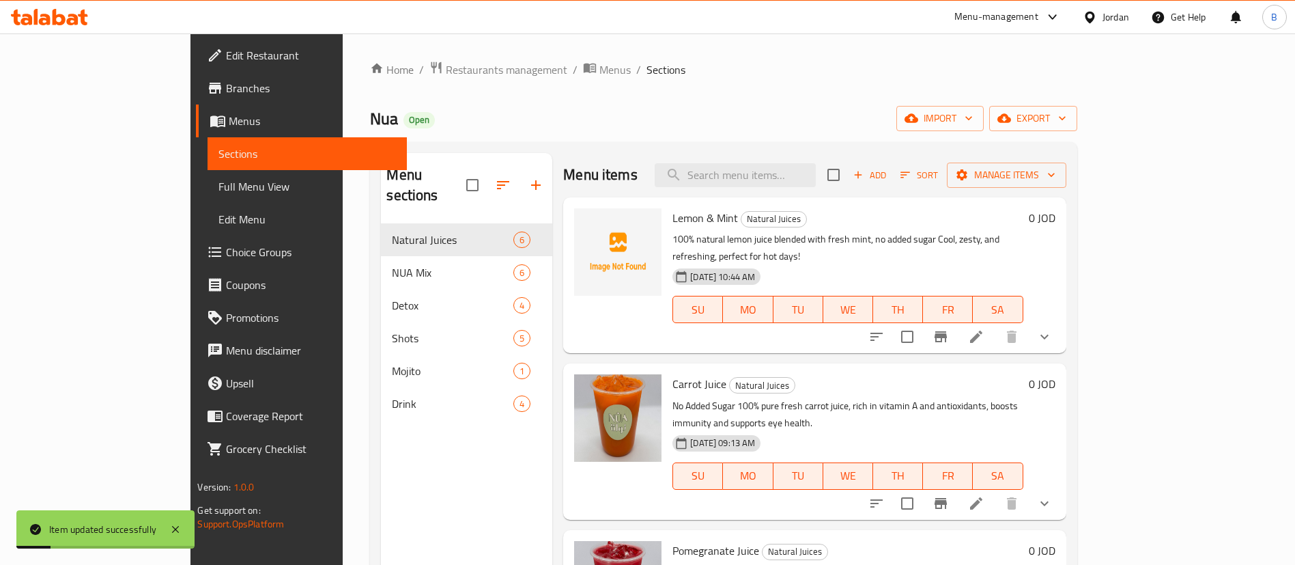
click at [995, 491] on li at bounding box center [976, 503] width 38 height 25
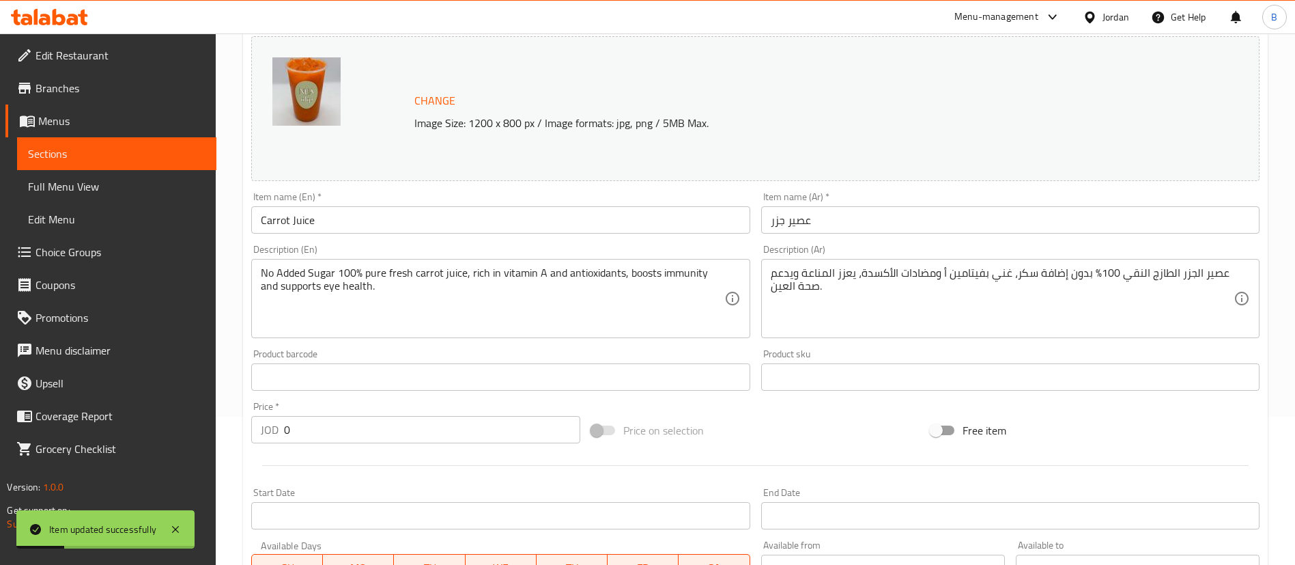
scroll to position [490, 0]
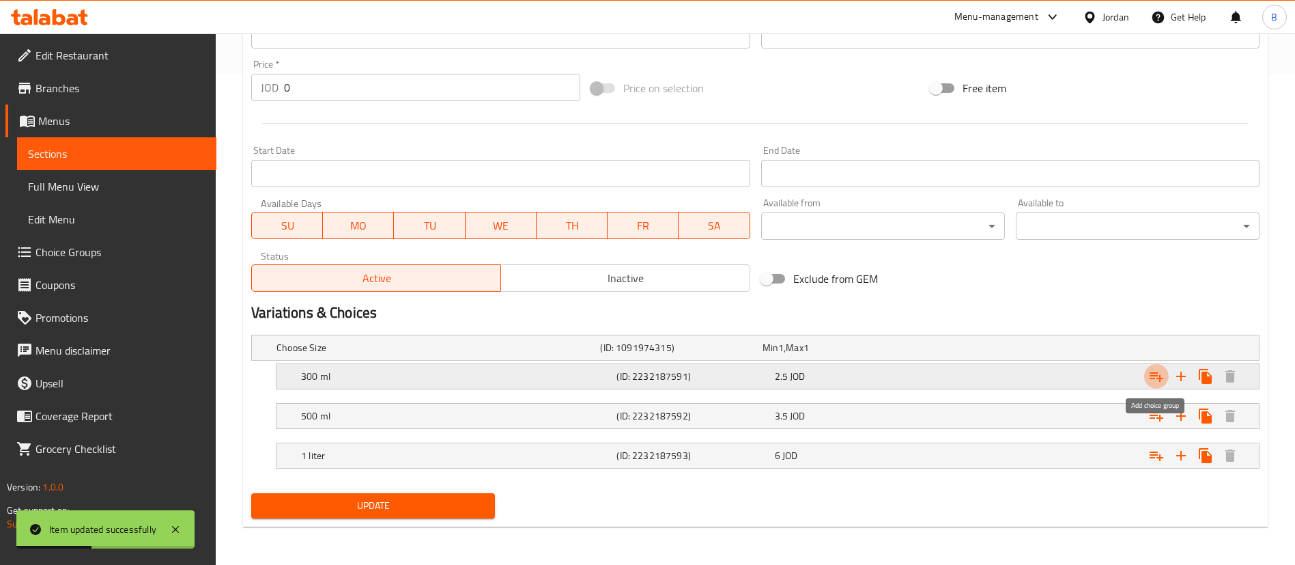
click at [1158, 377] on icon "Expand" at bounding box center [1156, 376] width 16 height 16
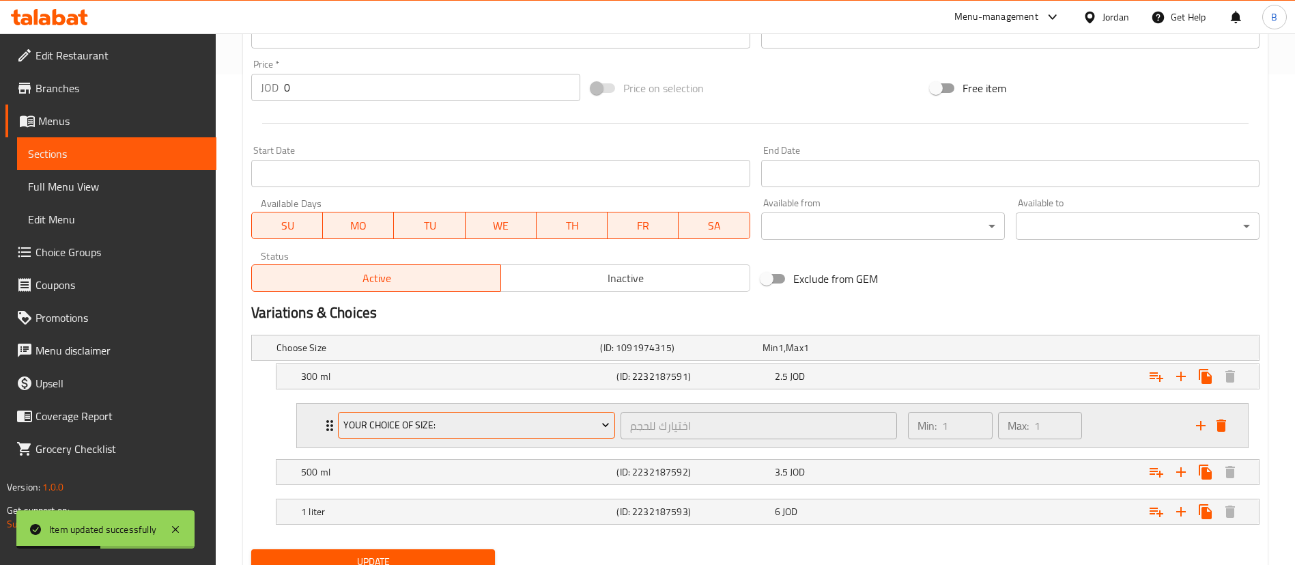
click at [459, 422] on span "your choice of size:" at bounding box center [476, 424] width 267 height 17
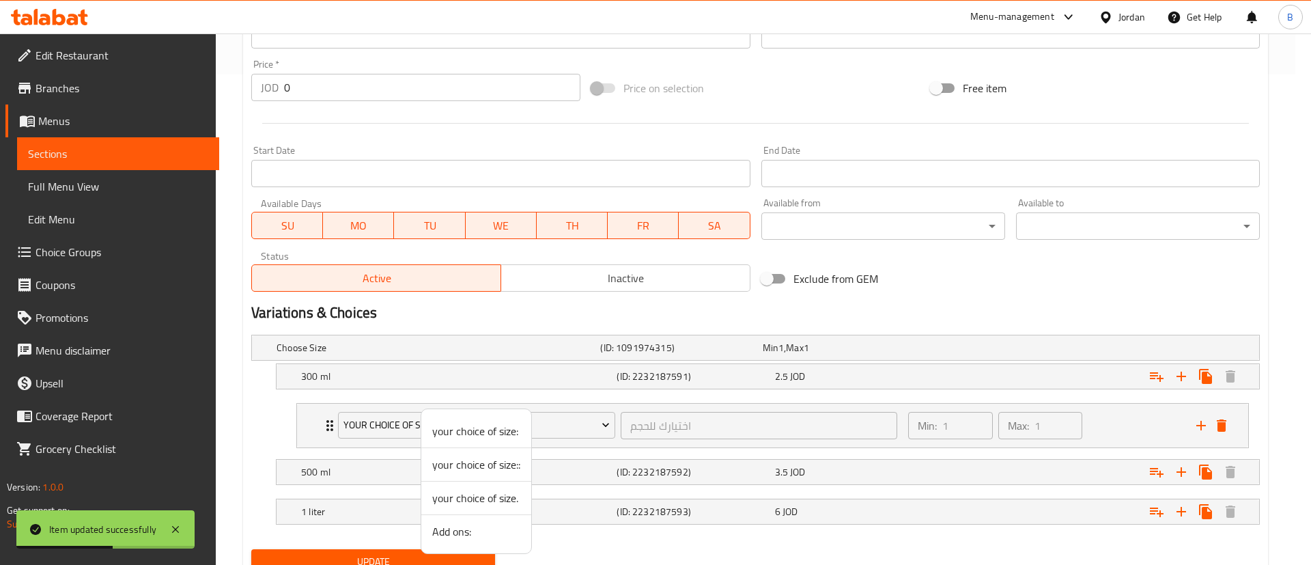
click at [448, 535] on span "Add ons:" at bounding box center [476, 531] width 88 height 16
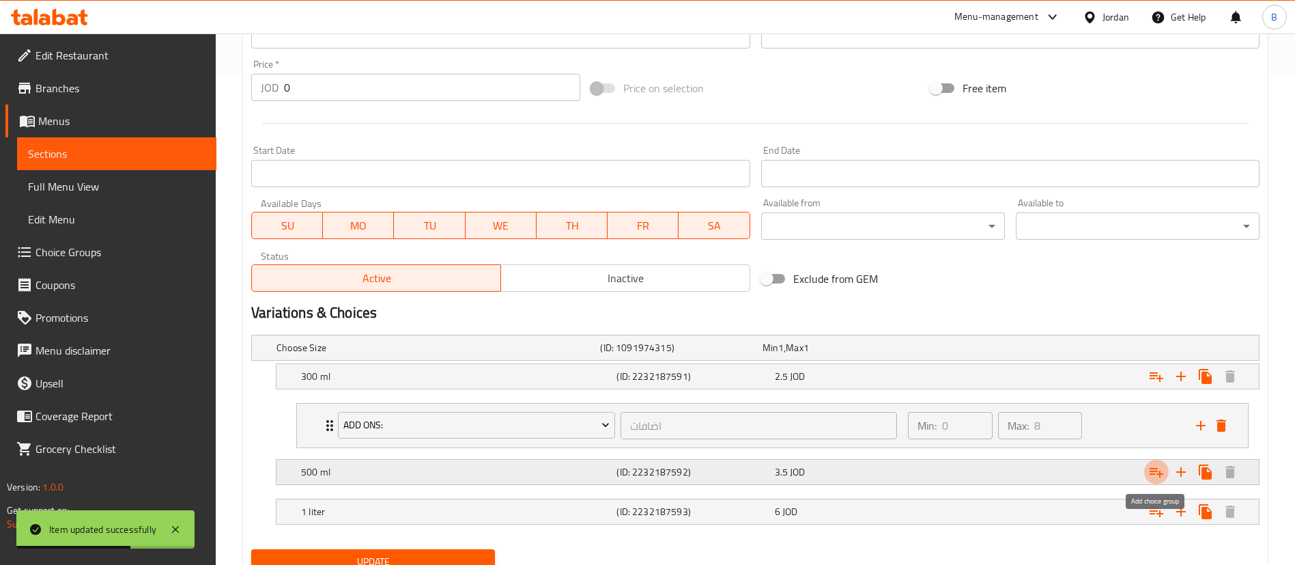
click at [1167, 472] on button "Expand" at bounding box center [1156, 471] width 25 height 25
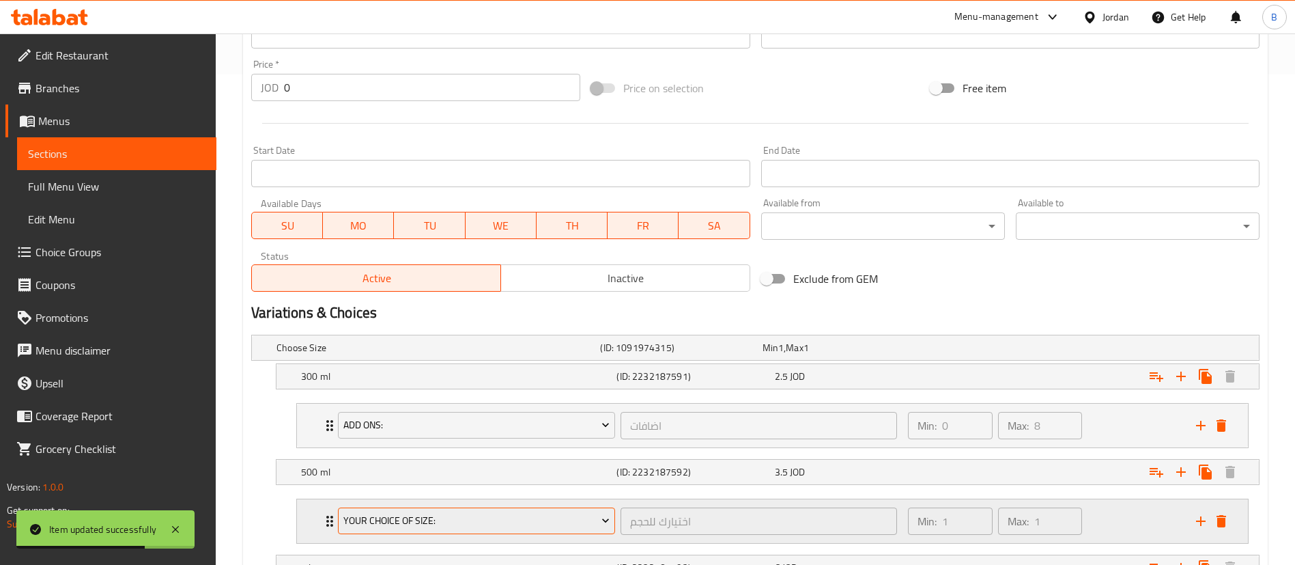
click at [450, 515] on span "your choice of size:" at bounding box center [476, 520] width 267 height 17
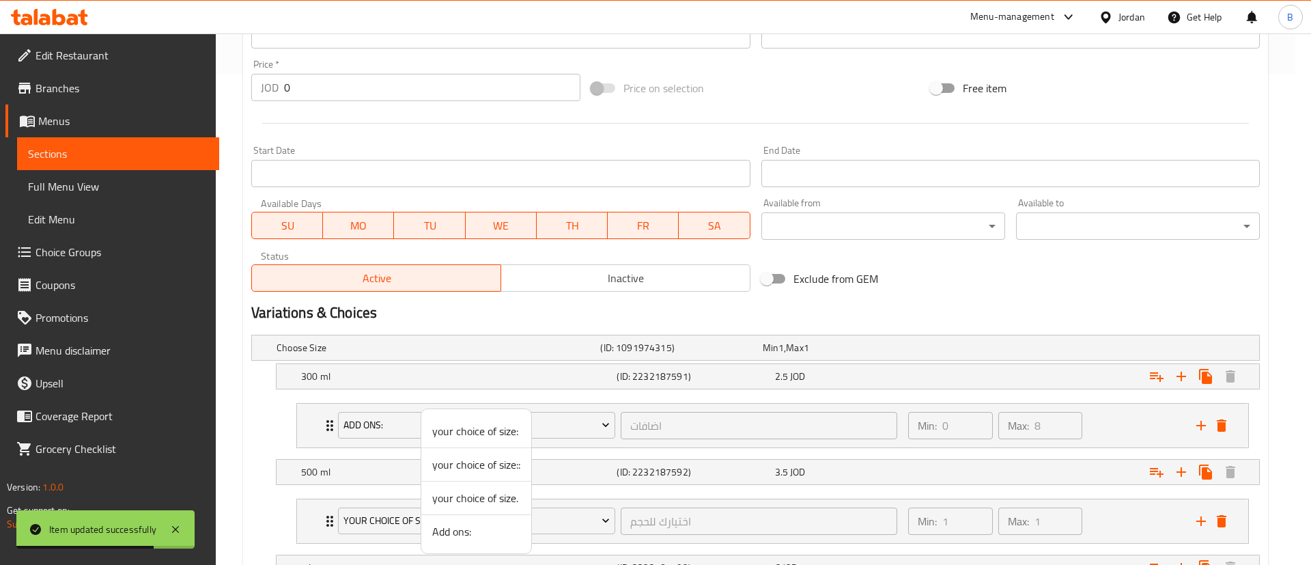
click at [470, 526] on span "Add ons:" at bounding box center [476, 531] width 88 height 16
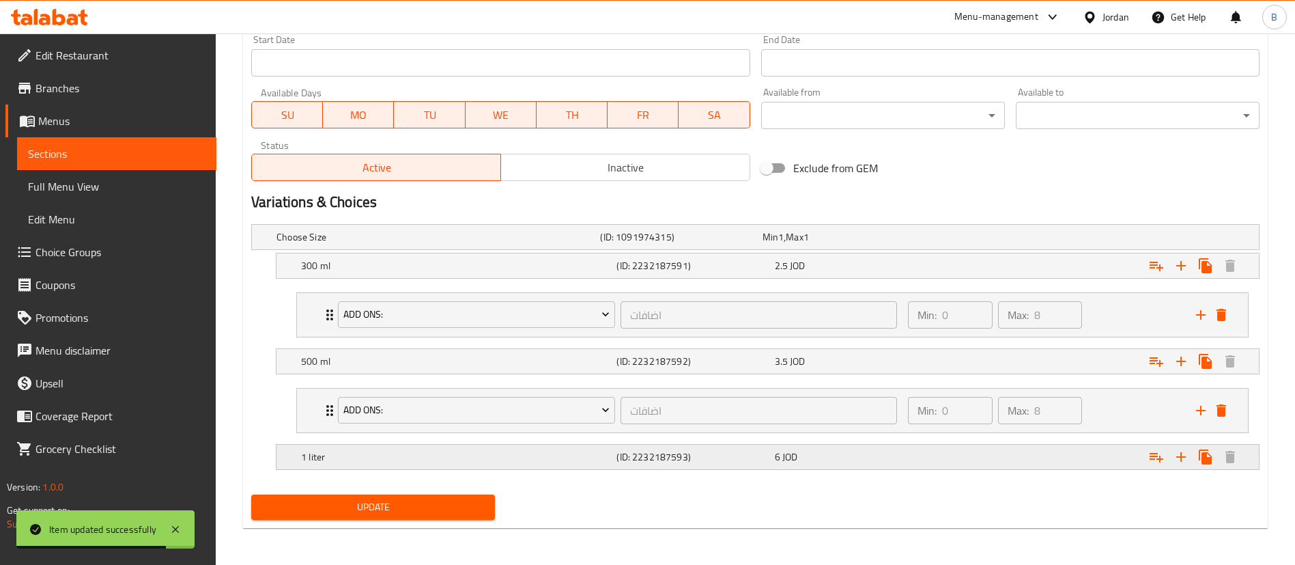
scroll to position [602, 0]
click at [1157, 272] on icon "Expand" at bounding box center [1156, 264] width 16 height 16
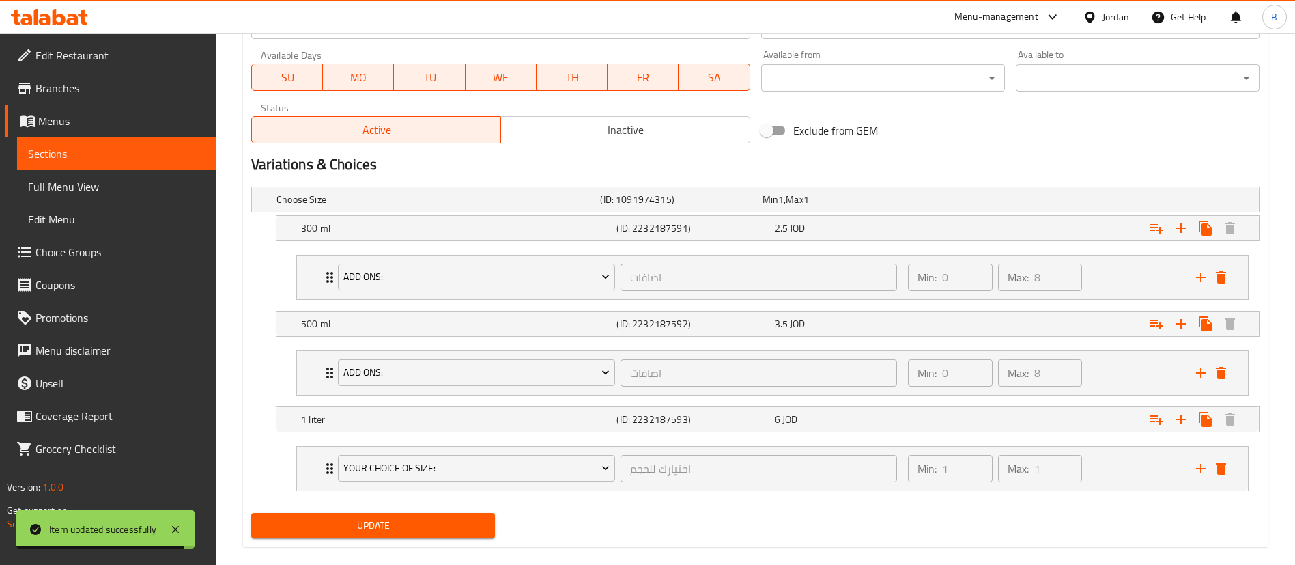
scroll to position [658, 0]
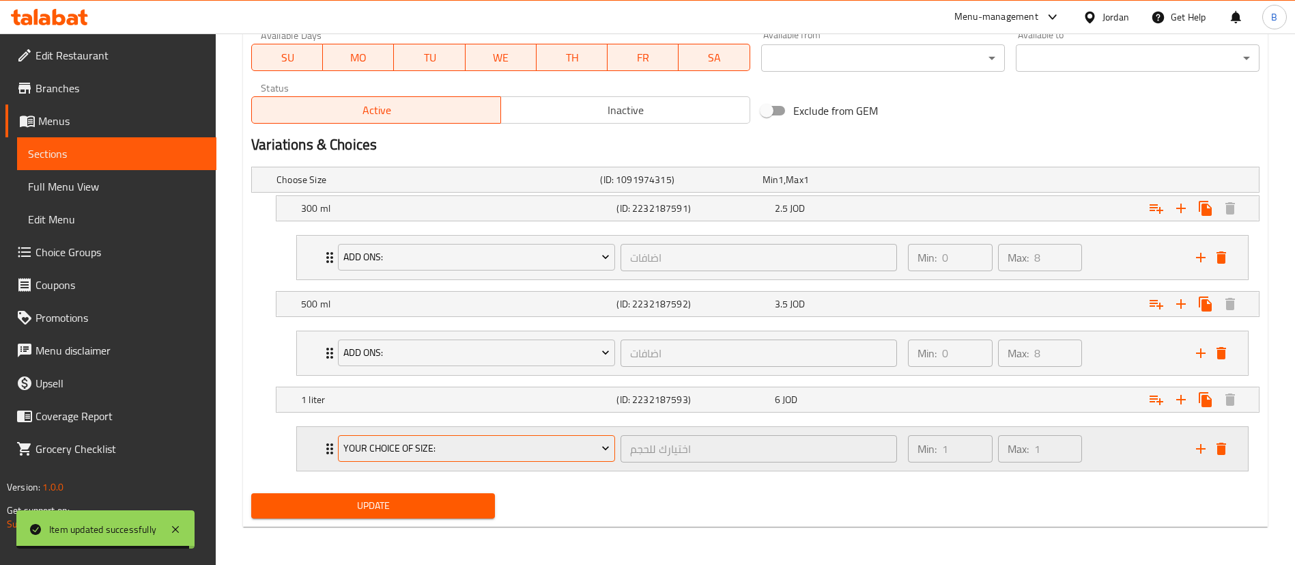
click at [419, 448] on span "your choice of size:" at bounding box center [476, 448] width 267 height 17
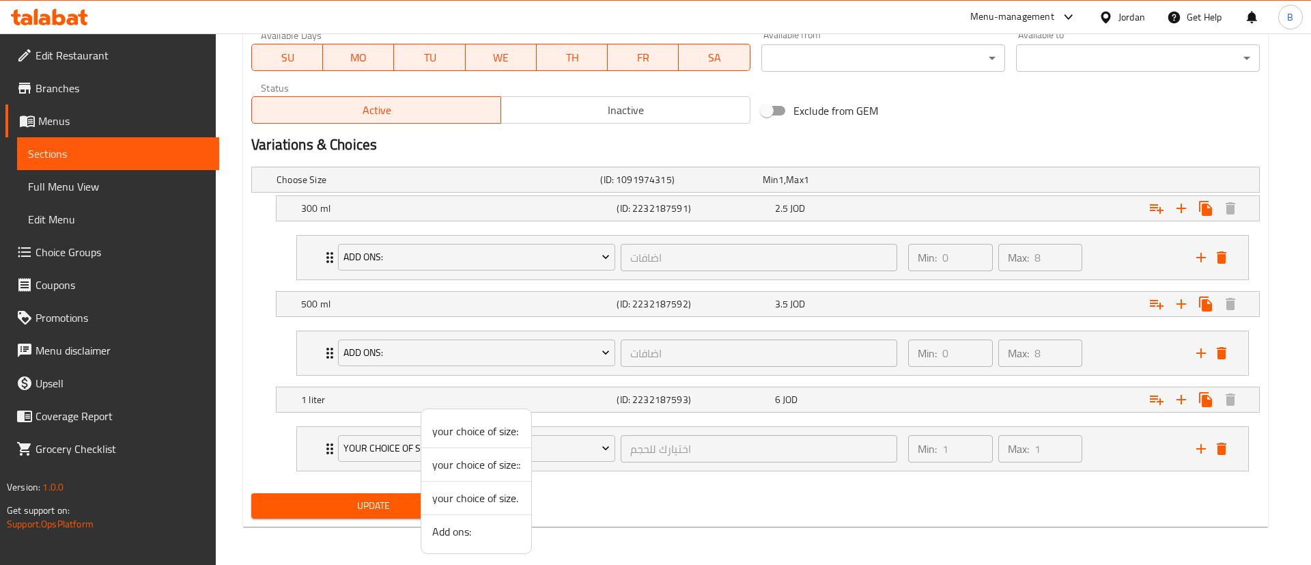
click at [465, 543] on li "Add ons:" at bounding box center [476, 531] width 110 height 33
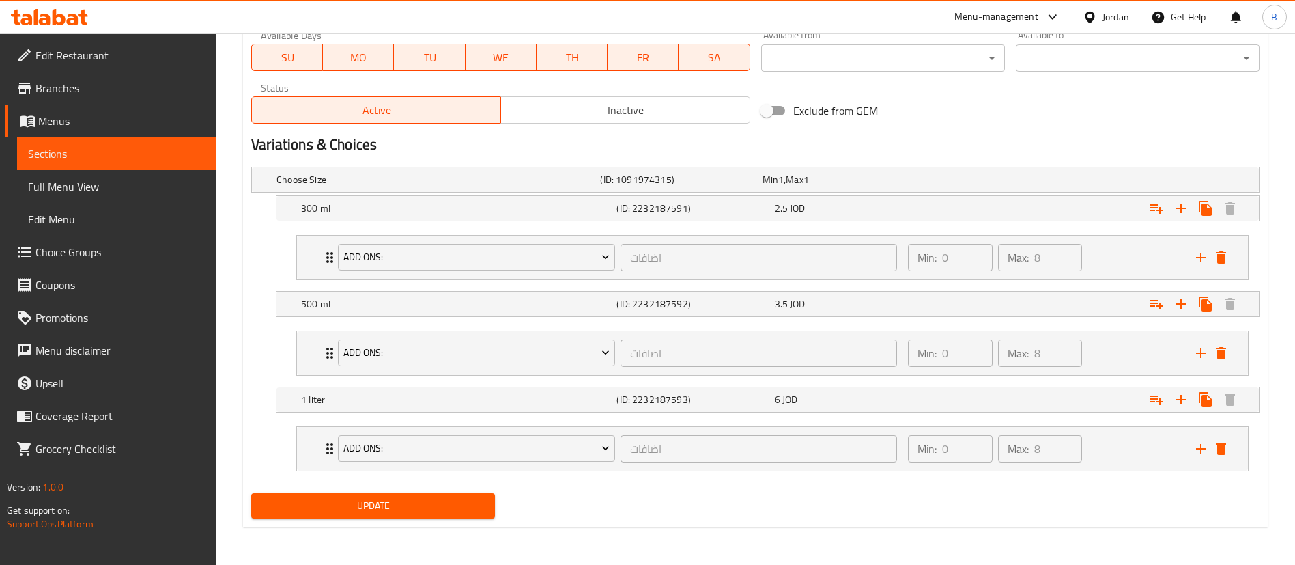
click at [415, 487] on div "Update" at bounding box center [373, 505] width 255 height 36
click at [410, 496] on button "Update" at bounding box center [373, 505] width 244 height 25
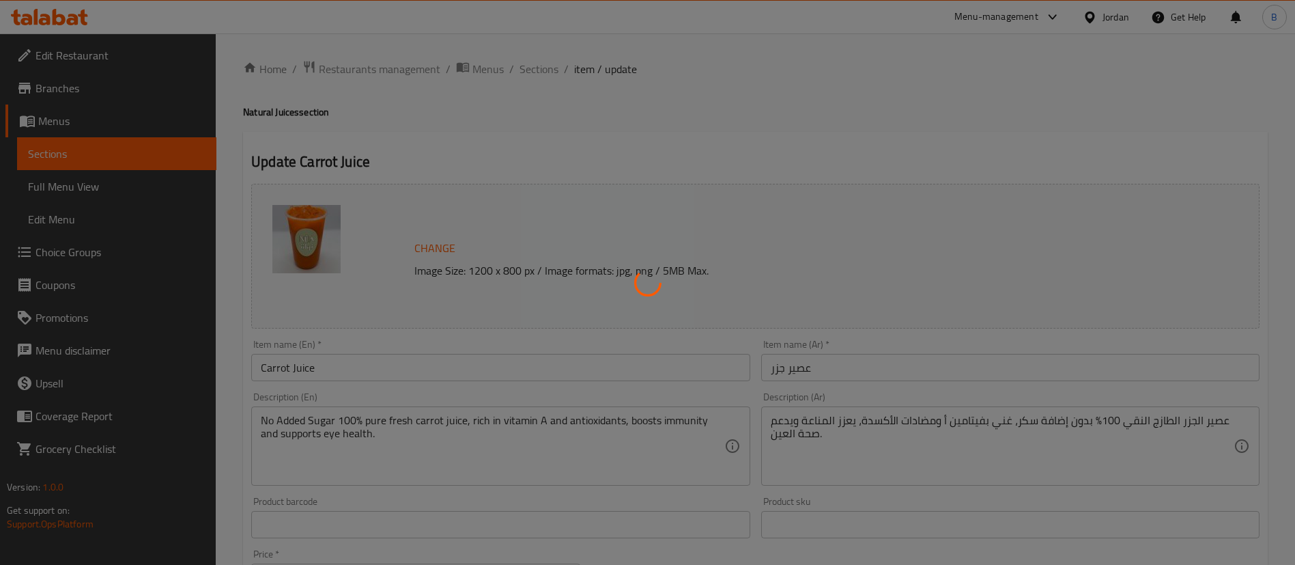
scroll to position [0, 0]
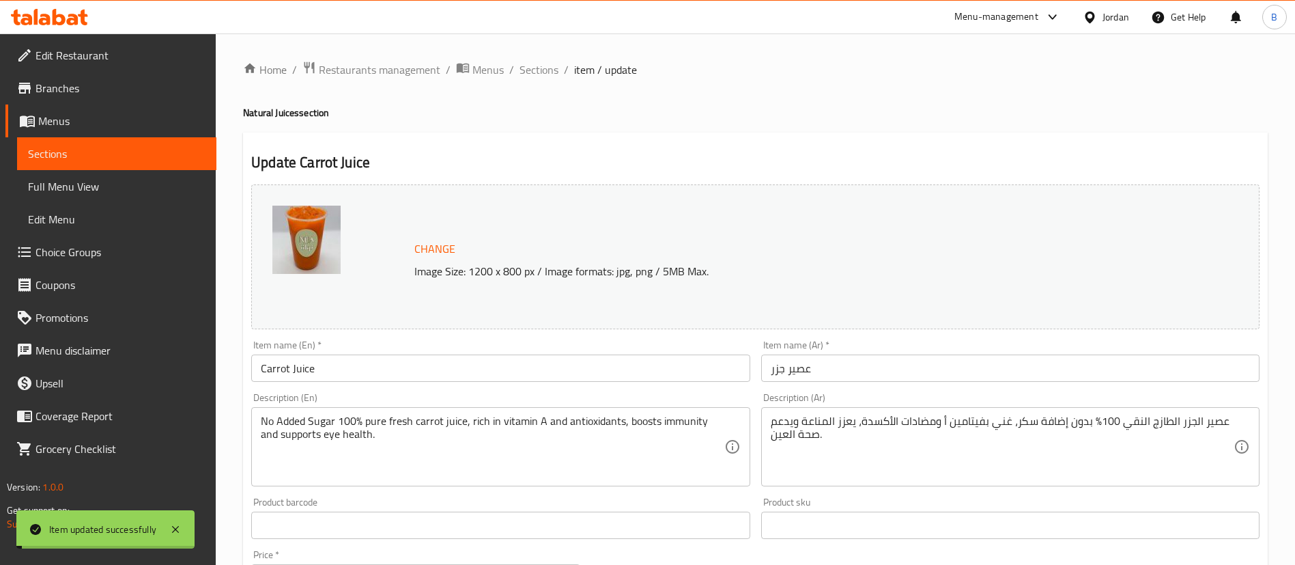
click at [543, 68] on span "Sections" at bounding box center [539, 69] width 39 height 16
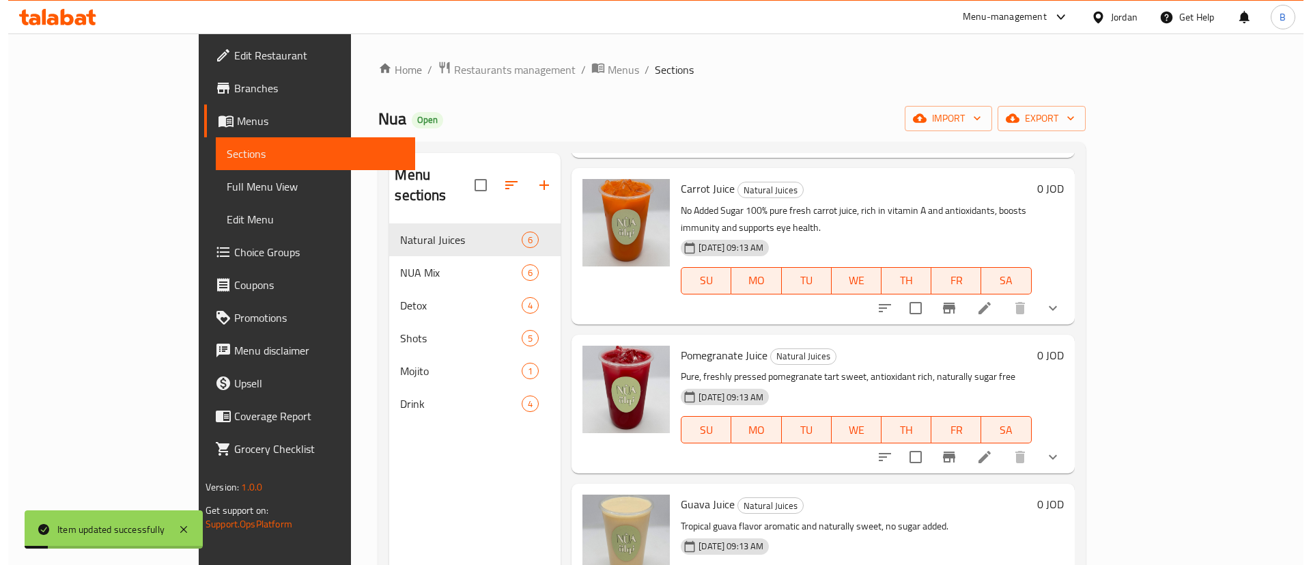
scroll to position [205, 0]
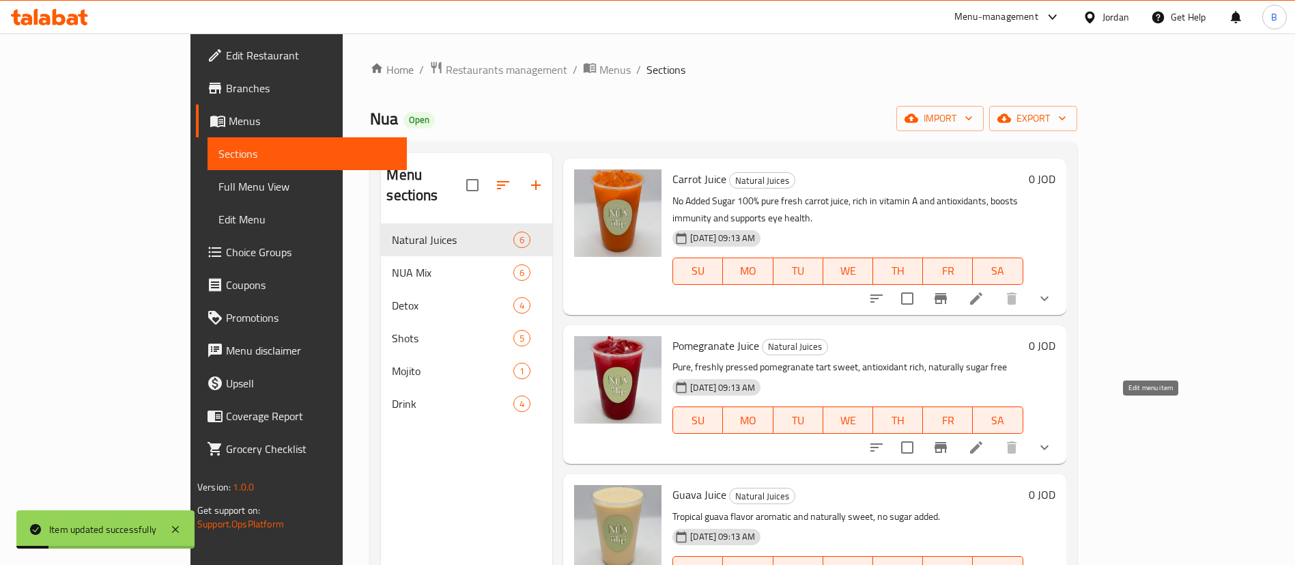
click at [985, 439] on icon at bounding box center [976, 447] width 16 height 16
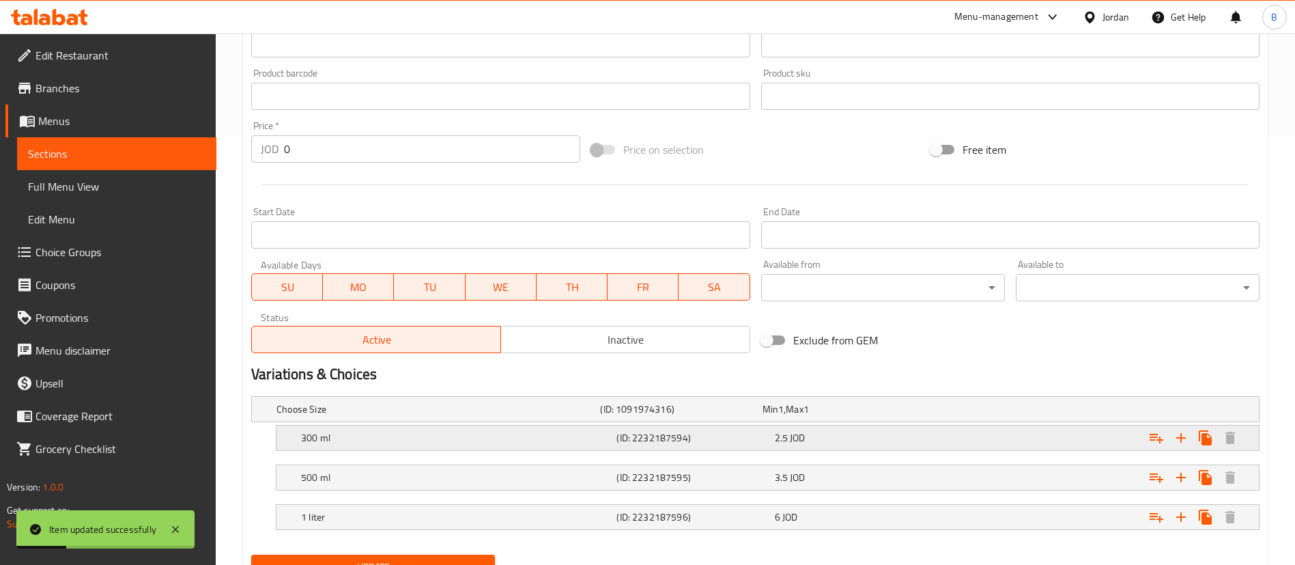
scroll to position [490, 0]
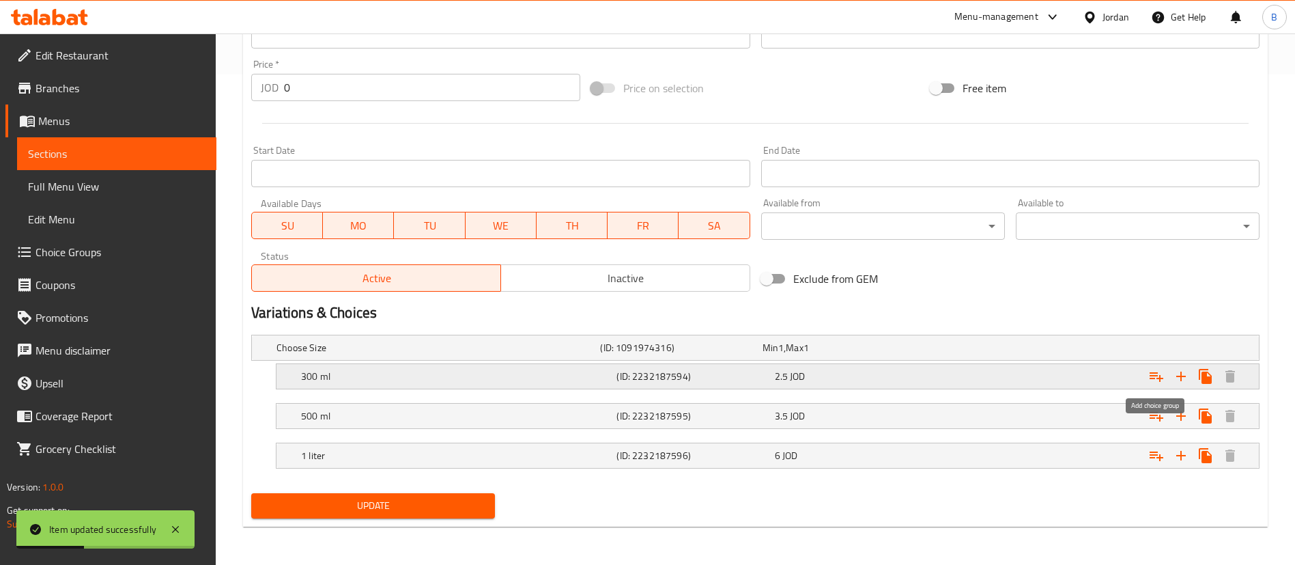
click at [1161, 376] on icon "Expand" at bounding box center [1156, 376] width 16 height 16
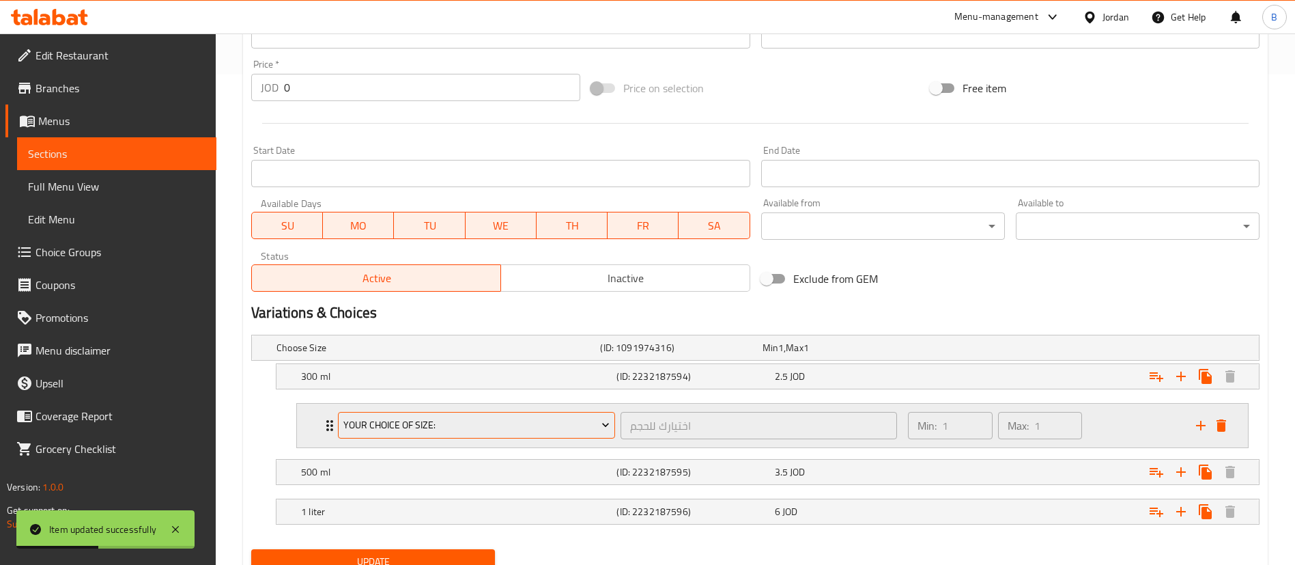
click at [503, 419] on span "your choice of size:" at bounding box center [476, 424] width 267 height 17
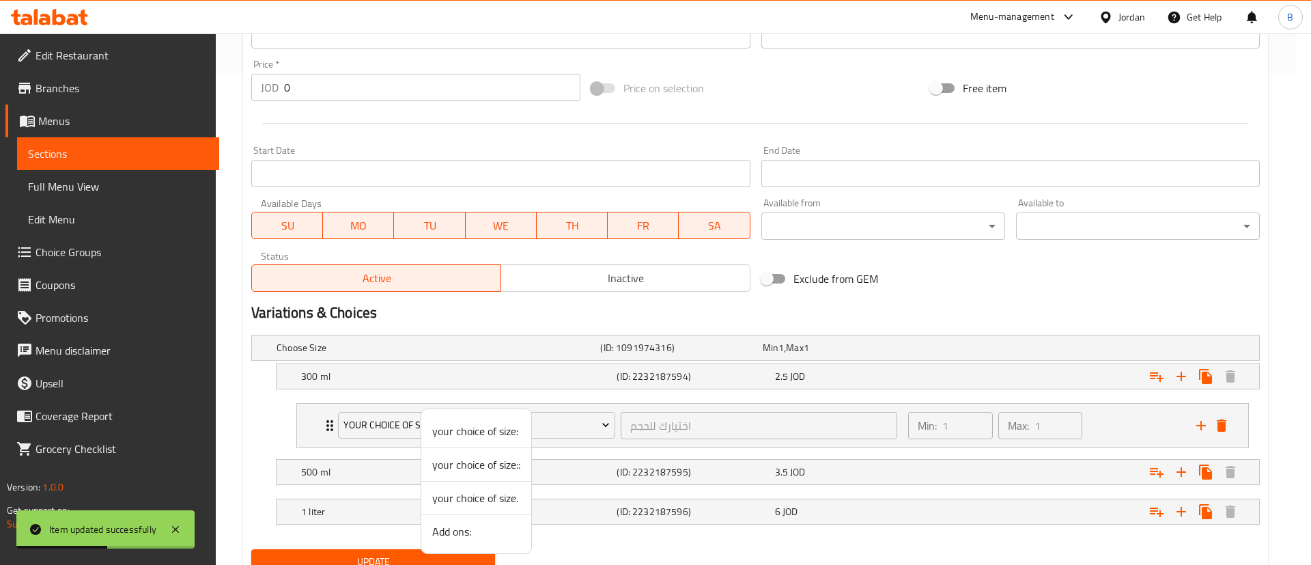
click at [494, 536] on span "Add ons:" at bounding box center [476, 531] width 88 height 16
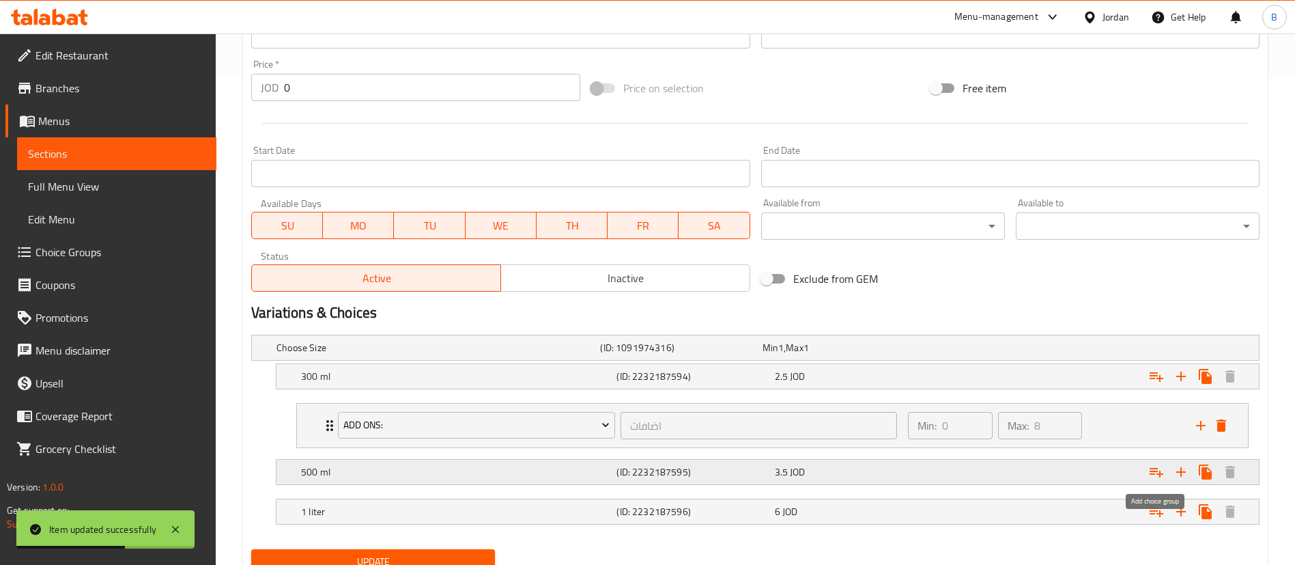
click at [1157, 465] on icon "Expand" at bounding box center [1156, 472] width 16 height 16
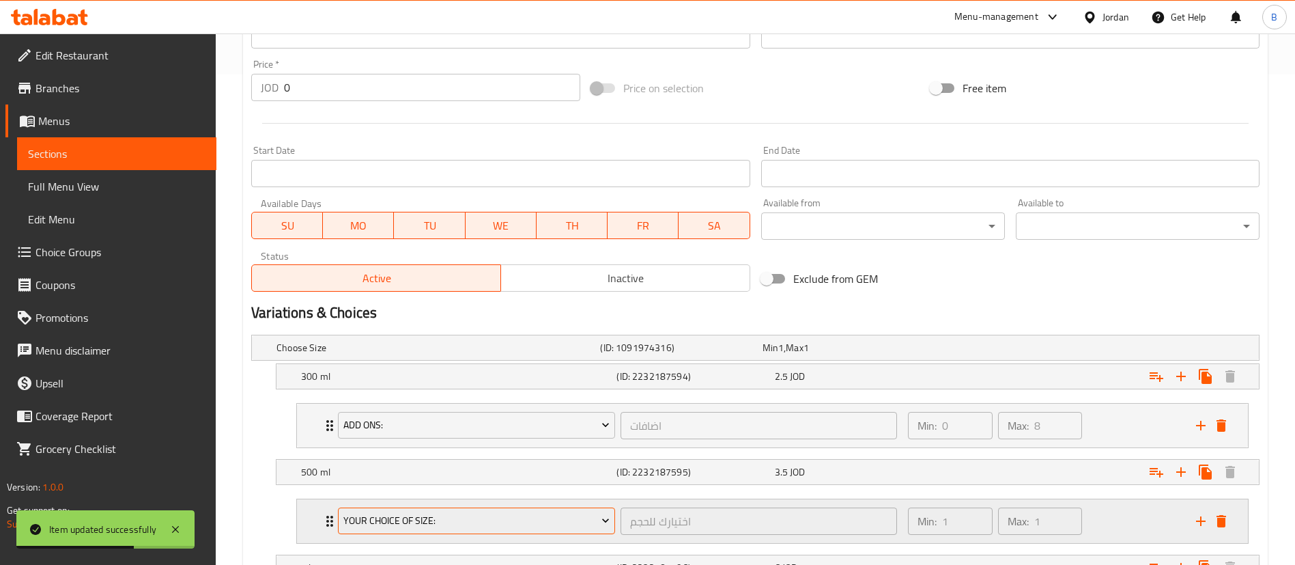
click at [498, 515] on span "your choice of size:" at bounding box center [476, 520] width 267 height 17
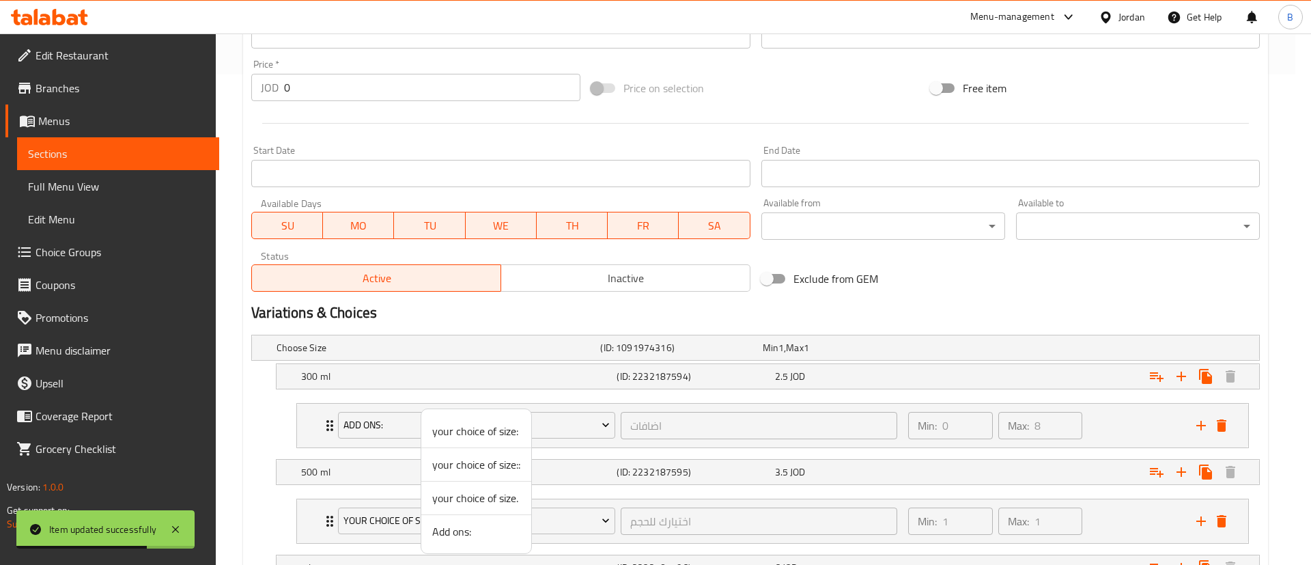
click at [475, 534] on span "Add ons:" at bounding box center [476, 531] width 88 height 16
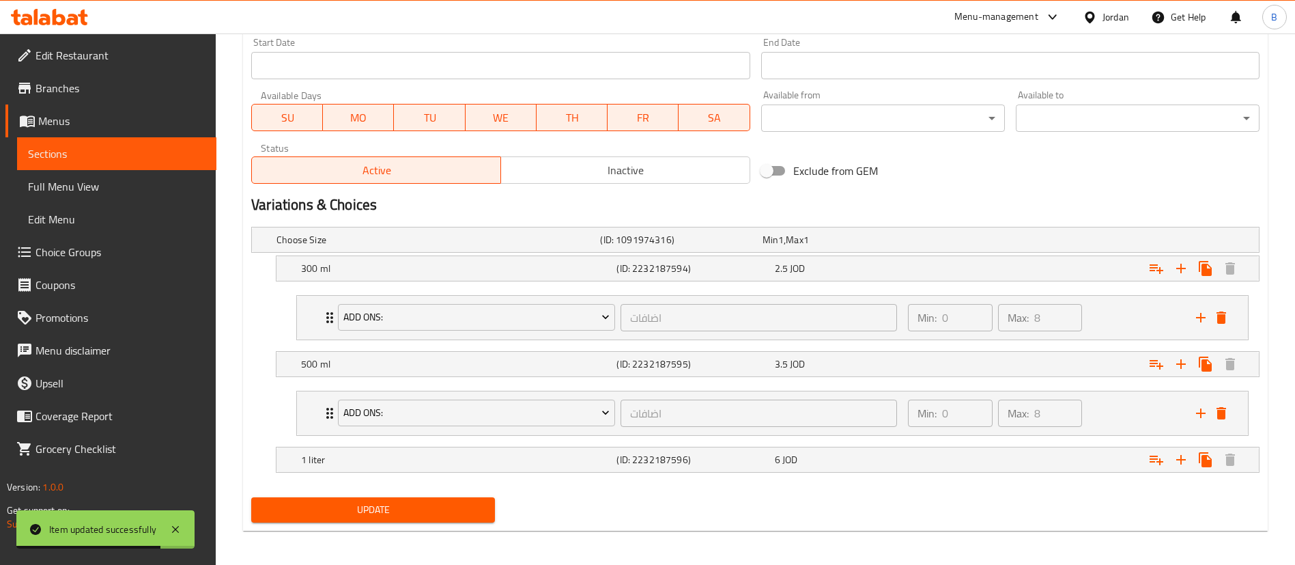
scroll to position [602, 0]
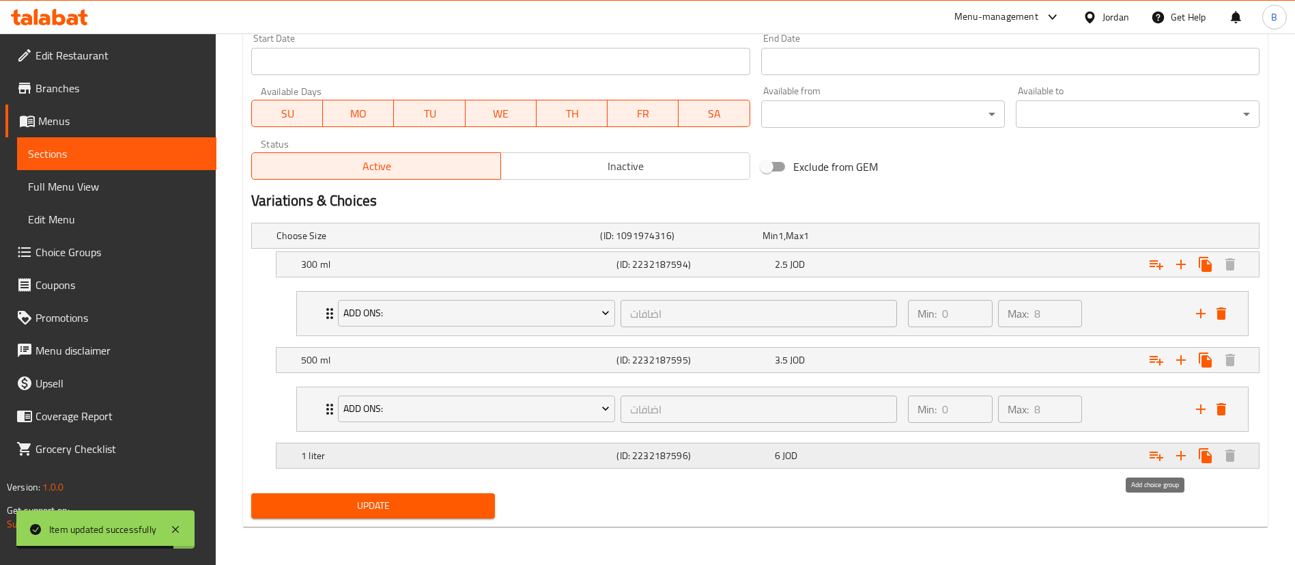
click at [1158, 453] on icon "Expand" at bounding box center [1156, 455] width 16 height 16
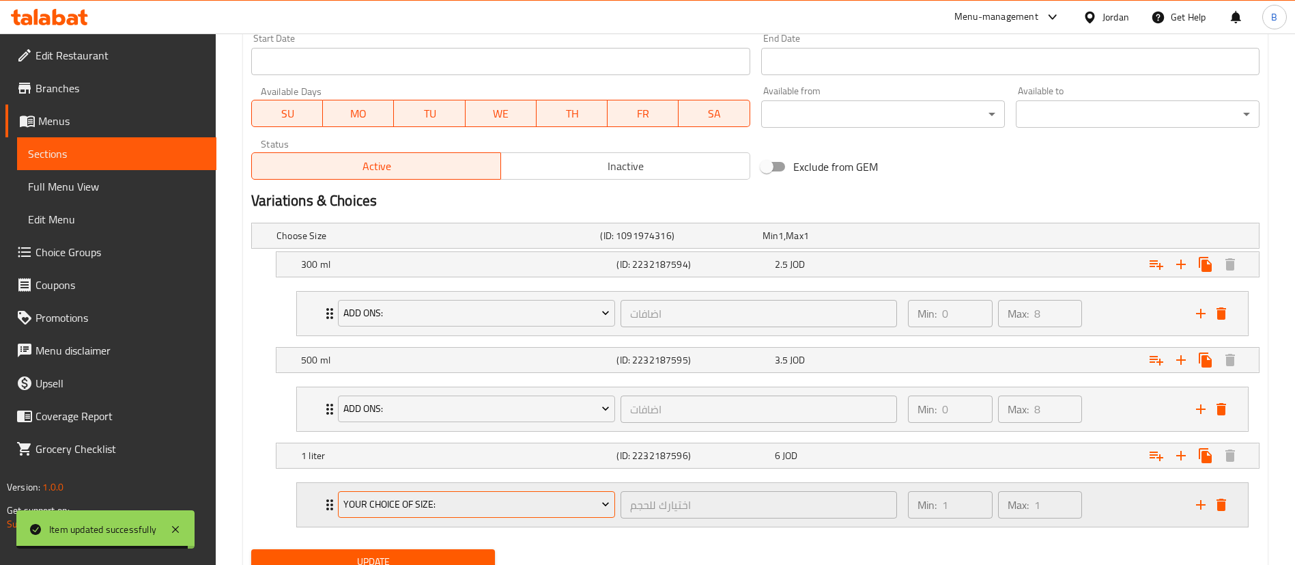
click at [451, 503] on span "your choice of size:" at bounding box center [476, 504] width 267 height 17
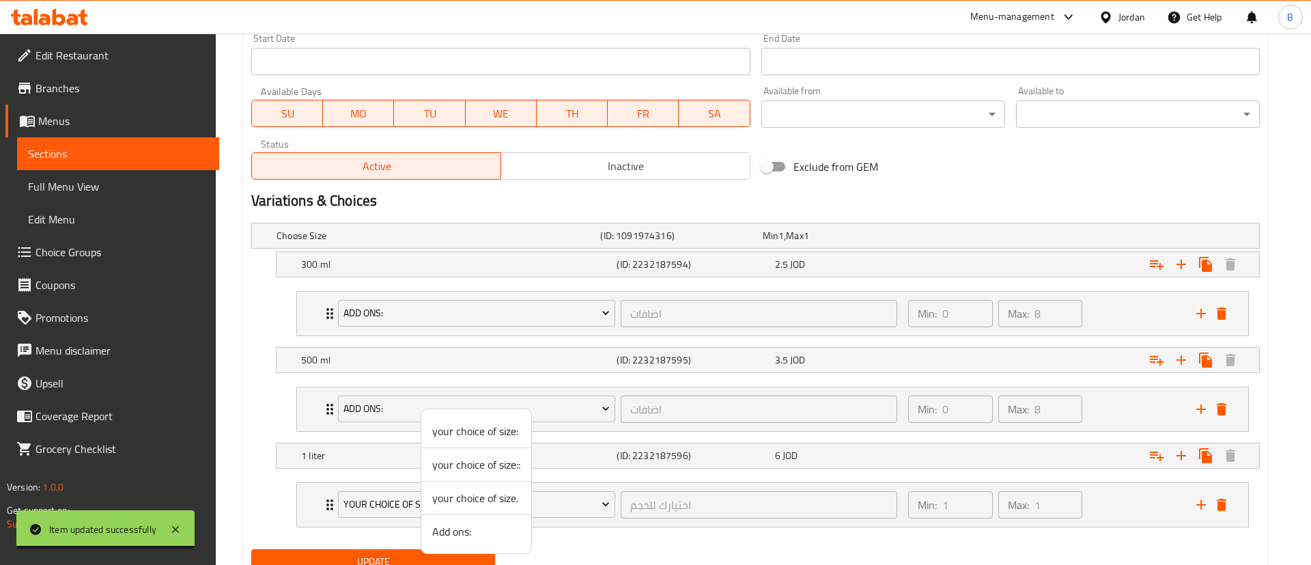
click at [462, 544] on li "Add ons:" at bounding box center [476, 531] width 110 height 33
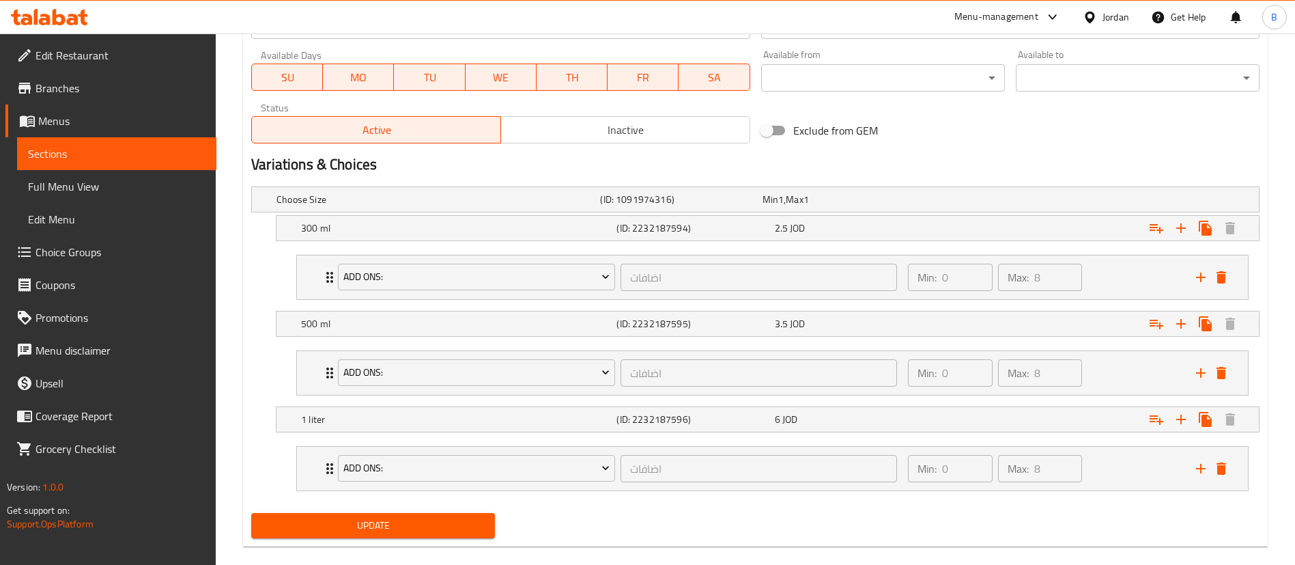
scroll to position [658, 0]
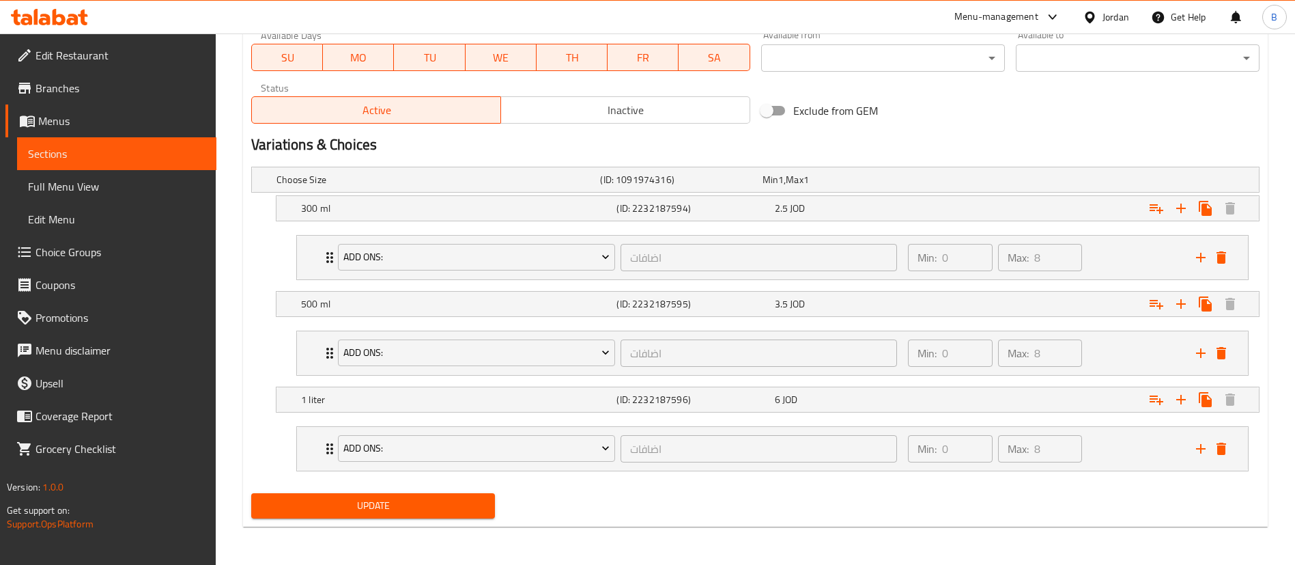
click at [430, 507] on span "Update" at bounding box center [373, 505] width 222 height 17
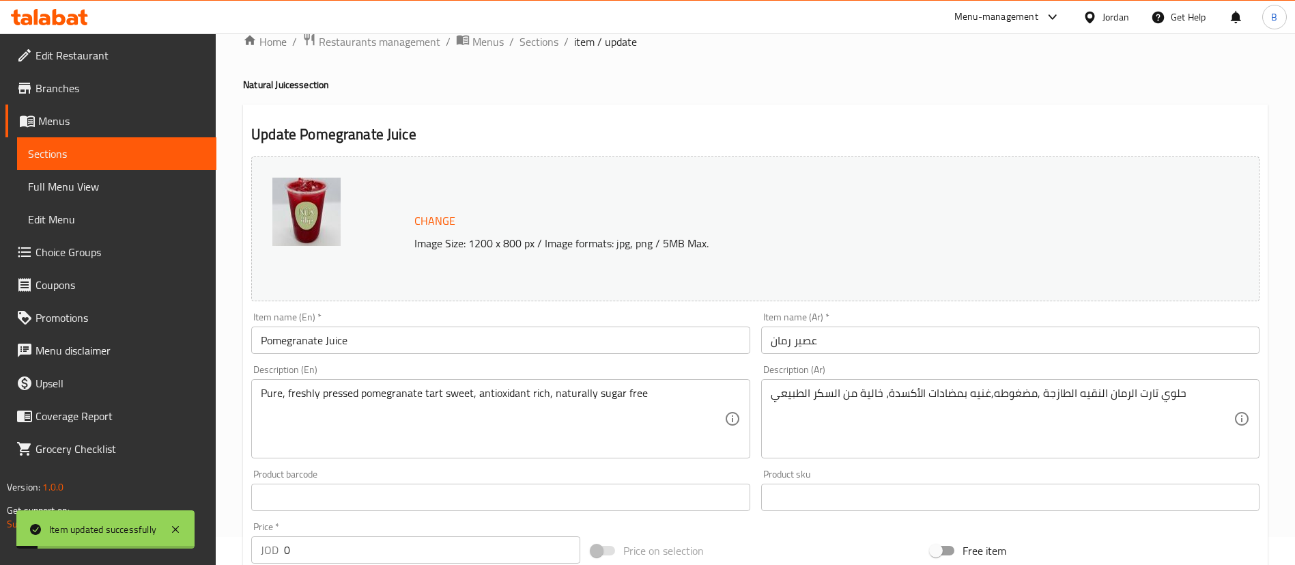
scroll to position [0, 0]
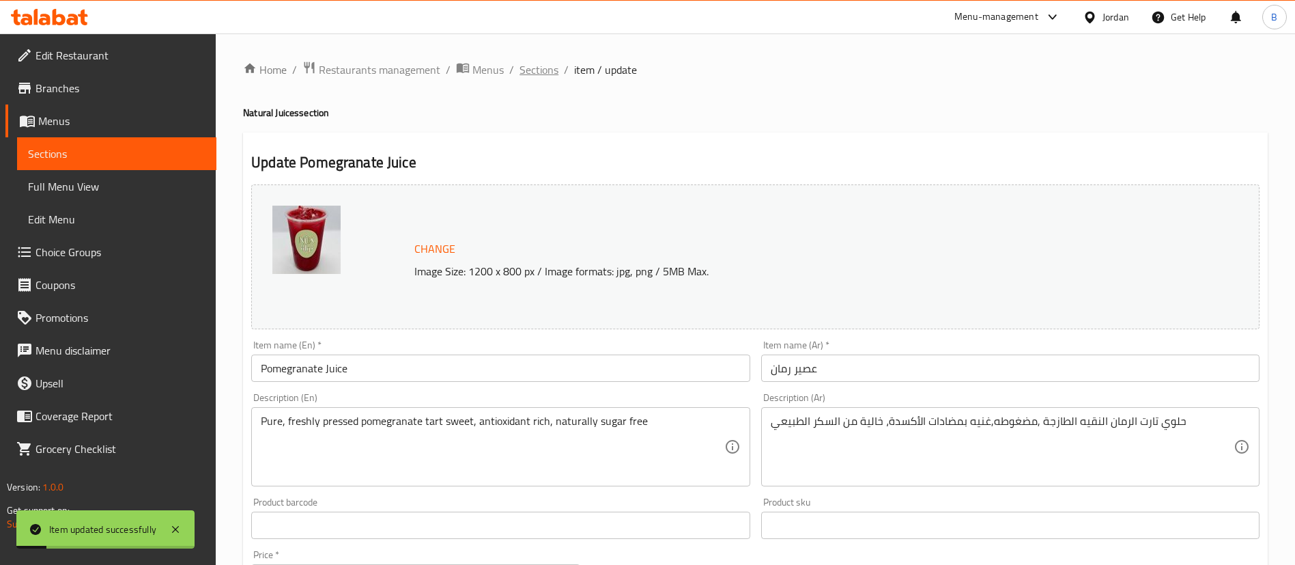
click at [546, 70] on span "Sections" at bounding box center [539, 69] width 39 height 16
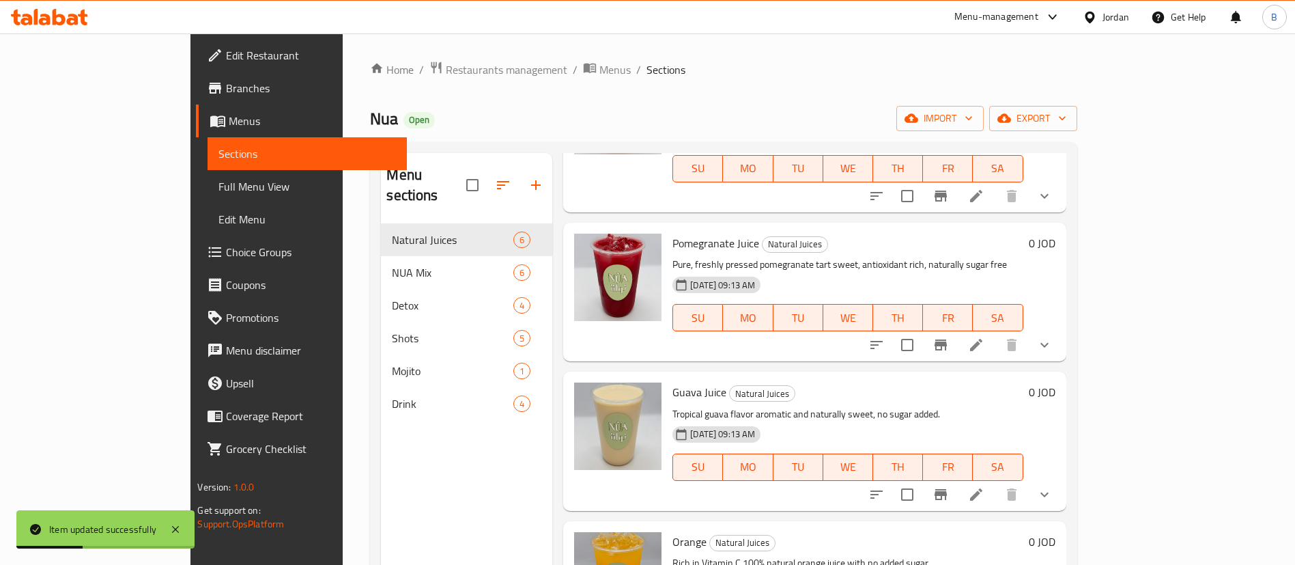
scroll to position [365, 0]
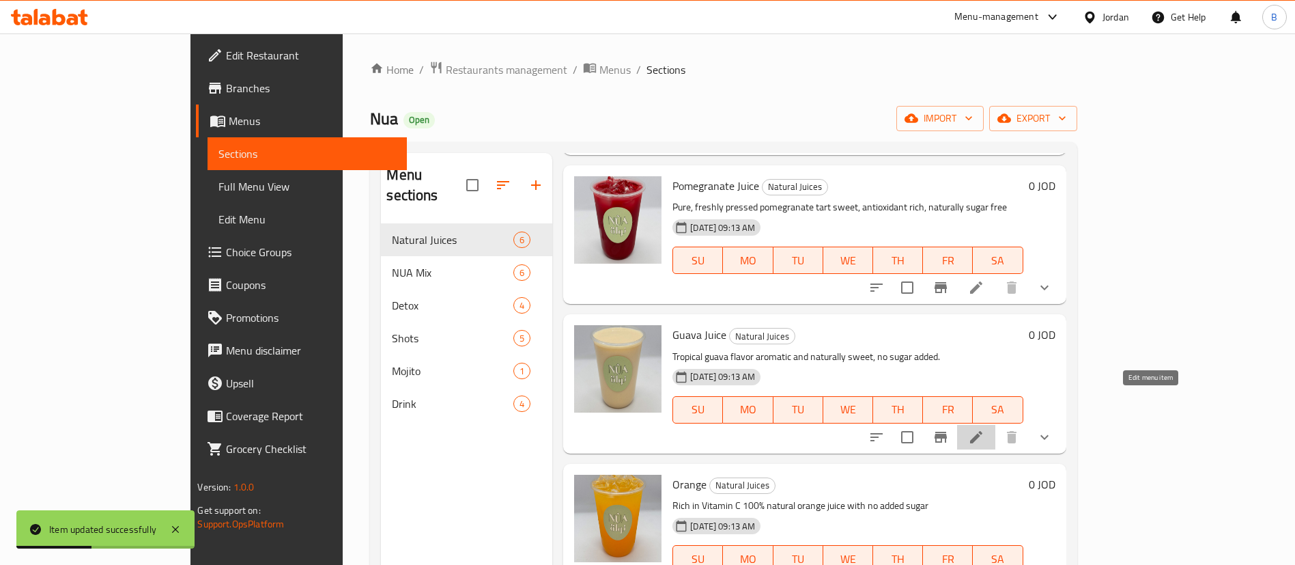
click at [985, 429] on icon at bounding box center [976, 437] width 16 height 16
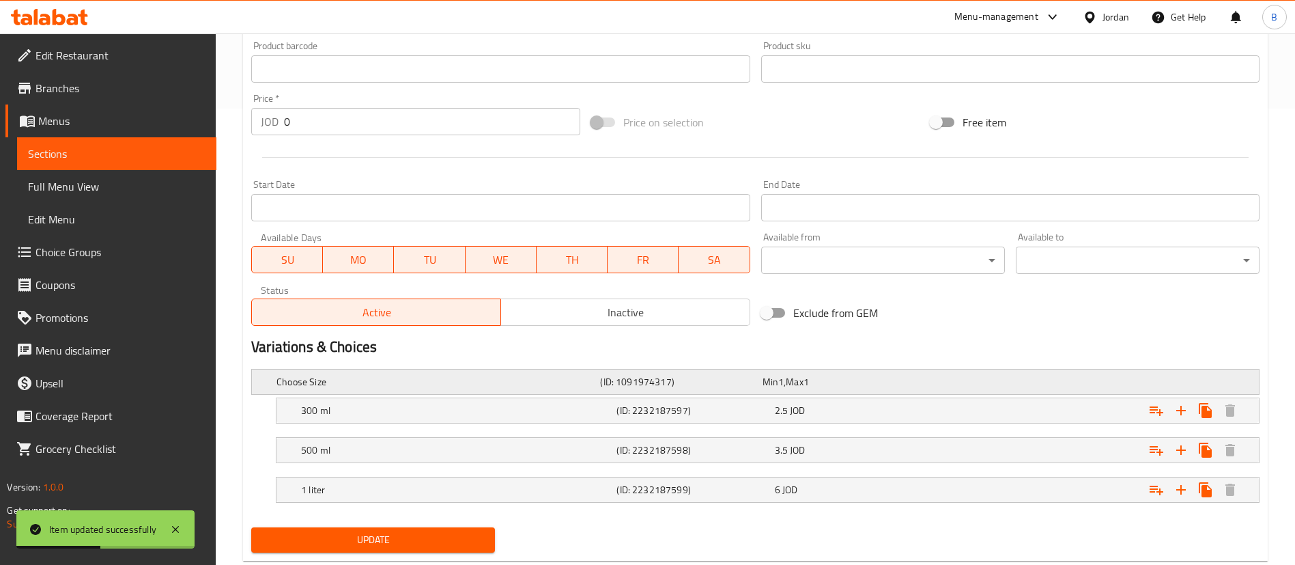
scroll to position [490, 0]
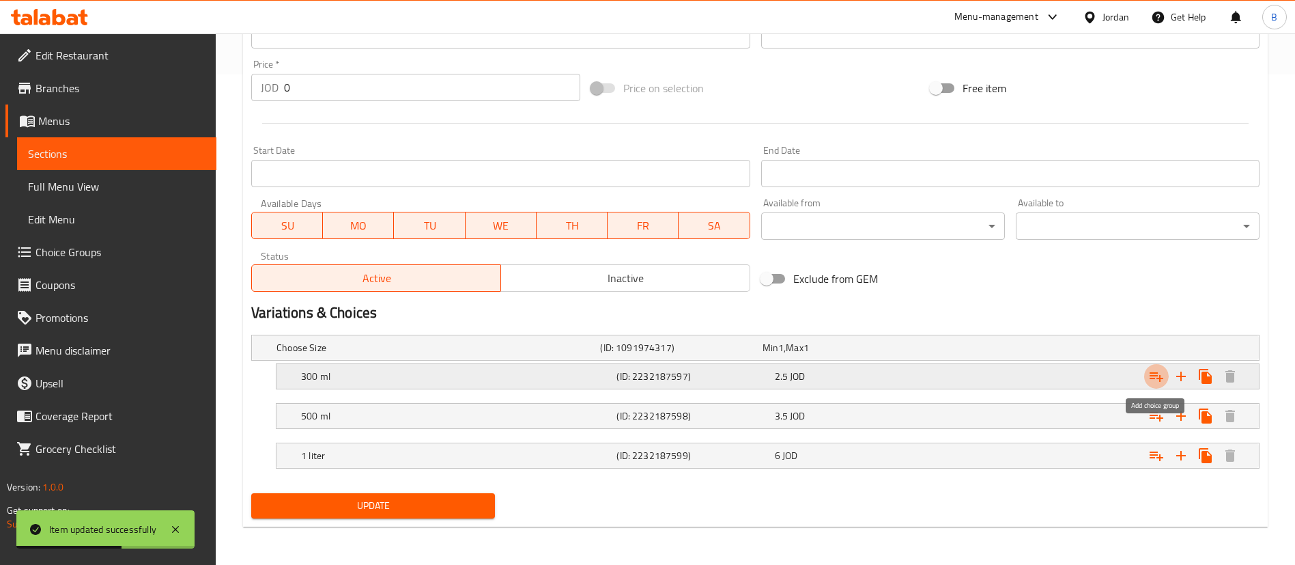
click at [1159, 379] on icon "Expand" at bounding box center [1156, 376] width 16 height 16
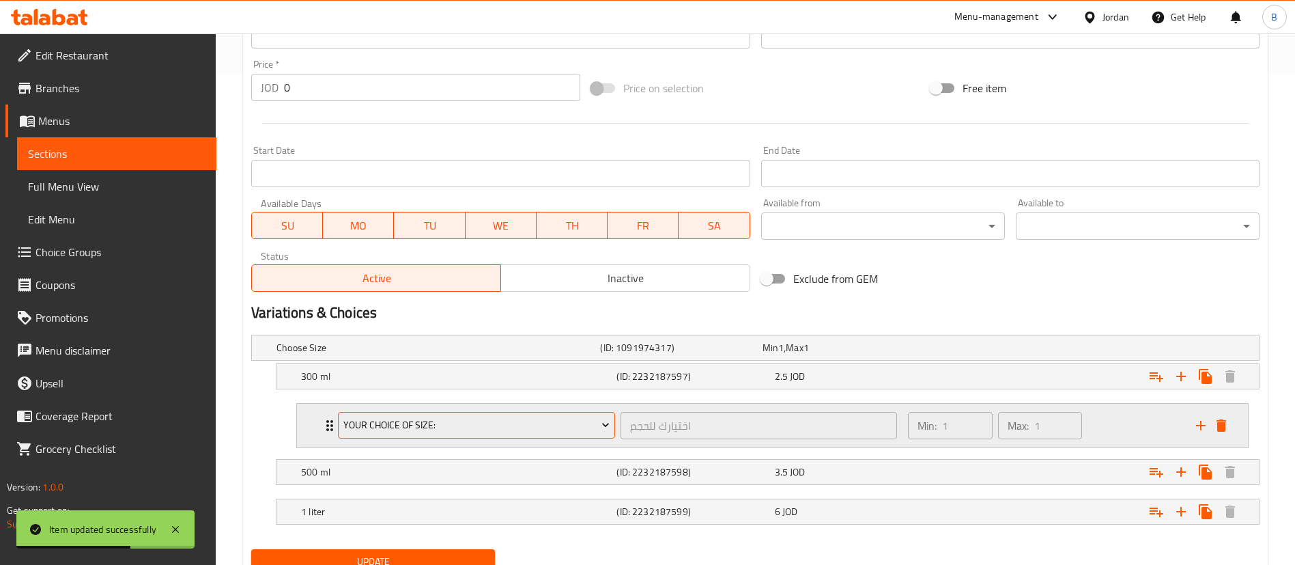
click at [510, 419] on span "your choice of size:" at bounding box center [476, 424] width 267 height 17
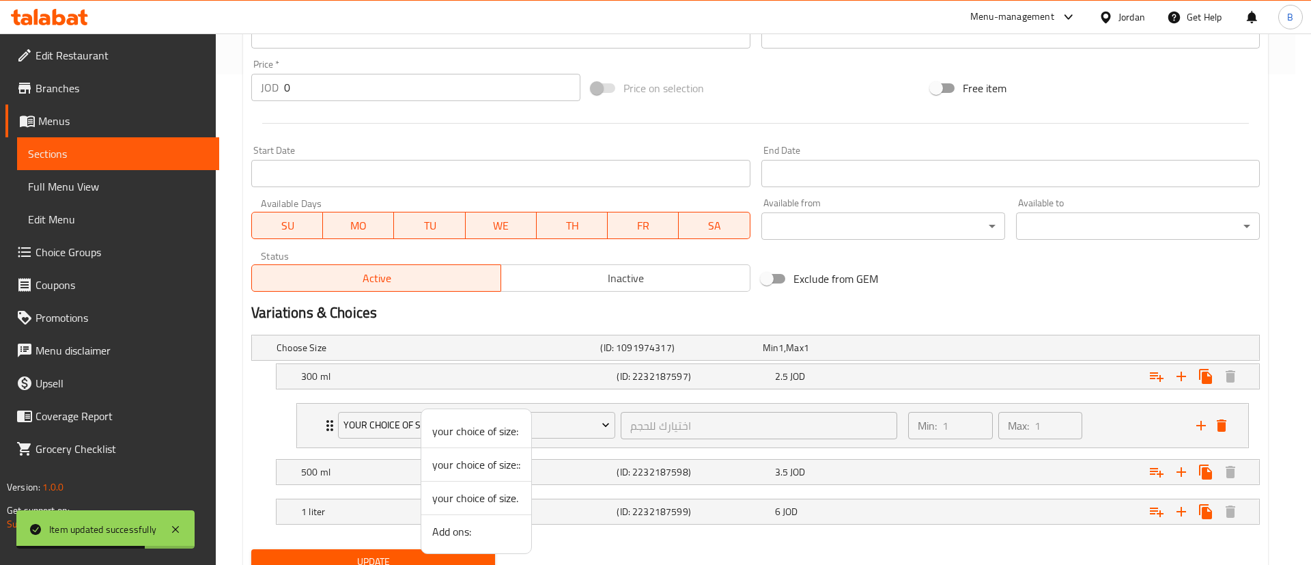
click at [479, 533] on span "Add ons:" at bounding box center [476, 531] width 88 height 16
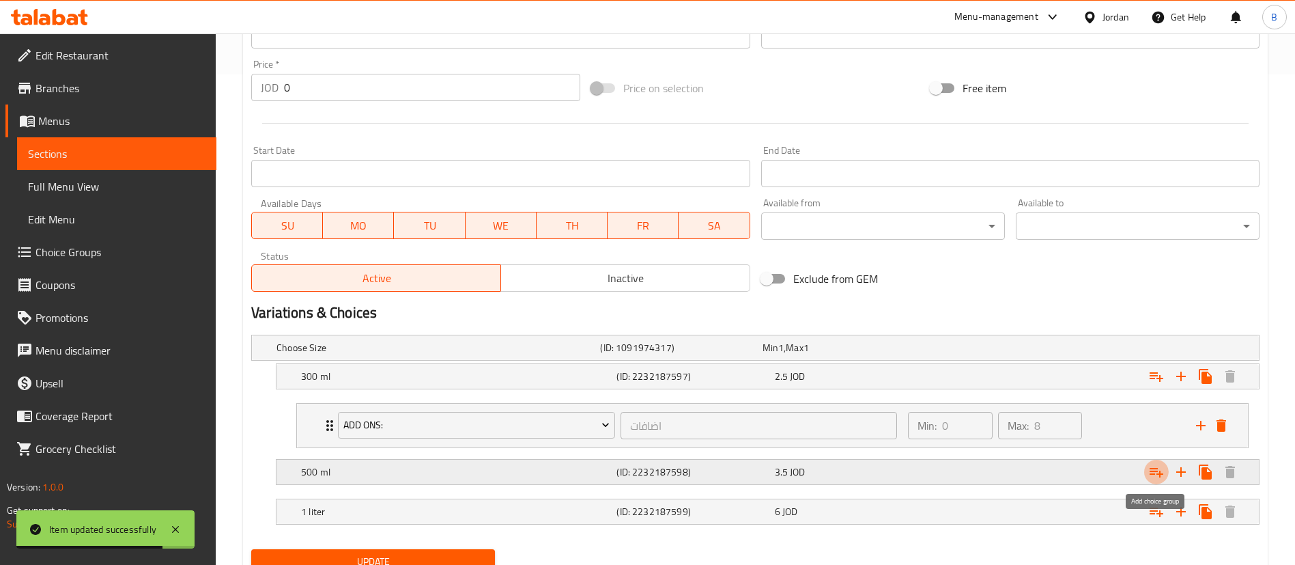
click at [1158, 470] on icon "Expand" at bounding box center [1156, 472] width 16 height 16
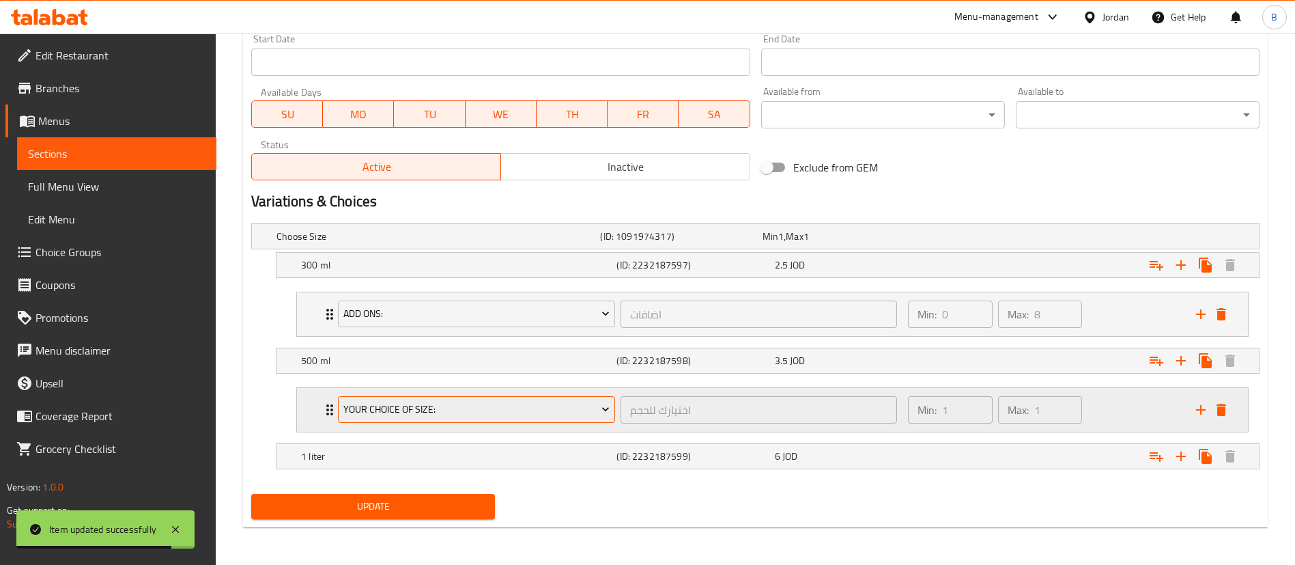
scroll to position [602, 0]
click at [483, 414] on span "your choice of size:" at bounding box center [476, 408] width 267 height 17
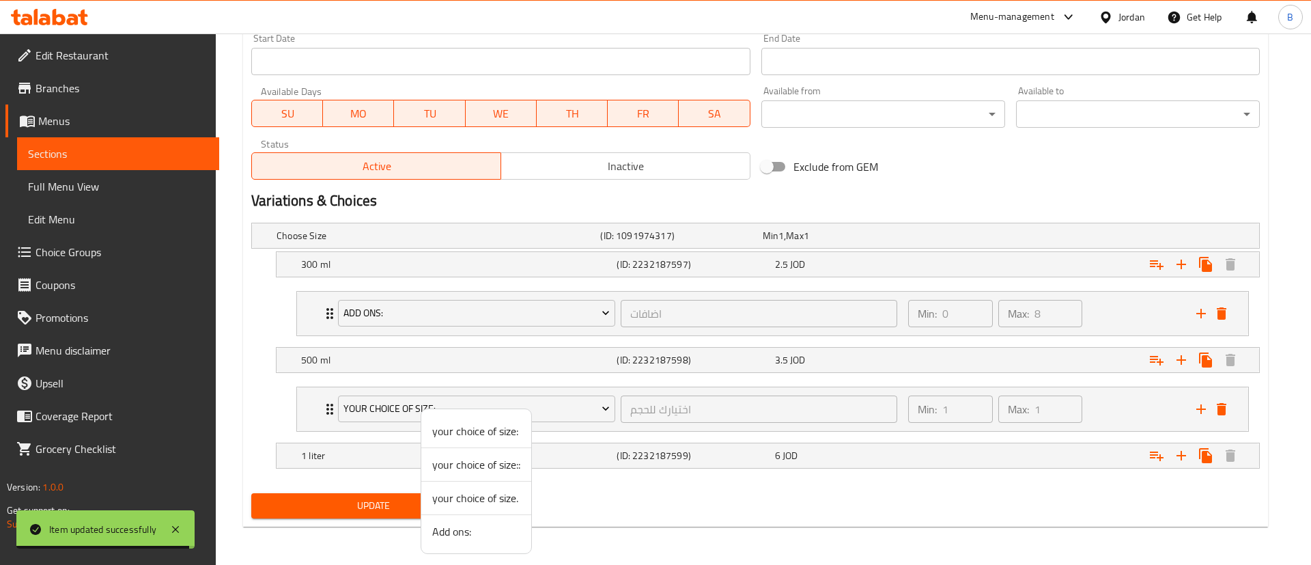
click at [474, 540] on li "Add ons:" at bounding box center [476, 531] width 110 height 33
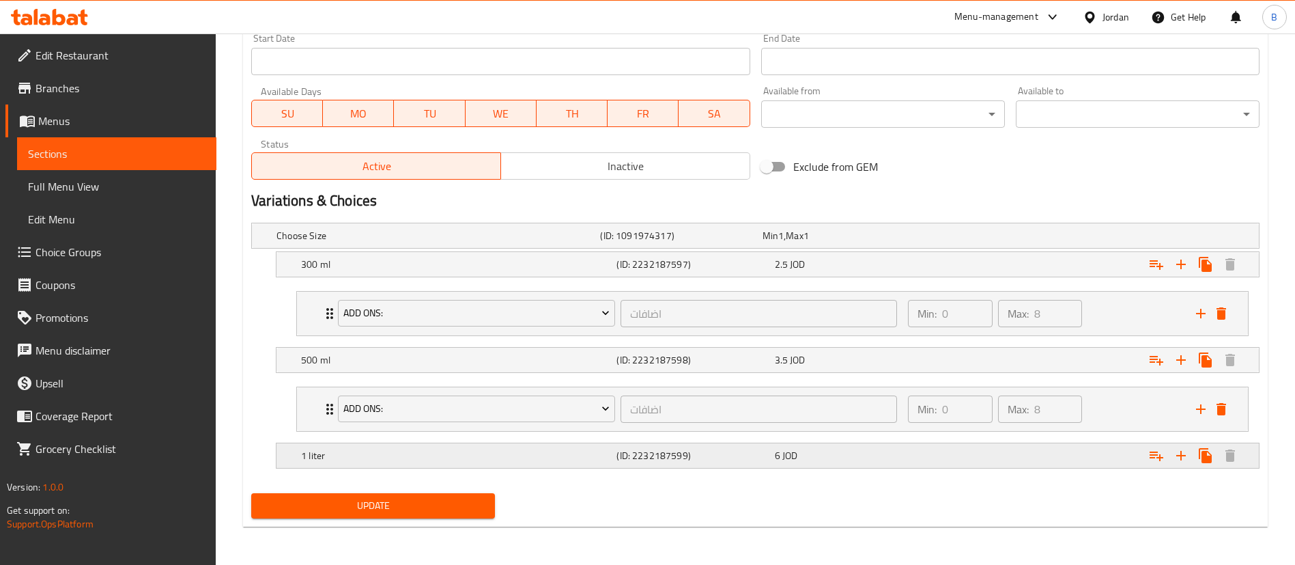
click at [1158, 272] on icon "Expand" at bounding box center [1156, 264] width 16 height 16
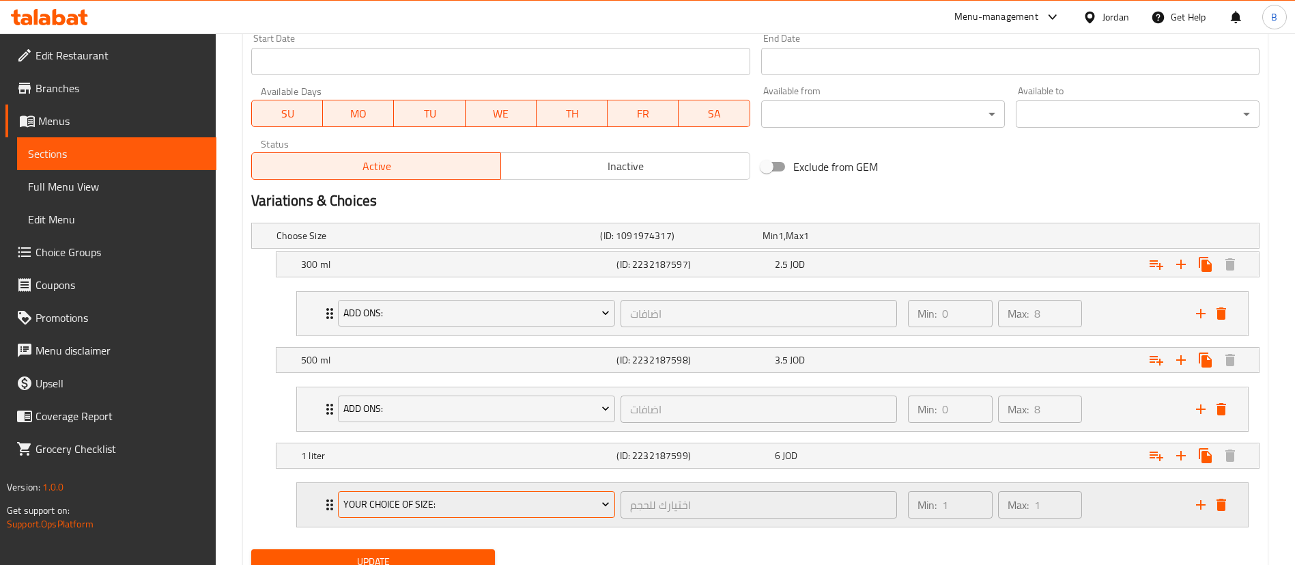
click at [537, 512] on span "your choice of size:" at bounding box center [476, 504] width 267 height 17
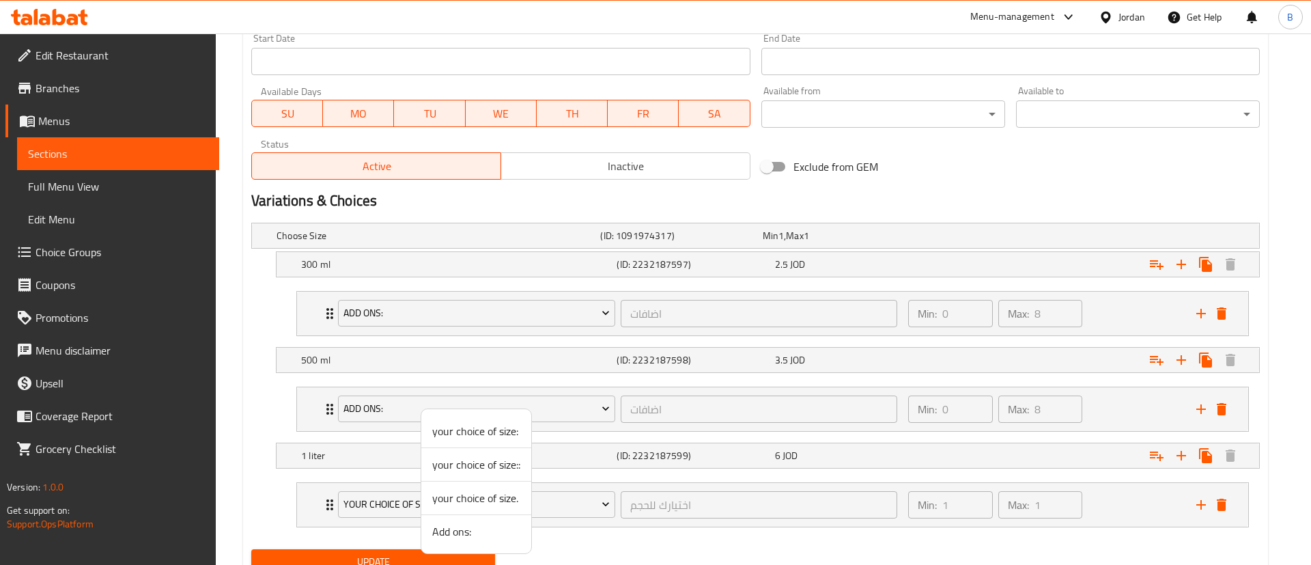
drag, startPoint x: 518, startPoint y: 539, endPoint x: 413, endPoint y: 541, distance: 104.5
click at [517, 539] on li "Add ons:" at bounding box center [476, 531] width 110 height 33
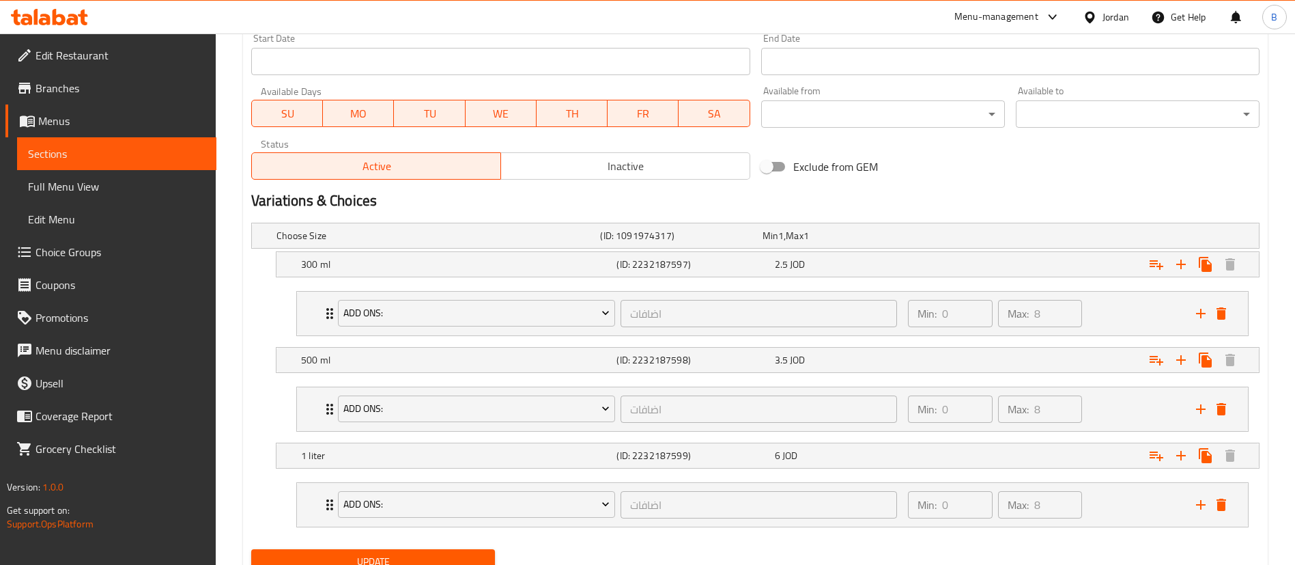
click at [379, 553] on span "Update" at bounding box center [373, 561] width 222 height 17
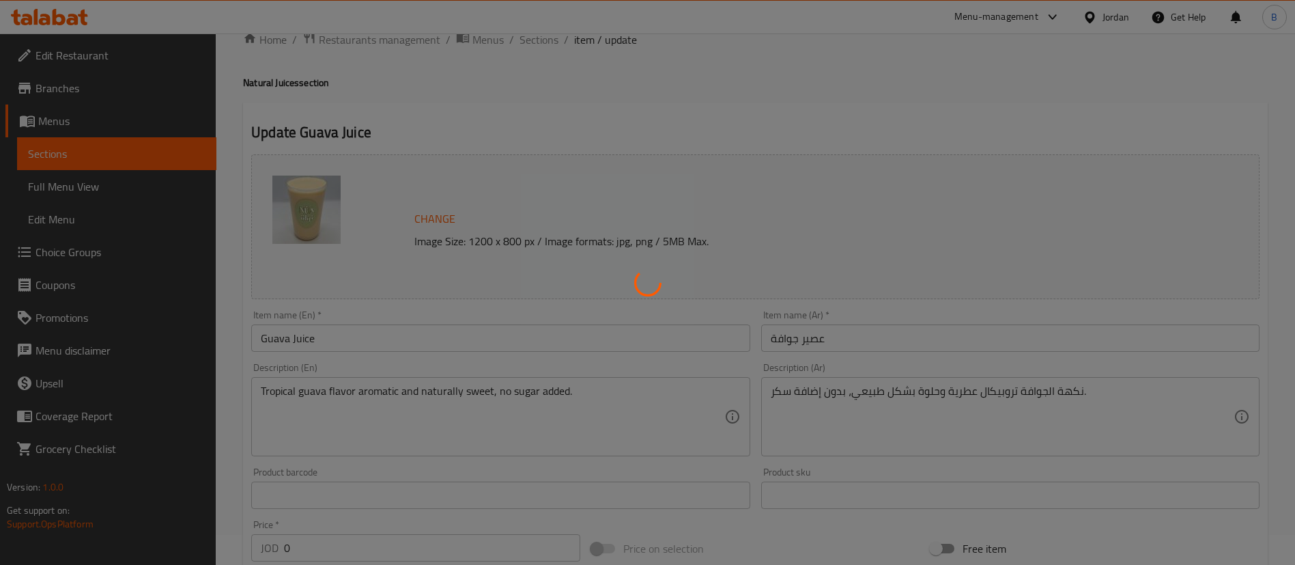
scroll to position [0, 0]
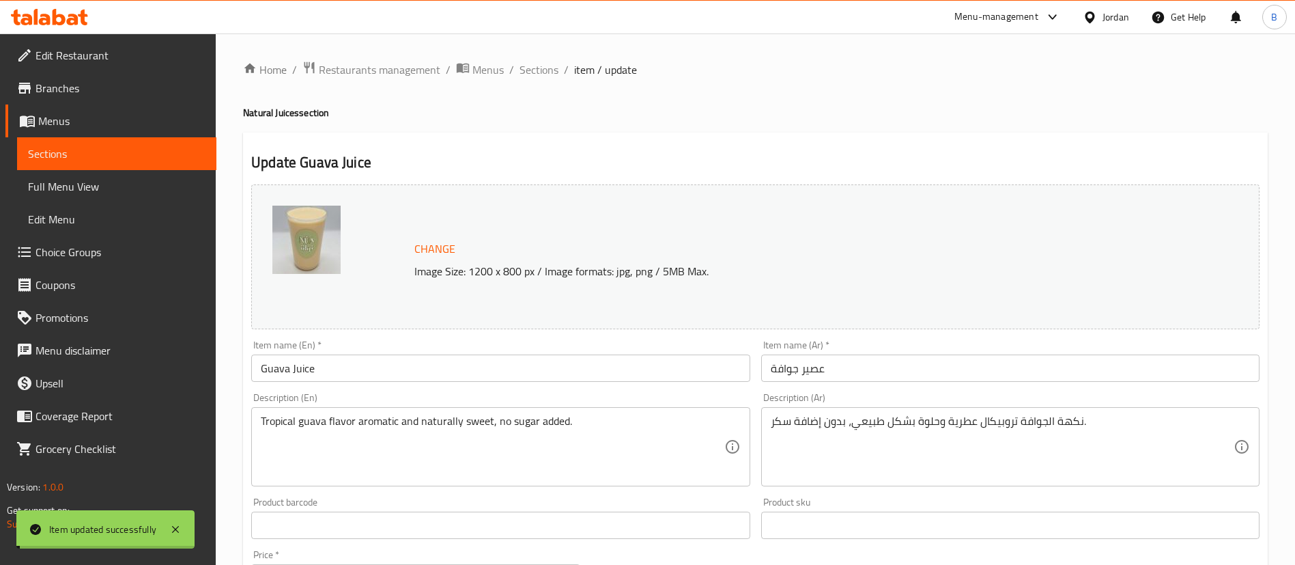
click at [526, 69] on span "Sections" at bounding box center [539, 69] width 39 height 16
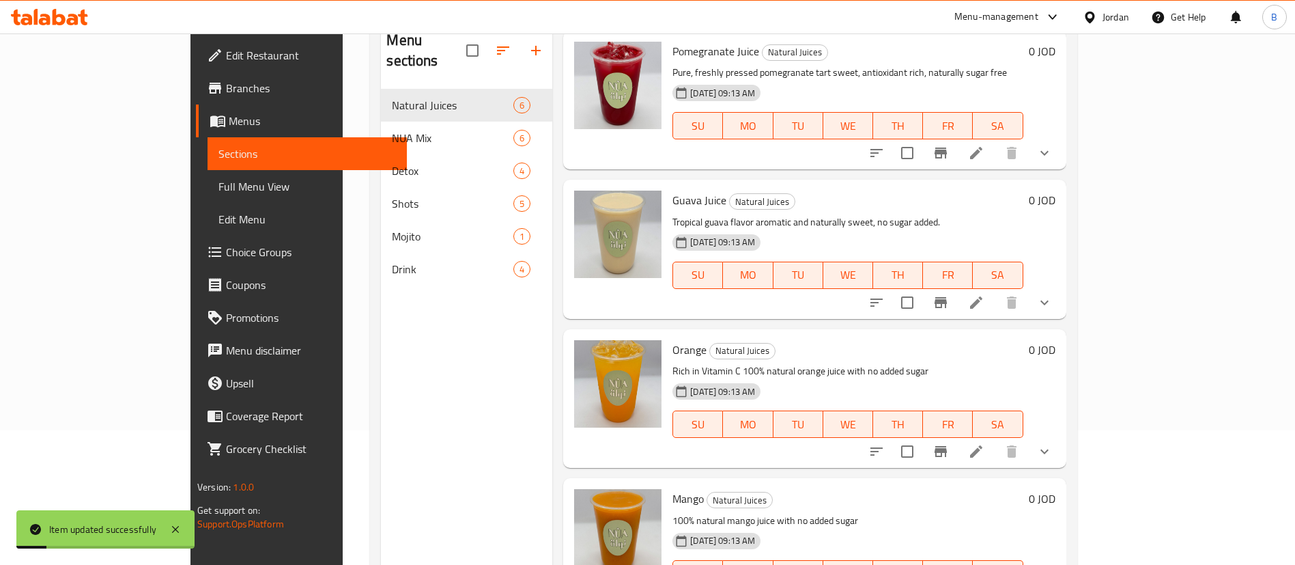
scroll to position [191, 0]
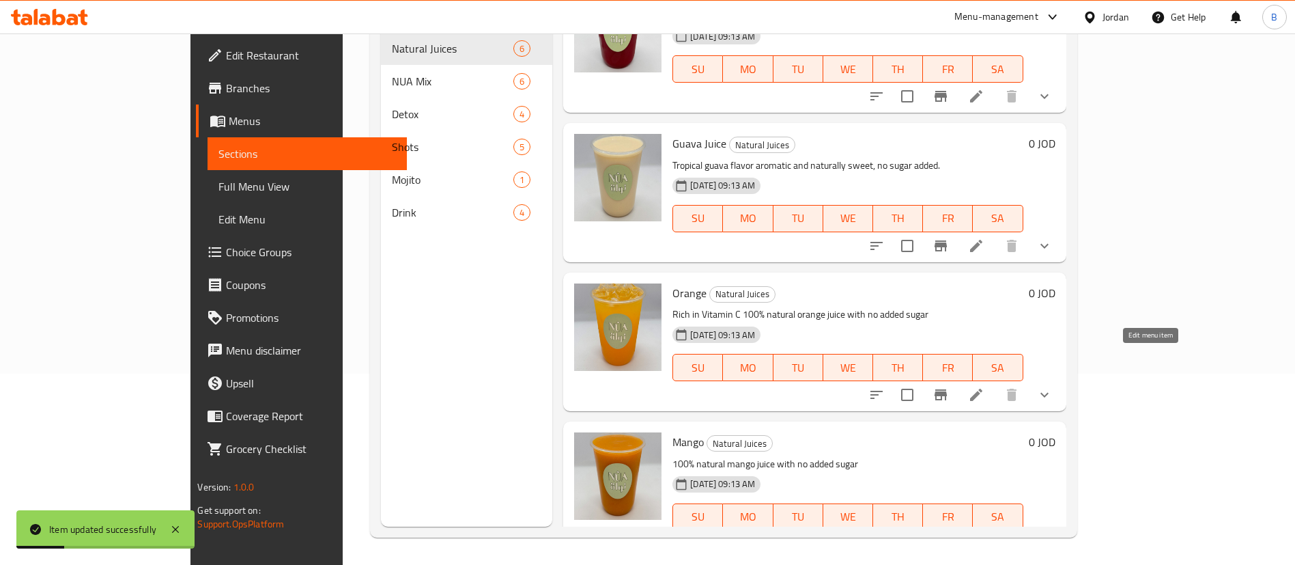
click at [985, 386] on icon at bounding box center [976, 394] width 16 height 16
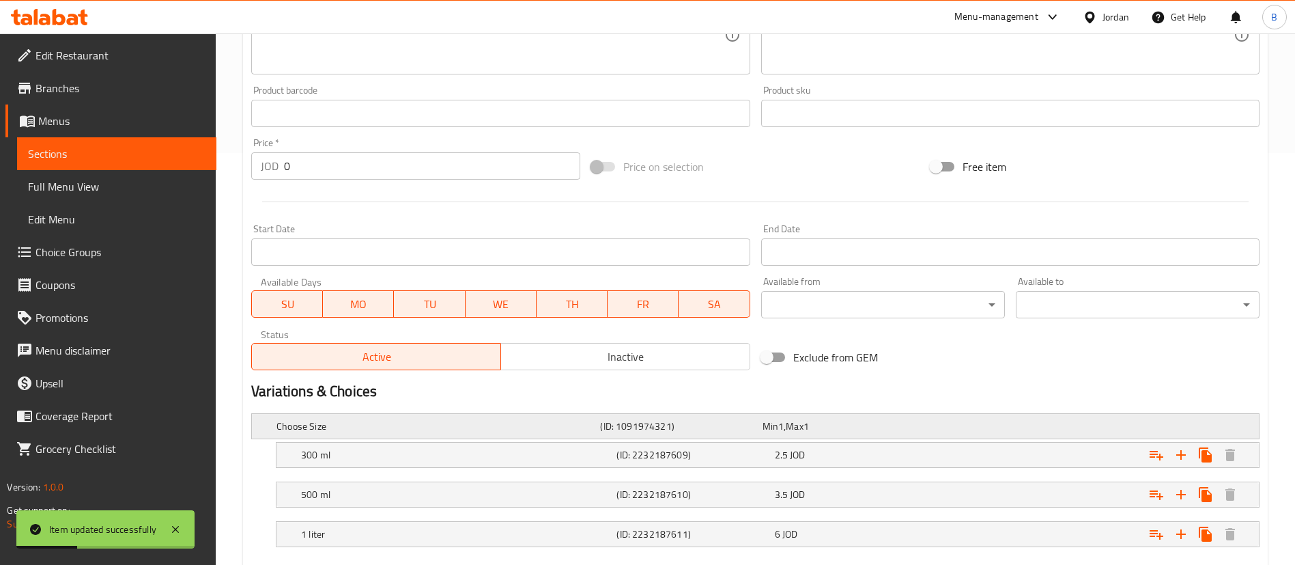
scroll to position [490, 0]
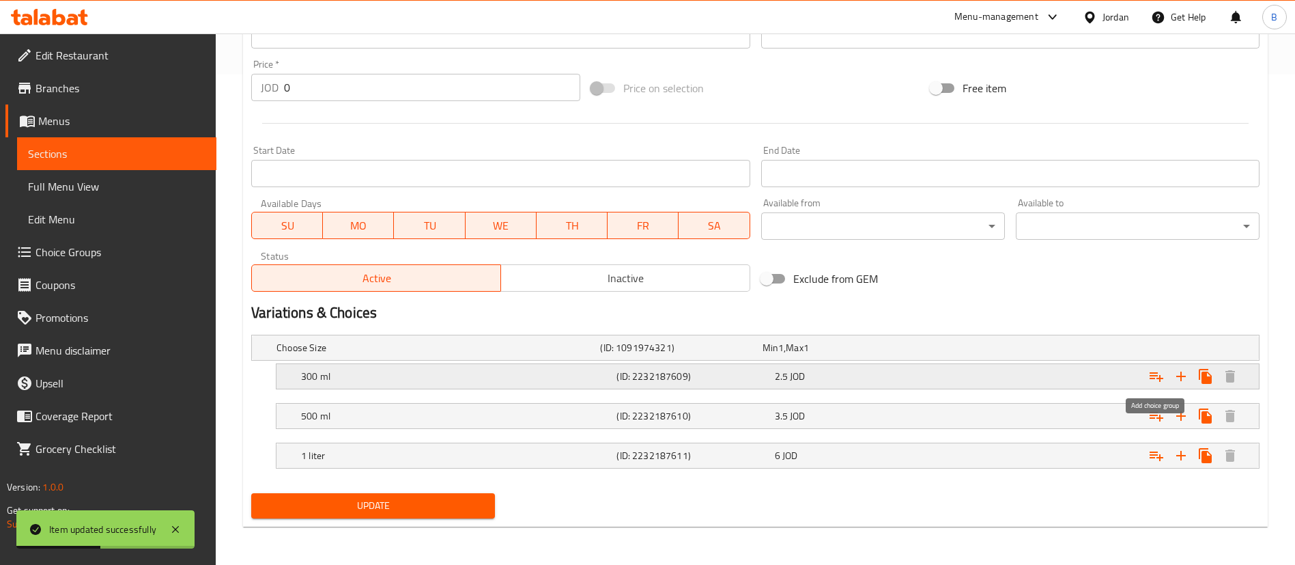
click at [1157, 376] on icon "Expand" at bounding box center [1156, 376] width 16 height 16
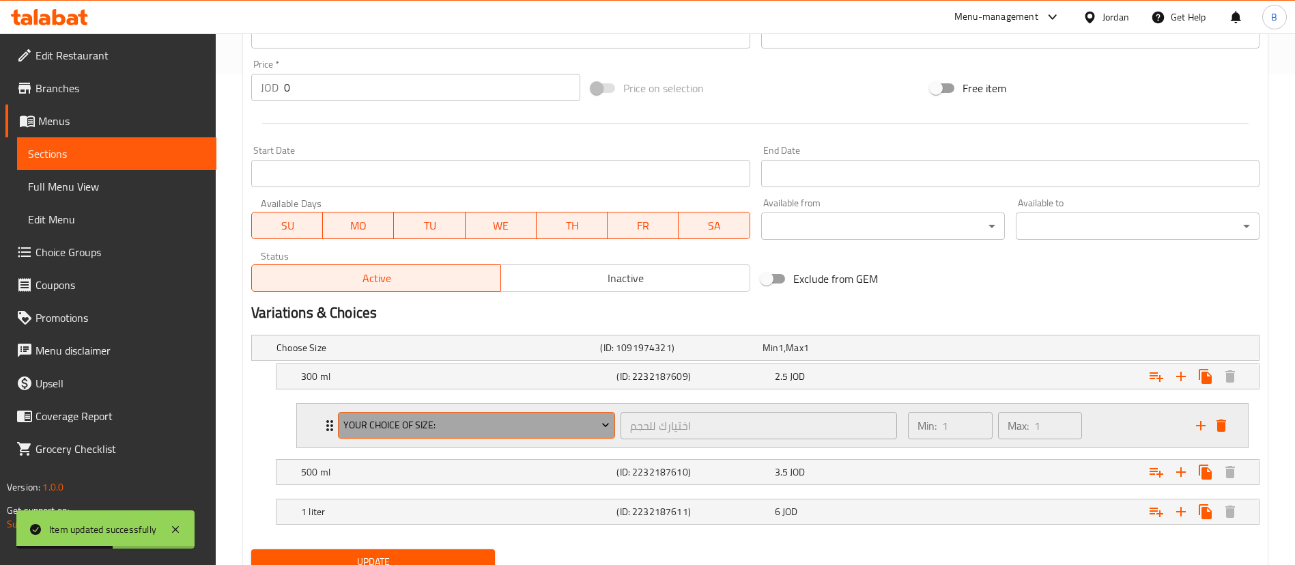
click at [528, 429] on span "your choice of size:" at bounding box center [476, 424] width 267 height 17
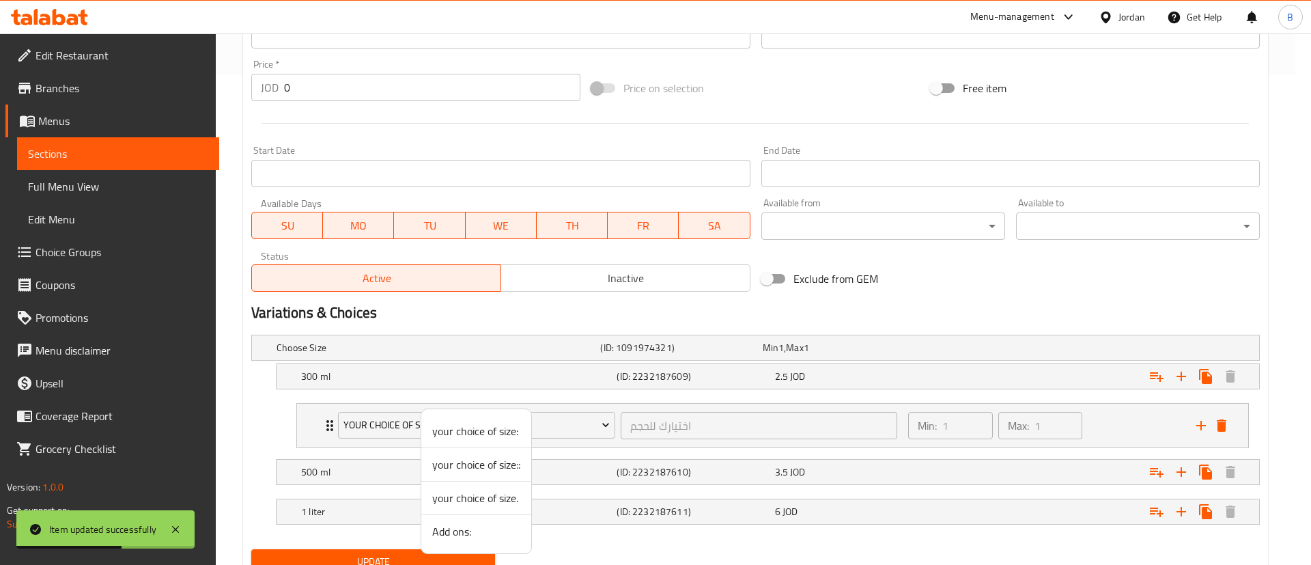
click at [468, 542] on li "Add ons:" at bounding box center [476, 531] width 110 height 33
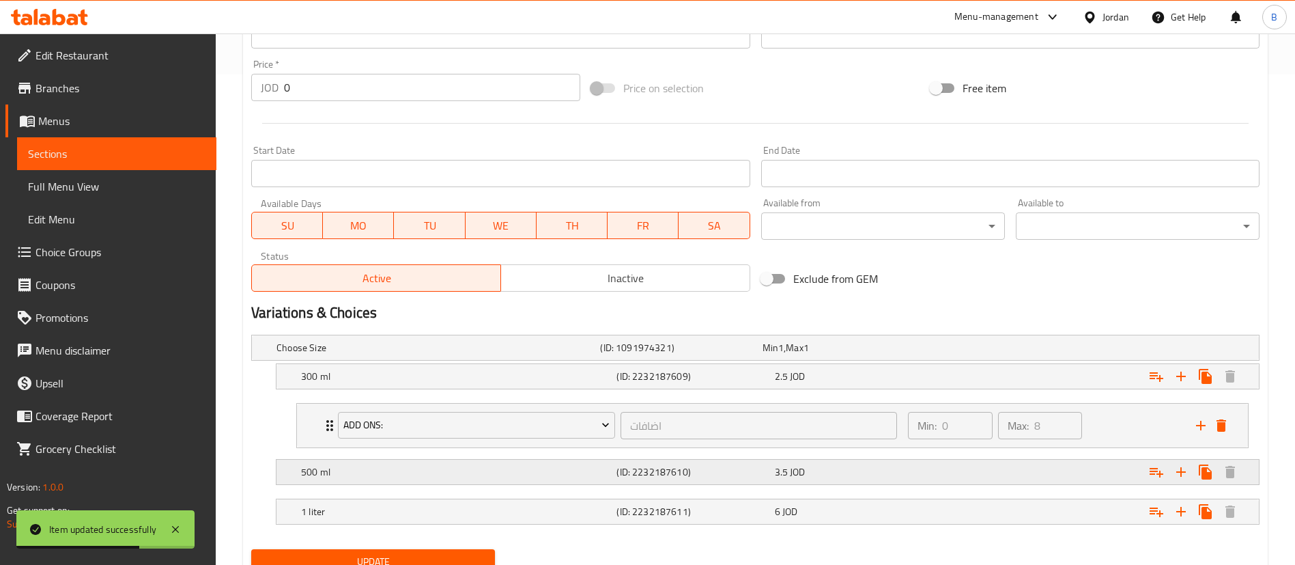
click at [1156, 382] on icon "Expand" at bounding box center [1157, 377] width 14 height 10
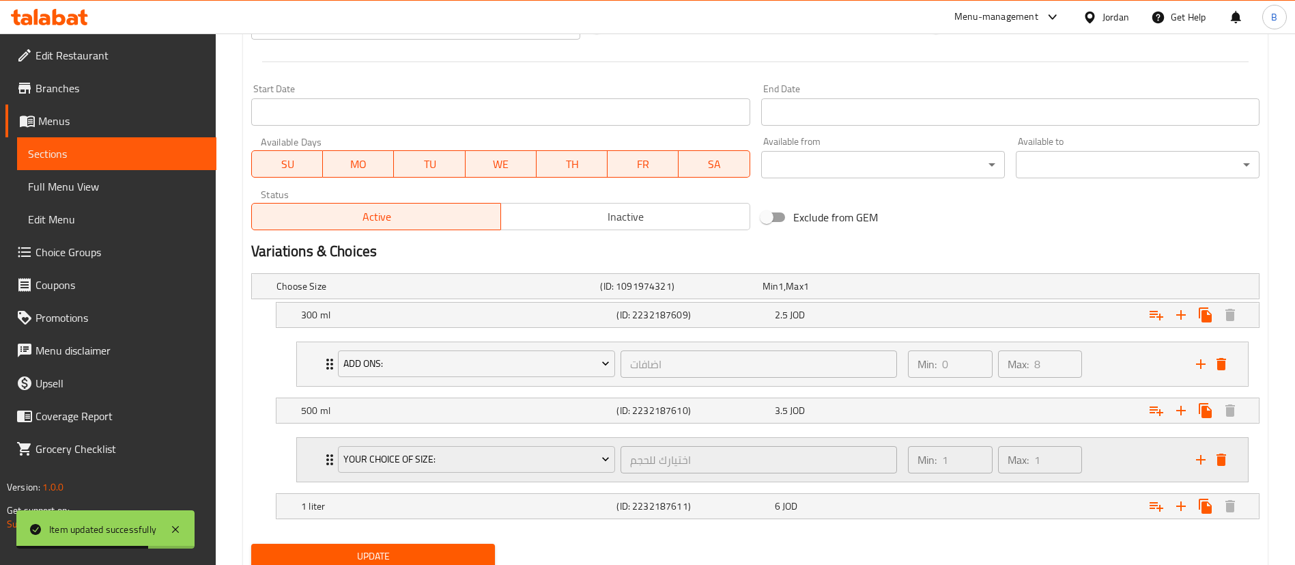
scroll to position [602, 0]
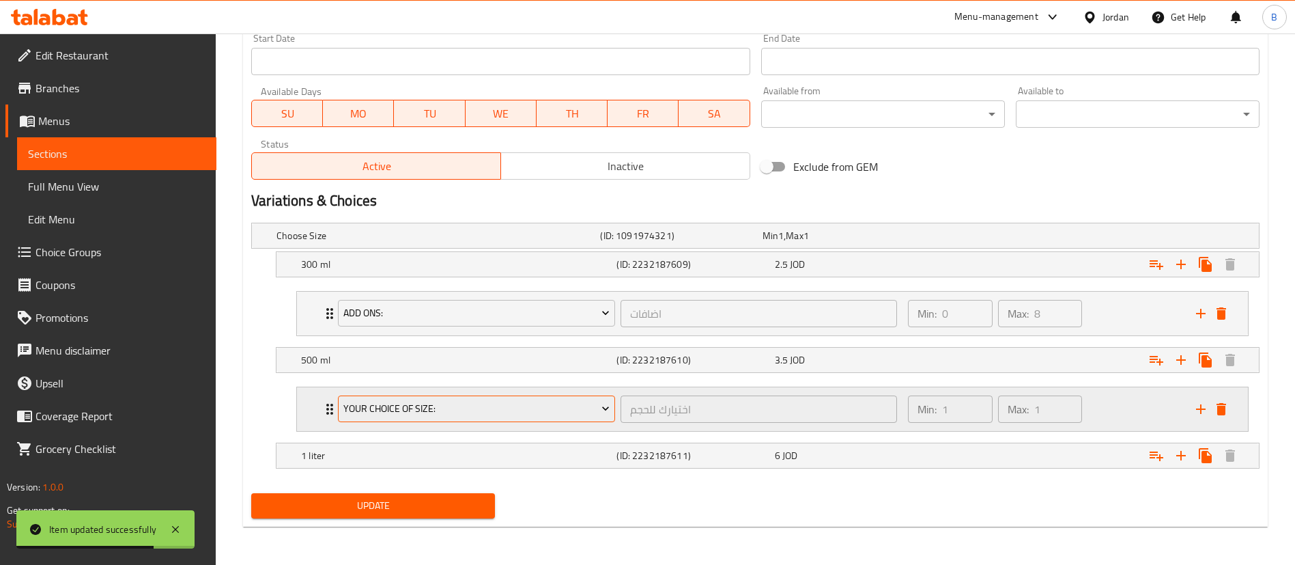
click at [534, 404] on span "your choice of size:" at bounding box center [476, 408] width 267 height 17
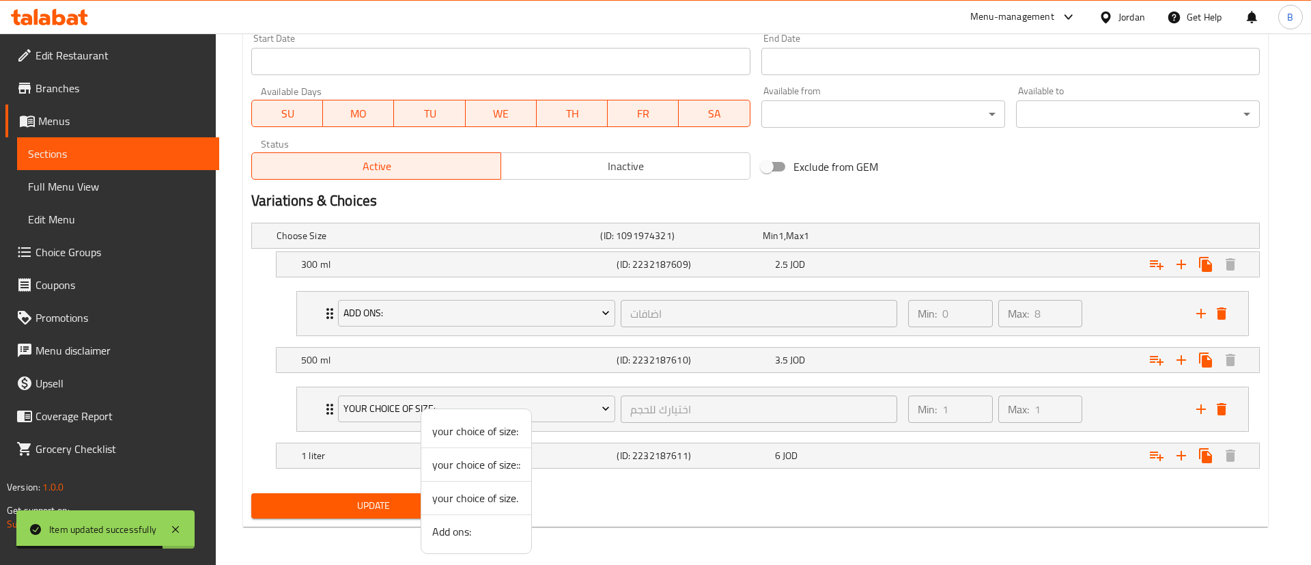
click at [496, 530] on span "Add ons:" at bounding box center [476, 531] width 88 height 16
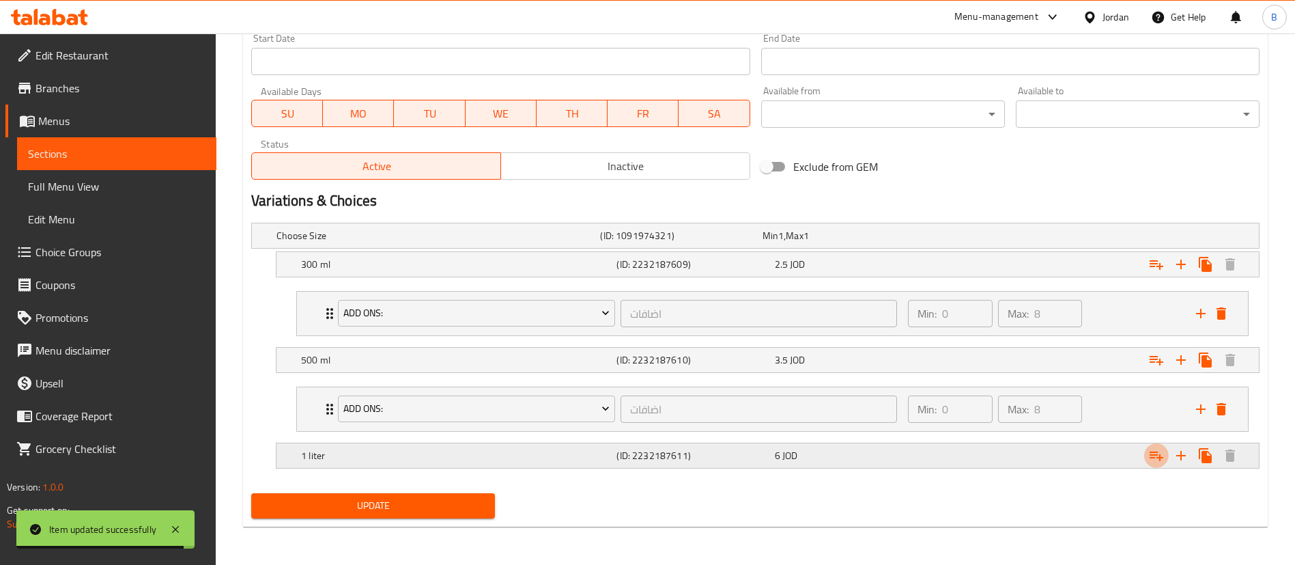
click at [1154, 272] on icon "Expand" at bounding box center [1156, 264] width 16 height 16
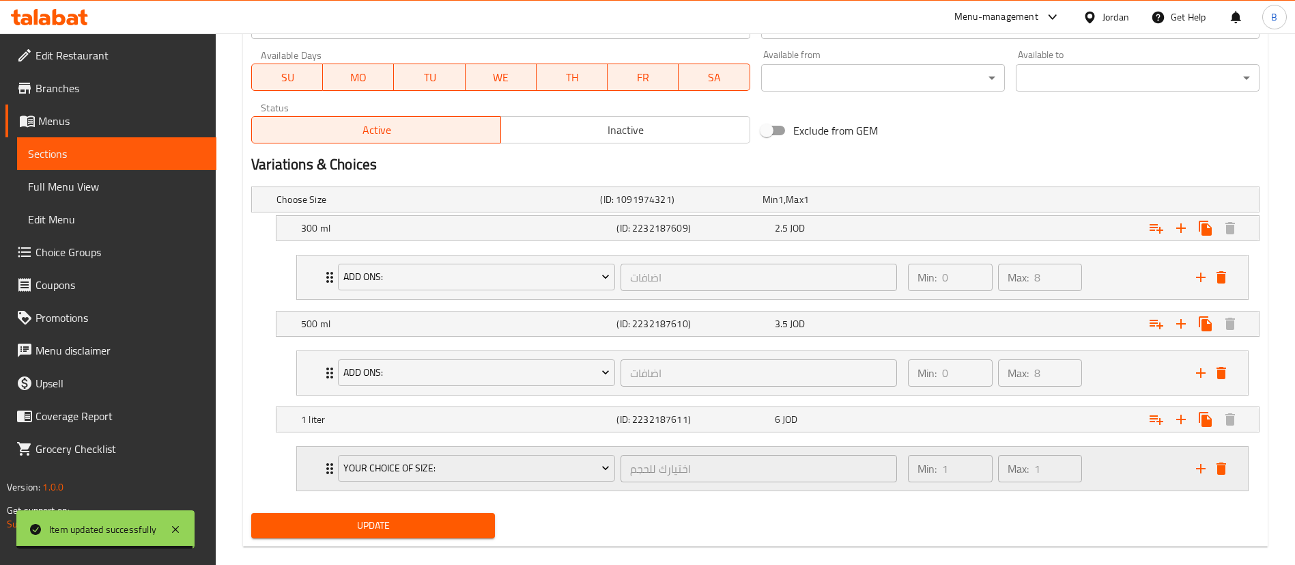
scroll to position [658, 0]
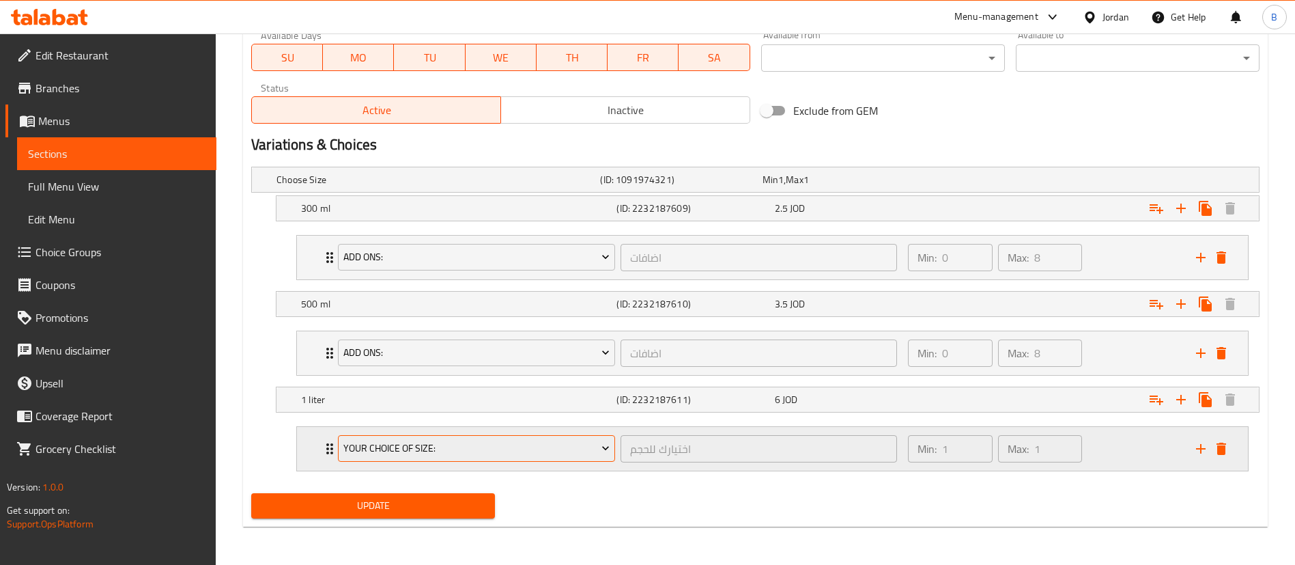
click at [466, 440] on span "your choice of size:" at bounding box center [476, 448] width 267 height 17
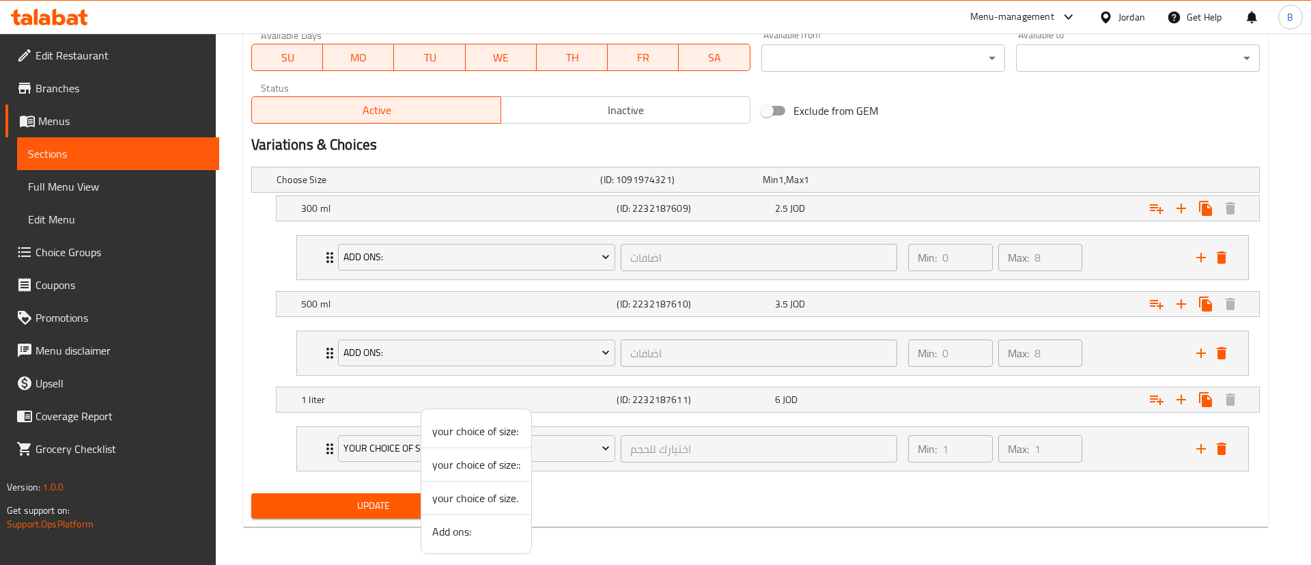
click at [455, 527] on span "Add ons:" at bounding box center [476, 531] width 88 height 16
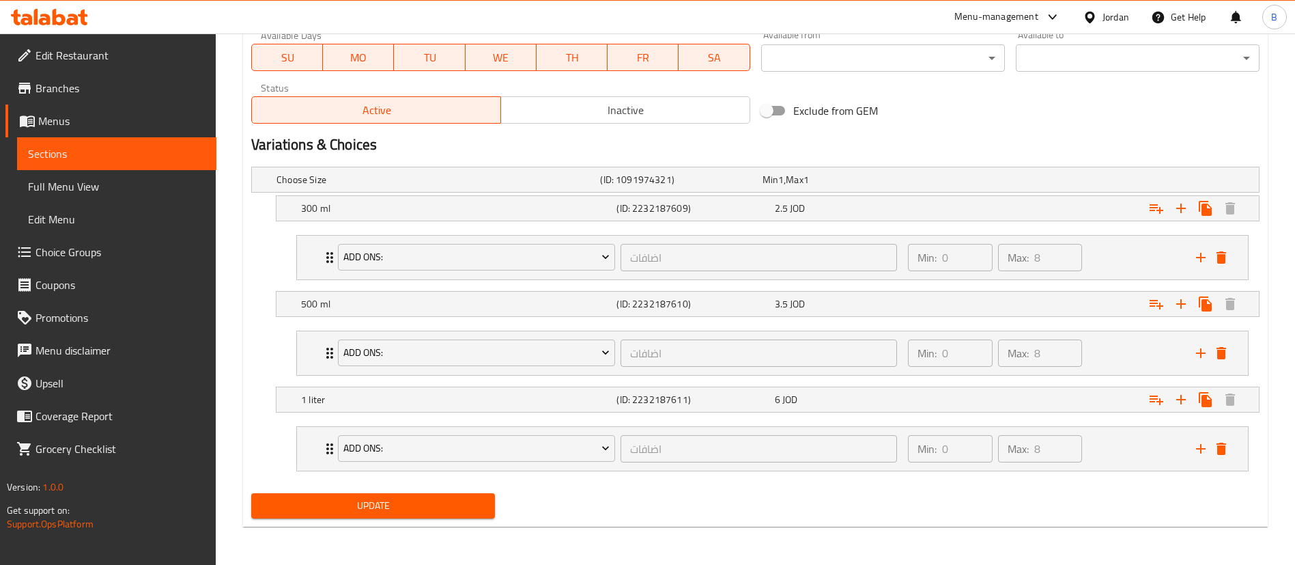
click at [405, 509] on span "Update" at bounding box center [373, 505] width 222 height 17
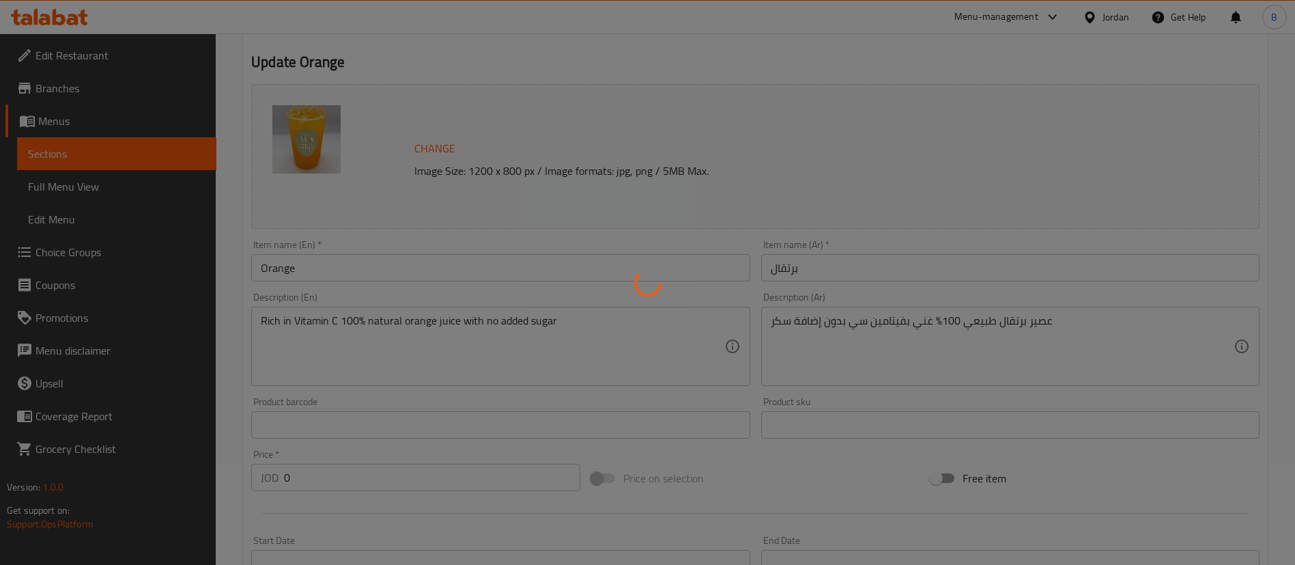
scroll to position [0, 0]
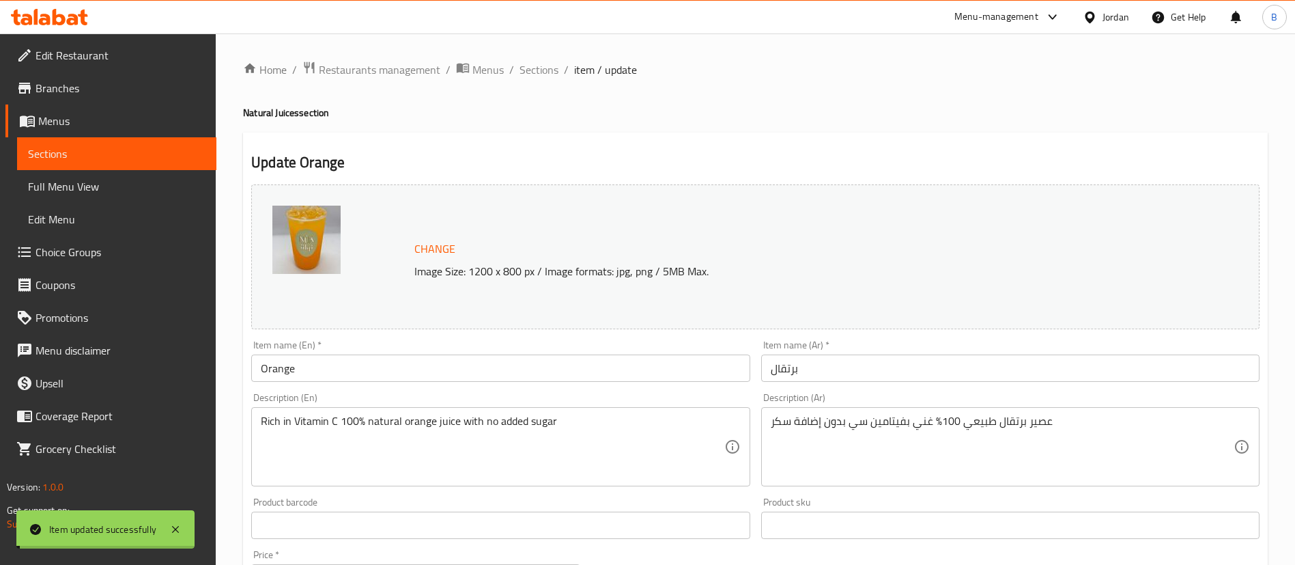
click at [537, 71] on span "Sections" at bounding box center [539, 69] width 39 height 16
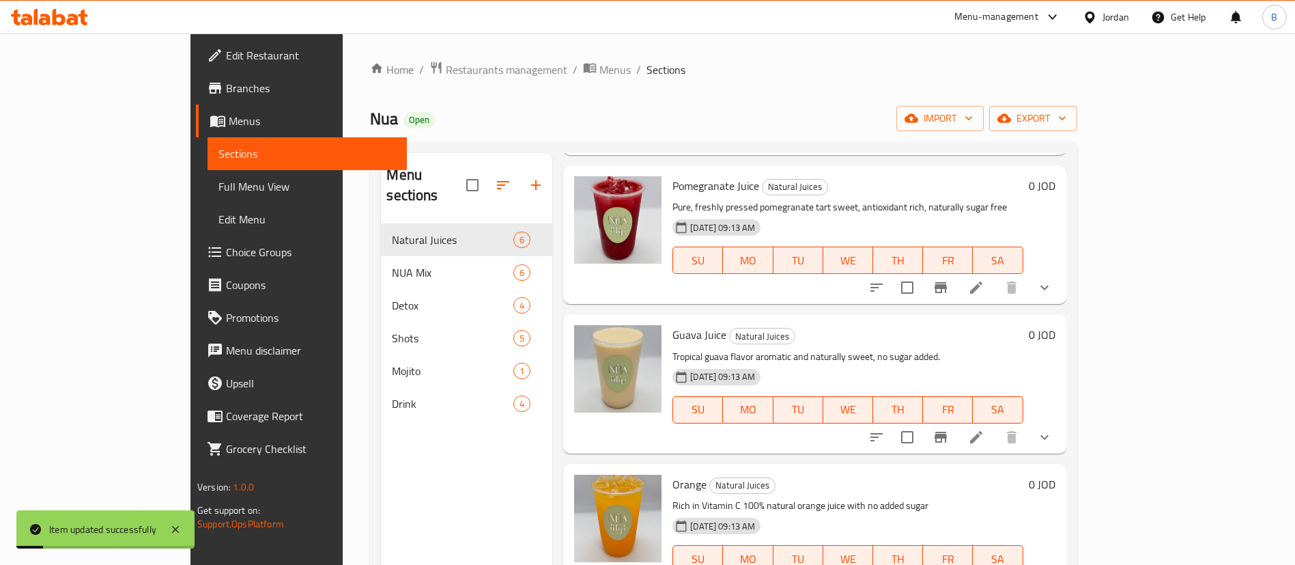
scroll to position [191, 0]
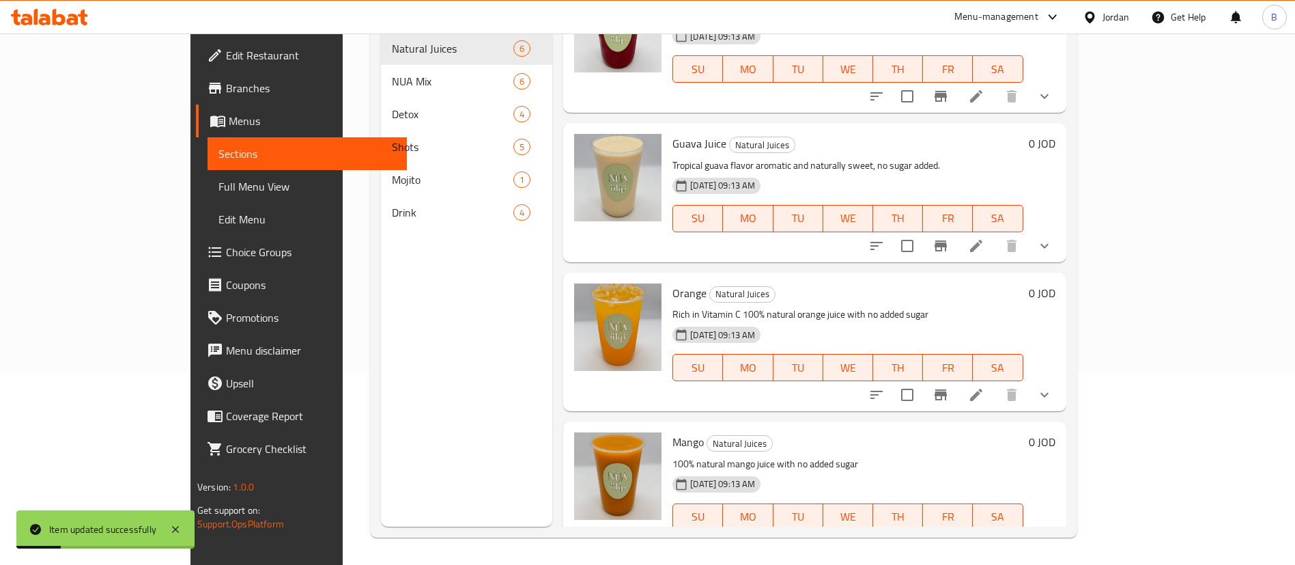
click at [995, 532] on li at bounding box center [976, 544] width 38 height 25
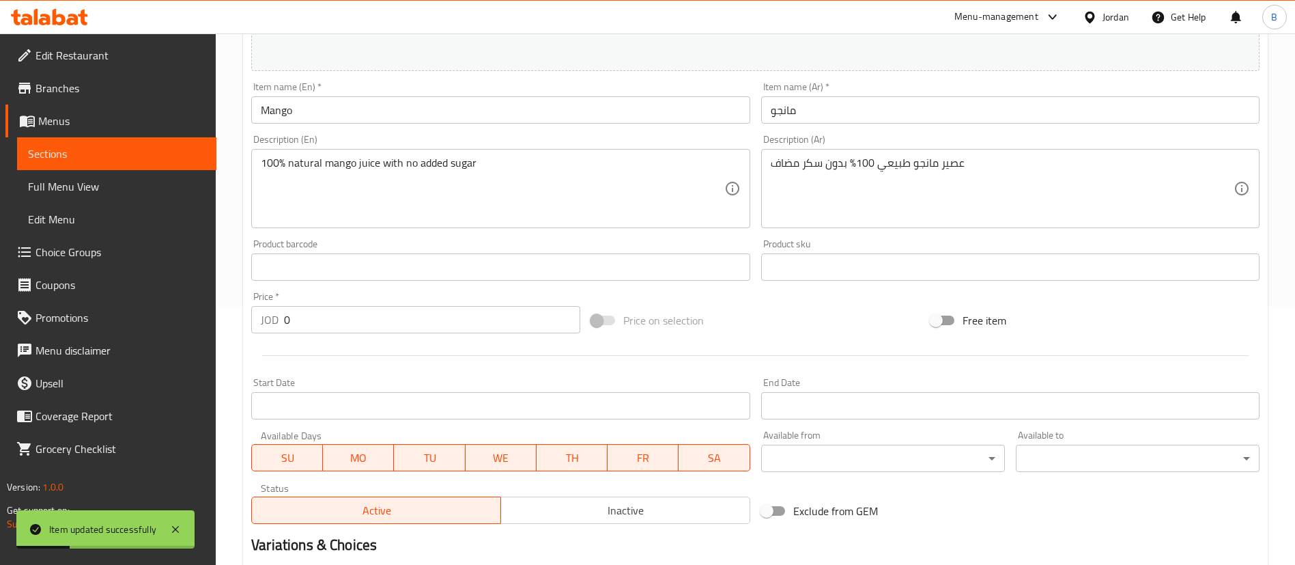
scroll to position [490, 0]
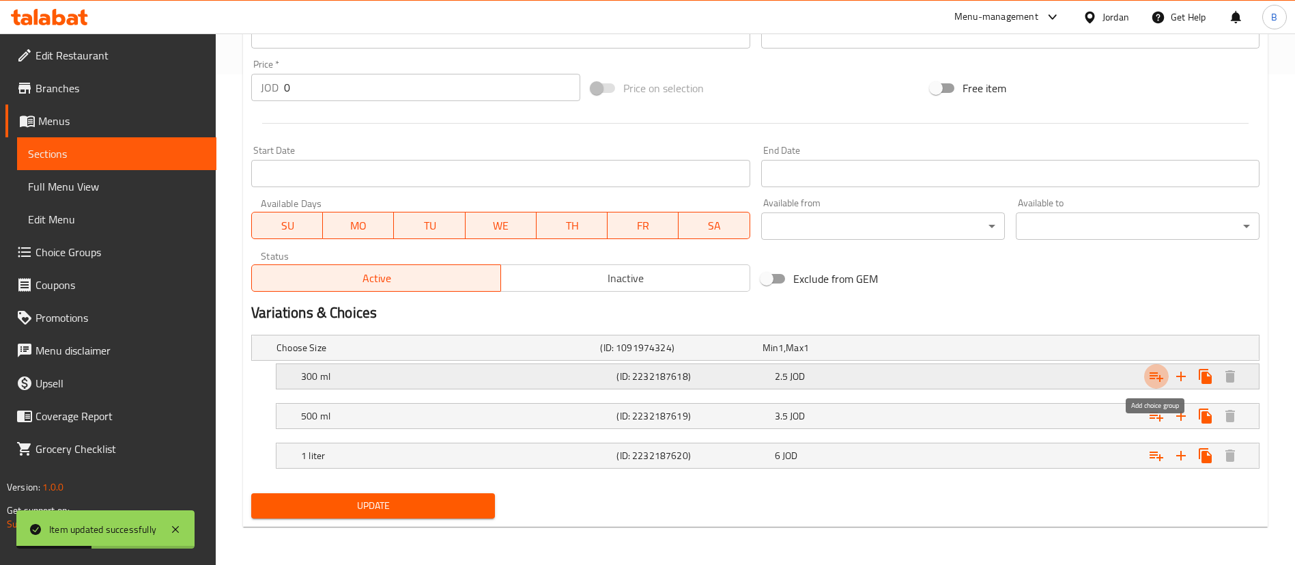
click at [1150, 379] on icon "Expand" at bounding box center [1156, 376] width 16 height 16
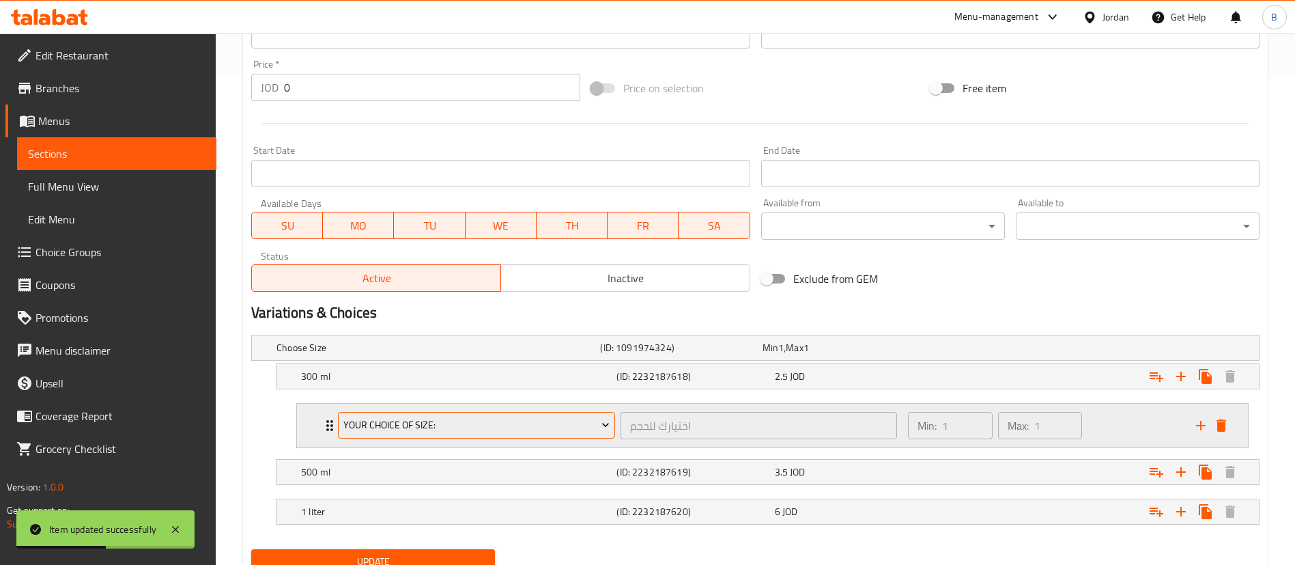
click at [492, 424] on span "your choice of size:" at bounding box center [476, 424] width 267 height 17
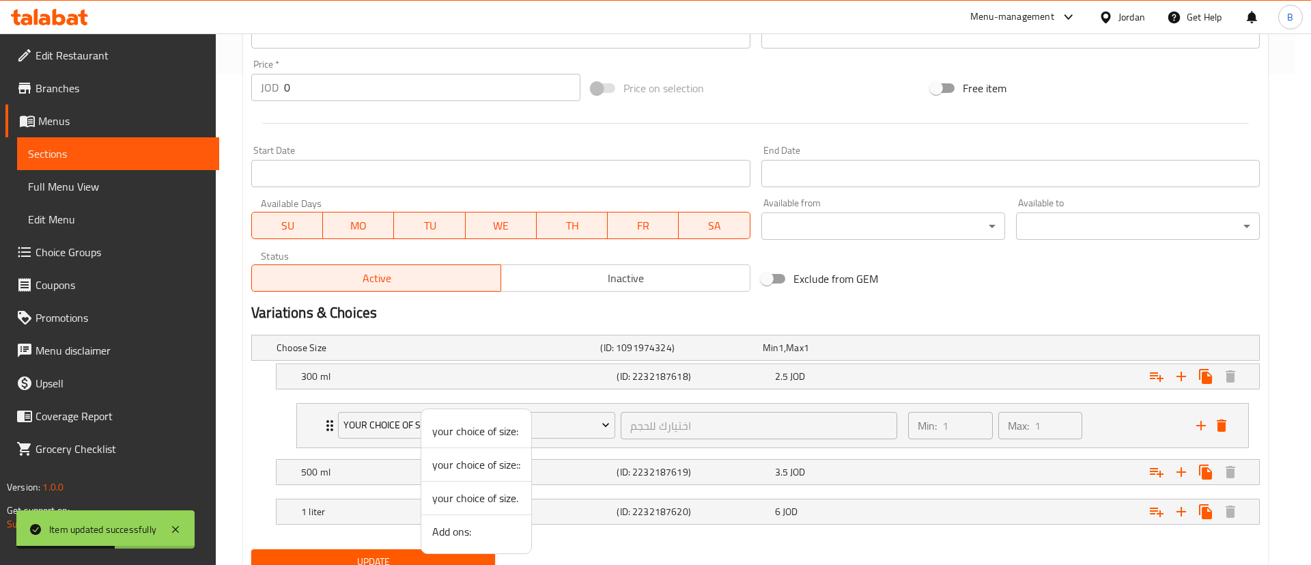
click at [481, 531] on span "Add ons:" at bounding box center [476, 531] width 88 height 16
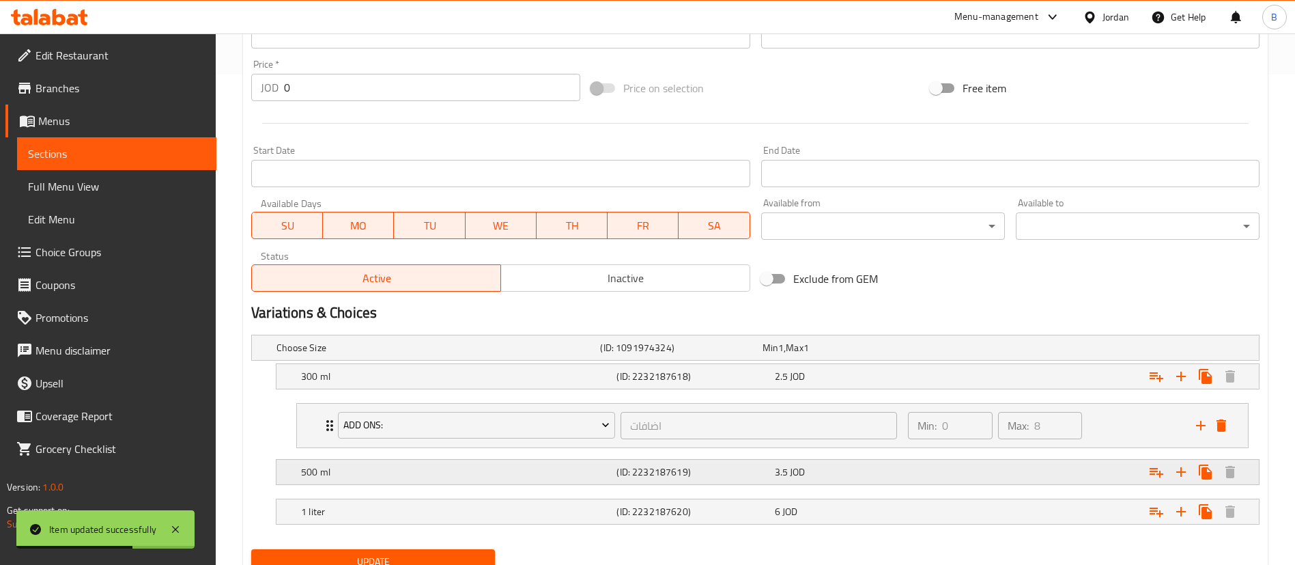
click at [1153, 384] on icon "Expand" at bounding box center [1156, 376] width 16 height 16
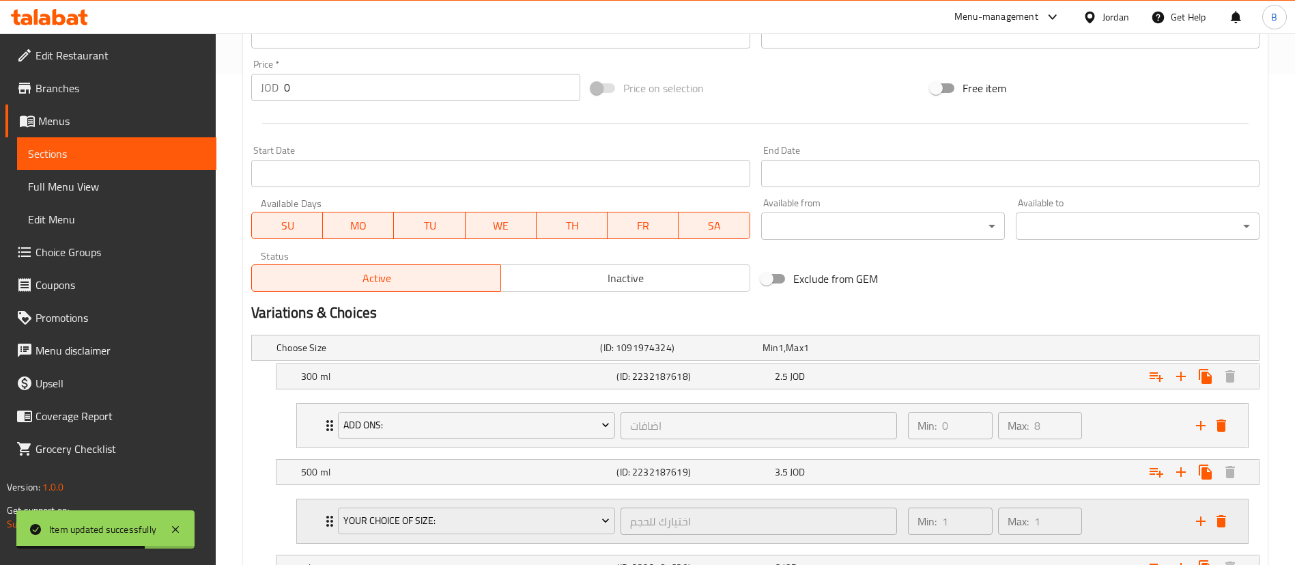
click at [457, 533] on button "your choice of size:" at bounding box center [476, 520] width 277 height 27
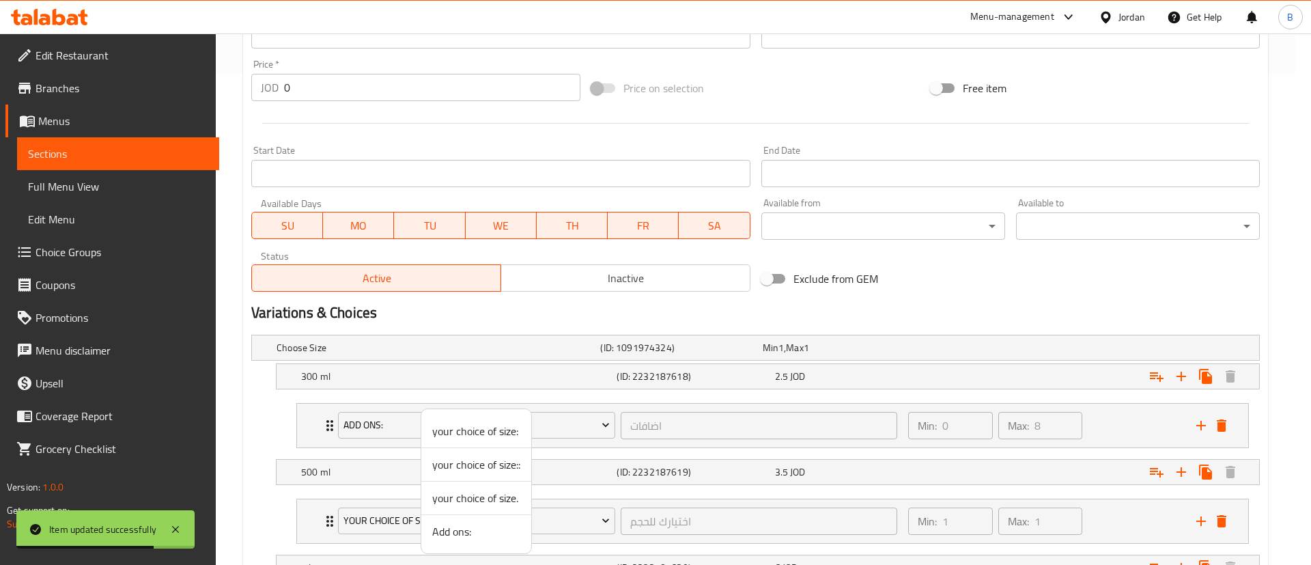
click at [498, 526] on span "Add ons:" at bounding box center [476, 531] width 88 height 16
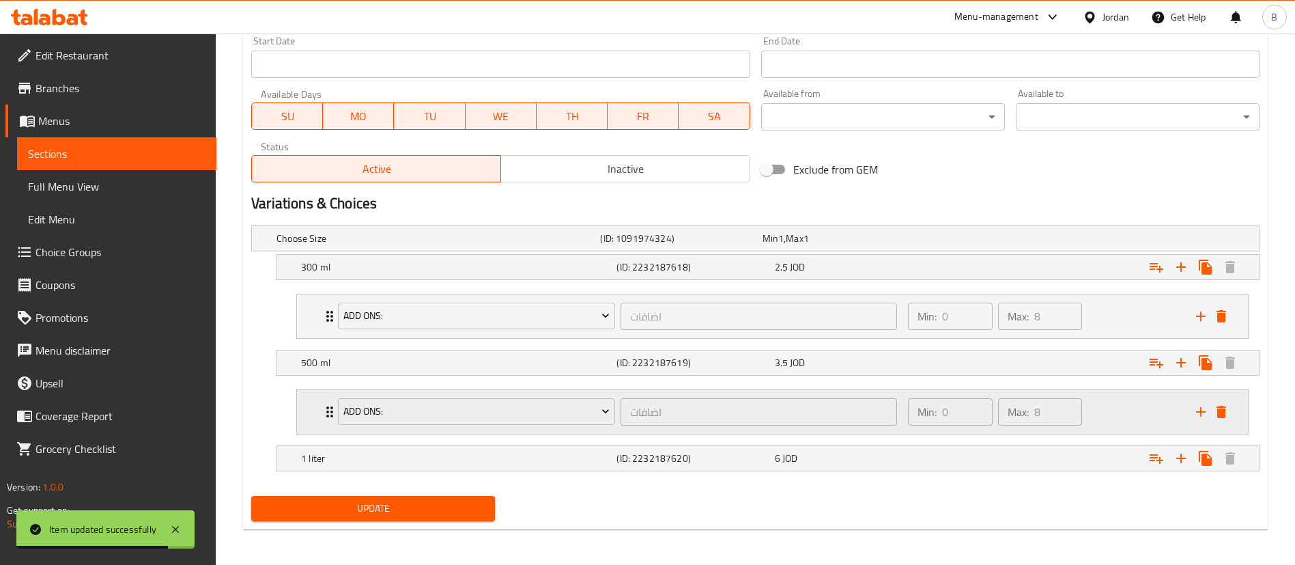
scroll to position [602, 0]
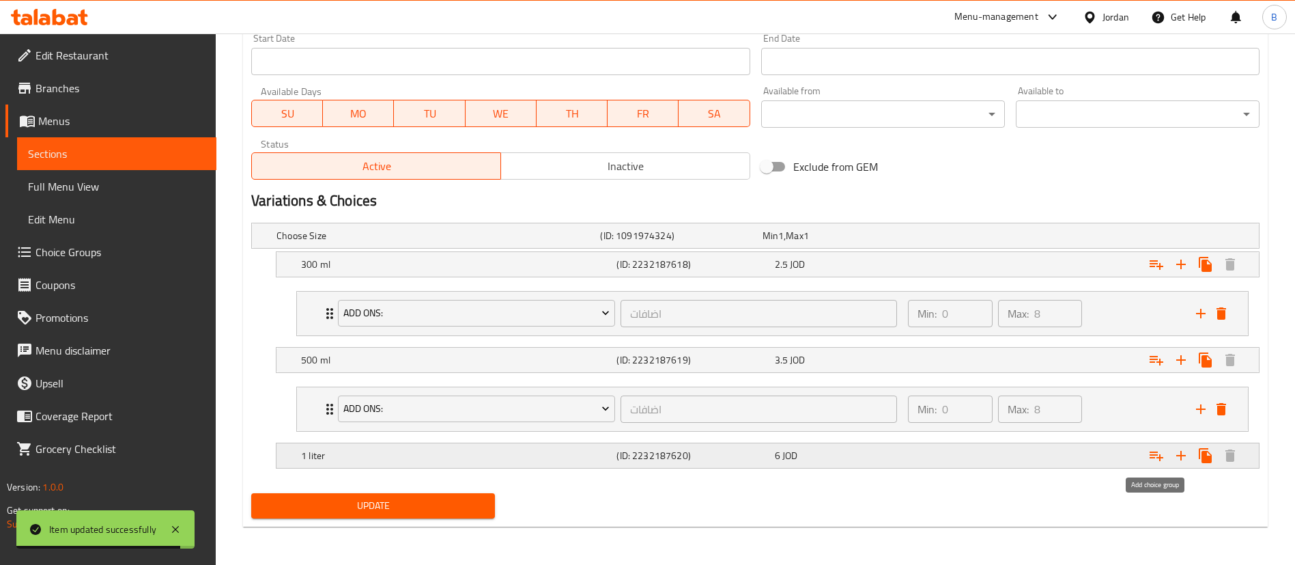
click at [1155, 456] on icon "Expand" at bounding box center [1156, 455] width 16 height 16
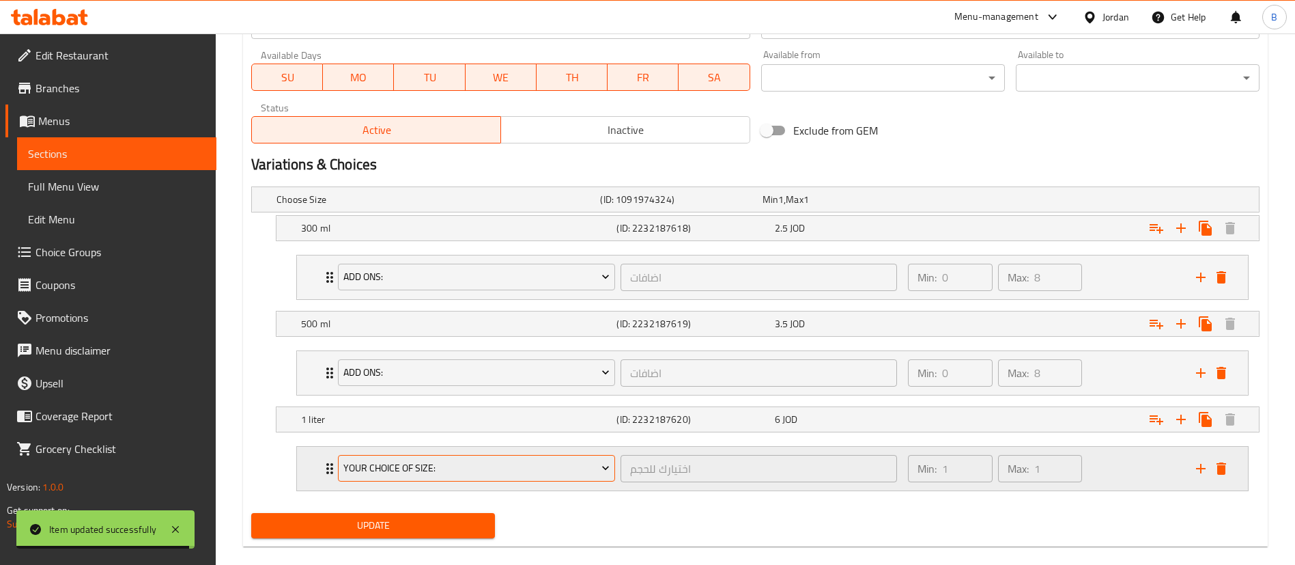
scroll to position [658, 0]
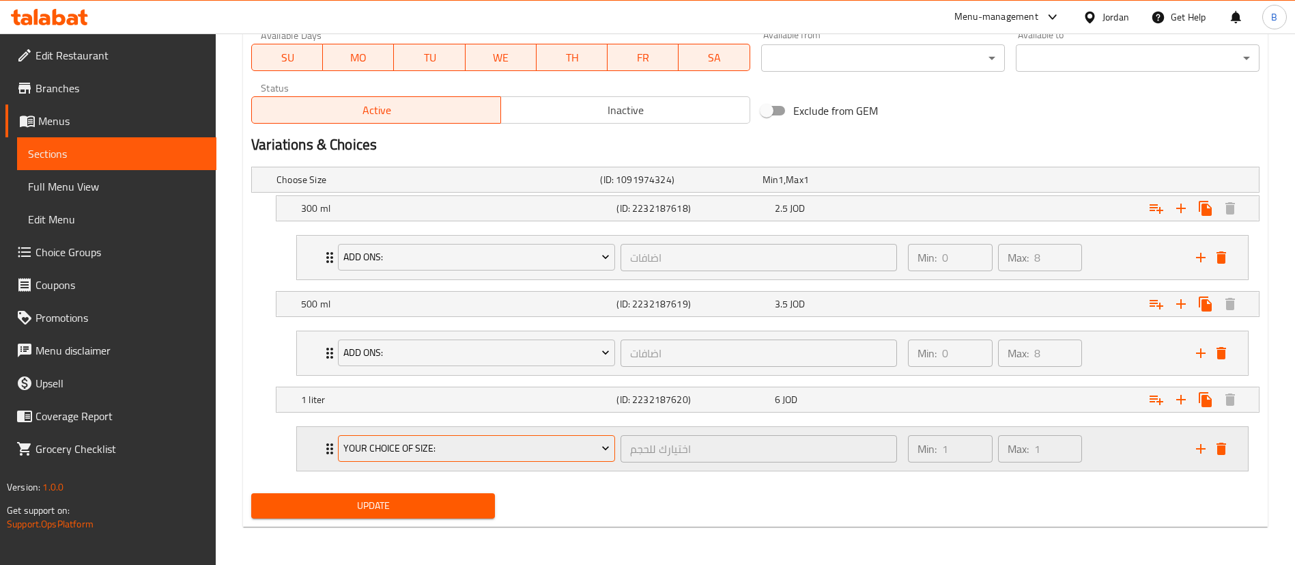
click at [432, 451] on span "your choice of size:" at bounding box center [476, 448] width 267 height 17
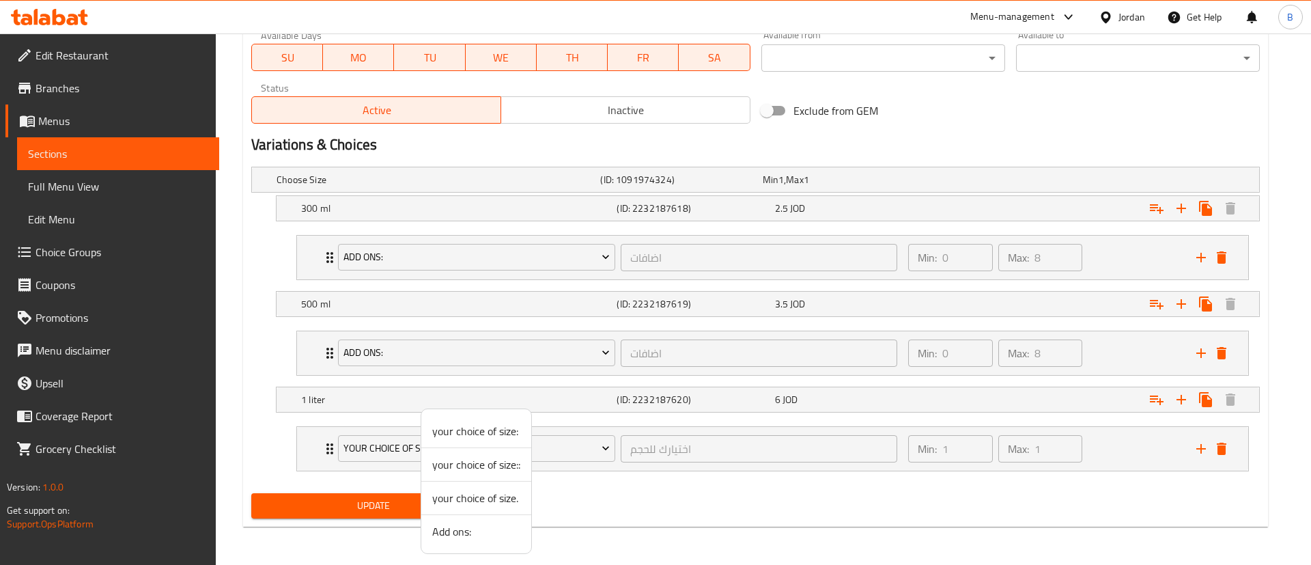
click at [460, 528] on span "Add ons:" at bounding box center [476, 531] width 88 height 16
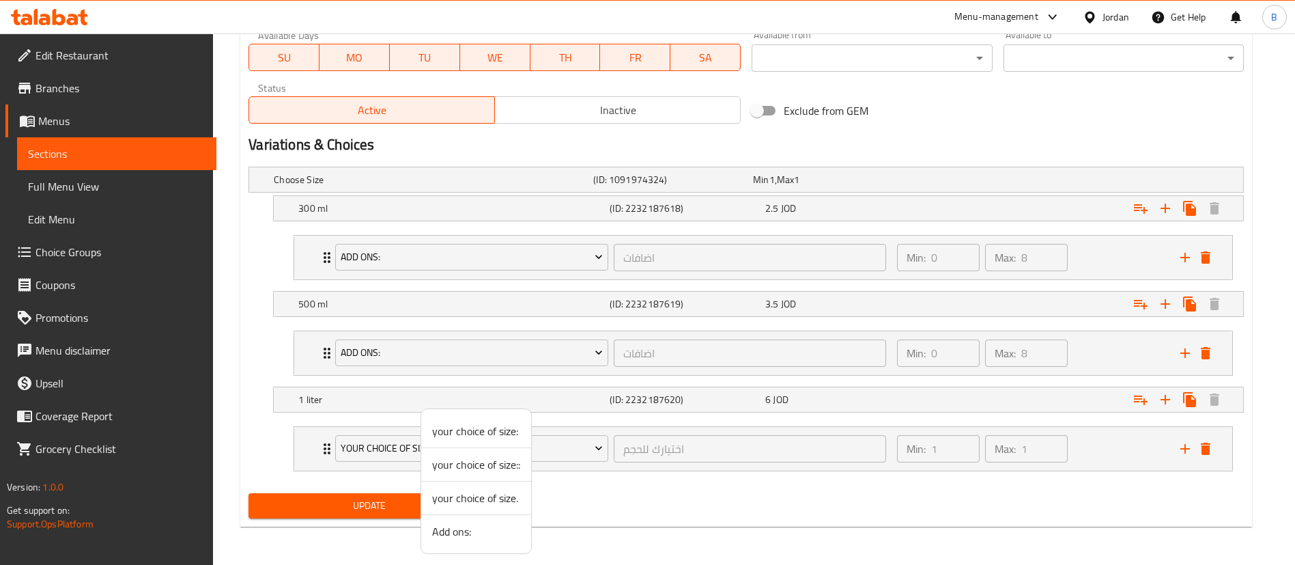
click at [397, 519] on div "Update" at bounding box center [368, 505] width 251 height 36
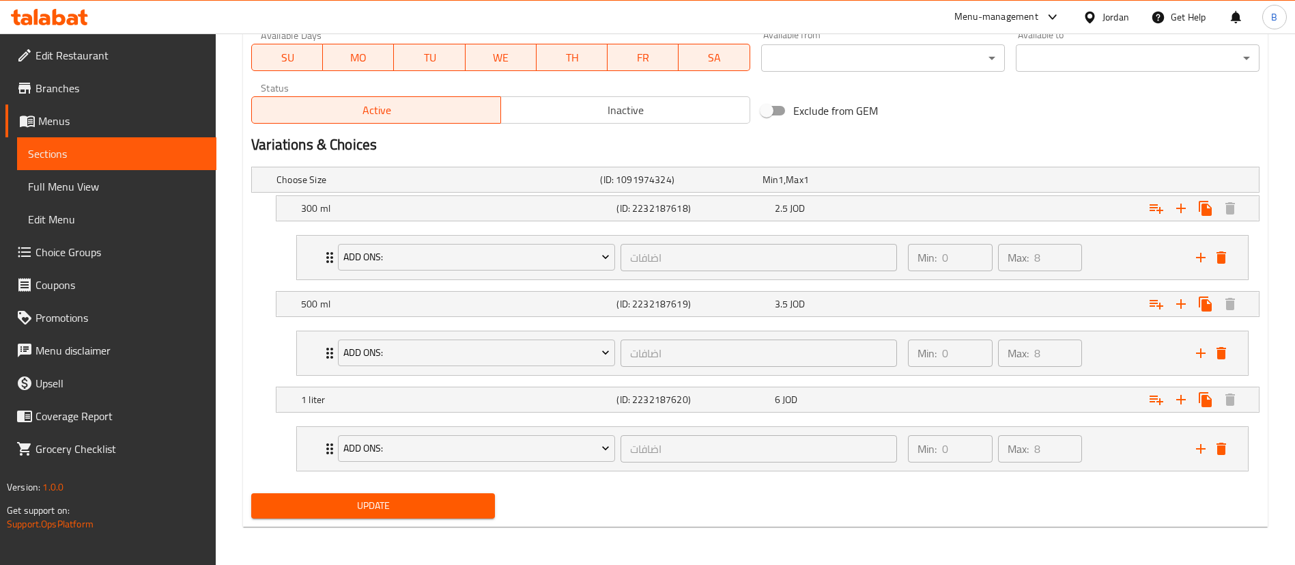
click at [407, 501] on span "Update" at bounding box center [373, 505] width 222 height 17
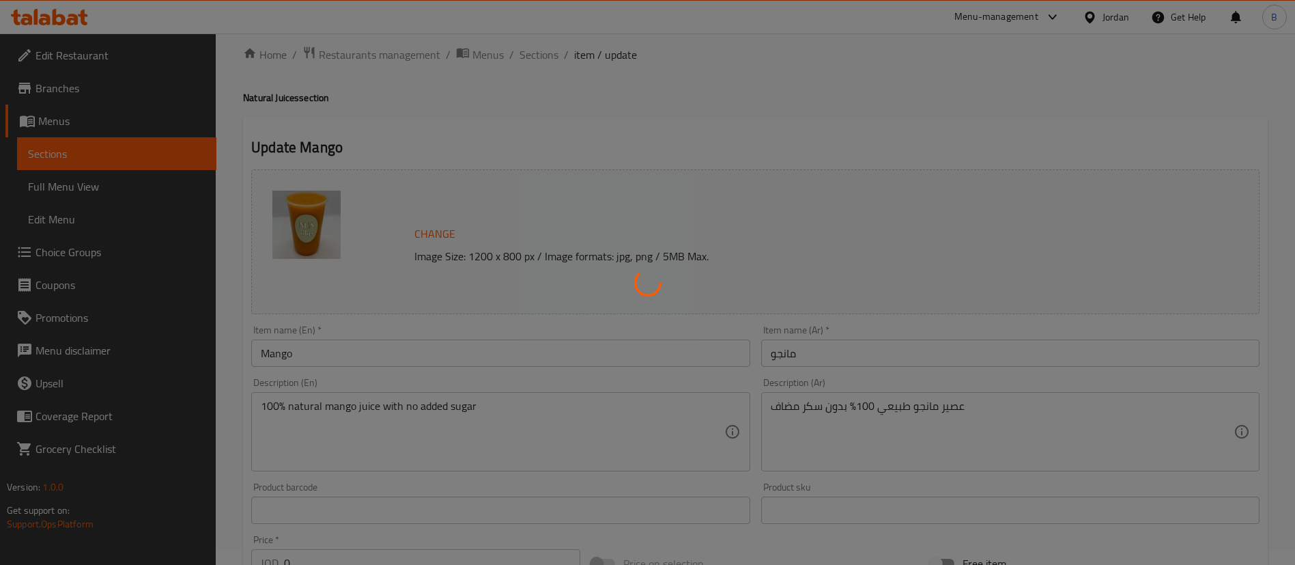
scroll to position [0, 0]
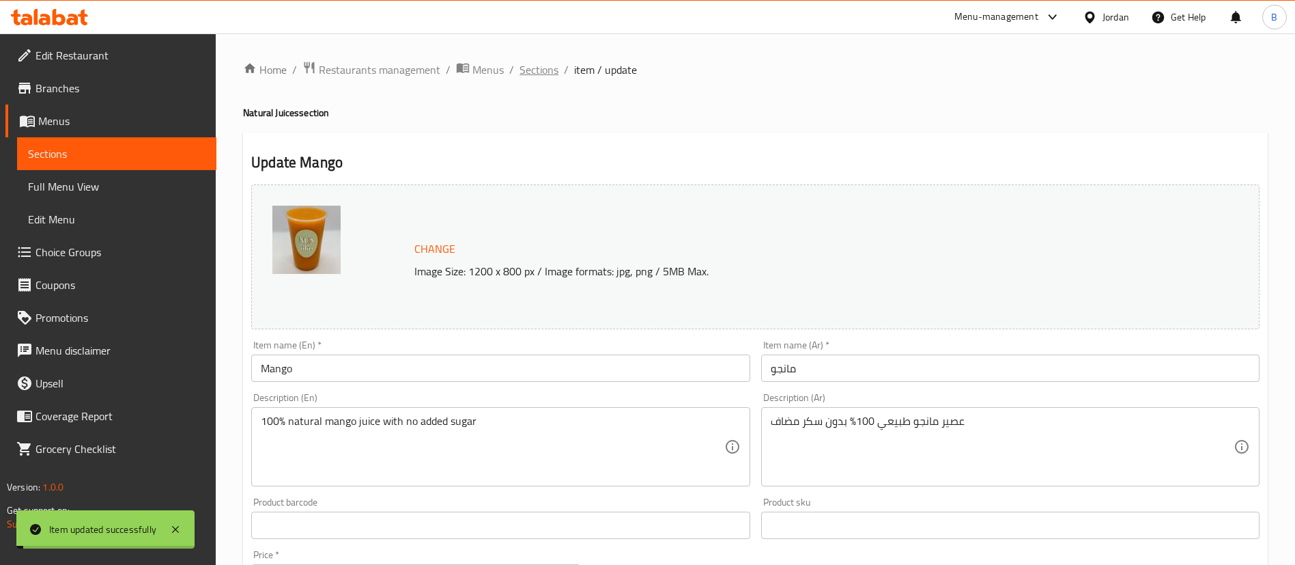
click at [534, 66] on span "Sections" at bounding box center [539, 69] width 39 height 16
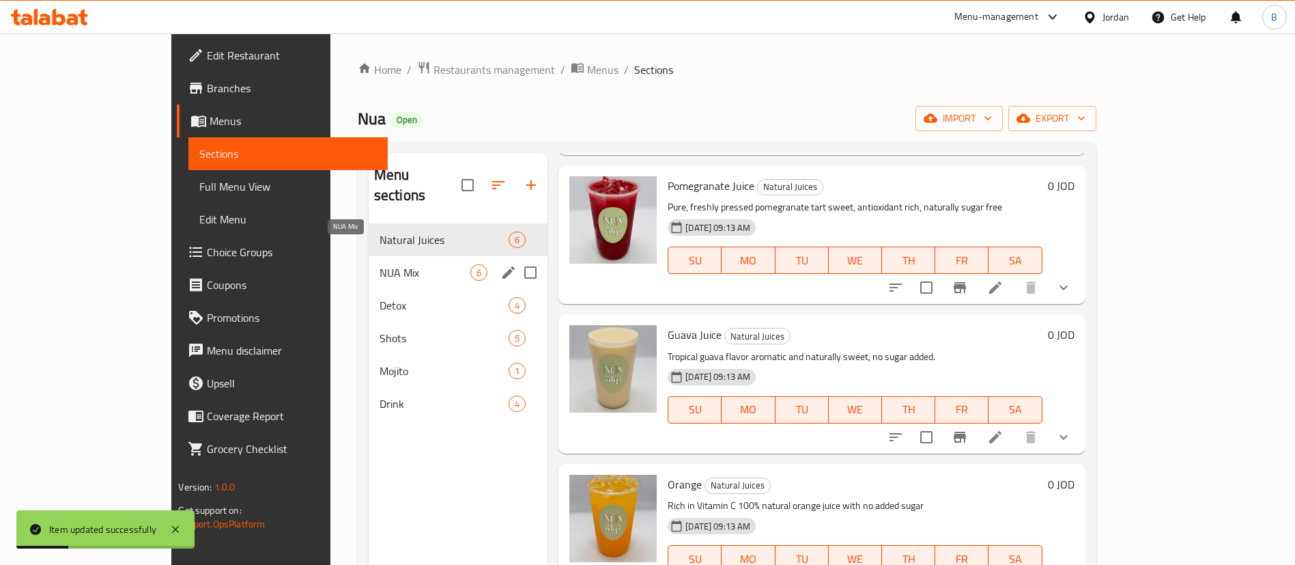
click at [380, 264] on span "NUA Mix" at bounding box center [425, 272] width 91 height 16
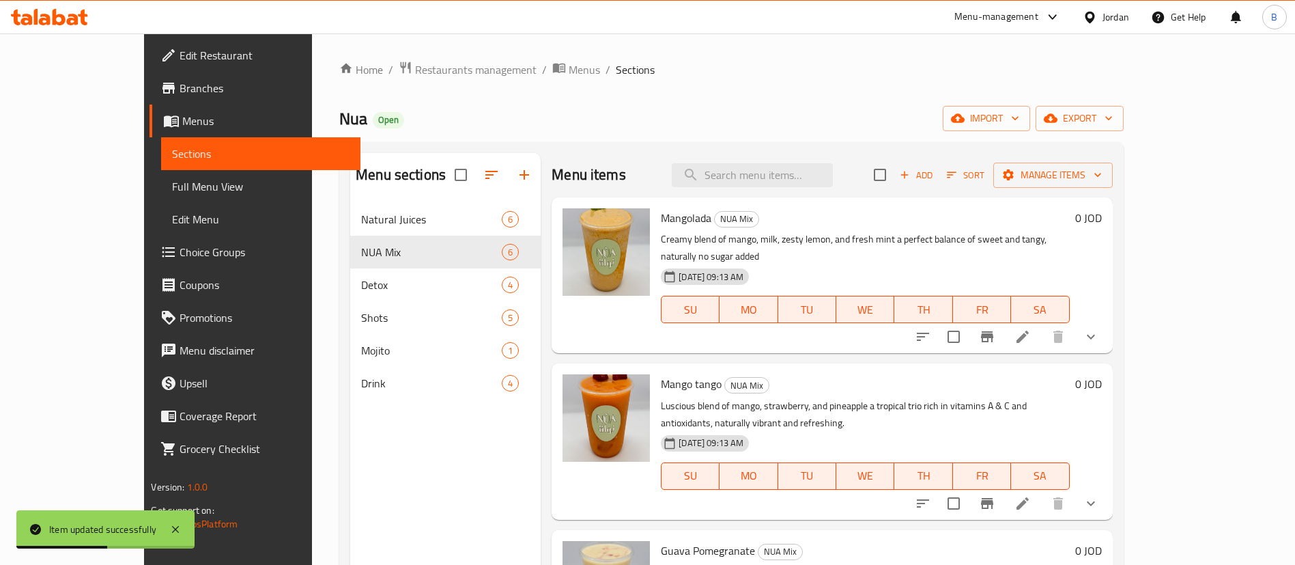
click at [1031, 328] on icon at bounding box center [1023, 336] width 16 height 16
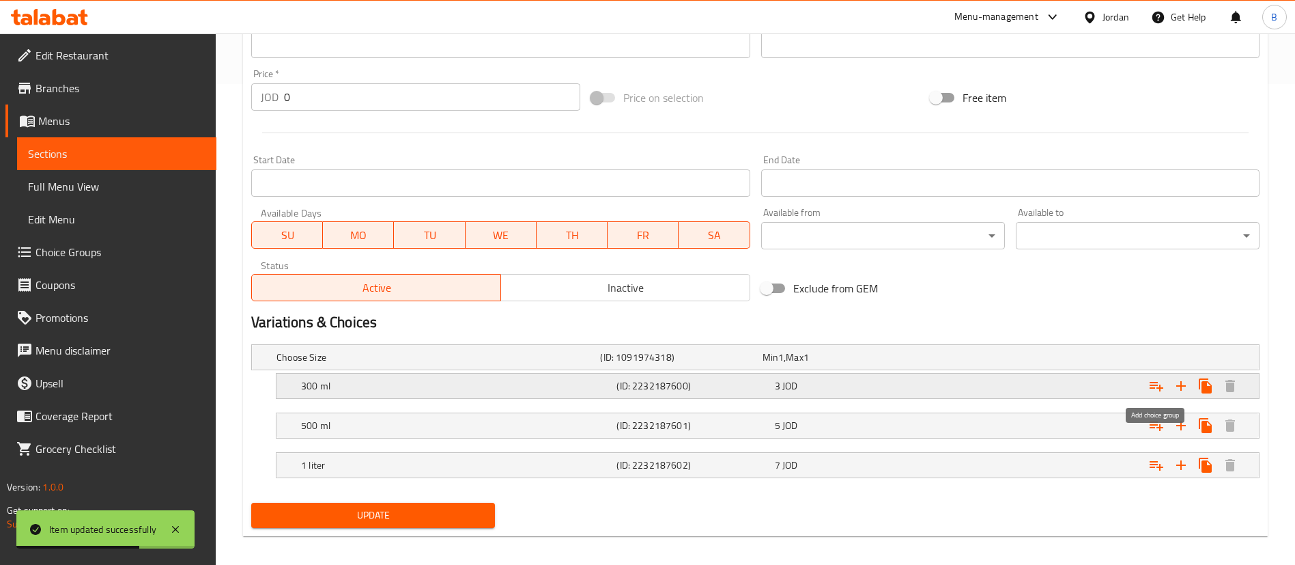
click at [1157, 386] on icon "Expand" at bounding box center [1156, 386] width 16 height 16
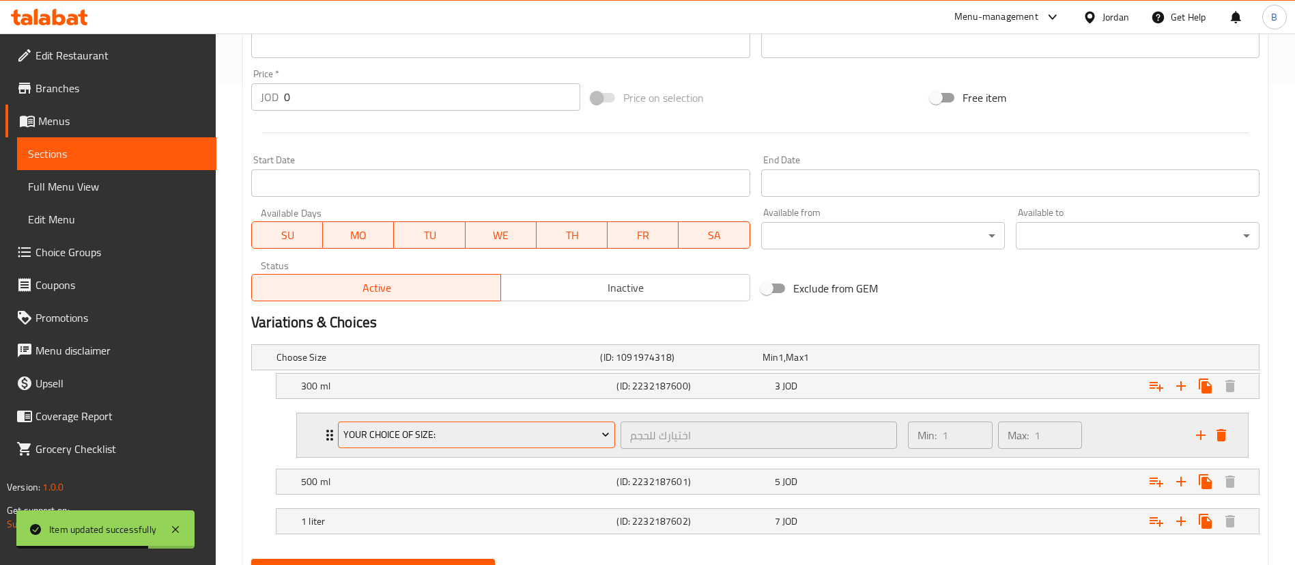
click at [435, 427] on span "your choice of size:" at bounding box center [476, 434] width 267 height 17
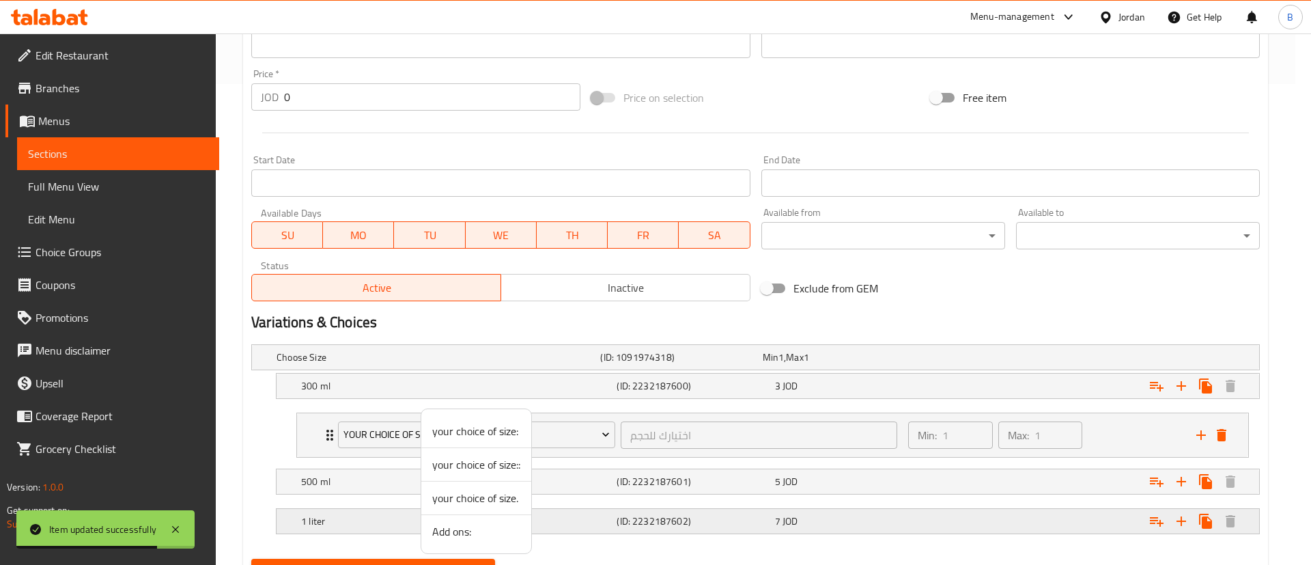
click at [463, 529] on span "Add ons:" at bounding box center [476, 531] width 88 height 16
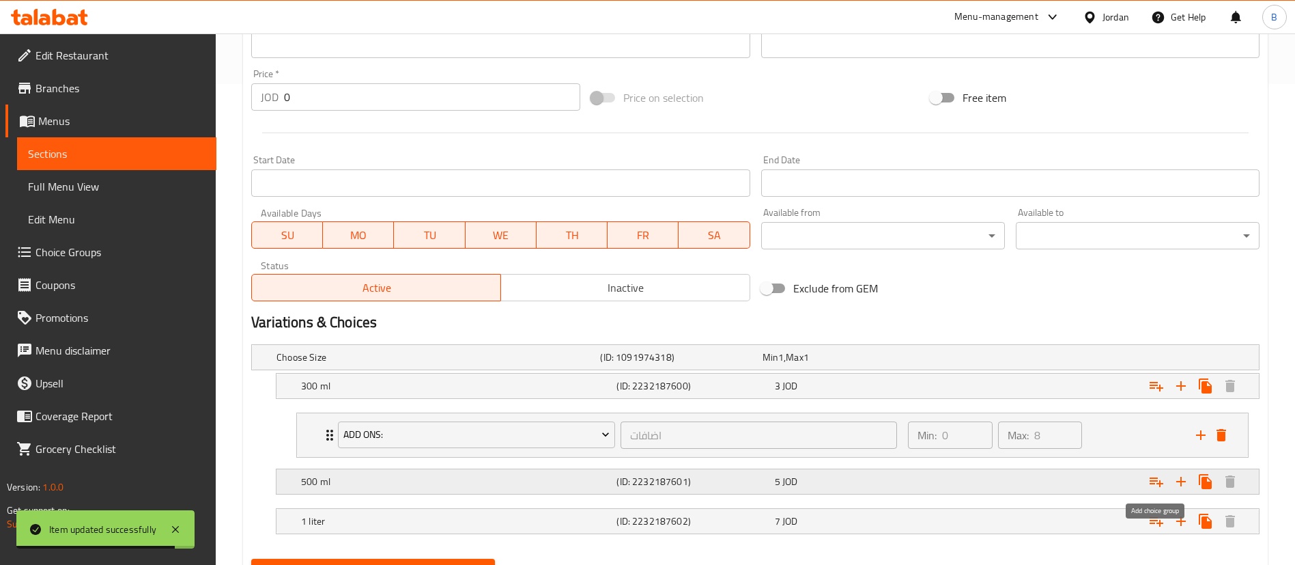
click at [1157, 476] on icon "Expand" at bounding box center [1156, 481] width 16 height 16
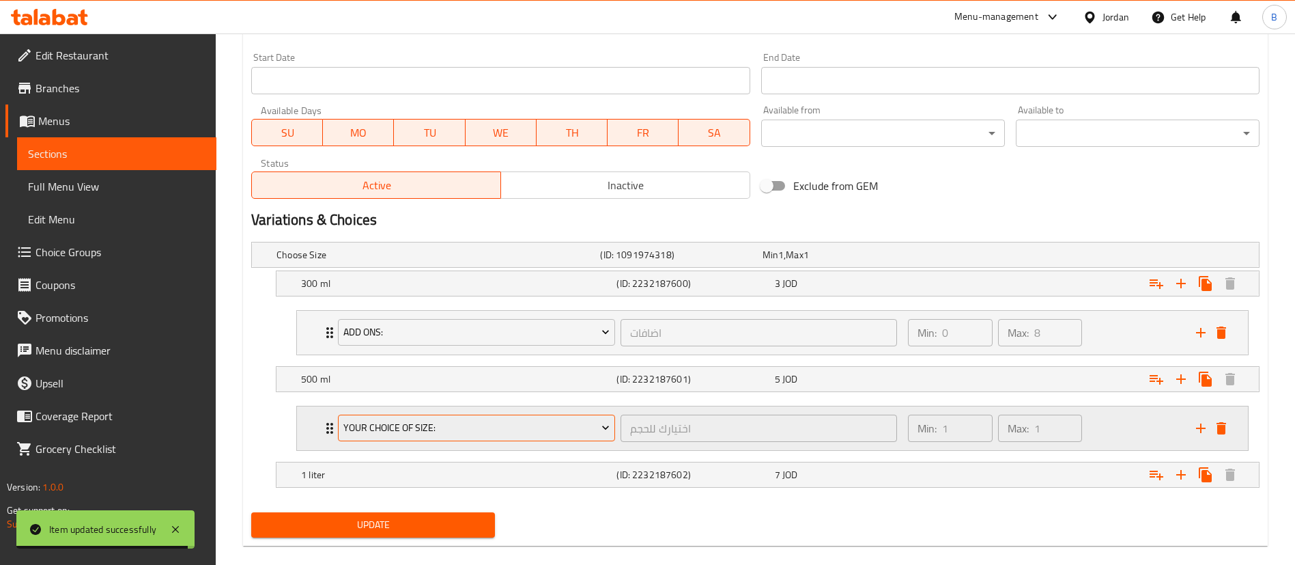
click at [442, 423] on span "your choice of size:" at bounding box center [476, 427] width 267 height 17
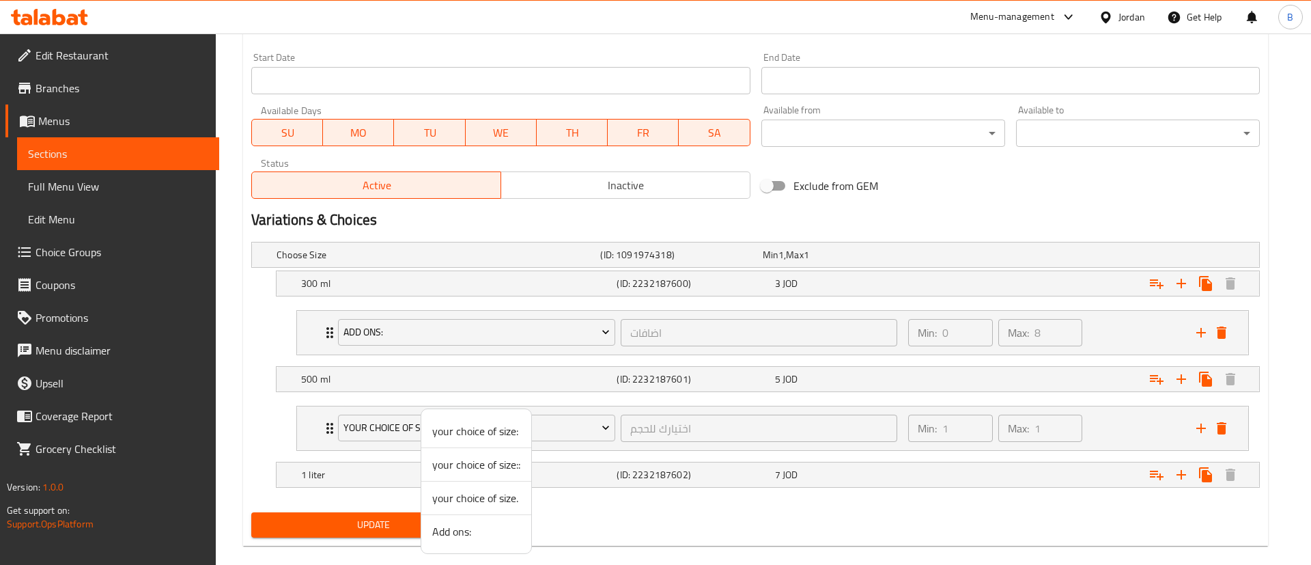
click at [458, 526] on span "Add ons:" at bounding box center [476, 531] width 88 height 16
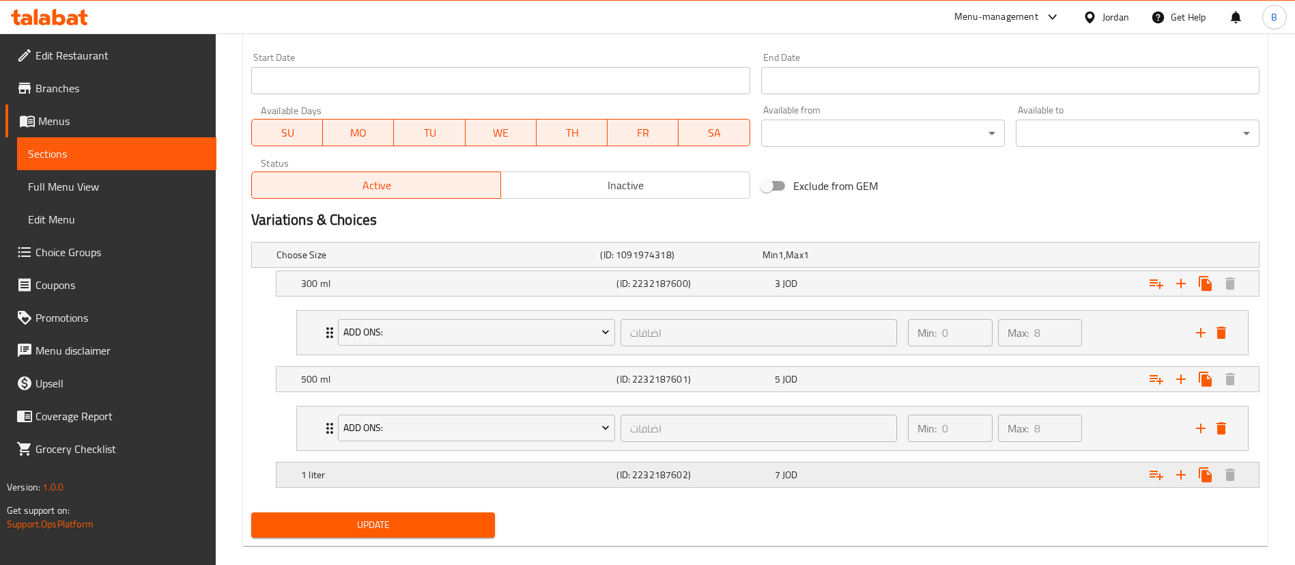
click at [1160, 289] on icon "Expand" at bounding box center [1157, 284] width 14 height 10
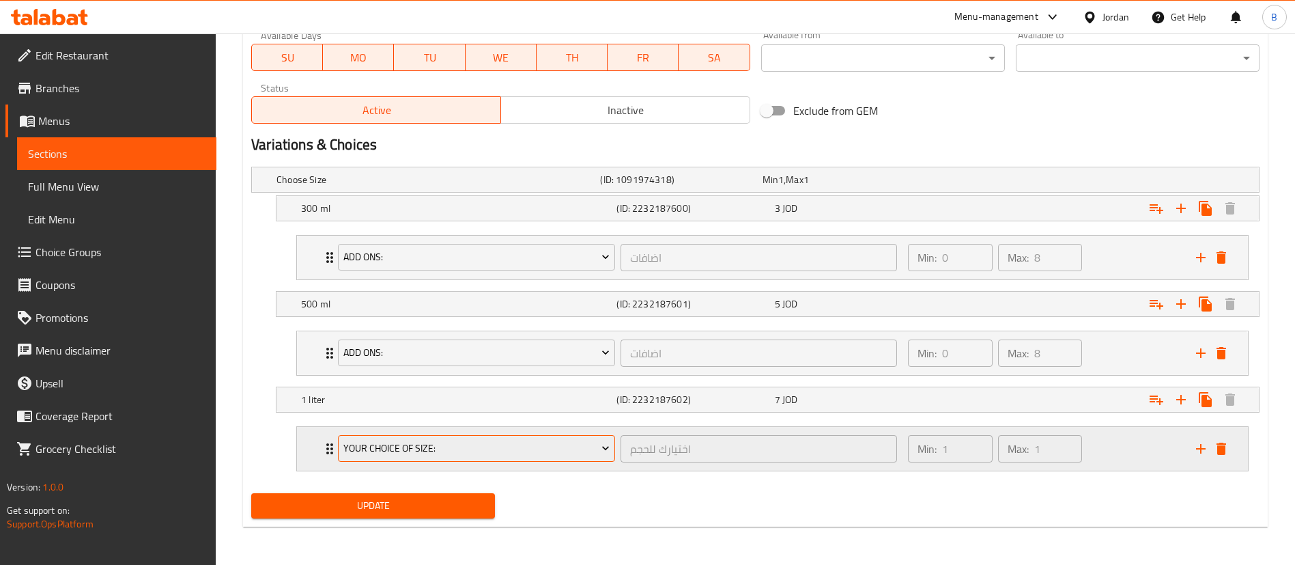
click at [448, 454] on span "your choice of size:" at bounding box center [476, 448] width 267 height 17
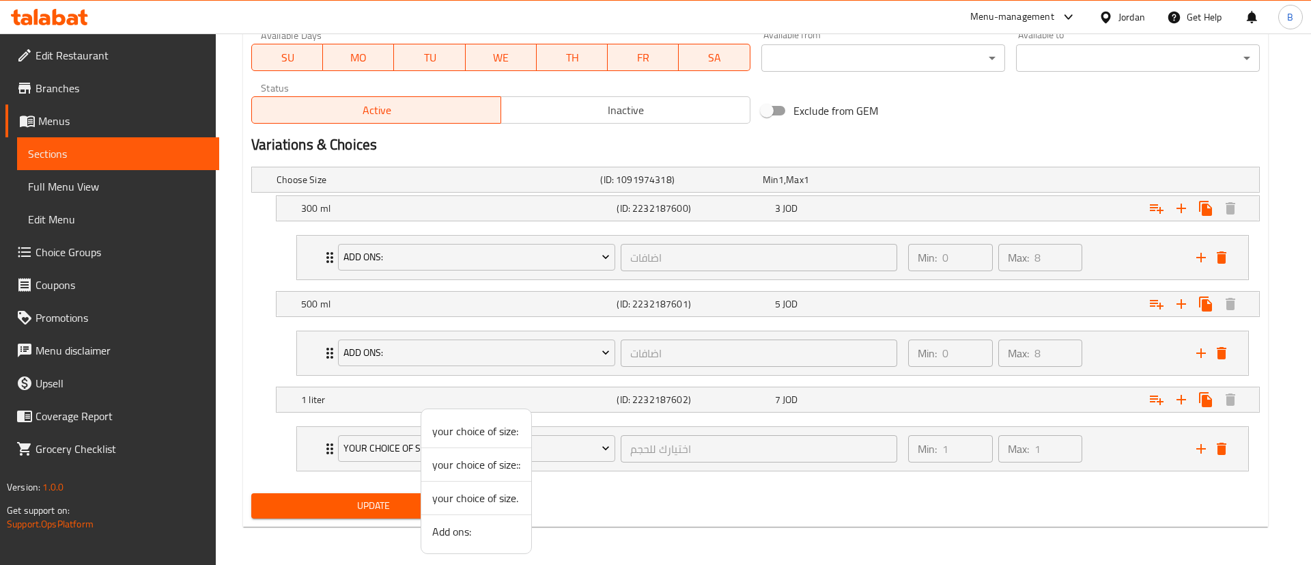
click at [444, 523] on span "Add ons:" at bounding box center [476, 531] width 88 height 16
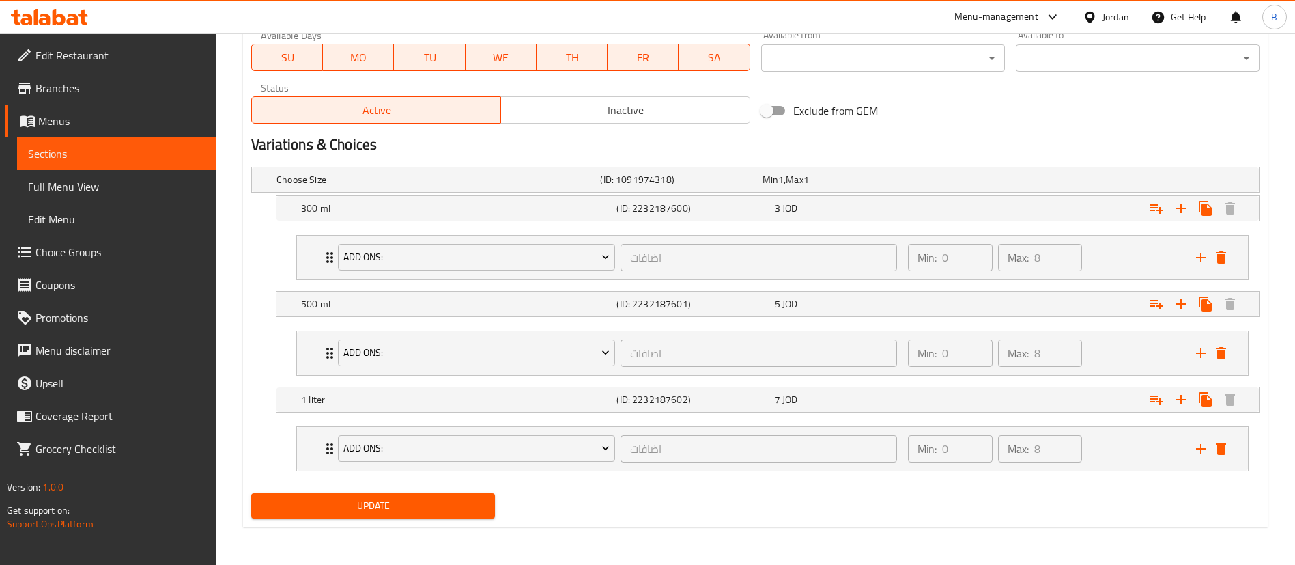
click at [407, 491] on div "Update" at bounding box center [373, 505] width 255 height 36
click at [413, 491] on div "Update" at bounding box center [373, 505] width 255 height 36
click at [411, 499] on span "Update" at bounding box center [373, 505] width 222 height 17
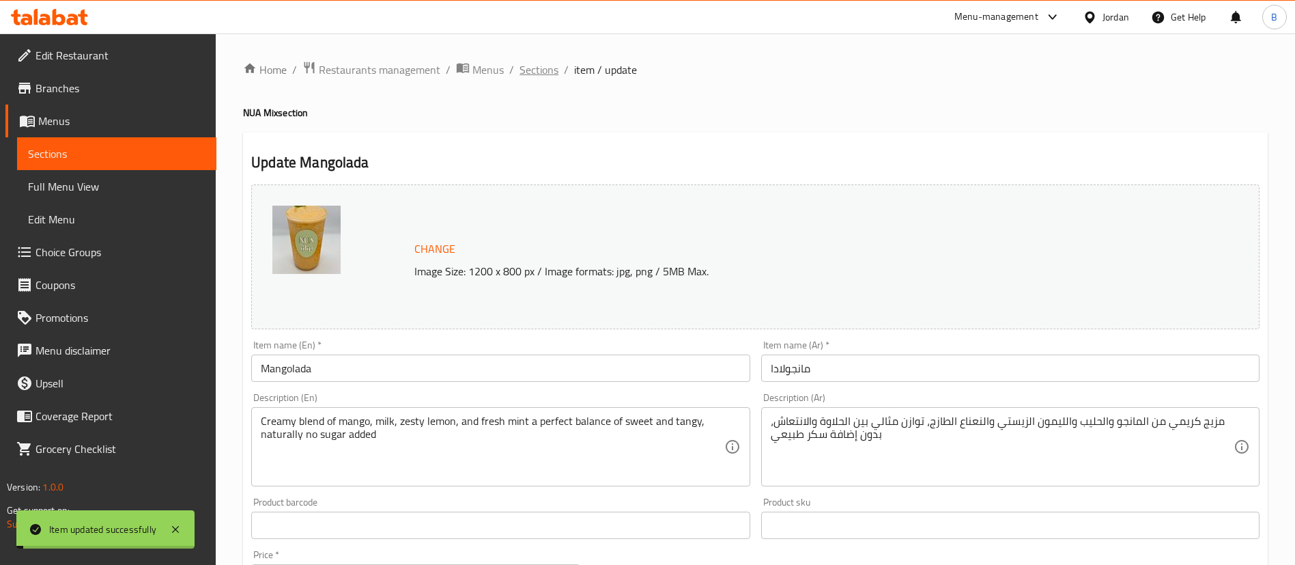
click at [528, 67] on span "Sections" at bounding box center [539, 69] width 39 height 16
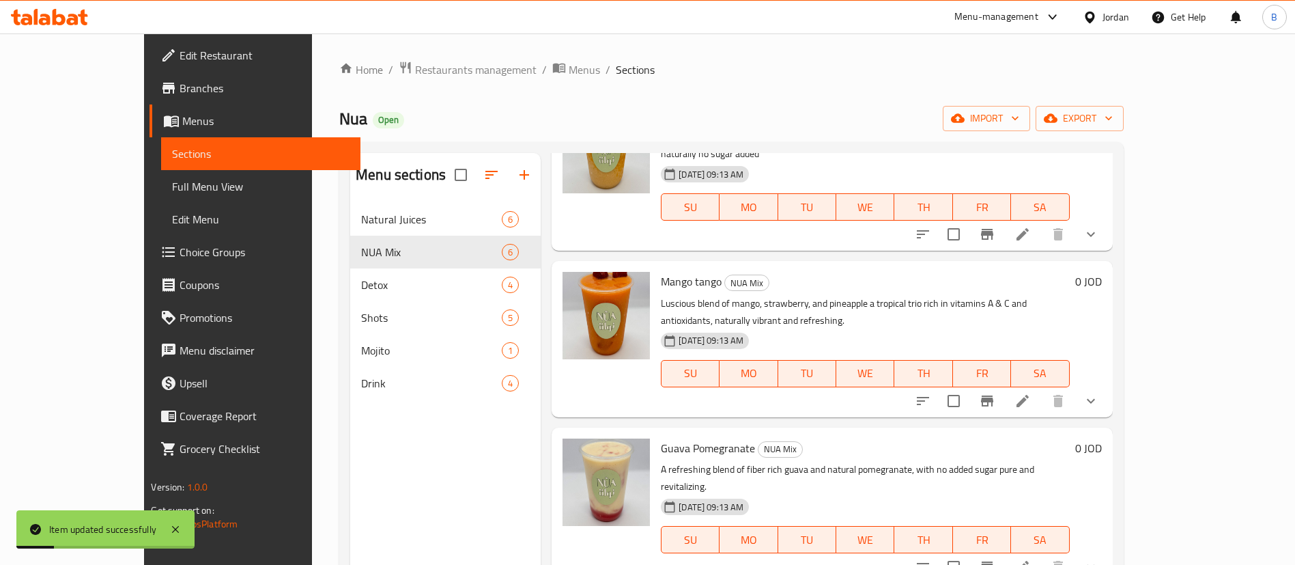
click at [1042, 388] on li at bounding box center [1023, 400] width 38 height 25
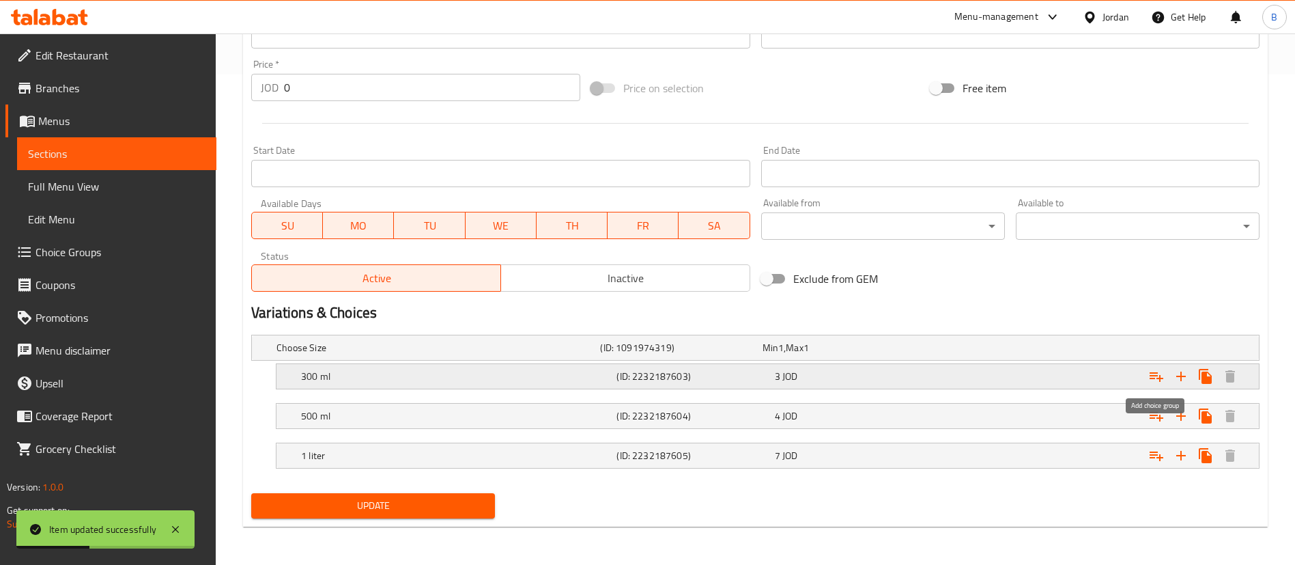
click at [1157, 376] on icon "Expand" at bounding box center [1156, 376] width 16 height 16
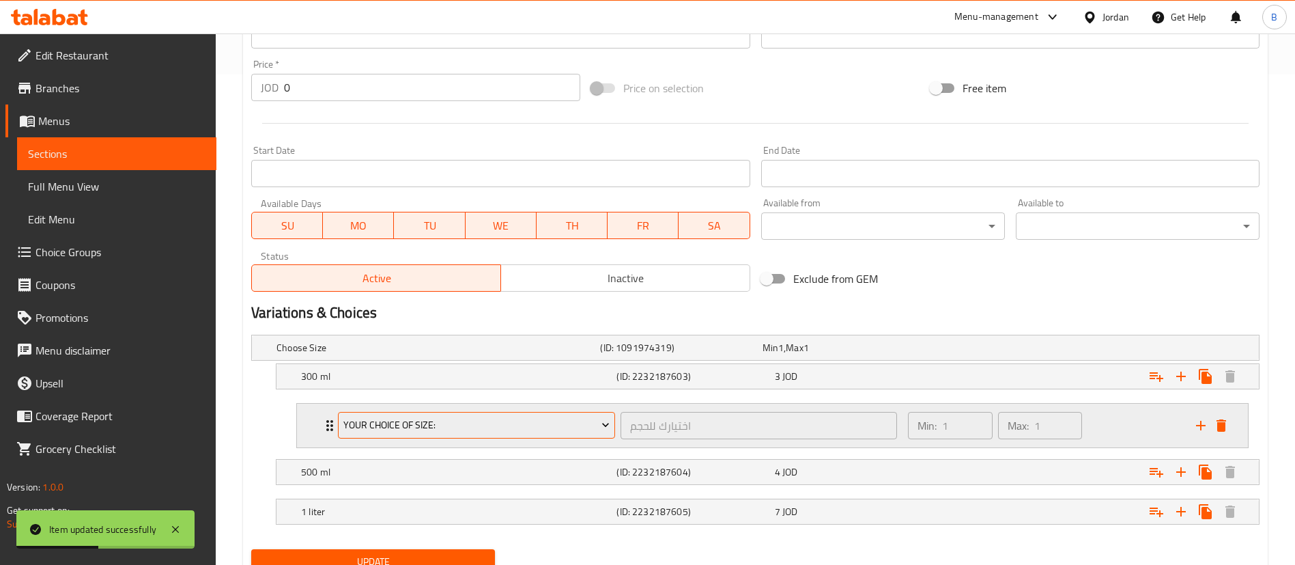
click at [382, 423] on span "your choice of size:" at bounding box center [476, 424] width 267 height 17
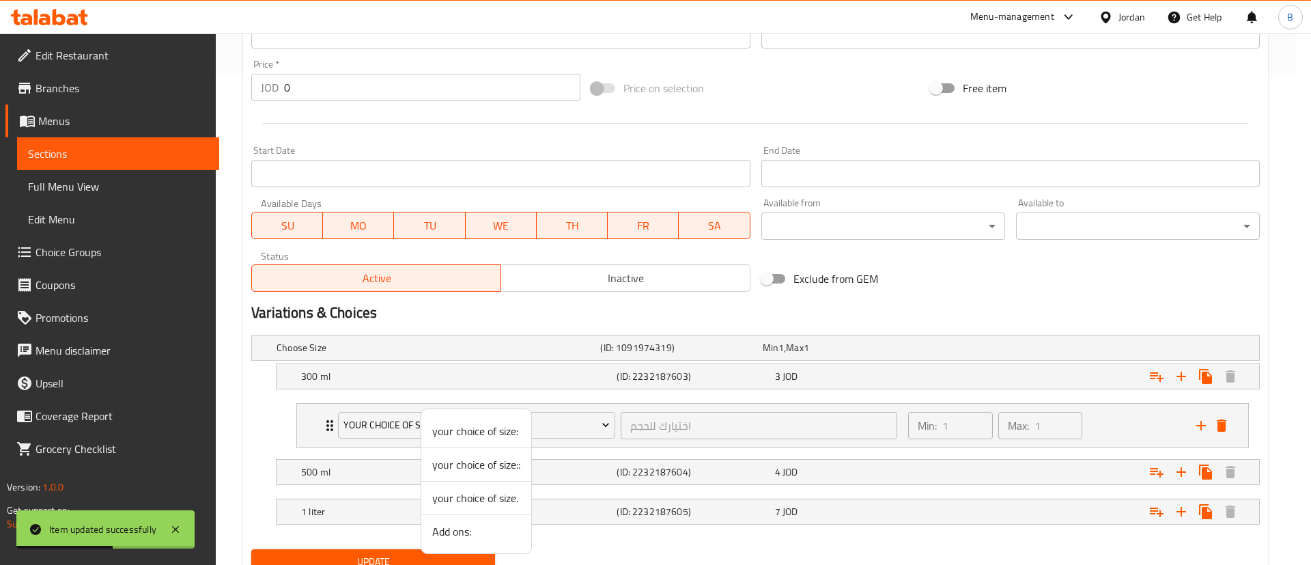
click at [463, 535] on span "Add ons:" at bounding box center [476, 531] width 88 height 16
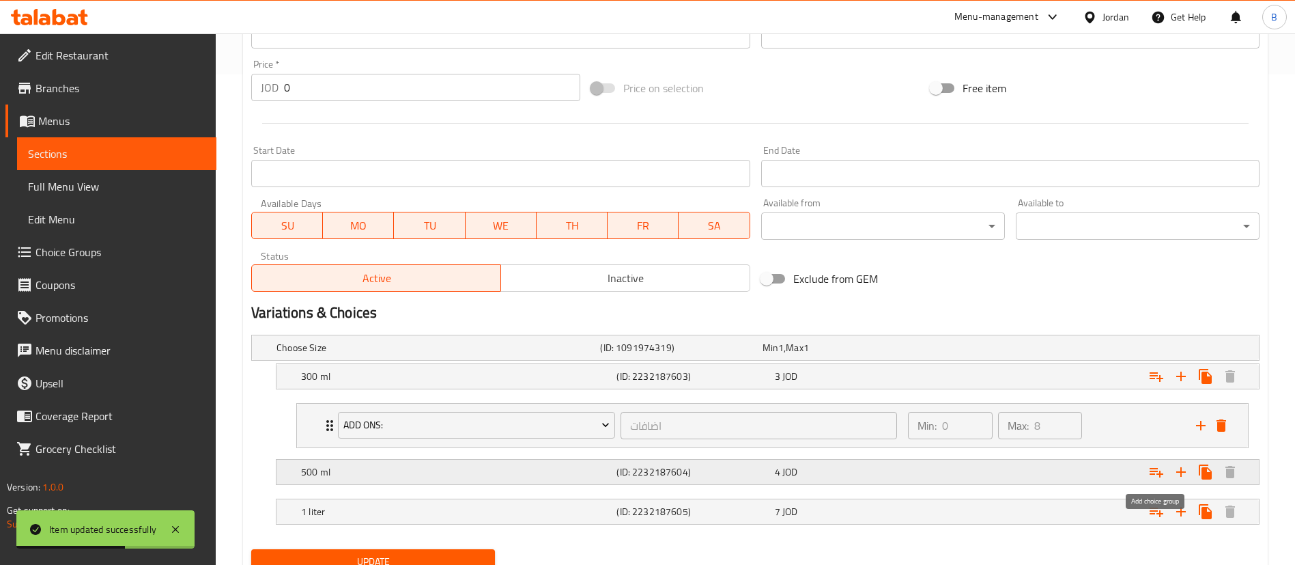
click at [1154, 475] on icon "Expand" at bounding box center [1156, 472] width 16 height 16
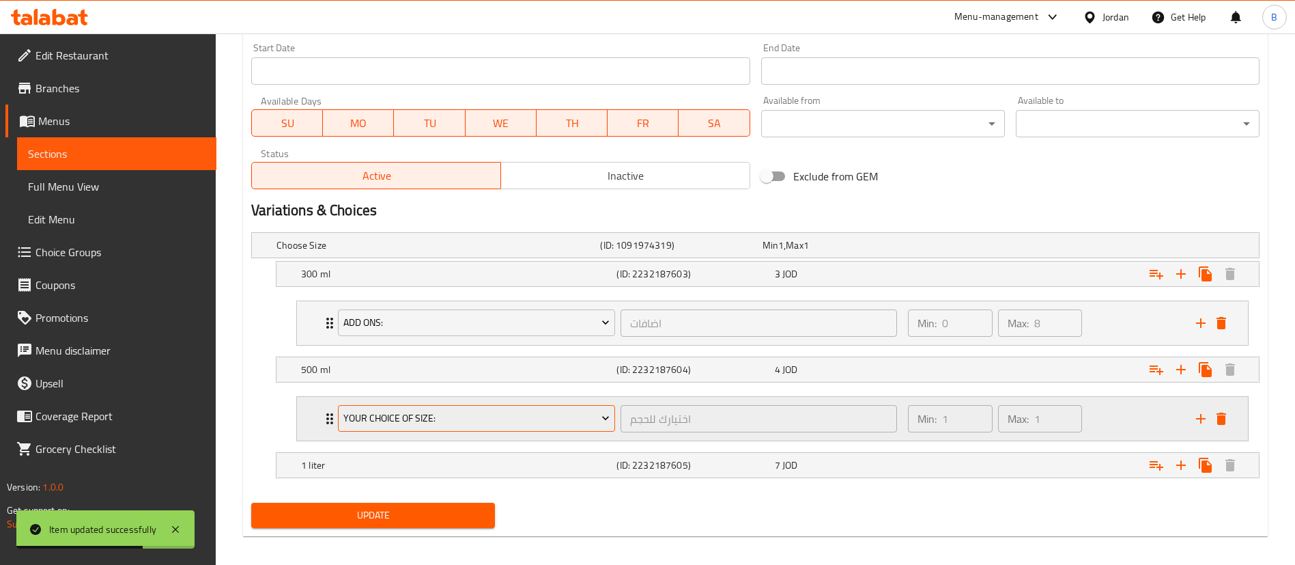
click at [438, 427] on button "your choice of size:" at bounding box center [476, 418] width 277 height 27
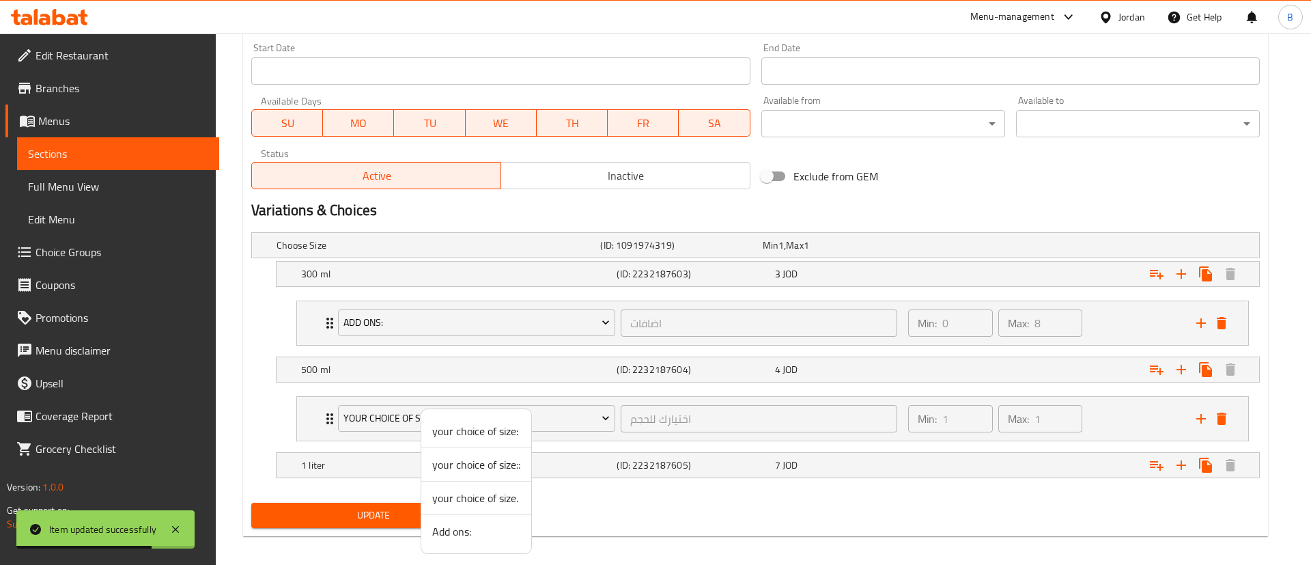
click at [446, 541] on li "Add ons:" at bounding box center [476, 531] width 110 height 33
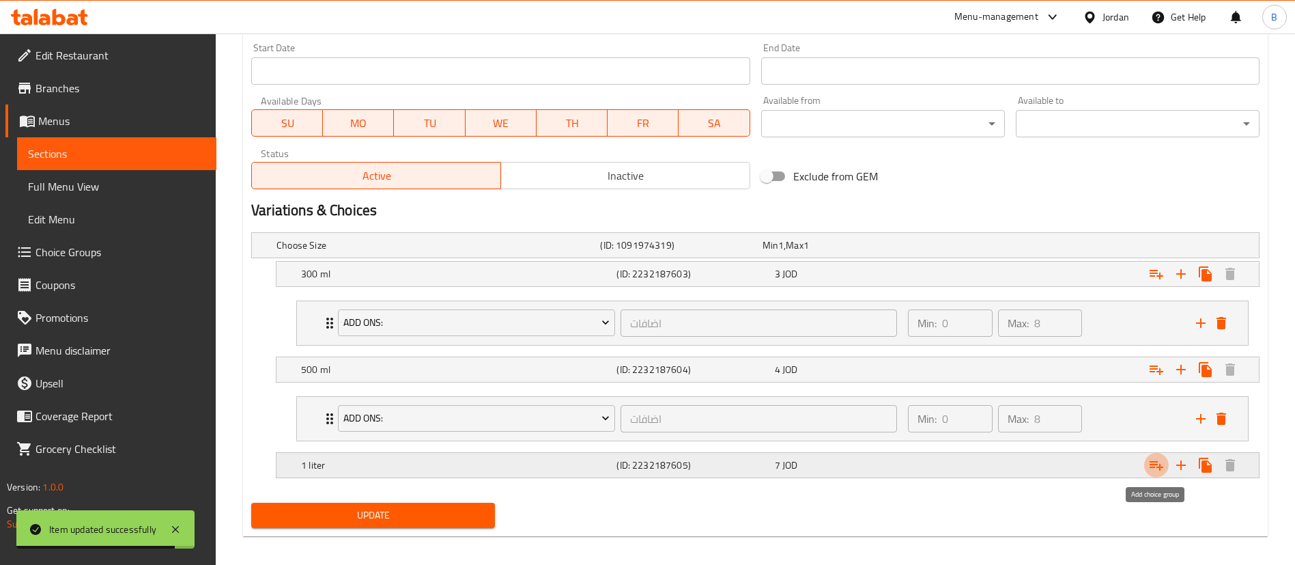
click at [1153, 466] on icon "Expand" at bounding box center [1157, 466] width 14 height 10
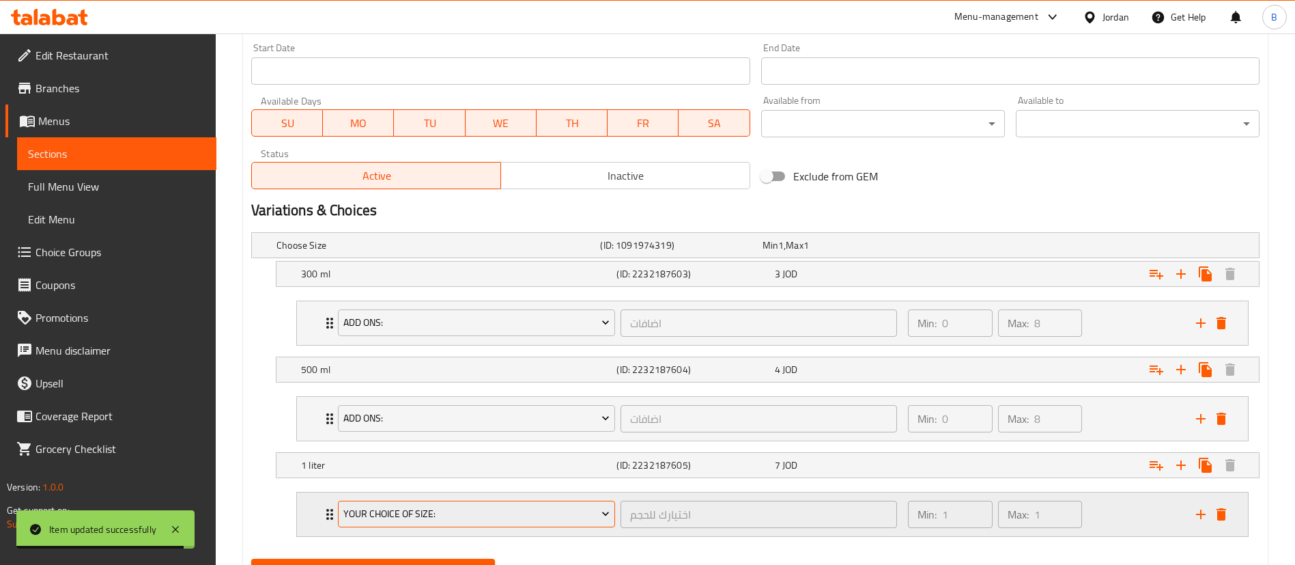
click at [421, 511] on span "your choice of size:" at bounding box center [476, 513] width 267 height 17
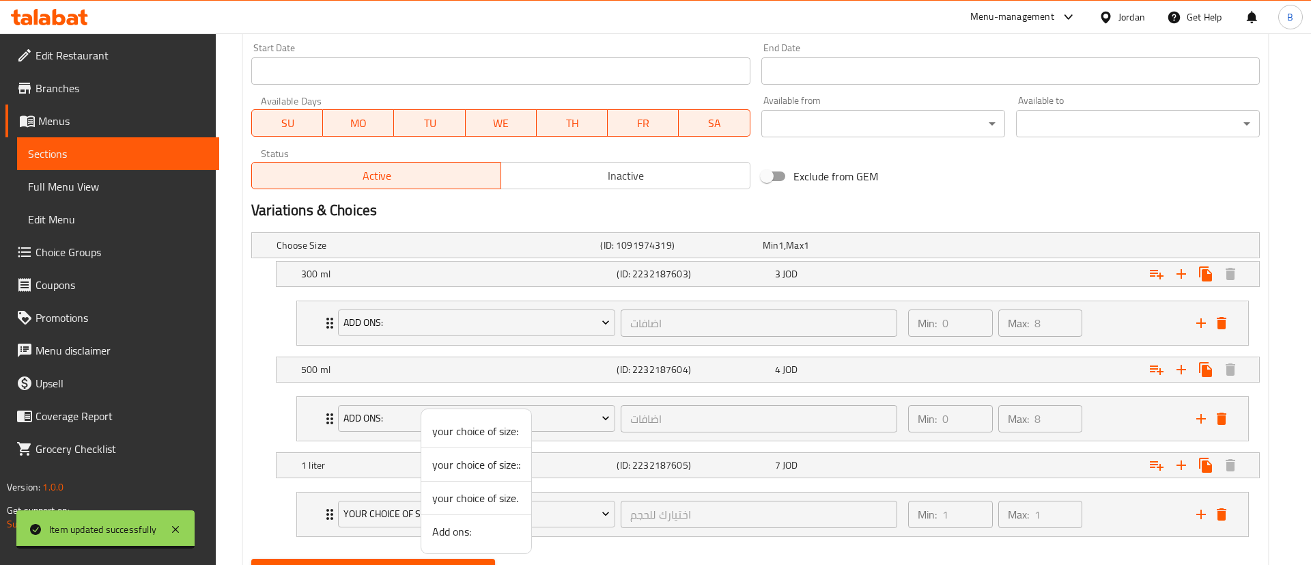
click at [474, 533] on span "Add ons:" at bounding box center [476, 531] width 88 height 16
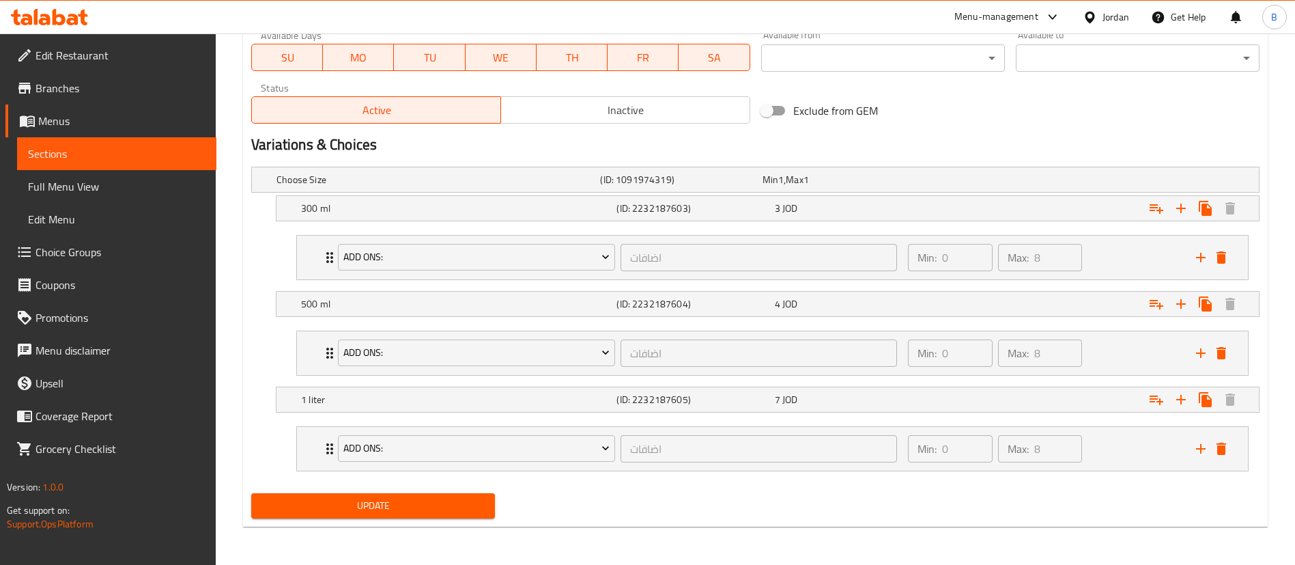
click at [424, 481] on nav "Add ons: اضافات ​ Min: 0 ​ Max: 8 ​ sweetener (ID: 2238820025) 0.25 JOD Name (E…" at bounding box center [755, 448] width 1008 height 67
click at [424, 499] on span "Update" at bounding box center [373, 505] width 222 height 17
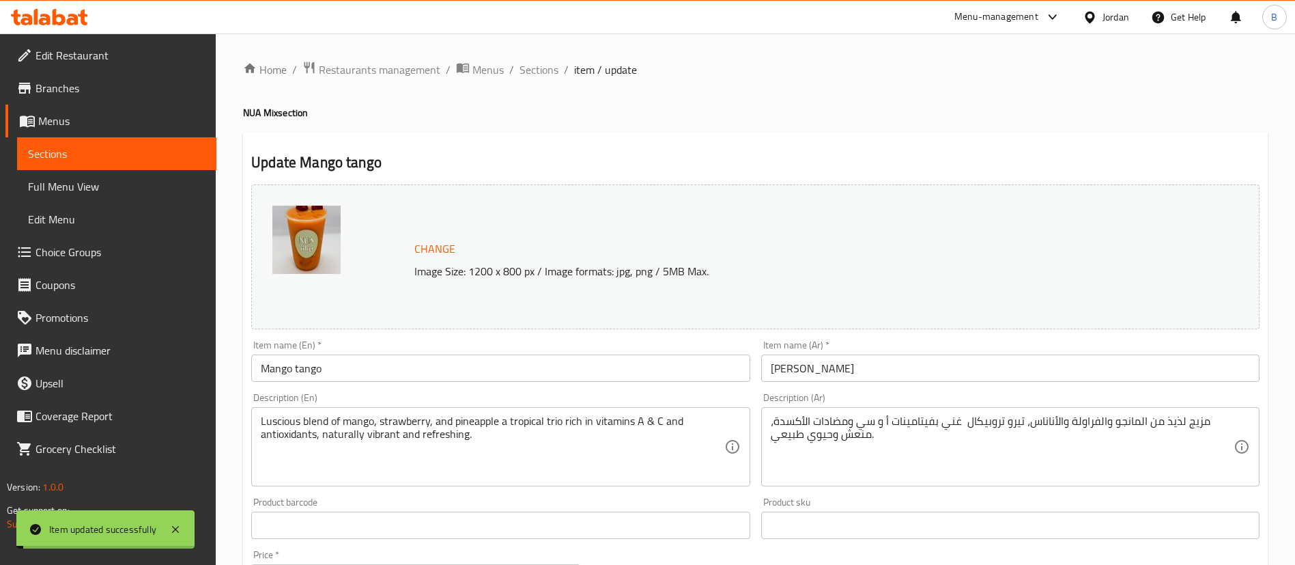
click at [542, 72] on span "Sections" at bounding box center [539, 69] width 39 height 16
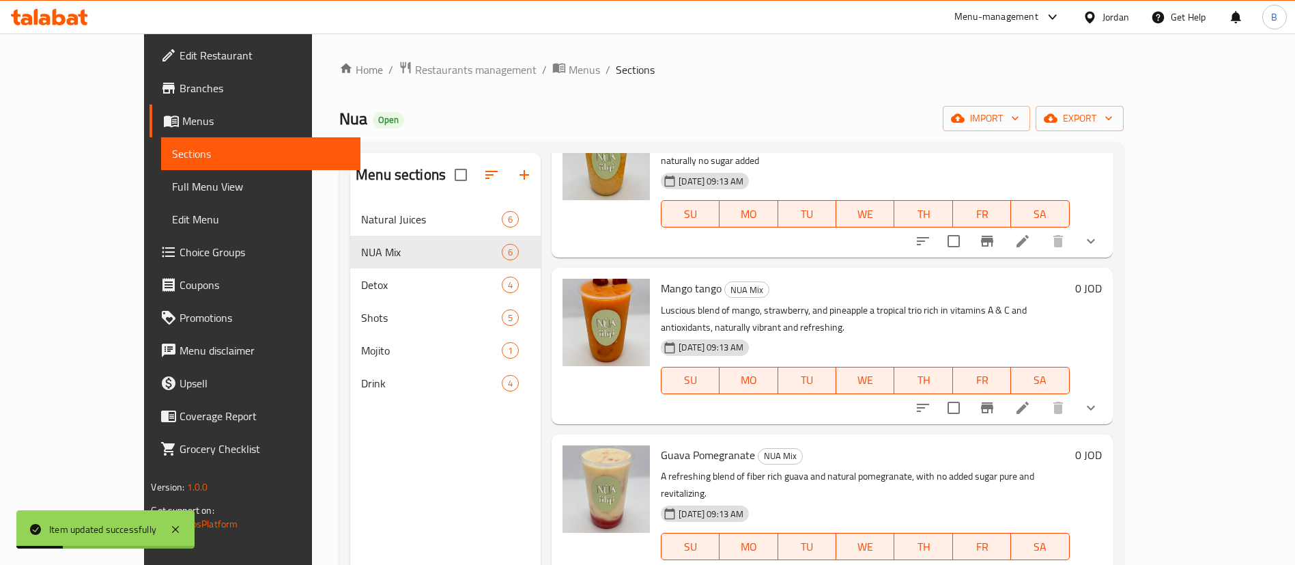
scroll to position [6, 0]
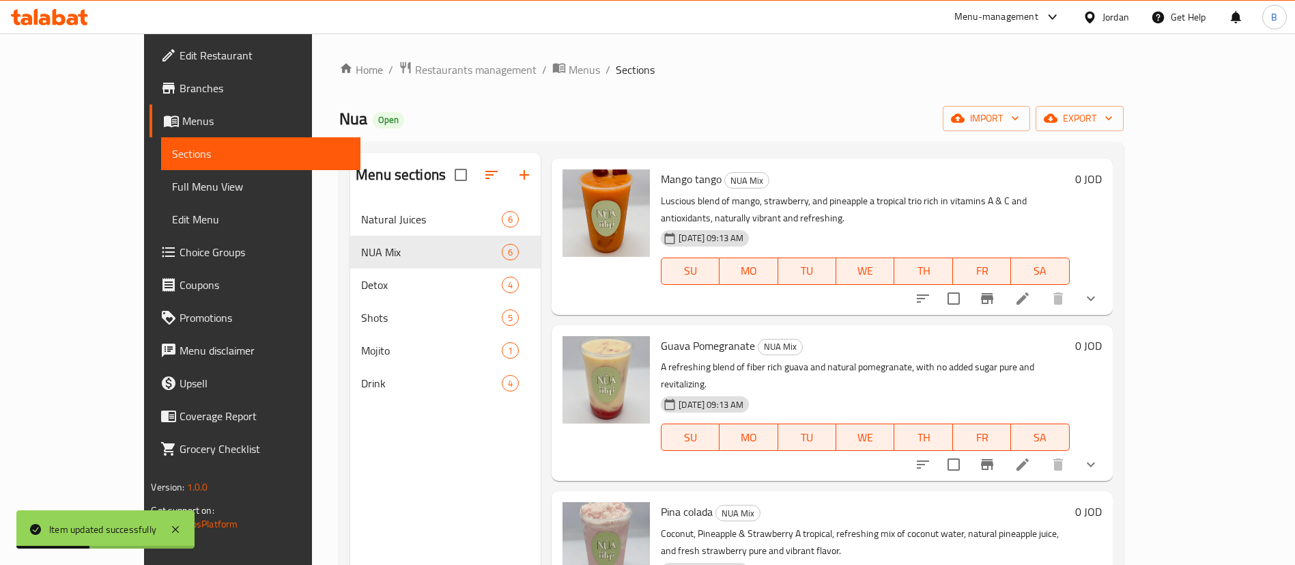
click at [1042, 452] on li at bounding box center [1023, 464] width 38 height 25
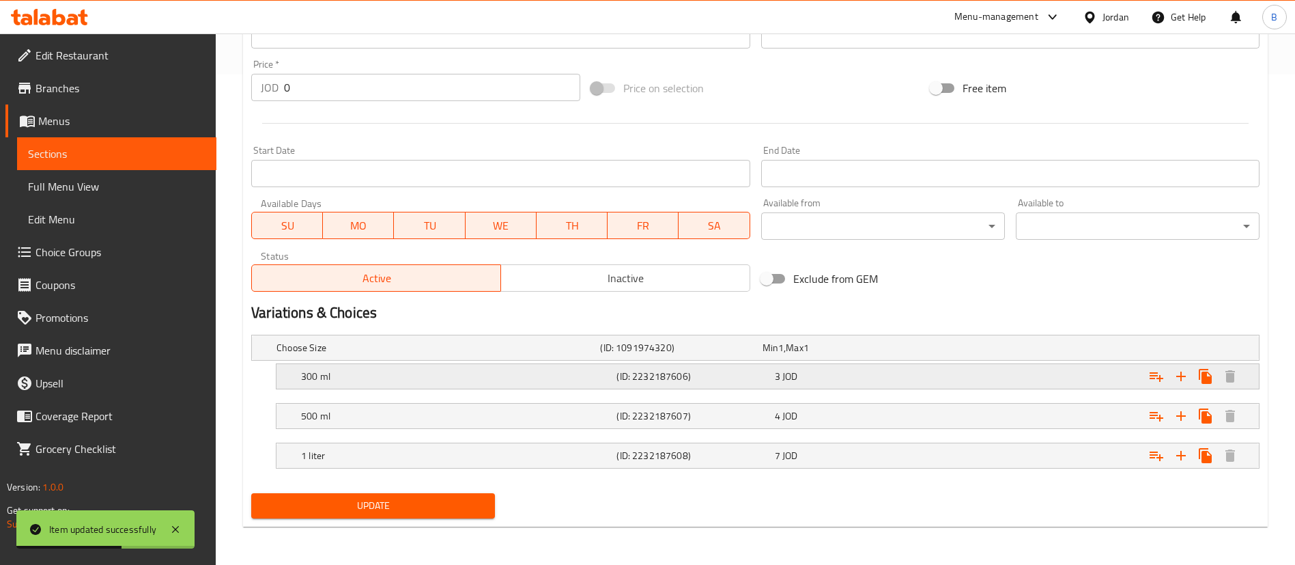
click at [1152, 376] on icon "Expand" at bounding box center [1156, 376] width 16 height 16
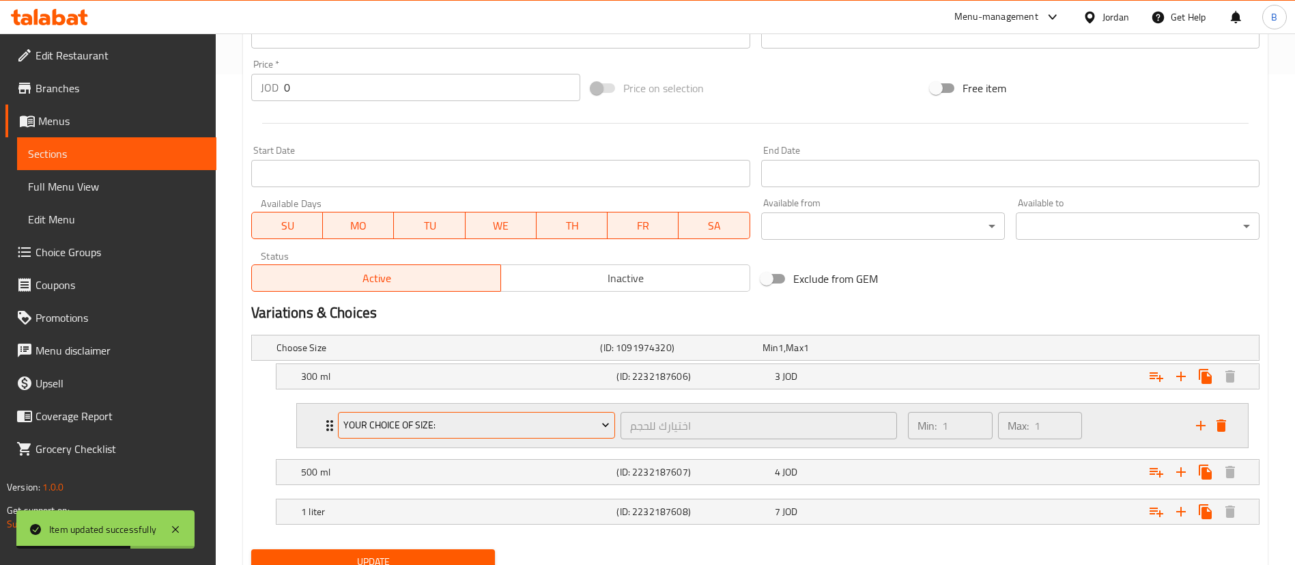
click at [492, 419] on span "your choice of size:" at bounding box center [476, 424] width 267 height 17
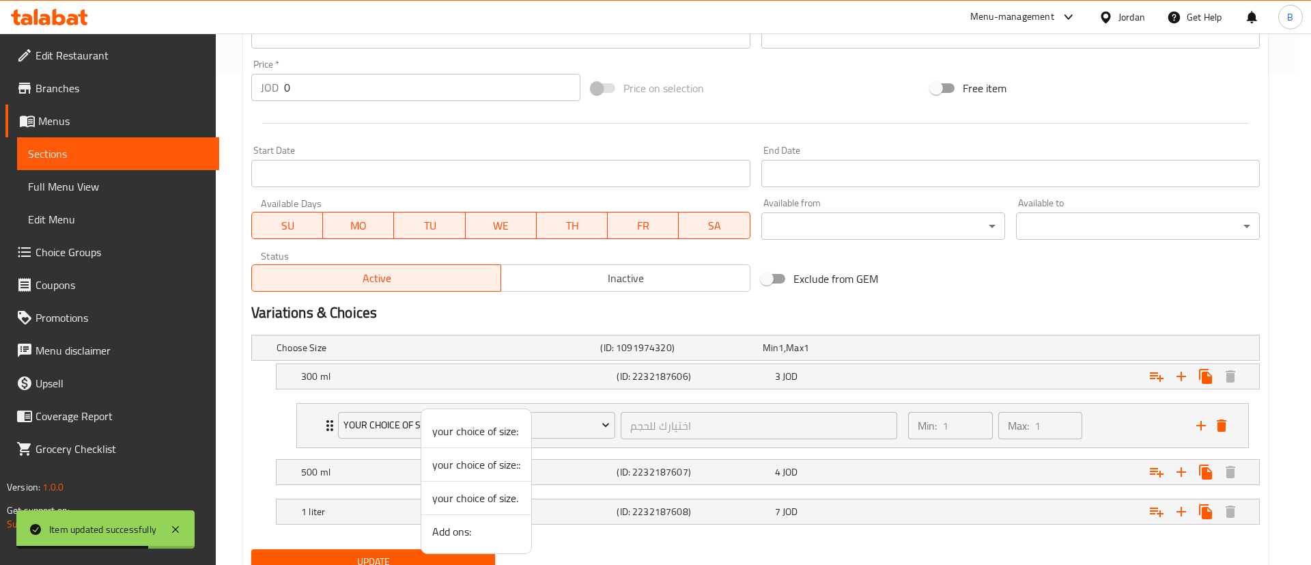
click at [457, 531] on span "Add ons:" at bounding box center [476, 531] width 88 height 16
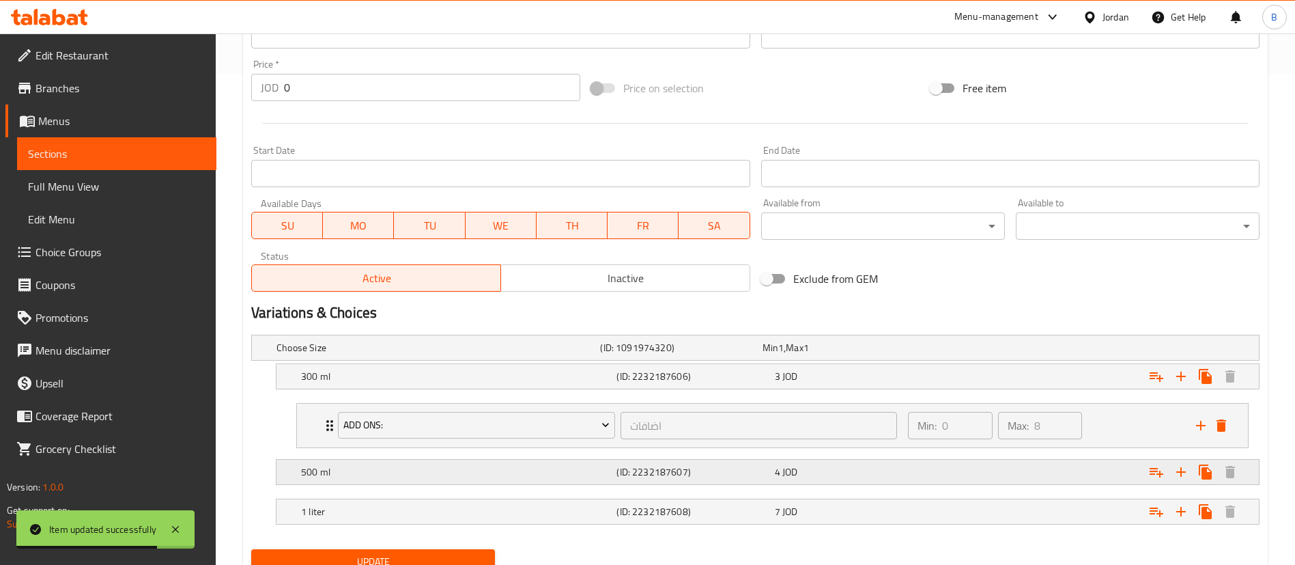
click at [1154, 384] on icon "Expand" at bounding box center [1156, 376] width 16 height 16
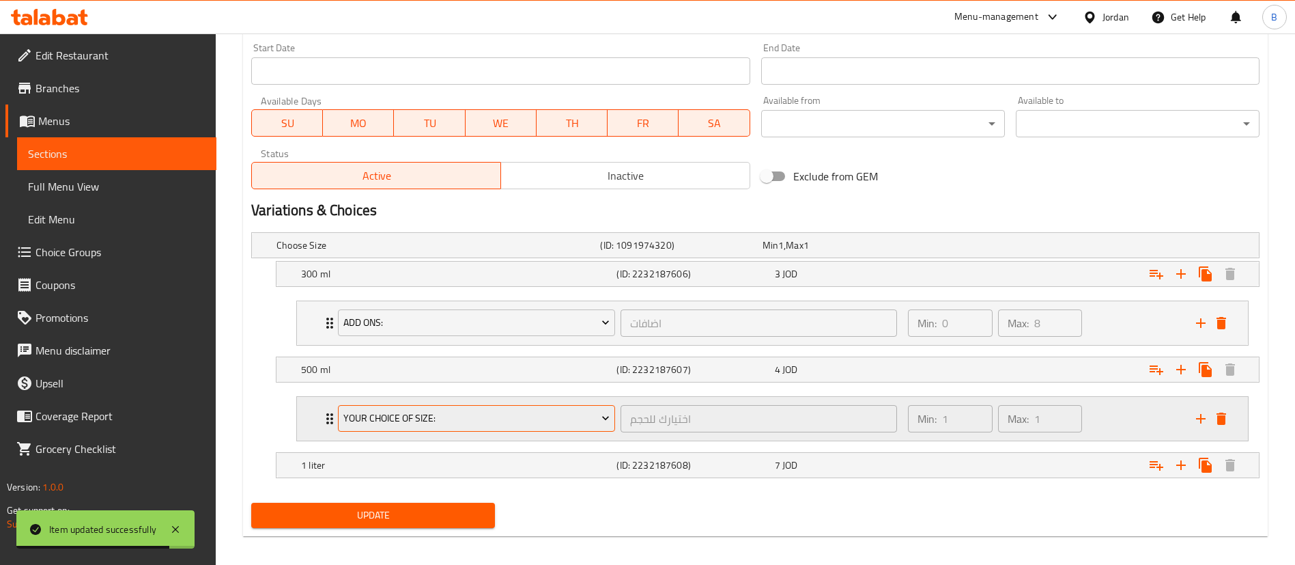
click at [455, 411] on span "your choice of size:" at bounding box center [476, 418] width 267 height 17
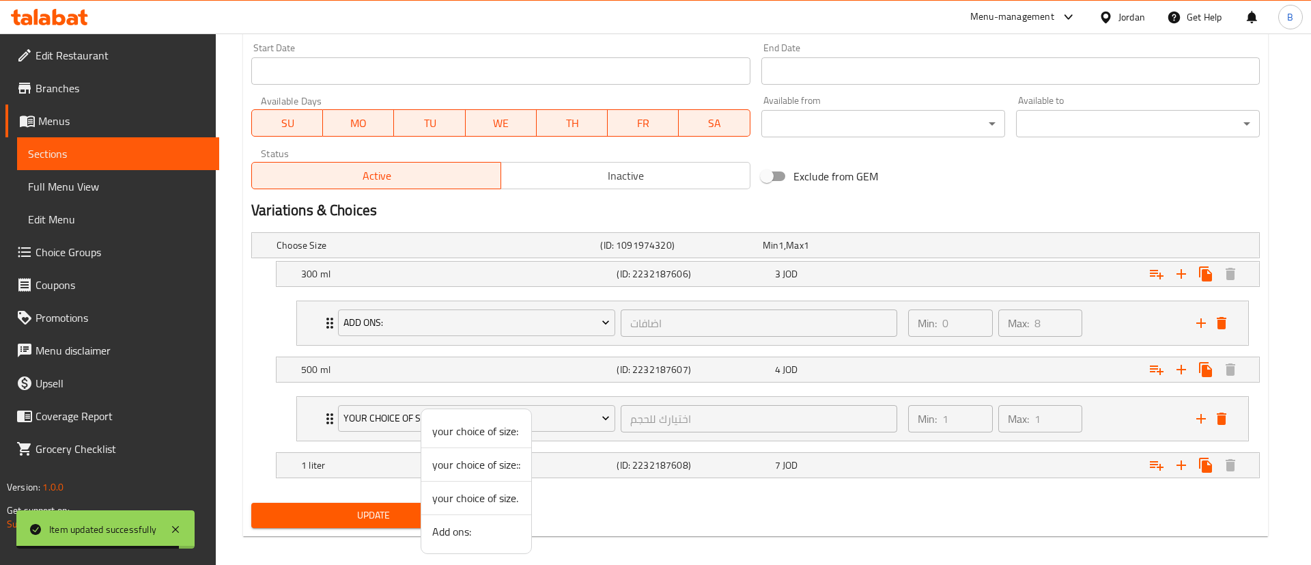
click at [453, 528] on span "Add ons:" at bounding box center [476, 531] width 88 height 16
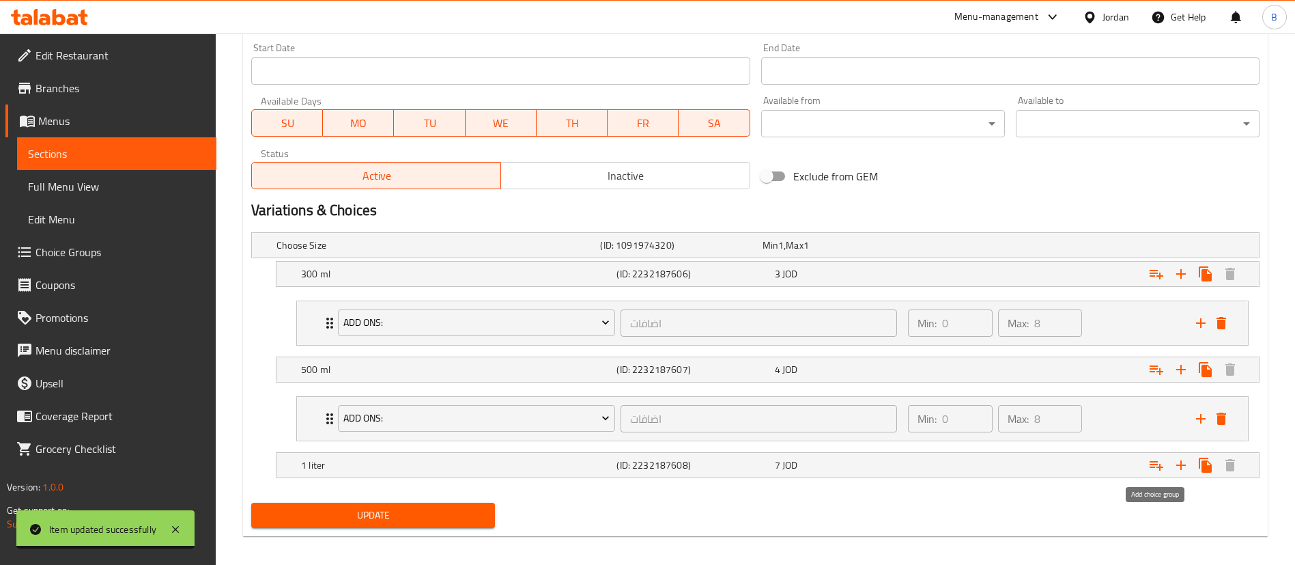
drag, startPoint x: 1161, startPoint y: 466, endPoint x: 1082, endPoint y: 481, distance: 79.9
click at [1161, 466] on icon "Expand" at bounding box center [1156, 465] width 16 height 16
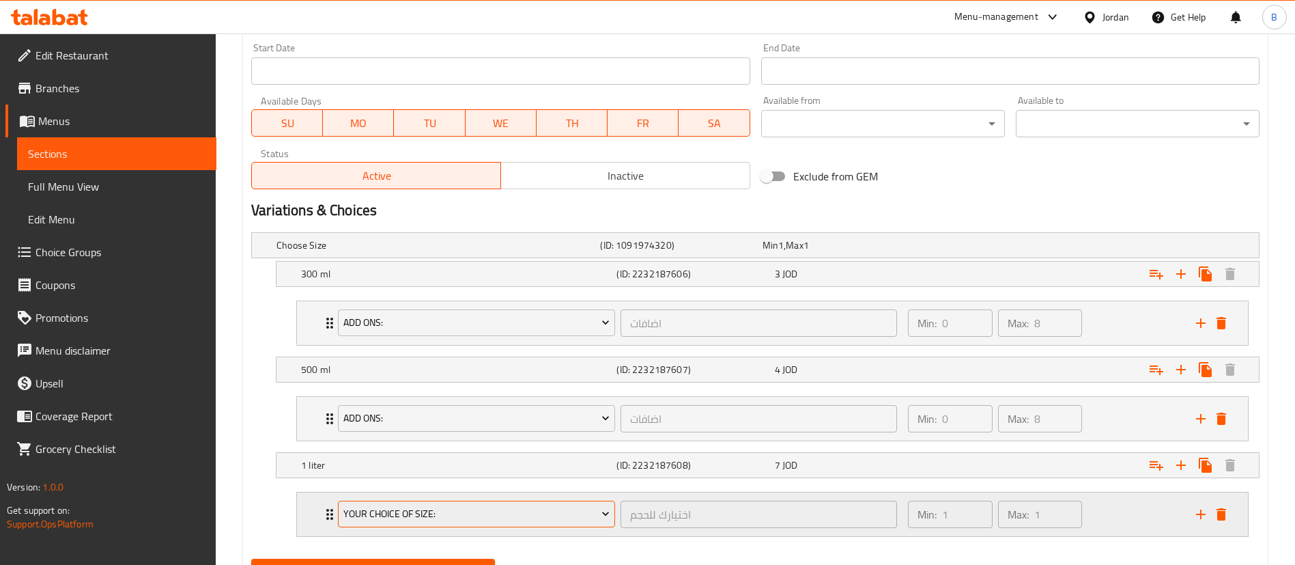
click at [478, 500] on button "your choice of size:" at bounding box center [476, 513] width 277 height 27
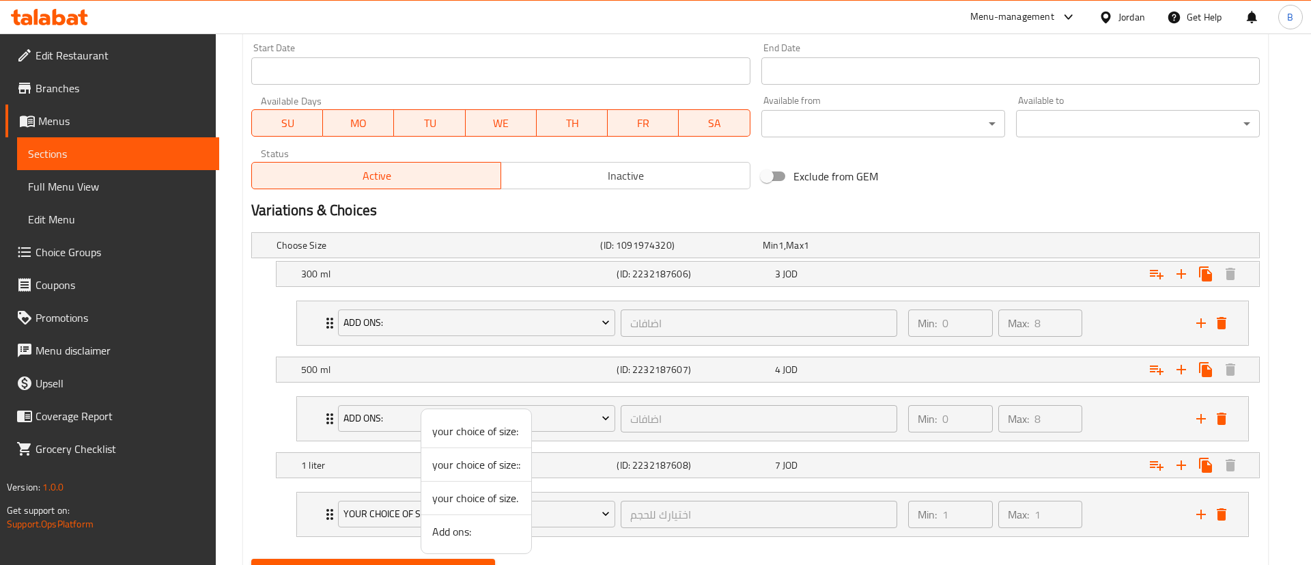
click at [466, 528] on span "Add ons:" at bounding box center [476, 531] width 88 height 16
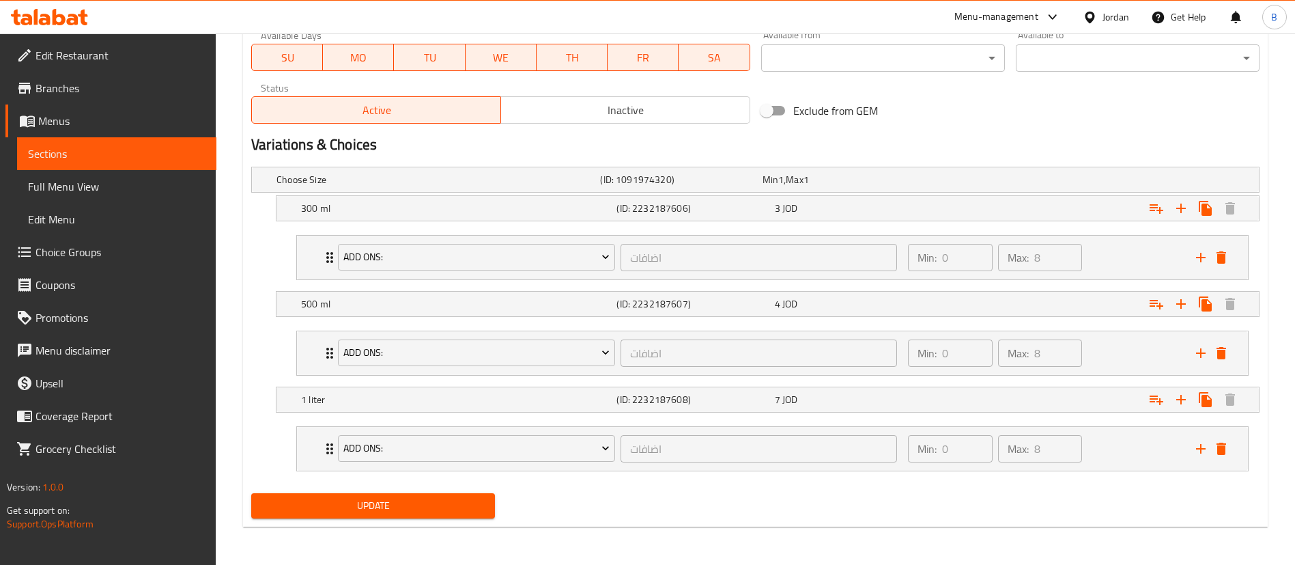
click at [407, 502] on span "Update" at bounding box center [373, 505] width 222 height 17
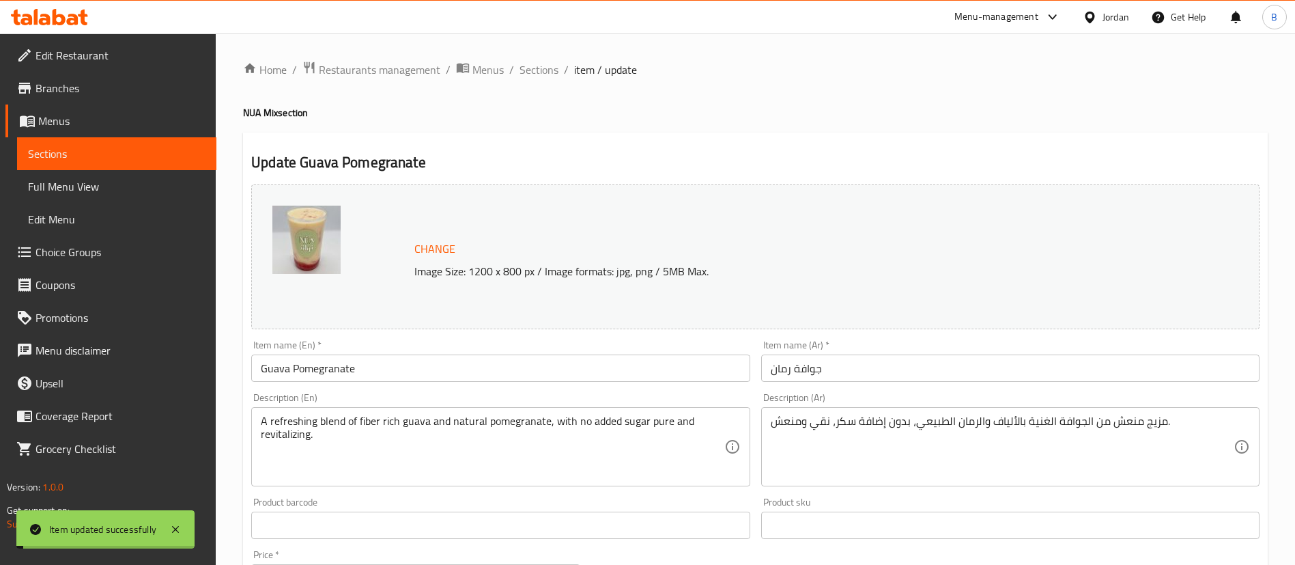
click at [537, 68] on span "Sections" at bounding box center [539, 69] width 39 height 16
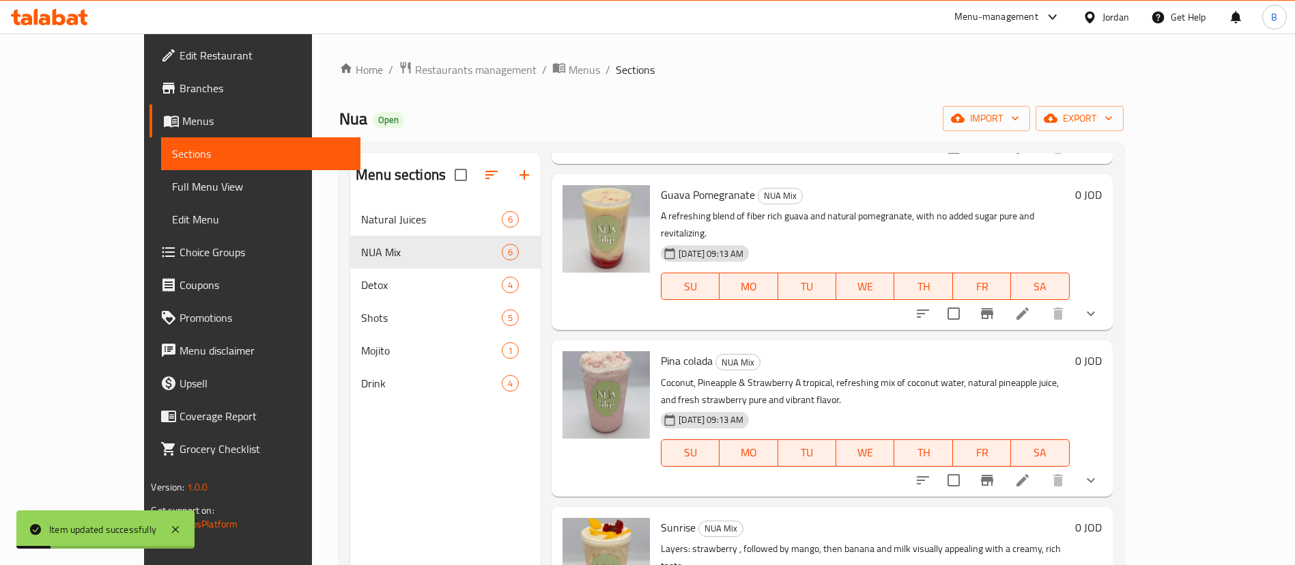
scroll to position [382, 0]
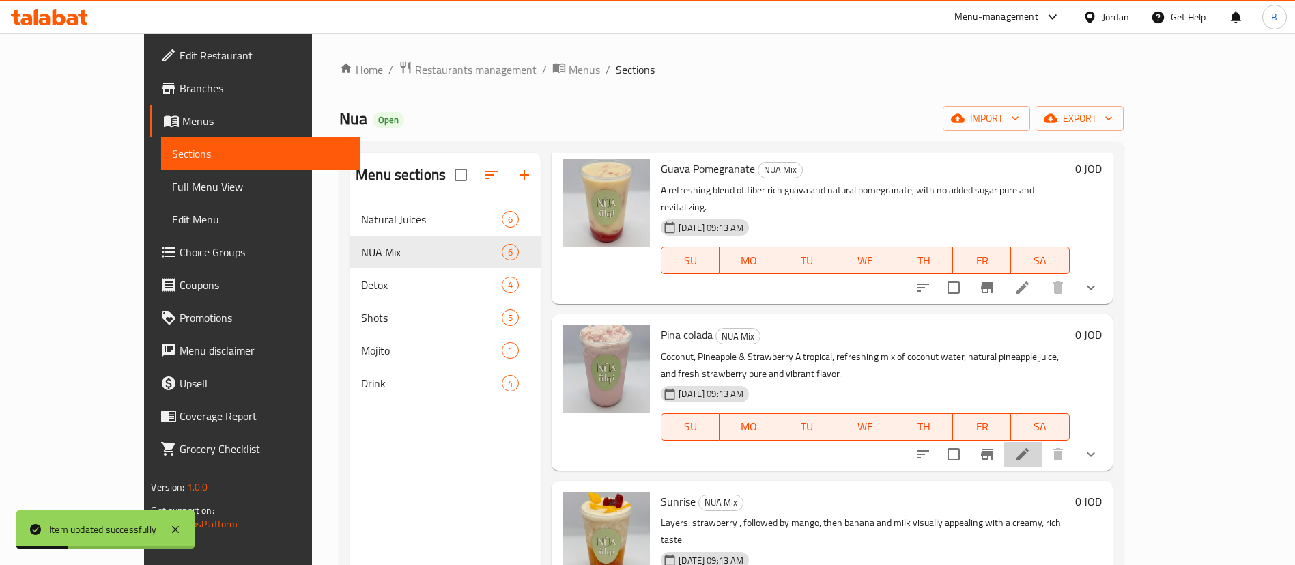
click at [1029, 448] on icon at bounding box center [1023, 454] width 12 height 12
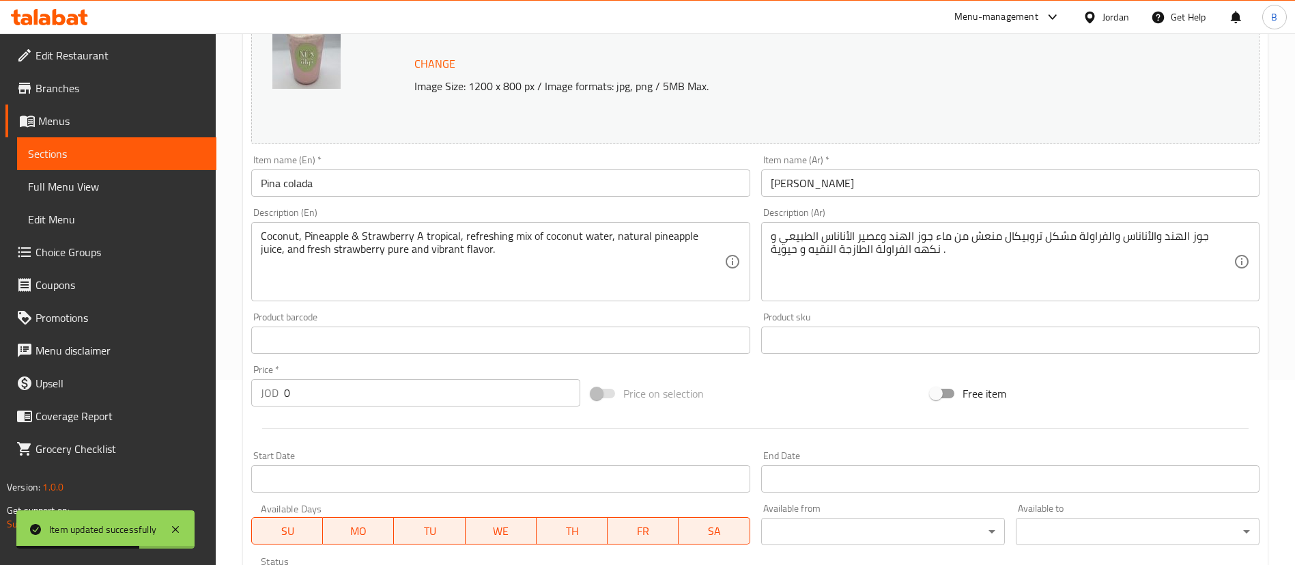
scroll to position [490, 0]
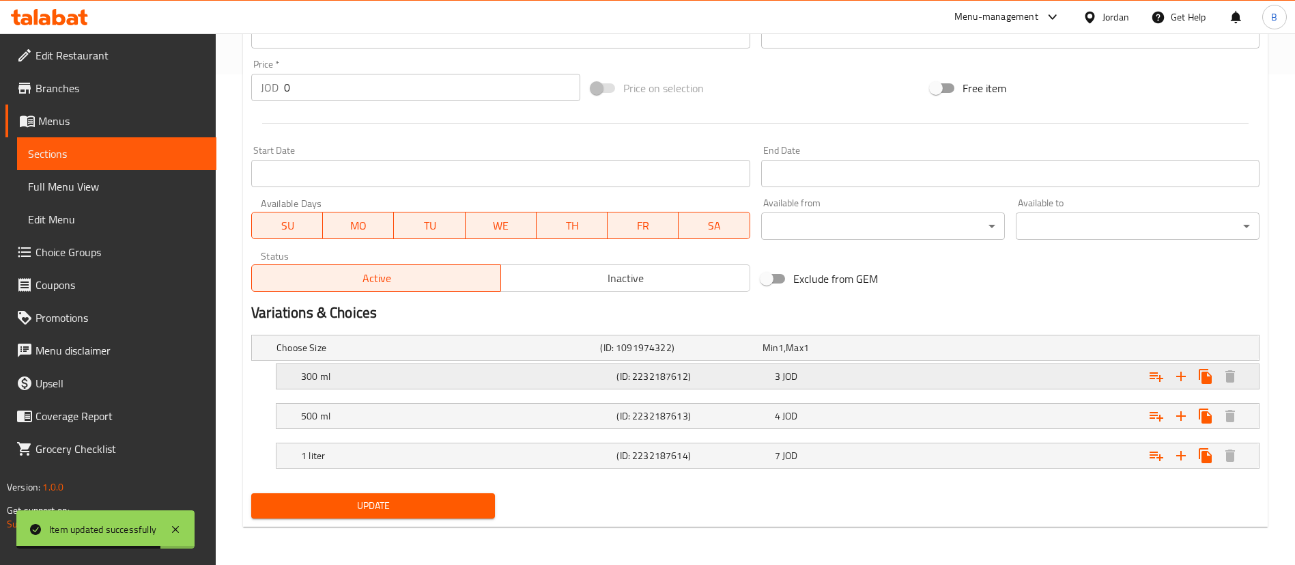
click at [1157, 378] on icon "Expand" at bounding box center [1157, 377] width 14 height 10
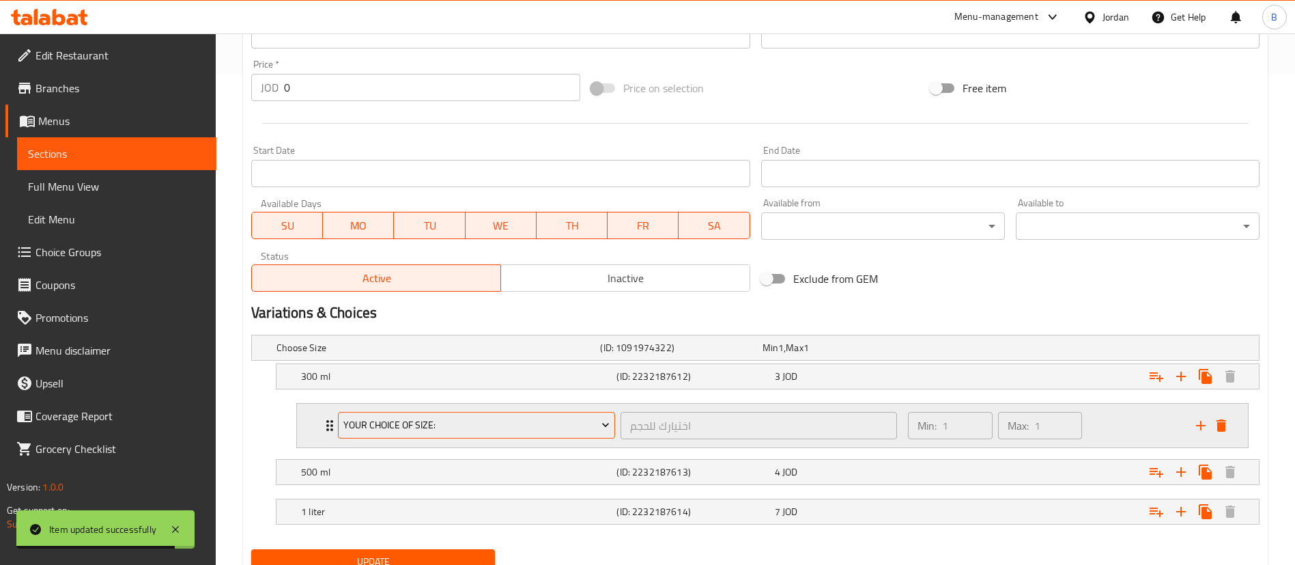
click at [461, 427] on span "your choice of size:" at bounding box center [476, 424] width 267 height 17
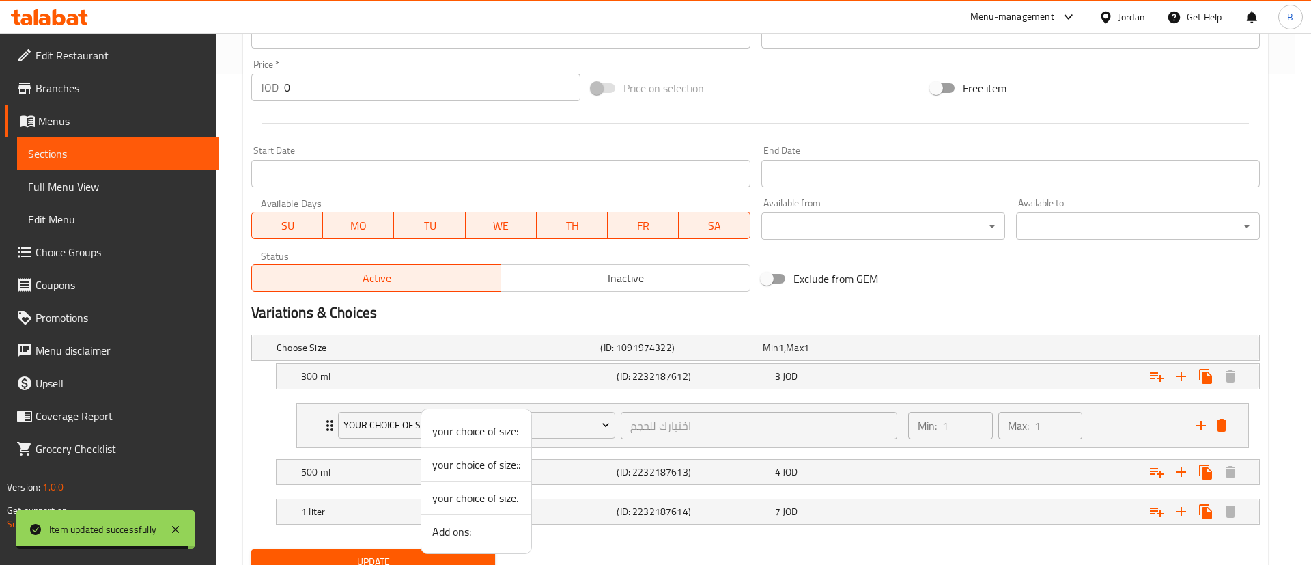
click at [446, 533] on span "Add ons:" at bounding box center [476, 531] width 88 height 16
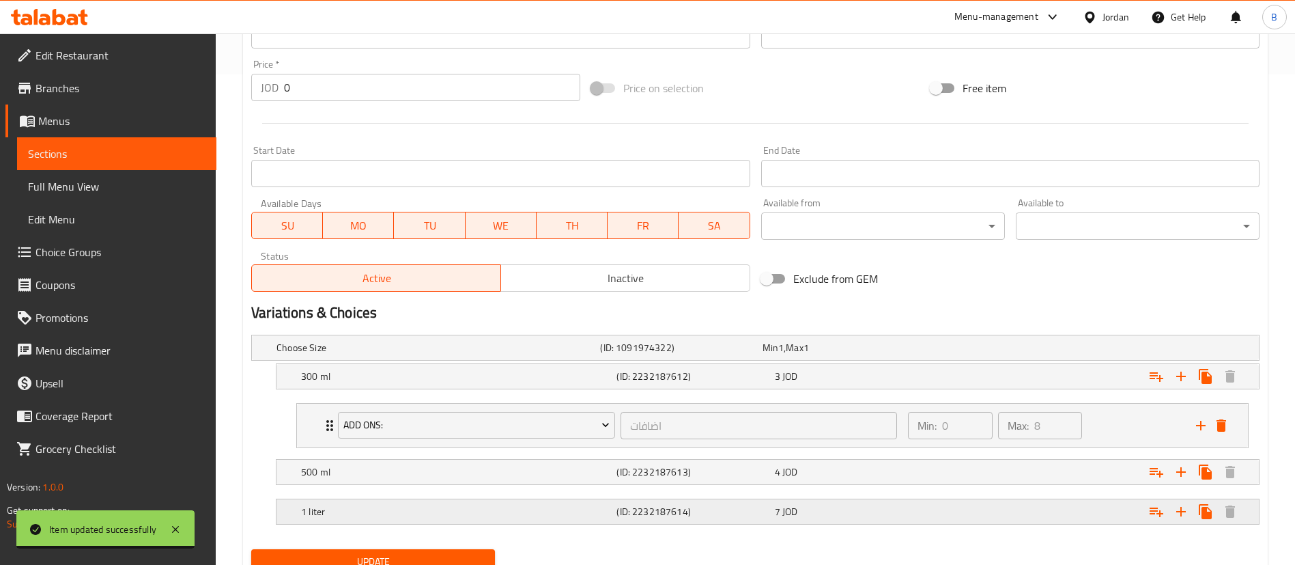
scroll to position [546, 0]
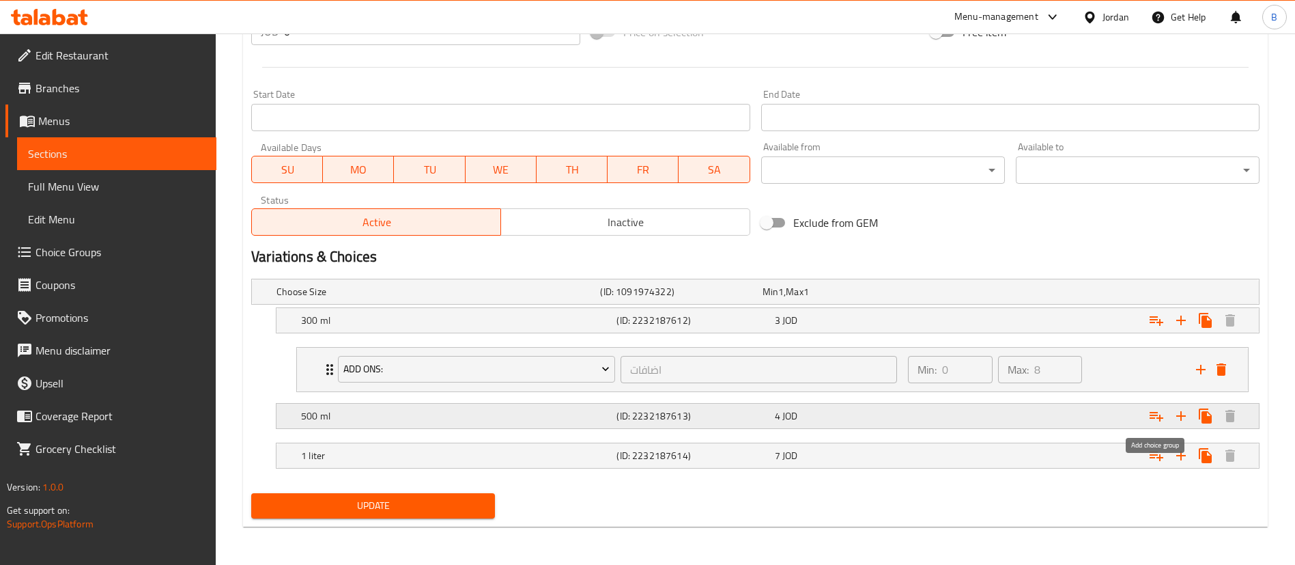
click at [1155, 416] on icon "Expand" at bounding box center [1156, 416] width 16 height 16
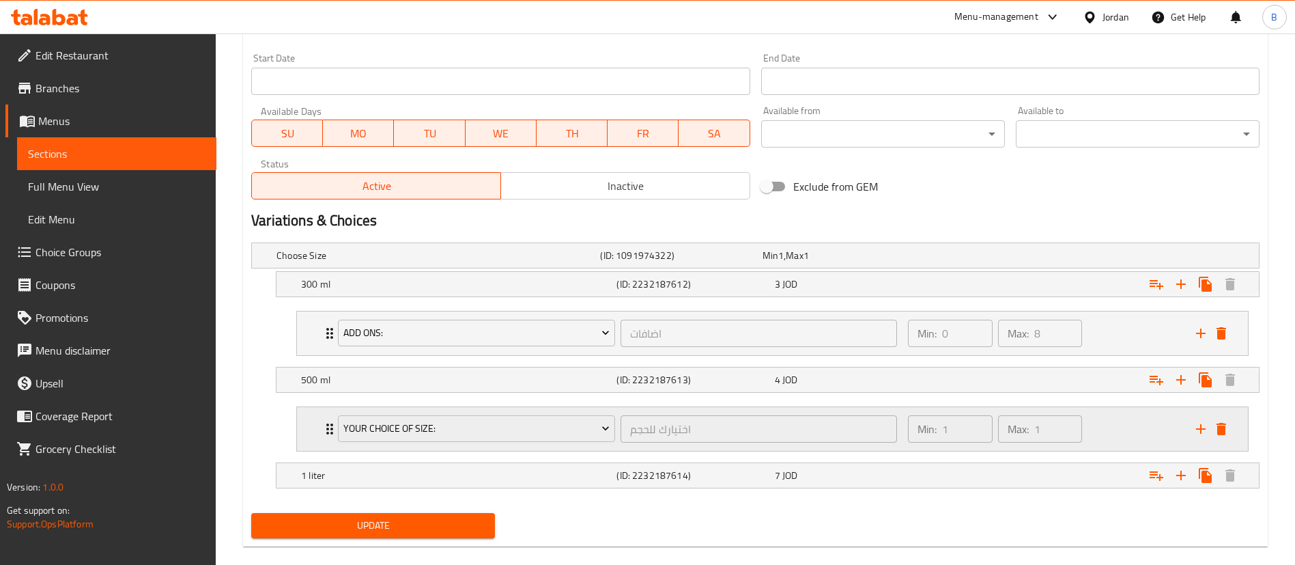
scroll to position [602, 0]
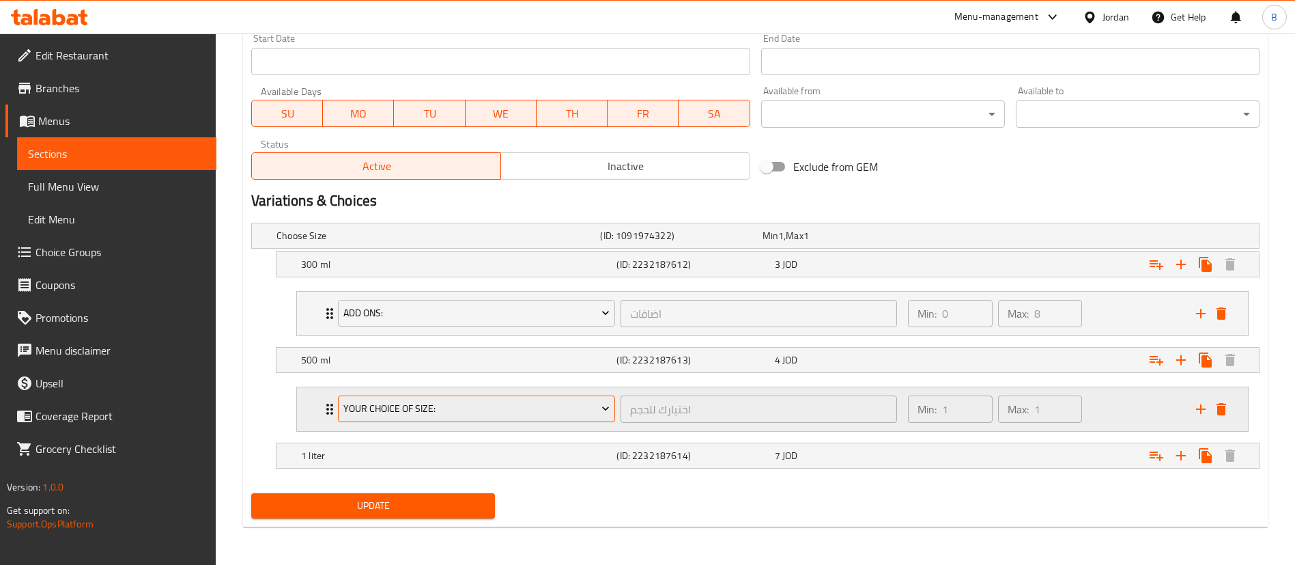
click at [463, 414] on span "your choice of size:" at bounding box center [476, 408] width 267 height 17
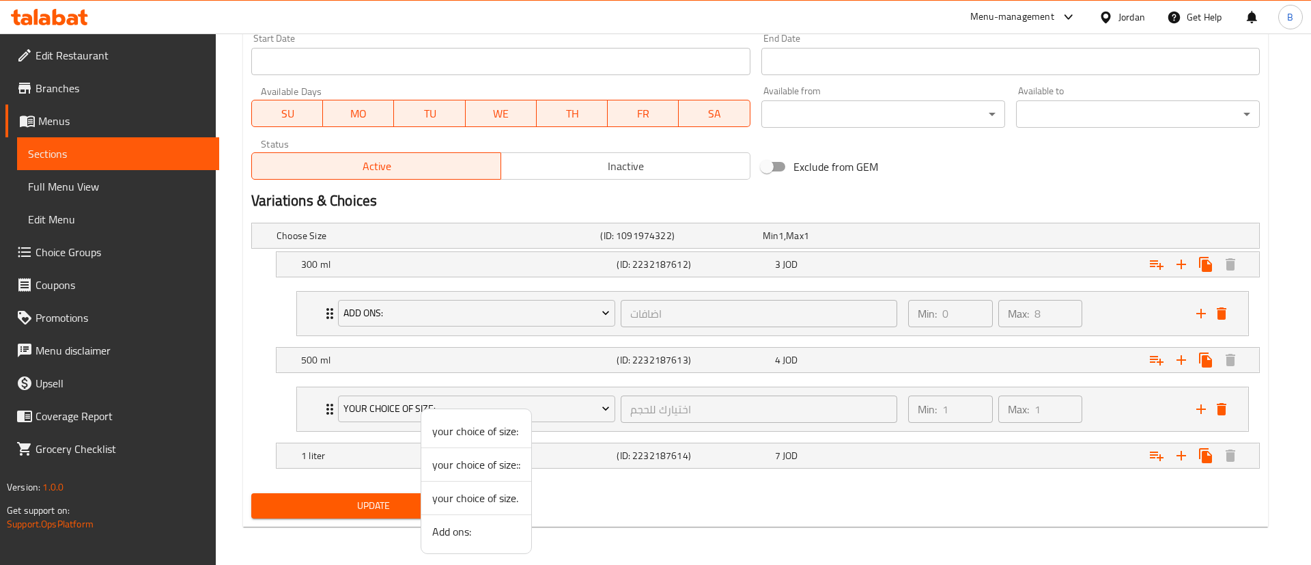
click at [477, 539] on span "Add ons:" at bounding box center [476, 531] width 88 height 16
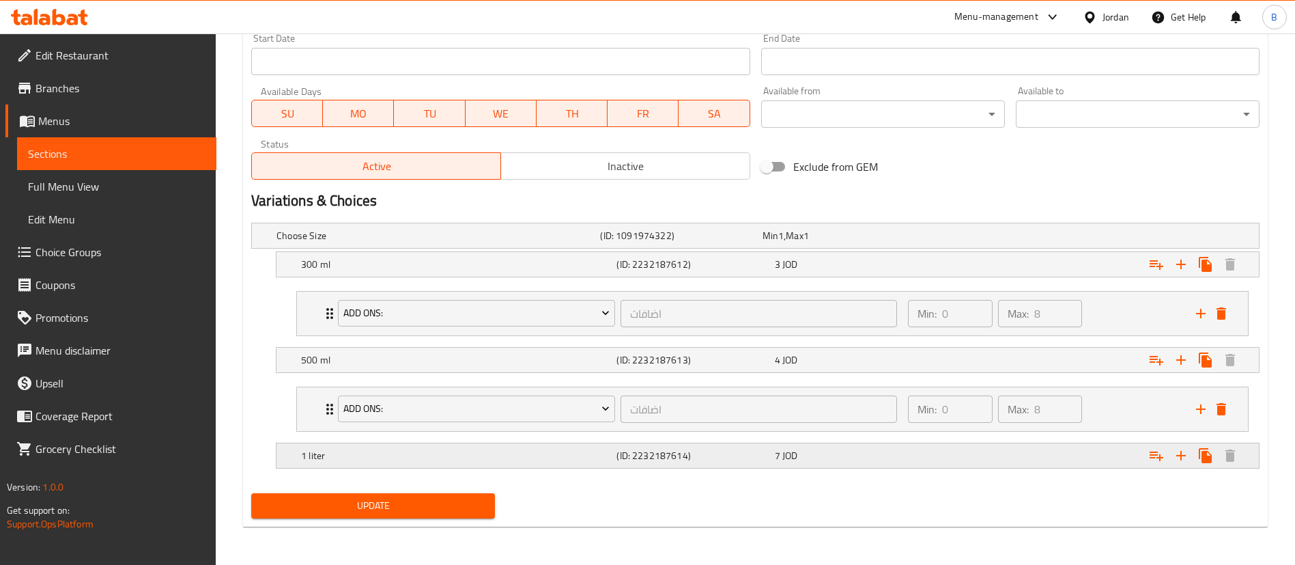
click at [1155, 272] on icon "Expand" at bounding box center [1156, 264] width 16 height 16
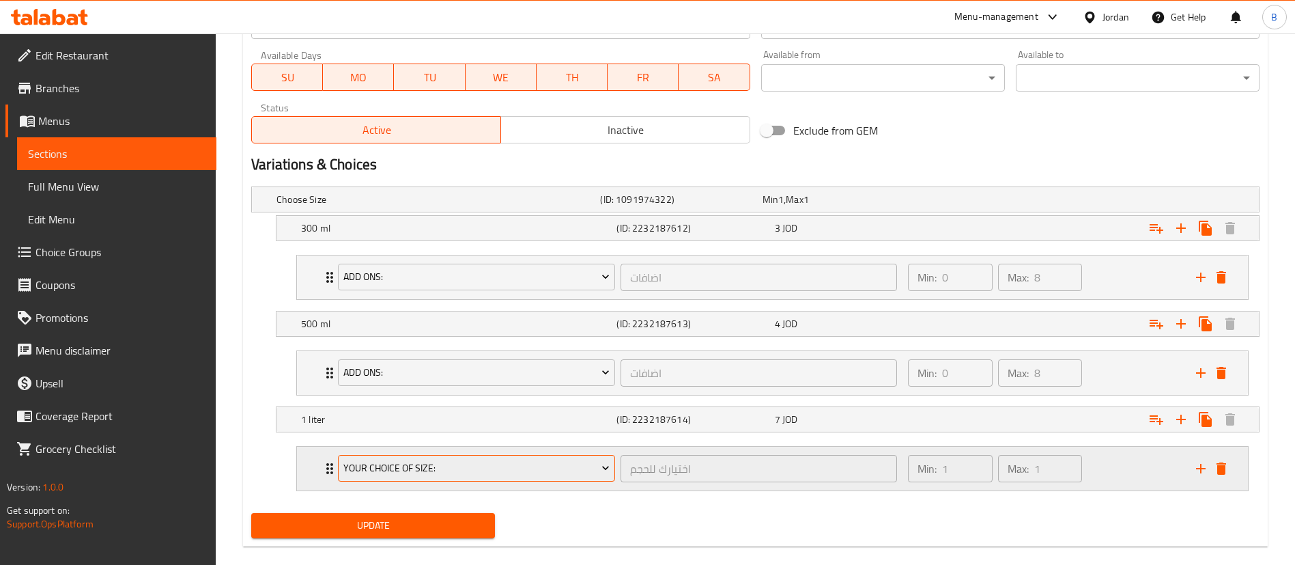
scroll to position [658, 0]
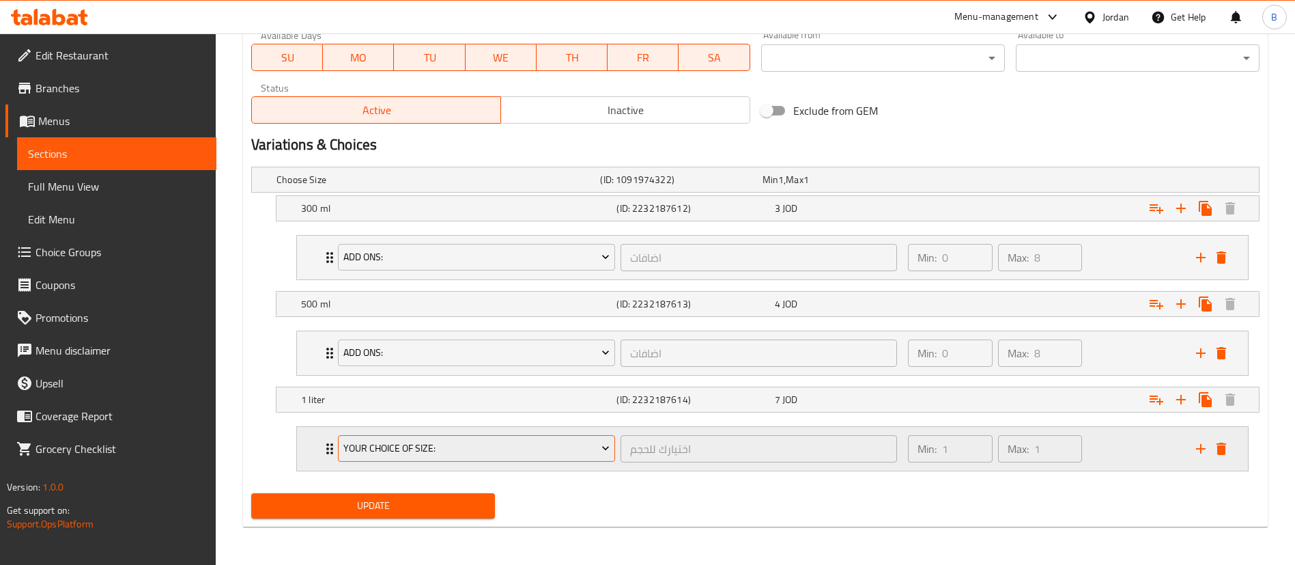
click at [408, 453] on span "your choice of size:" at bounding box center [476, 448] width 267 height 17
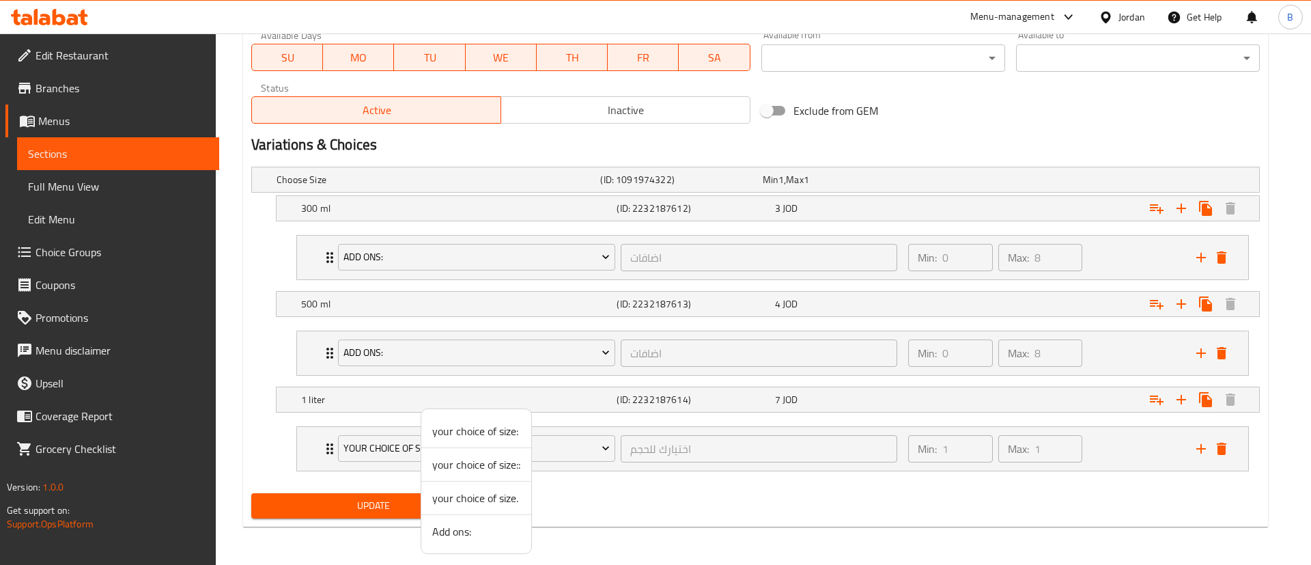
drag, startPoint x: 457, startPoint y: 537, endPoint x: 412, endPoint y: 515, distance: 49.5
click at [456, 539] on span "Add ons:" at bounding box center [476, 531] width 88 height 16
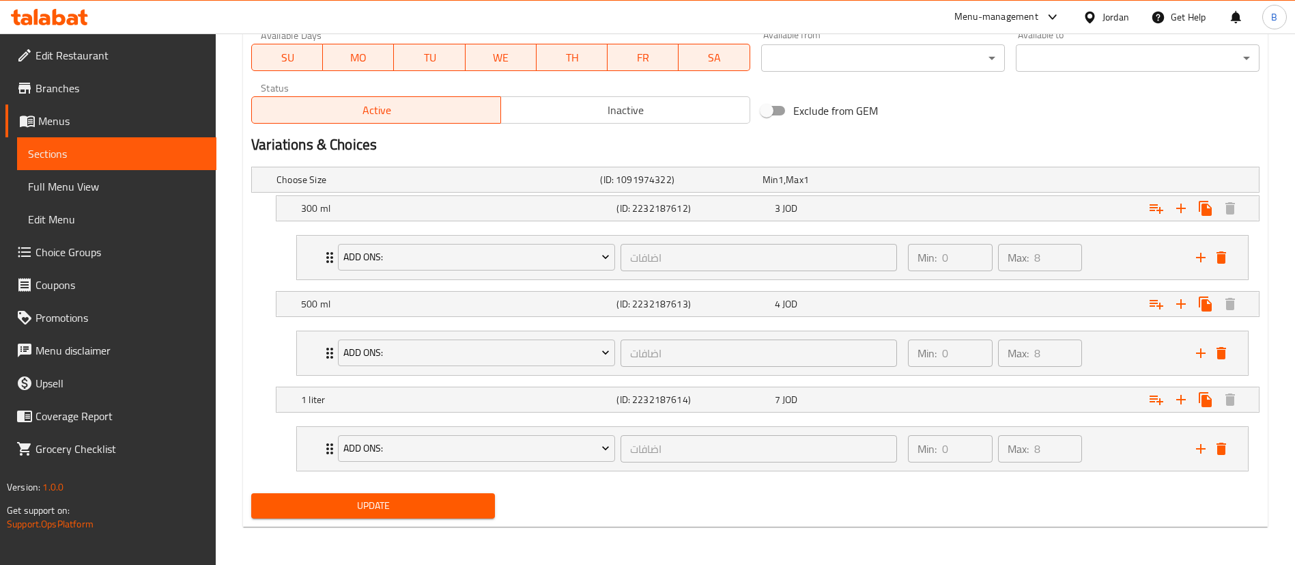
click at [401, 511] on span "Update" at bounding box center [373, 505] width 222 height 17
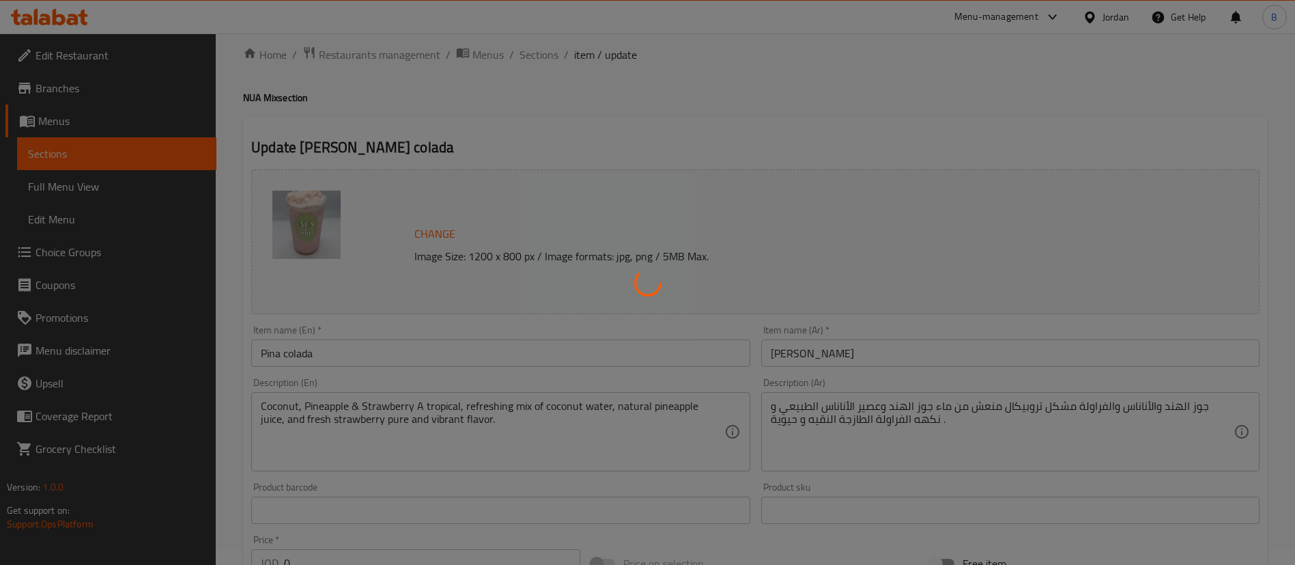
scroll to position [0, 0]
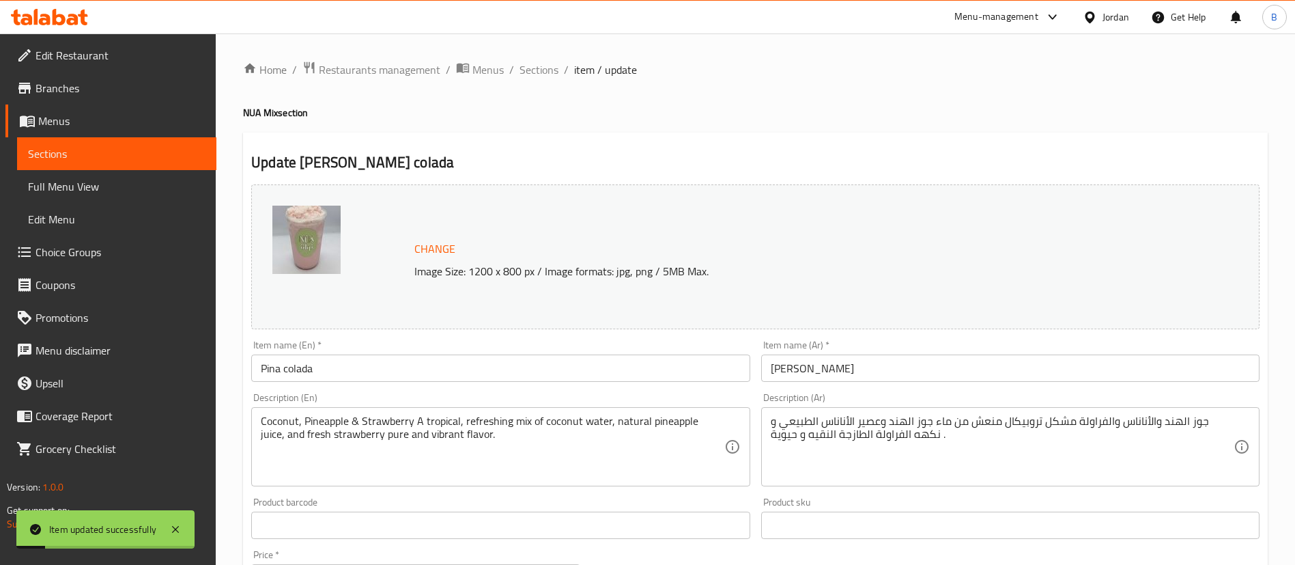
drag, startPoint x: 539, startPoint y: 69, endPoint x: 574, endPoint y: 87, distance: 39.4
click at [539, 69] on span "Sections" at bounding box center [539, 69] width 39 height 16
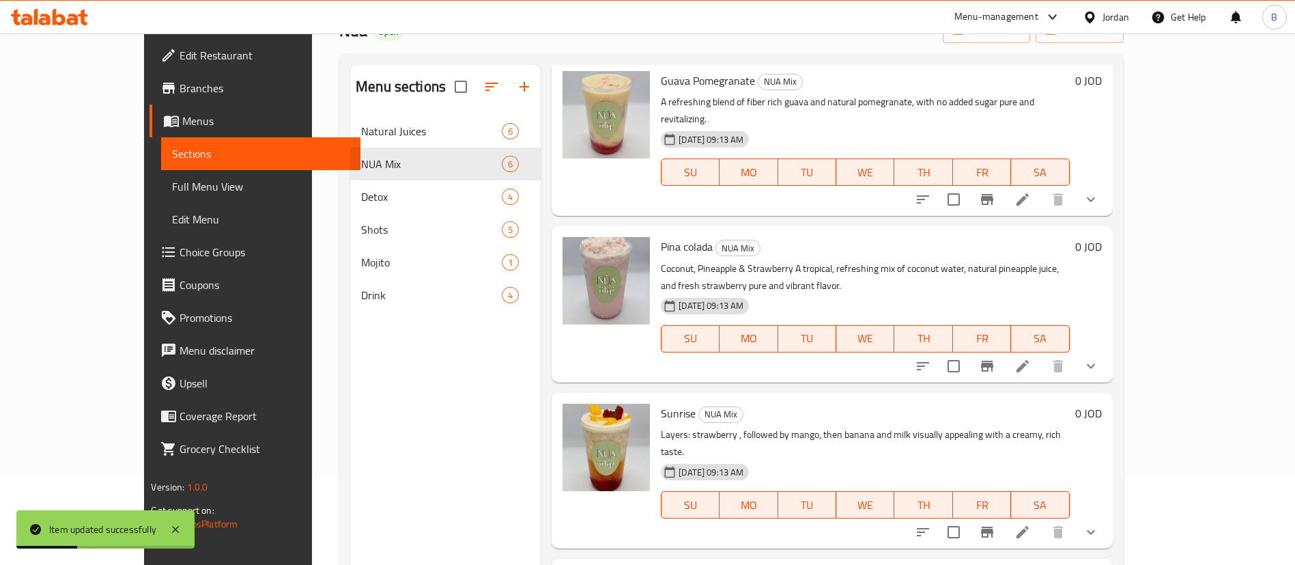
scroll to position [191, 0]
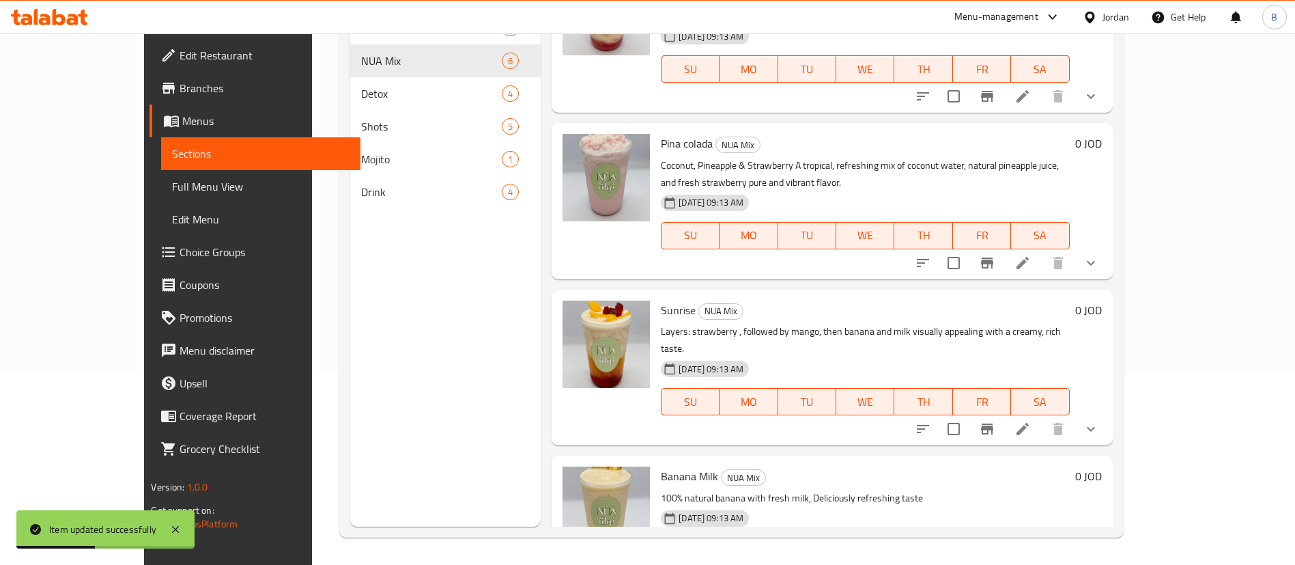
click at [1042, 416] on li at bounding box center [1023, 428] width 38 height 25
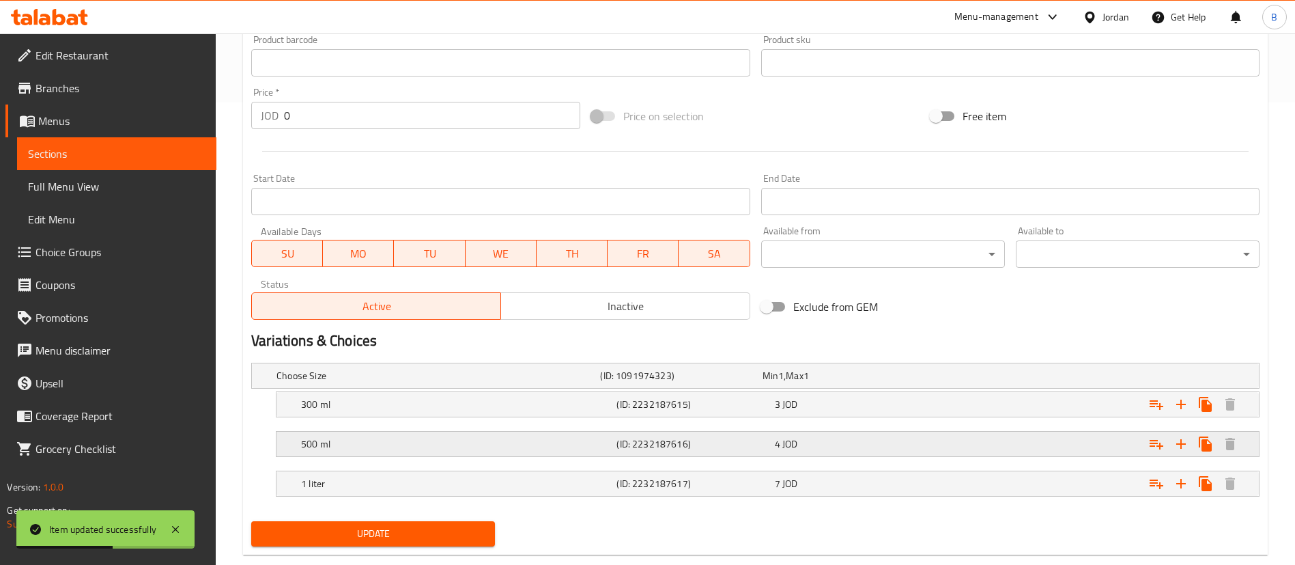
scroll to position [490, 0]
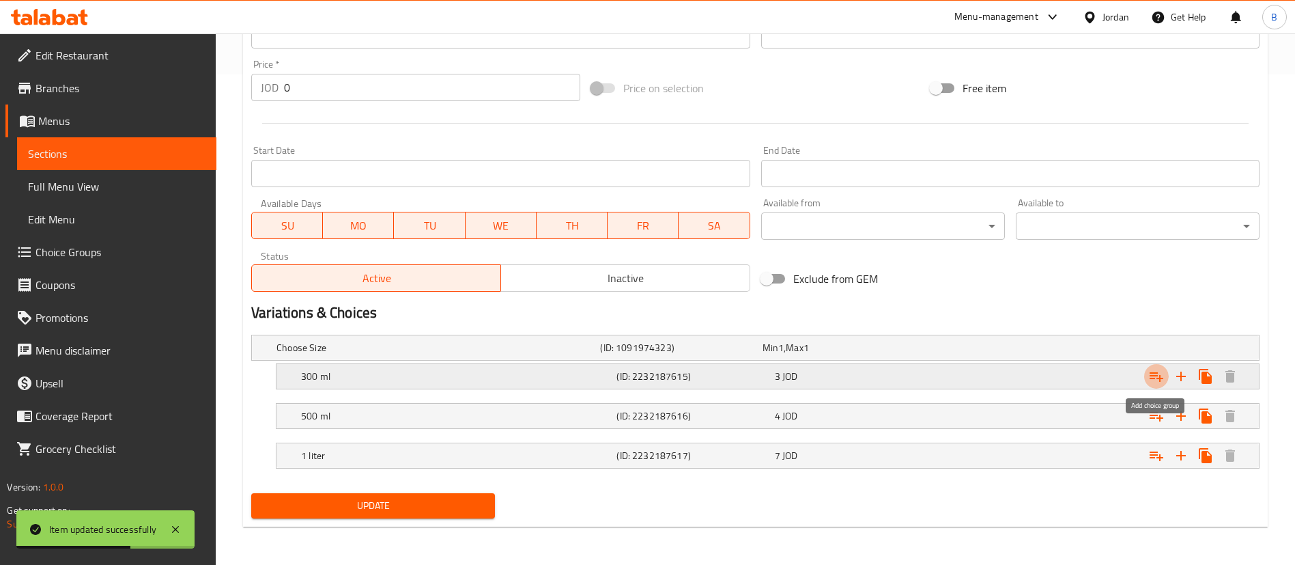
click at [1160, 379] on icon "Expand" at bounding box center [1157, 377] width 14 height 10
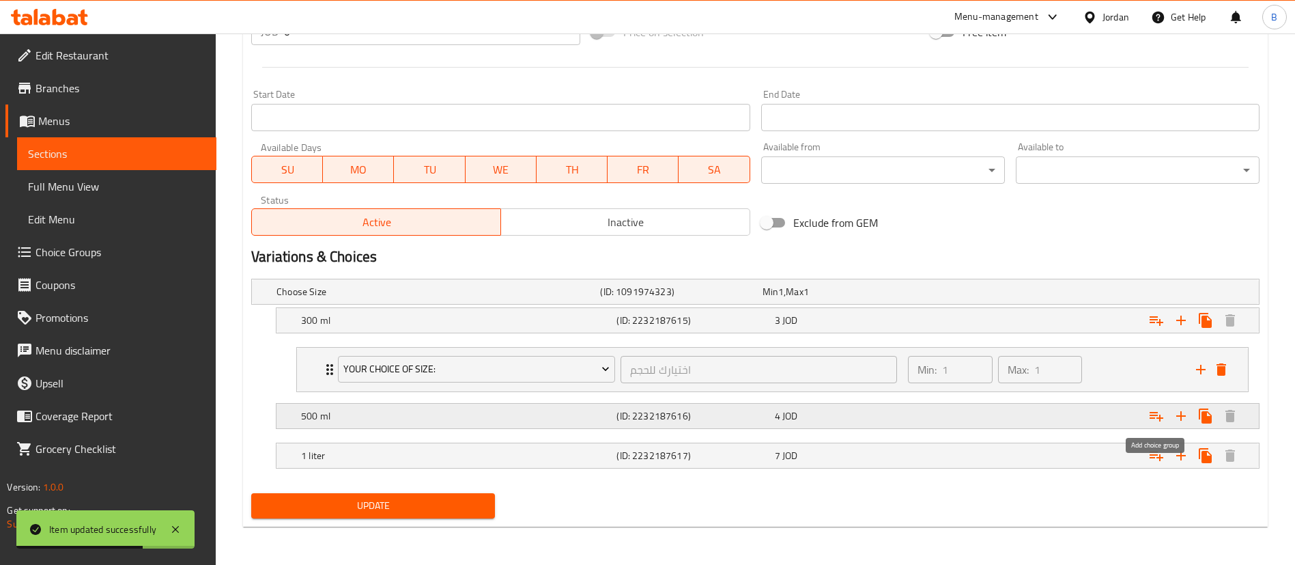
click at [1161, 419] on icon "Expand" at bounding box center [1156, 416] width 16 height 16
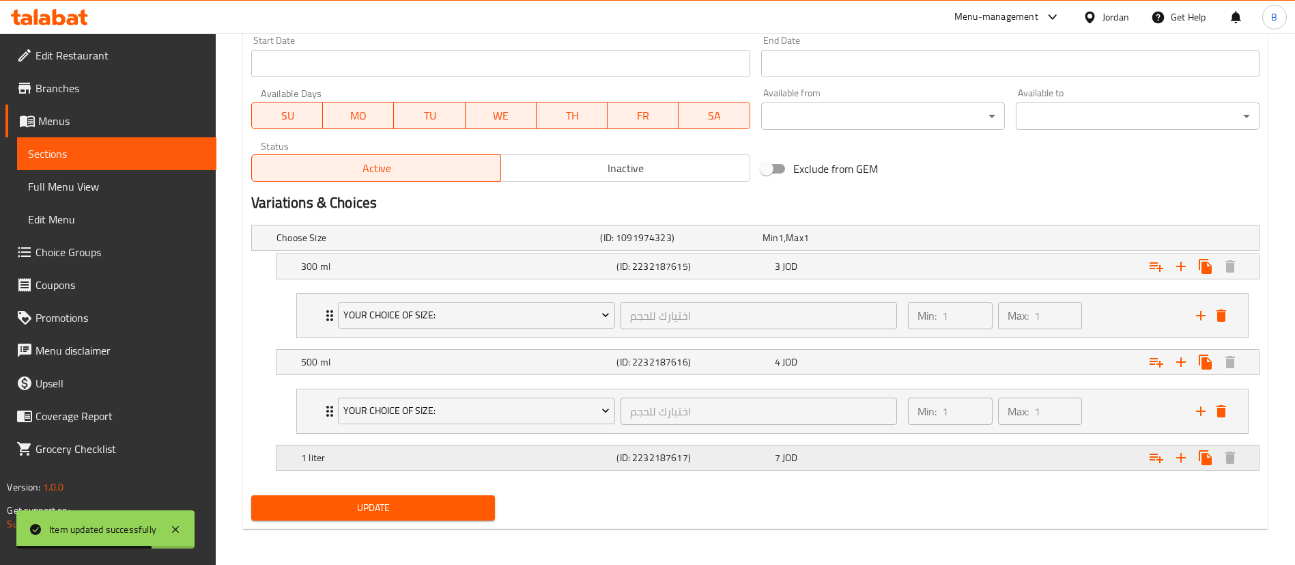
scroll to position [602, 0]
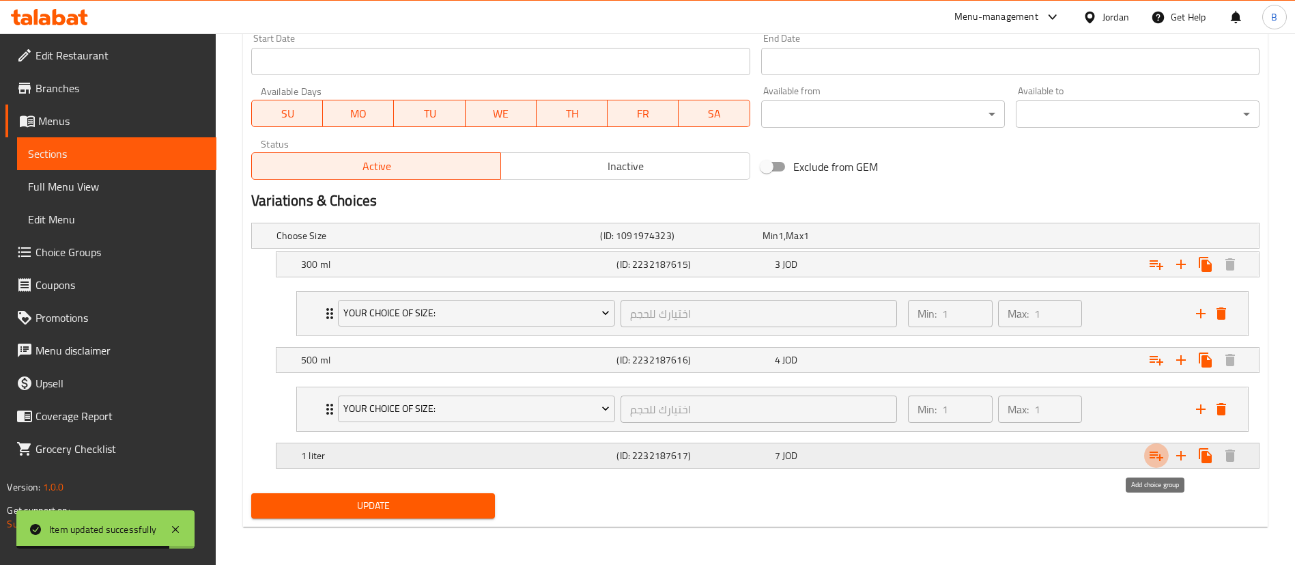
click at [1159, 456] on icon "Expand" at bounding box center [1157, 456] width 14 height 10
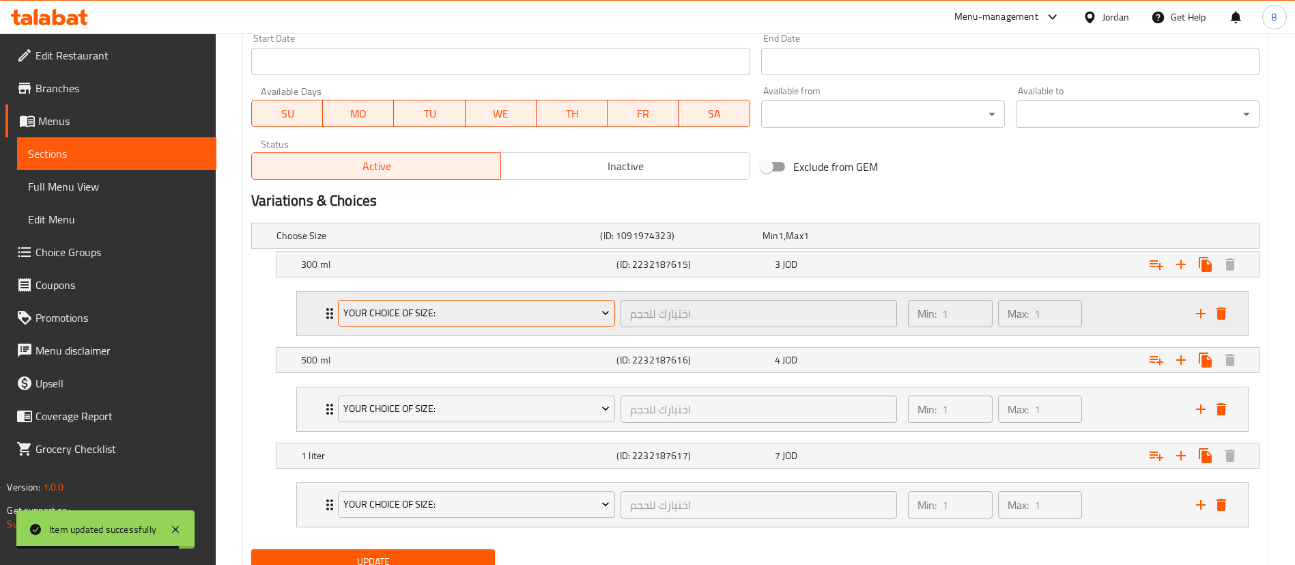
click at [457, 321] on span "your choice of size:" at bounding box center [476, 313] width 267 height 17
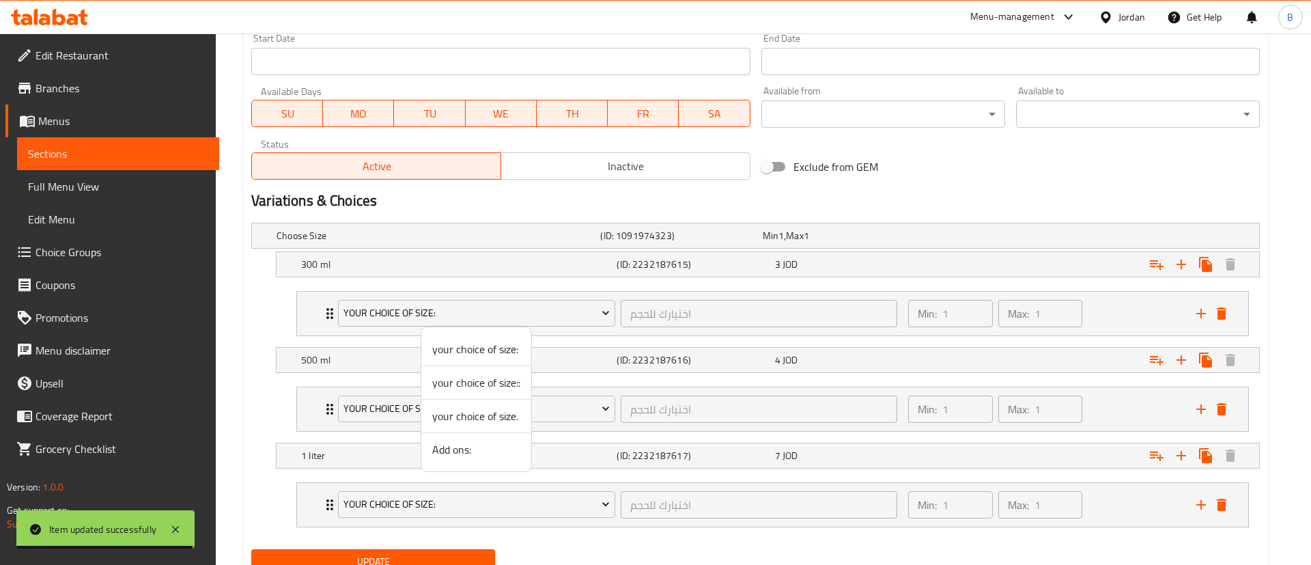
click at [472, 449] on span "Add ons:" at bounding box center [476, 449] width 88 height 16
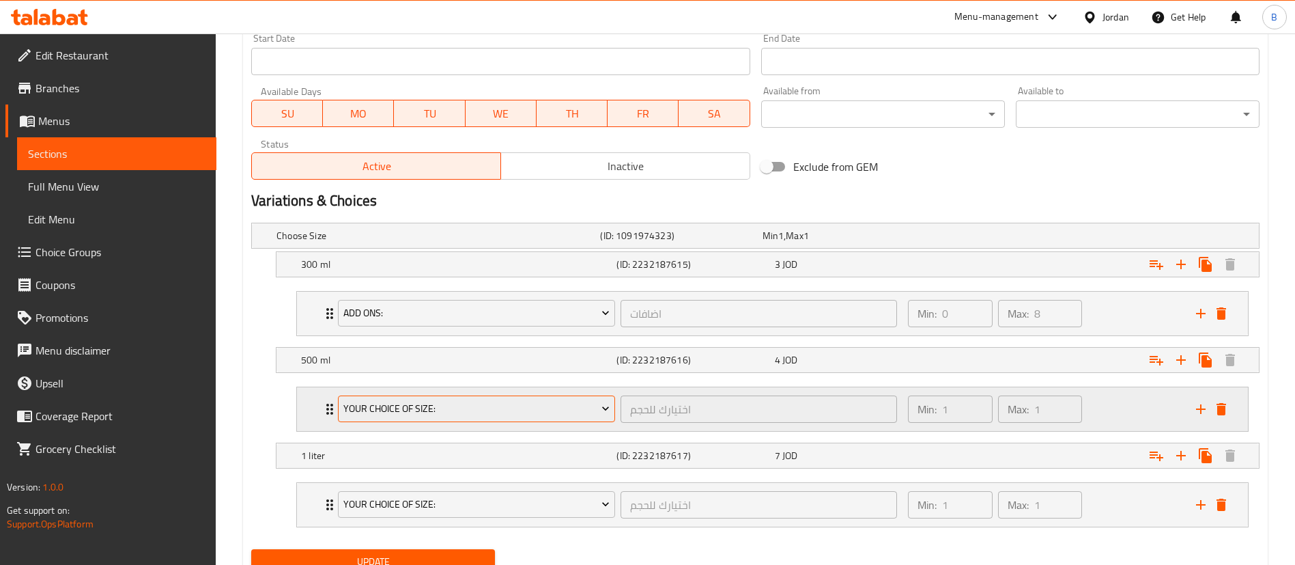
click at [533, 410] on span "your choice of size:" at bounding box center [476, 408] width 267 height 17
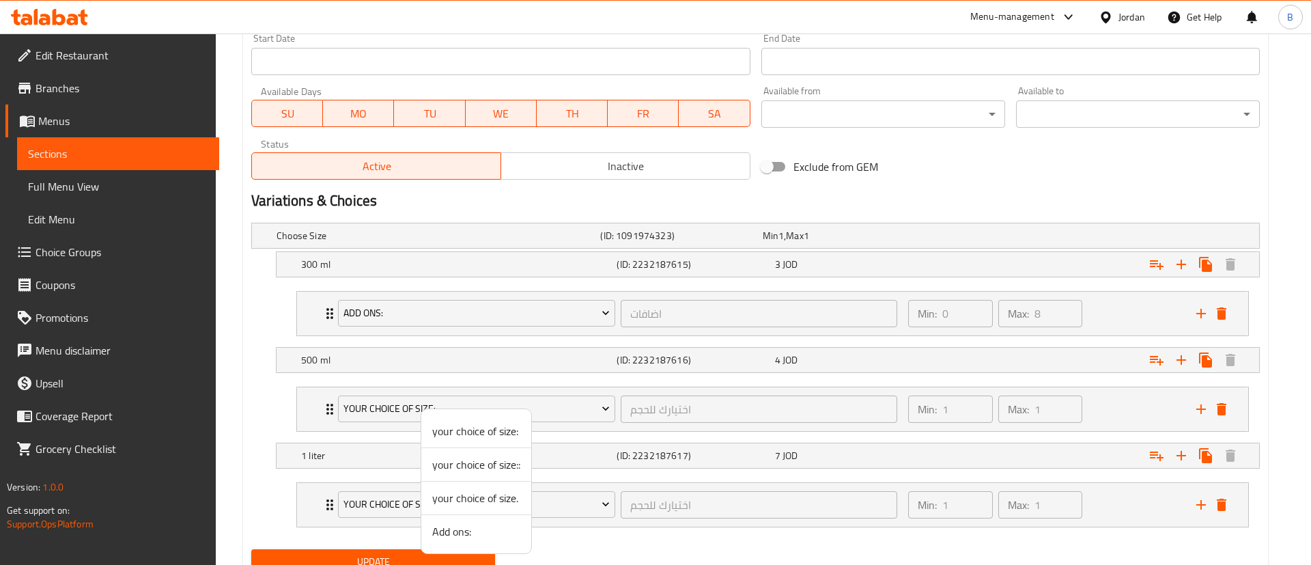
click at [487, 537] on span "Add ons:" at bounding box center [476, 531] width 88 height 16
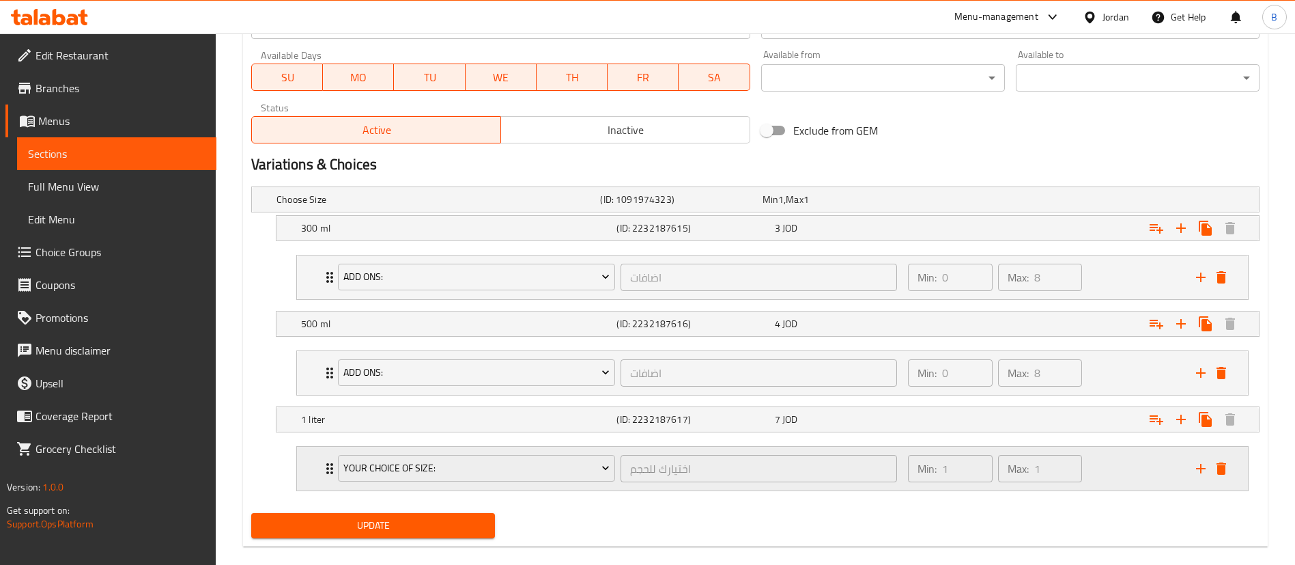
scroll to position [658, 0]
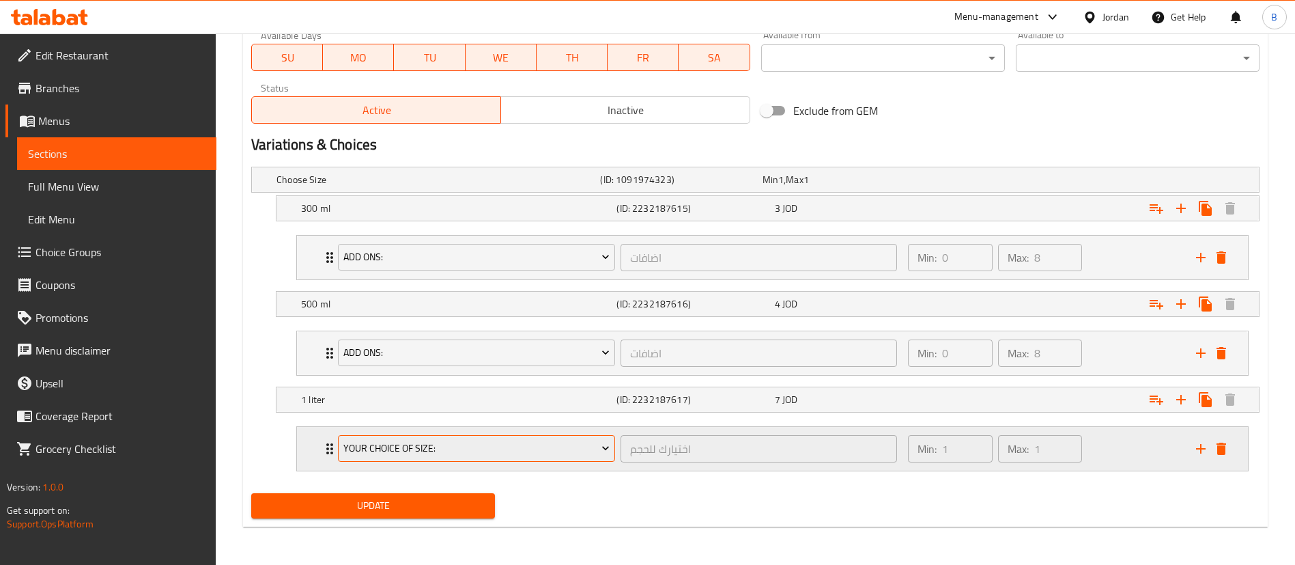
click at [481, 451] on span "your choice of size:" at bounding box center [476, 448] width 267 height 17
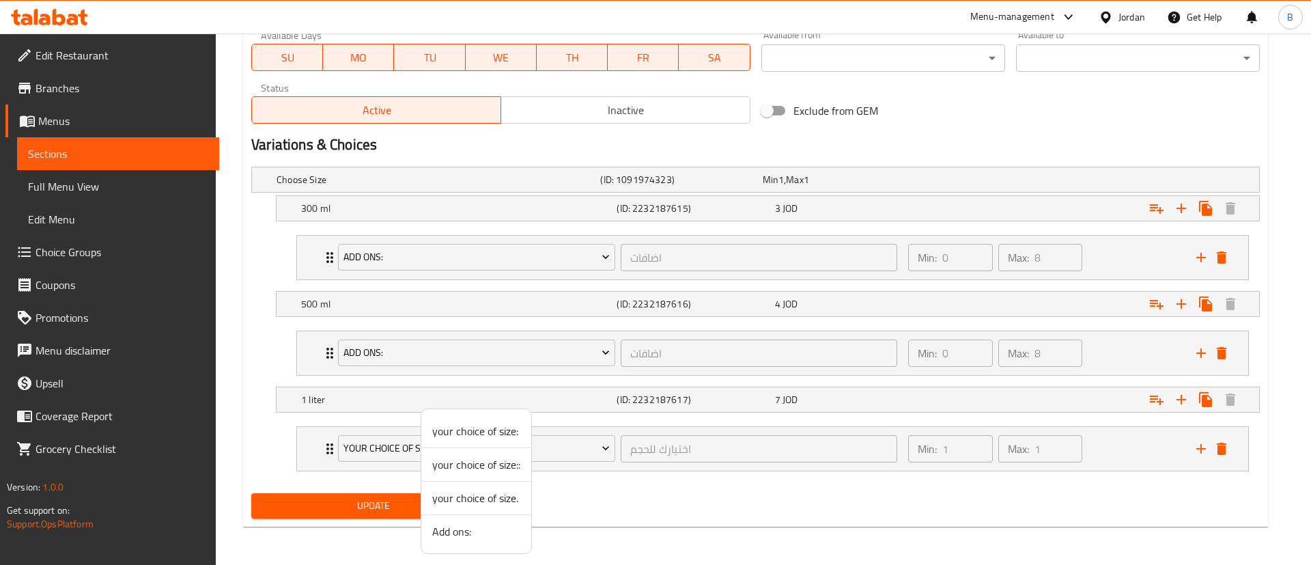
click at [465, 535] on span "Add ons:" at bounding box center [476, 531] width 88 height 16
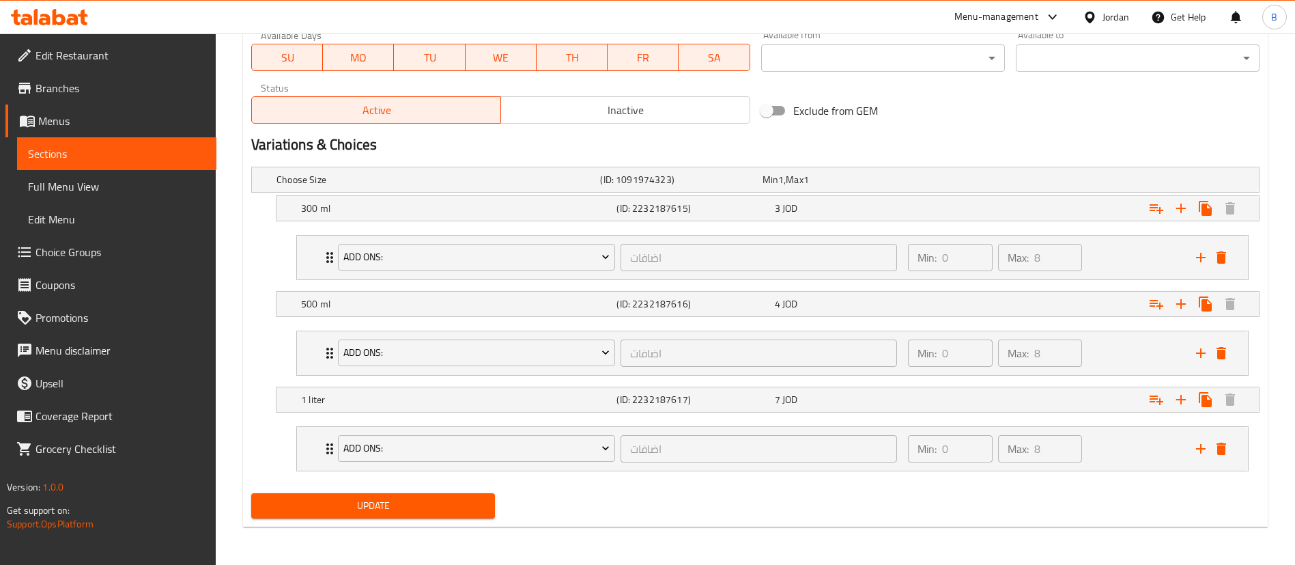
drag, startPoint x: 403, startPoint y: 527, endPoint x: 398, endPoint y: 517, distance: 11.3
click at [398, 514] on button "Update" at bounding box center [373, 505] width 244 height 25
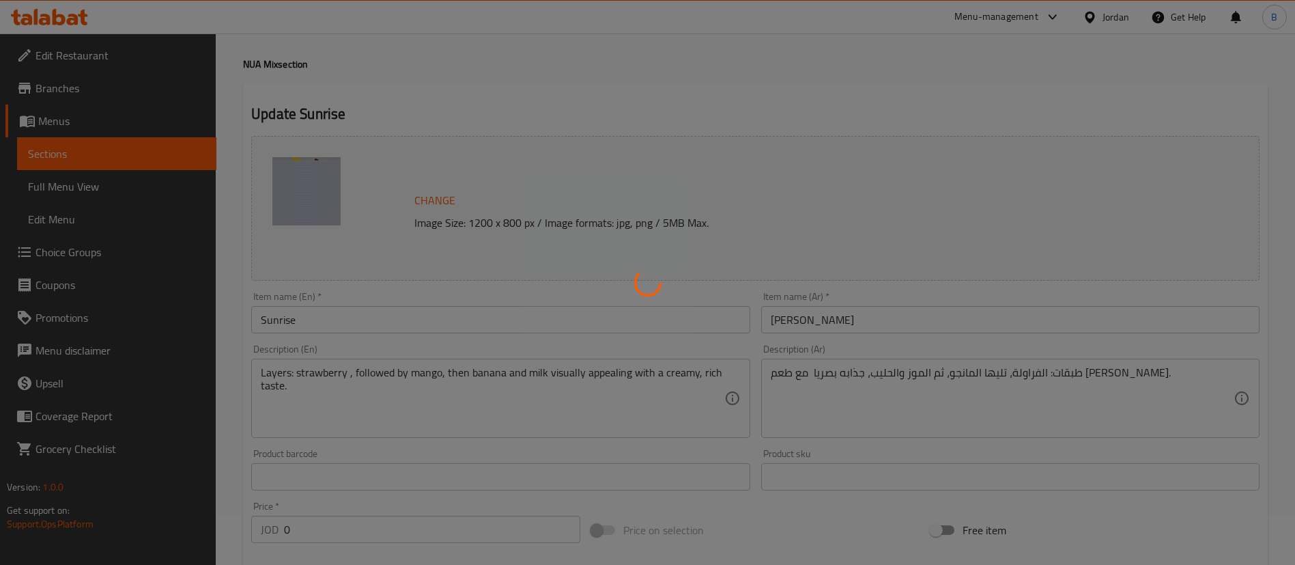
scroll to position [0, 0]
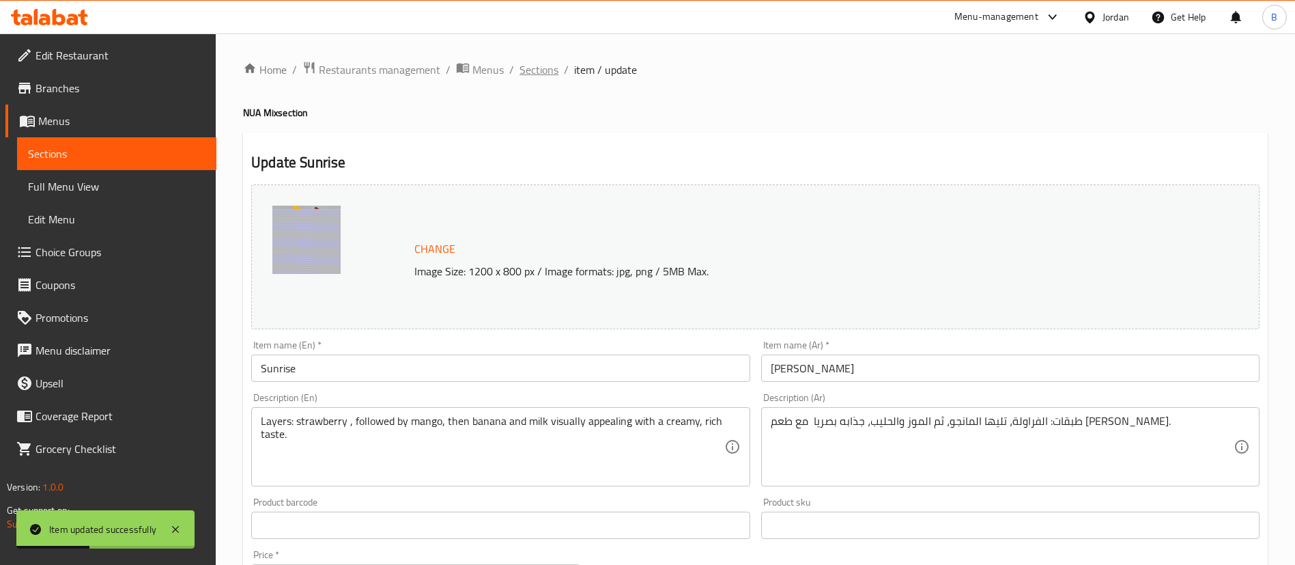
click at [523, 70] on span "Sections" at bounding box center [539, 69] width 39 height 16
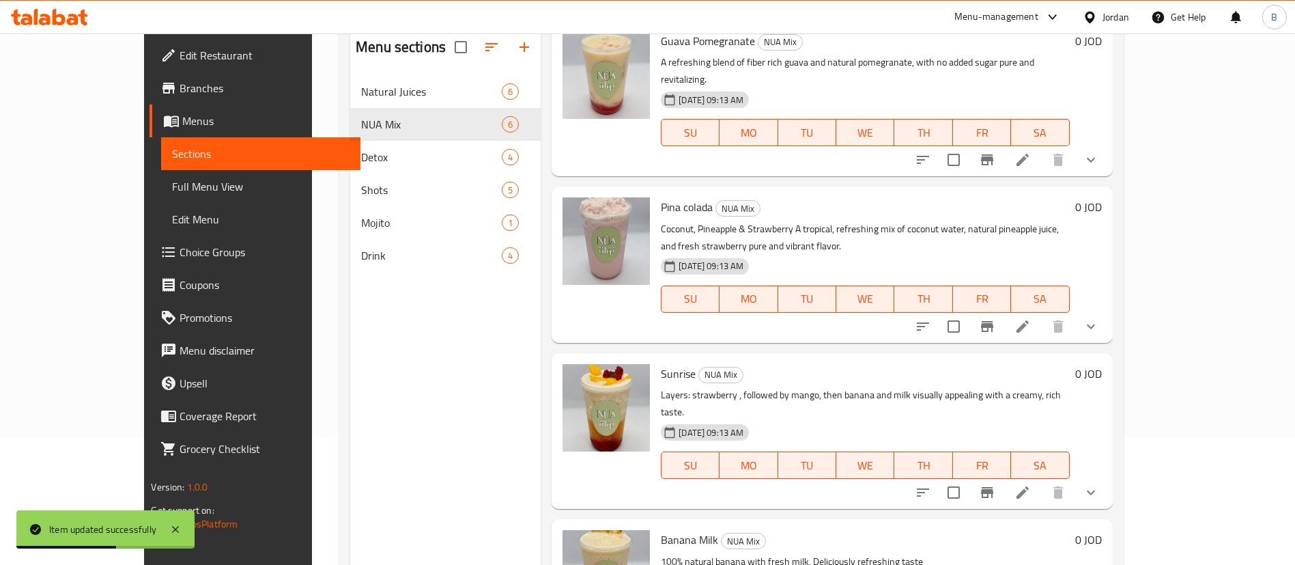
scroll to position [191, 0]
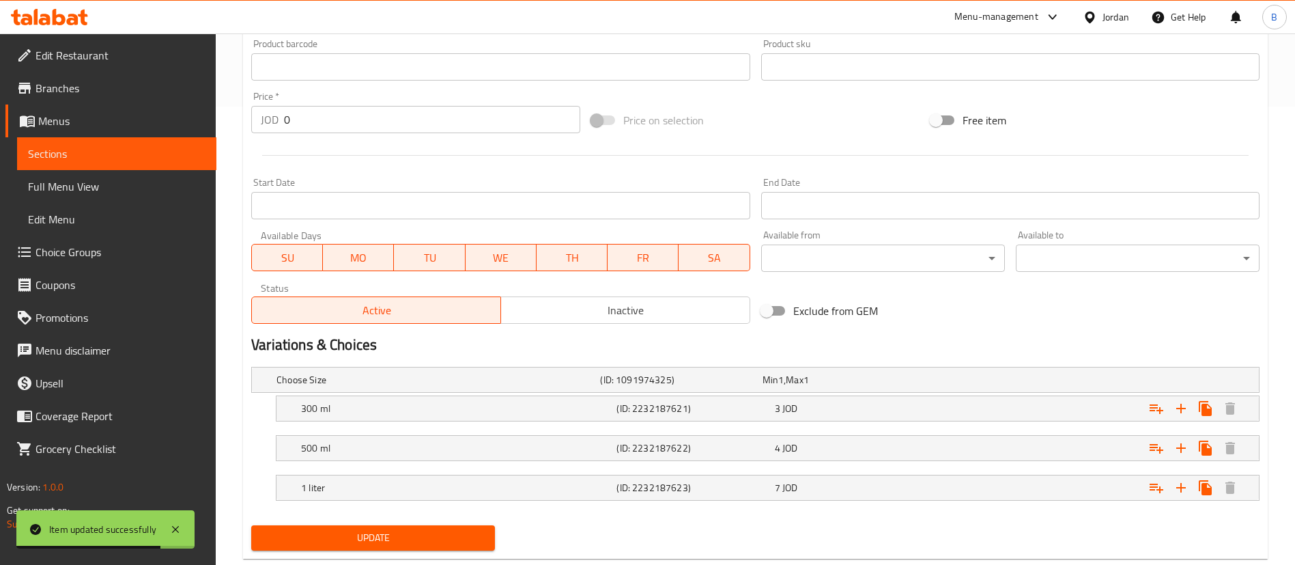
scroll to position [490, 0]
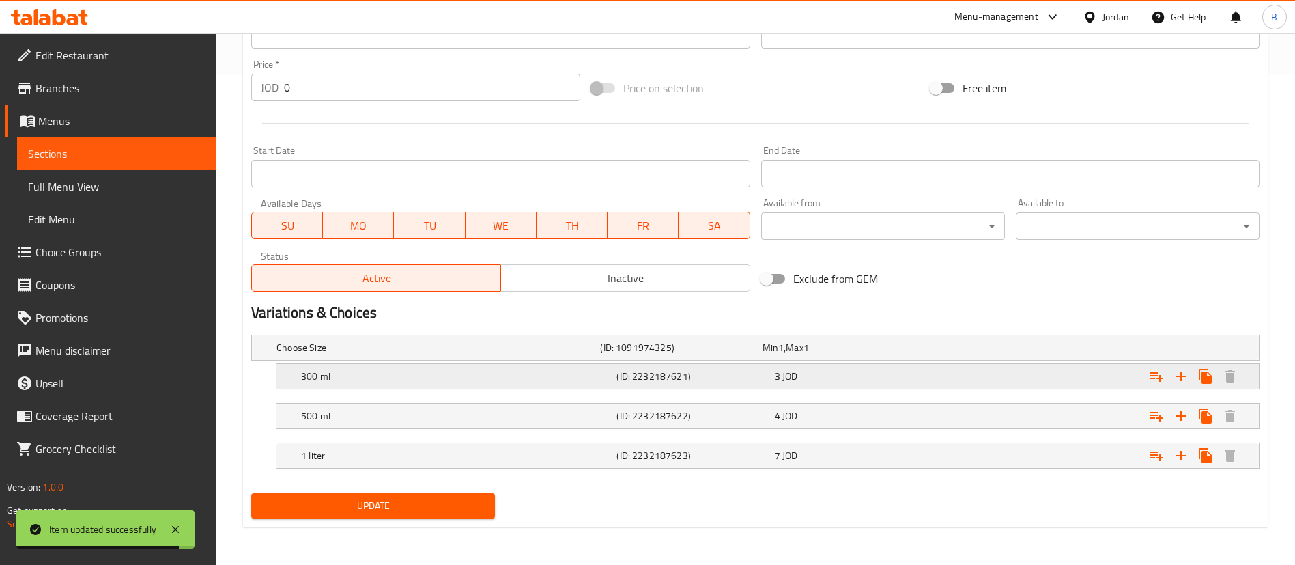
click at [1150, 373] on icon "Expand" at bounding box center [1156, 376] width 16 height 16
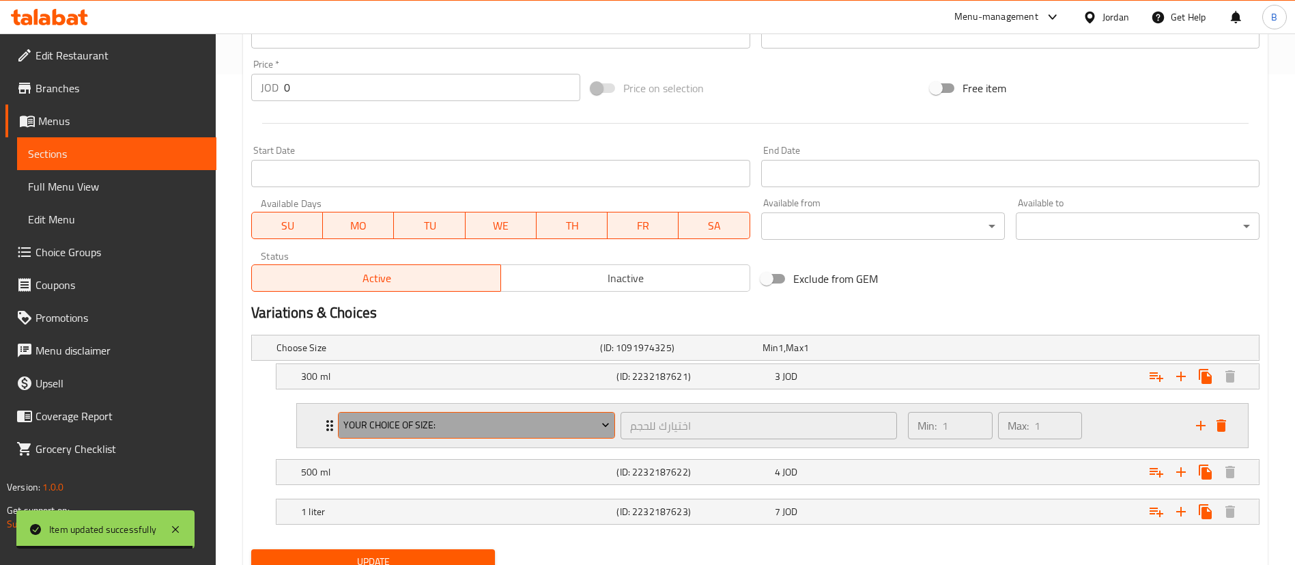
click at [419, 419] on span "your choice of size:" at bounding box center [476, 424] width 267 height 17
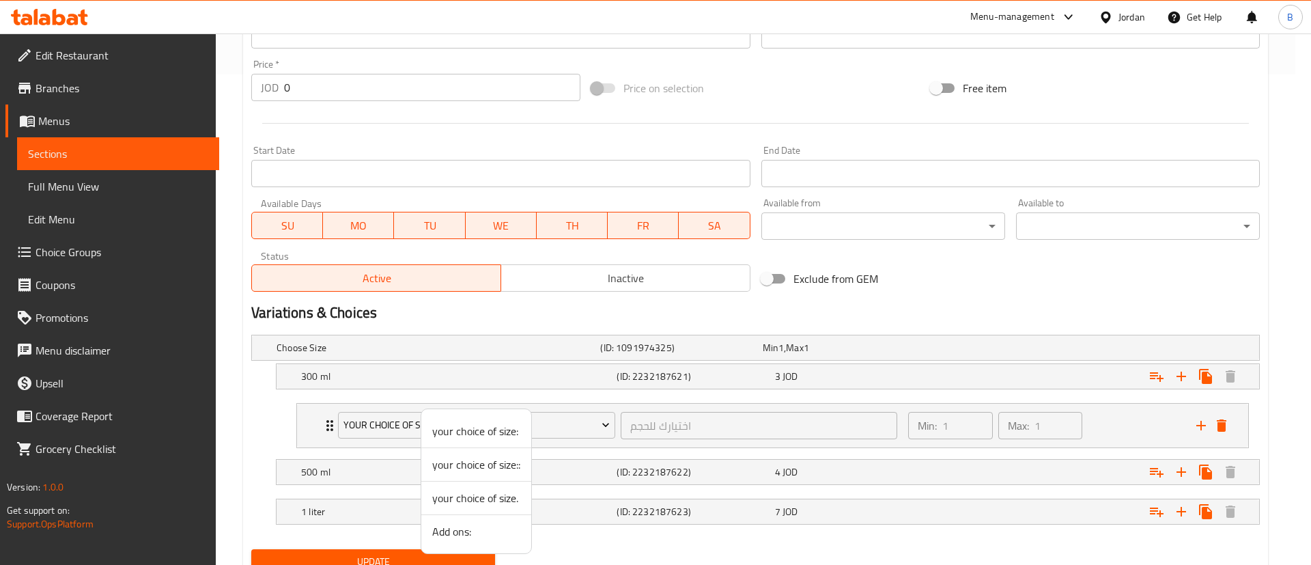
click at [469, 529] on span "Add ons:" at bounding box center [476, 531] width 88 height 16
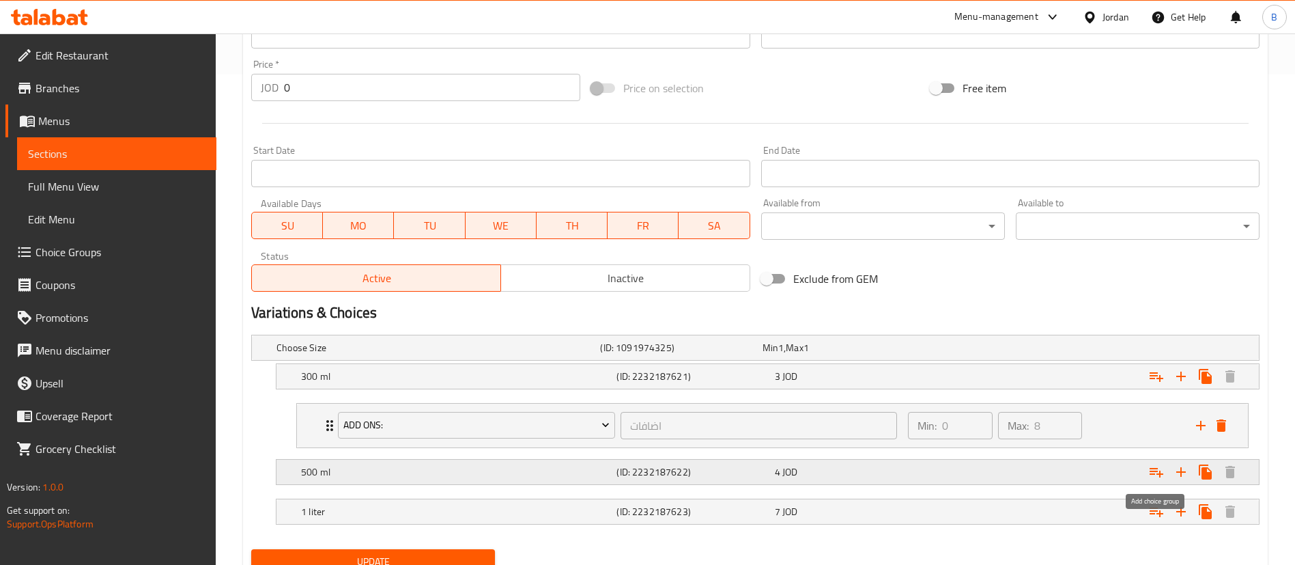
click at [1158, 469] on icon "Expand" at bounding box center [1156, 472] width 16 height 16
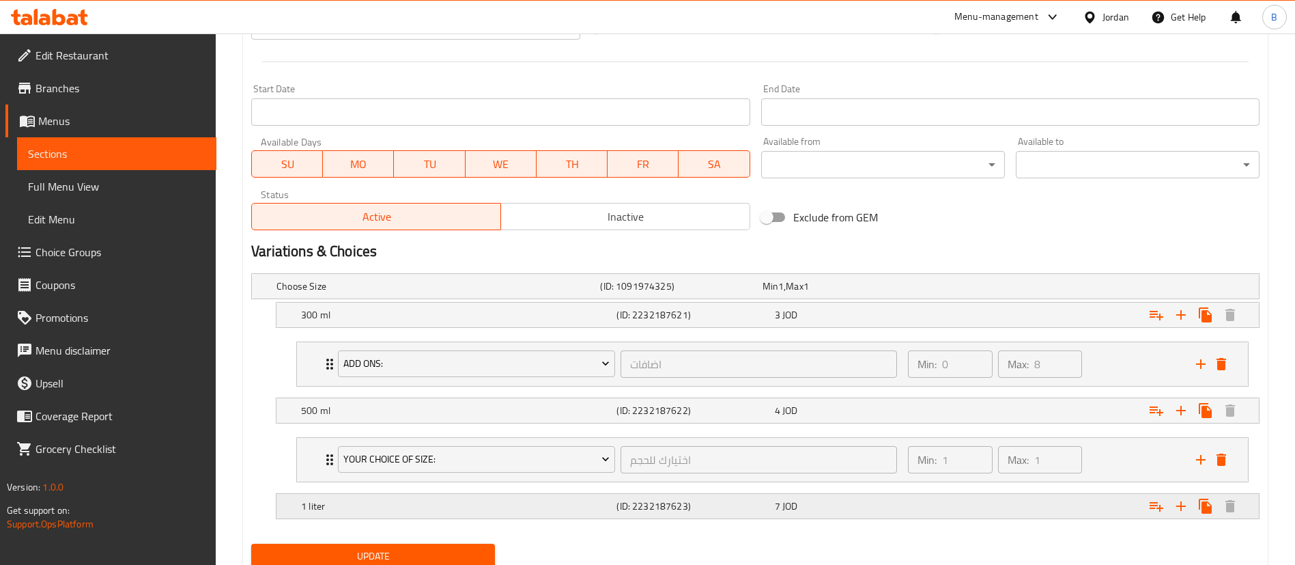
scroll to position [602, 0]
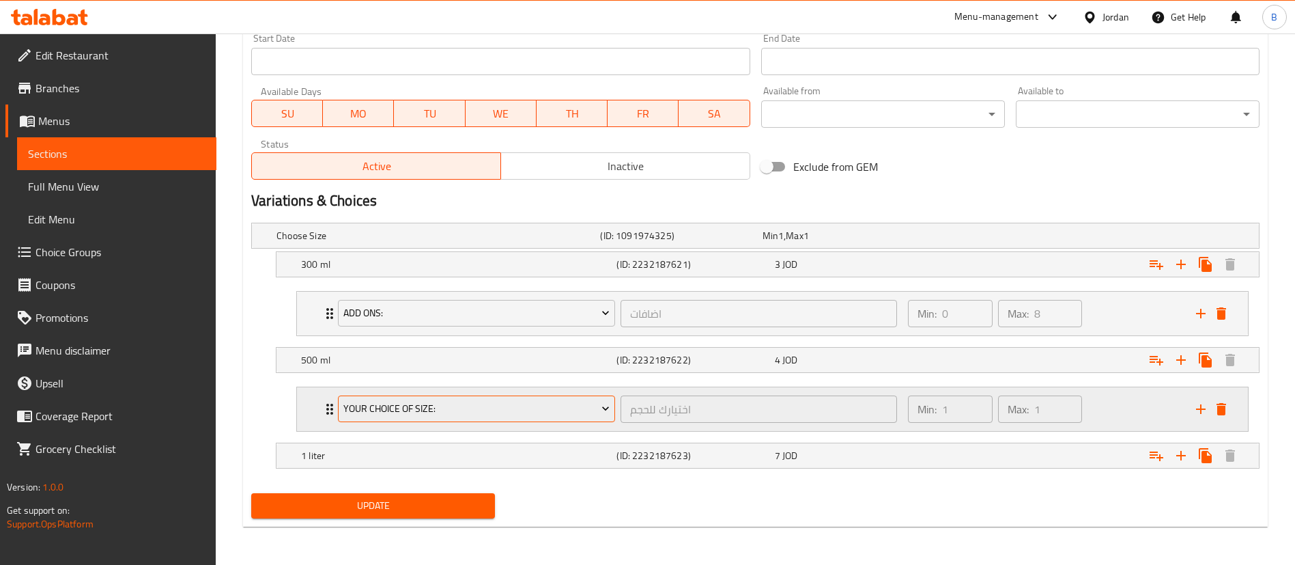
click at [436, 414] on span "your choice of size:" at bounding box center [476, 408] width 267 height 17
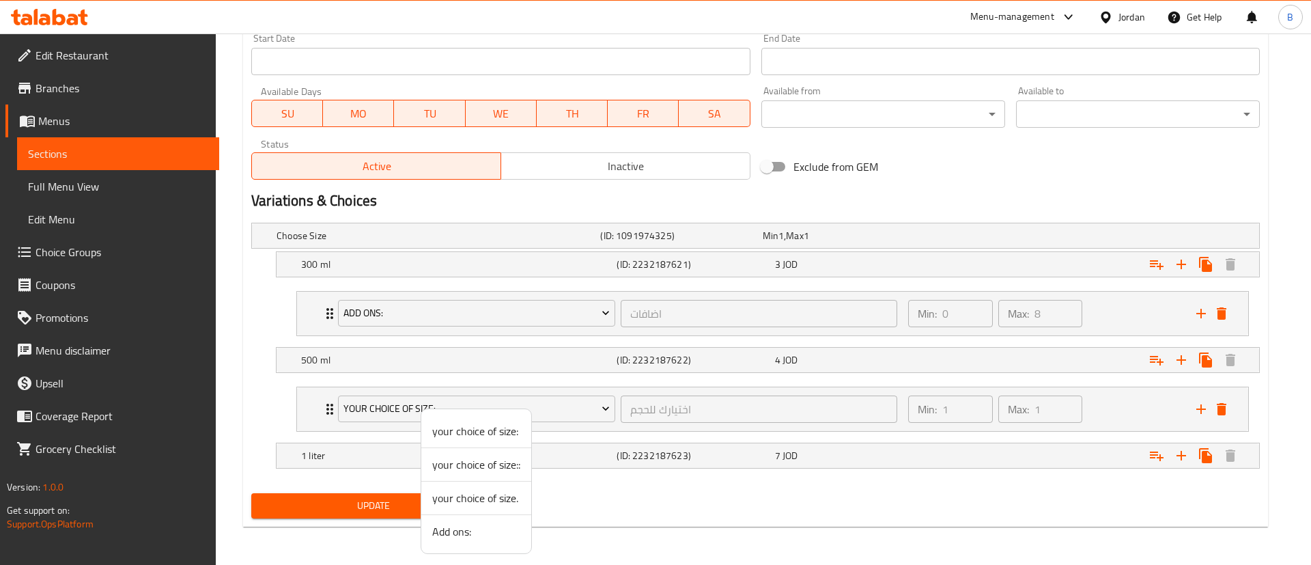
click at [480, 524] on span "Add ons:" at bounding box center [476, 531] width 88 height 16
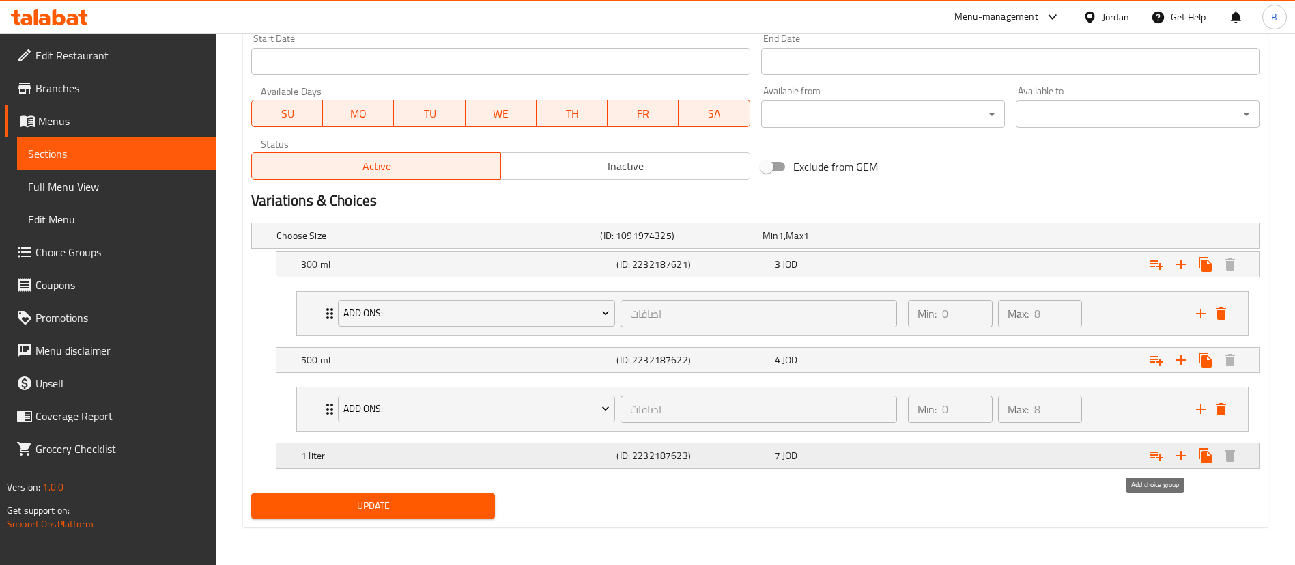
click at [1156, 459] on icon "Expand" at bounding box center [1156, 455] width 16 height 16
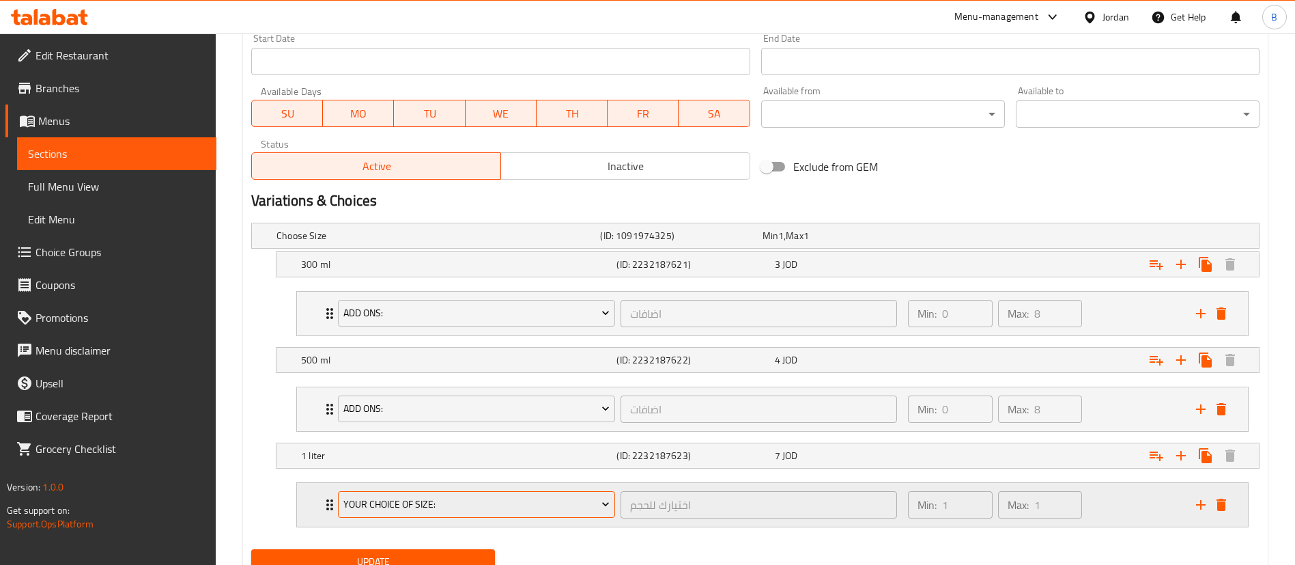
click at [429, 499] on span "your choice of size:" at bounding box center [476, 504] width 267 height 17
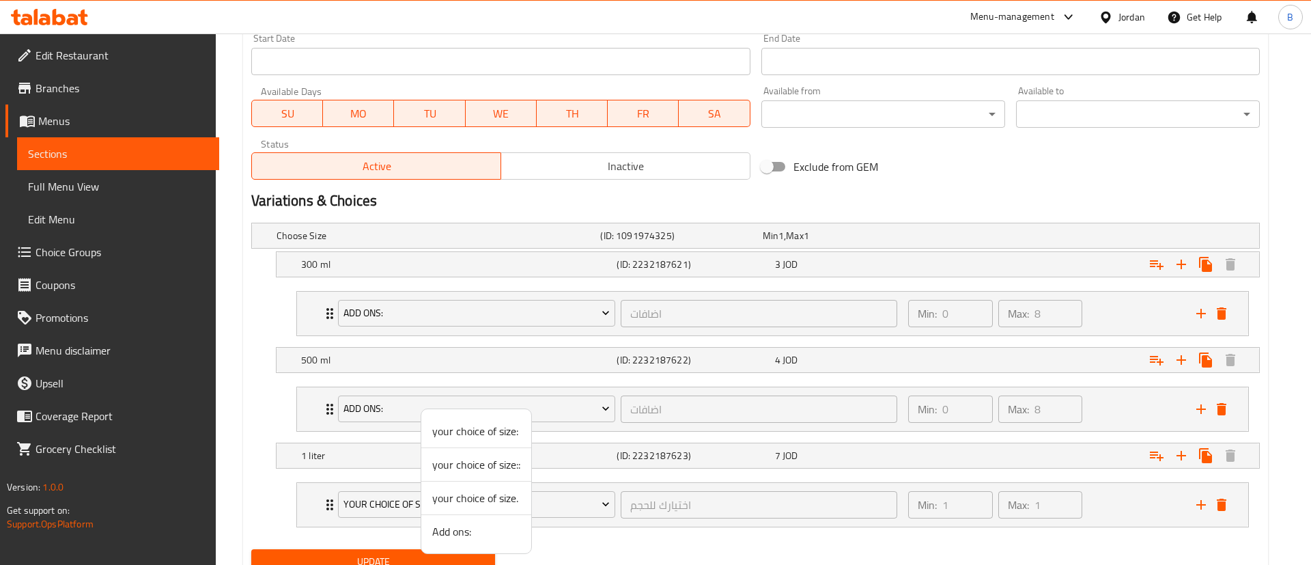
click at [477, 536] on span "Add ons:" at bounding box center [476, 531] width 88 height 16
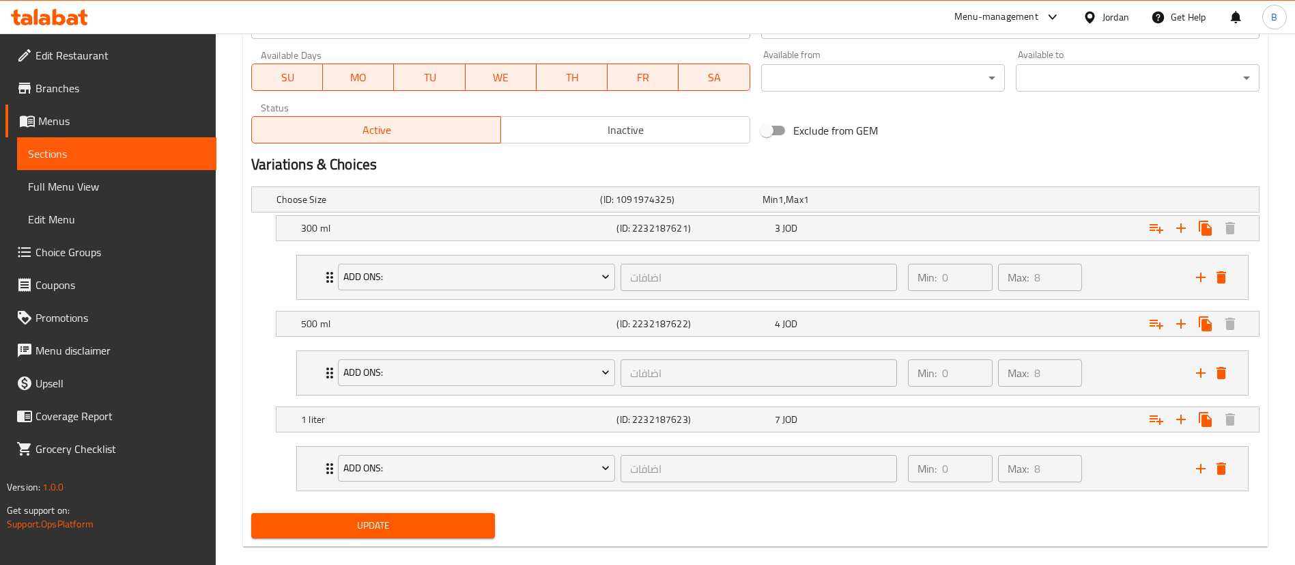
scroll to position [658, 0]
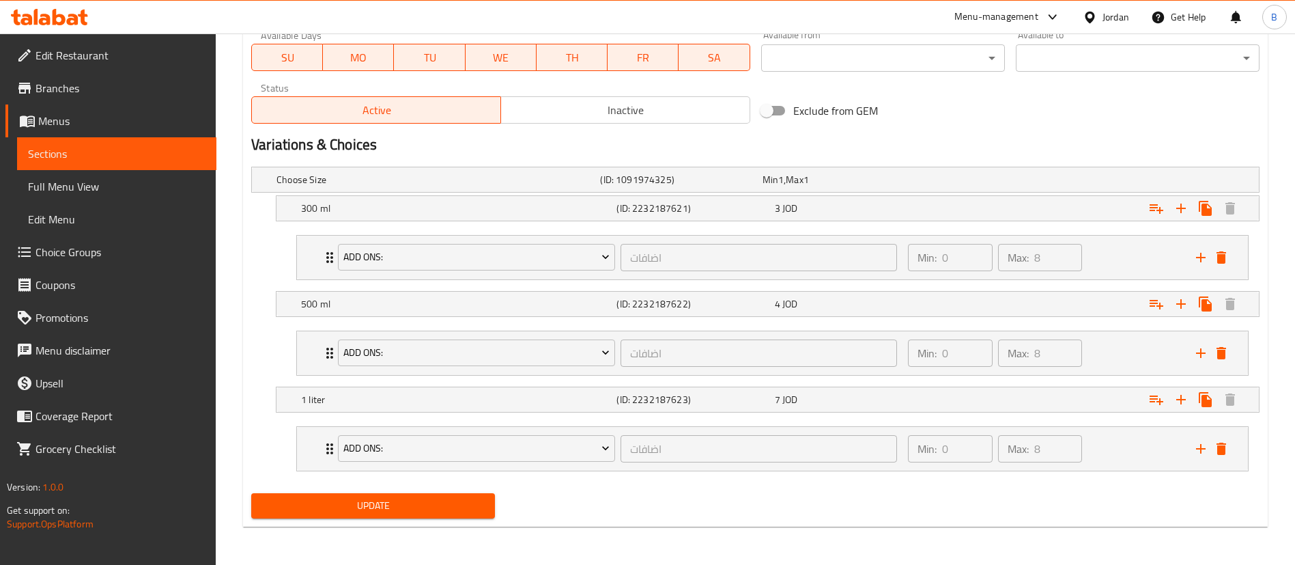
drag, startPoint x: 406, startPoint y: 521, endPoint x: 393, endPoint y: 500, distance: 25.2
click at [405, 520] on div "Update" at bounding box center [373, 505] width 255 height 36
click at [396, 497] on span "Update" at bounding box center [373, 505] width 222 height 17
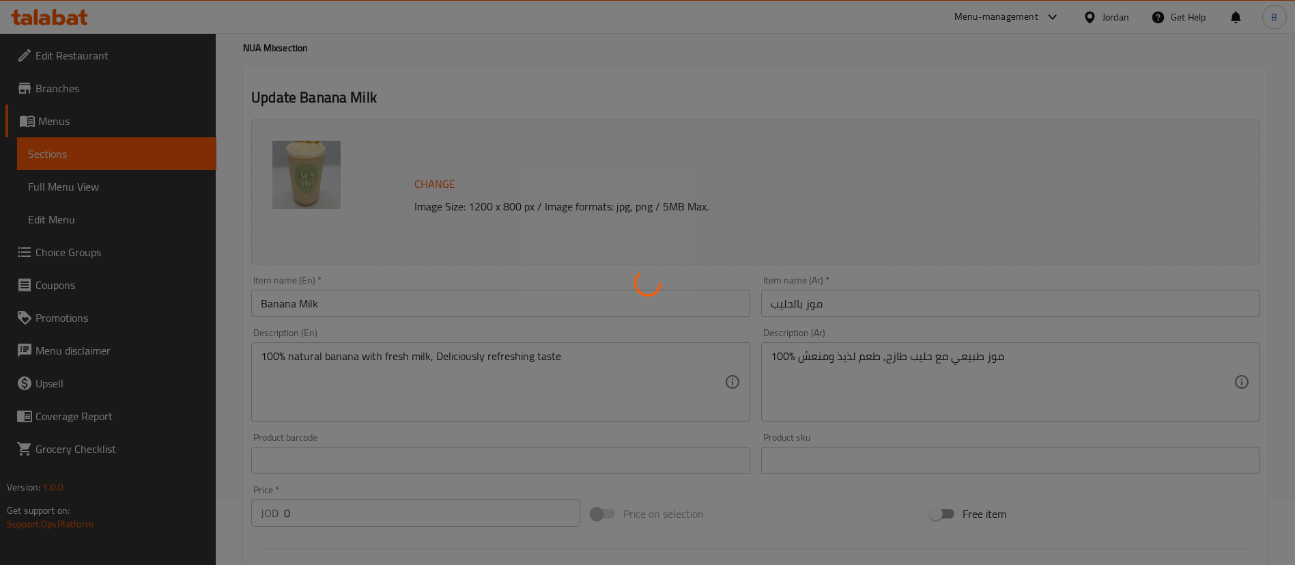
scroll to position [0, 0]
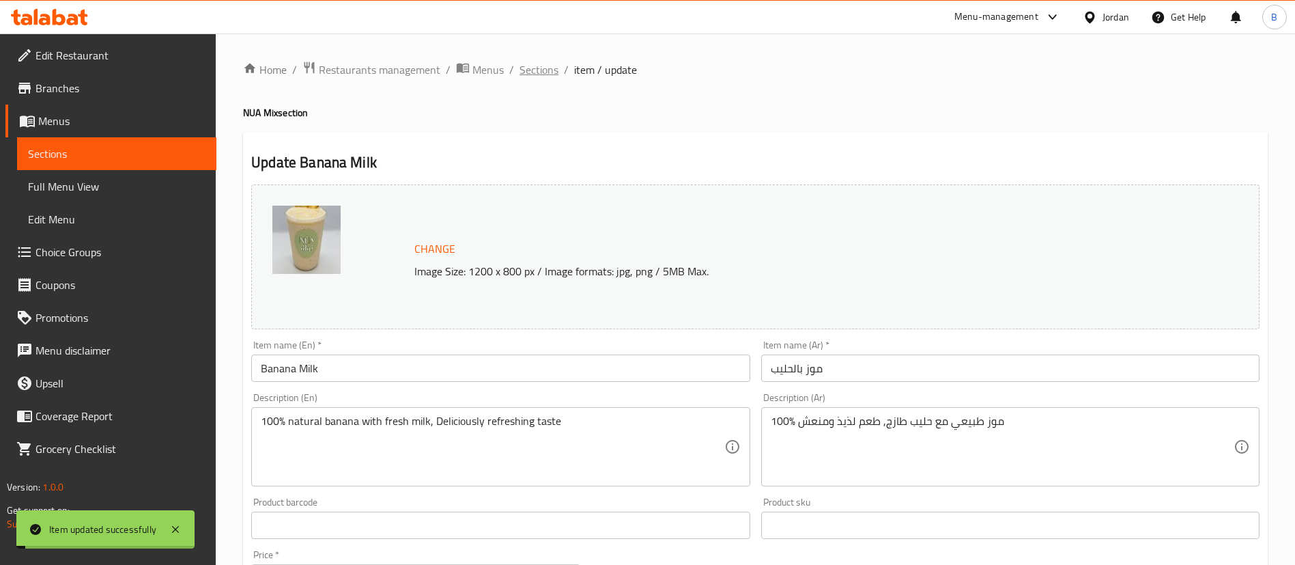
click at [545, 70] on span "Sections" at bounding box center [539, 69] width 39 height 16
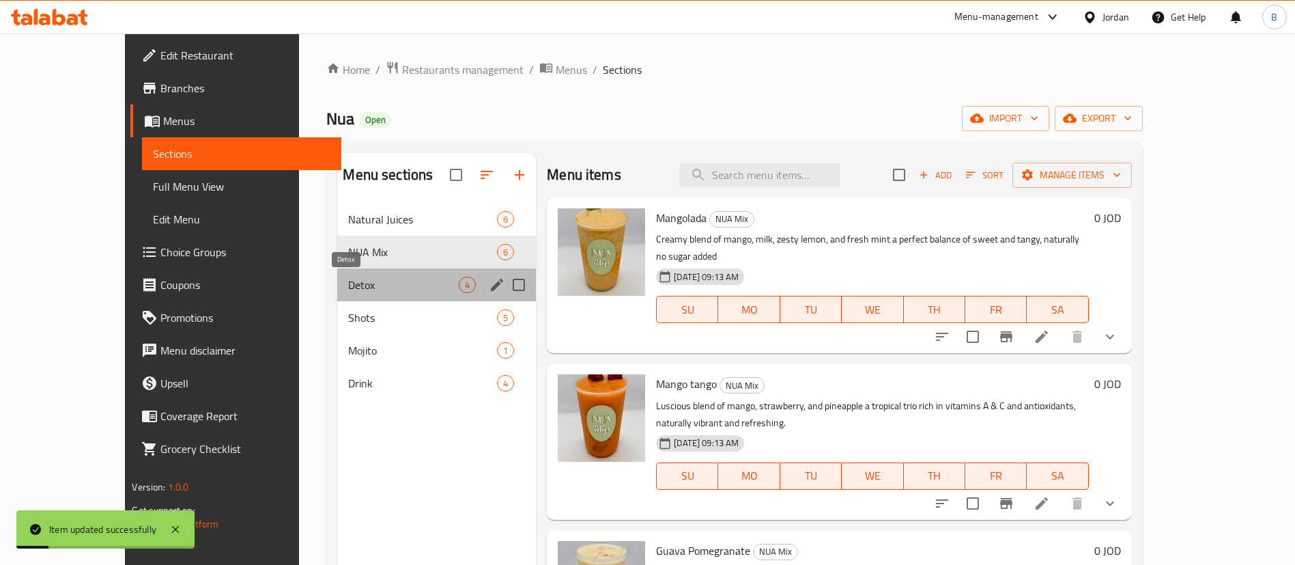
click at [348, 283] on span "Detox" at bounding box center [403, 285] width 111 height 16
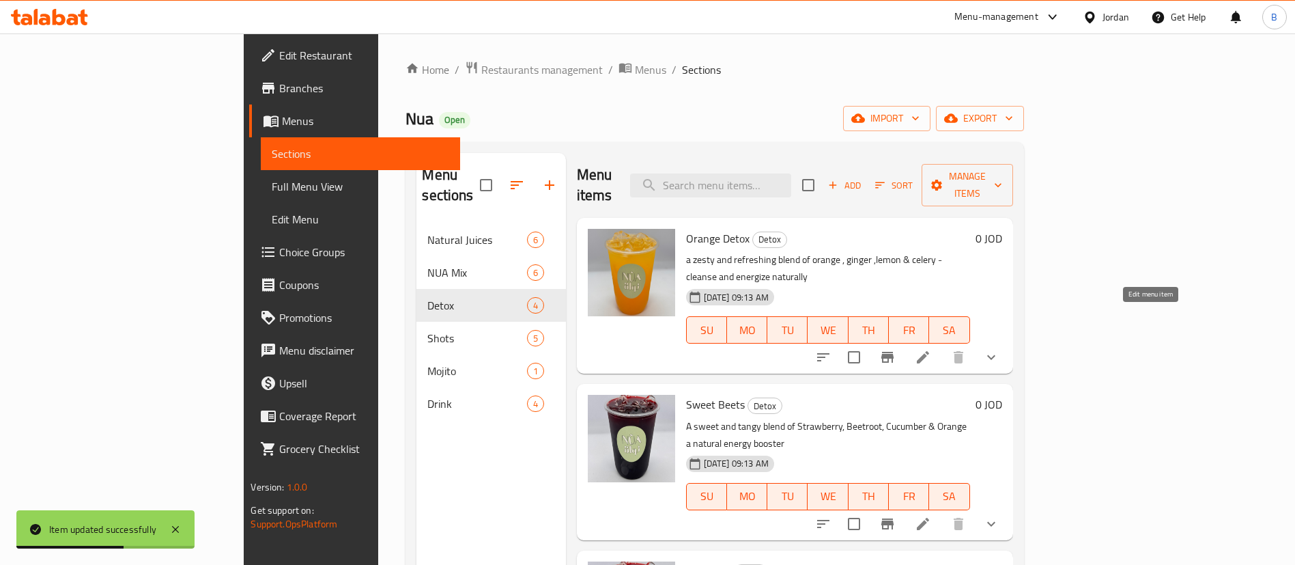
click at [931, 349] on icon at bounding box center [923, 357] width 16 height 16
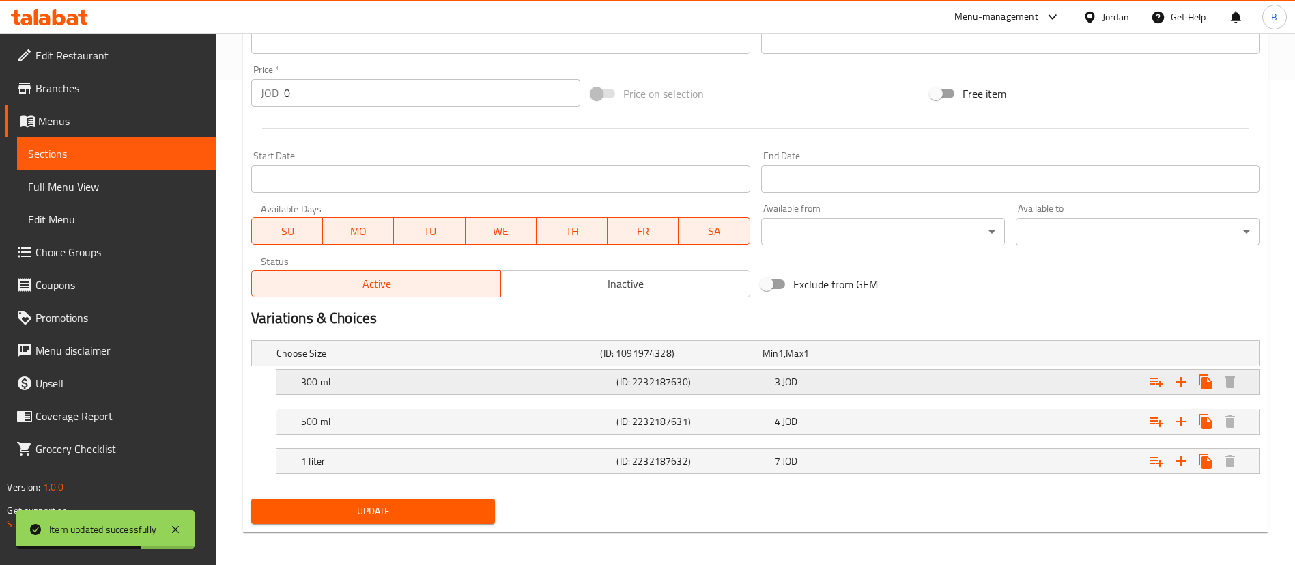
scroll to position [490, 0]
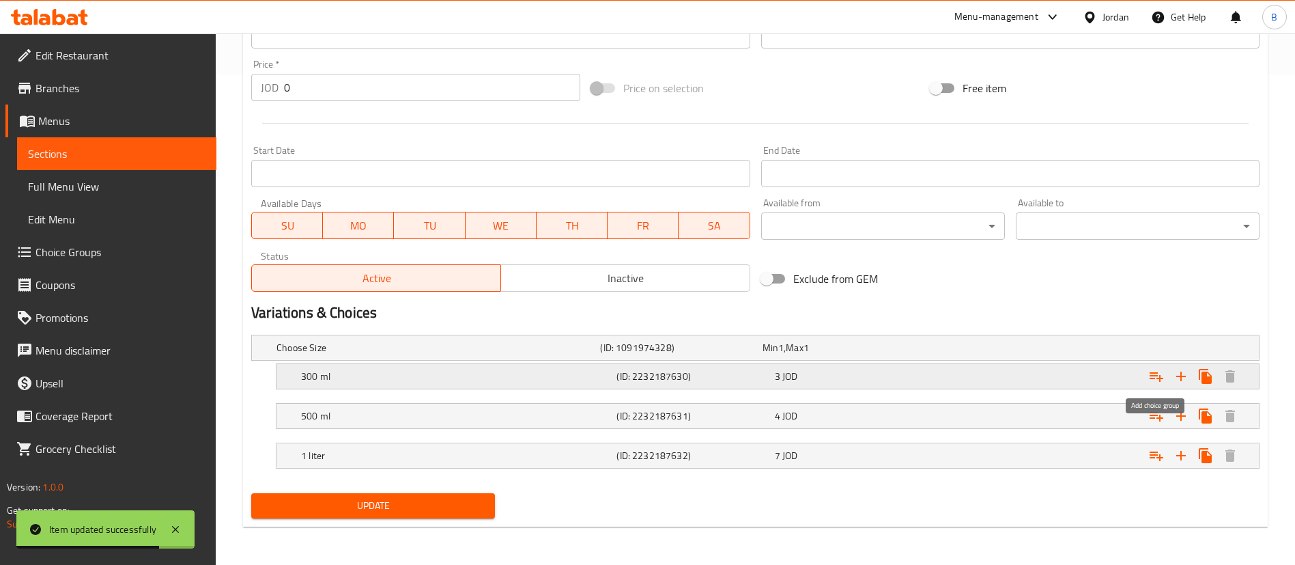
click at [1160, 373] on icon "Expand" at bounding box center [1156, 376] width 16 height 16
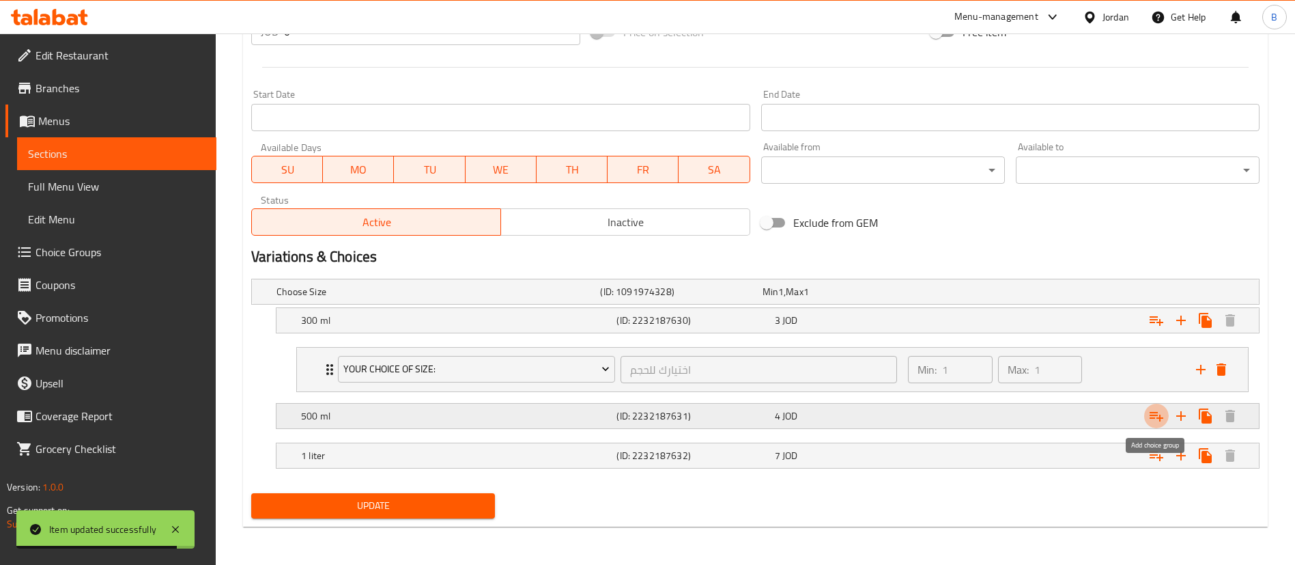
click at [1156, 413] on icon "Expand" at bounding box center [1156, 416] width 16 height 16
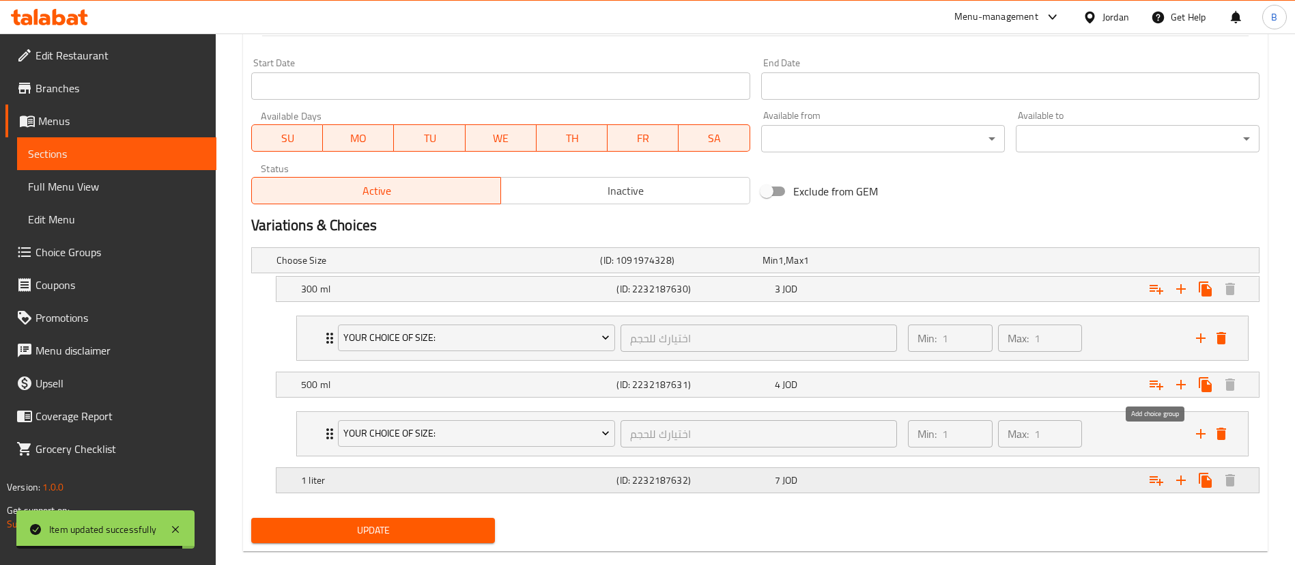
scroll to position [602, 0]
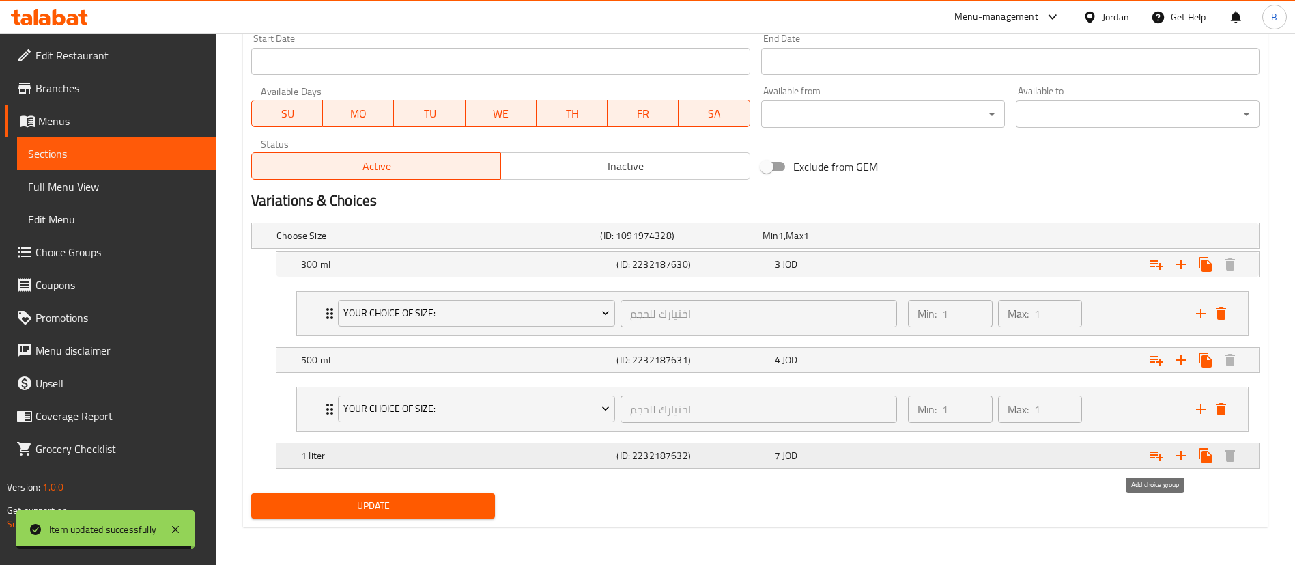
click at [1159, 461] on icon "Expand" at bounding box center [1156, 455] width 16 height 16
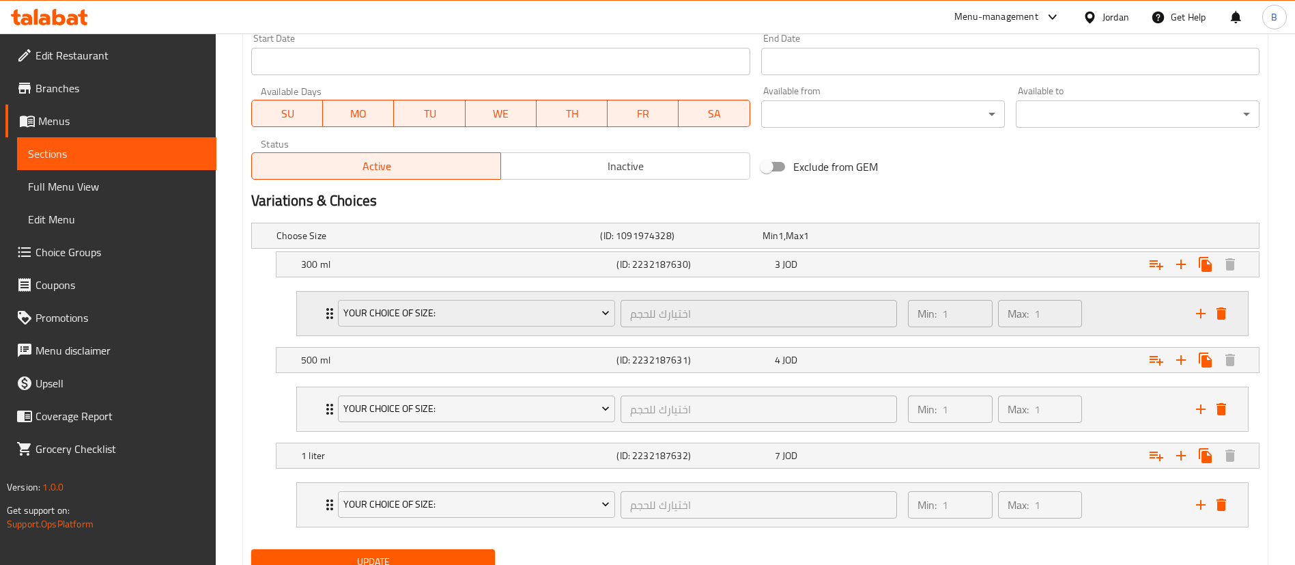
click at [451, 327] on div "your choice of size:" at bounding box center [476, 313] width 283 height 33
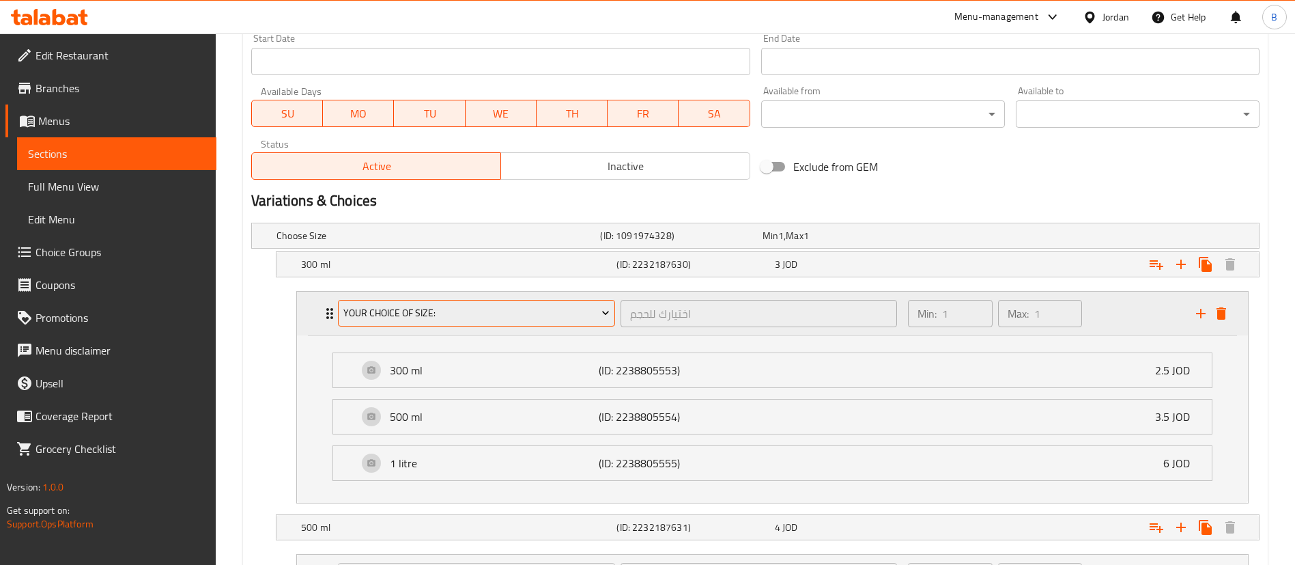
click at [467, 320] on span "your choice of size:" at bounding box center [476, 313] width 267 height 17
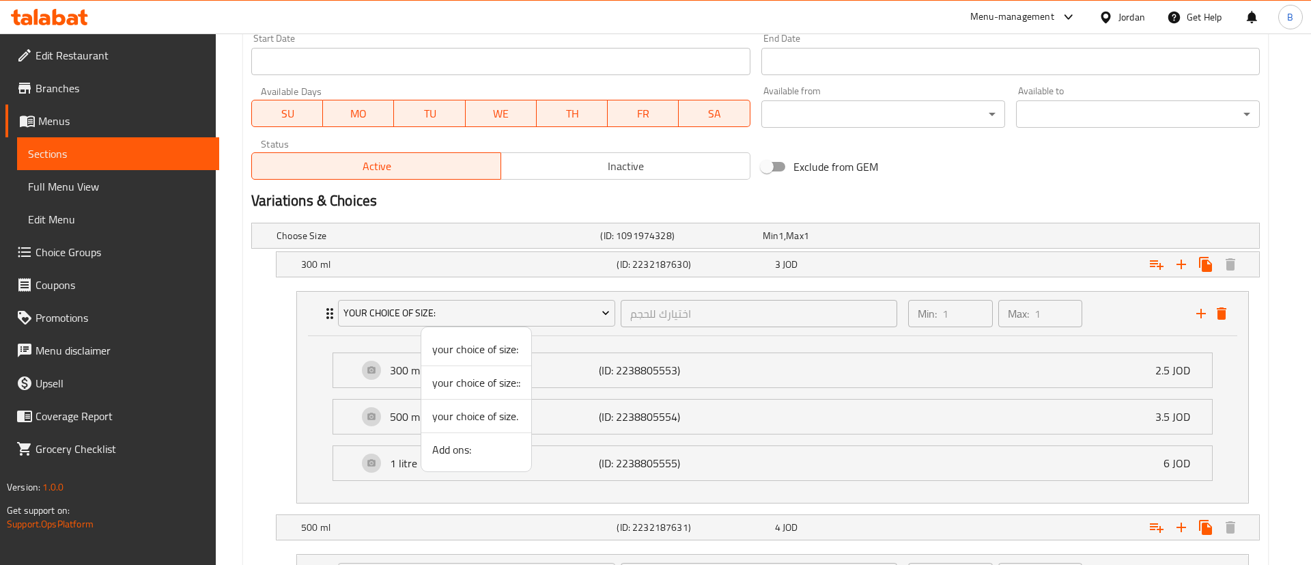
click at [474, 447] on span "Add ons:" at bounding box center [476, 449] width 88 height 16
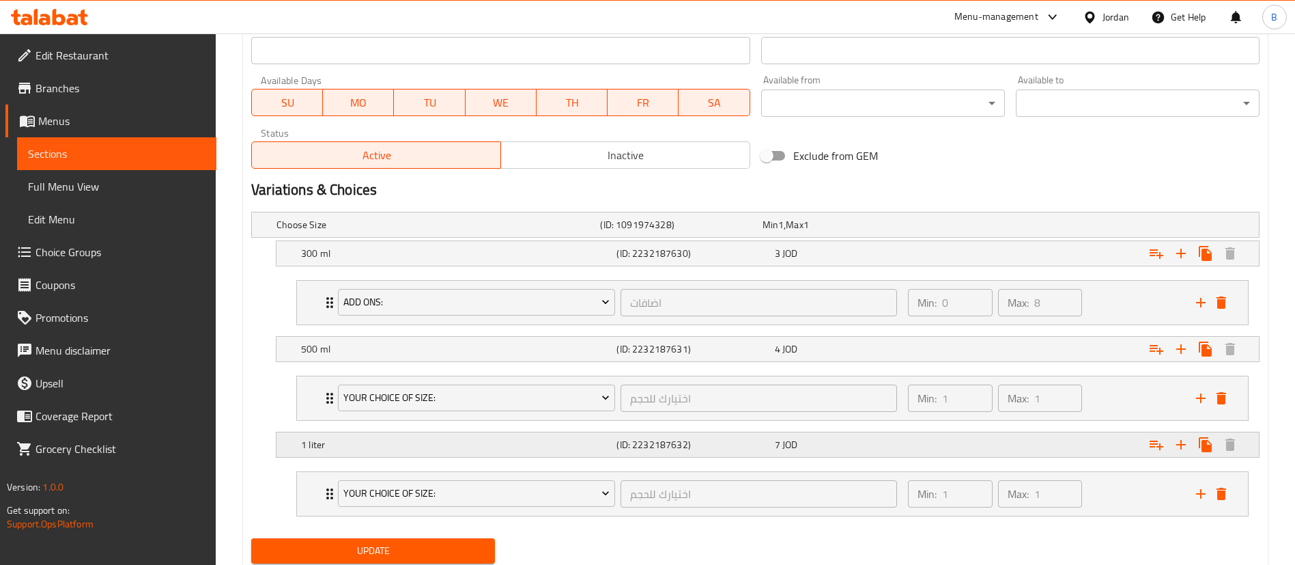
scroll to position [658, 0]
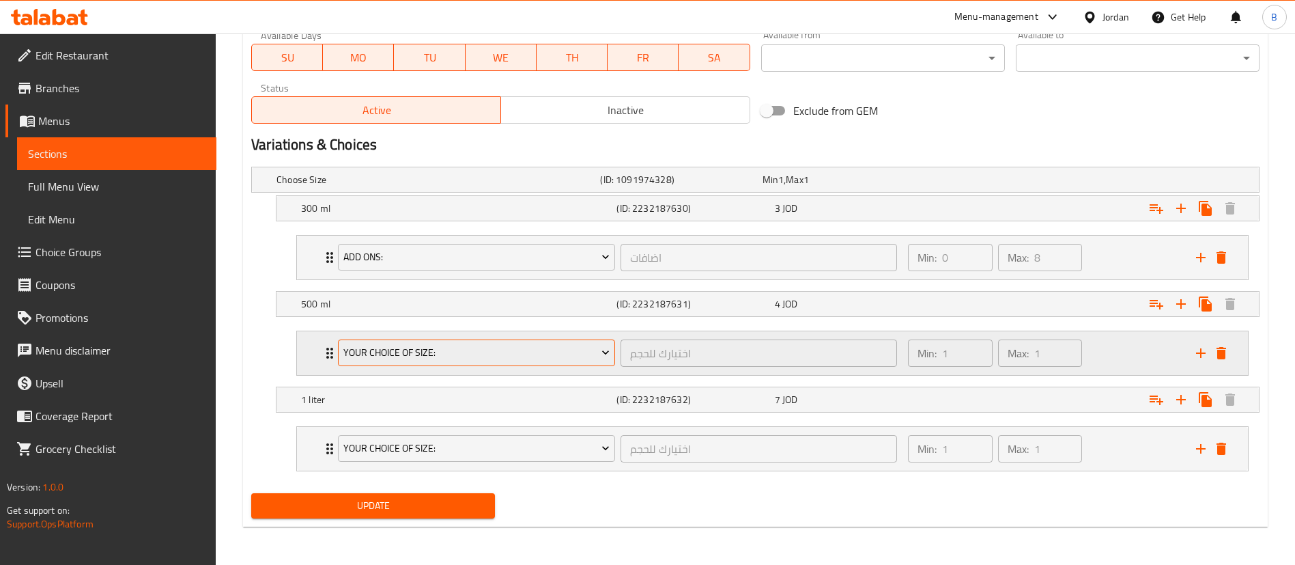
click at [462, 350] on span "your choice of size:" at bounding box center [476, 352] width 267 height 17
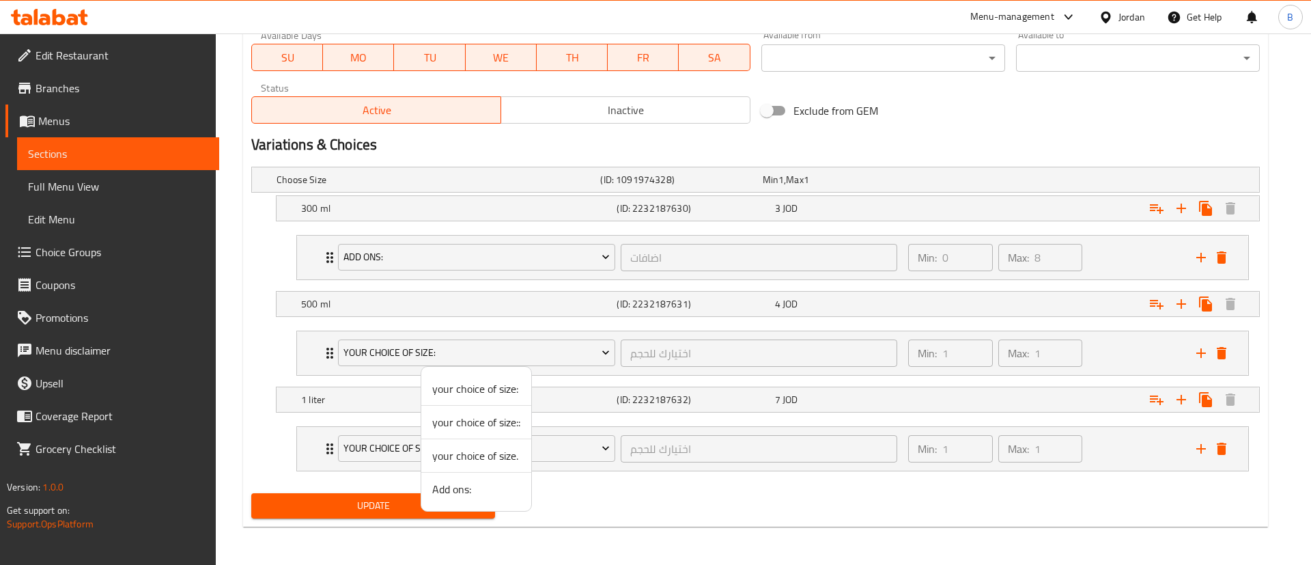
click at [486, 490] on span "Add ons:" at bounding box center [476, 489] width 88 height 16
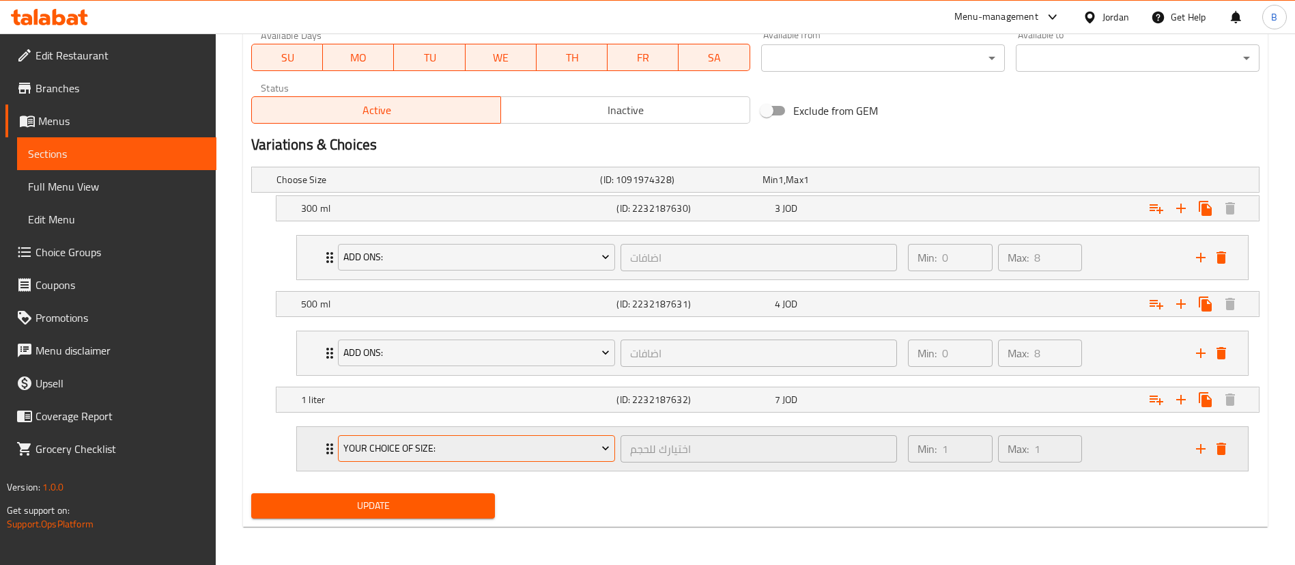
click at [459, 453] on span "your choice of size:" at bounding box center [476, 448] width 267 height 17
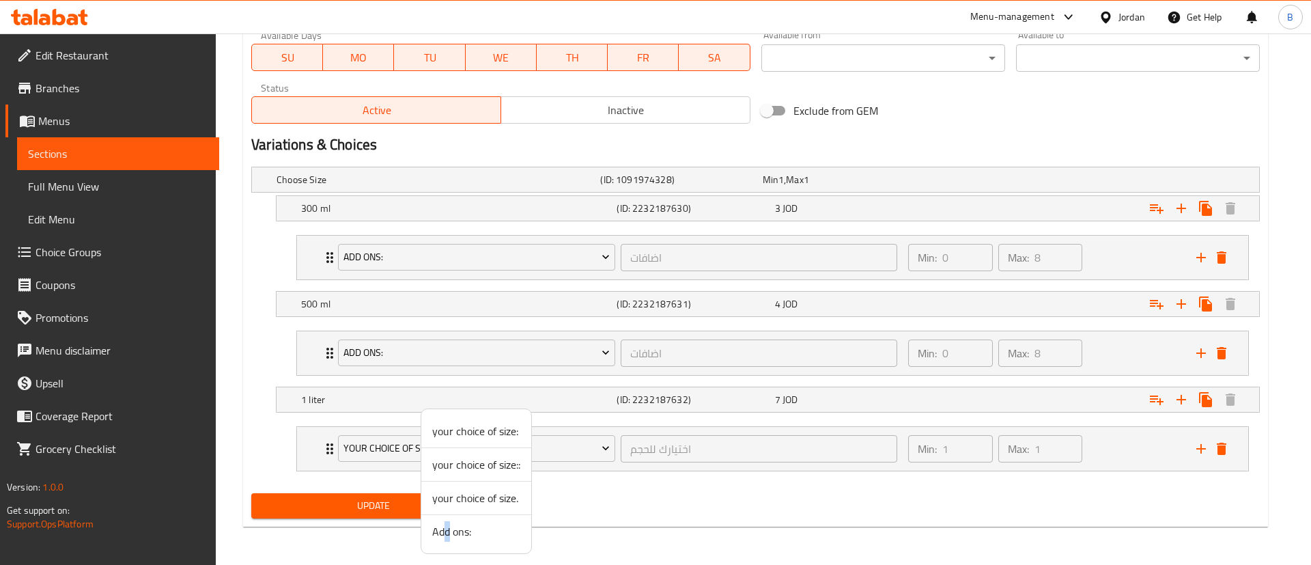
drag, startPoint x: 447, startPoint y: 528, endPoint x: 405, endPoint y: 528, distance: 42.3
click at [448, 528] on span "Add ons:" at bounding box center [476, 531] width 88 height 16
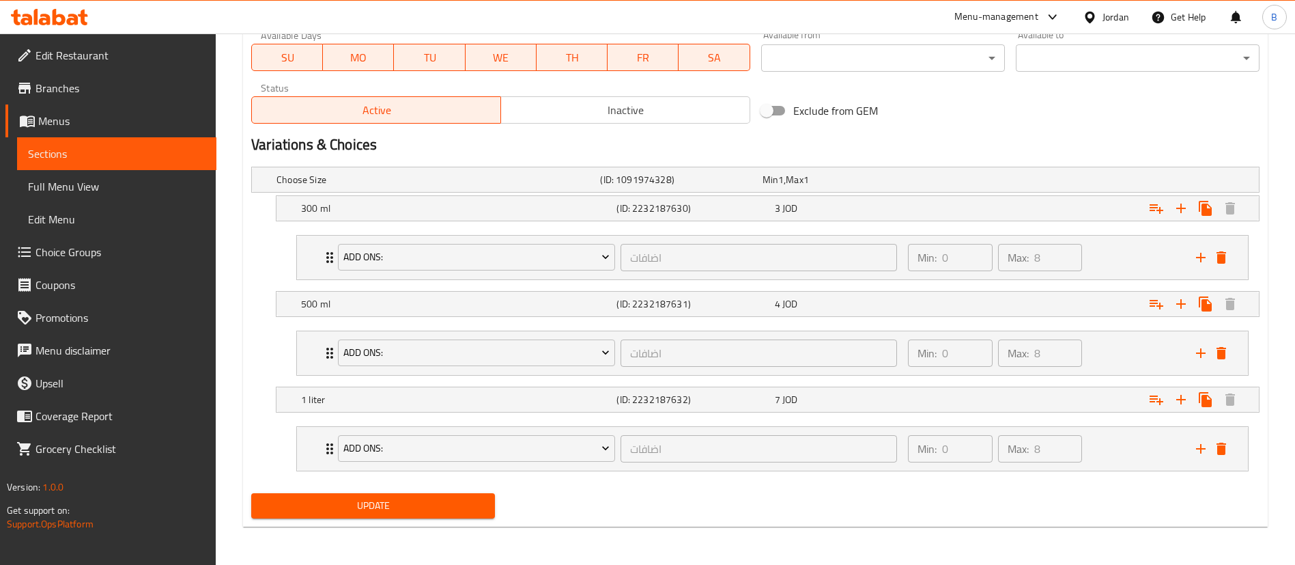
click at [381, 507] on span "Update" at bounding box center [373, 505] width 222 height 17
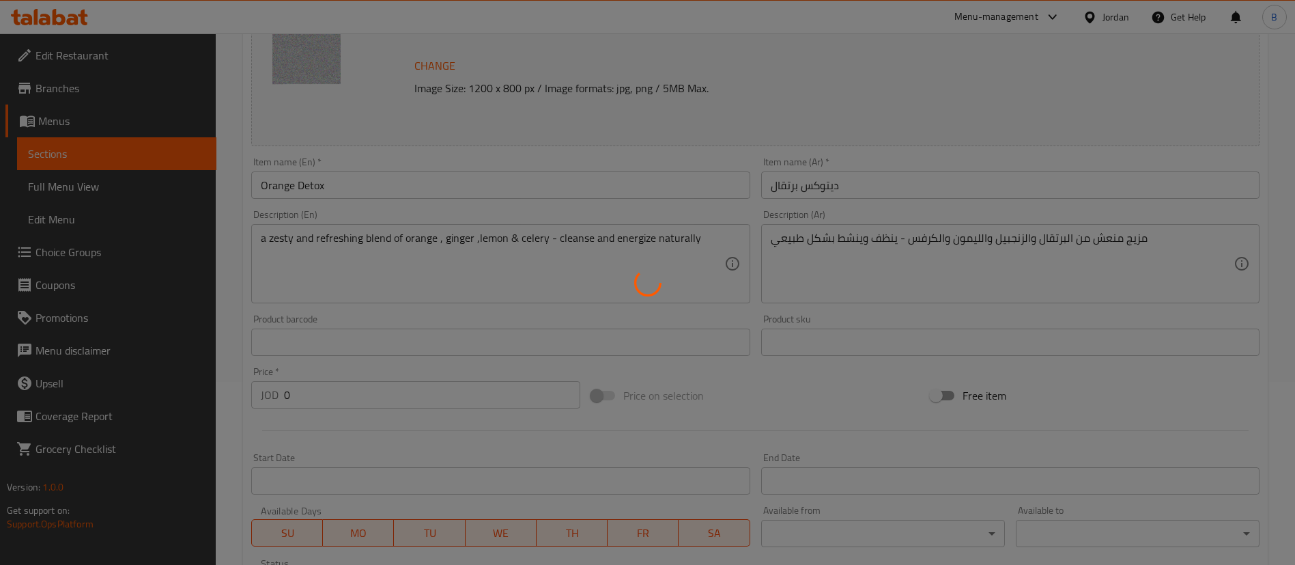
scroll to position [0, 0]
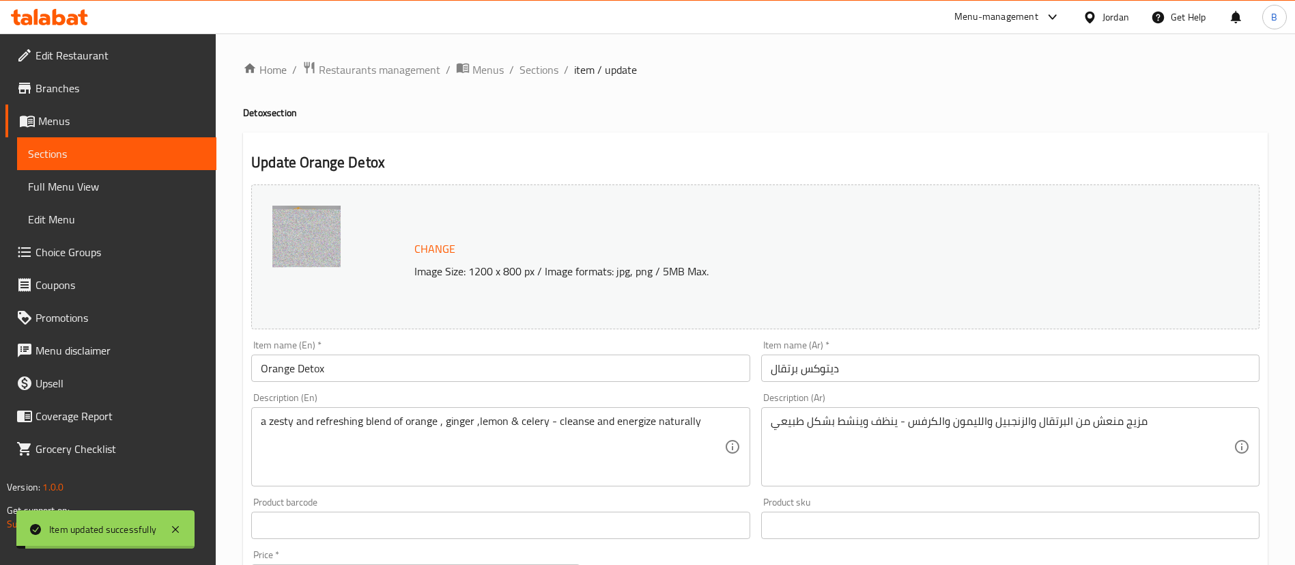
click at [530, 72] on span "Sections" at bounding box center [539, 69] width 39 height 16
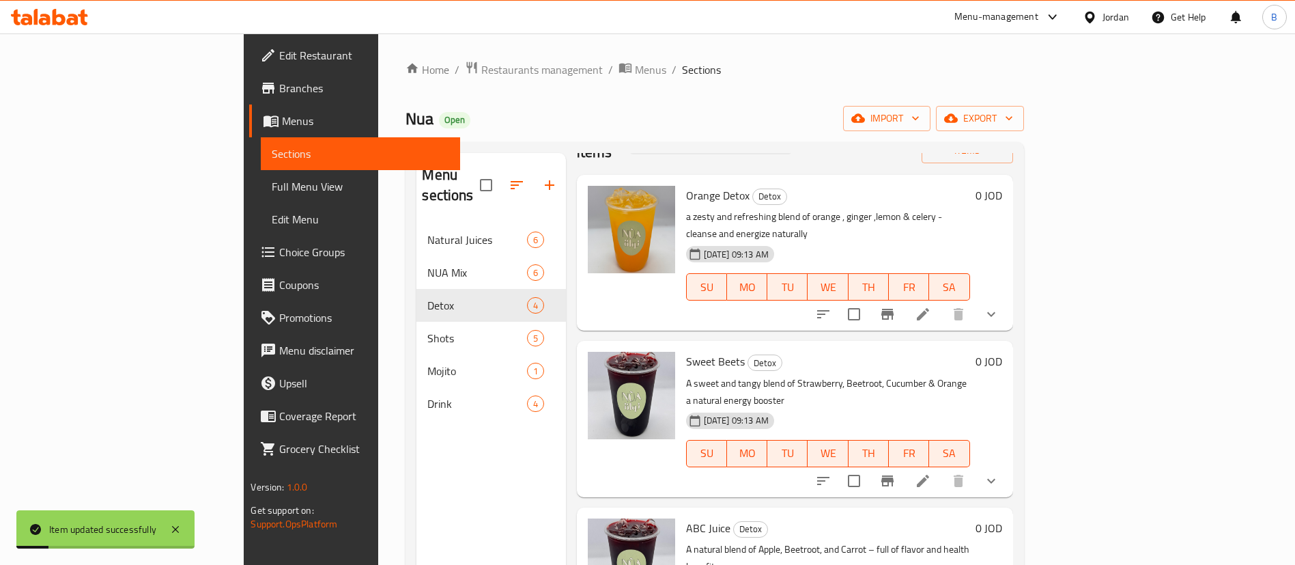
scroll to position [66, 0]
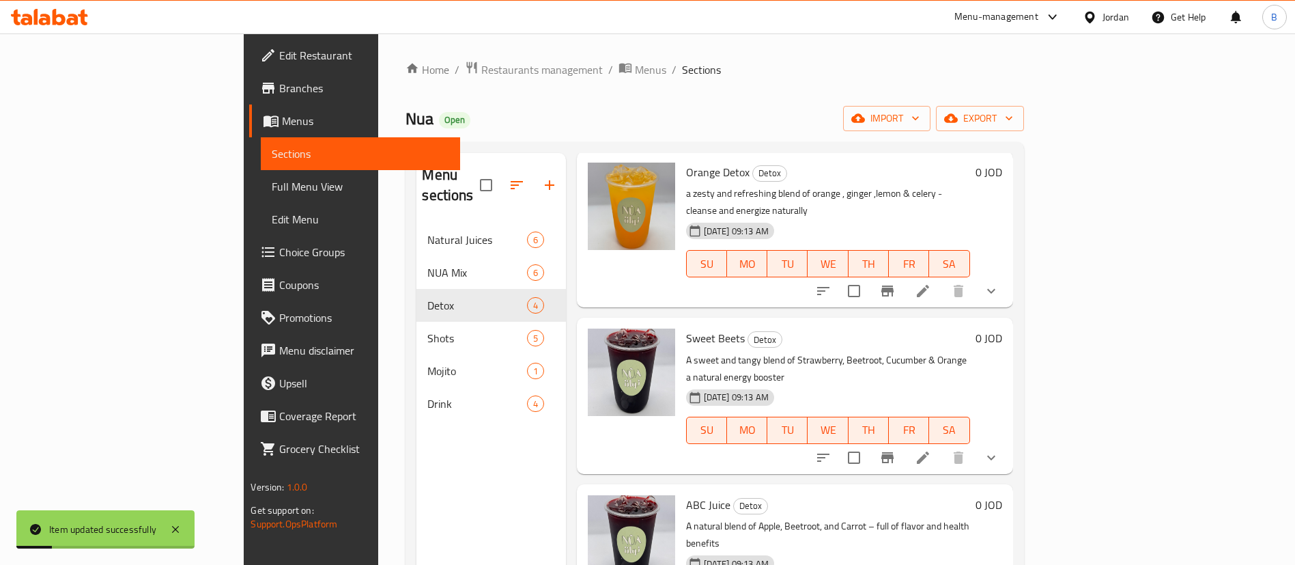
click at [929, 451] on icon at bounding box center [923, 457] width 12 height 12
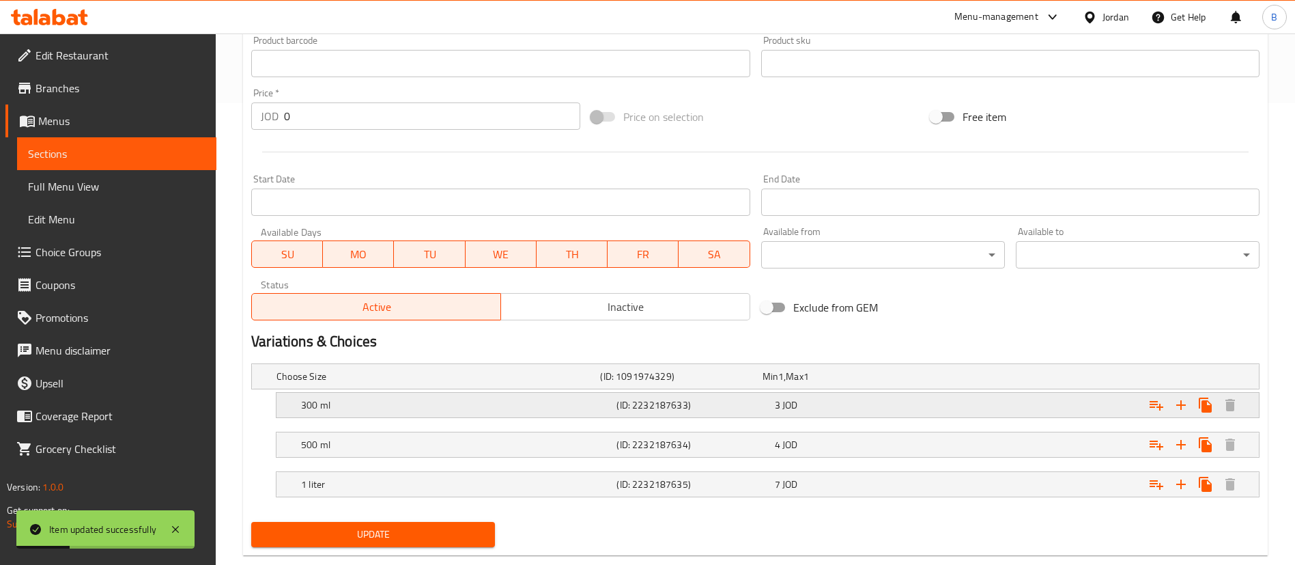
scroll to position [490, 0]
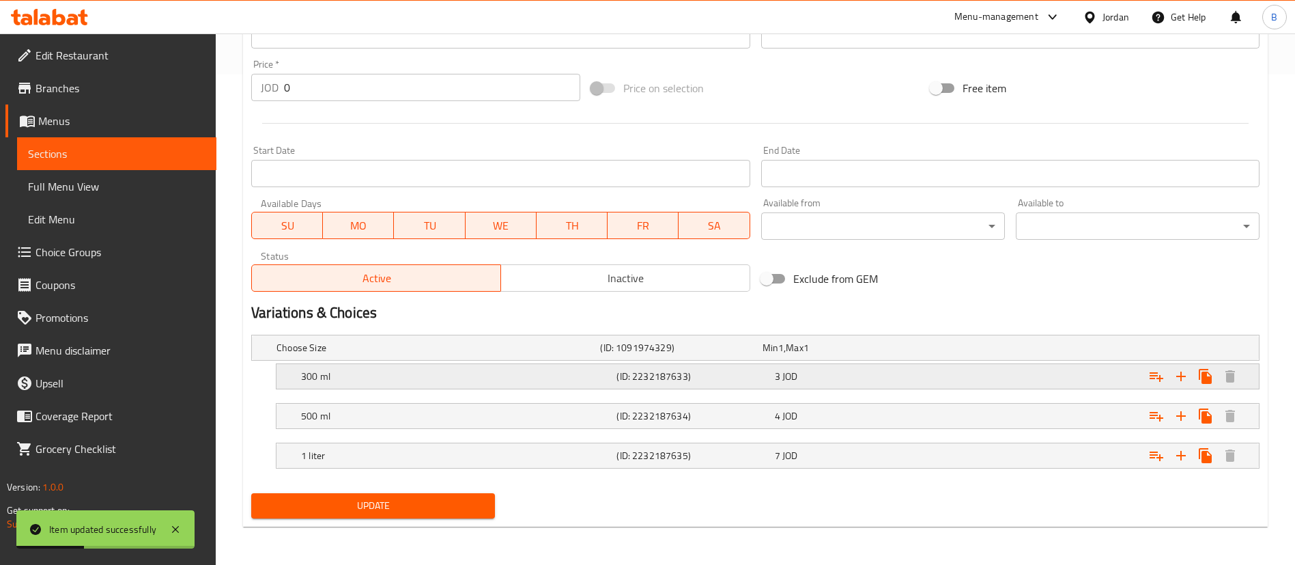
click at [1159, 376] on icon "Expand" at bounding box center [1156, 376] width 16 height 16
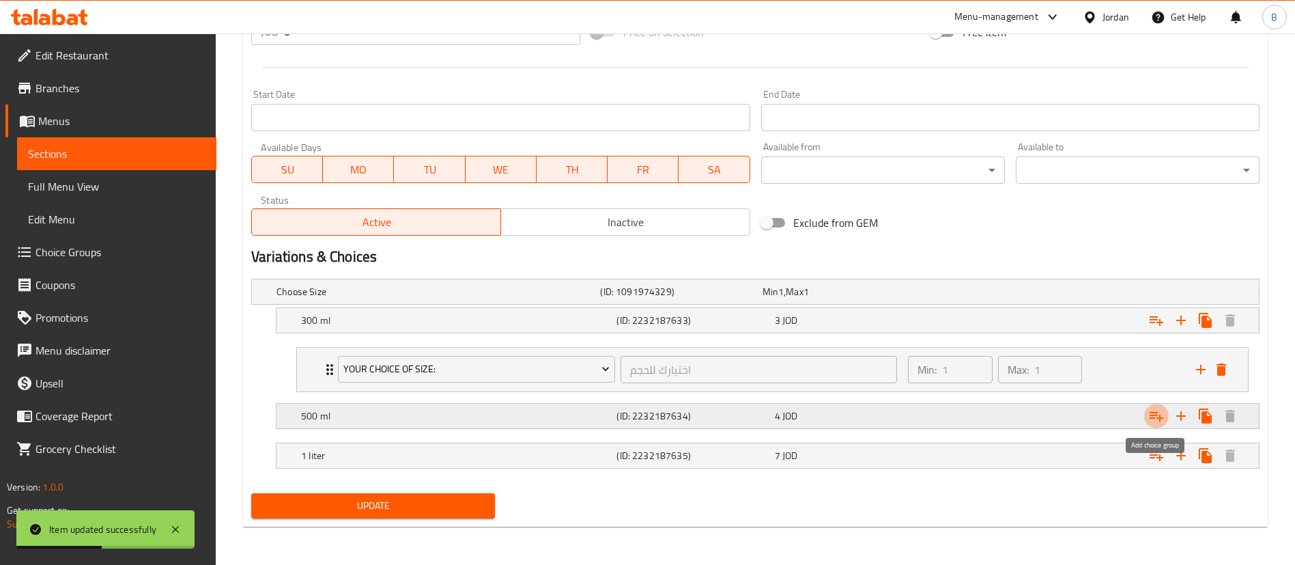
click at [1152, 415] on icon "Expand" at bounding box center [1157, 417] width 14 height 10
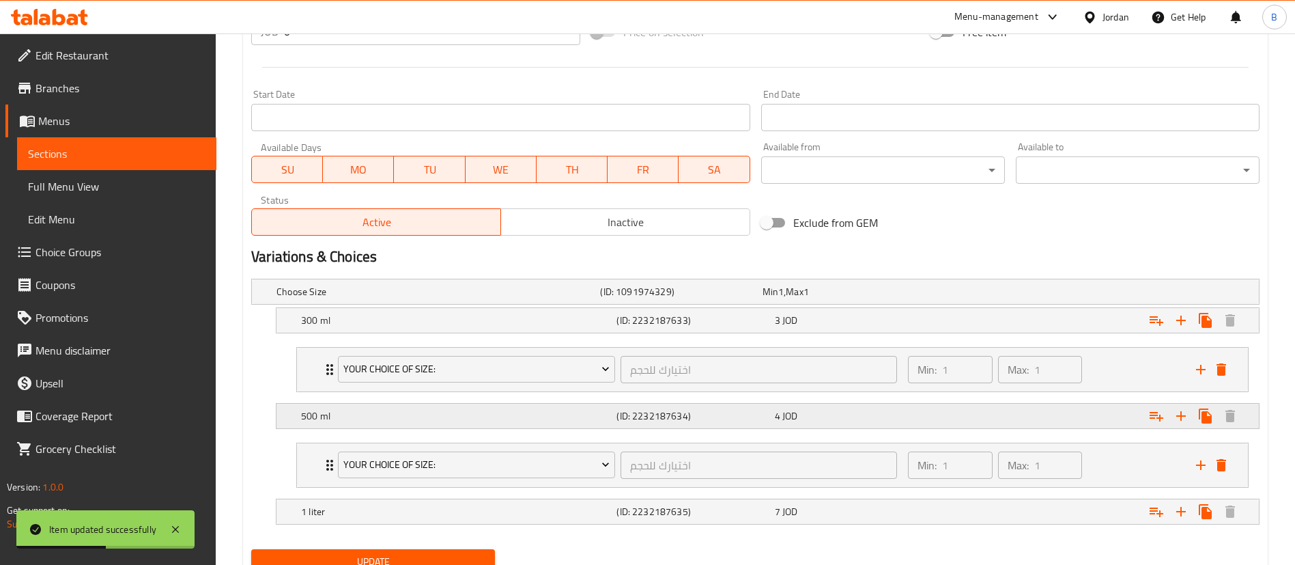
scroll to position [602, 0]
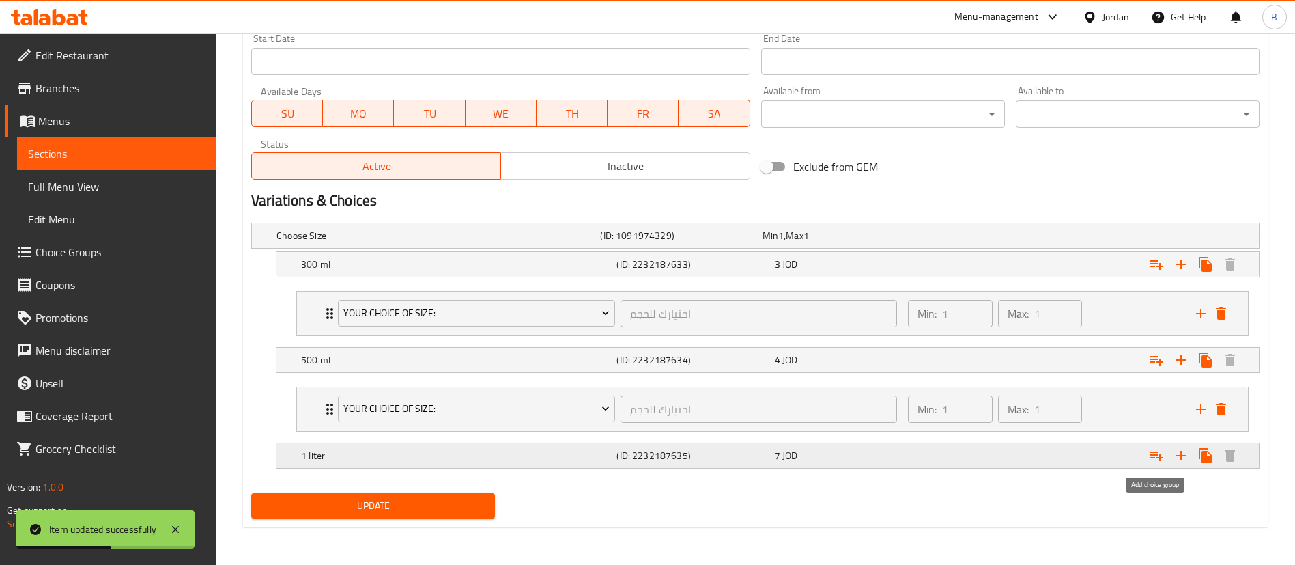
click at [1155, 455] on icon "Expand" at bounding box center [1157, 456] width 14 height 10
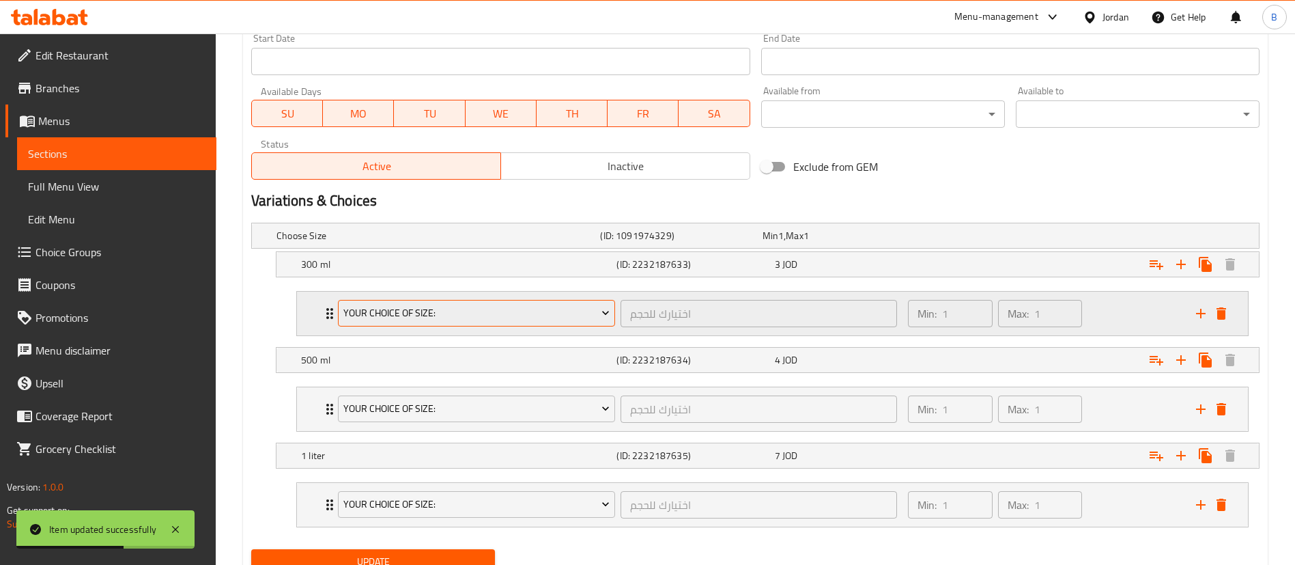
click at [448, 317] on span "your choice of size:" at bounding box center [476, 313] width 267 height 17
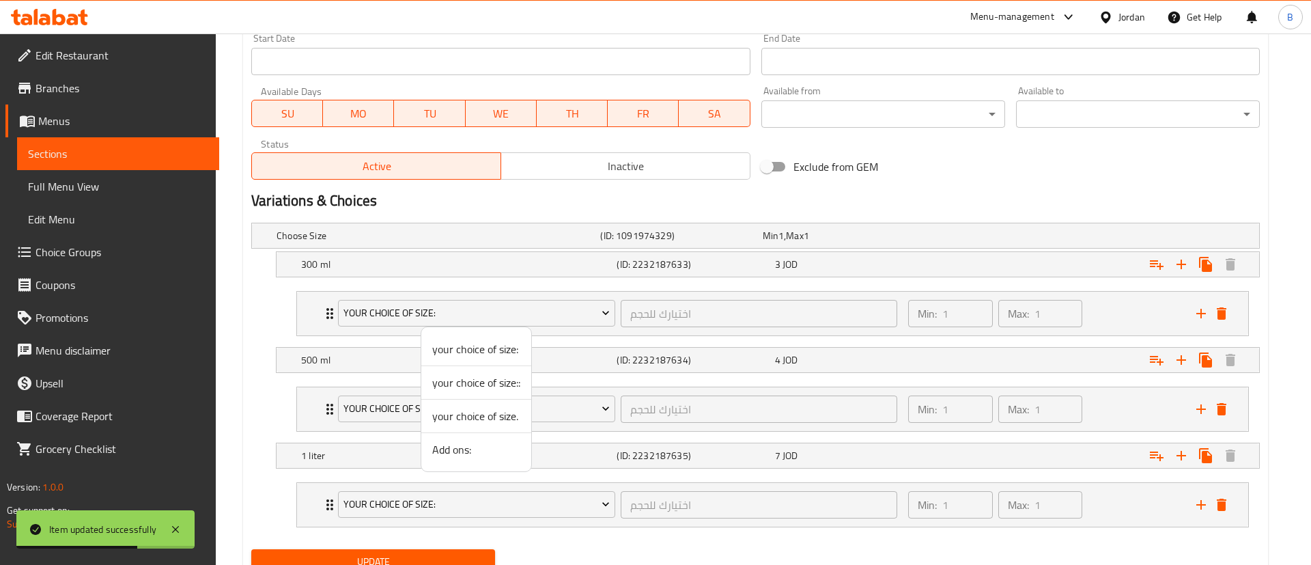
click at [450, 449] on span "Add ons:" at bounding box center [476, 449] width 88 height 16
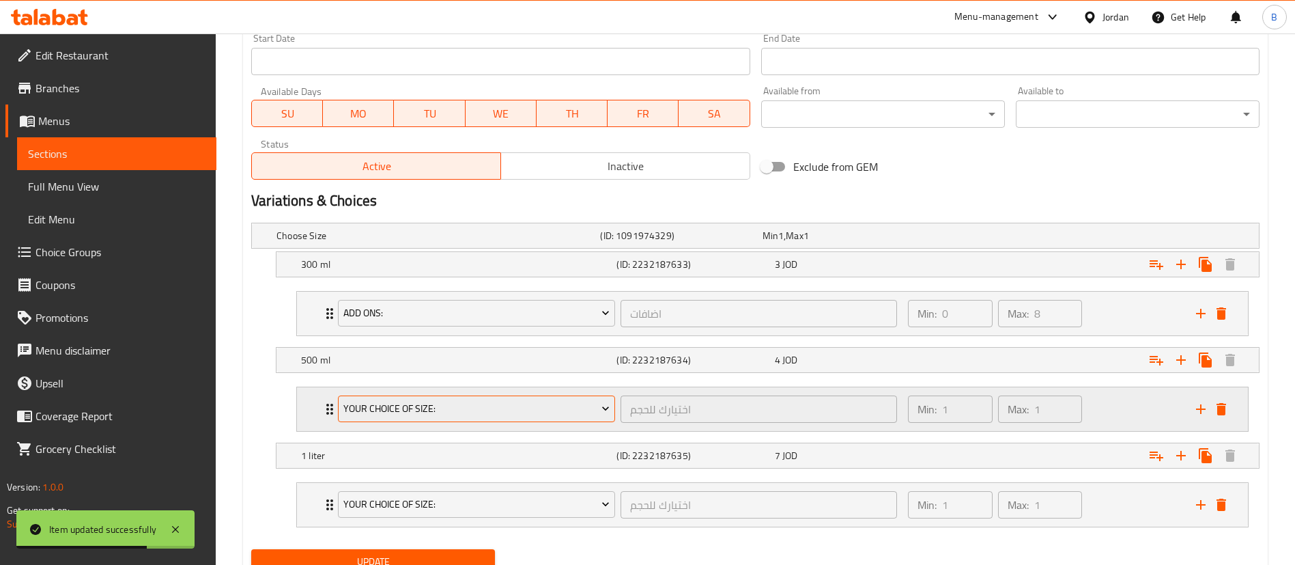
click at [502, 409] on span "your choice of size:" at bounding box center [476, 408] width 267 height 17
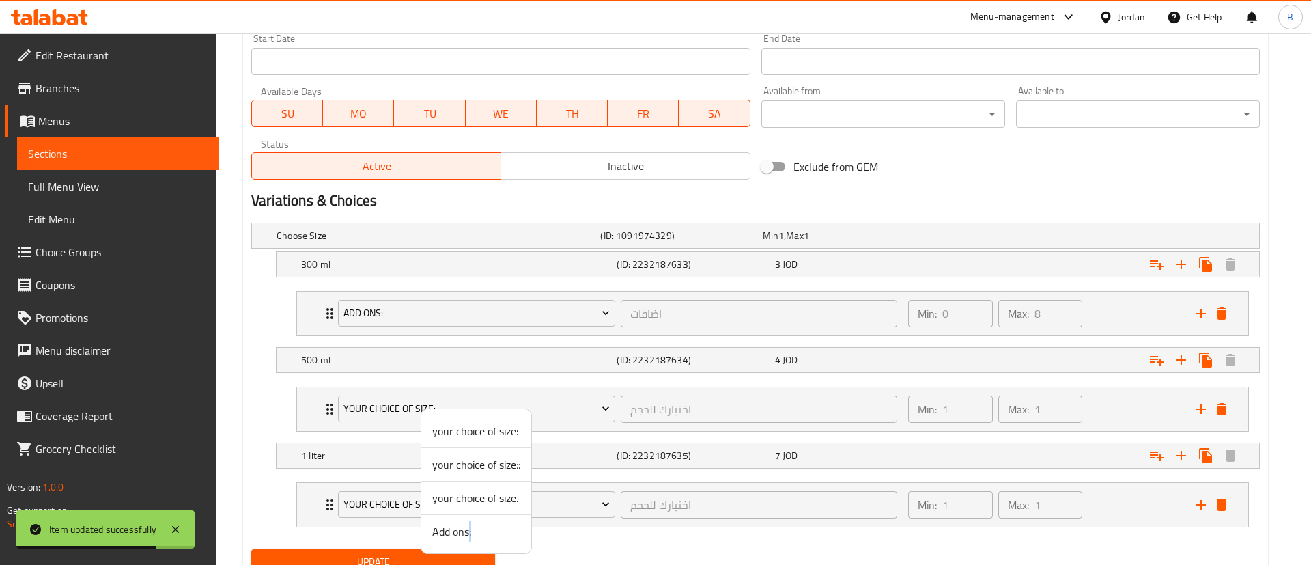
click at [470, 539] on span "Add ons:" at bounding box center [476, 531] width 88 height 16
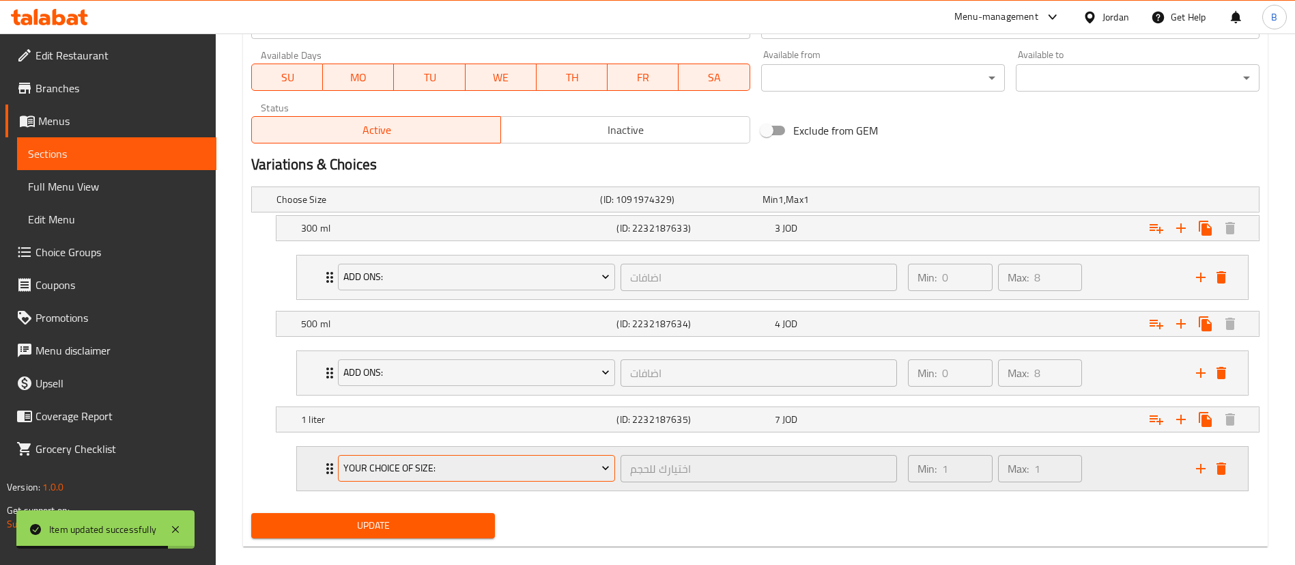
scroll to position [658, 0]
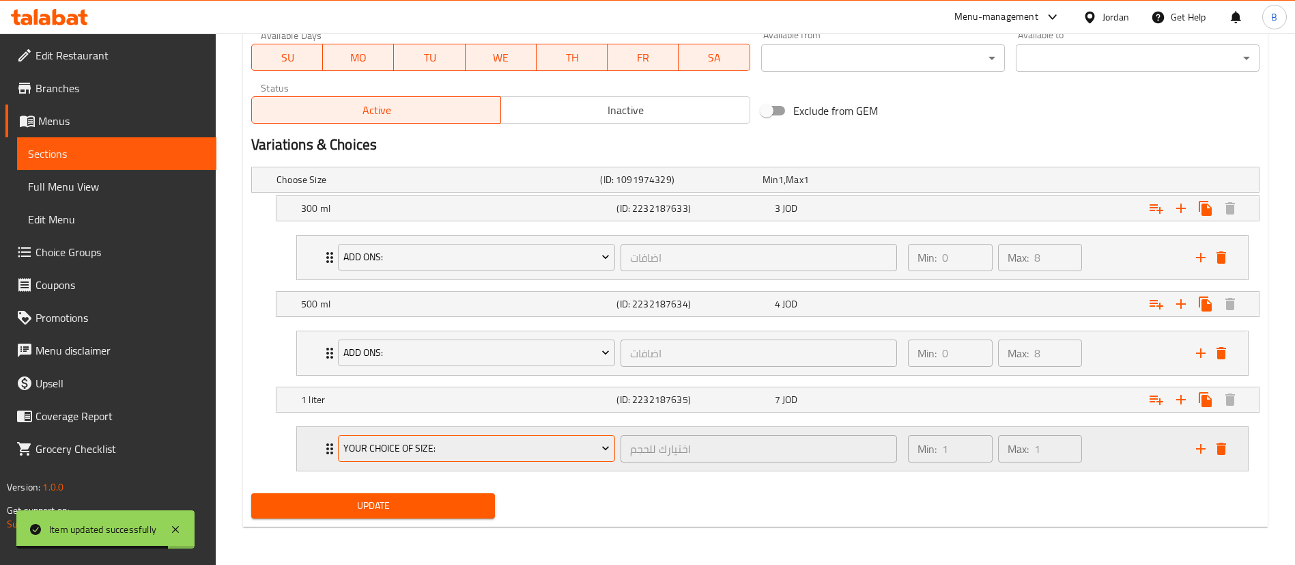
click at [509, 448] on span "your choice of size:" at bounding box center [476, 448] width 267 height 17
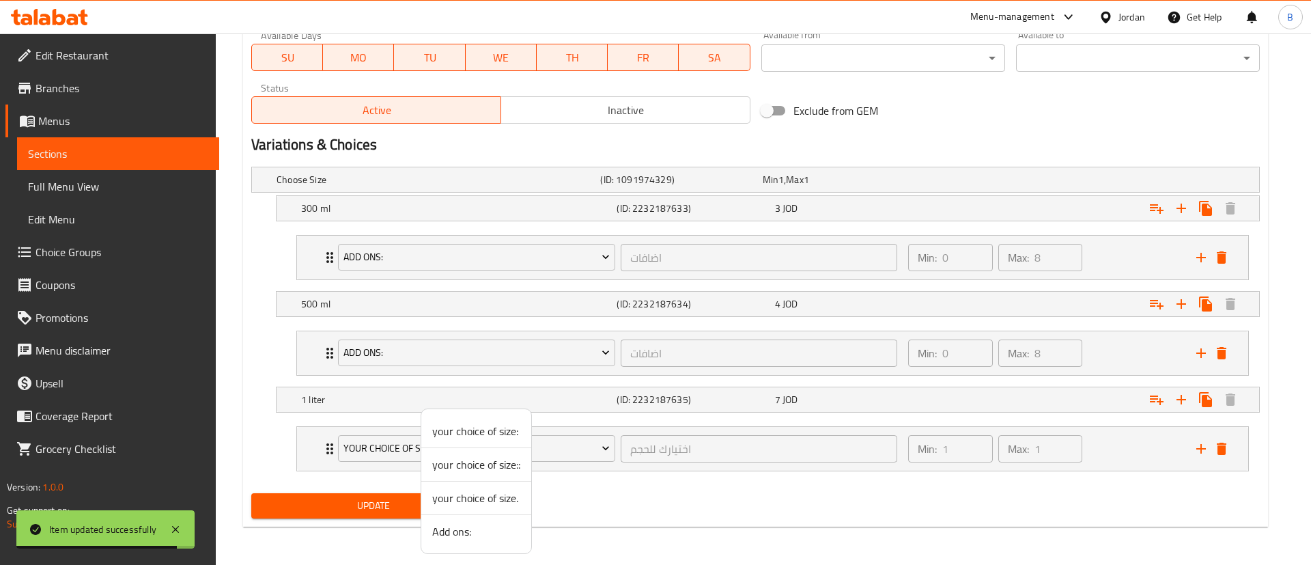
click at [511, 524] on span "Add ons:" at bounding box center [476, 531] width 88 height 16
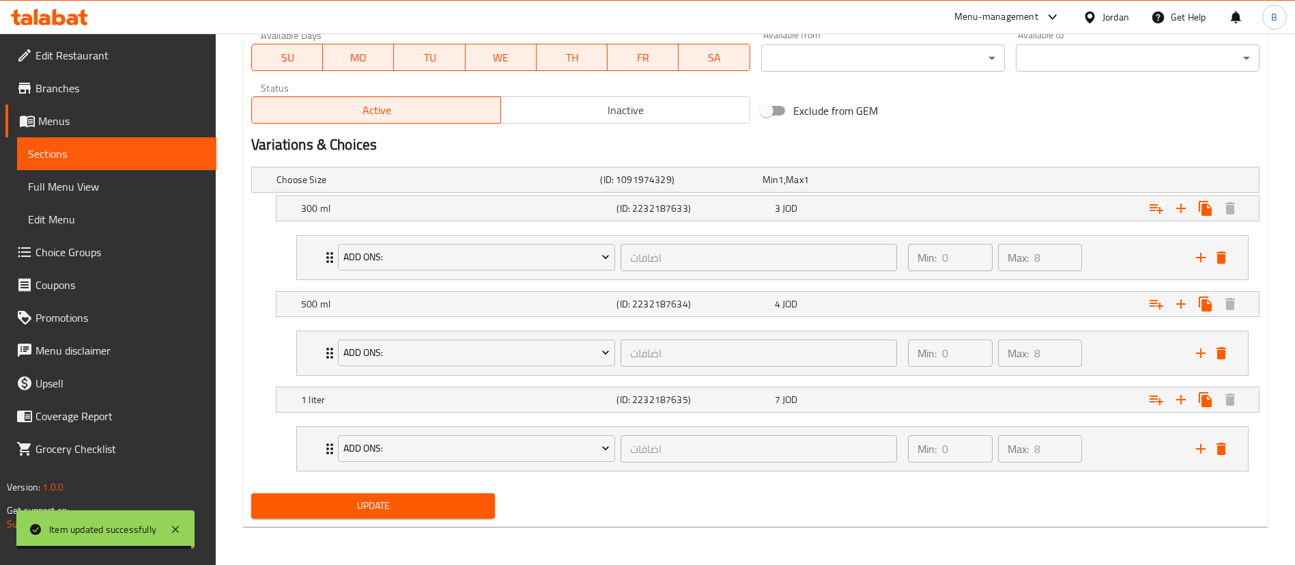
click at [433, 505] on span "Update" at bounding box center [373, 505] width 222 height 17
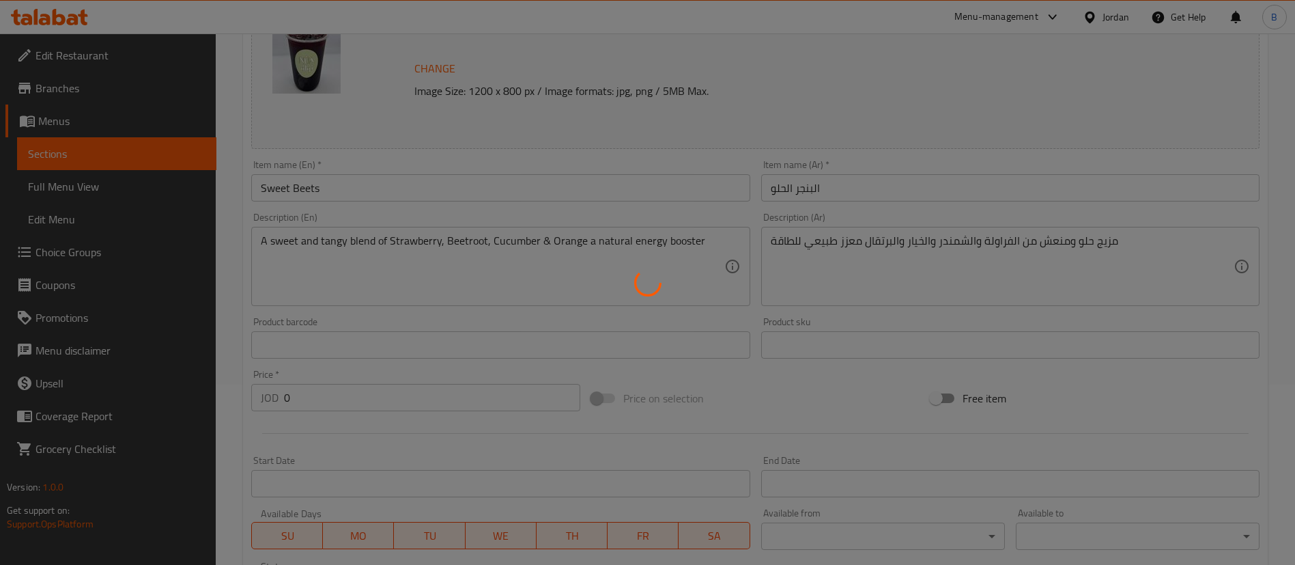
scroll to position [0, 0]
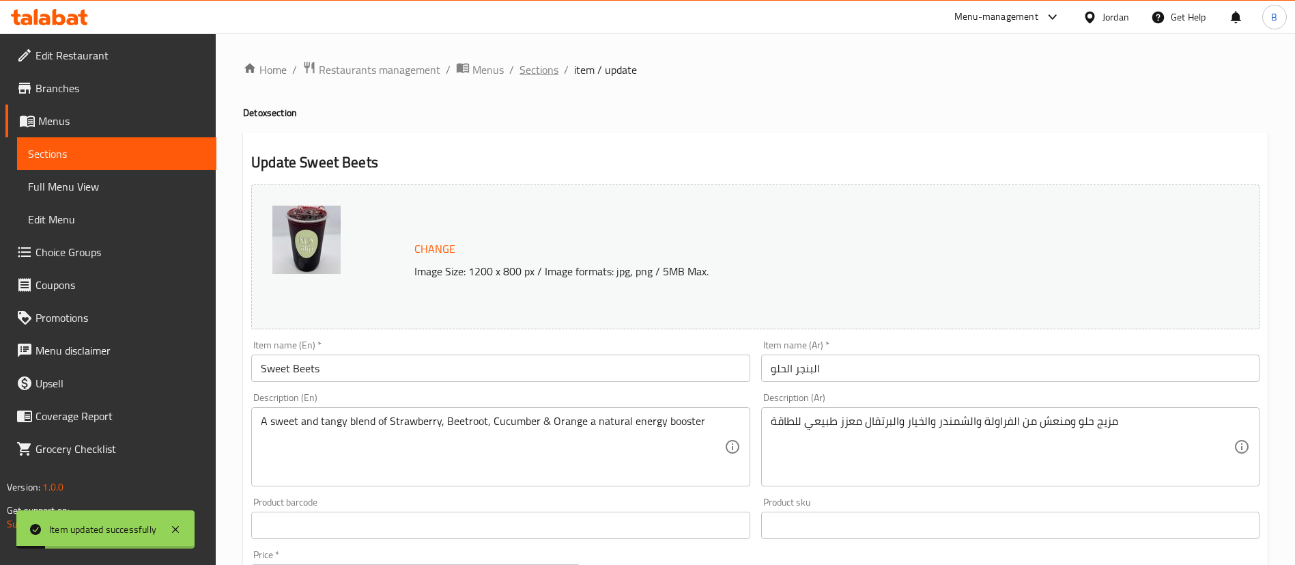
click at [532, 71] on span "Sections" at bounding box center [539, 69] width 39 height 16
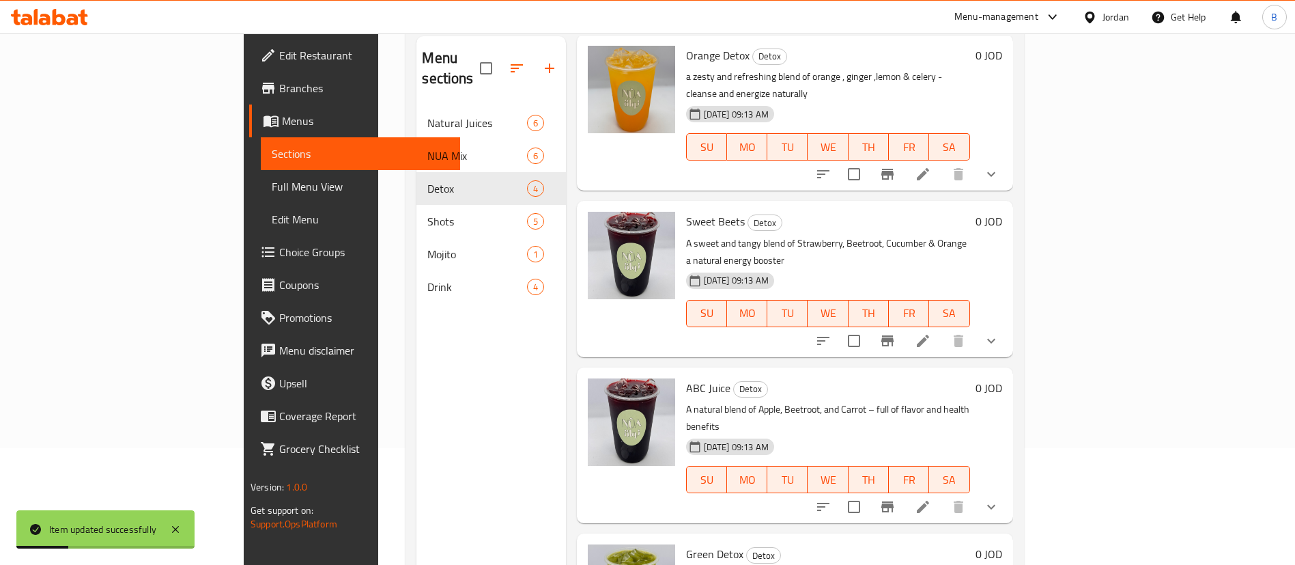
scroll to position [191, 0]
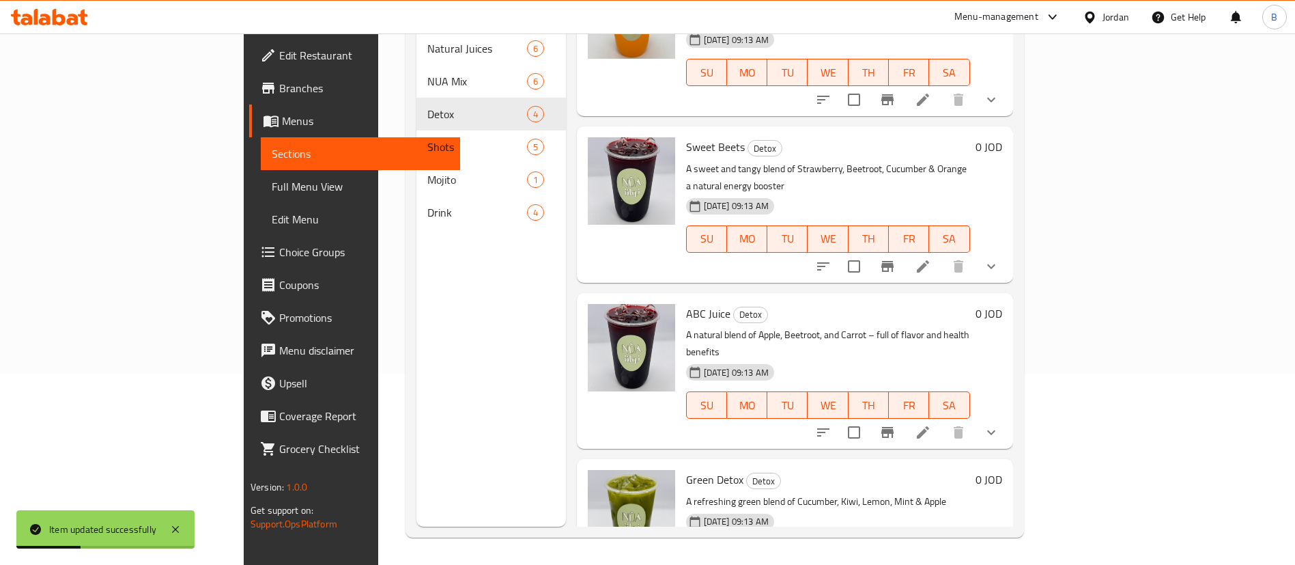
click at [942, 420] on li at bounding box center [923, 432] width 38 height 25
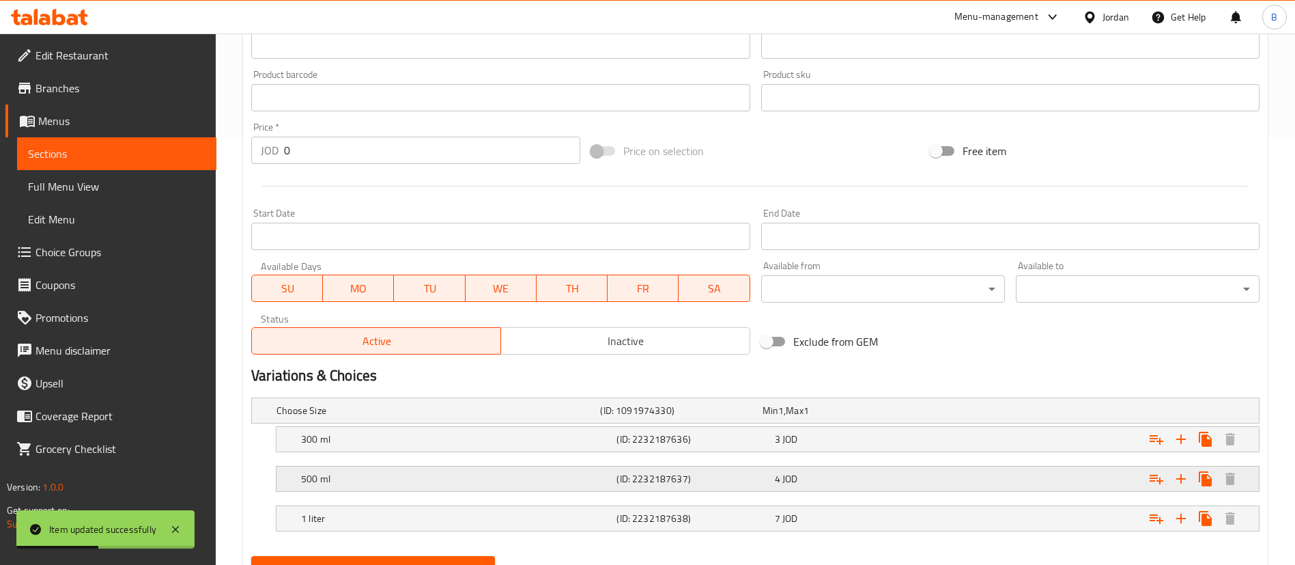
scroll to position [490, 0]
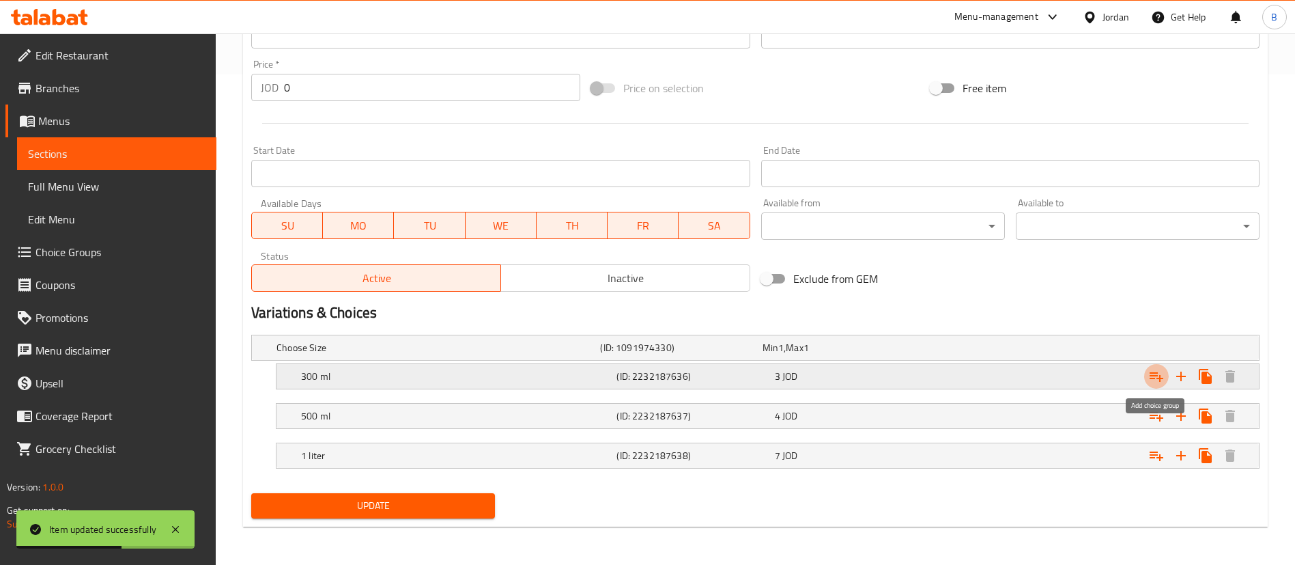
click at [1161, 371] on icon "Expand" at bounding box center [1156, 376] width 16 height 16
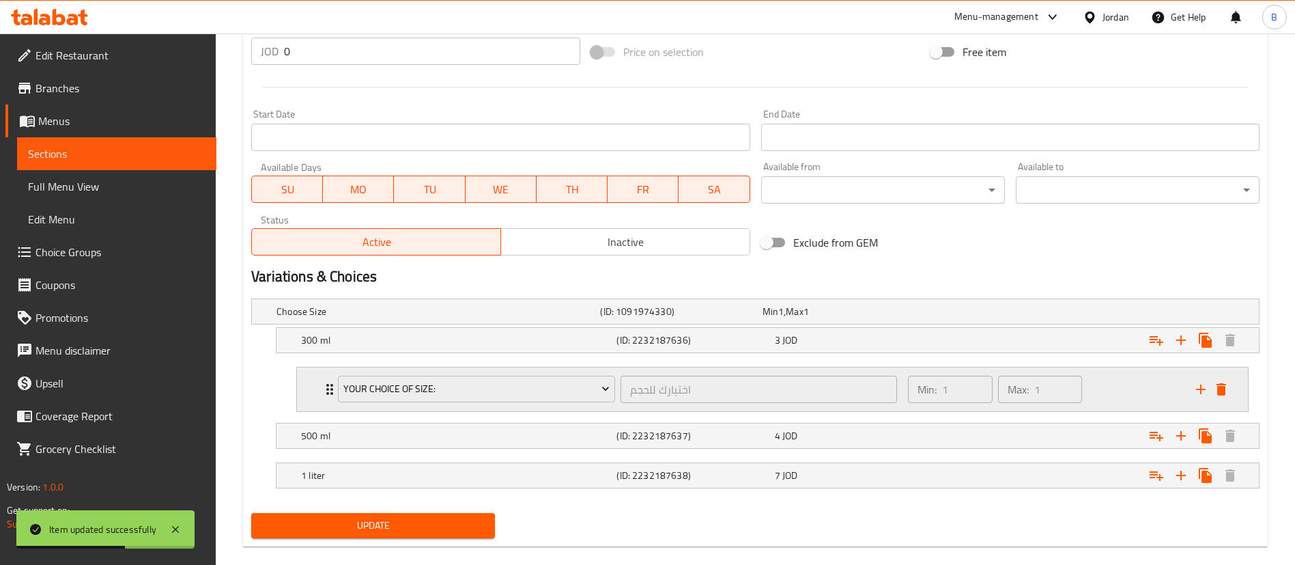
scroll to position [546, 0]
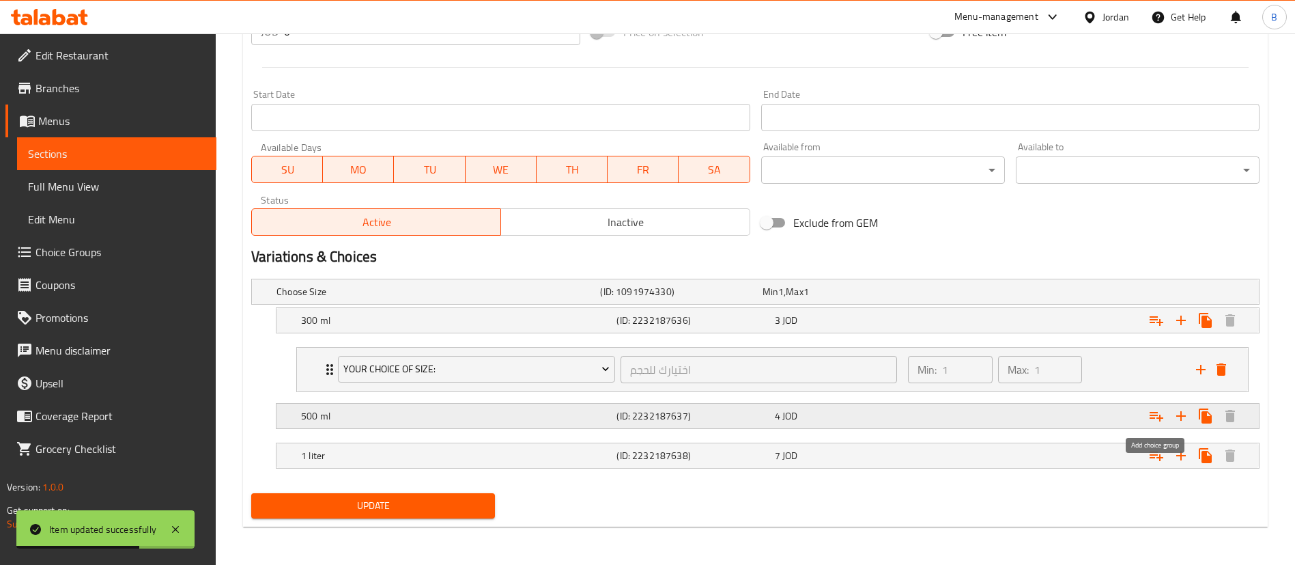
click at [1155, 417] on icon "Expand" at bounding box center [1156, 416] width 16 height 16
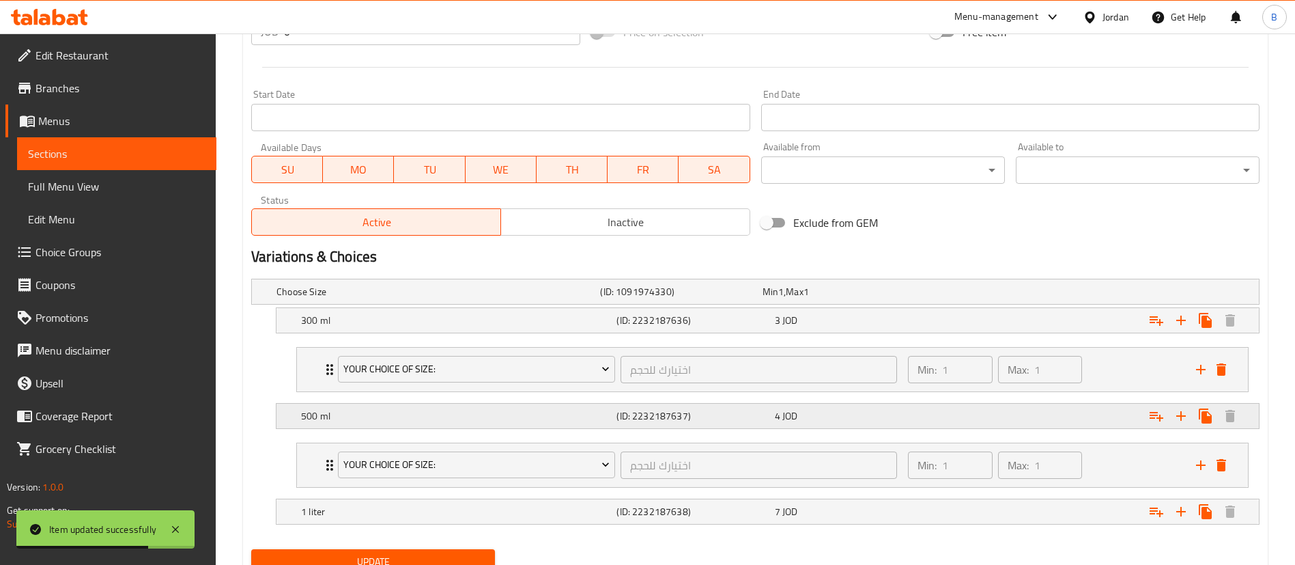
scroll to position [602, 0]
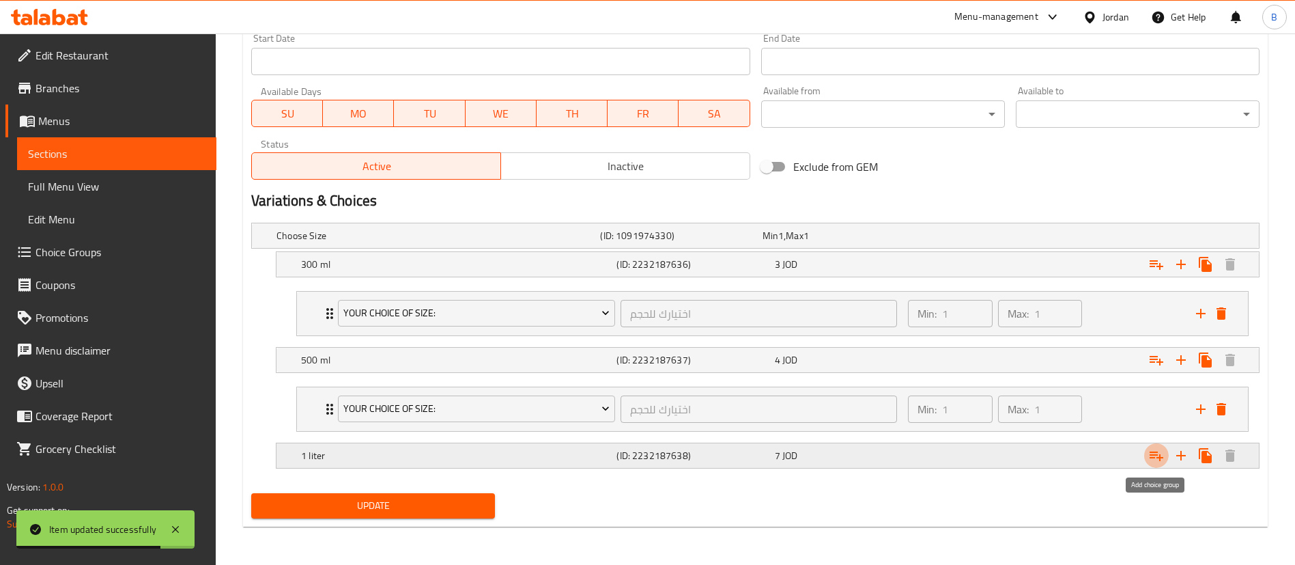
click at [1155, 463] on icon "Expand" at bounding box center [1156, 455] width 16 height 16
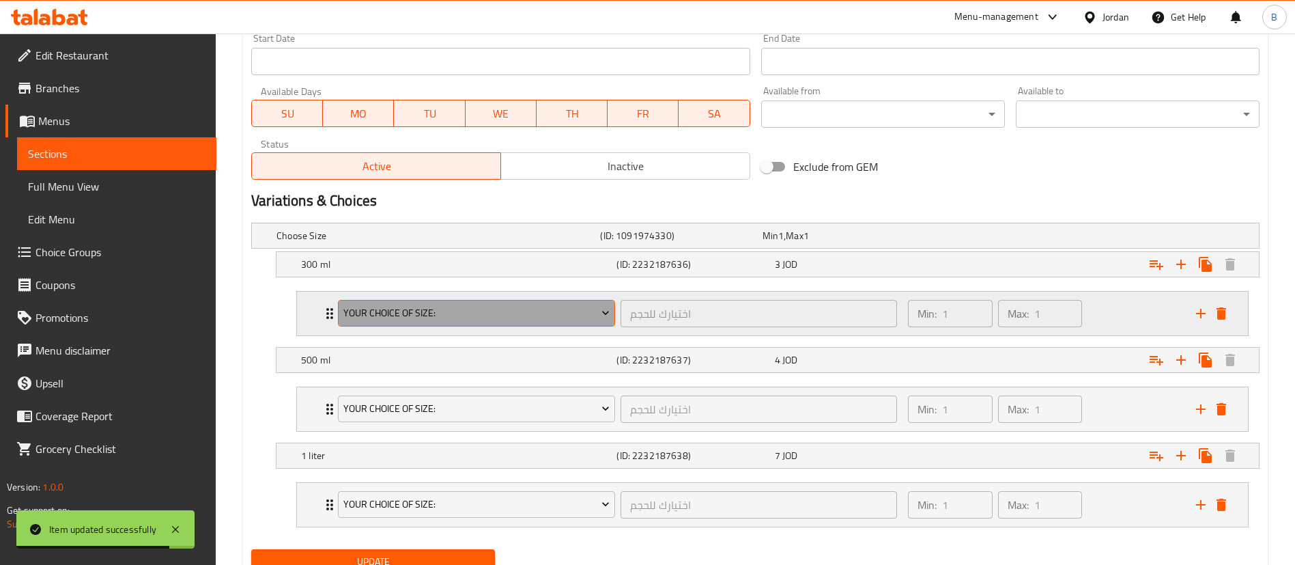
click at [412, 309] on span "your choice of size:" at bounding box center [476, 313] width 267 height 17
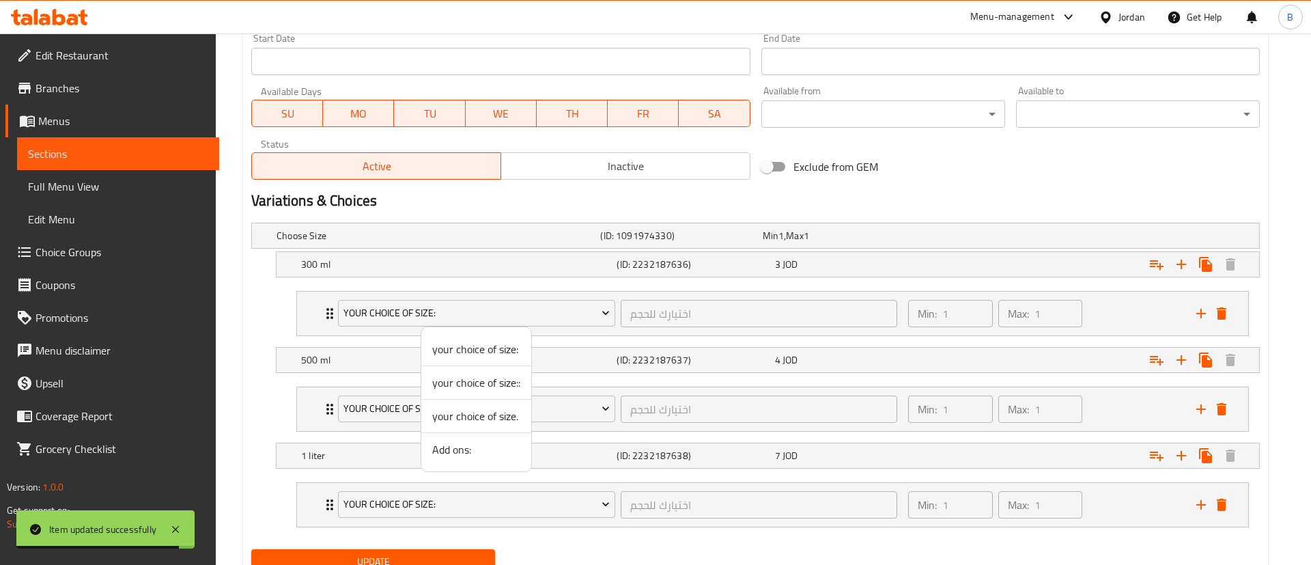
click at [459, 448] on span "Add ons:" at bounding box center [476, 449] width 88 height 16
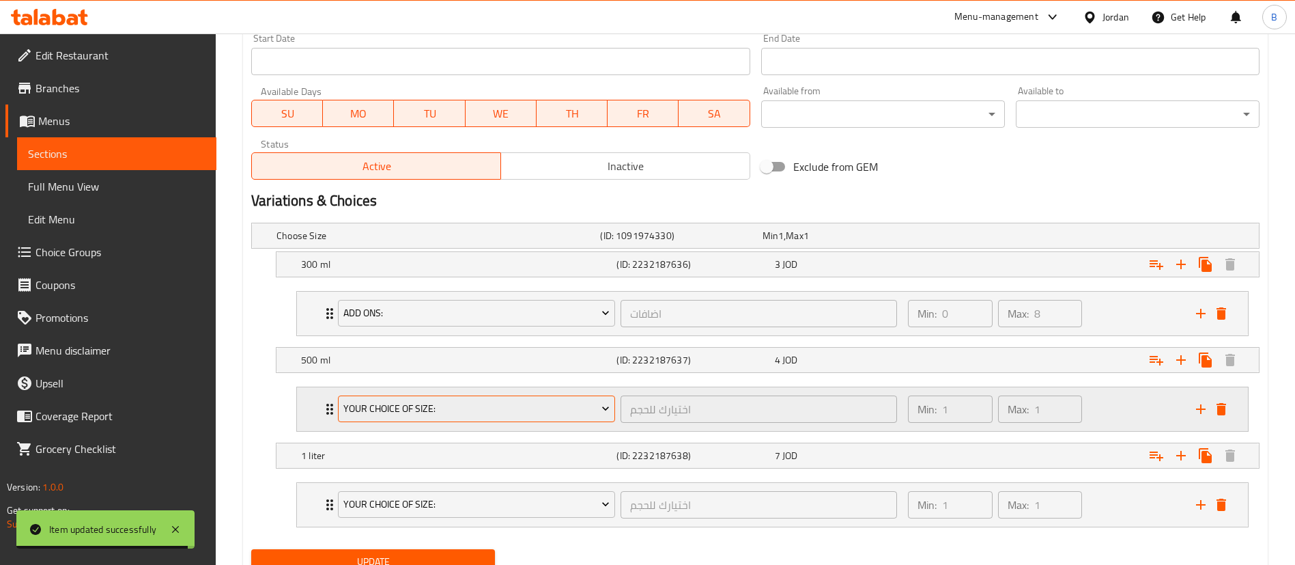
click at [439, 398] on button "your choice of size:" at bounding box center [476, 408] width 277 height 27
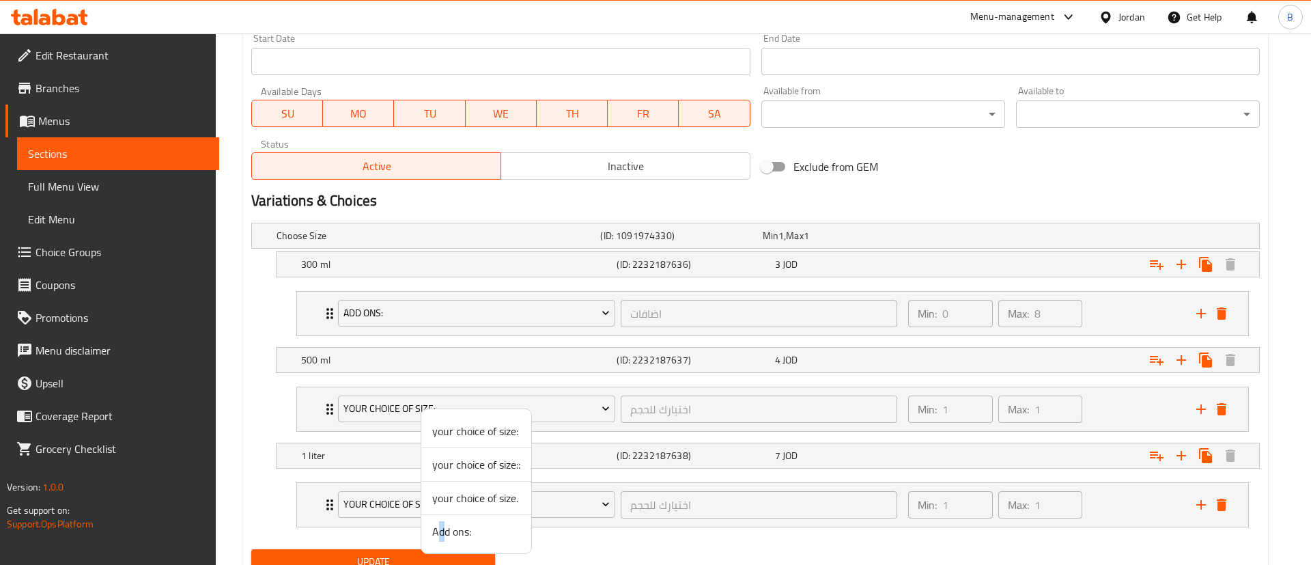
click at [442, 536] on span "Add ons:" at bounding box center [476, 531] width 88 height 16
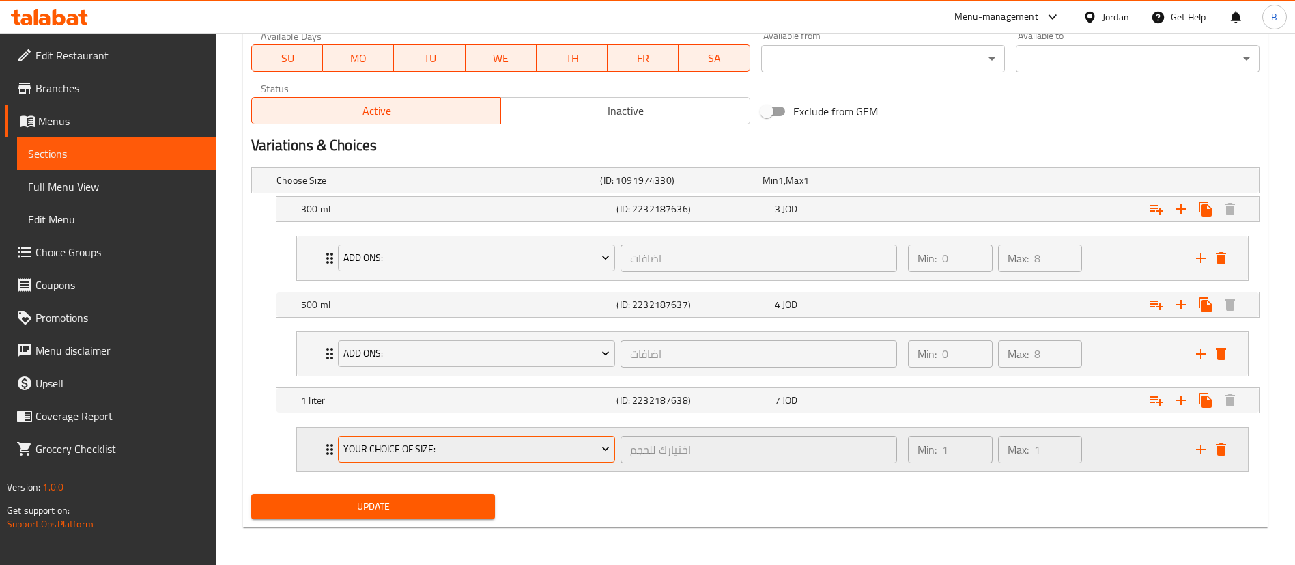
scroll to position [658, 0]
click at [444, 437] on button "your choice of size:" at bounding box center [476, 448] width 277 height 27
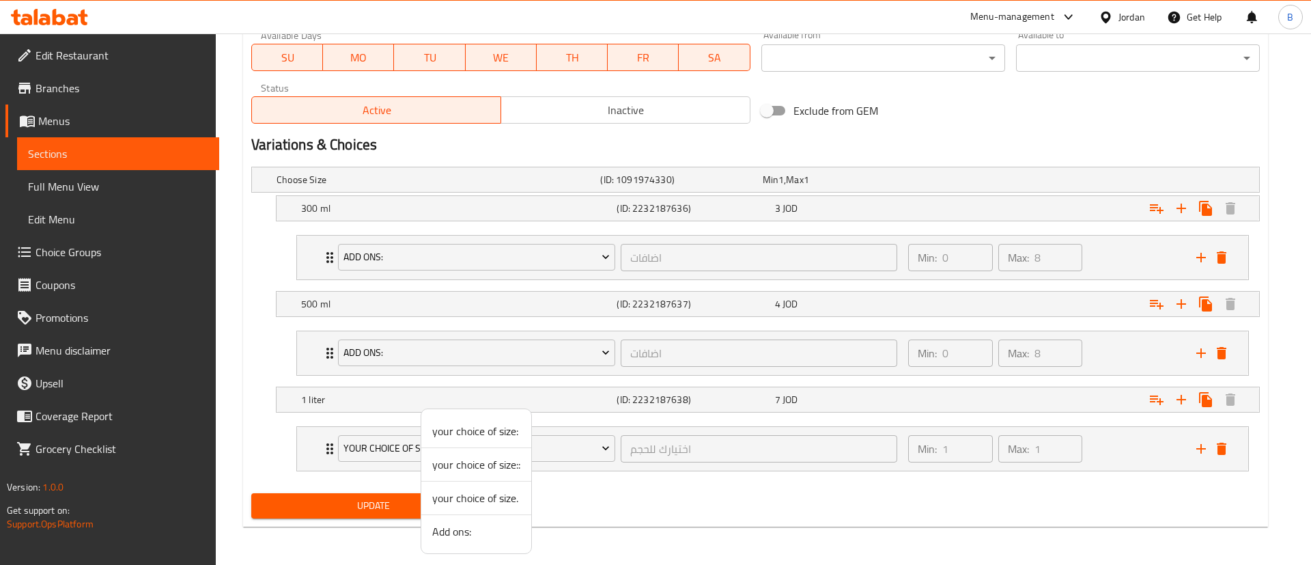
click at [445, 526] on span "Add ons:" at bounding box center [476, 531] width 88 height 16
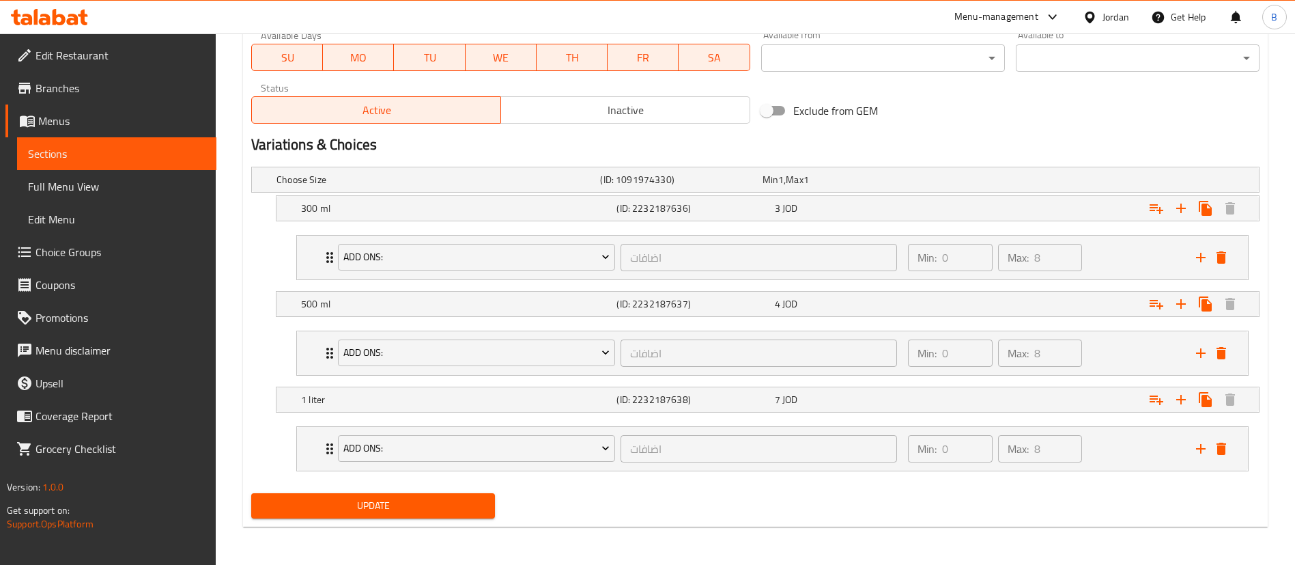
click at [392, 507] on span "Update" at bounding box center [373, 505] width 222 height 17
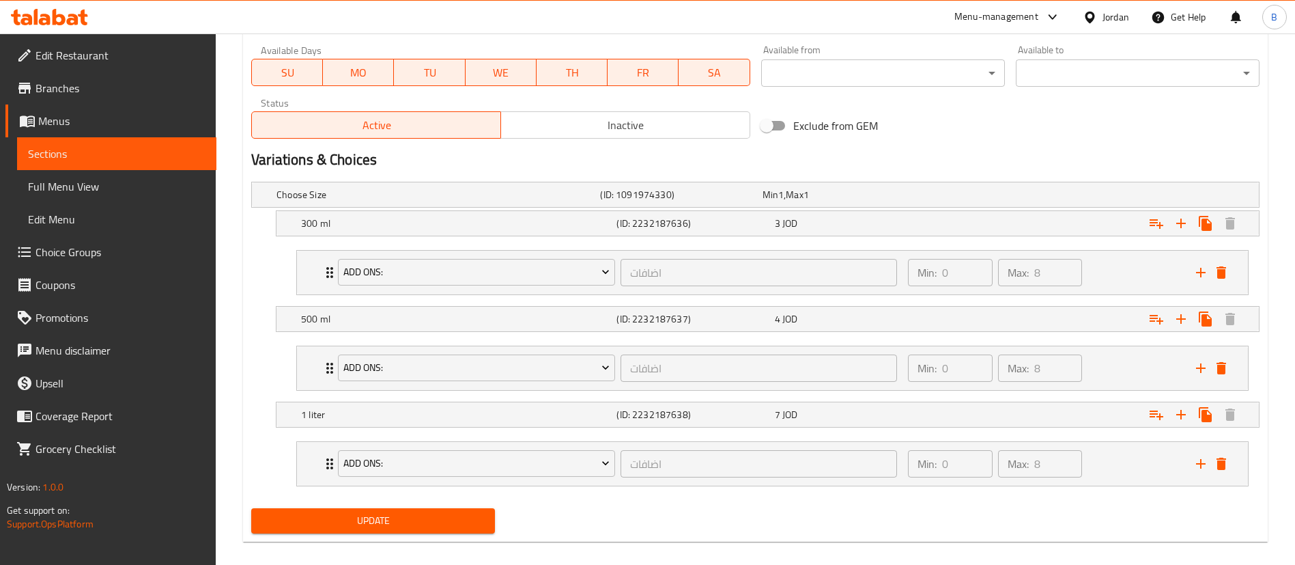
scroll to position [140, 0]
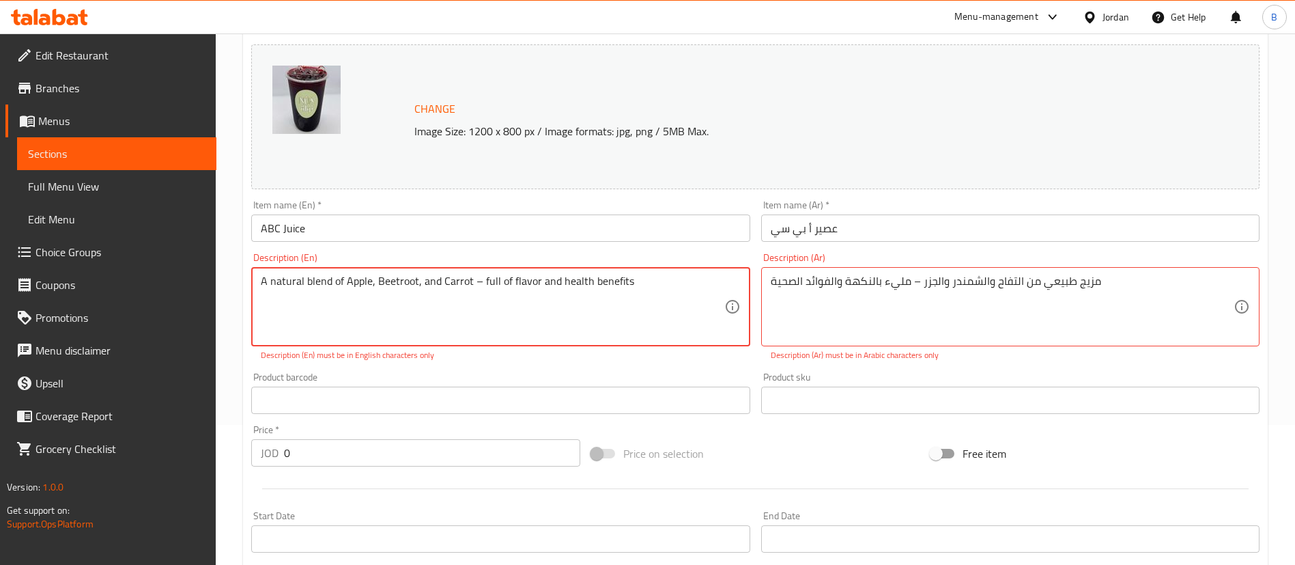
click at [473, 277] on textarea "A natural blend of Apple, Beetroot, and Carrot – full of flavor and health bene…" at bounding box center [492, 306] width 463 height 65
type textarea "A natural blend of Apple, Beetroot, and Carrot ,, full of flavor and health ben…"
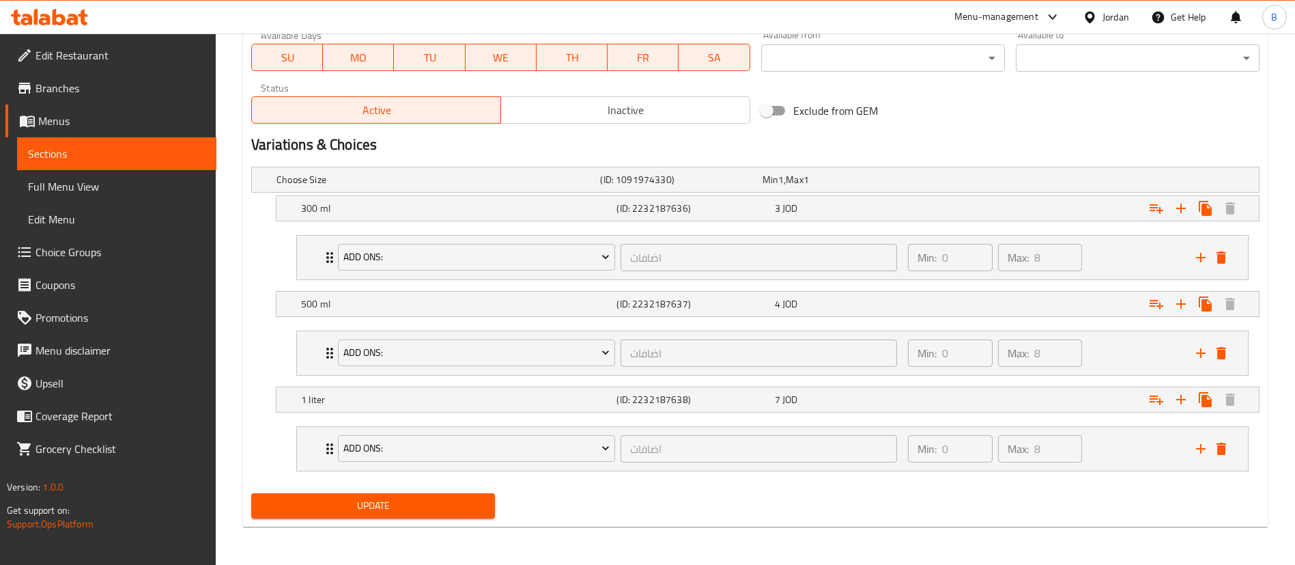
type textarea "مزيج طبيعي من التفاح والشمندر والجزر ,, مليء بالنكهة والفوائد الصحية"
click at [434, 512] on span "Update" at bounding box center [373, 505] width 222 height 17
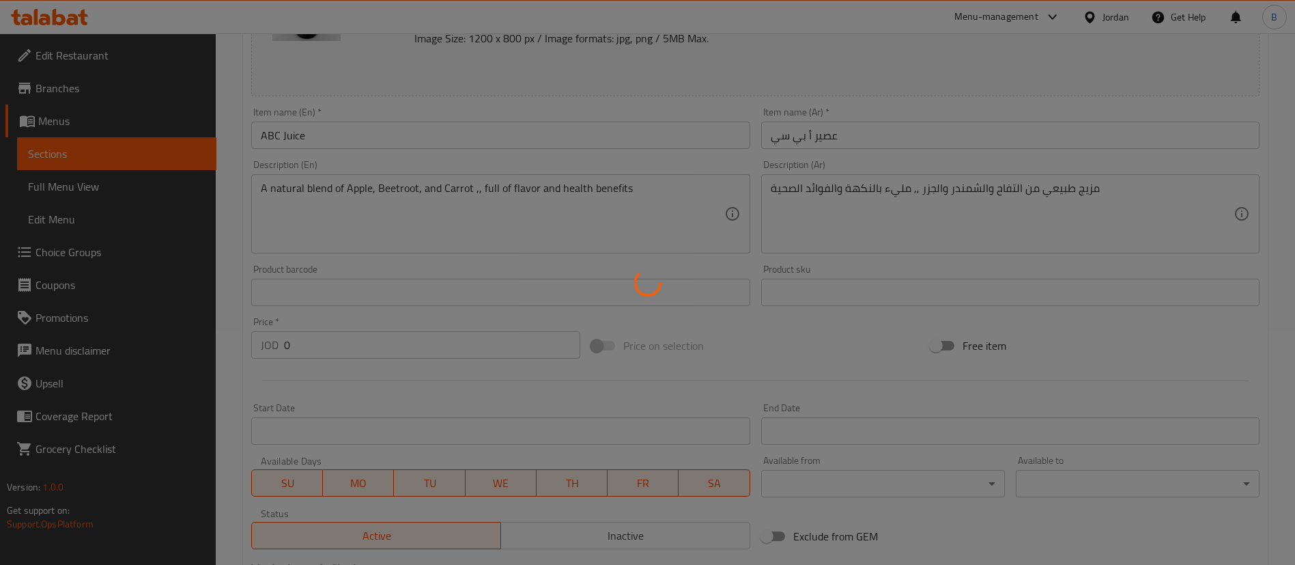
scroll to position [0, 0]
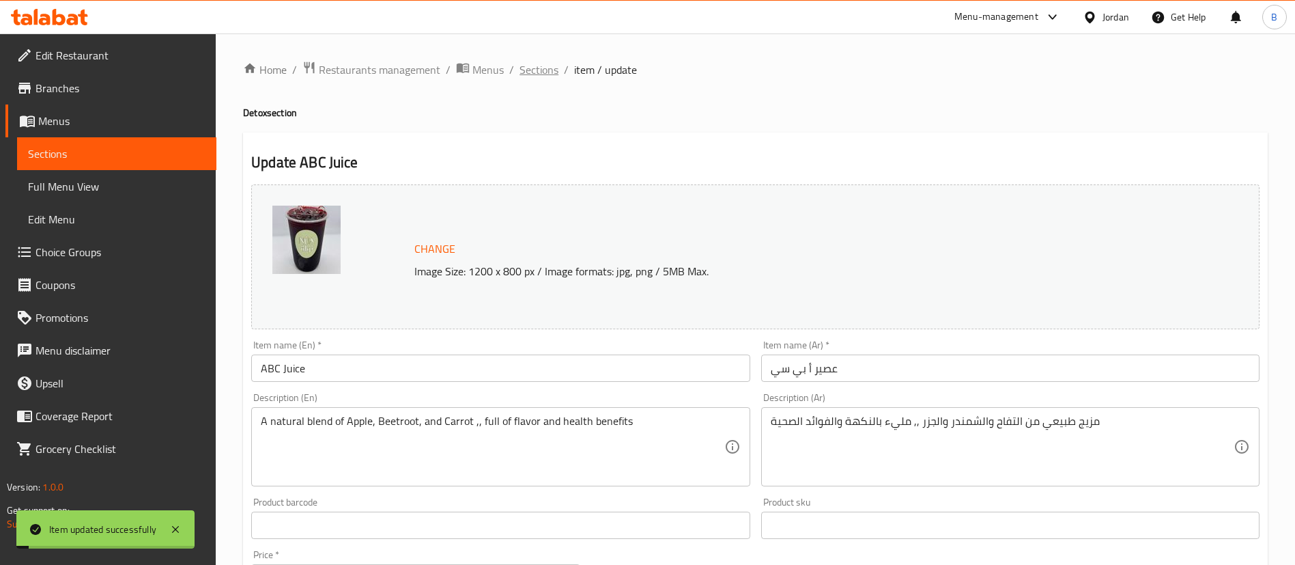
click at [525, 73] on span "Sections" at bounding box center [539, 69] width 39 height 16
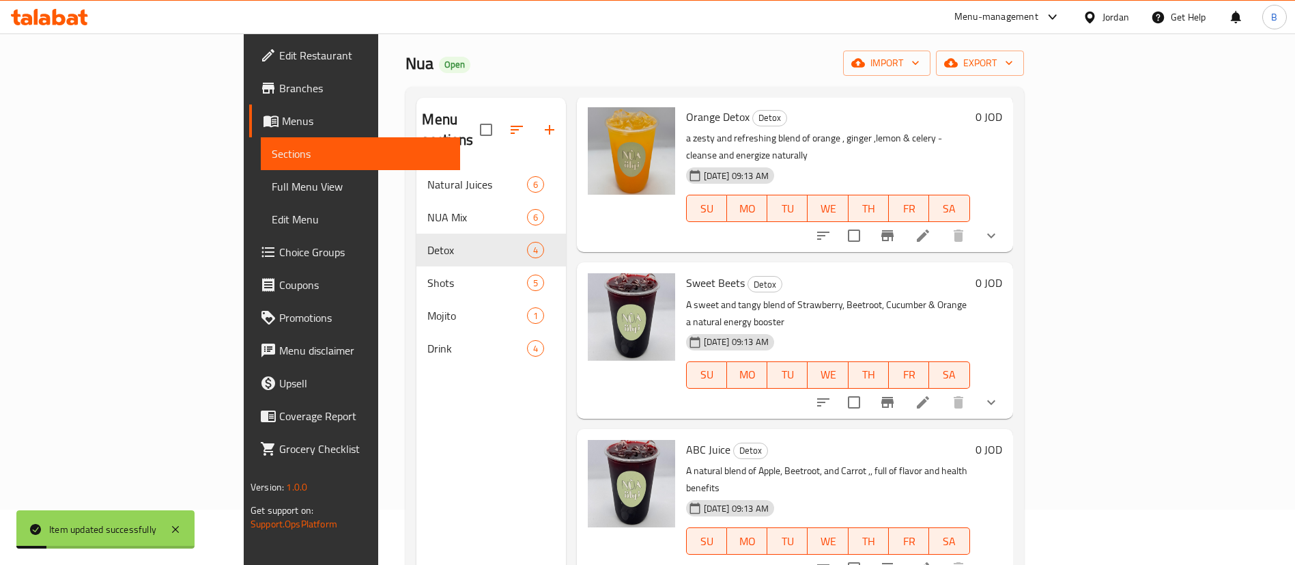
scroll to position [191, 0]
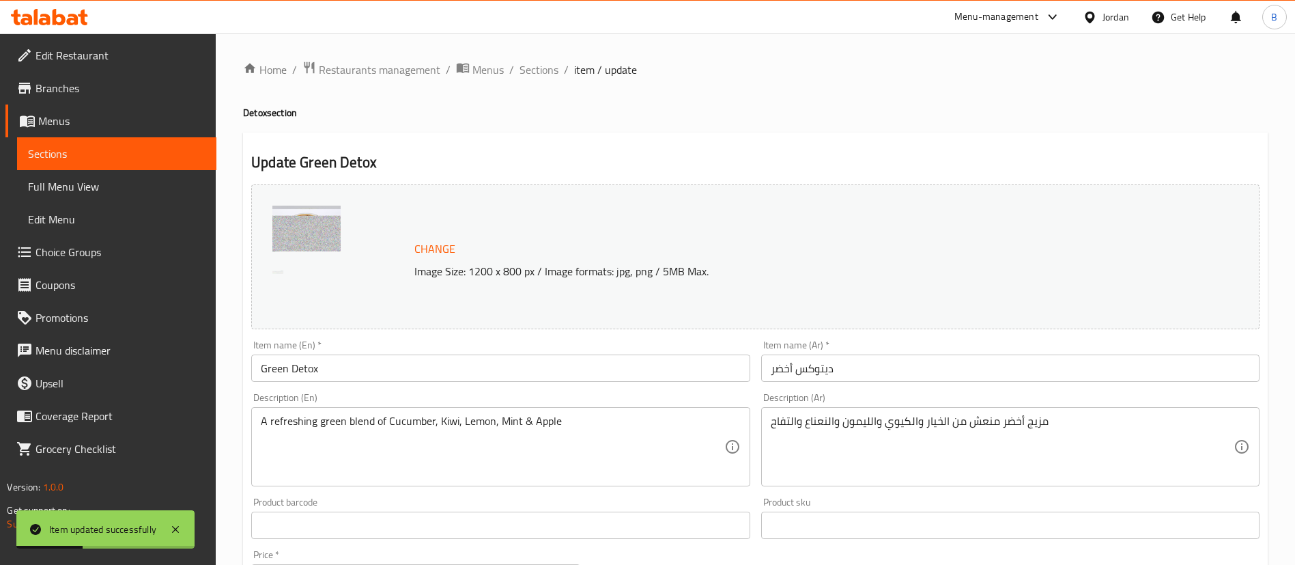
scroll to position [490, 0]
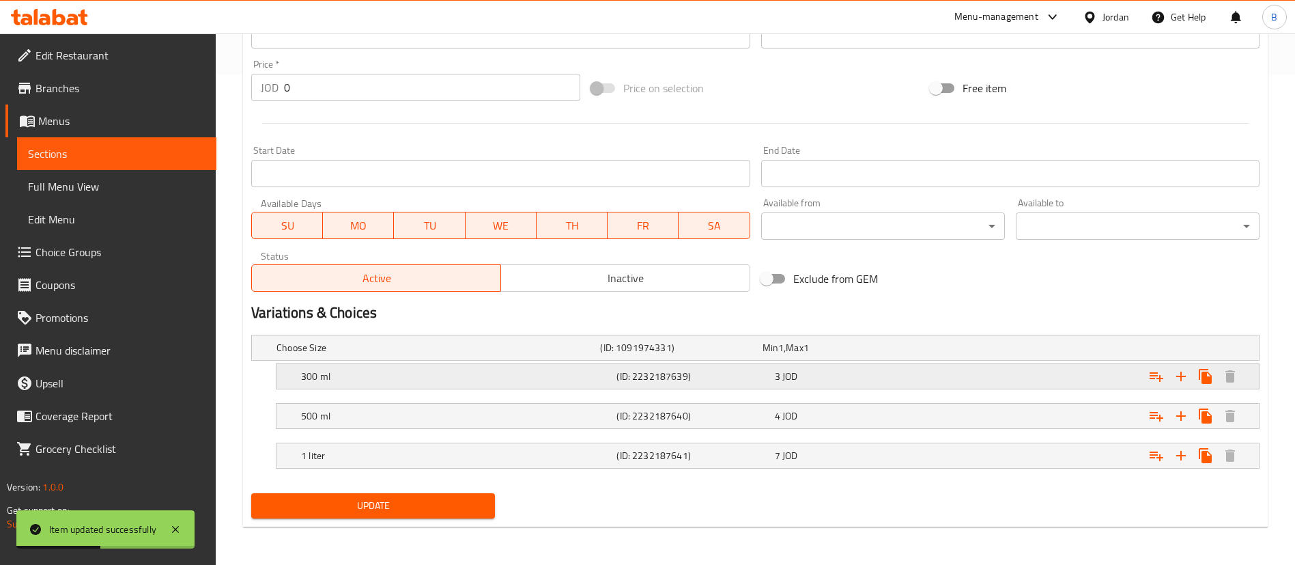
click at [1157, 373] on icon "Expand" at bounding box center [1156, 376] width 16 height 16
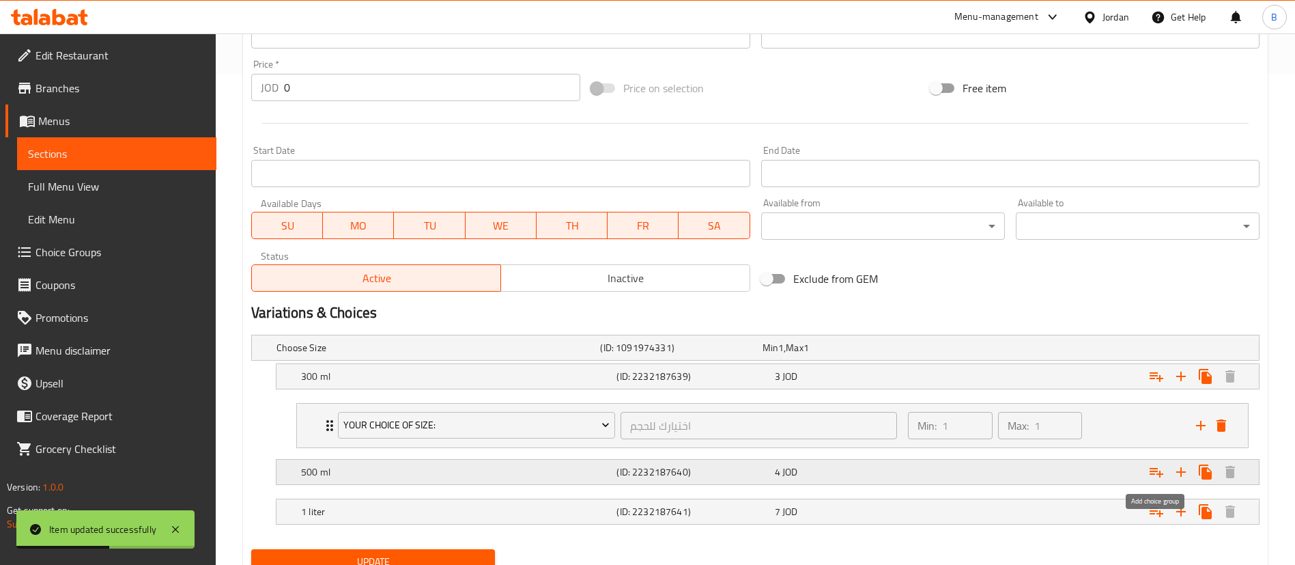
click at [1154, 472] on icon "Expand" at bounding box center [1156, 472] width 16 height 16
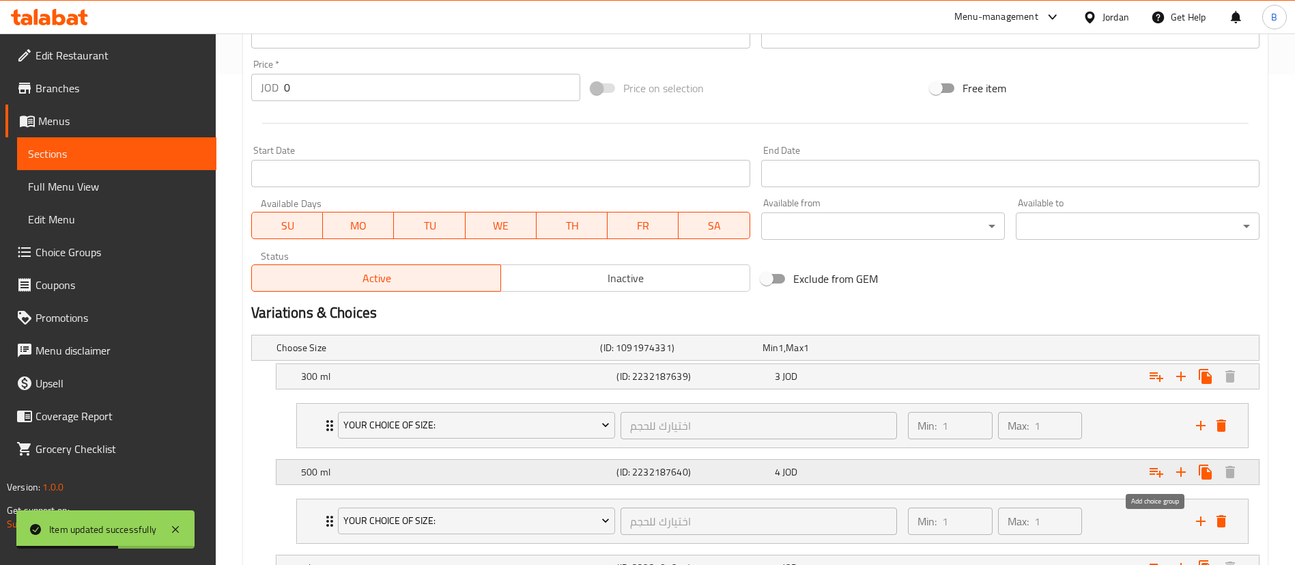
scroll to position [602, 0]
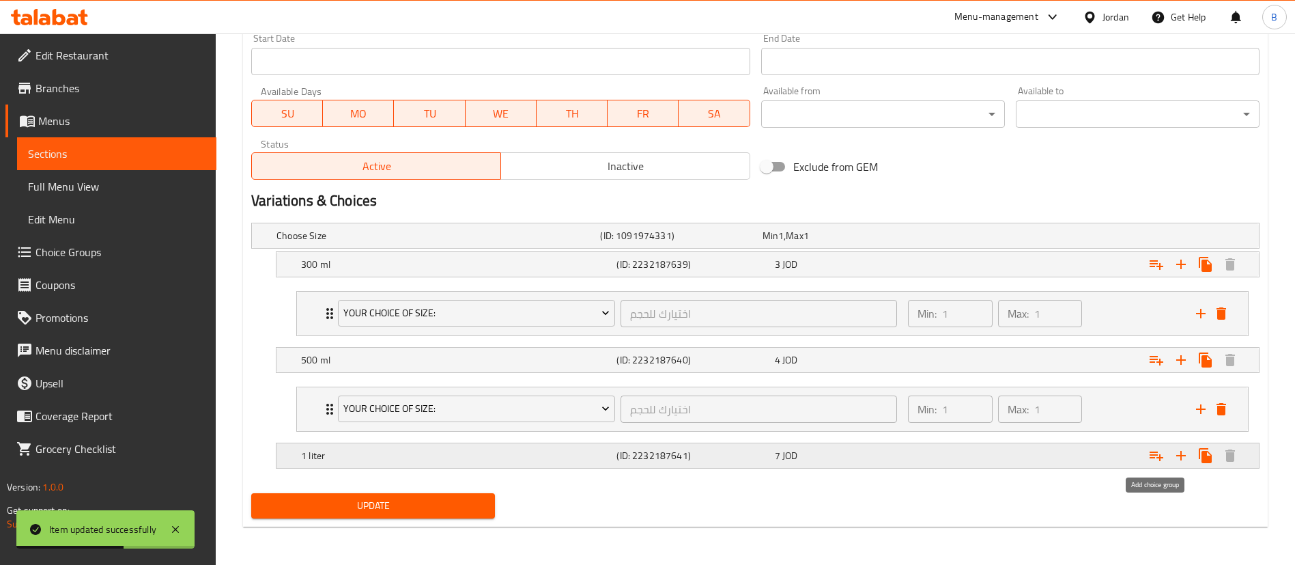
click at [1151, 456] on icon "Expand" at bounding box center [1156, 455] width 16 height 16
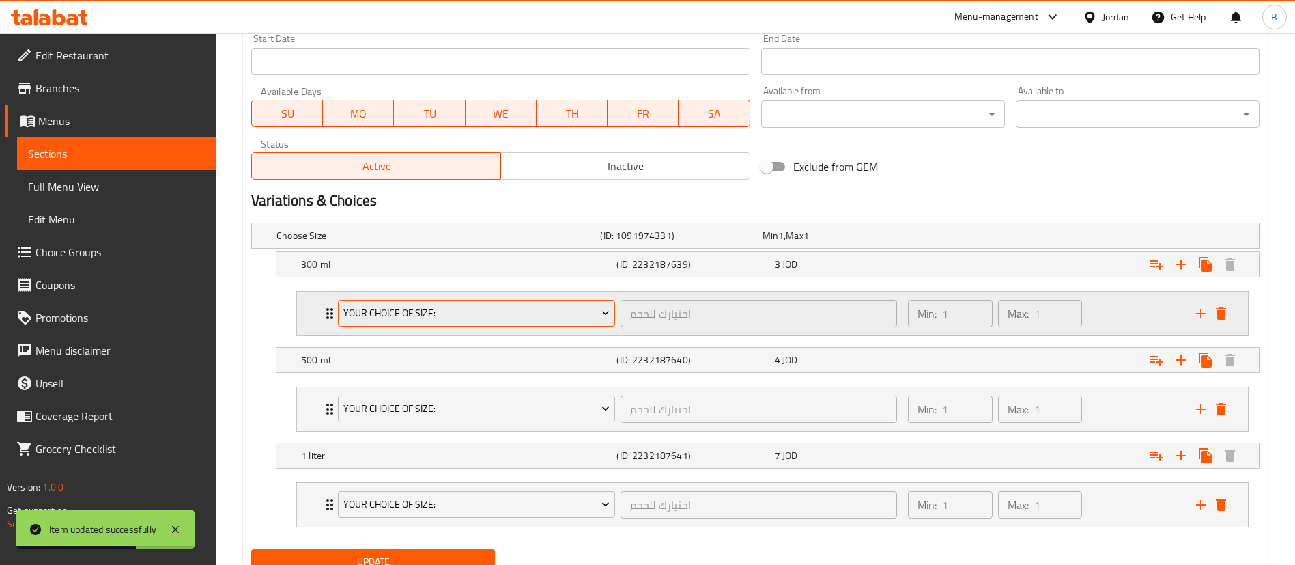
click at [373, 306] on span "your choice of size:" at bounding box center [476, 313] width 267 height 17
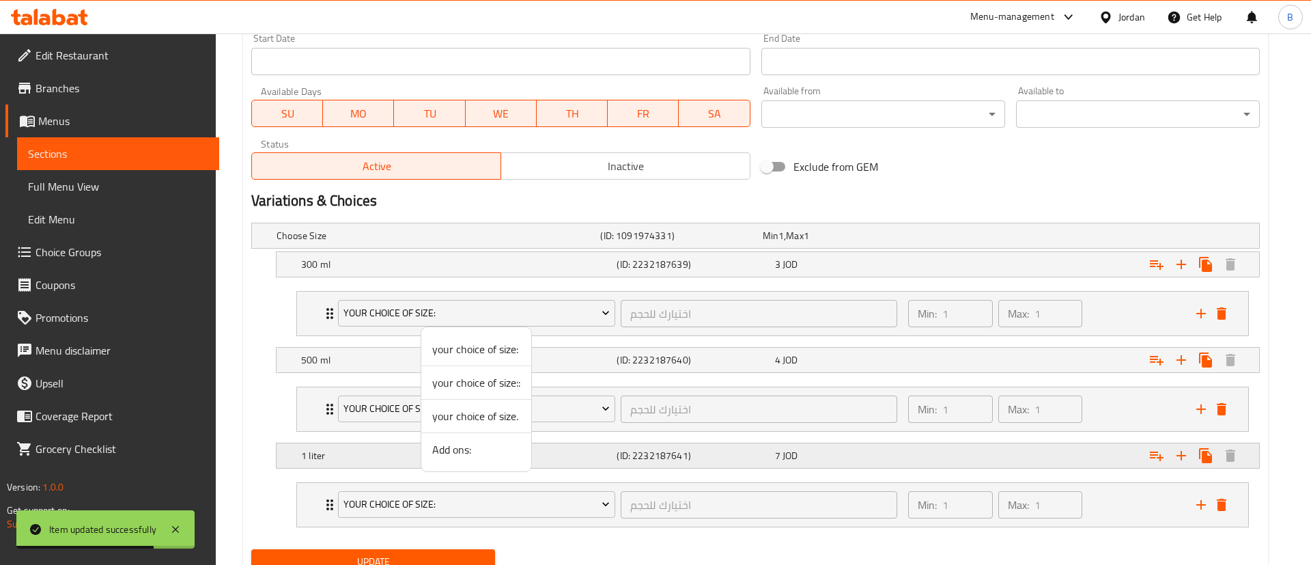
click at [492, 451] on span "Add ons:" at bounding box center [476, 449] width 88 height 16
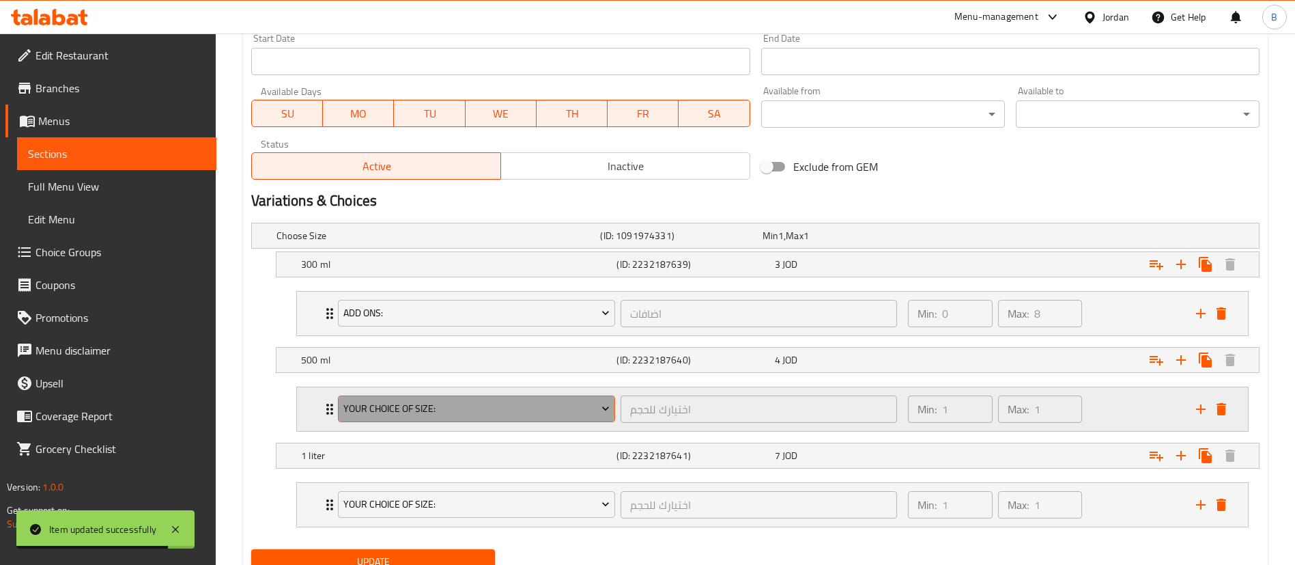
click at [537, 408] on span "your choice of size:" at bounding box center [476, 408] width 267 height 17
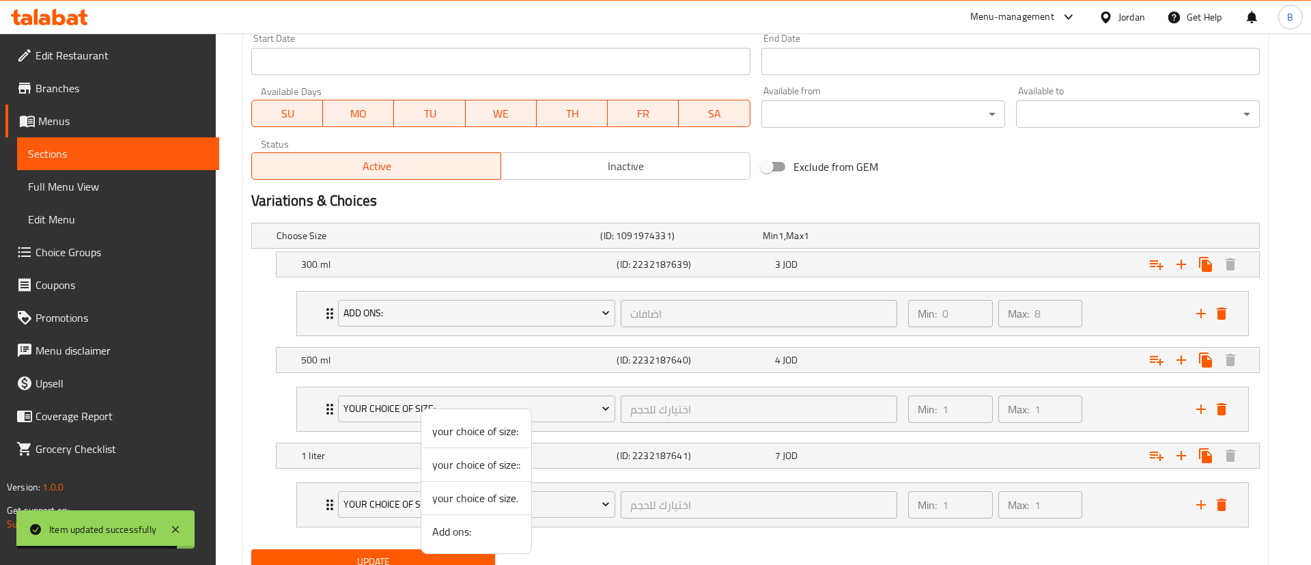
click at [464, 525] on span "Add ons:" at bounding box center [476, 531] width 88 height 16
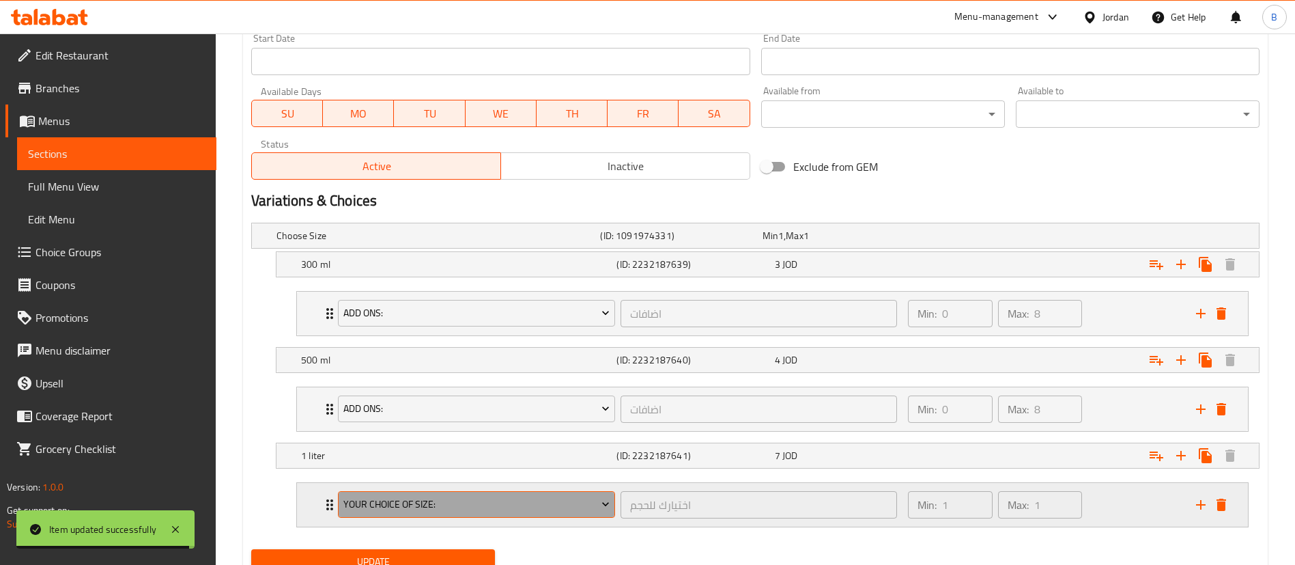
click at [494, 497] on span "your choice of size:" at bounding box center [476, 504] width 267 height 17
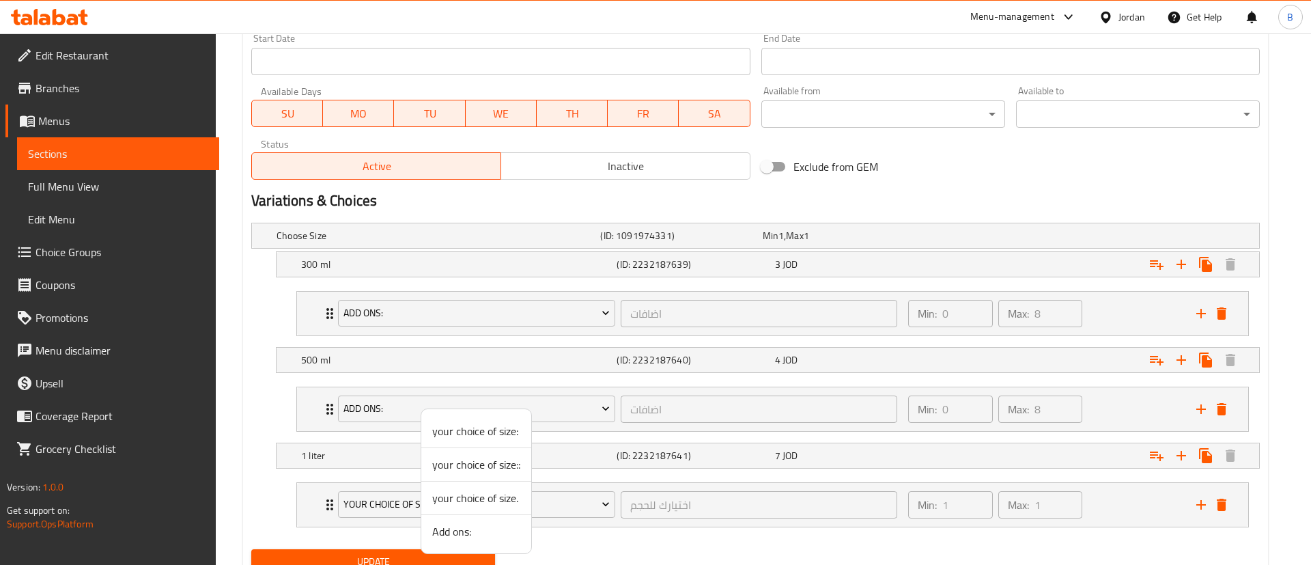
click at [461, 531] on span "Add ons:" at bounding box center [476, 531] width 88 height 16
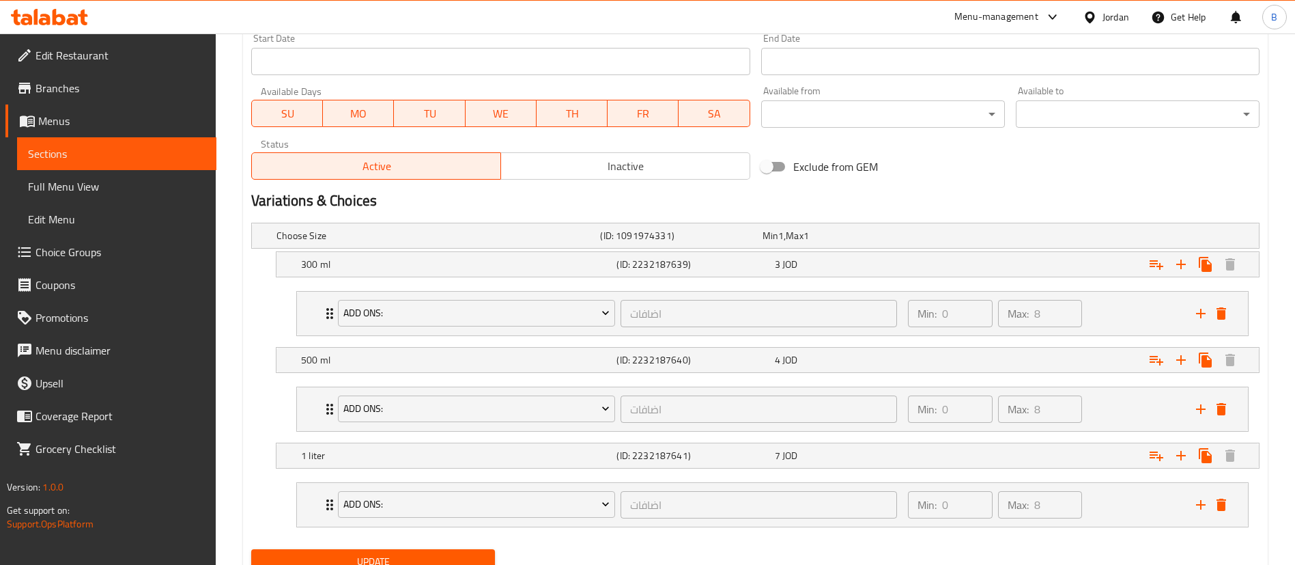
click at [404, 556] on span "Update" at bounding box center [373, 561] width 222 height 17
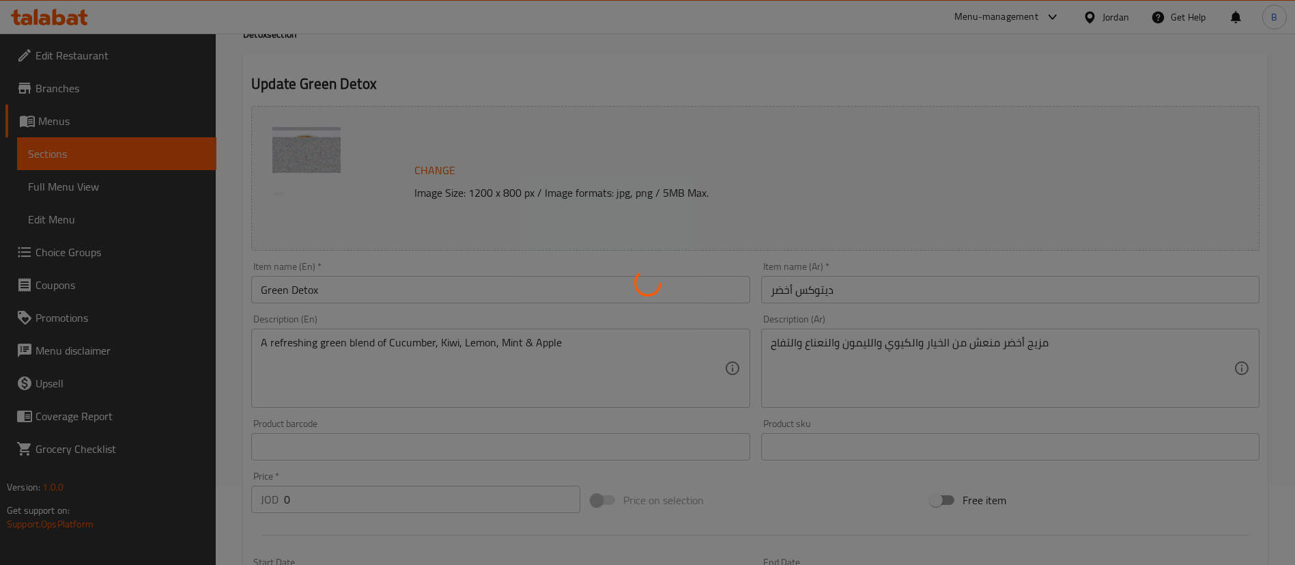
scroll to position [0, 0]
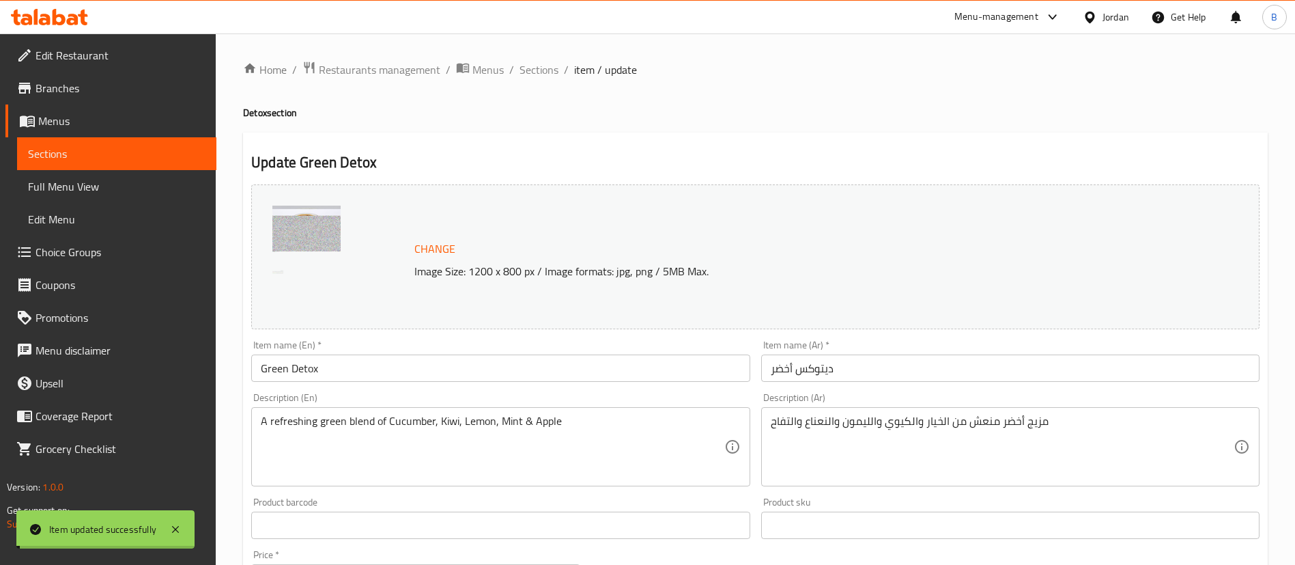
click at [533, 68] on span "Sections" at bounding box center [539, 69] width 39 height 16
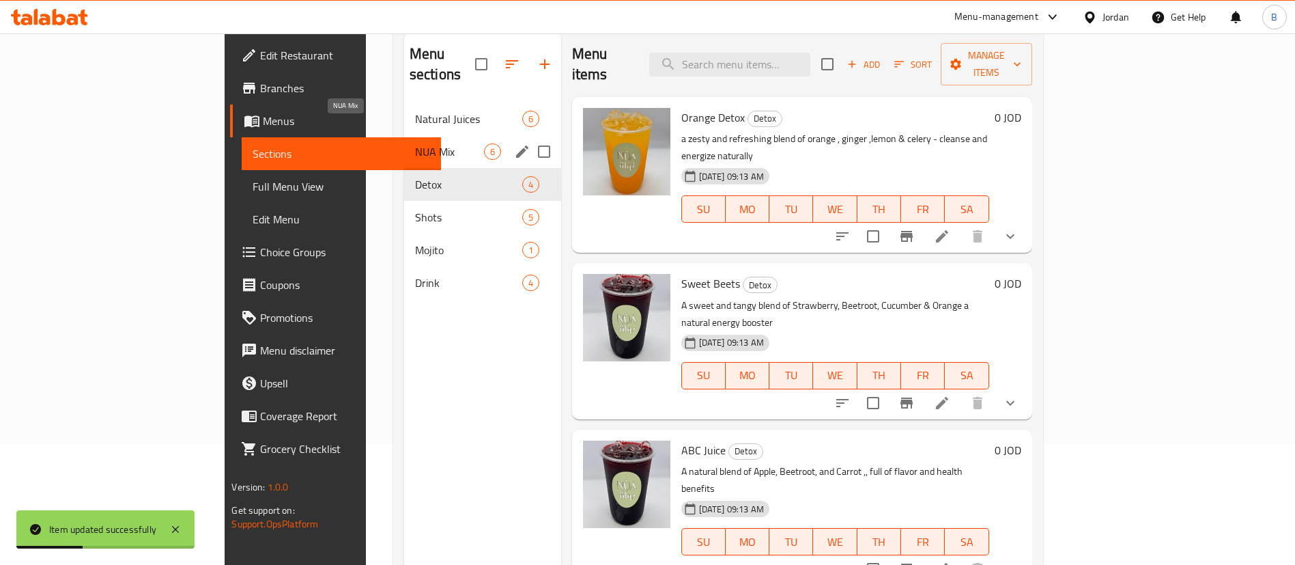
scroll to position [89, 0]
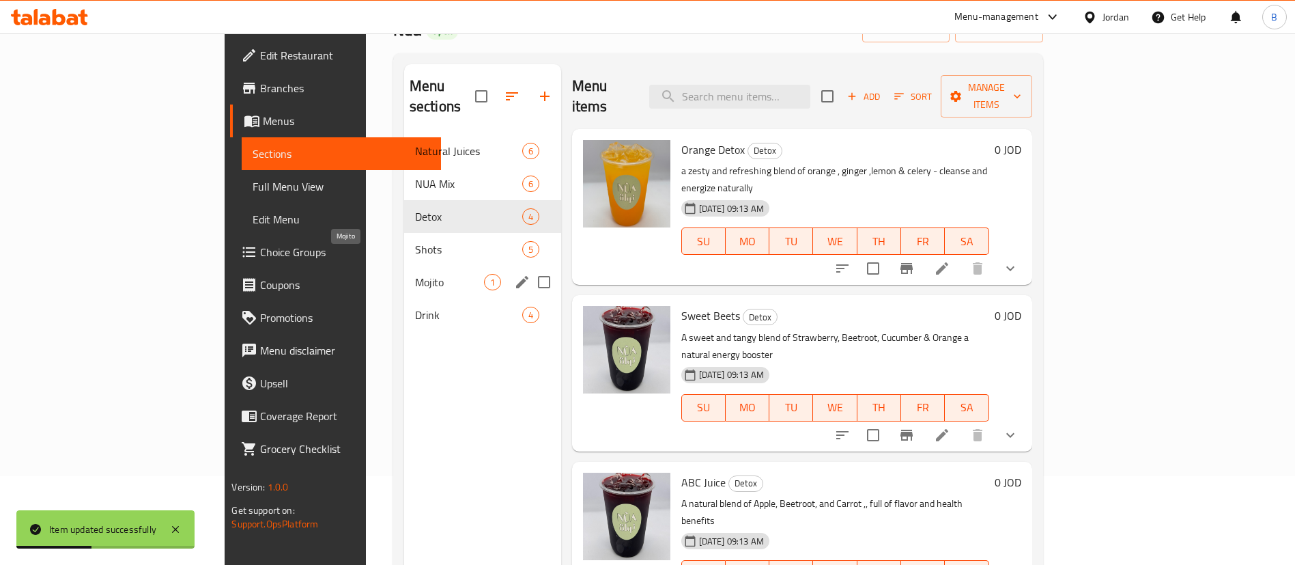
click at [415, 274] on span "Mojito" at bounding box center [449, 282] width 69 height 16
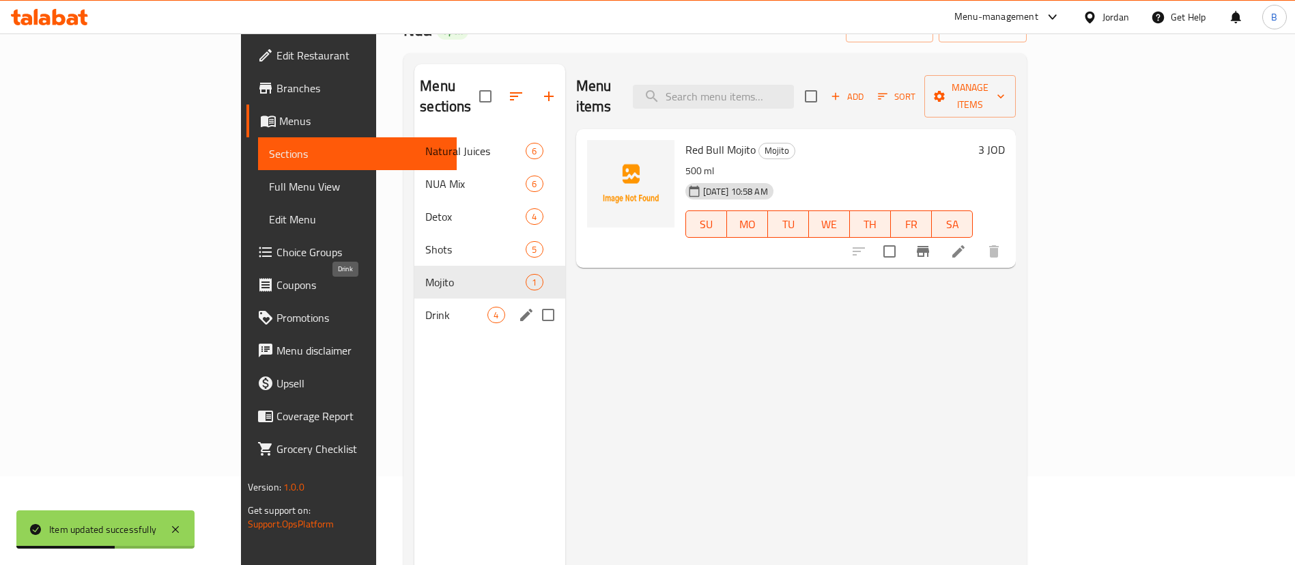
click at [425, 307] on span "Drink" at bounding box center [456, 315] width 62 height 16
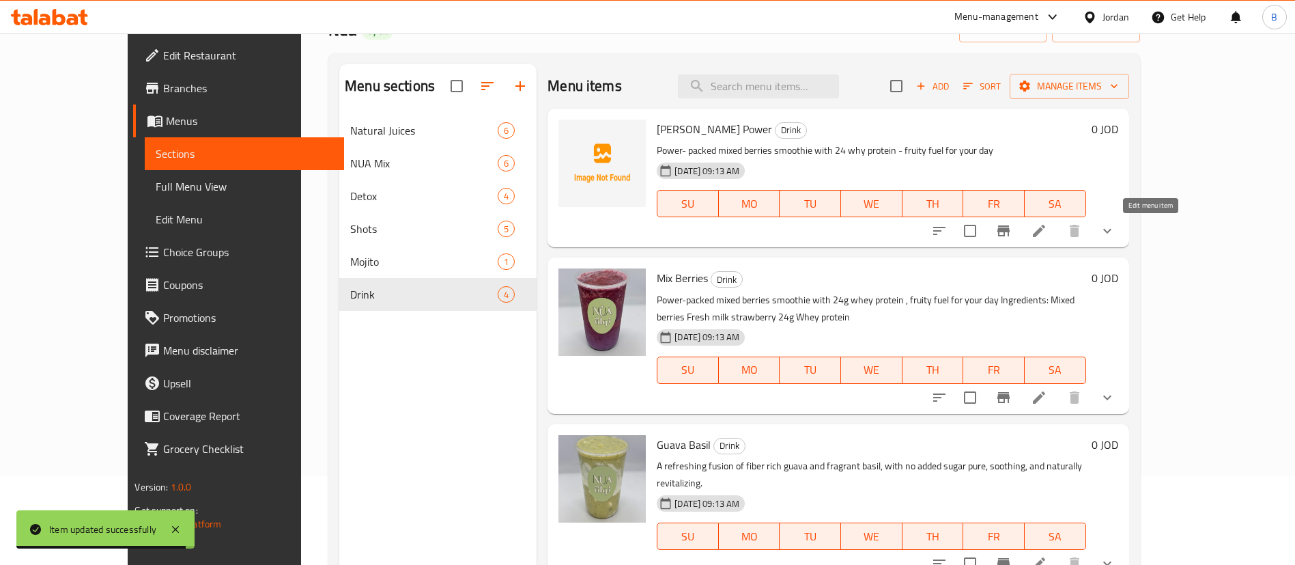
click at [1047, 236] on icon at bounding box center [1039, 231] width 16 height 16
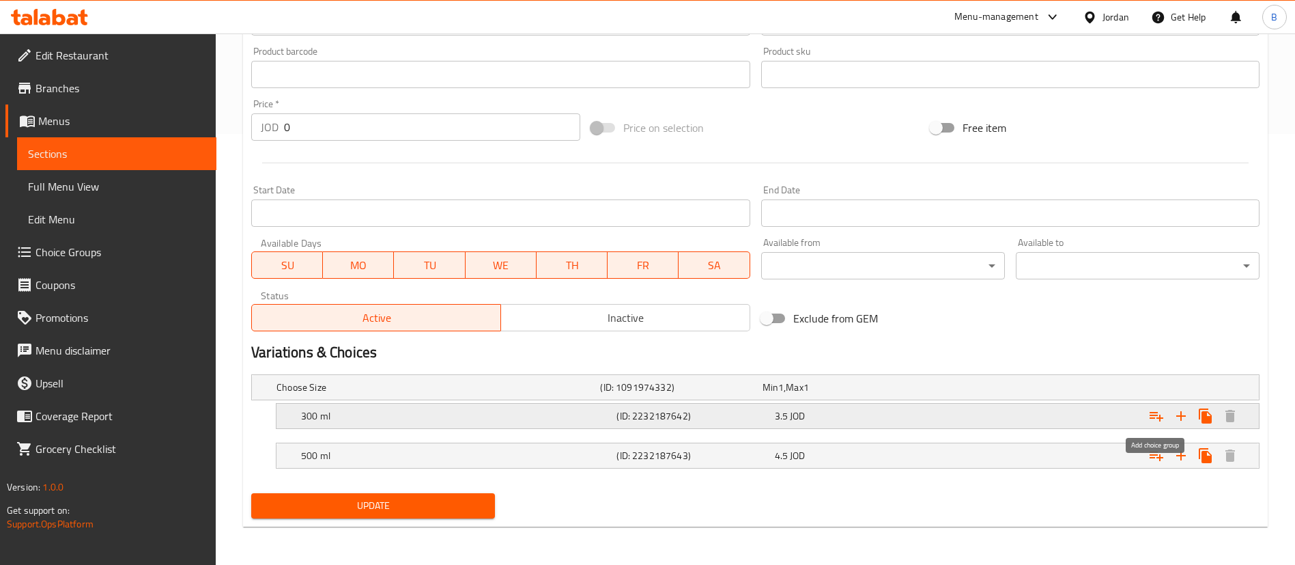
click at [1153, 414] on icon "Expand" at bounding box center [1157, 417] width 14 height 10
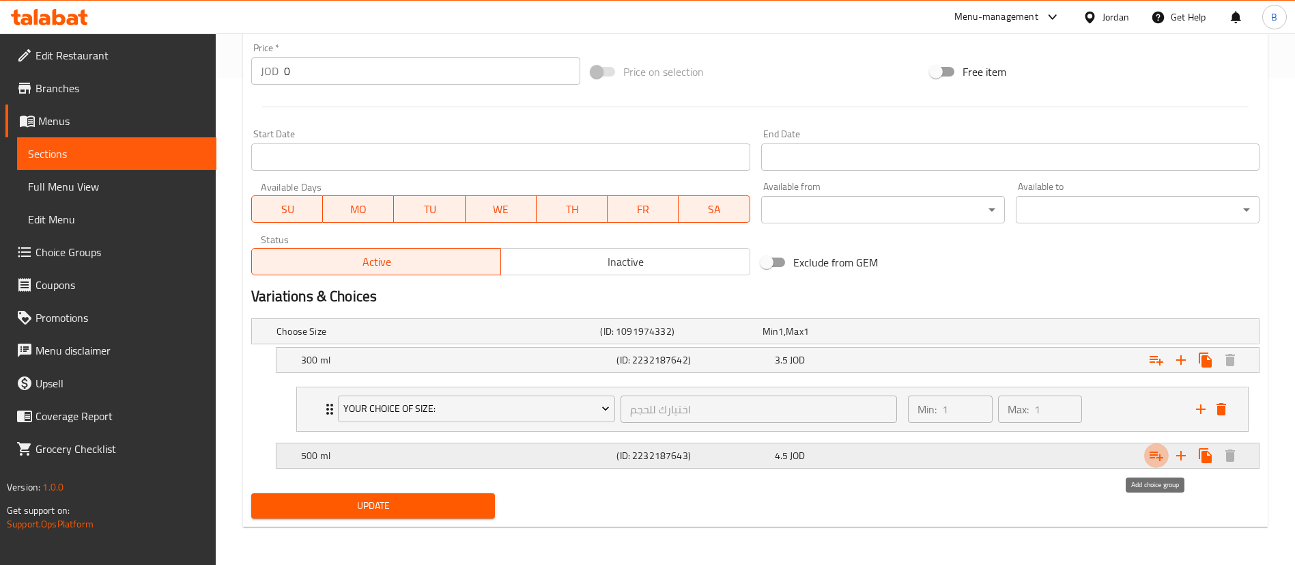
click at [1155, 453] on icon "Expand" at bounding box center [1156, 455] width 16 height 16
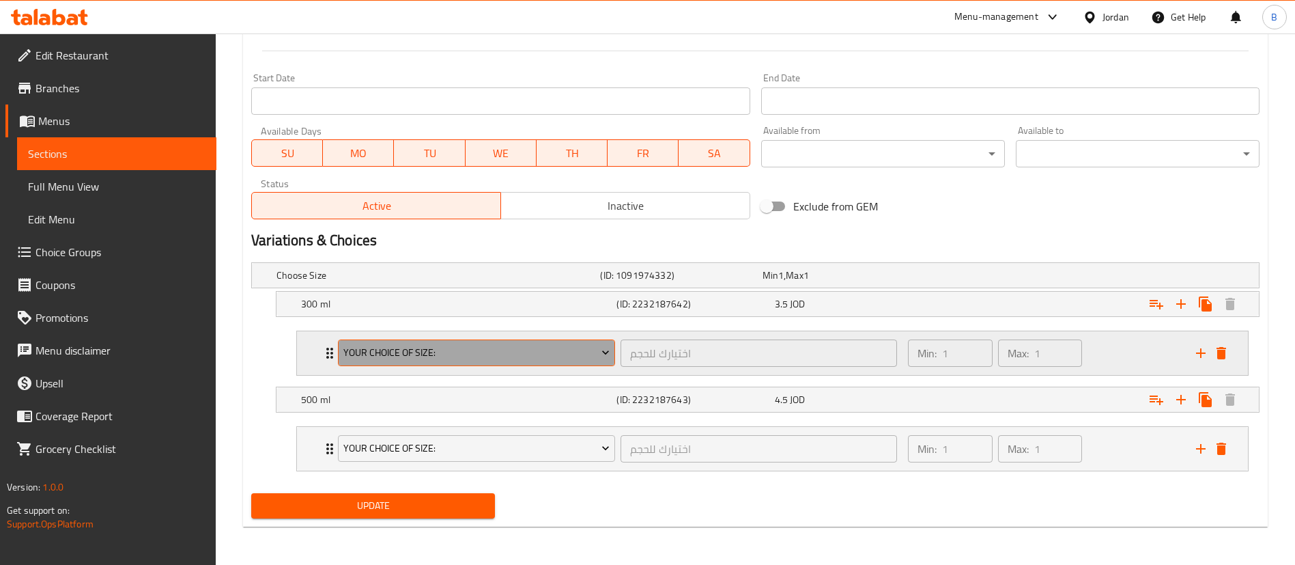
click at [449, 356] on span "your choice of size:" at bounding box center [476, 352] width 267 height 17
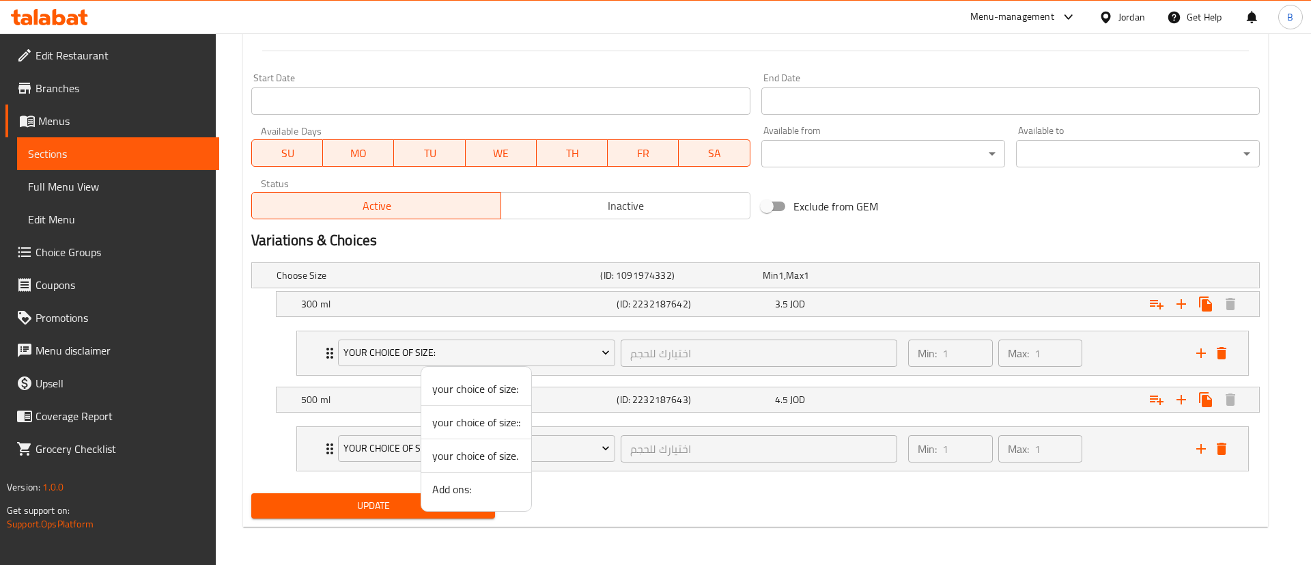
click at [455, 488] on span "Add ons:" at bounding box center [476, 489] width 88 height 16
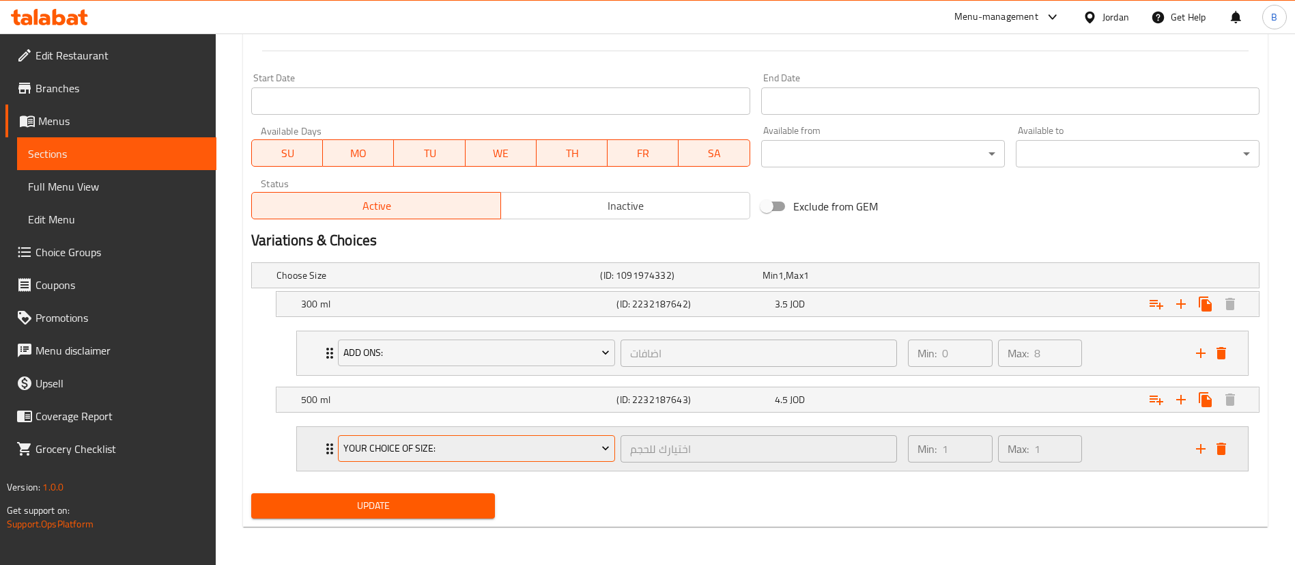
click at [458, 445] on span "your choice of size:" at bounding box center [476, 448] width 267 height 17
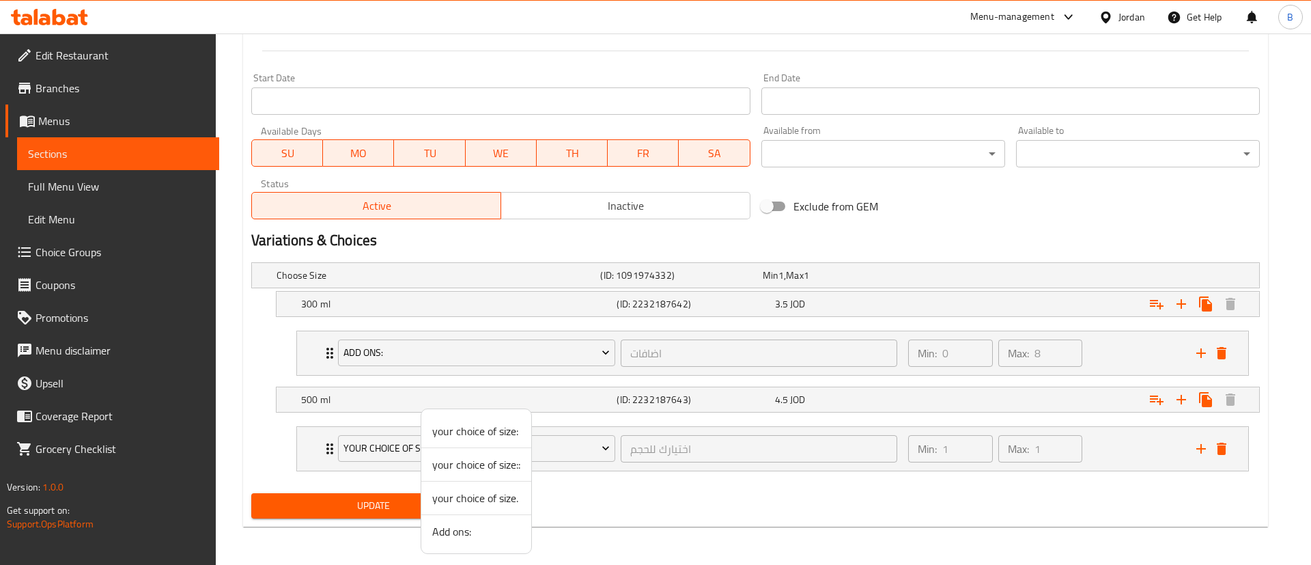
click at [473, 538] on span "Add ons:" at bounding box center [476, 531] width 88 height 16
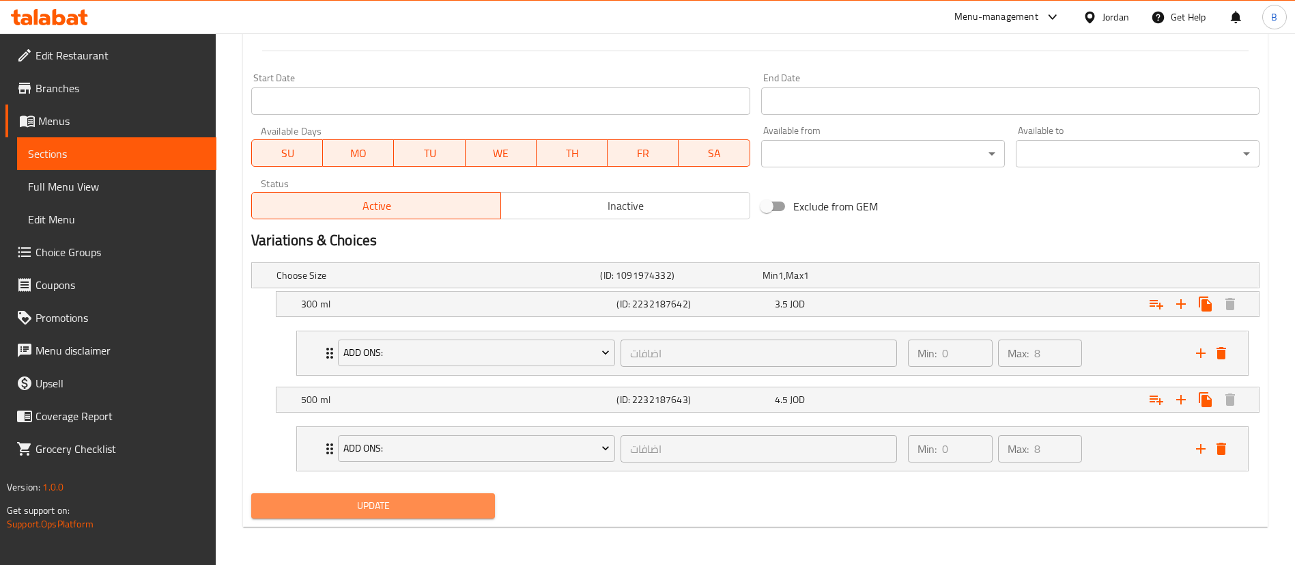
click at [418, 509] on span "Update" at bounding box center [373, 505] width 222 height 17
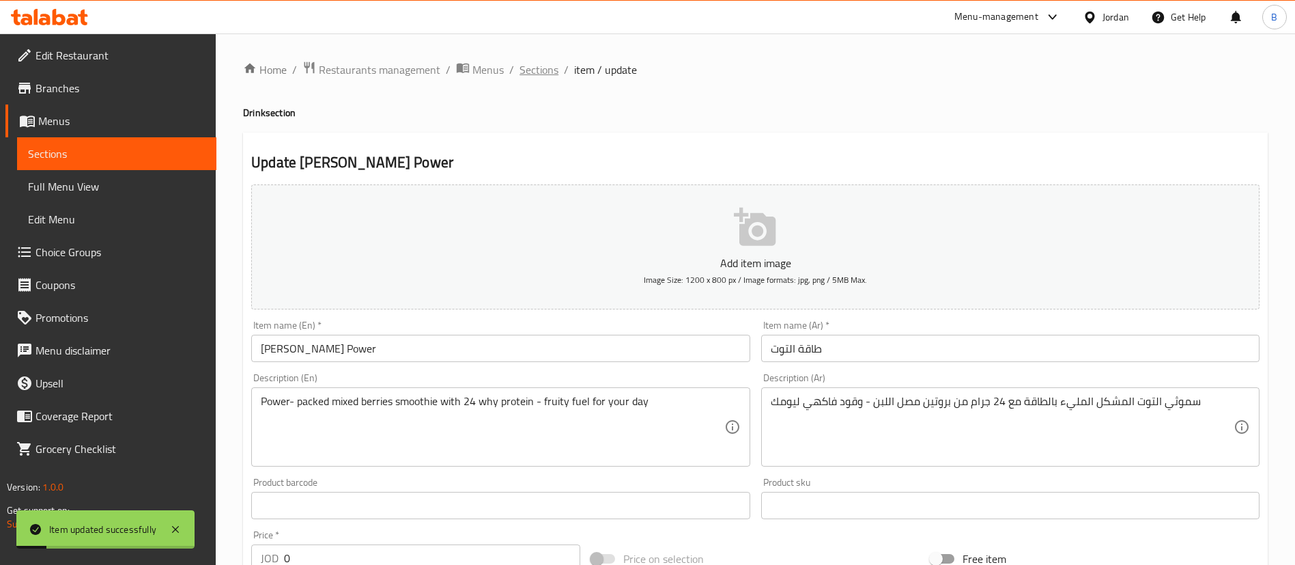
click at [529, 68] on span "Sections" at bounding box center [539, 69] width 39 height 16
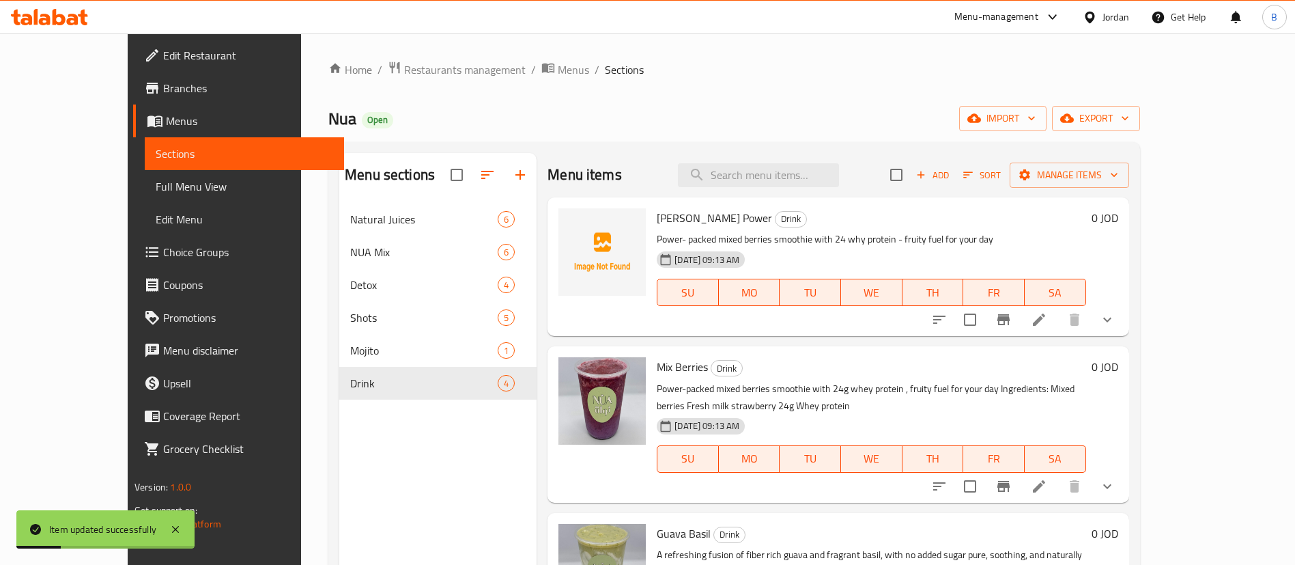
scroll to position [83, 0]
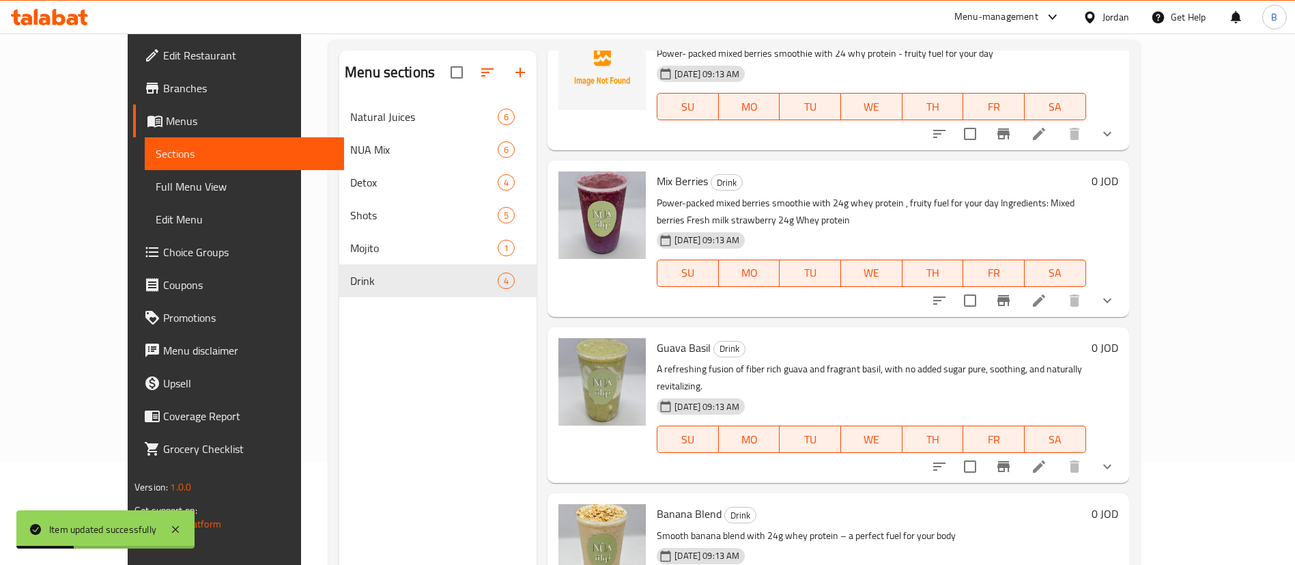
click at [1058, 309] on li at bounding box center [1039, 300] width 38 height 25
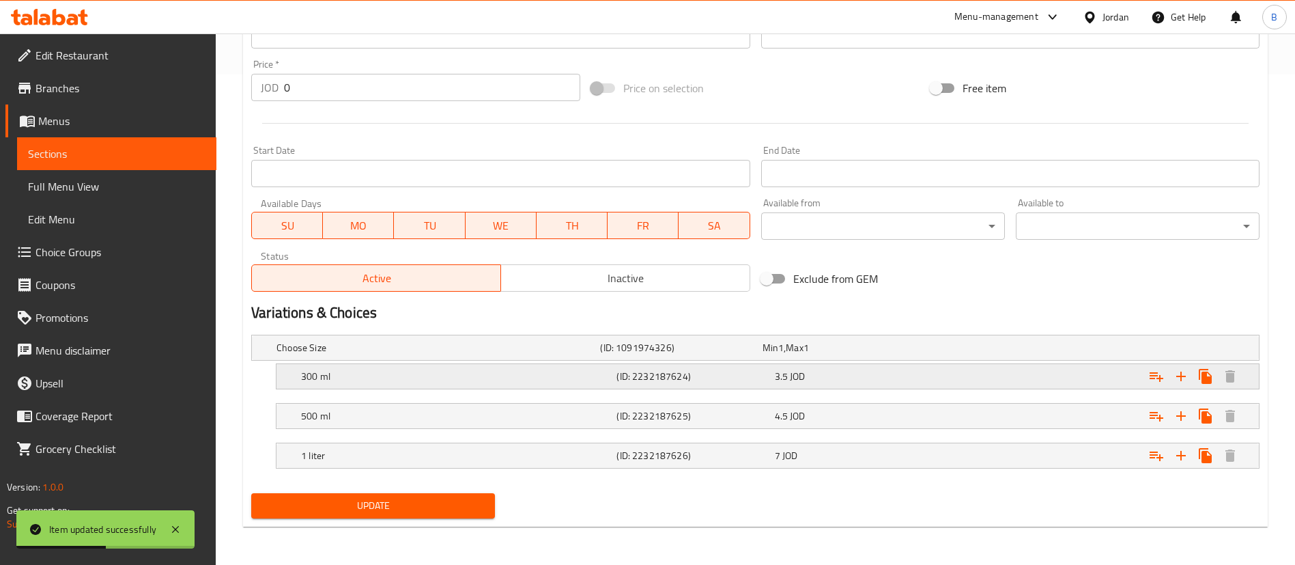
click at [1149, 375] on icon "Expand" at bounding box center [1156, 376] width 16 height 16
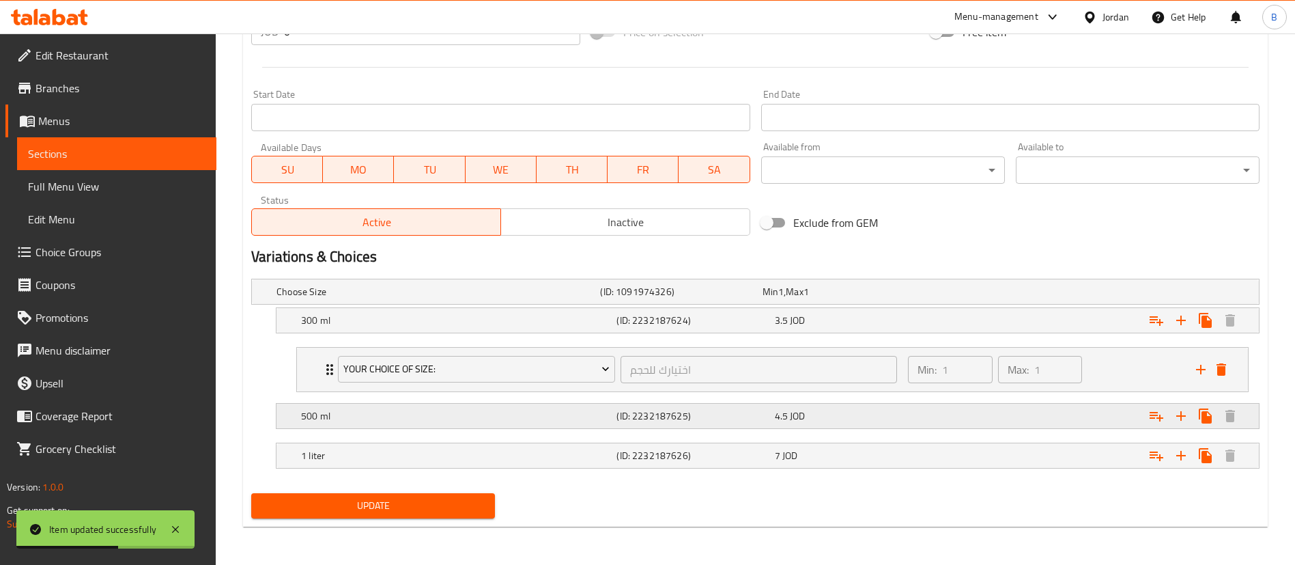
click at [1153, 326] on icon "Expand" at bounding box center [1157, 321] width 14 height 10
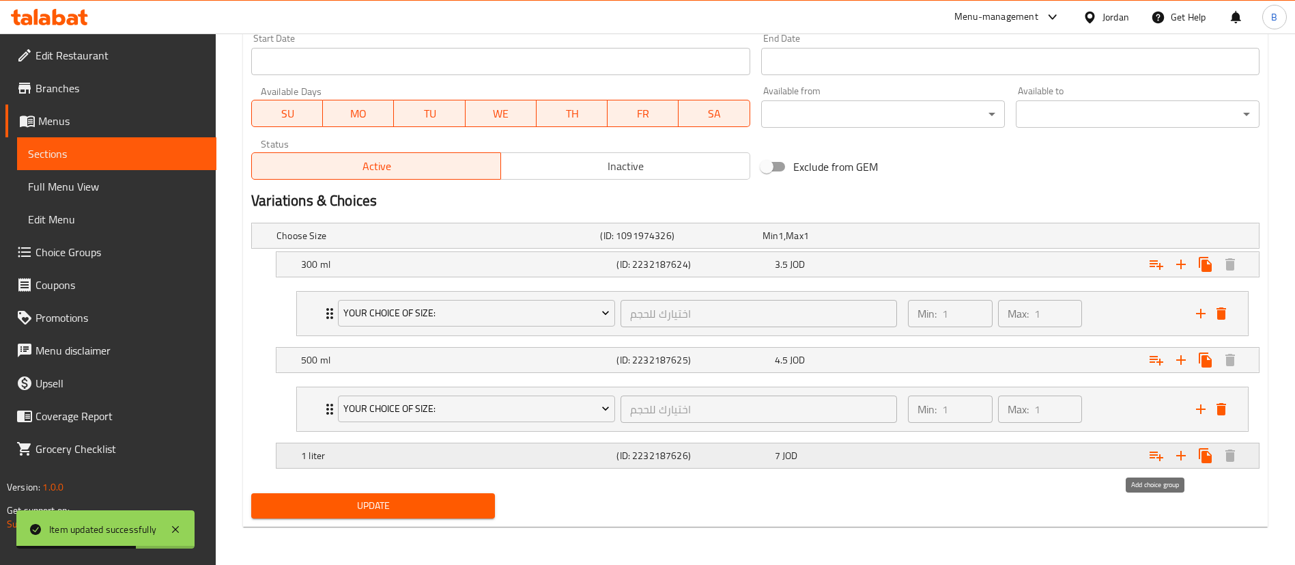
click at [1151, 459] on icon "Expand" at bounding box center [1156, 455] width 16 height 16
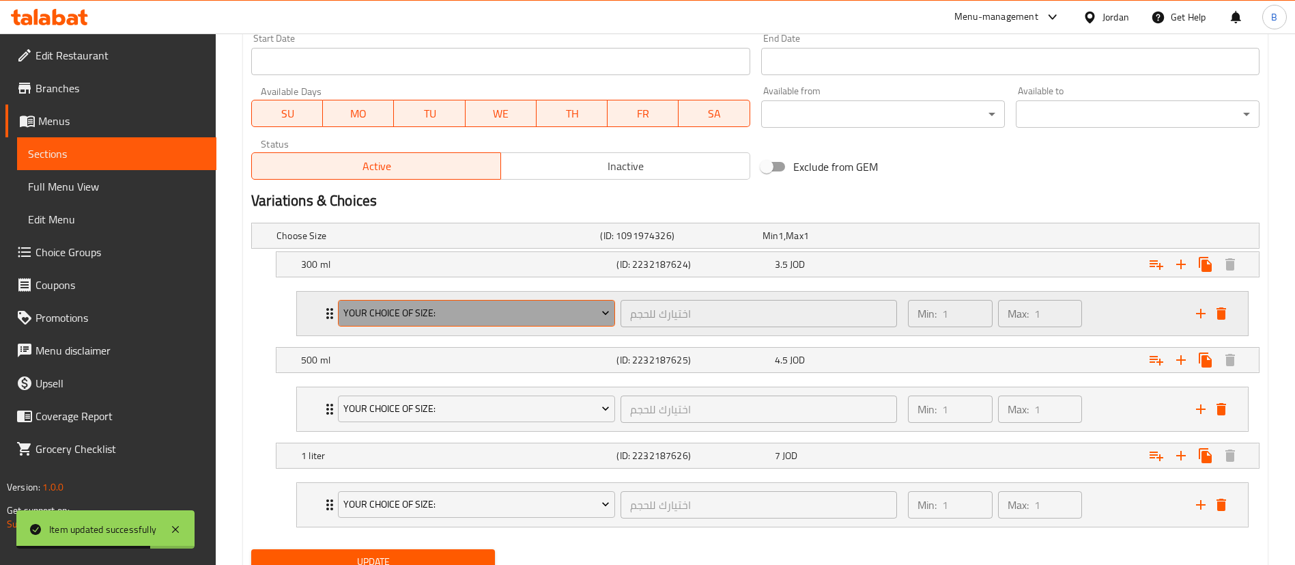
click at [417, 317] on span "your choice of size:" at bounding box center [476, 313] width 267 height 17
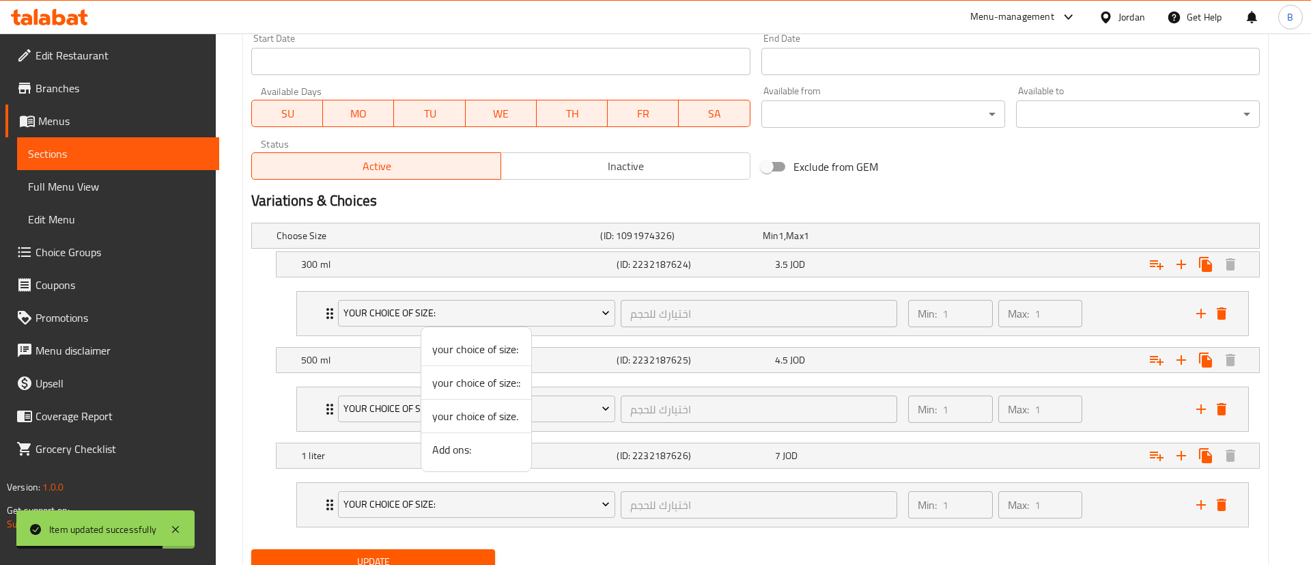
click at [447, 451] on span "Add ons:" at bounding box center [476, 449] width 88 height 16
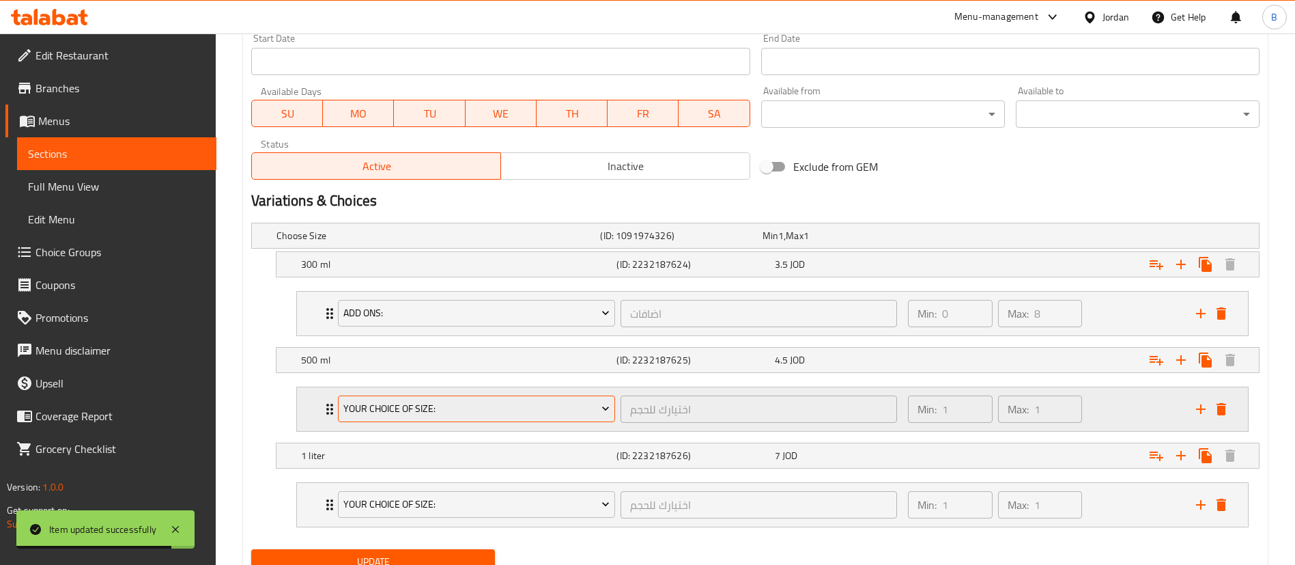
click at [447, 401] on span "your choice of size:" at bounding box center [476, 408] width 267 height 17
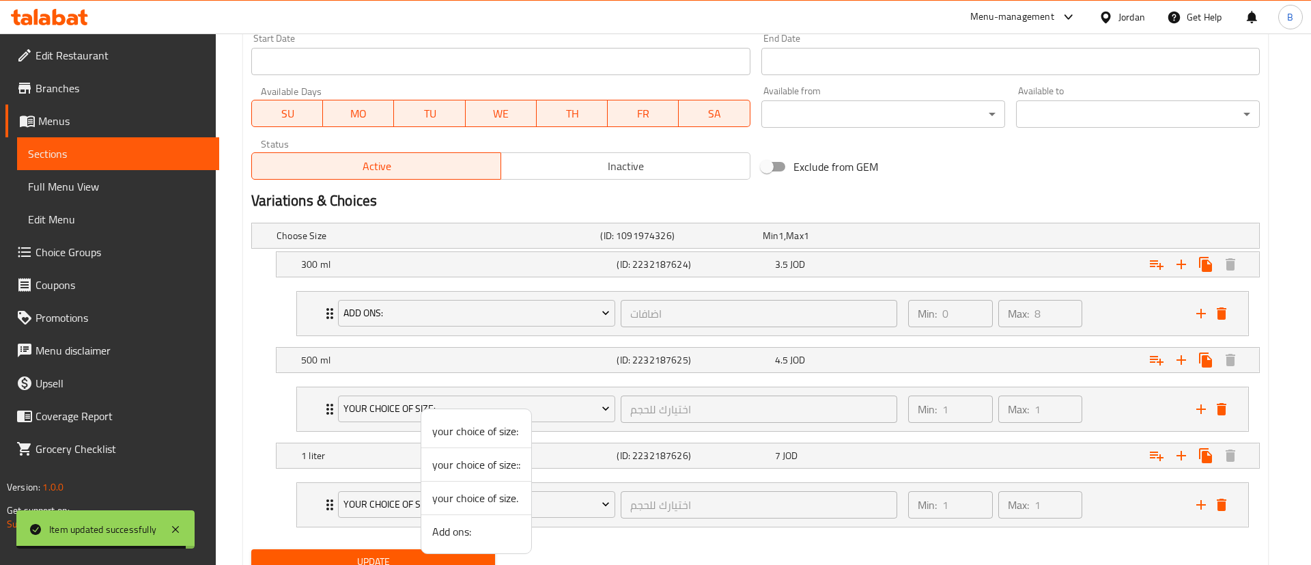
click at [471, 527] on span "Add ons:" at bounding box center [476, 531] width 88 height 16
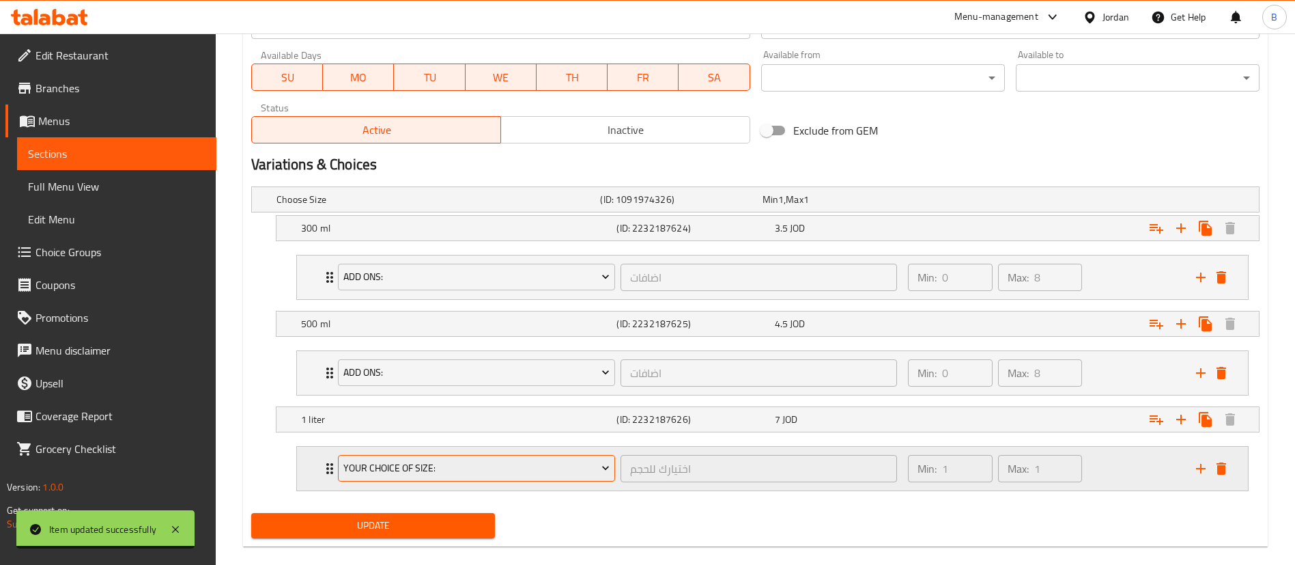
scroll to position [658, 0]
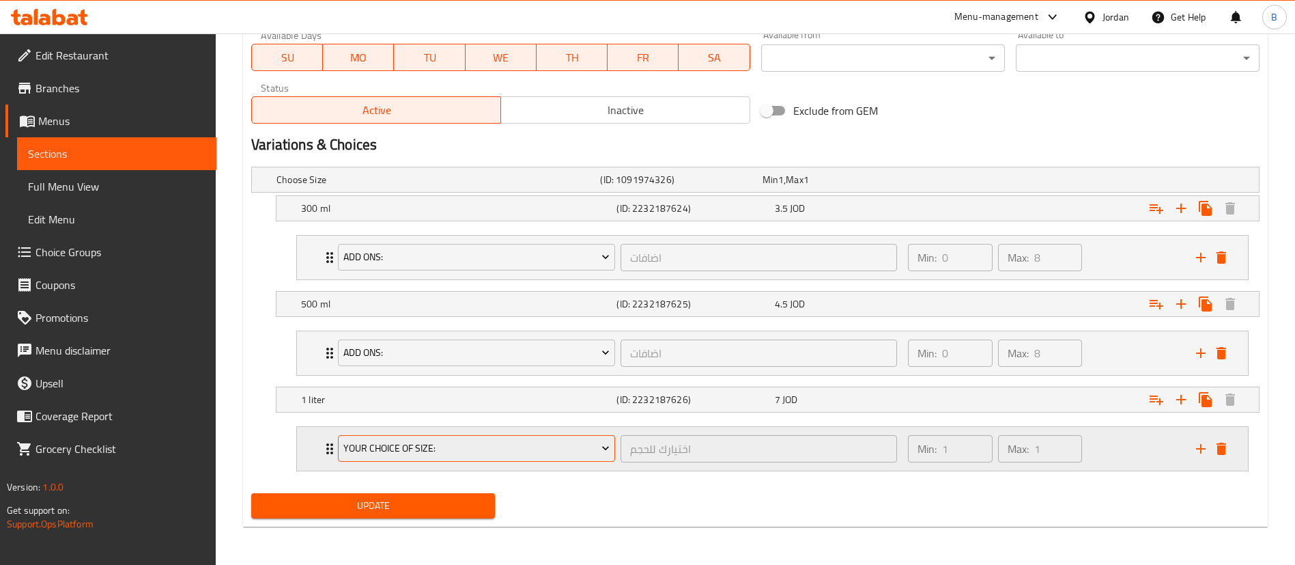
click at [458, 442] on span "your choice of size:" at bounding box center [476, 448] width 267 height 17
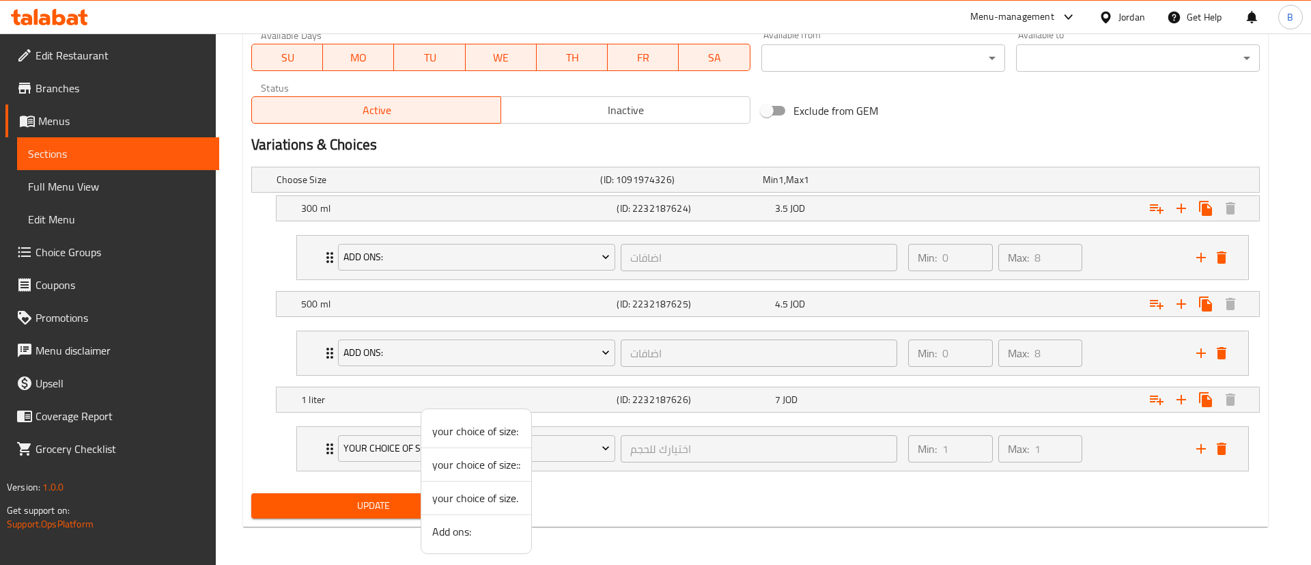
click at [472, 541] on li "Add ons:" at bounding box center [476, 531] width 110 height 33
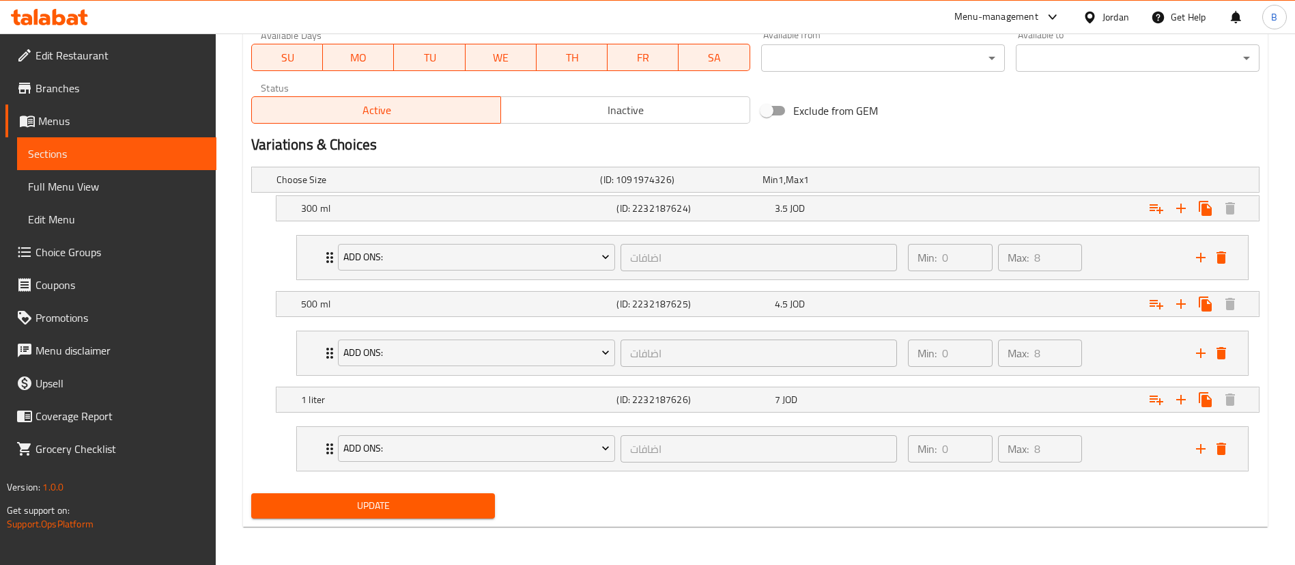
drag, startPoint x: 442, startPoint y: 494, endPoint x: 451, endPoint y: 496, distance: 9.1
click at [442, 496] on button "Update" at bounding box center [373, 505] width 244 height 25
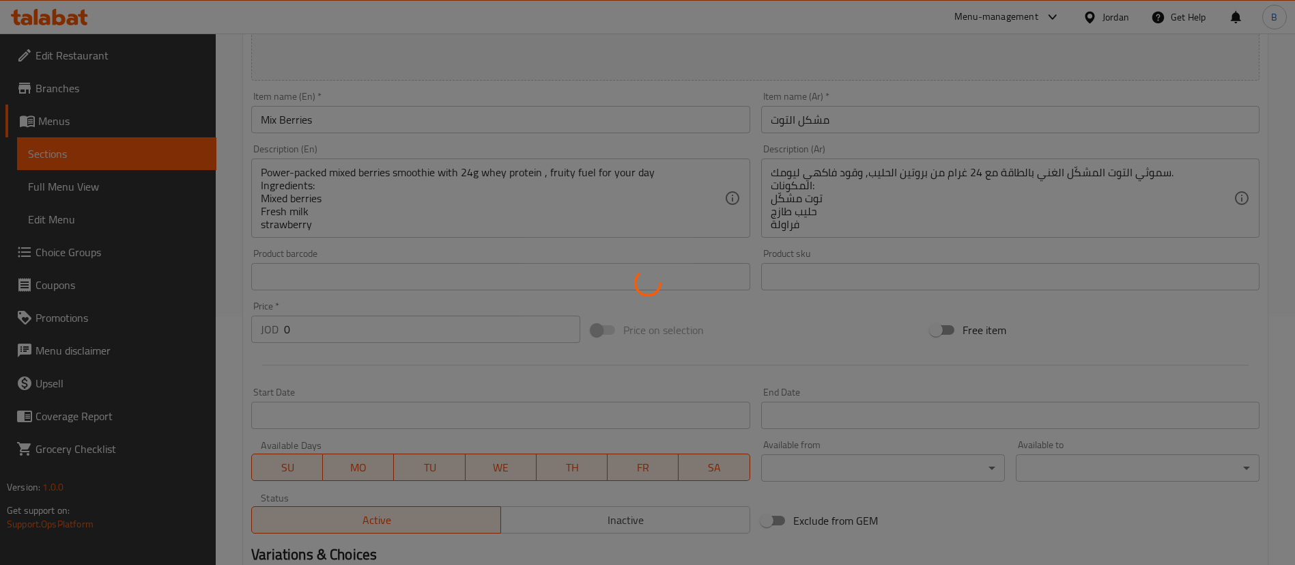
scroll to position [61, 0]
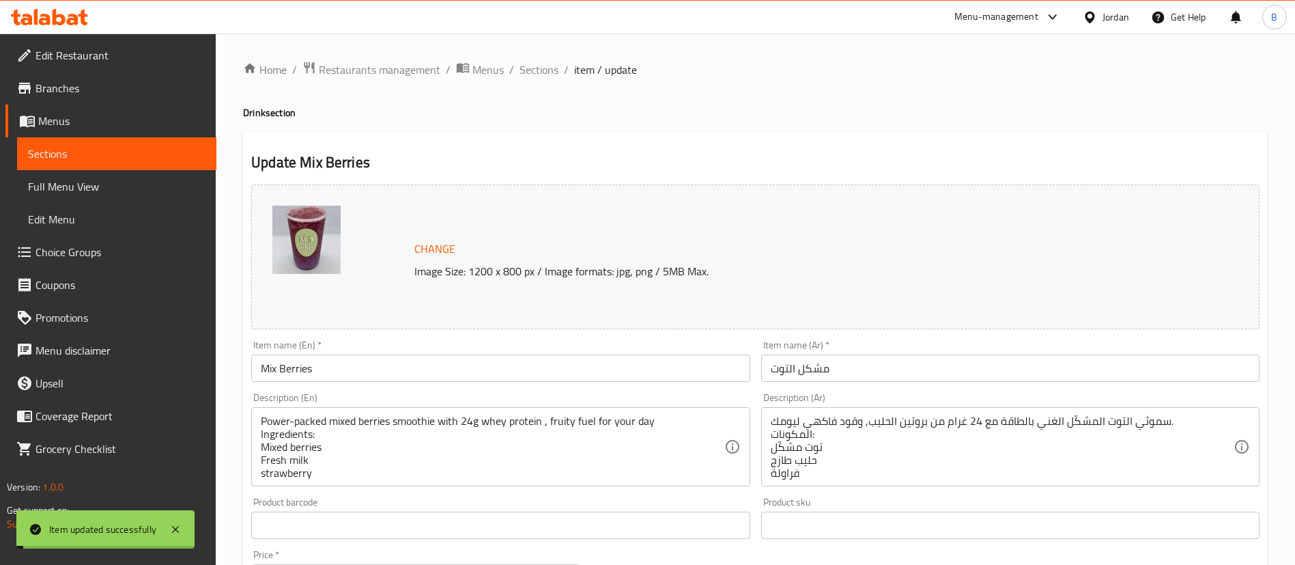
click at [539, 70] on span "Sections" at bounding box center [539, 69] width 39 height 16
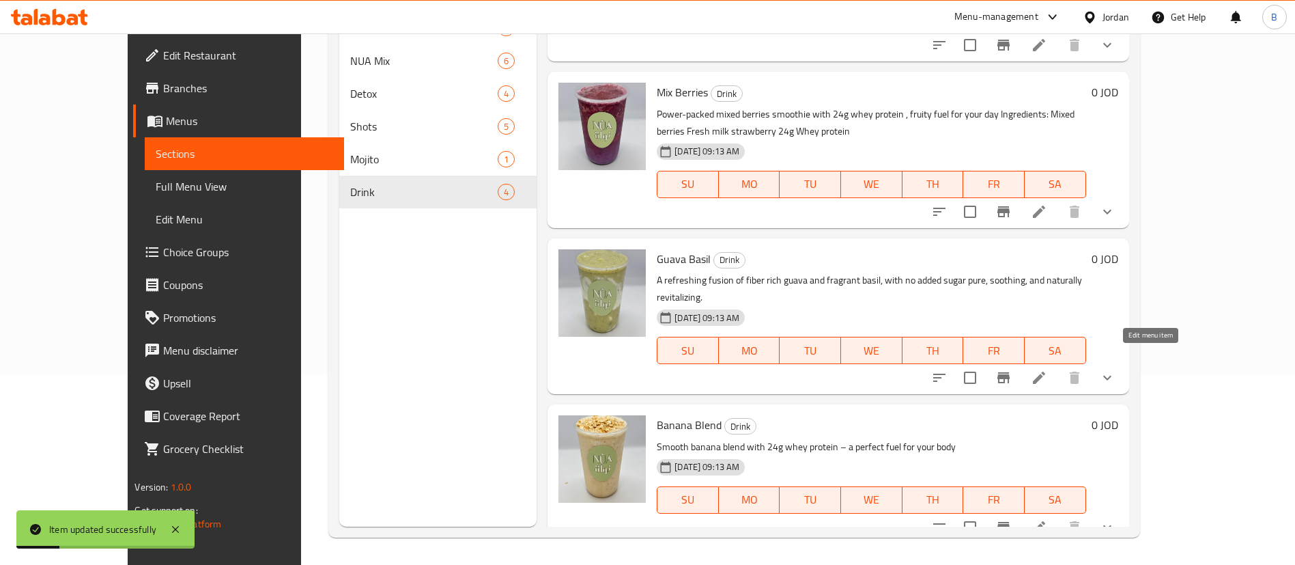
click at [1047, 369] on icon at bounding box center [1039, 377] width 16 height 16
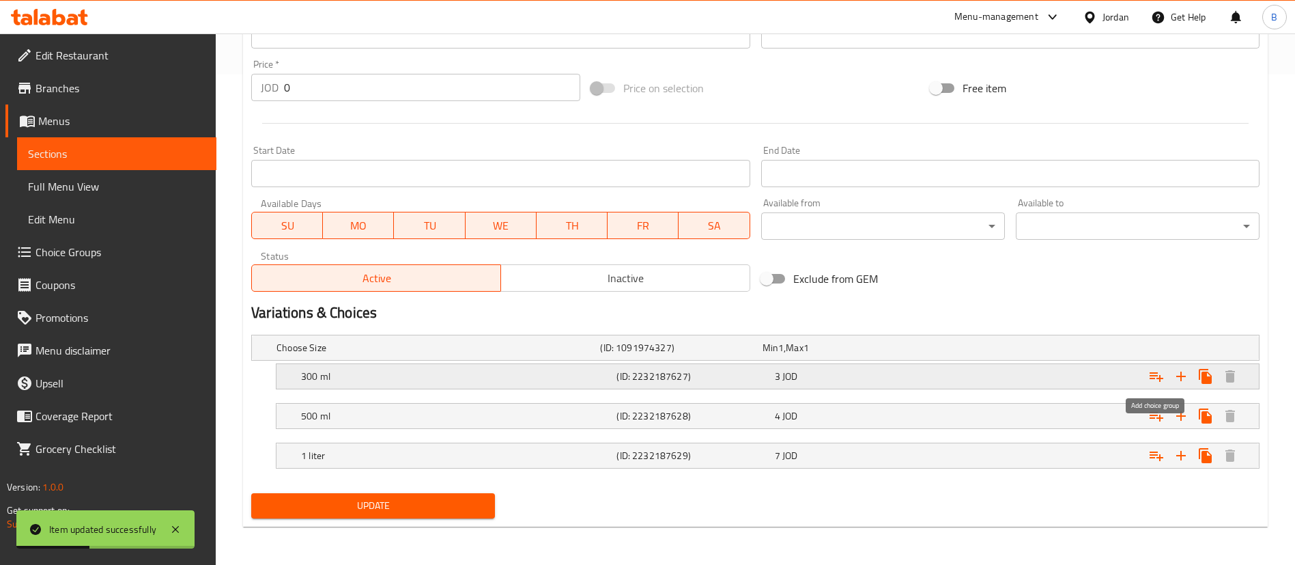
click at [1159, 373] on icon "Expand" at bounding box center [1156, 376] width 16 height 16
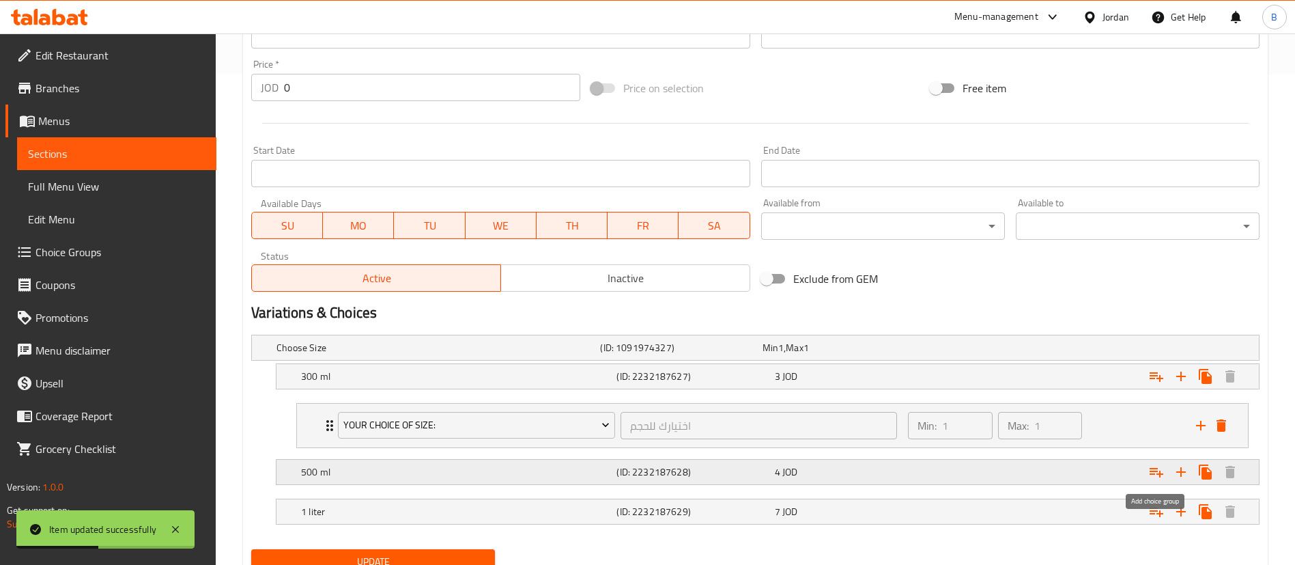
click at [1161, 475] on icon "Expand" at bounding box center [1156, 472] width 16 height 16
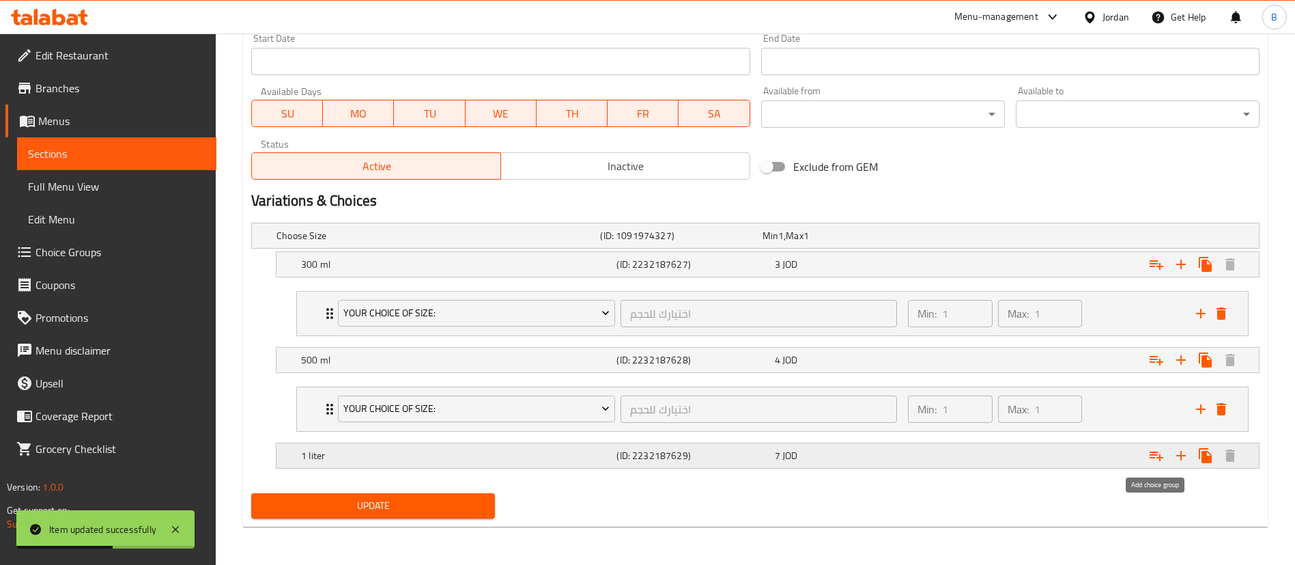
click at [1154, 462] on icon "Expand" at bounding box center [1156, 455] width 16 height 16
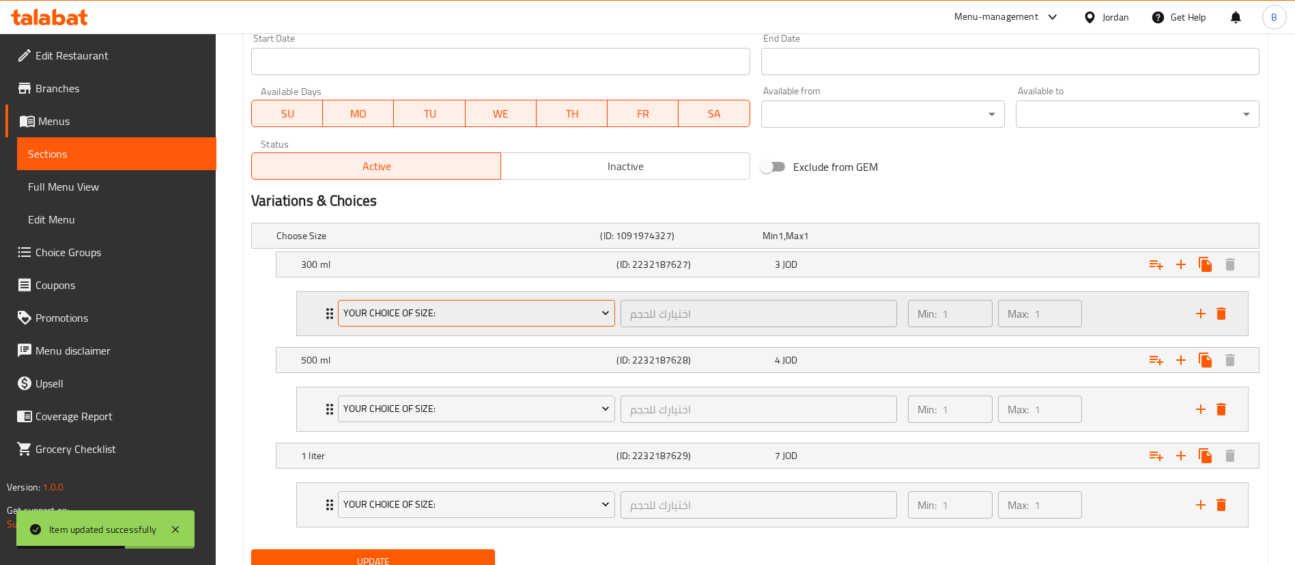
click at [415, 320] on span "your choice of size:" at bounding box center [476, 313] width 267 height 17
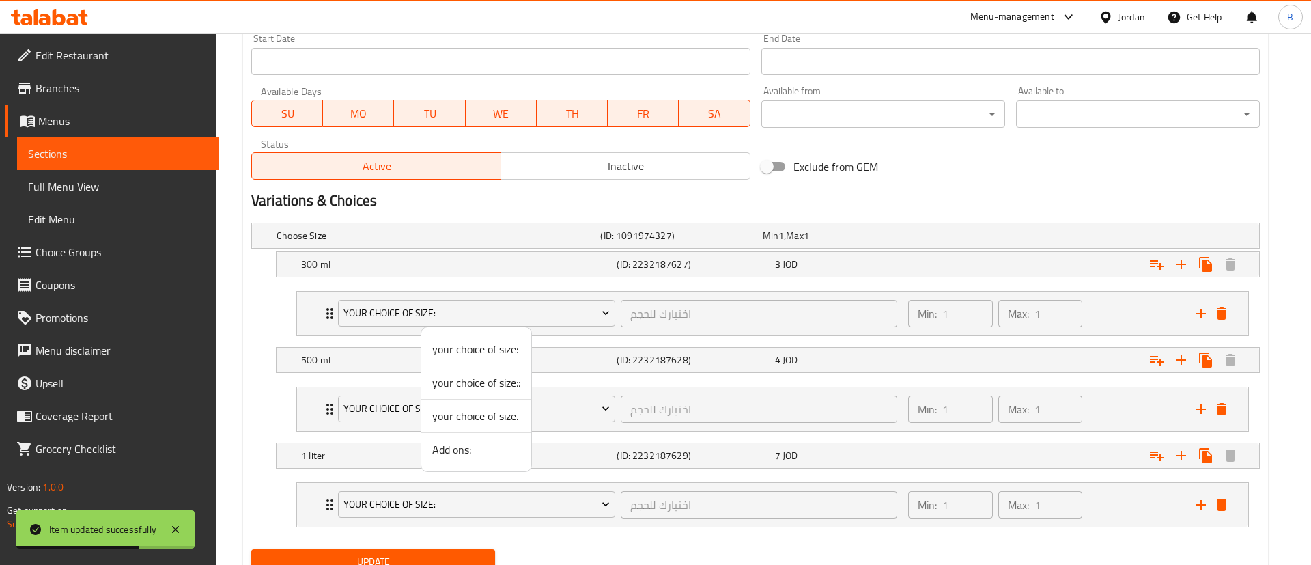
click at [455, 444] on span "Add ons:" at bounding box center [476, 449] width 88 height 16
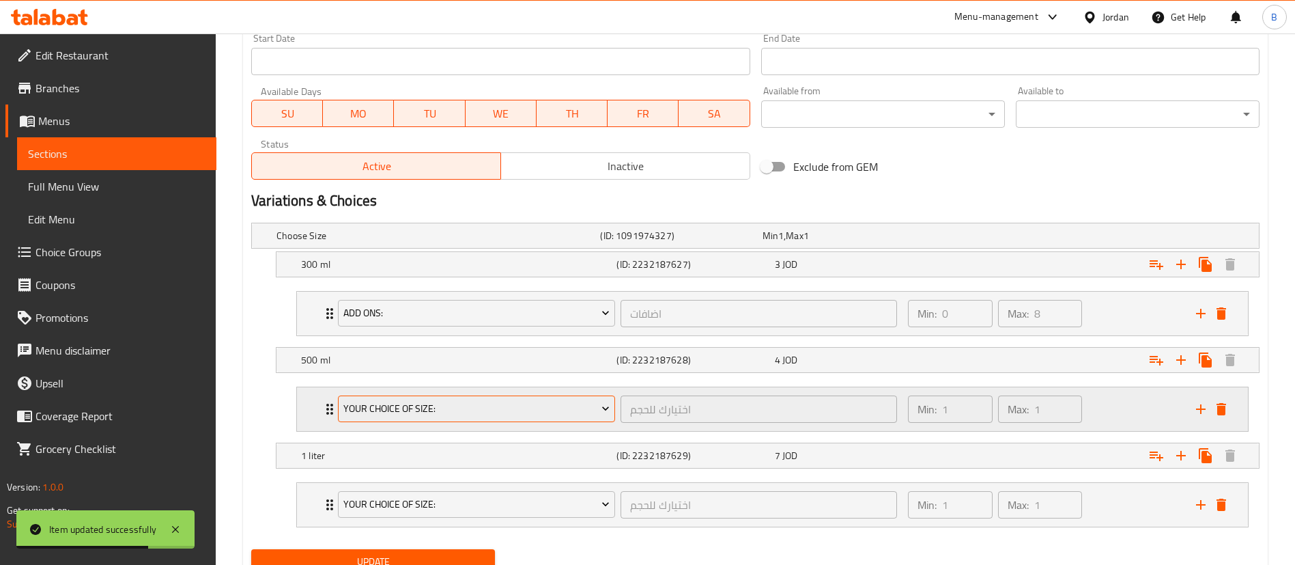
click at [504, 404] on span "your choice of size:" at bounding box center [476, 408] width 267 height 17
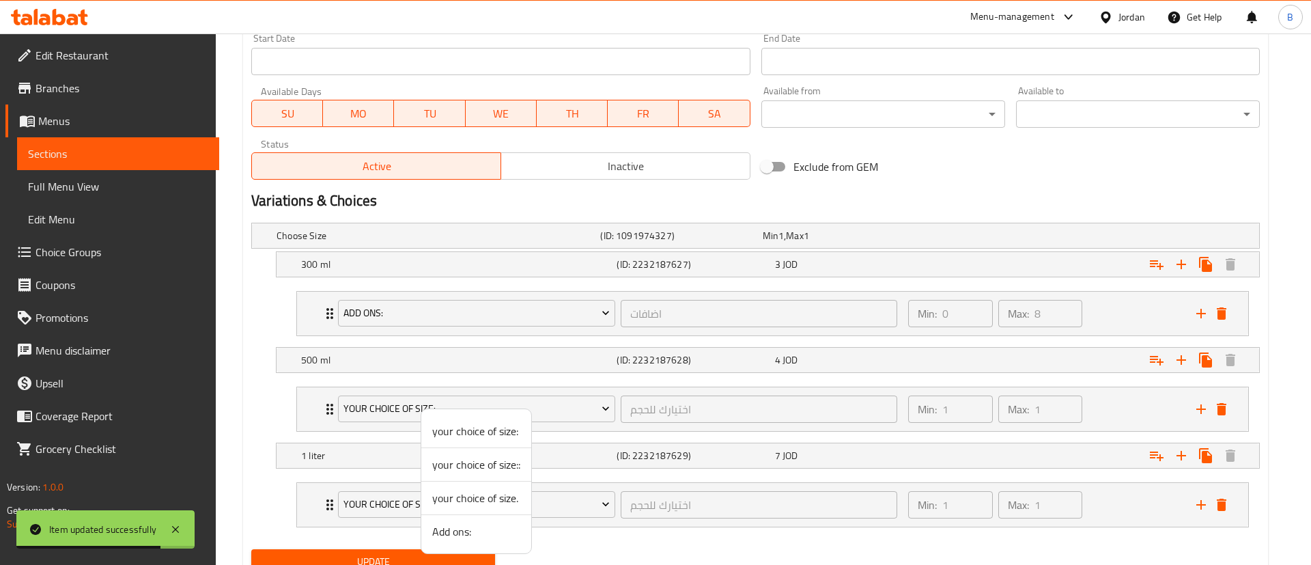
click at [490, 532] on span "Add ons:" at bounding box center [476, 531] width 88 height 16
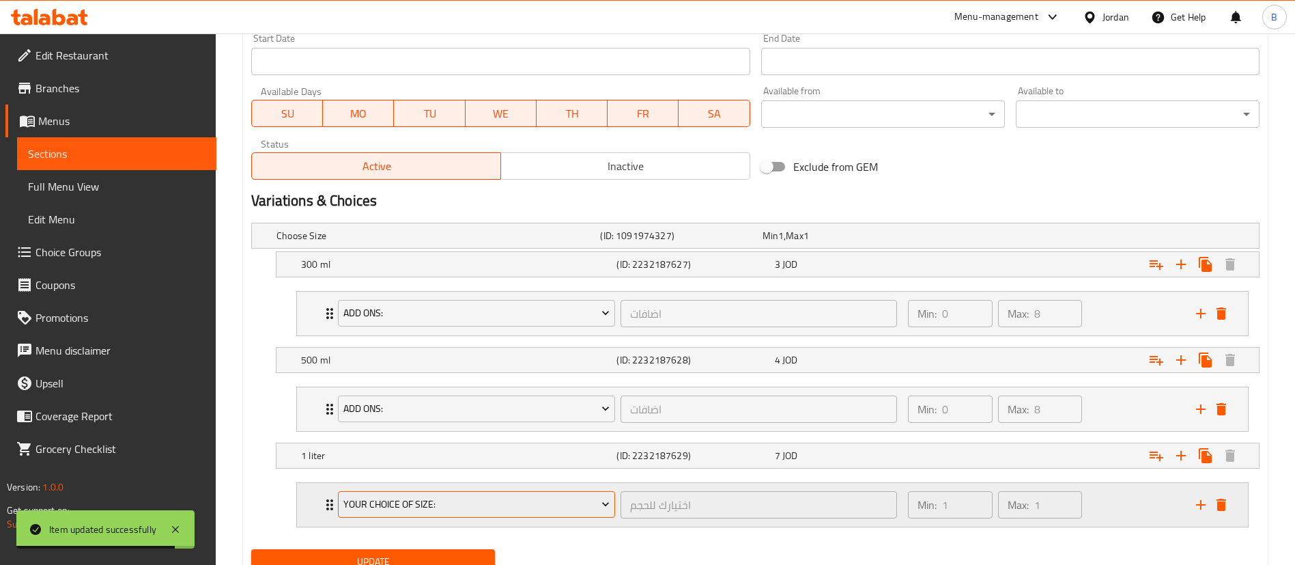
click at [491, 500] on span "your choice of size:" at bounding box center [476, 504] width 267 height 17
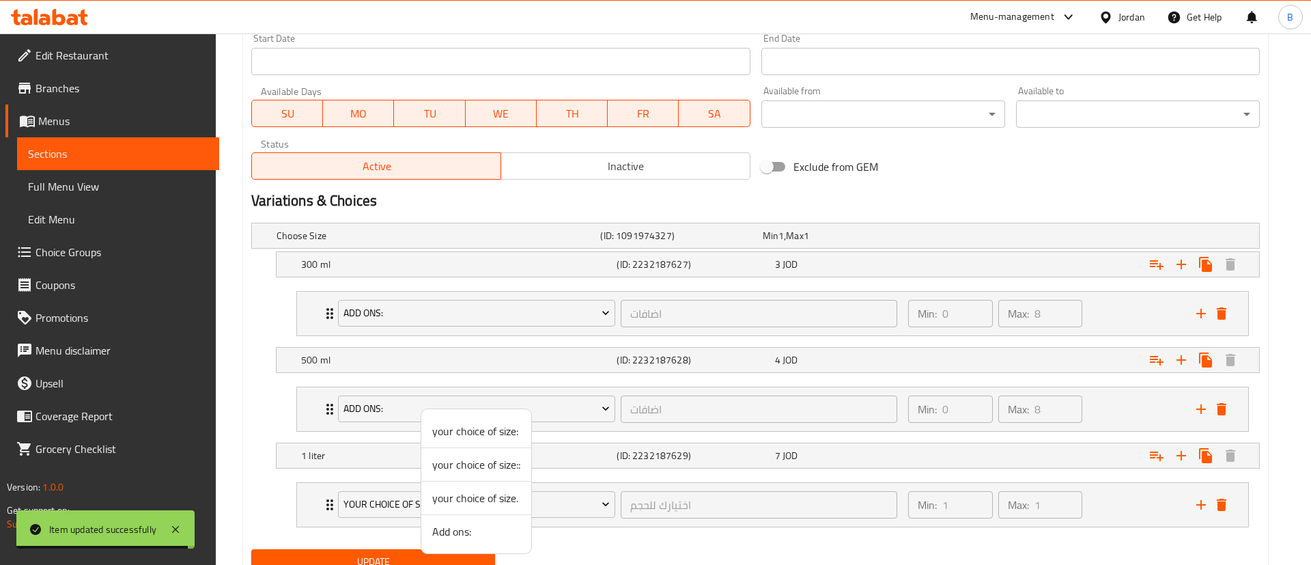
click at [472, 523] on span "Add ons:" at bounding box center [476, 531] width 88 height 16
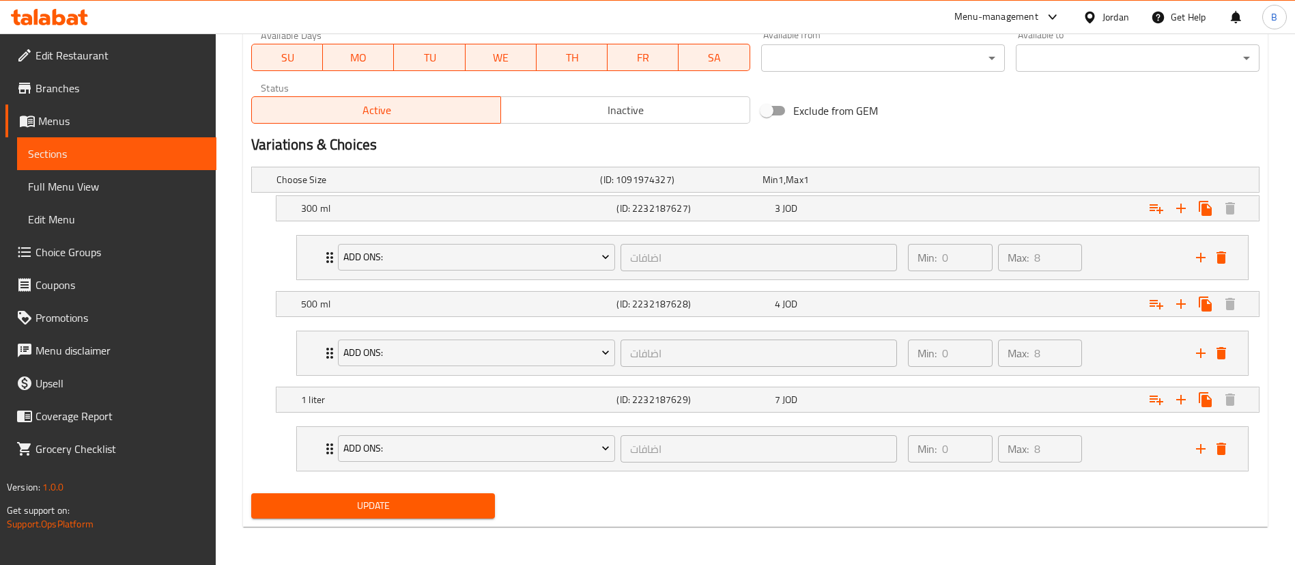
click at [410, 492] on div "Update" at bounding box center [373, 505] width 255 height 36
click at [412, 500] on span "Update" at bounding box center [373, 505] width 222 height 17
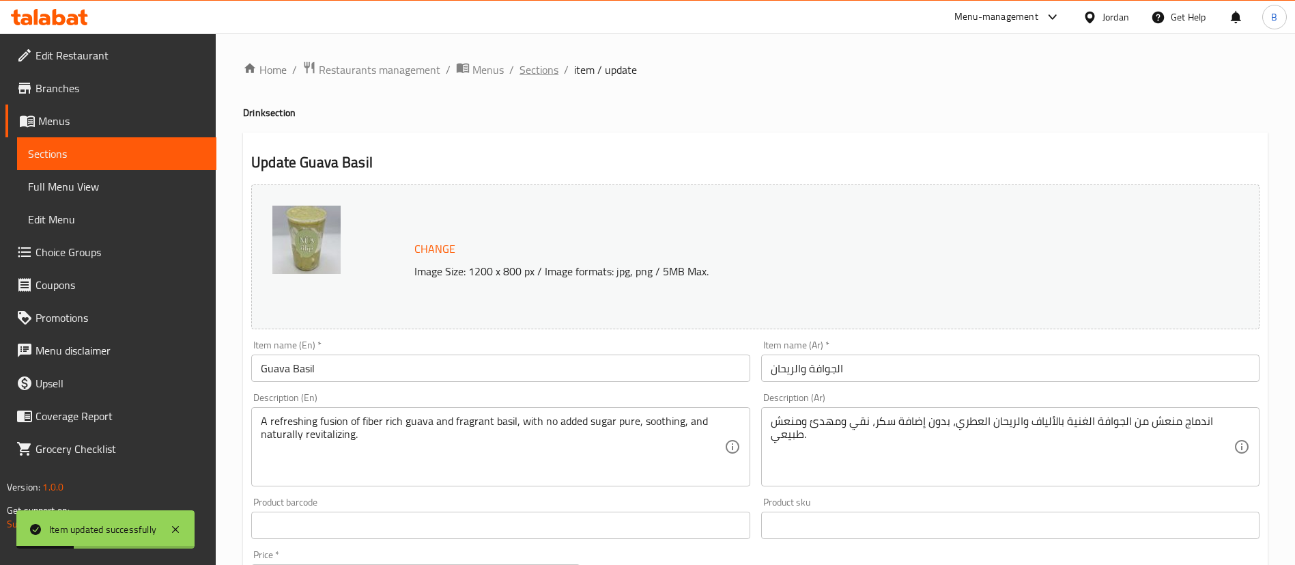
click at [539, 65] on span "Sections" at bounding box center [539, 69] width 39 height 16
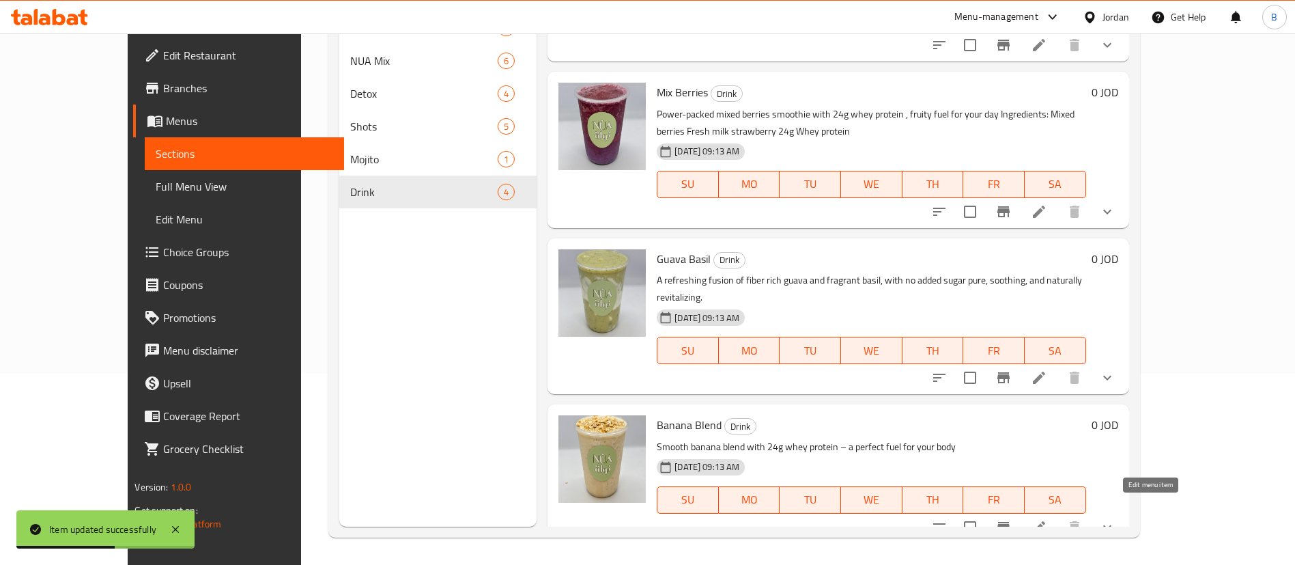
click at [1047, 519] on icon at bounding box center [1039, 527] width 16 height 16
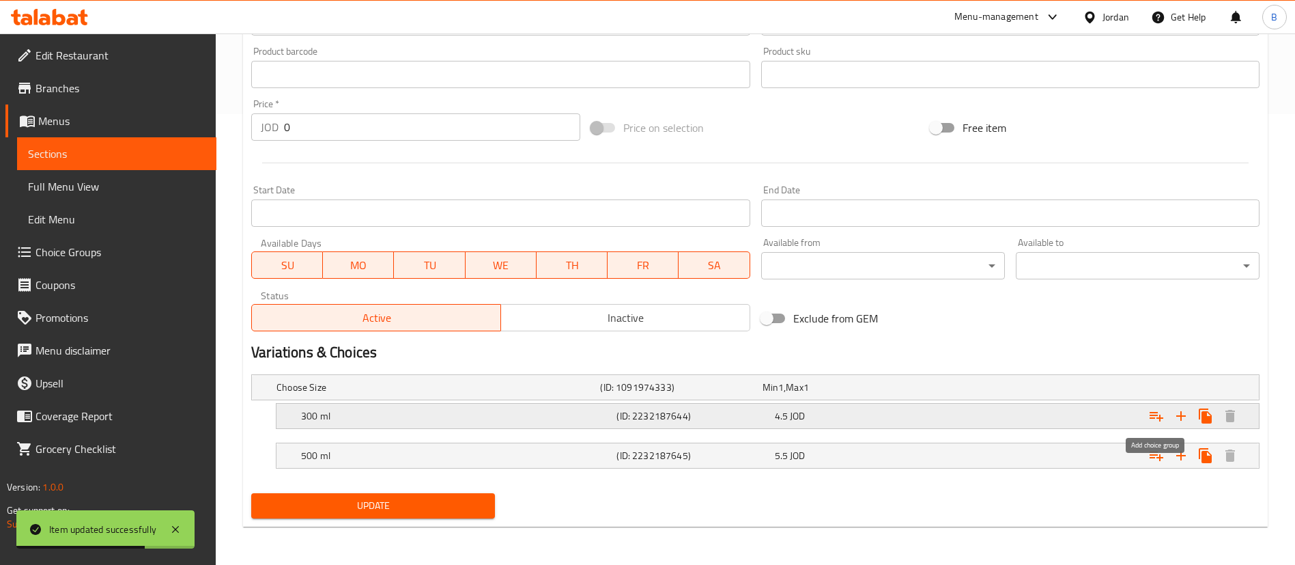
click at [1157, 416] on icon "Expand" at bounding box center [1156, 416] width 16 height 16
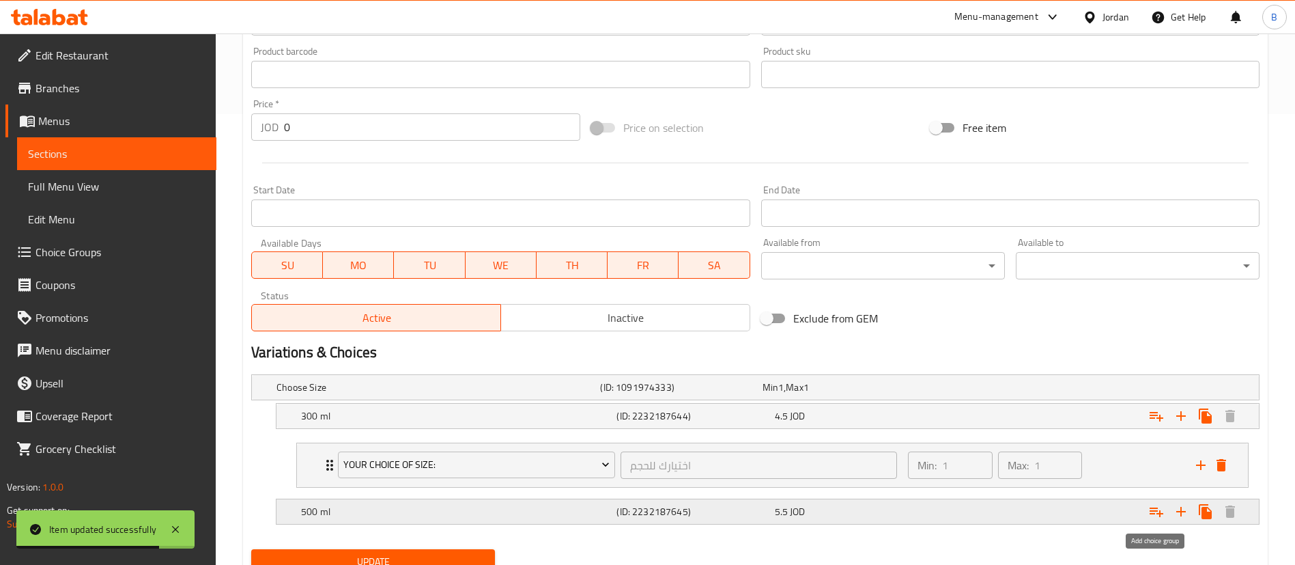
click at [1157, 511] on icon "Expand" at bounding box center [1157, 512] width 14 height 10
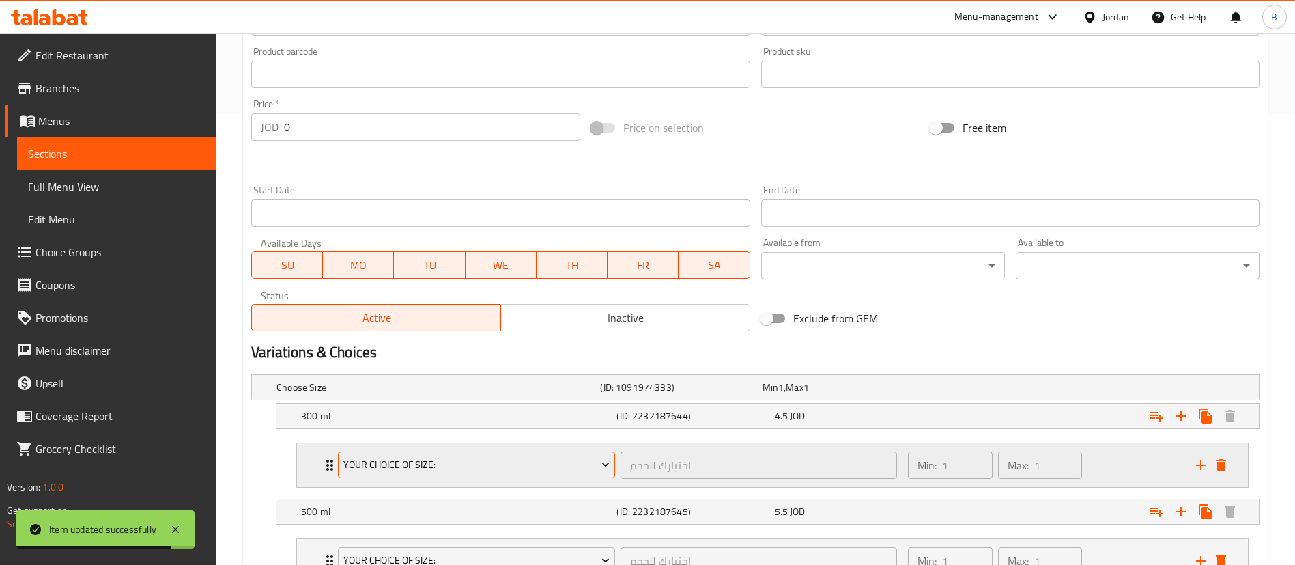
click at [494, 456] on span "your choice of size:" at bounding box center [476, 464] width 267 height 17
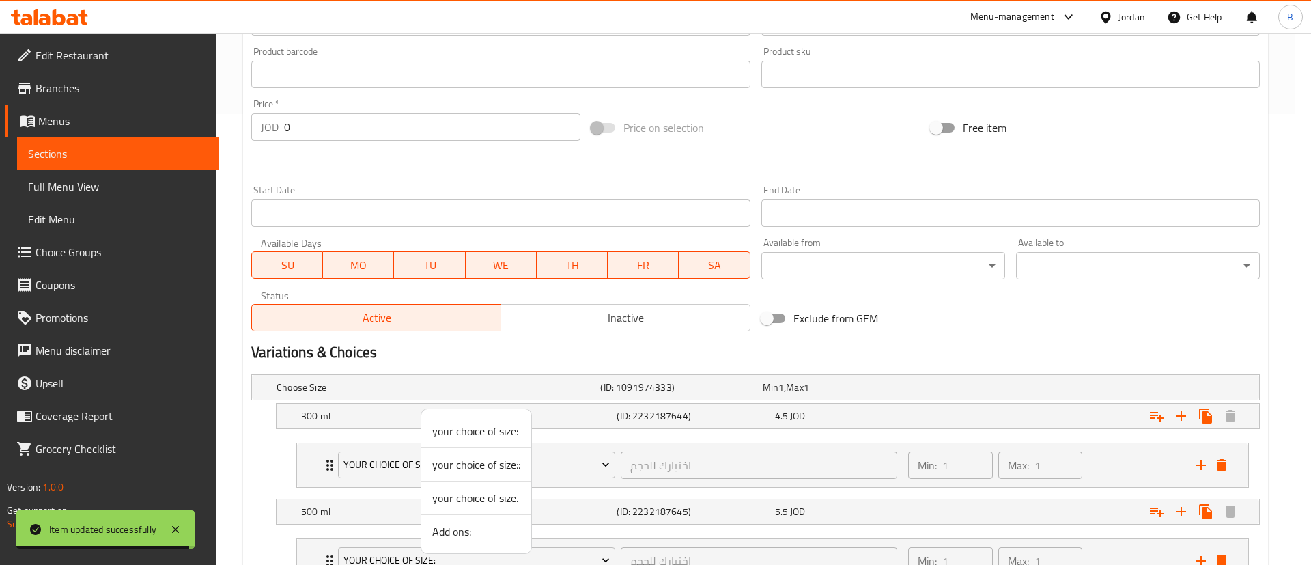
click at [459, 533] on span "Add ons:" at bounding box center [476, 531] width 88 height 16
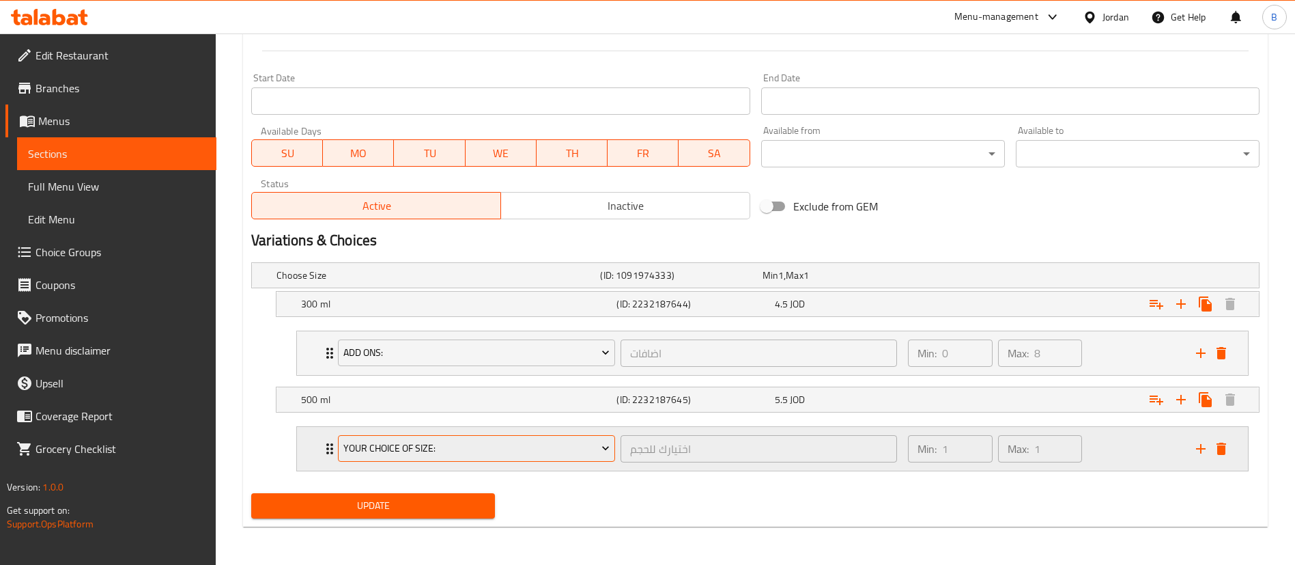
click at [496, 449] on span "your choice of size:" at bounding box center [476, 448] width 267 height 17
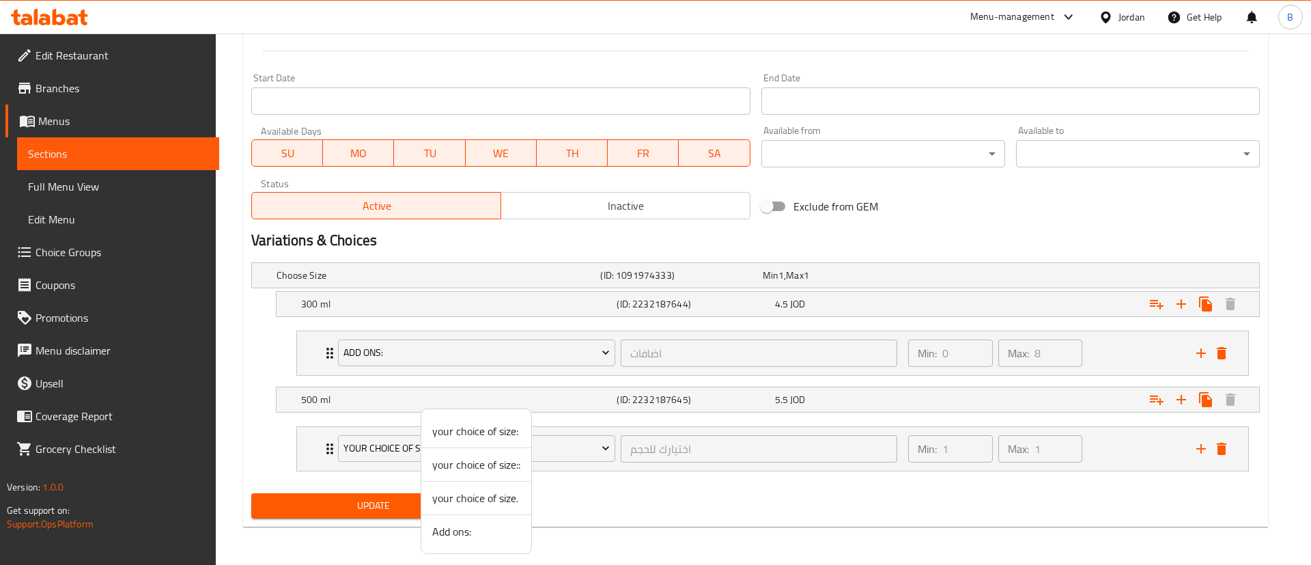
click at [471, 524] on span "Add ons:" at bounding box center [476, 531] width 88 height 16
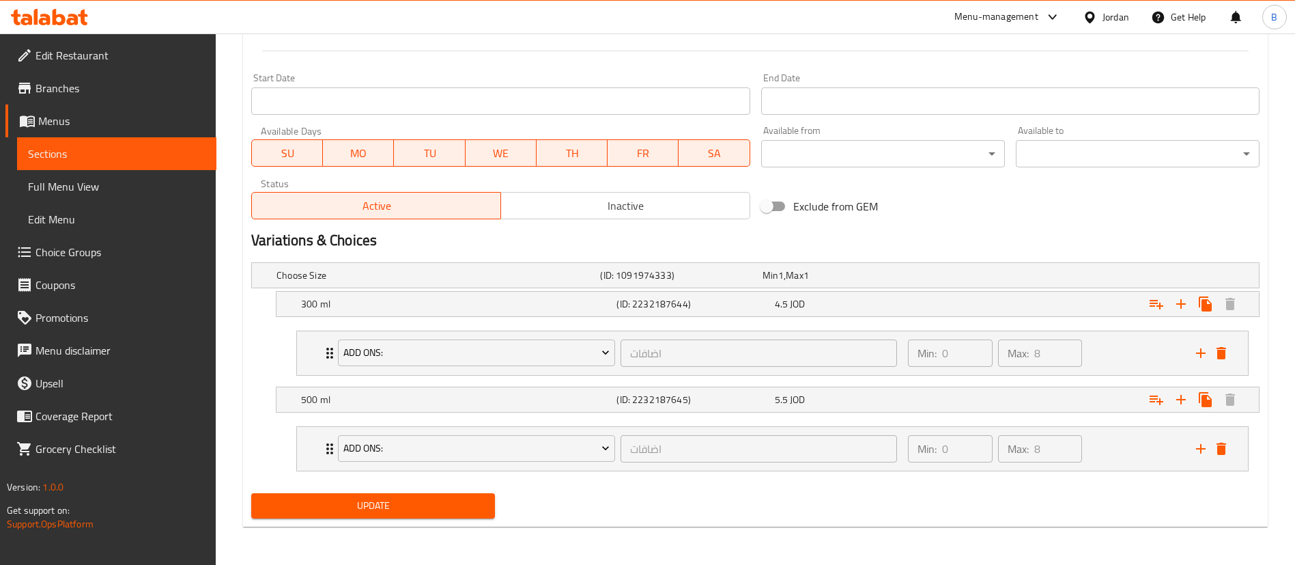
click at [393, 509] on span "Update" at bounding box center [373, 505] width 222 height 17
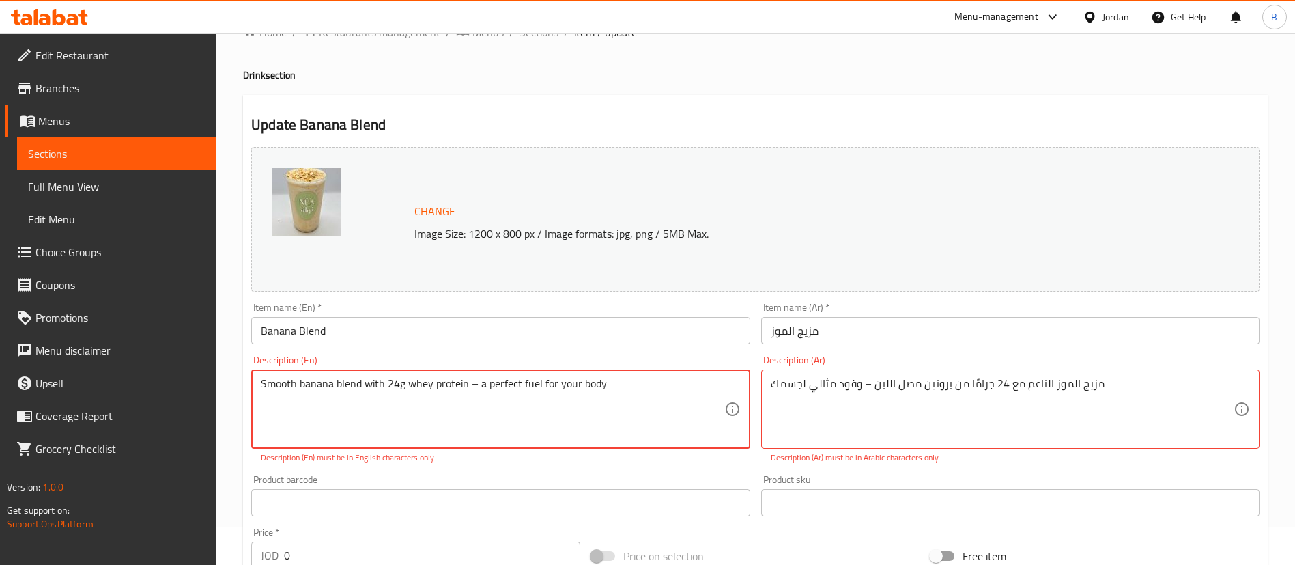
click at [469, 388] on textarea "Smooth banana blend with 24g whey protein – a perfect fuel for your body" at bounding box center [492, 409] width 463 height 65
type textarea "Smooth banana blend with 24g whey protein ,, a perfect fuel for your body"
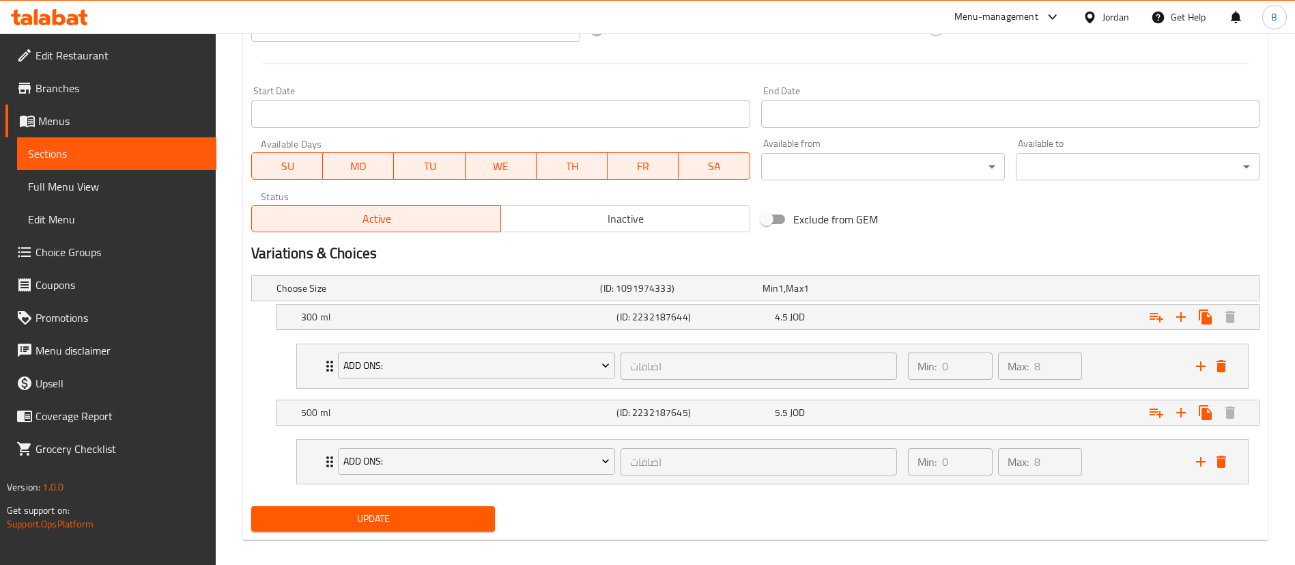
type textarea "مزيج الموز الناعم مع 24 جرامًا من بروتين مصل اللبن ,, وقود مثالي لجسمك"
click at [294, 519] on span "Update" at bounding box center [373, 518] width 222 height 17
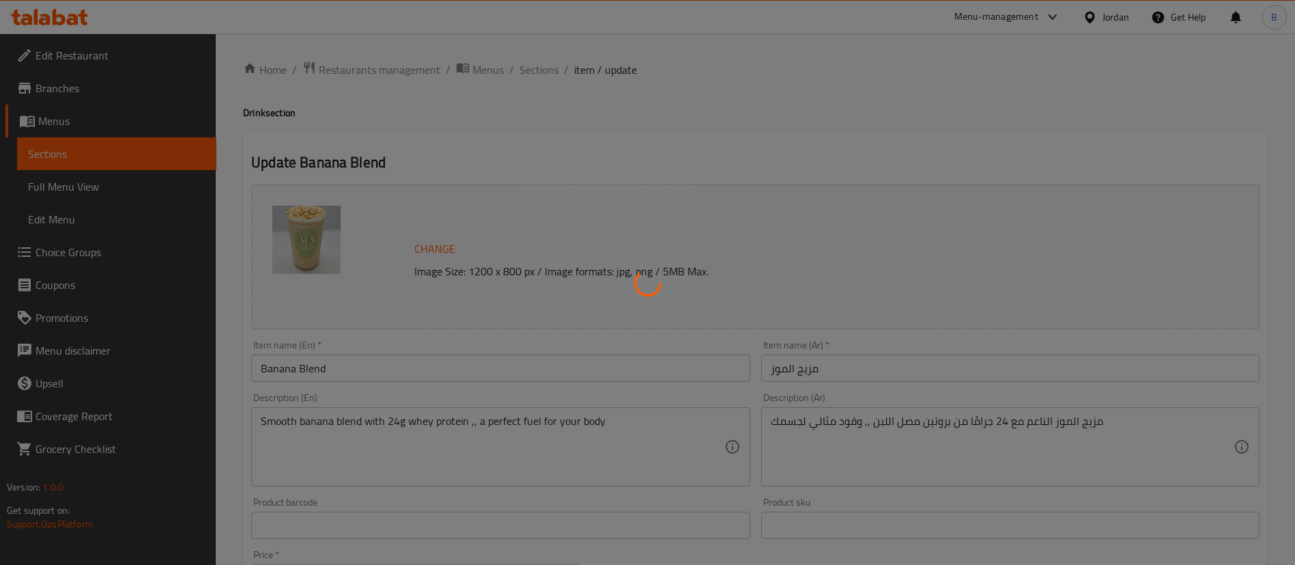
scroll to position [6, 0]
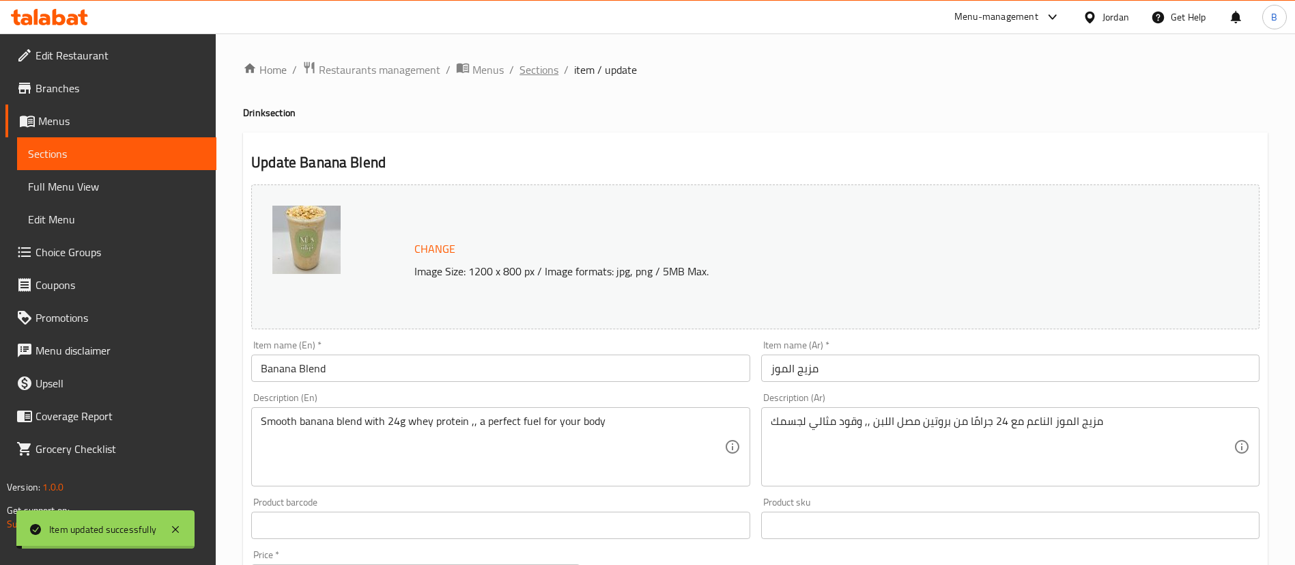
click at [535, 70] on span "Sections" at bounding box center [539, 69] width 39 height 16
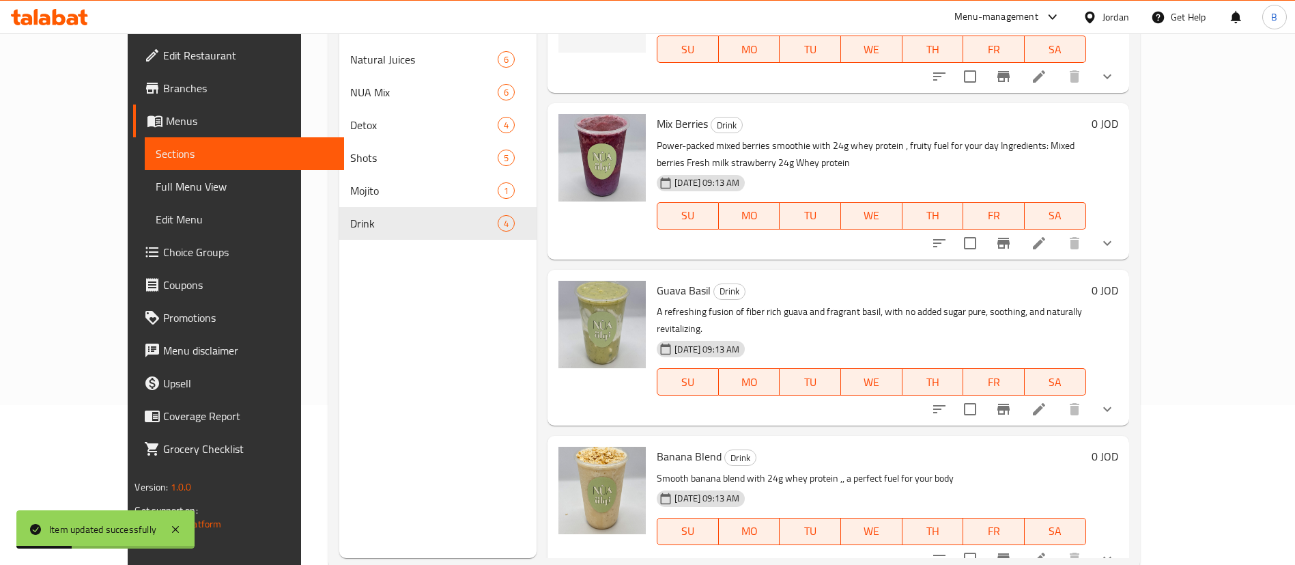
scroll to position [191, 0]
